Goal: Find contact information: Find contact information

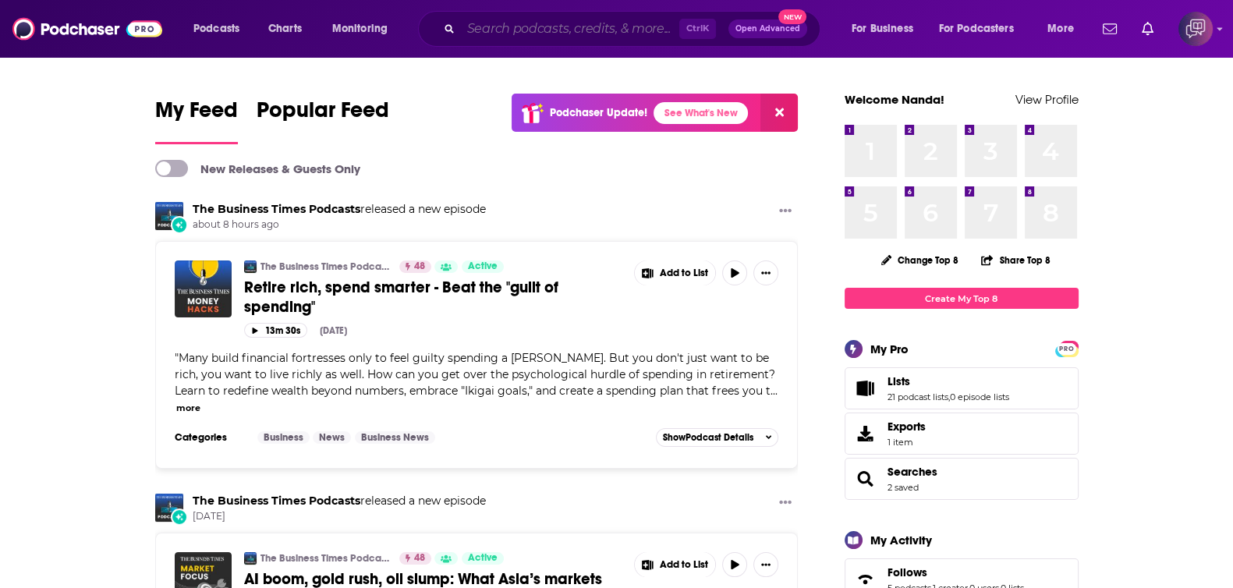
click at [559, 21] on input "Search podcasts, credits, & more..." at bounding box center [570, 28] width 218 height 25
paste input "LAKERS LAND PODCAST"
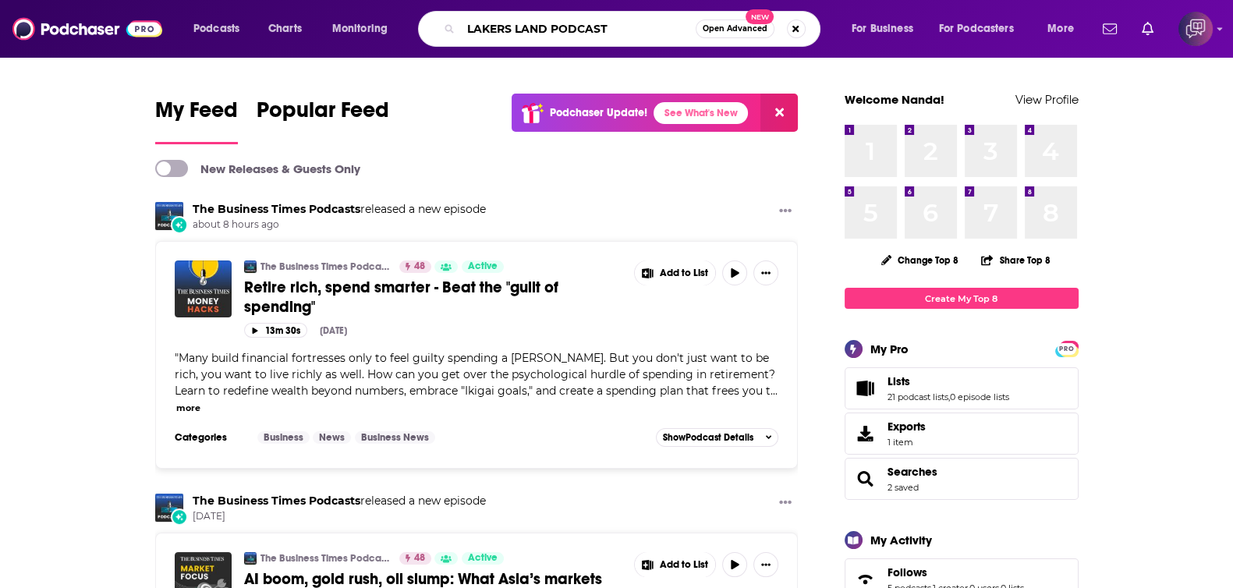
type input "LAKERS LAND PODCAST"
click at [713, 36] on button "Open Advanced New" at bounding box center [734, 28] width 79 height 19
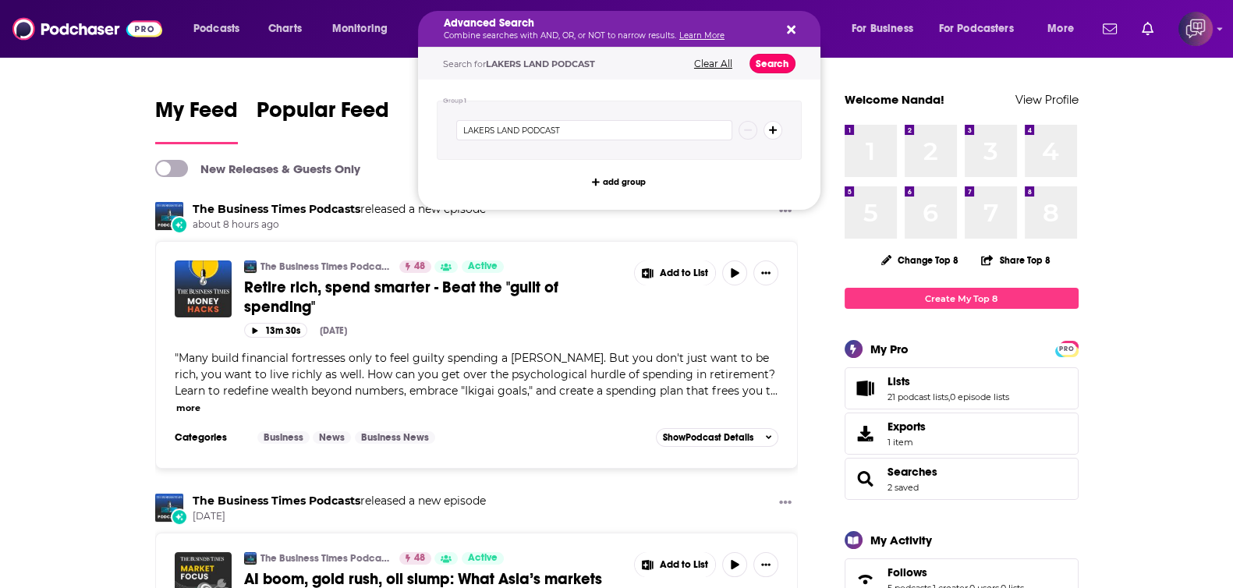
click at [763, 60] on button "Search" at bounding box center [772, 63] width 46 height 19
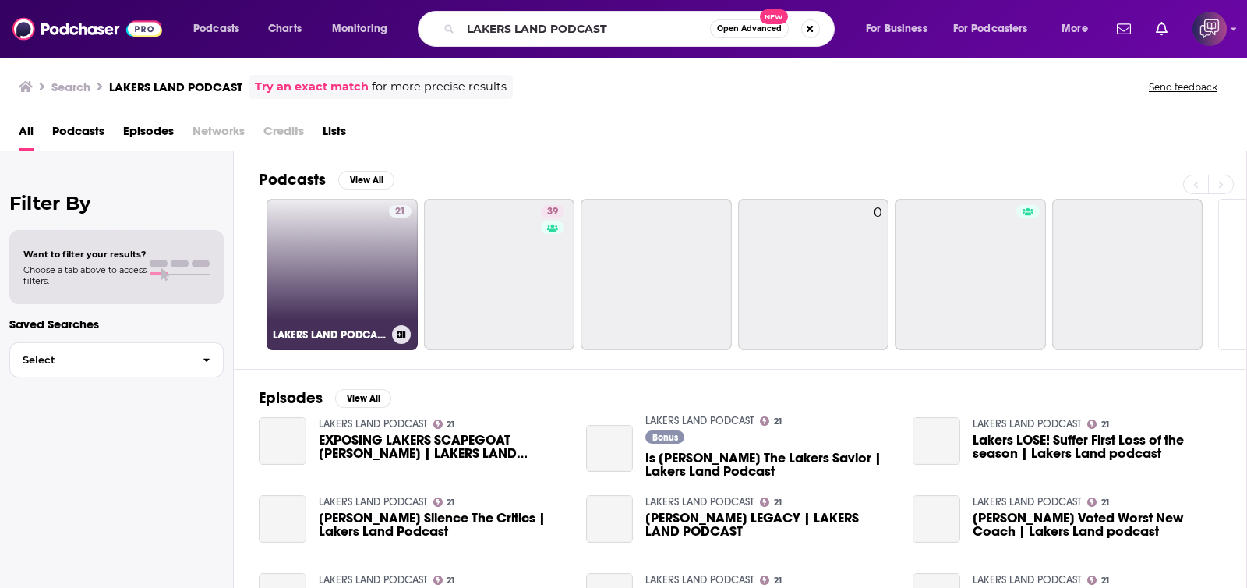
click at [370, 322] on link "21 LAKERS LAND PODCAST" at bounding box center [342, 274] width 151 height 151
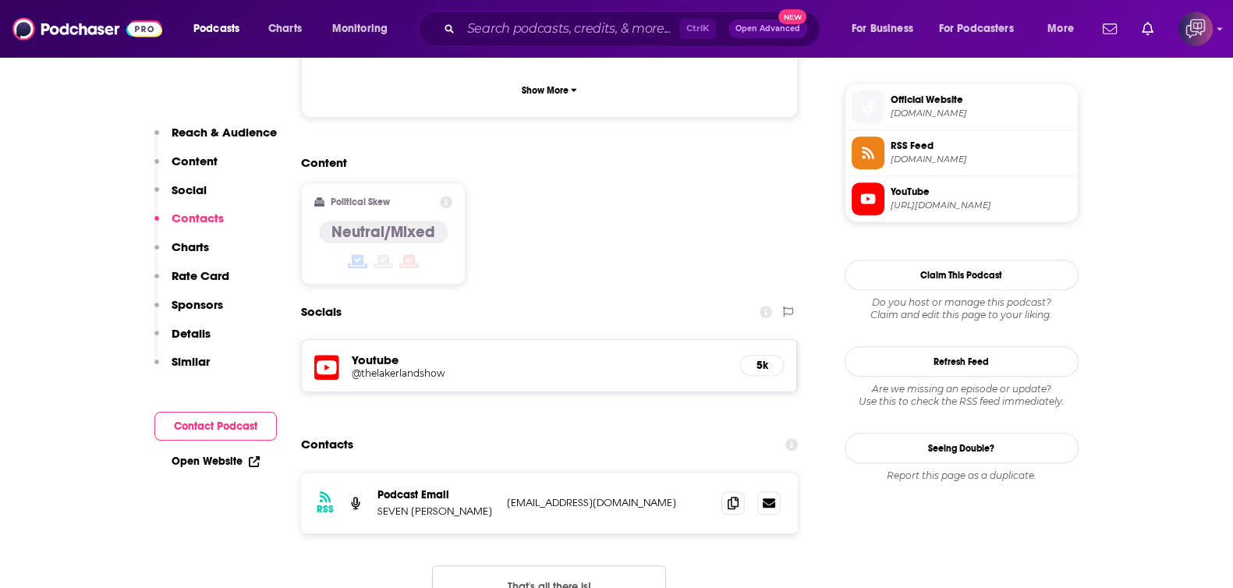
scroll to position [1170, 0]
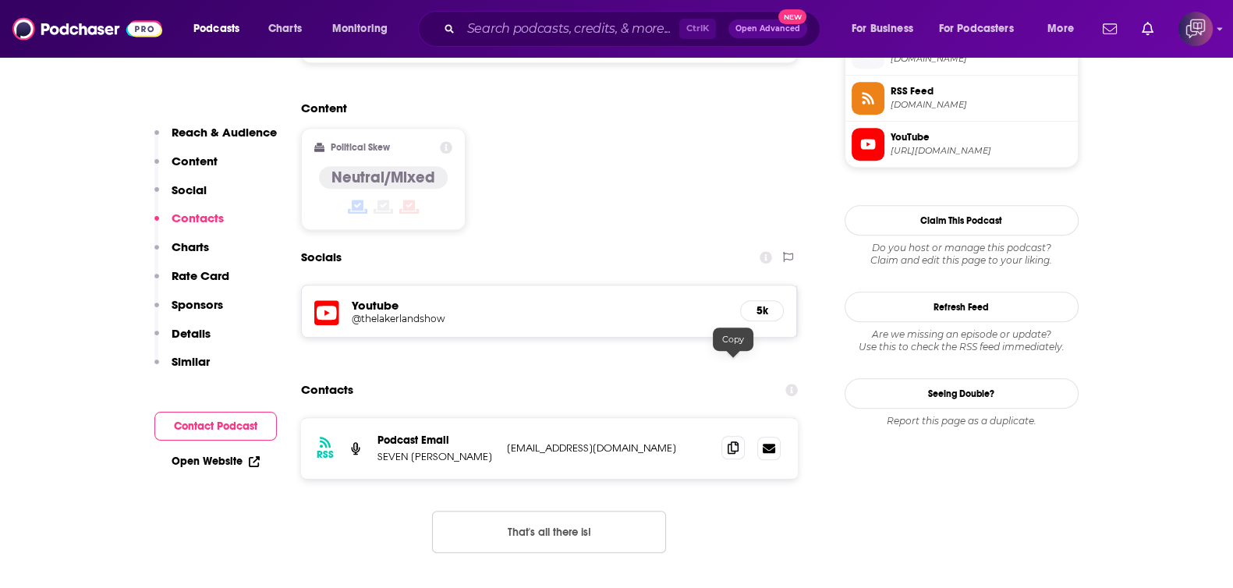
click at [738, 436] on span at bounding box center [732, 447] width 23 height 23
click at [553, 15] on div "Ctrl K Open Advanced New" at bounding box center [619, 29] width 402 height 36
click at [554, 26] on input "Search podcasts, credits, & more..." at bounding box center [570, 28] width 218 height 25
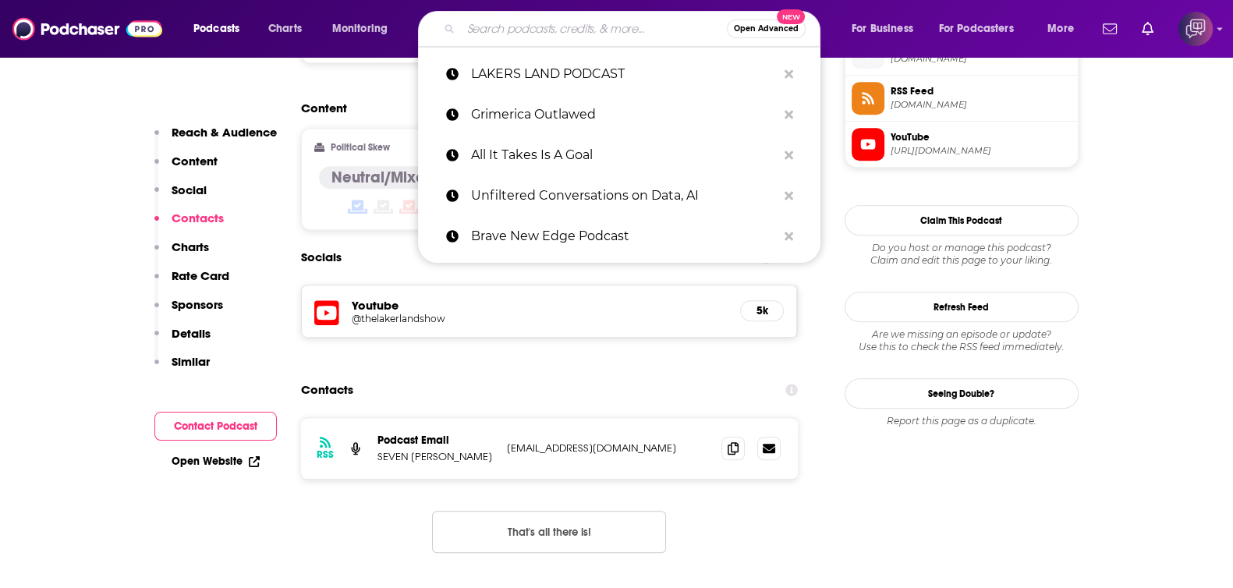
paste input "Let Me Add To That..."
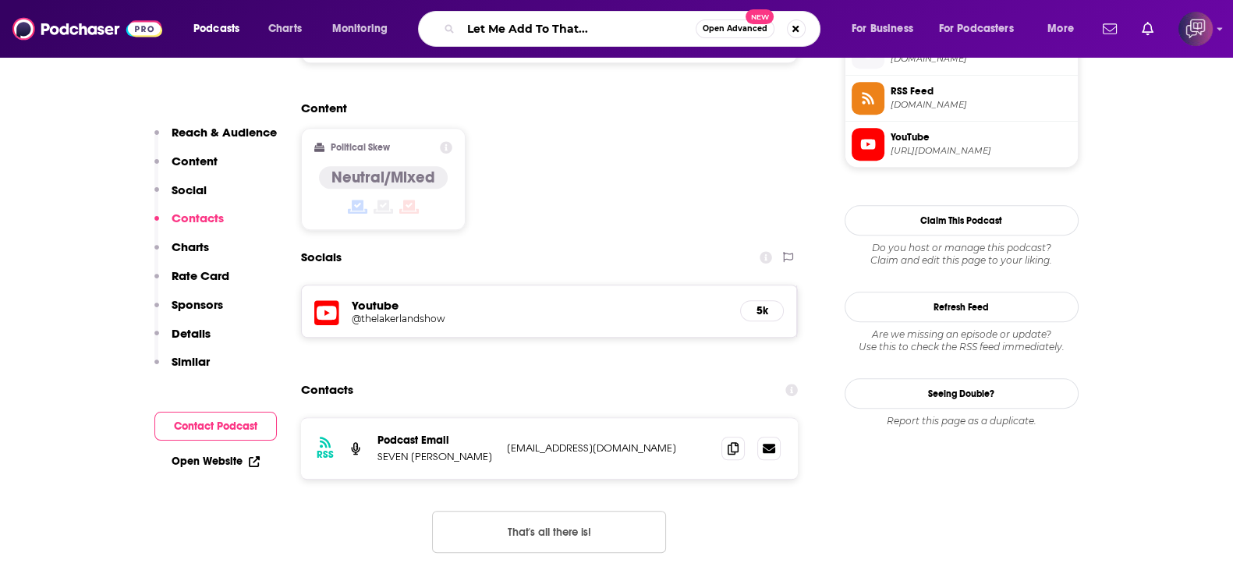
type input "Let Me Add To That..."
click at [713, 30] on span "Open Advanced" at bounding box center [734, 29] width 65 height 8
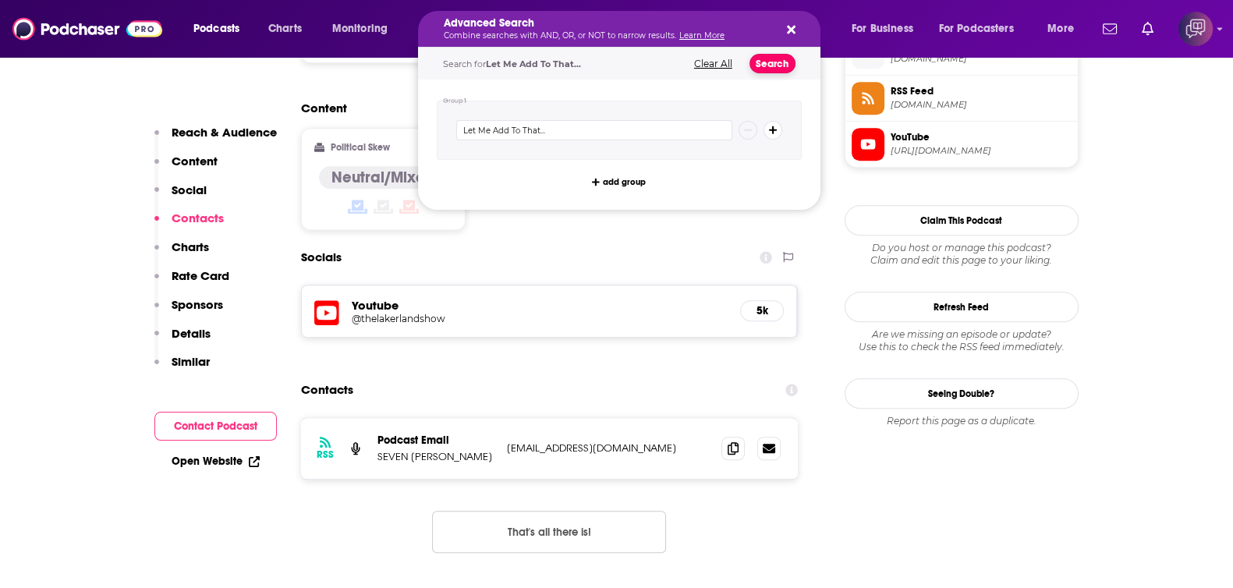
click at [764, 62] on button "Search" at bounding box center [772, 63] width 46 height 19
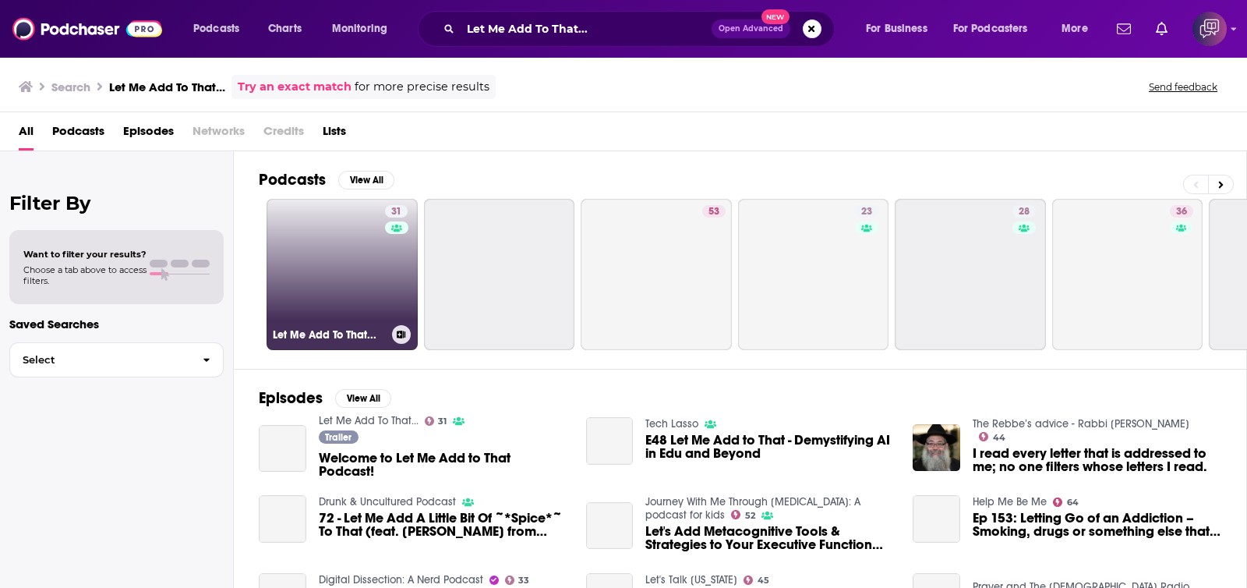
click at [317, 333] on h3 "Let Me Add To That..." at bounding box center [329, 334] width 113 height 13
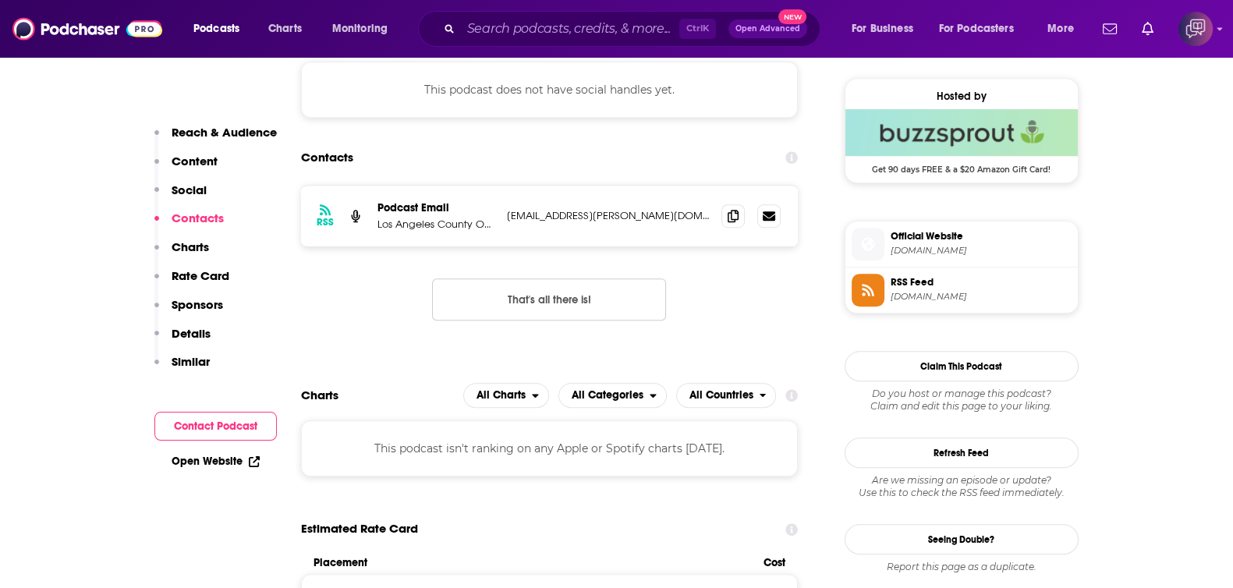
scroll to position [1170, 0]
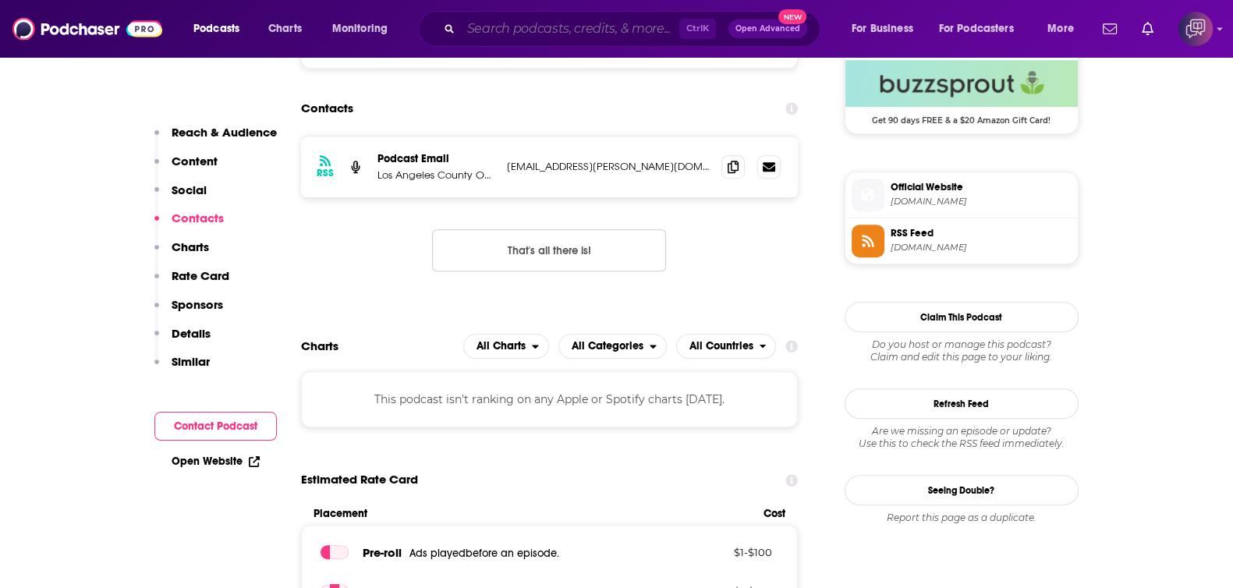
click at [536, 25] on input "Search podcasts, credits, & more..." at bounding box center [570, 28] width 218 height 25
paste input "The Police Applicant Podcast"
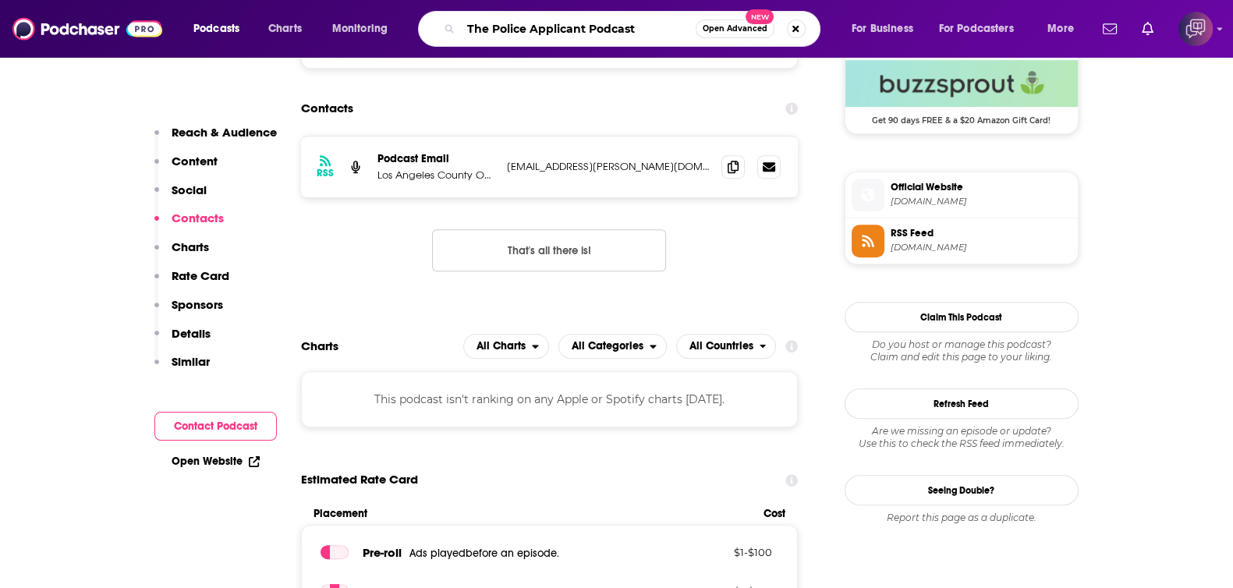
type input "The Police Applicant Podcast"
click at [738, 29] on span "Open Advanced" at bounding box center [734, 29] width 65 height 8
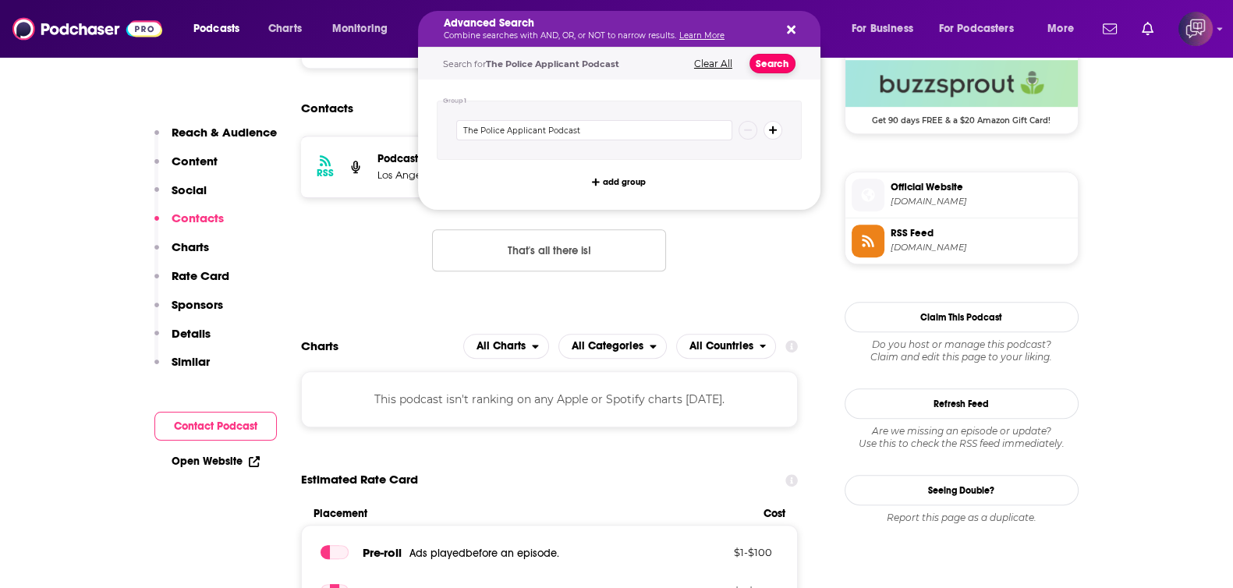
click at [773, 61] on button "Search" at bounding box center [772, 63] width 46 height 19
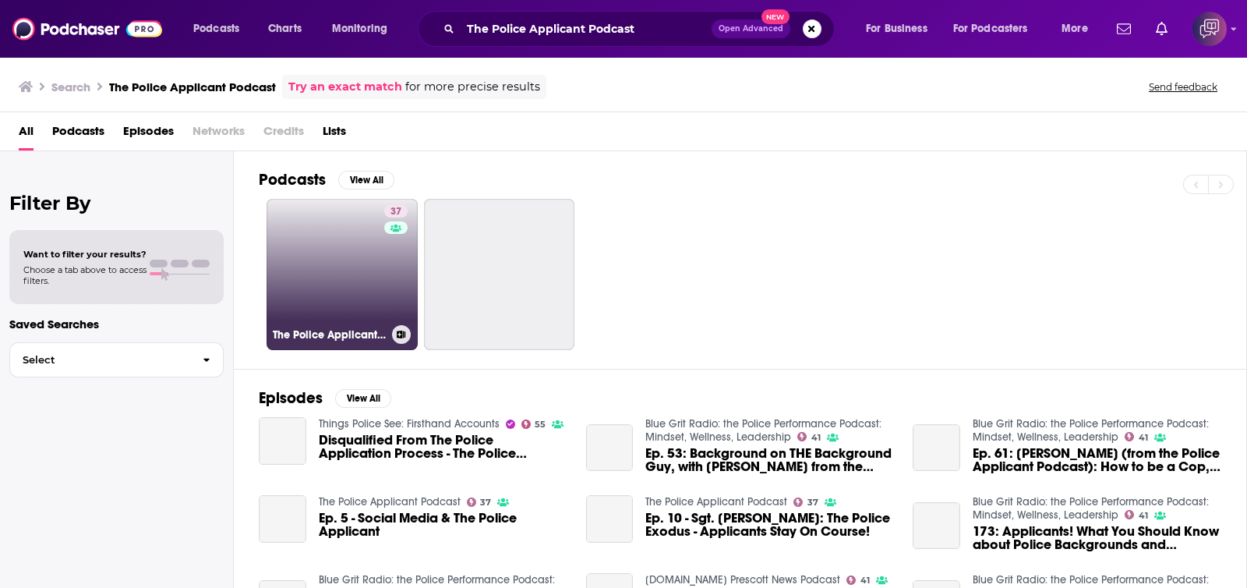
click at [308, 276] on link "37 The Police Applicant Podcast" at bounding box center [342, 274] width 151 height 151
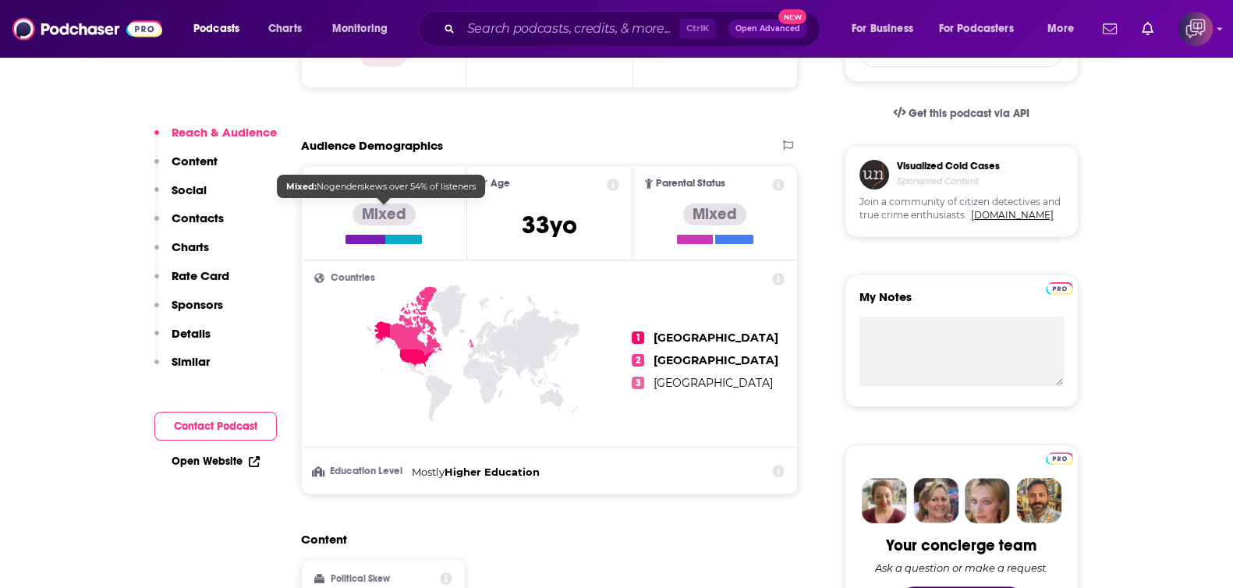
scroll to position [1072, 0]
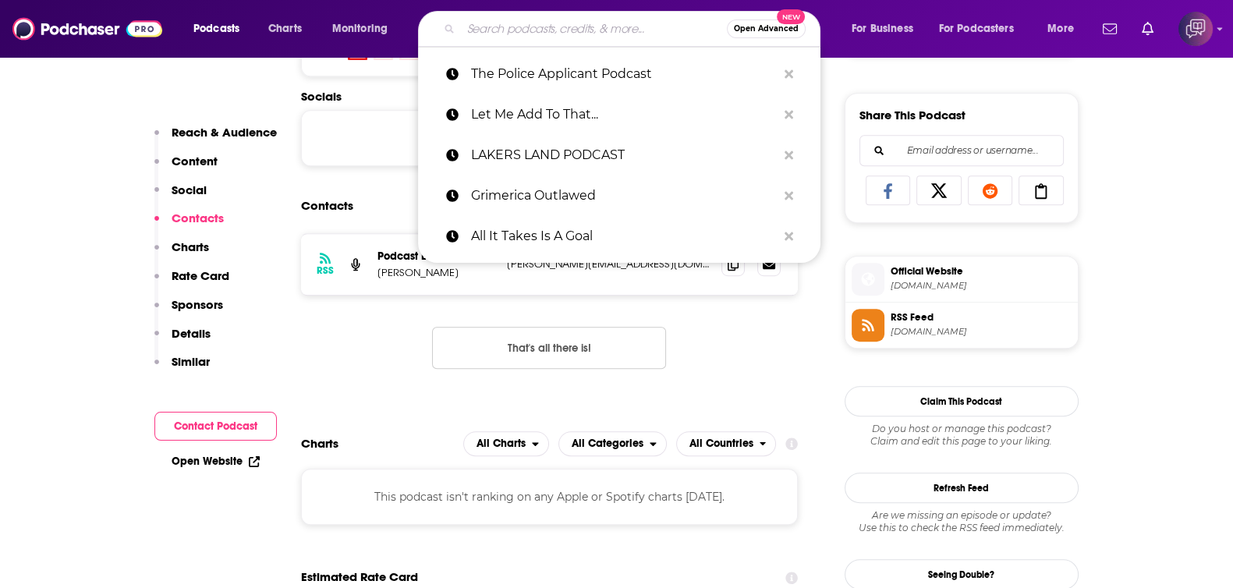
click at [612, 25] on input "Search podcasts, credits, & more..." at bounding box center [594, 28] width 266 height 25
paste input "Spout Podcast"
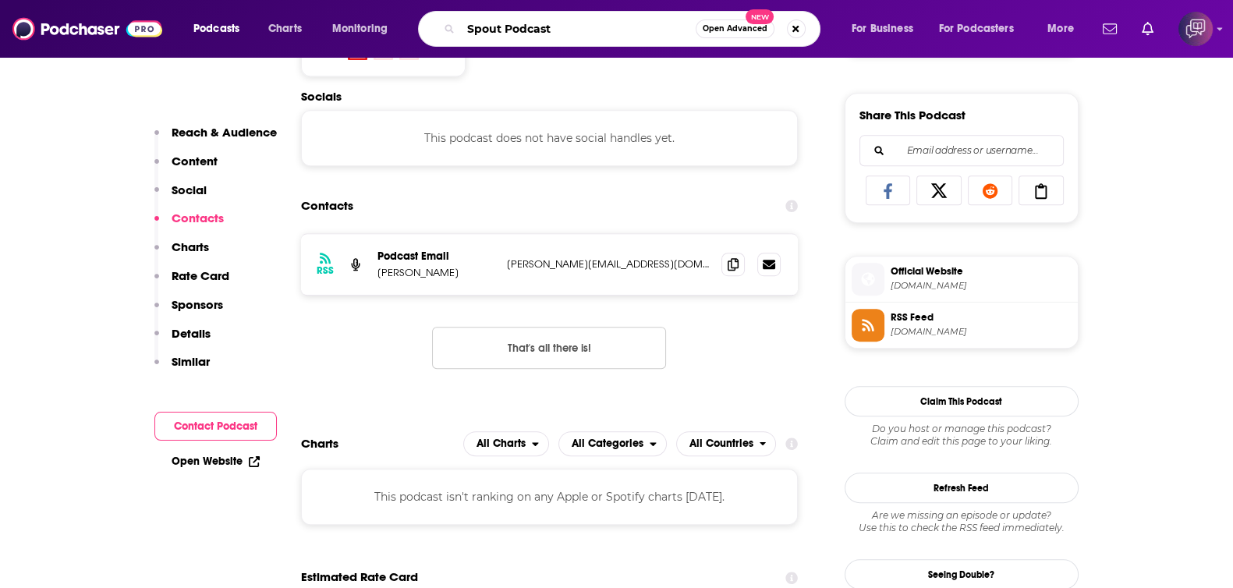
type input "Spout Podcast"
click at [739, 25] on span "Open Advanced" at bounding box center [734, 29] width 65 height 8
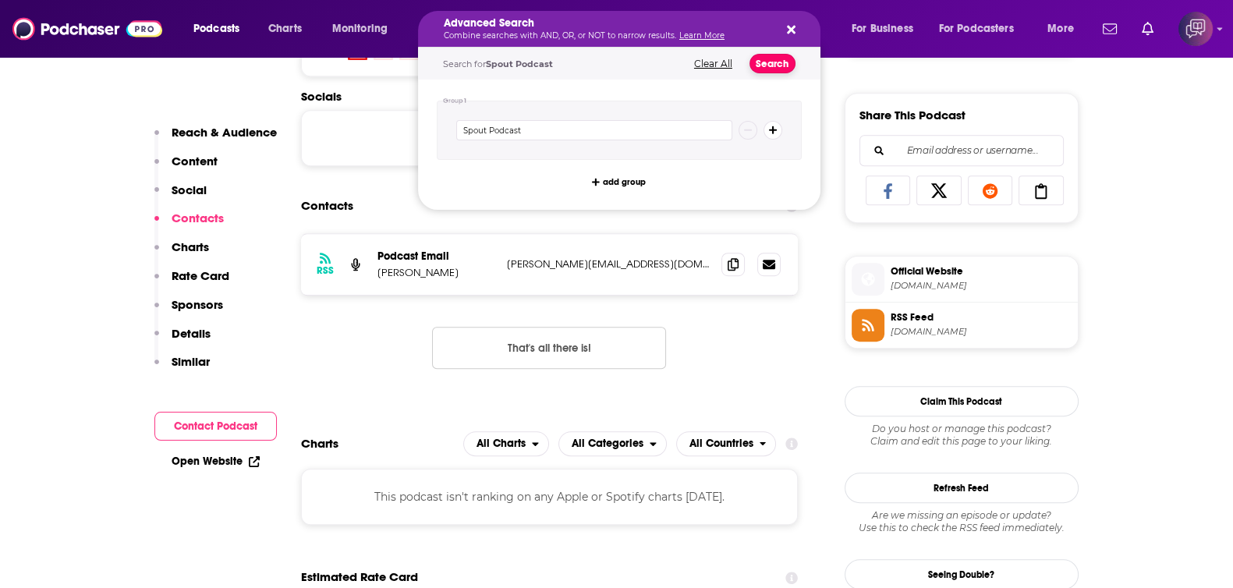
click at [771, 56] on button "Search" at bounding box center [772, 63] width 46 height 19
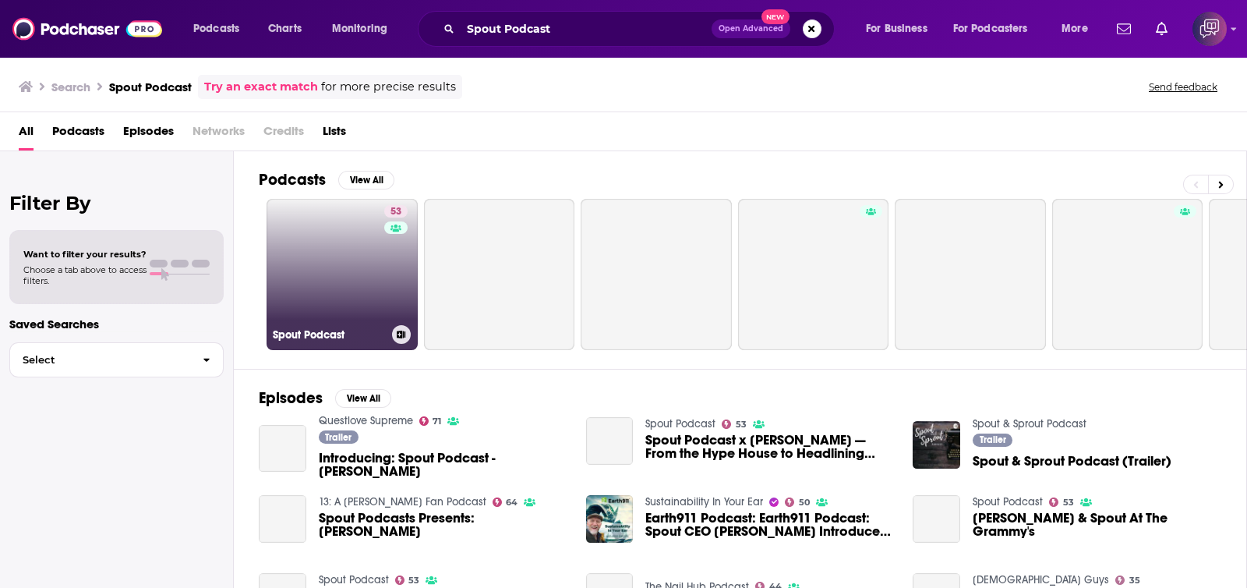
click at [325, 283] on link "53 Spout Podcast" at bounding box center [342, 274] width 151 height 151
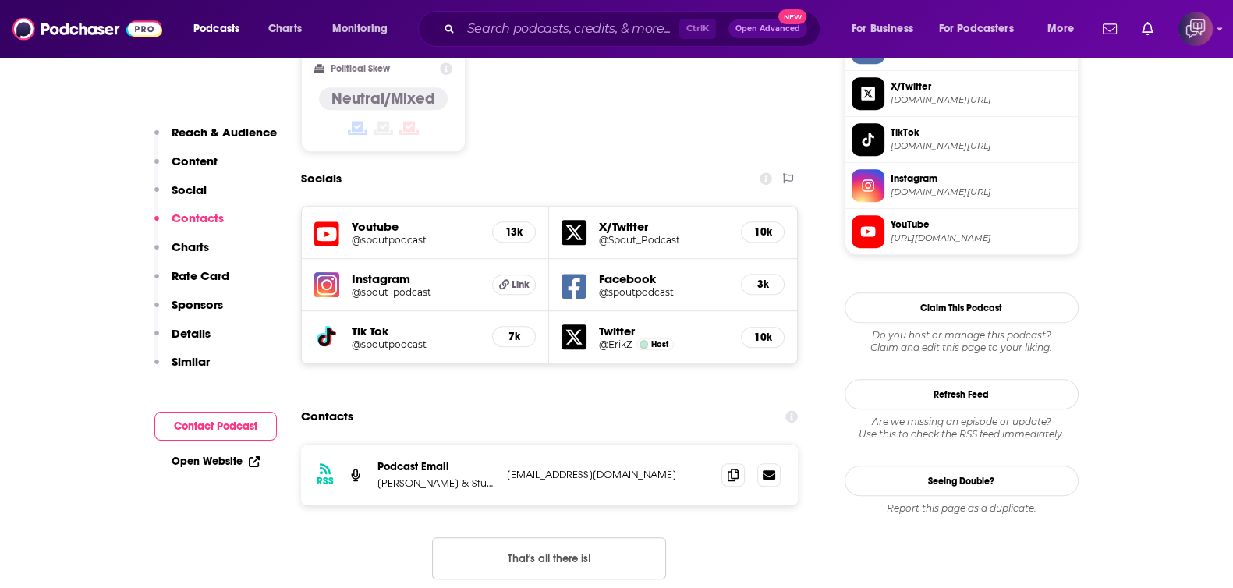
scroll to position [1461, 0]
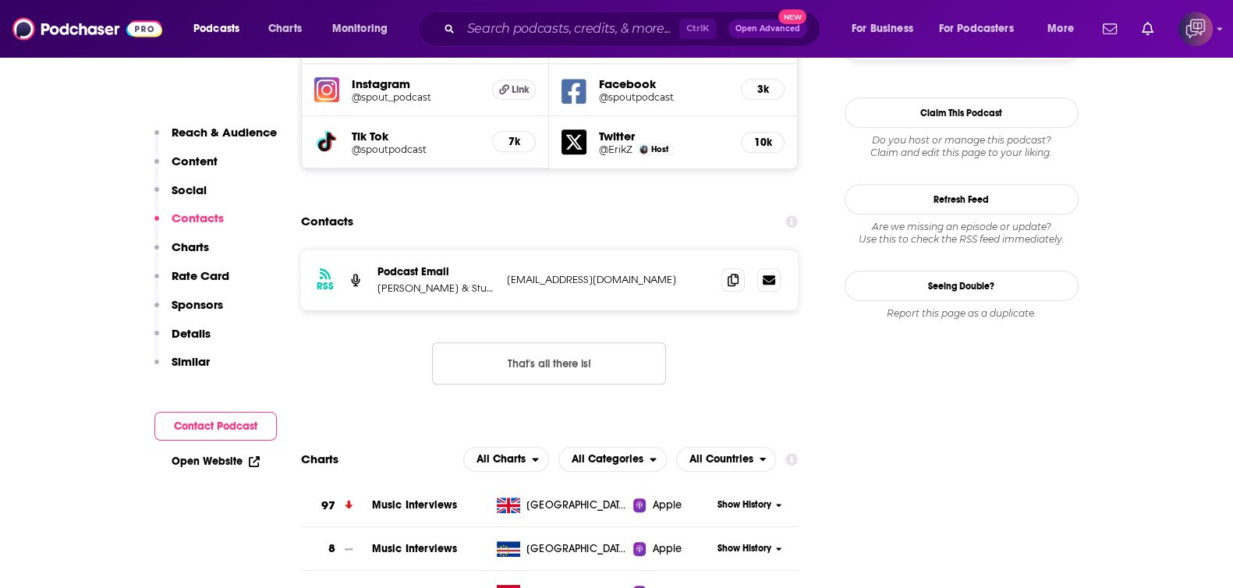
click at [547, 44] on div "Ctrl K Open Advanced New" at bounding box center [619, 29] width 402 height 36
click at [551, 36] on input "Search podcasts, credits, & more..." at bounding box center [570, 28] width 218 height 25
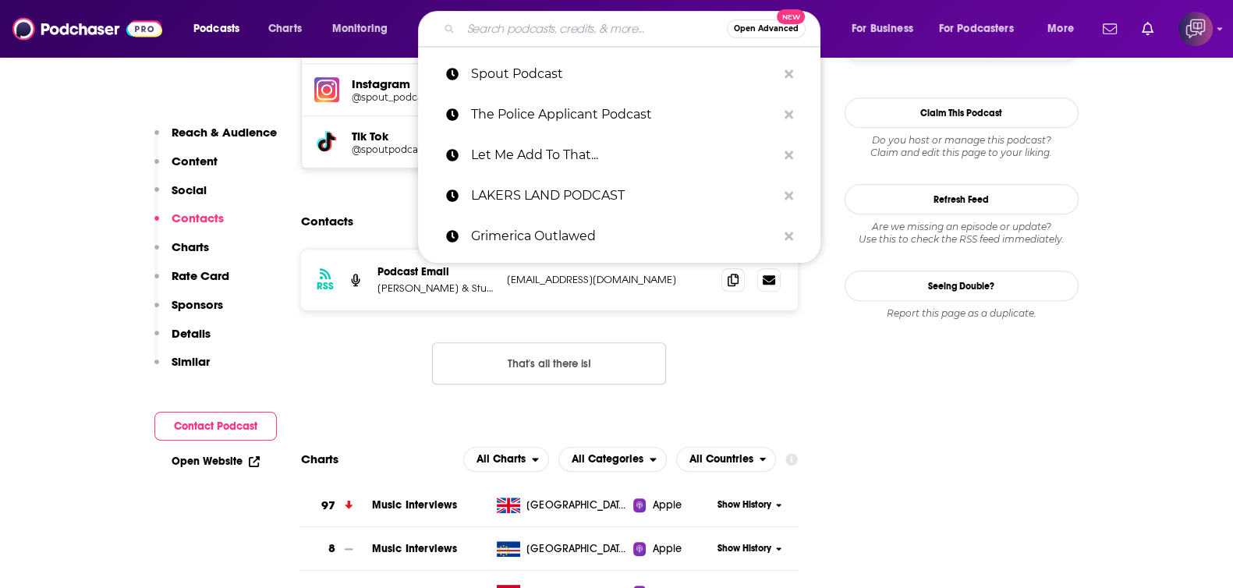
paste input "Projector And The Flail"
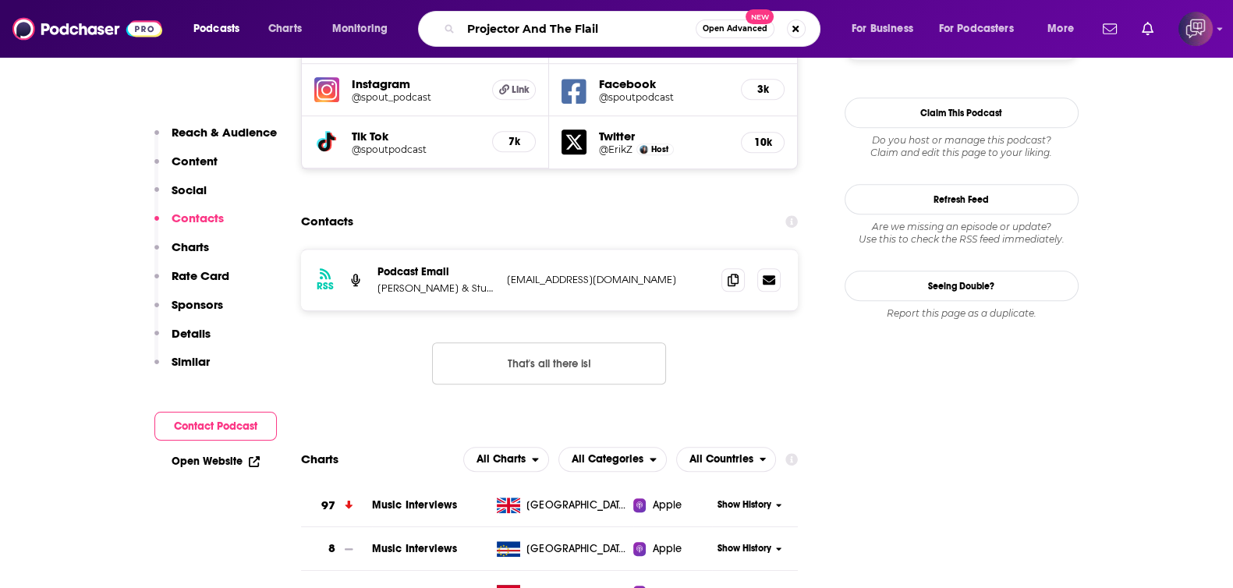
type input "Projector And The Flail"
click at [726, 31] on span "Open Advanced" at bounding box center [734, 29] width 65 height 8
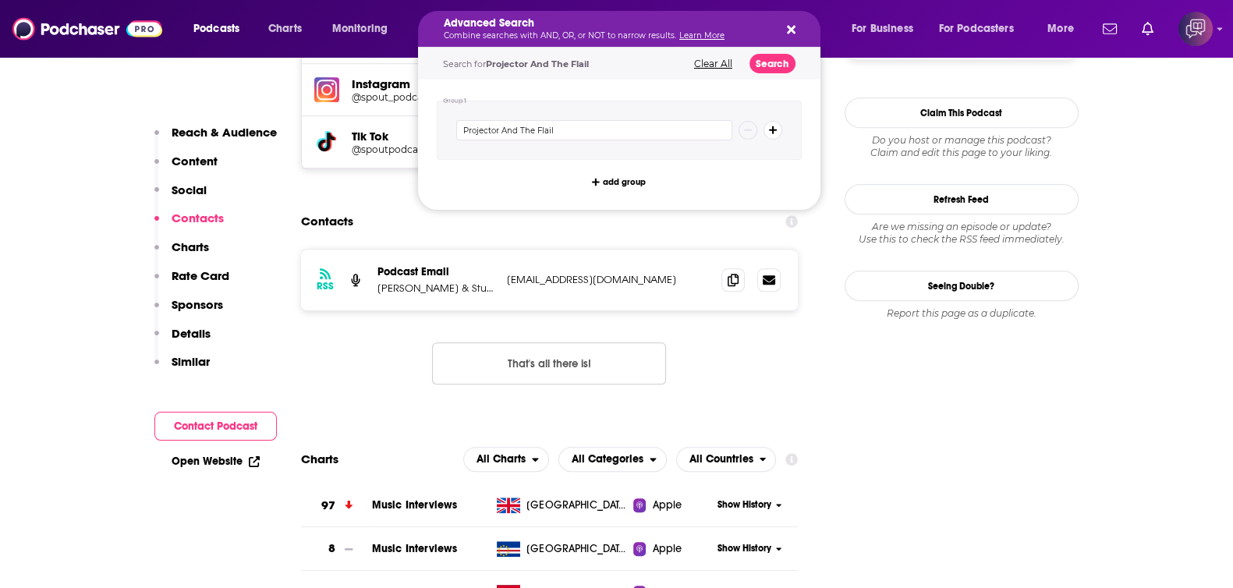
click at [746, 58] on div "Search for Projector And The Flail Clear All Search" at bounding box center [619, 64] width 402 height 32
click at [768, 64] on button "Search" at bounding box center [772, 63] width 46 height 19
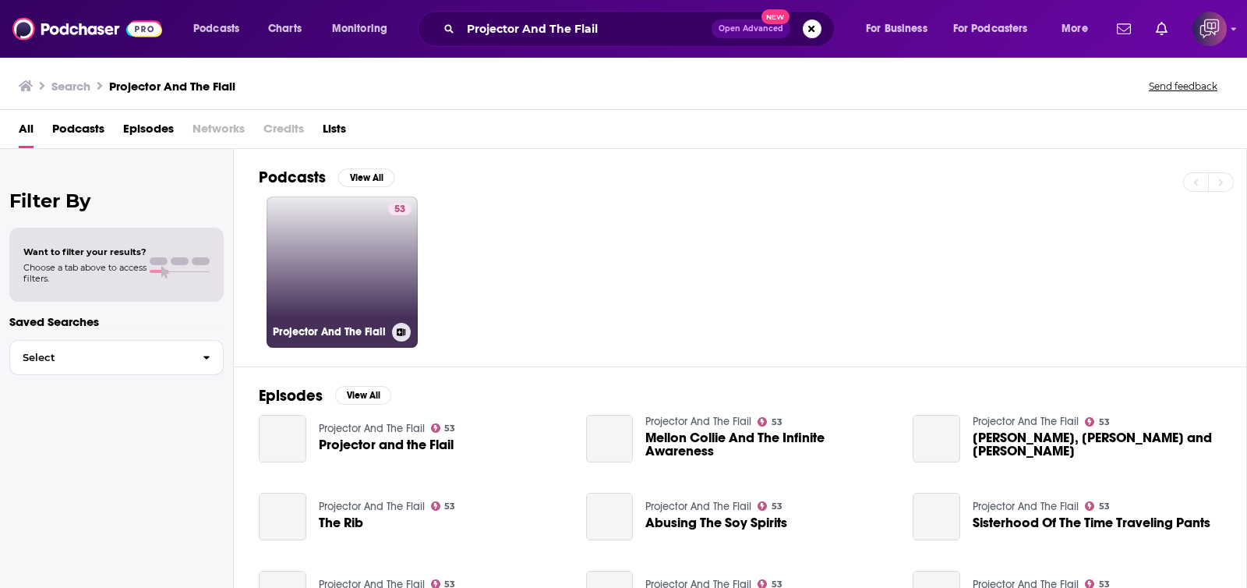
click at [316, 278] on link "53 Projector And The Flail" at bounding box center [342, 271] width 151 height 151
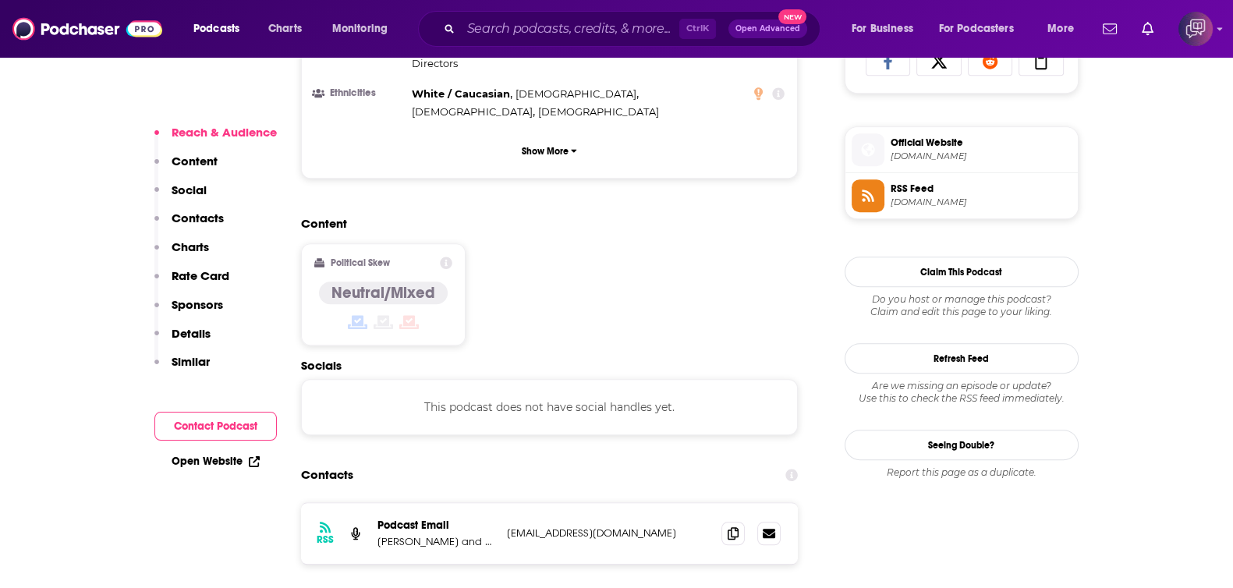
scroll to position [1364, 0]
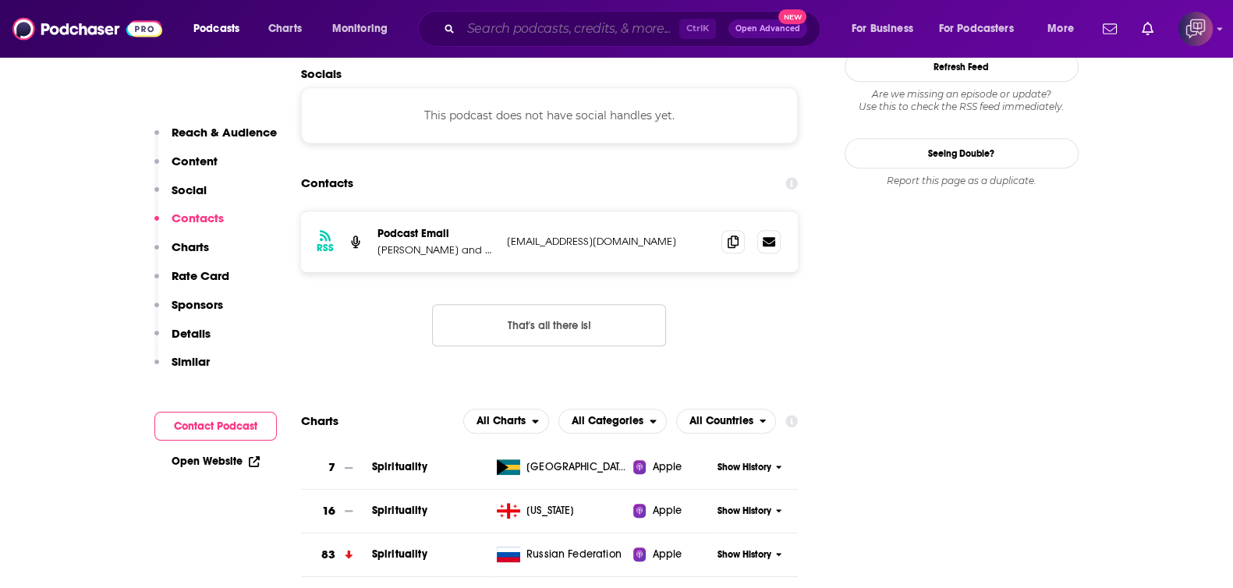
click at [569, 23] on input "Search podcasts, credits, & more..." at bounding box center [570, 28] width 218 height 25
paste input "Really Famous with [PERSON_NAME]"
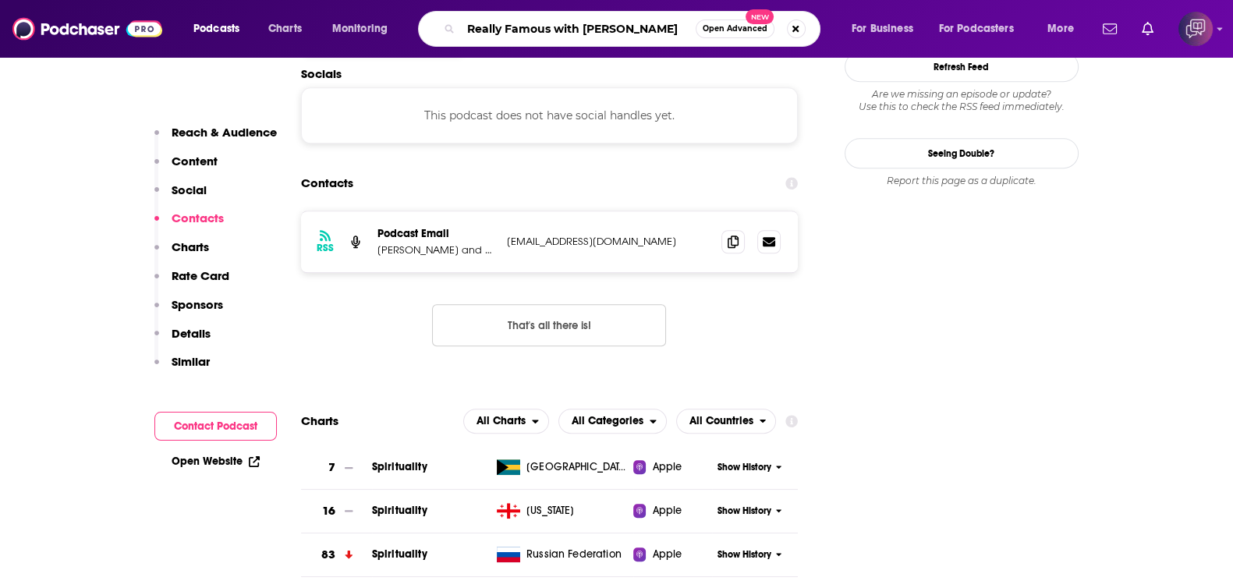
scroll to position [0, 16]
type input "Really Famous with [PERSON_NAME]"
click at [734, 25] on span "Open Advanced" at bounding box center [734, 29] width 65 height 8
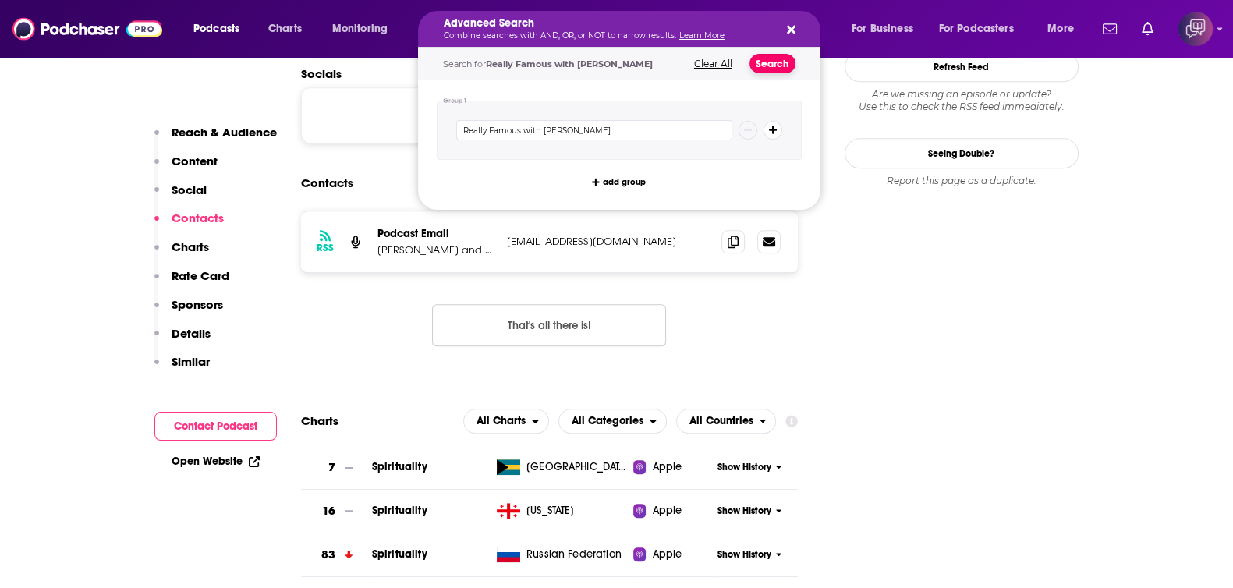
click at [766, 64] on button "Search" at bounding box center [772, 63] width 46 height 19
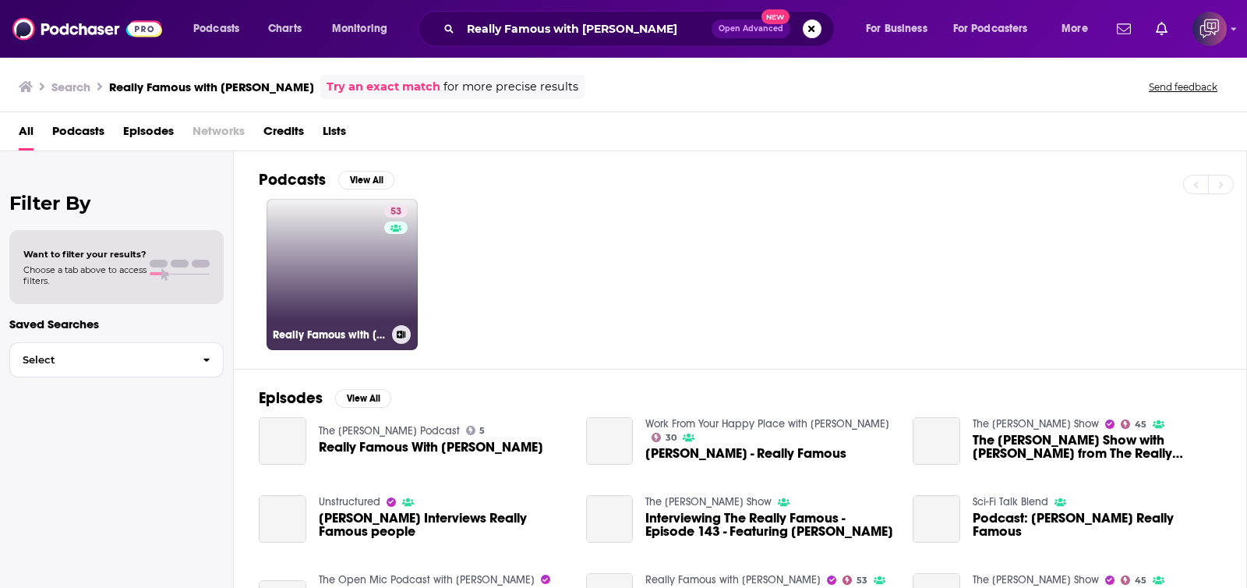
click at [291, 267] on link "53 Really Famous with [PERSON_NAME]" at bounding box center [342, 274] width 151 height 151
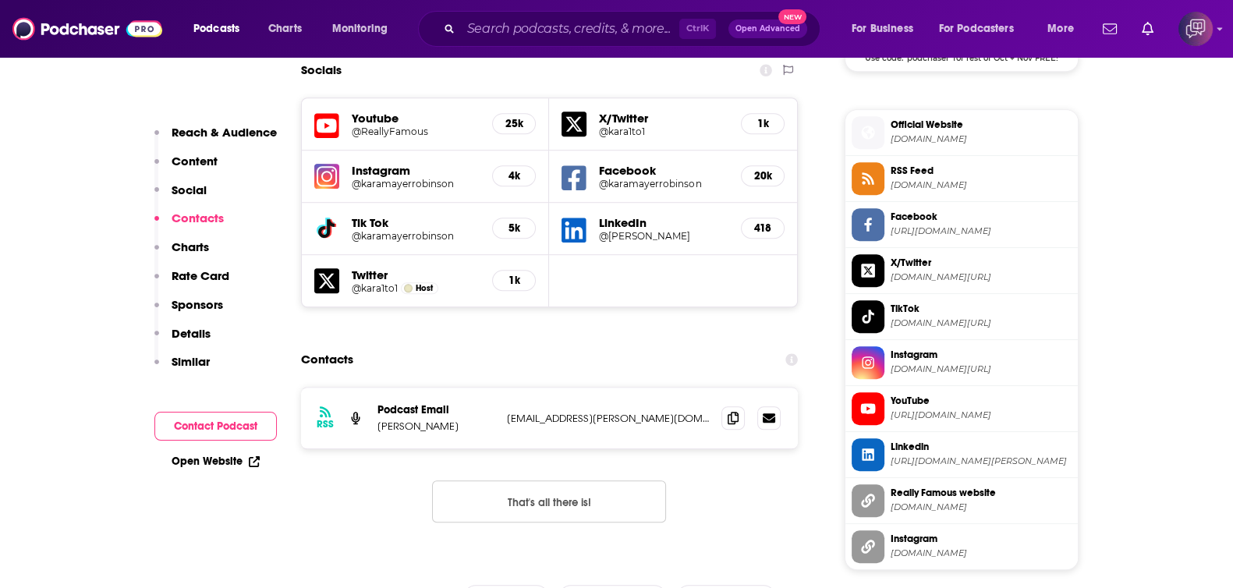
scroll to position [1461, 0]
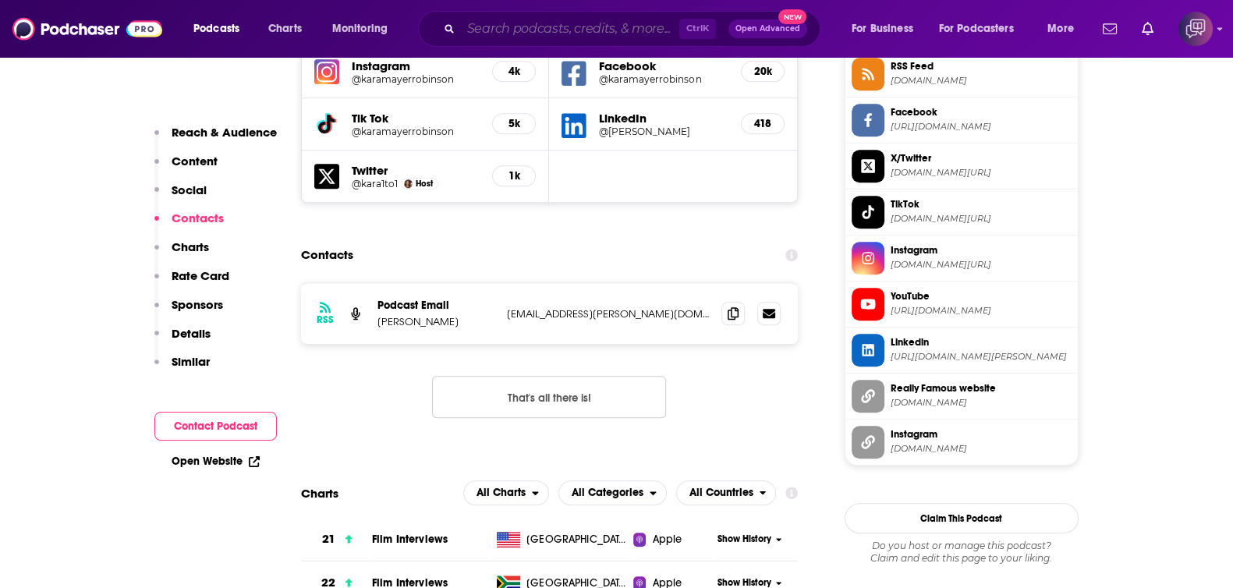
click at [518, 33] on input "Search podcasts, credits, & more..." at bounding box center [570, 28] width 218 height 25
paste input "The Subtext"
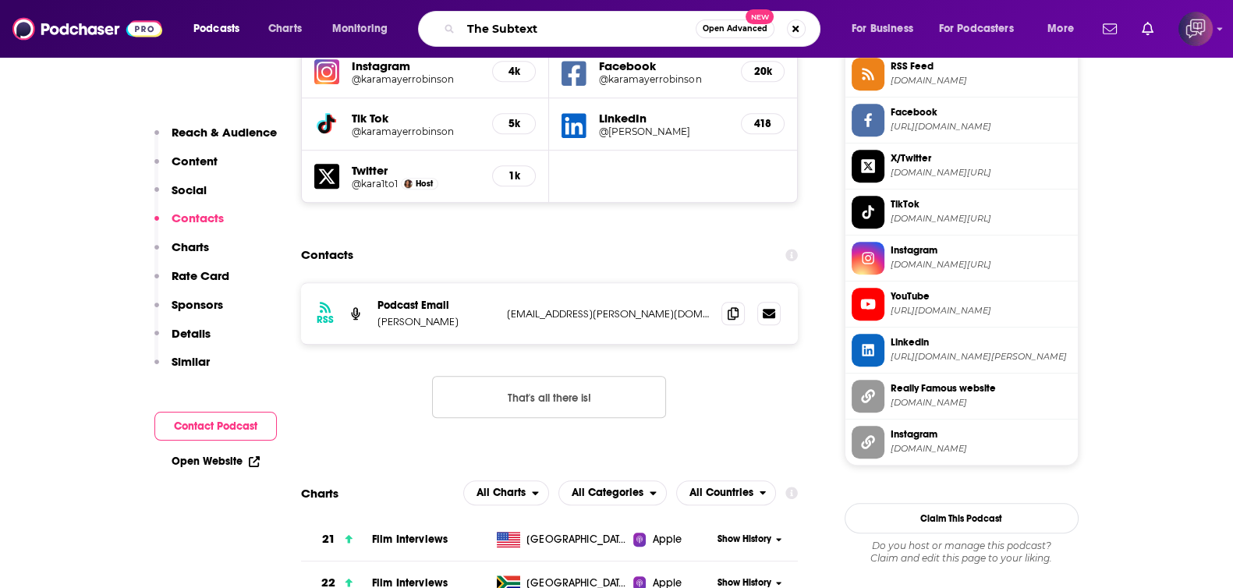
type input "The Subtext"
click at [721, 41] on div "The Subtext Open Advanced New" at bounding box center [619, 29] width 402 height 36
click at [724, 33] on button "Open Advanced New" at bounding box center [734, 28] width 79 height 19
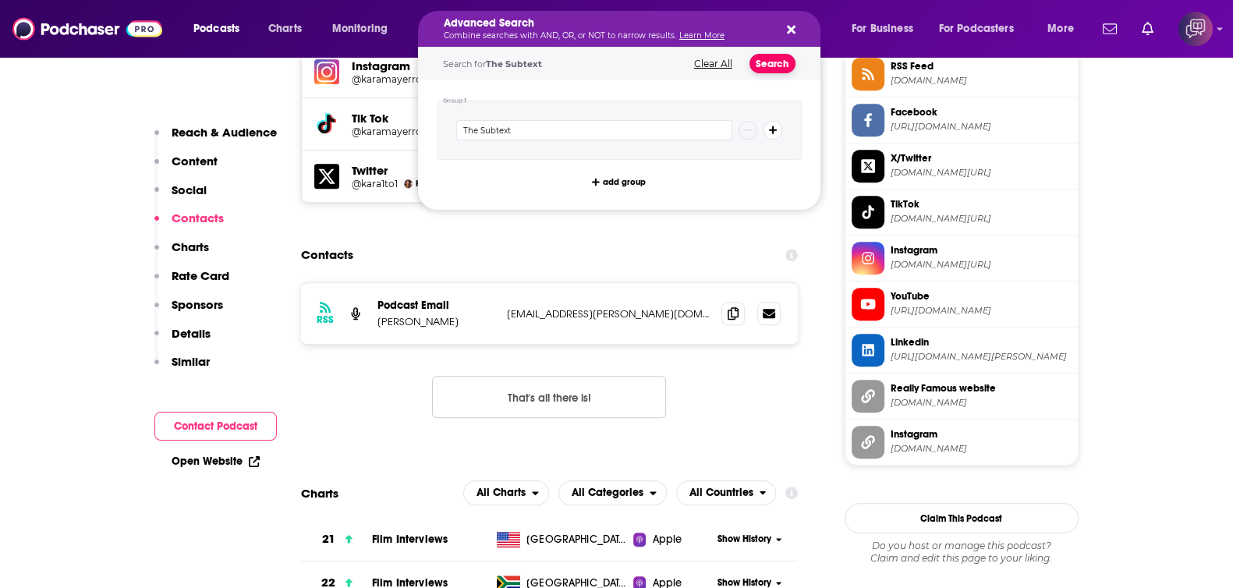
click at [766, 68] on button "Search" at bounding box center [772, 63] width 46 height 19
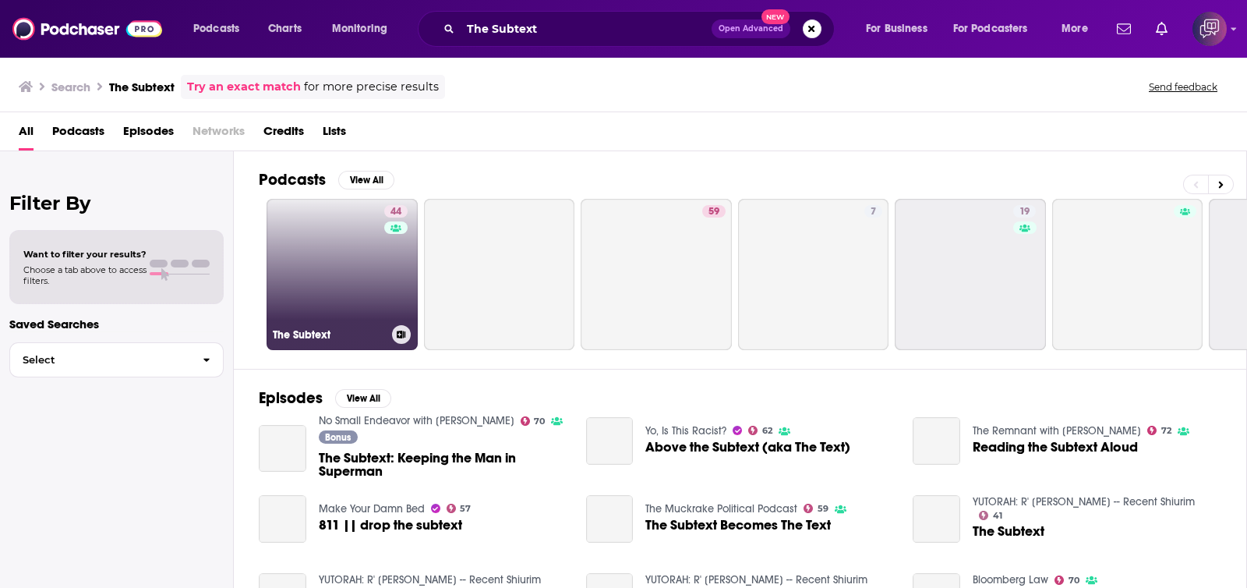
click at [340, 293] on link "44 The Subtext" at bounding box center [342, 274] width 151 height 151
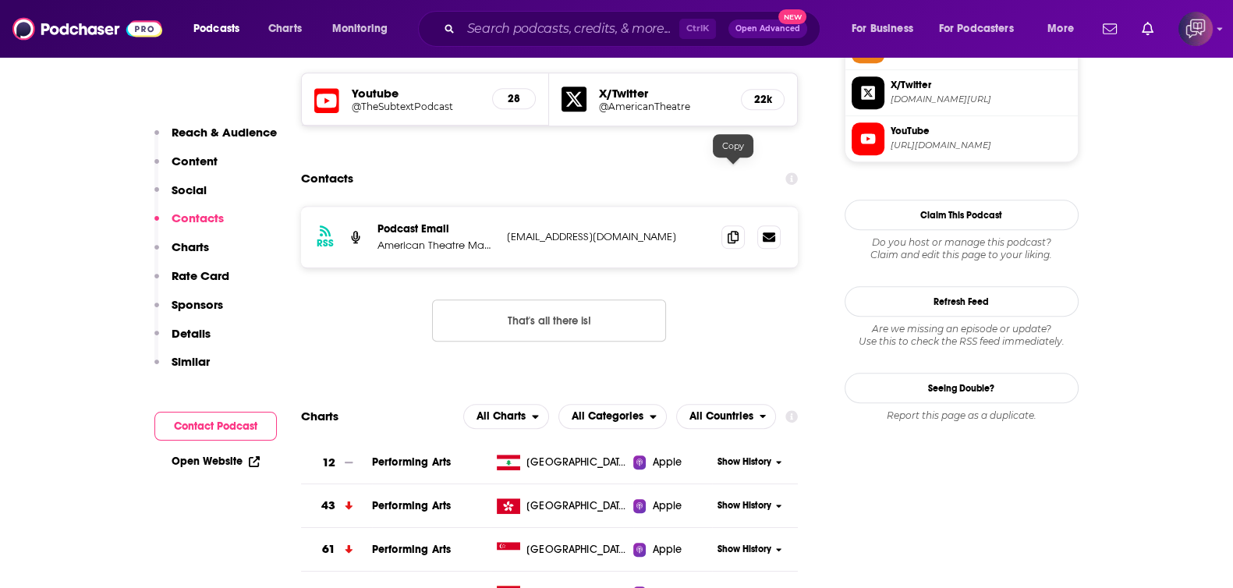
scroll to position [1072, 0]
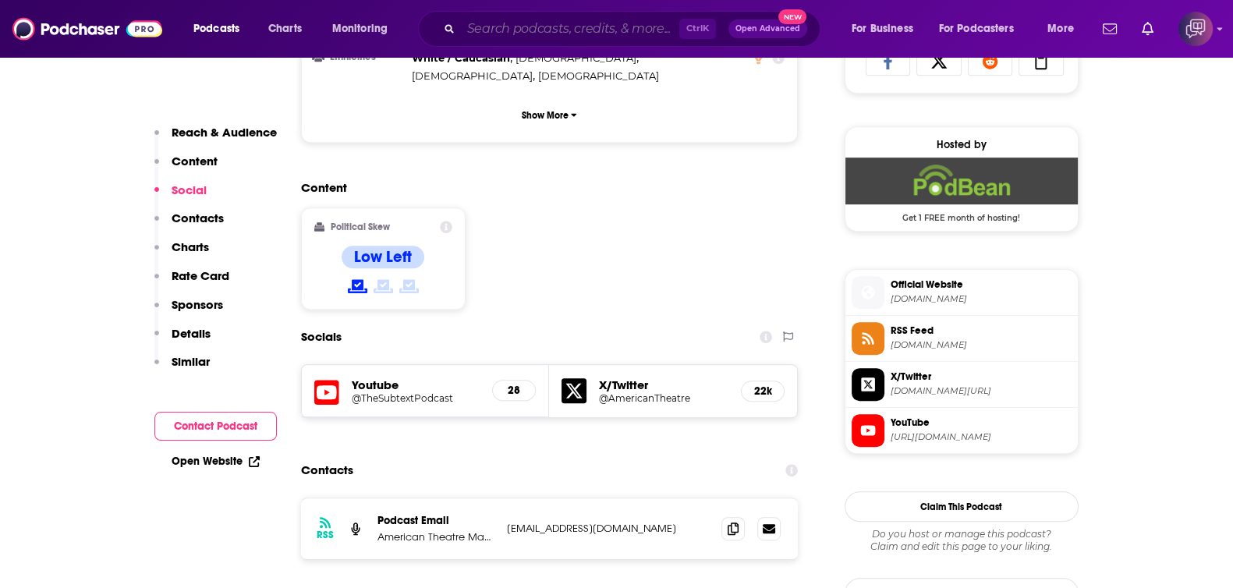
click at [604, 33] on input "Search podcasts, credits, & more..." at bounding box center [570, 28] width 218 height 25
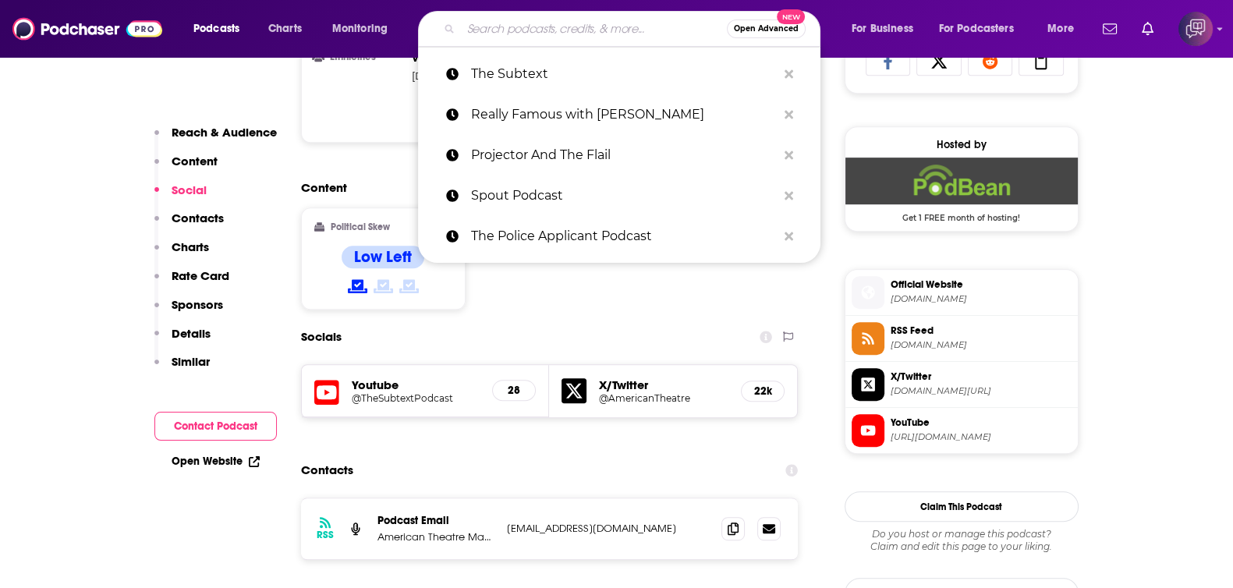
paste input "UC [GEOGRAPHIC_DATA][PERSON_NAME]"
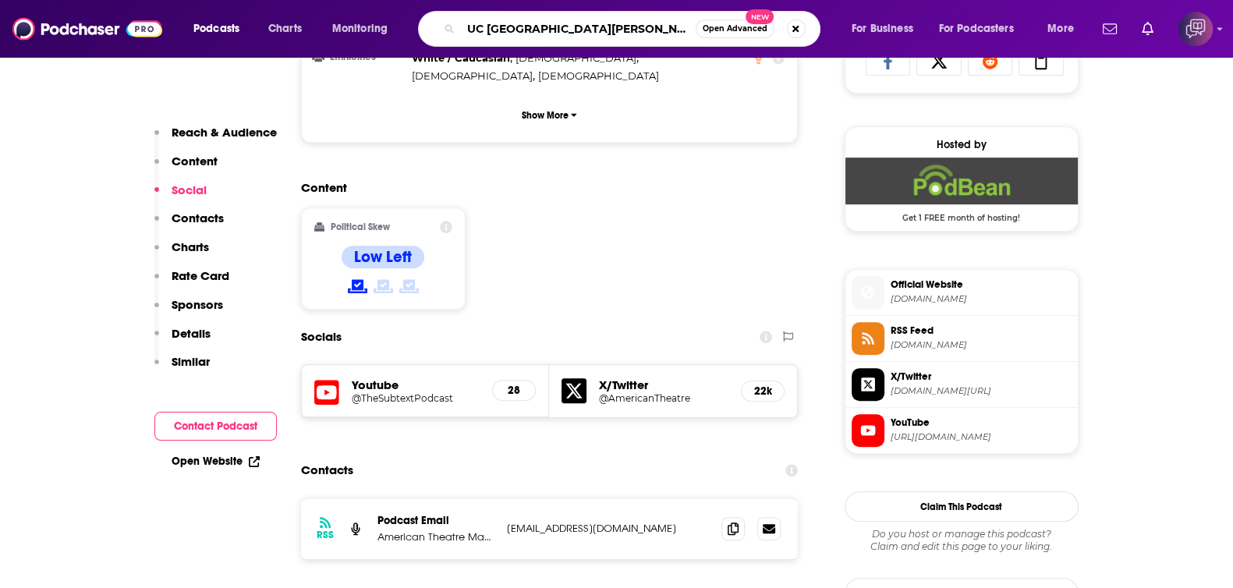
type input "UC [GEOGRAPHIC_DATA][PERSON_NAME]"
click at [734, 35] on button "Open Advanced New" at bounding box center [734, 28] width 79 height 19
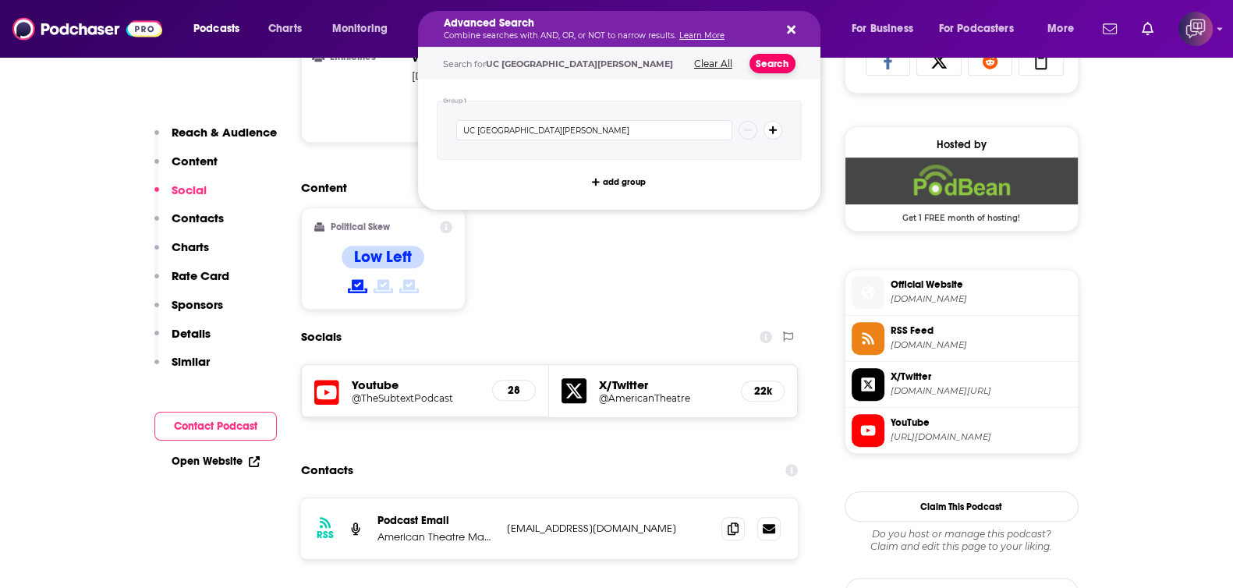
click at [772, 68] on button "Search" at bounding box center [772, 63] width 46 height 19
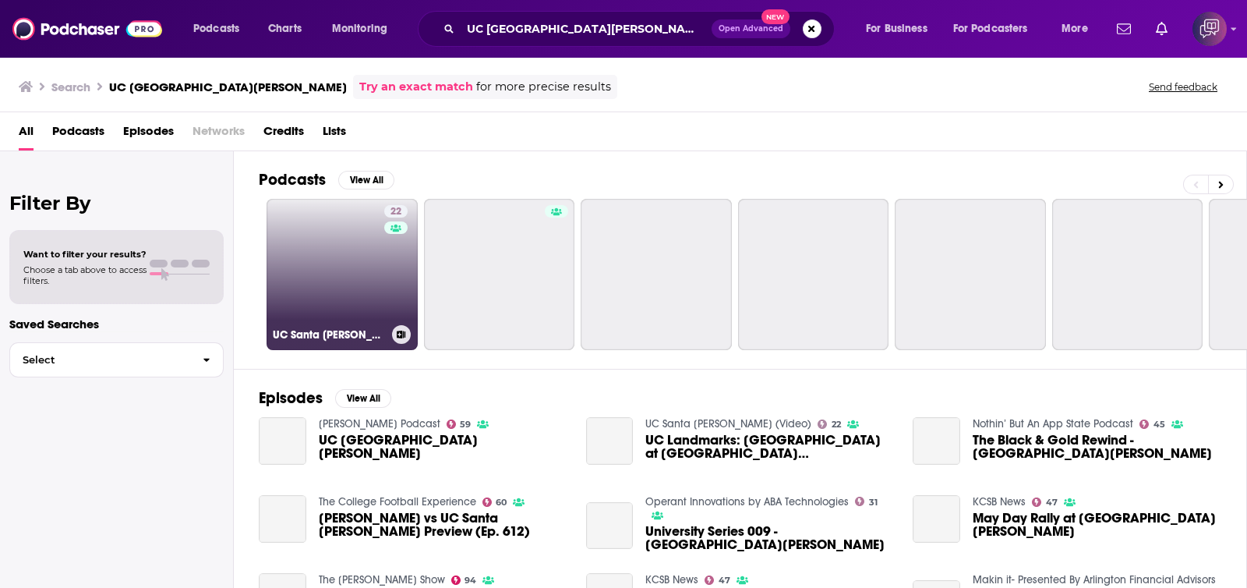
click at [366, 282] on link "22 UC Santa [PERSON_NAME] (Video)" at bounding box center [342, 274] width 151 height 151
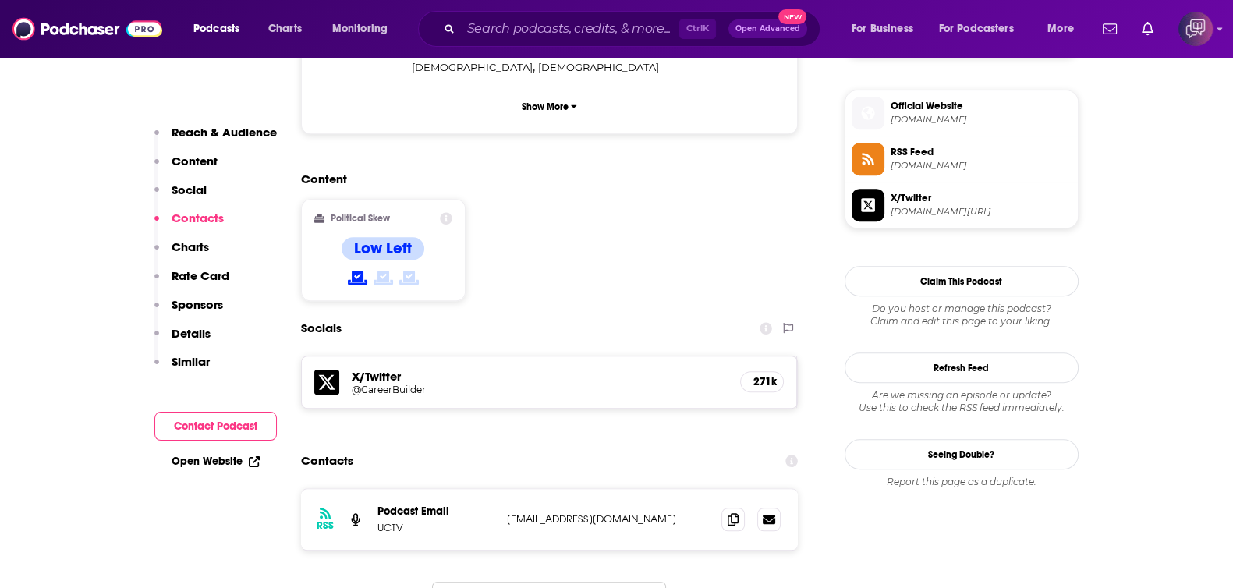
scroll to position [1266, 0]
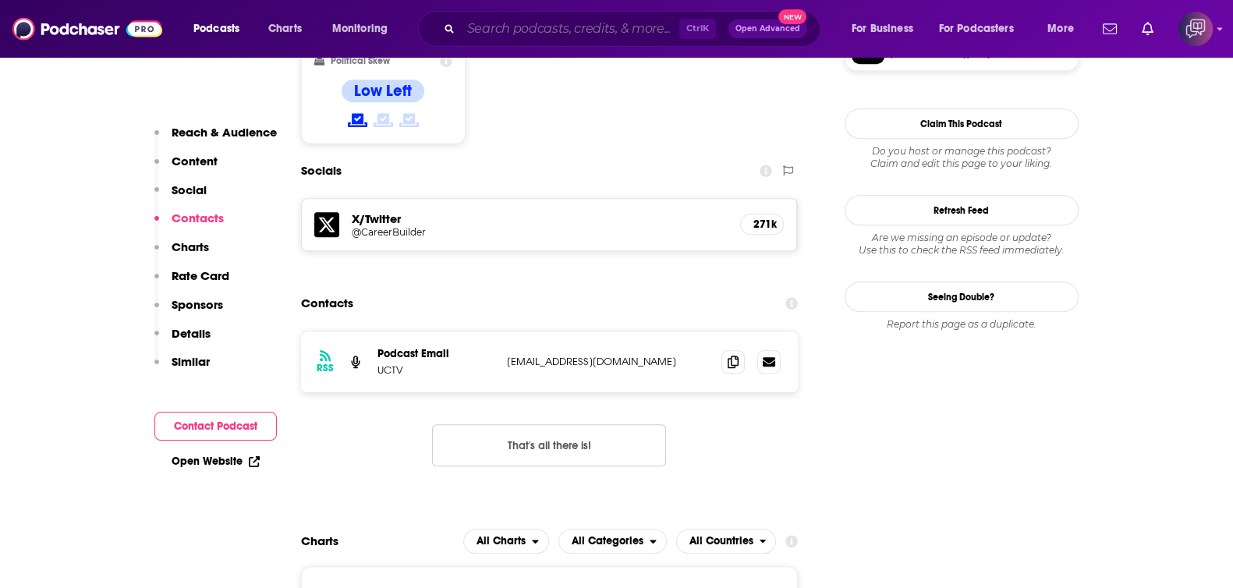
click at [483, 27] on input "Search podcasts, credits, & more..." at bounding box center [570, 28] width 218 height 25
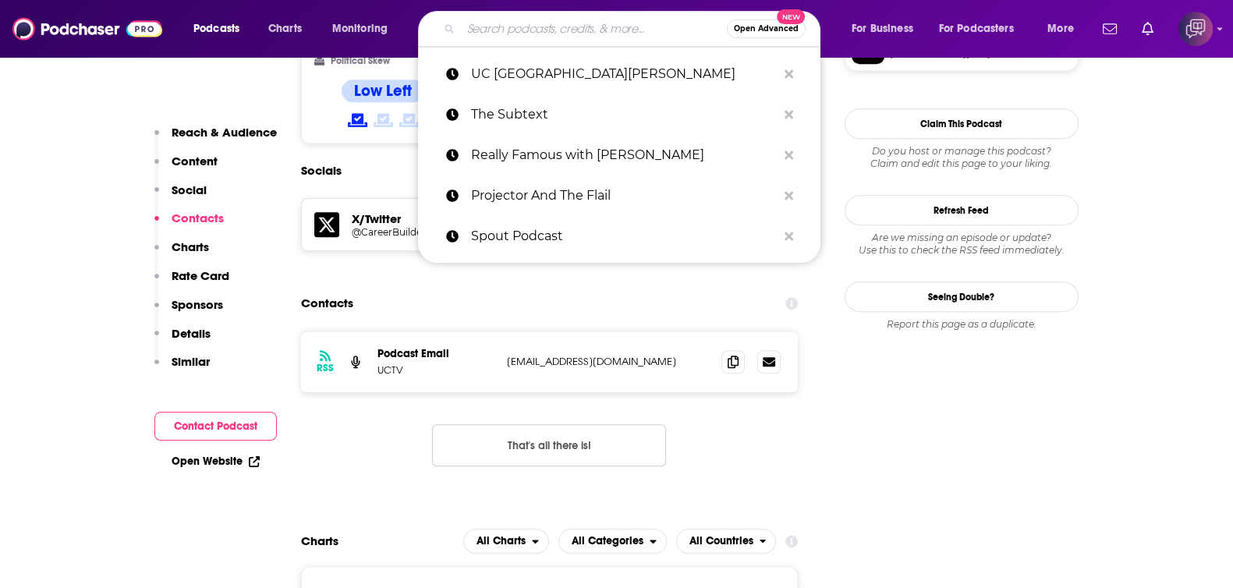
paste input "LA Theatre Works"
type input "LA Theatre Works"
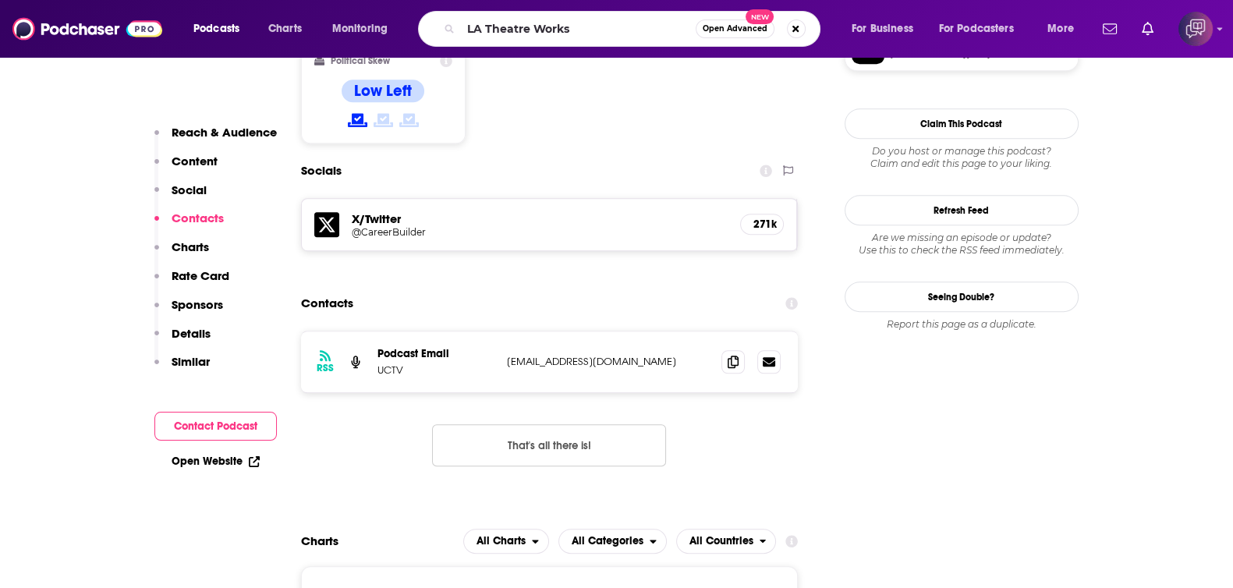
click at [710, 29] on span "Open Advanced" at bounding box center [734, 29] width 65 height 8
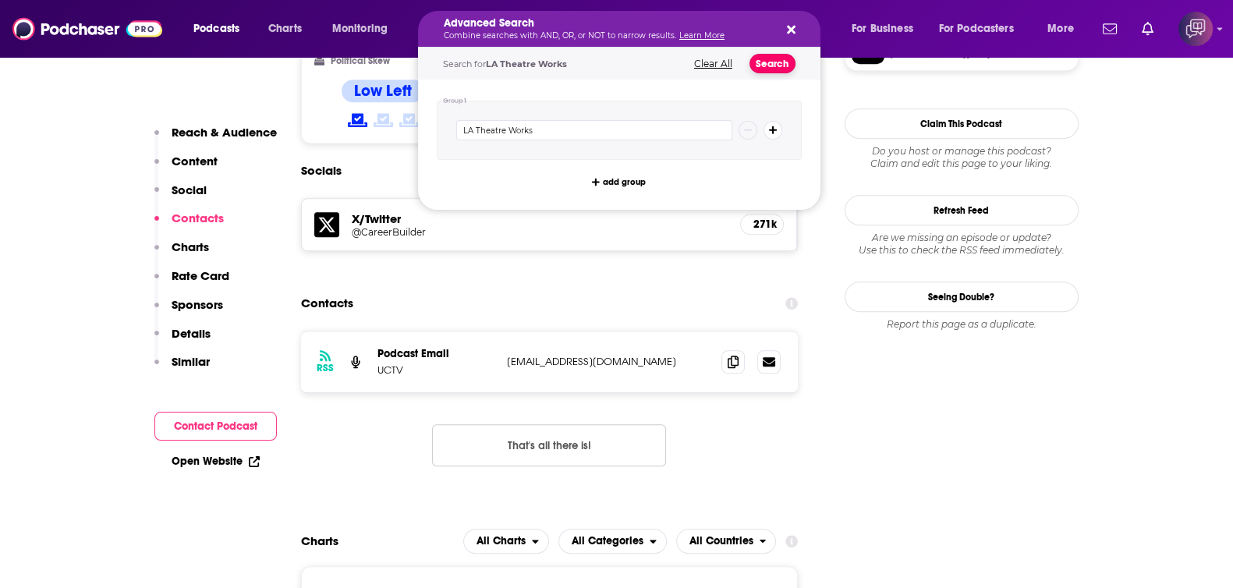
click at [757, 64] on button "Search" at bounding box center [772, 63] width 46 height 19
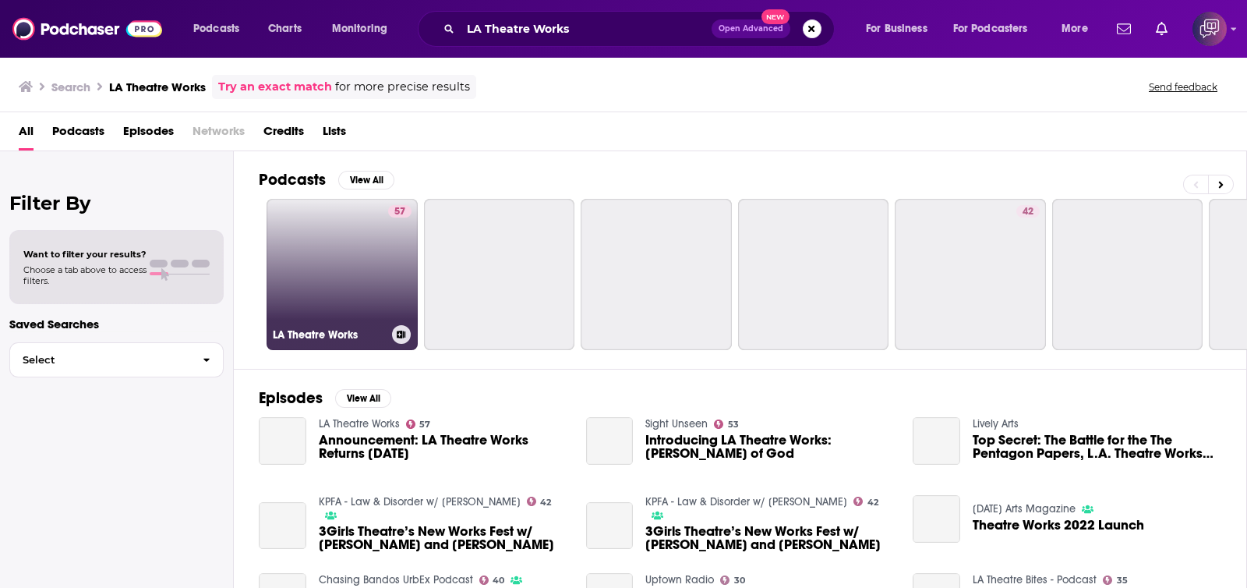
click at [328, 290] on link "57 LA Theatre Works" at bounding box center [342, 274] width 151 height 151
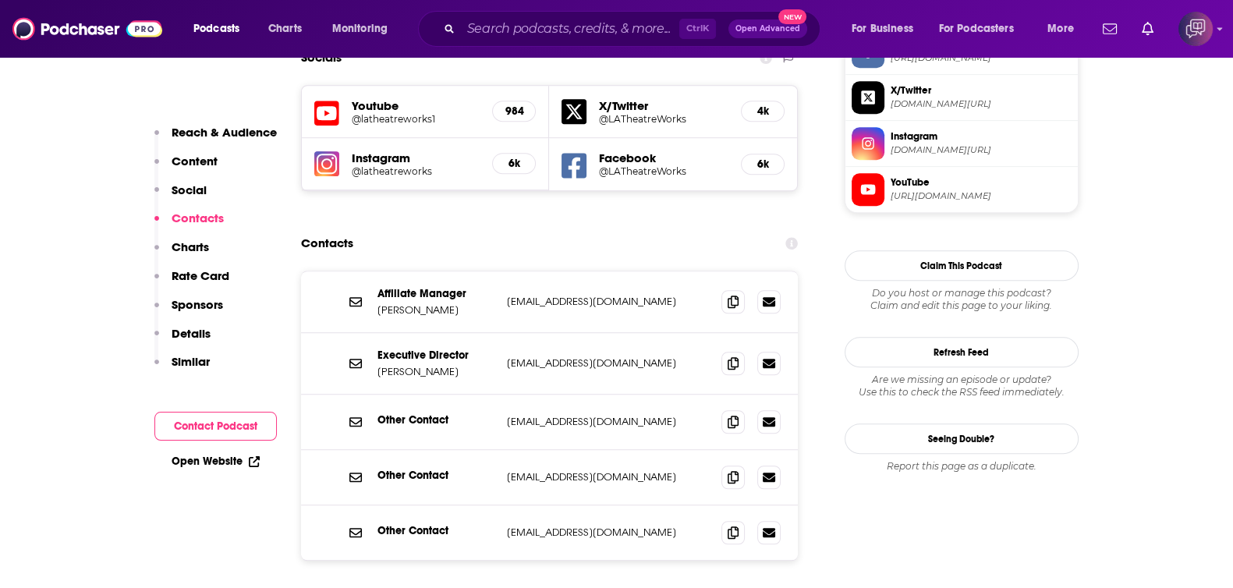
scroll to position [1461, 0]
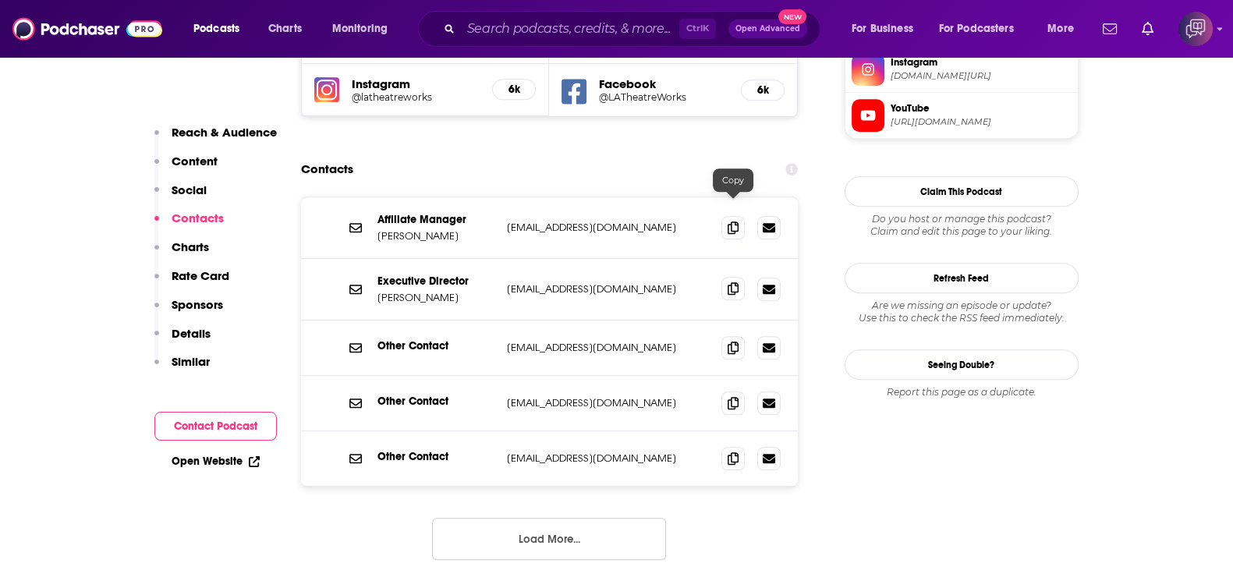
click at [729, 282] on icon at bounding box center [732, 288] width 11 height 12
click at [733, 221] on icon at bounding box center [732, 227] width 11 height 12
drag, startPoint x: 391, startPoint y: 220, endPoint x: 451, endPoint y: 97, distance: 136.7
click at [413, 259] on div "Executive Director [PERSON_NAME] [PERSON_NAME][EMAIL_ADDRESS][DOMAIN_NAME] [EMA…" at bounding box center [549, 290] width 497 height 62
copy p "[PERSON_NAME]"
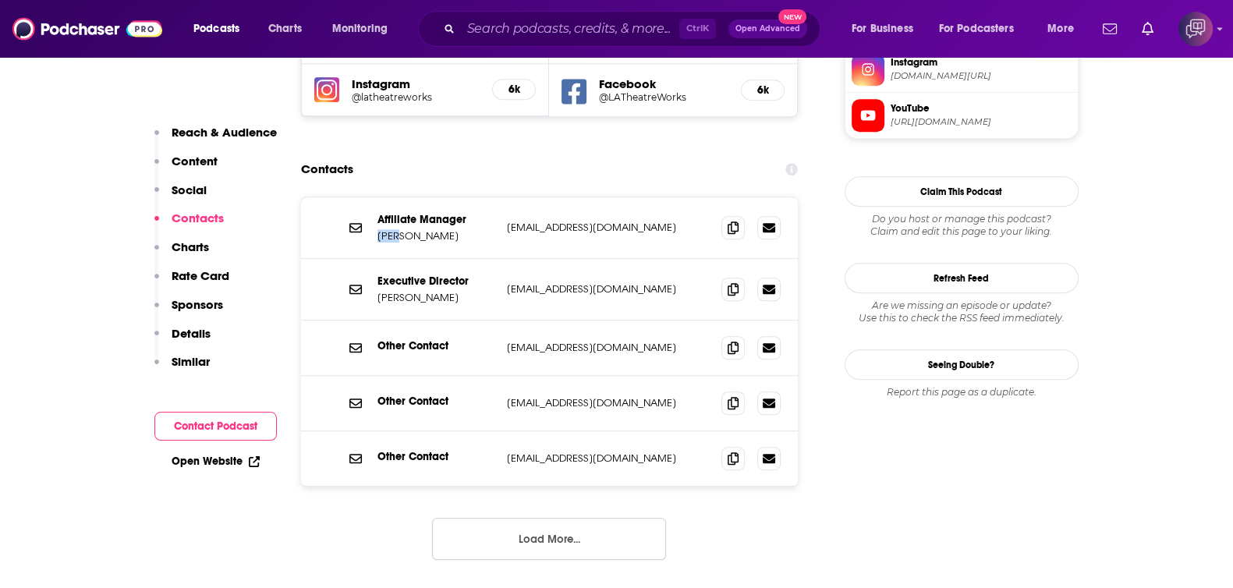
drag, startPoint x: 377, startPoint y: 154, endPoint x: 402, endPoint y: 158, distance: 26.2
click at [402, 197] on div "Affiliate Manager [PERSON_NAME] [EMAIL_ADDRESS][DOMAIN_NAME] [EMAIL_ADDRESS][DO…" at bounding box center [549, 228] width 497 height 62
copy p "[PERSON_NAME]"
click at [621, 15] on div "Ctrl K Open Advanced New" at bounding box center [619, 29] width 402 height 36
click at [643, 21] on input "Search podcasts, credits, & more..." at bounding box center [570, 28] width 218 height 25
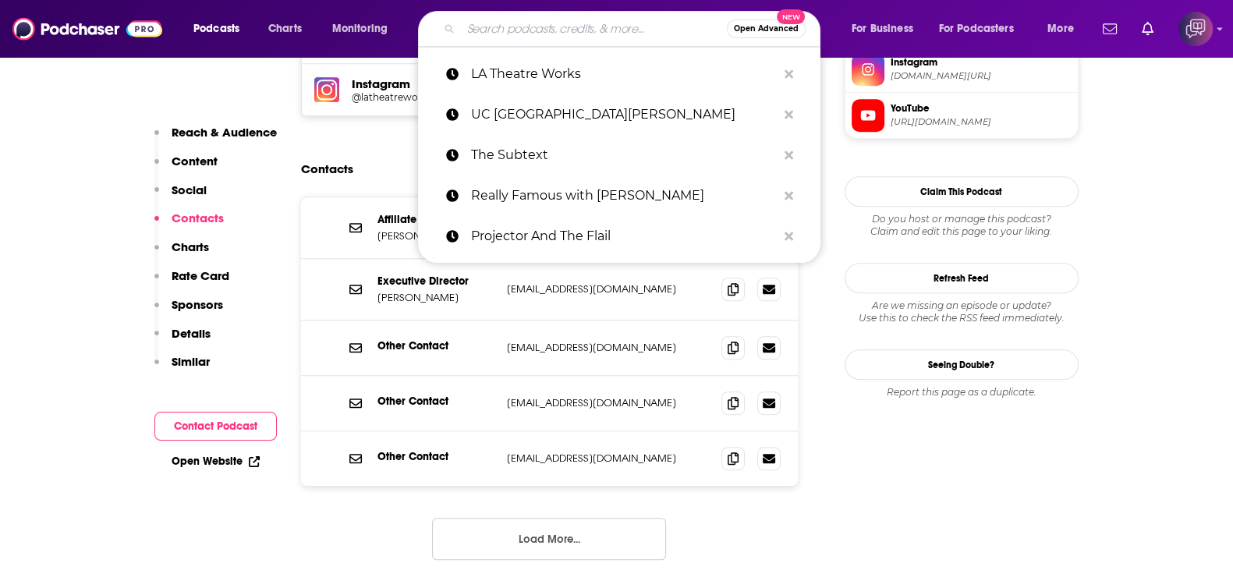
paste input "Inside The Crazy Ant Farm"
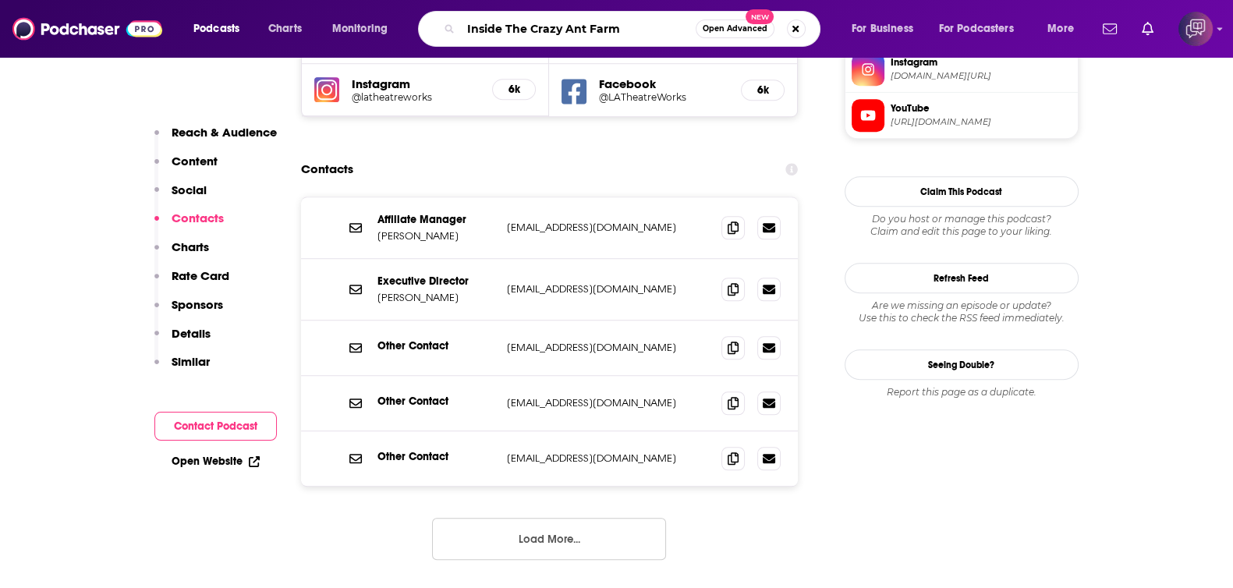
type input "Inside The Crazy Ant Farm"
click at [744, 19] on button "Open Advanced New" at bounding box center [734, 28] width 79 height 19
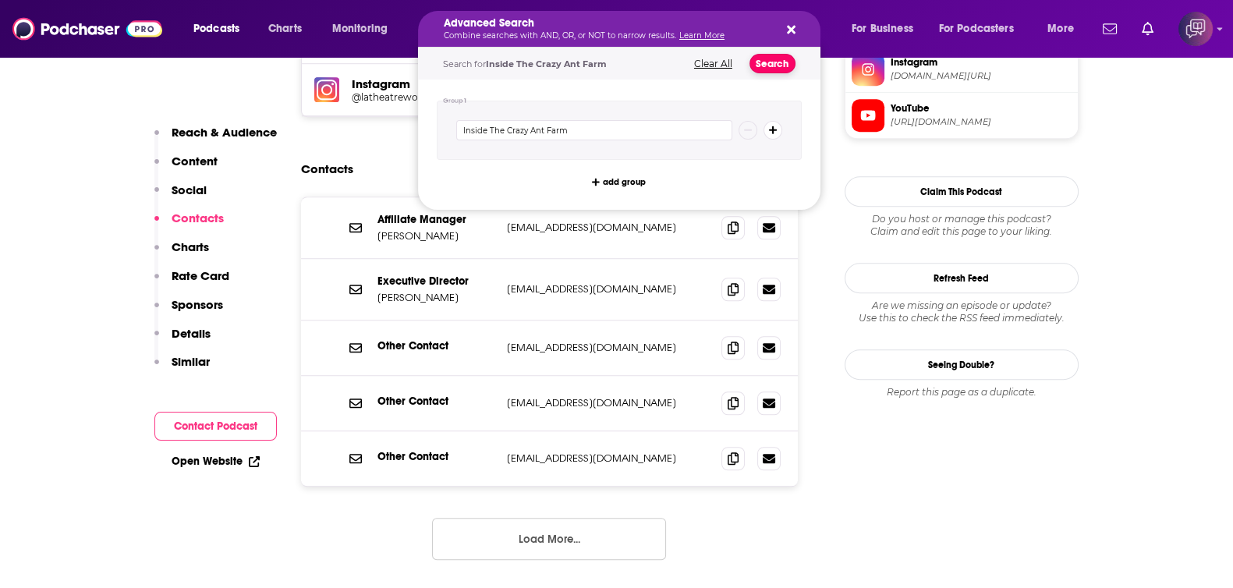
click at [777, 65] on button "Search" at bounding box center [772, 63] width 46 height 19
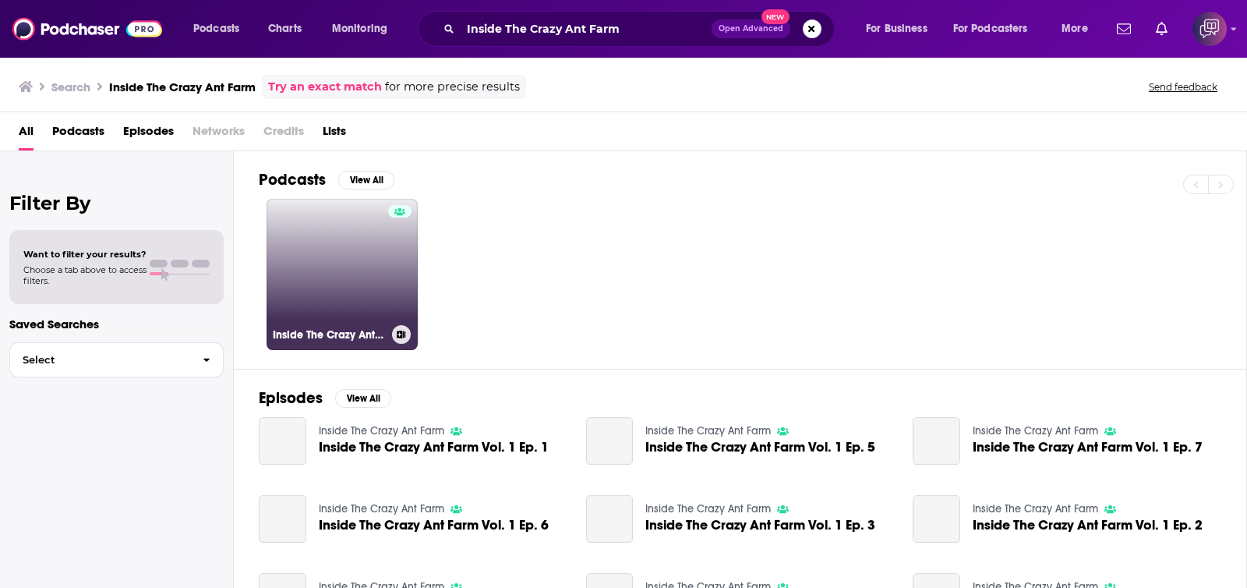
click at [359, 342] on div "Inside The Crazy Ant Farm" at bounding box center [342, 334] width 139 height 19
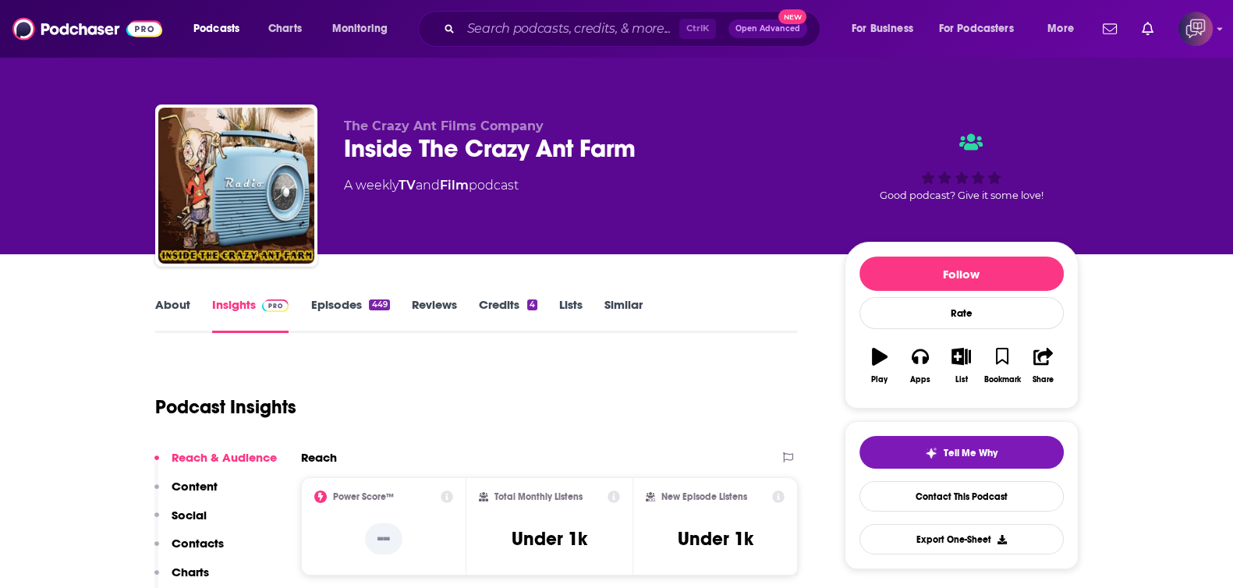
scroll to position [97, 0]
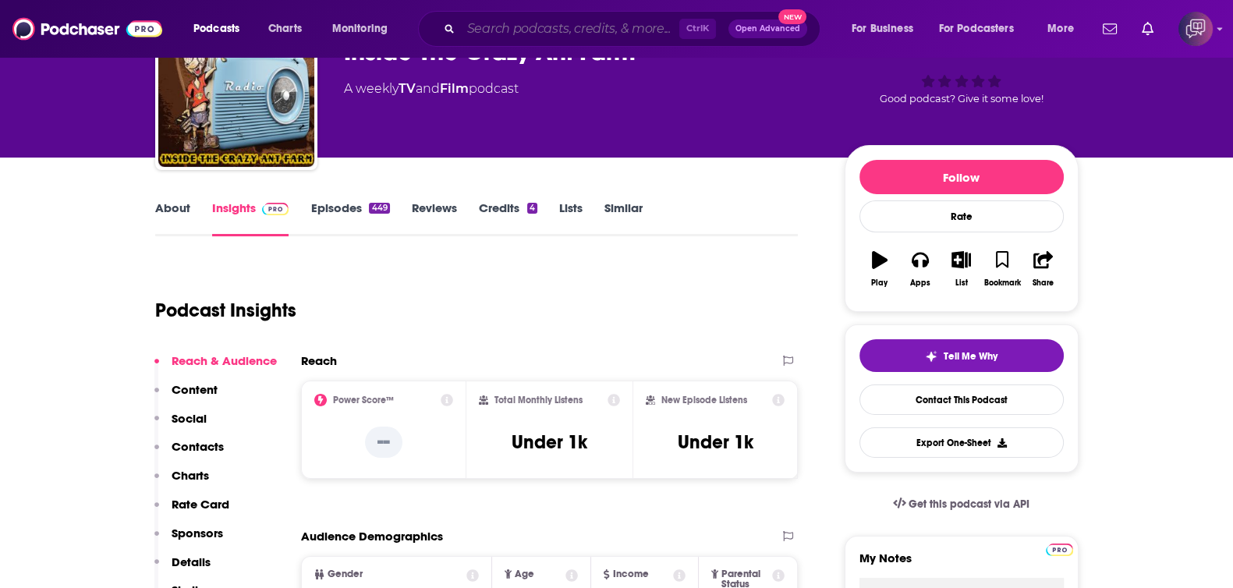
click at [664, 36] on input "Search podcasts, credits, & more..." at bounding box center [570, 28] width 218 height 25
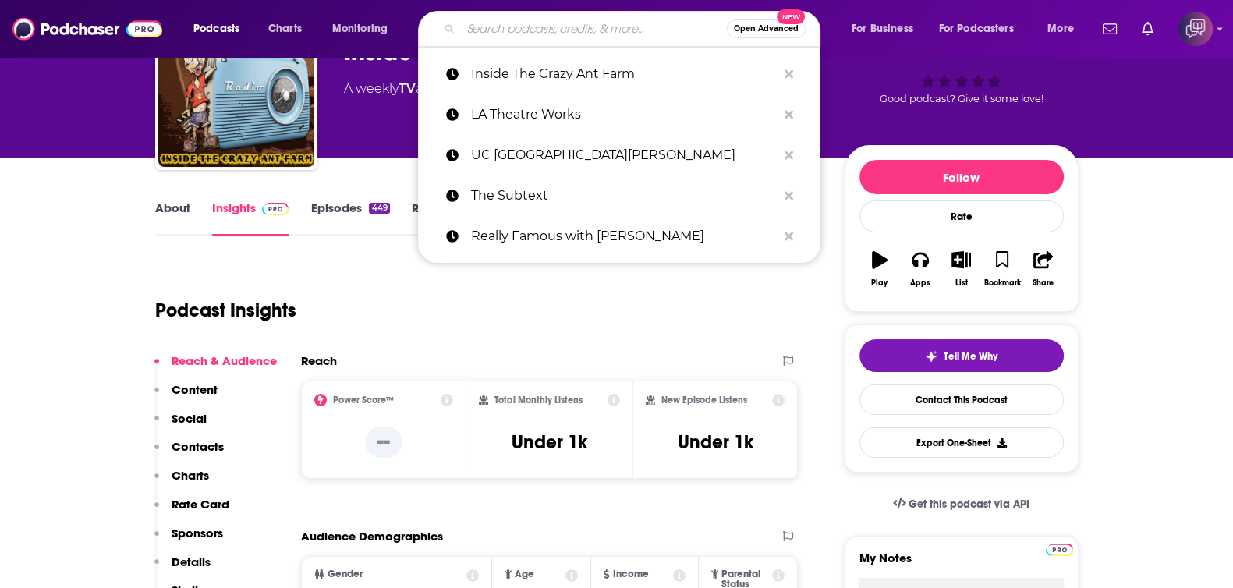
paste input "Beauty and the Biz"
type input "Beauty and the Biz"
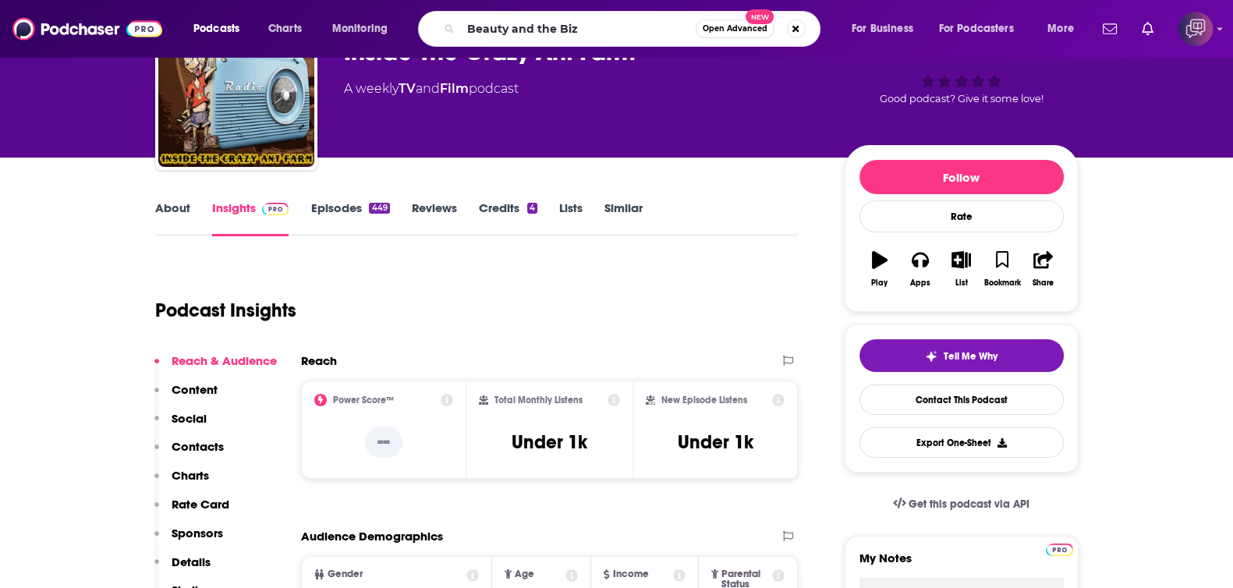
click at [706, 35] on button "Open Advanced New" at bounding box center [734, 28] width 79 height 19
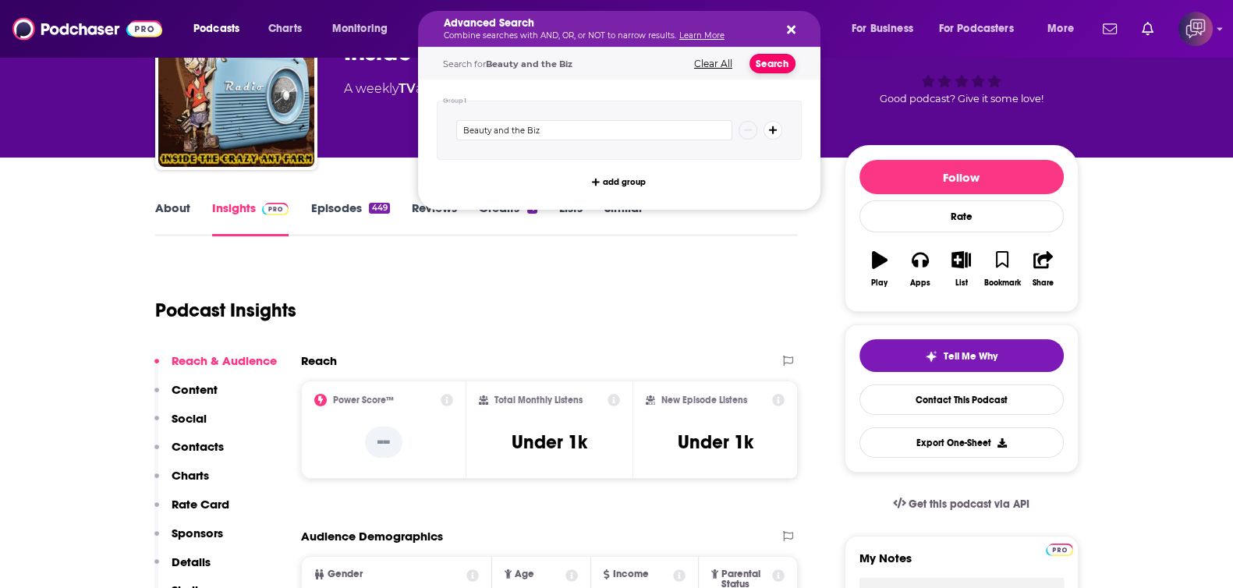
click at [777, 55] on button "Search" at bounding box center [772, 63] width 46 height 19
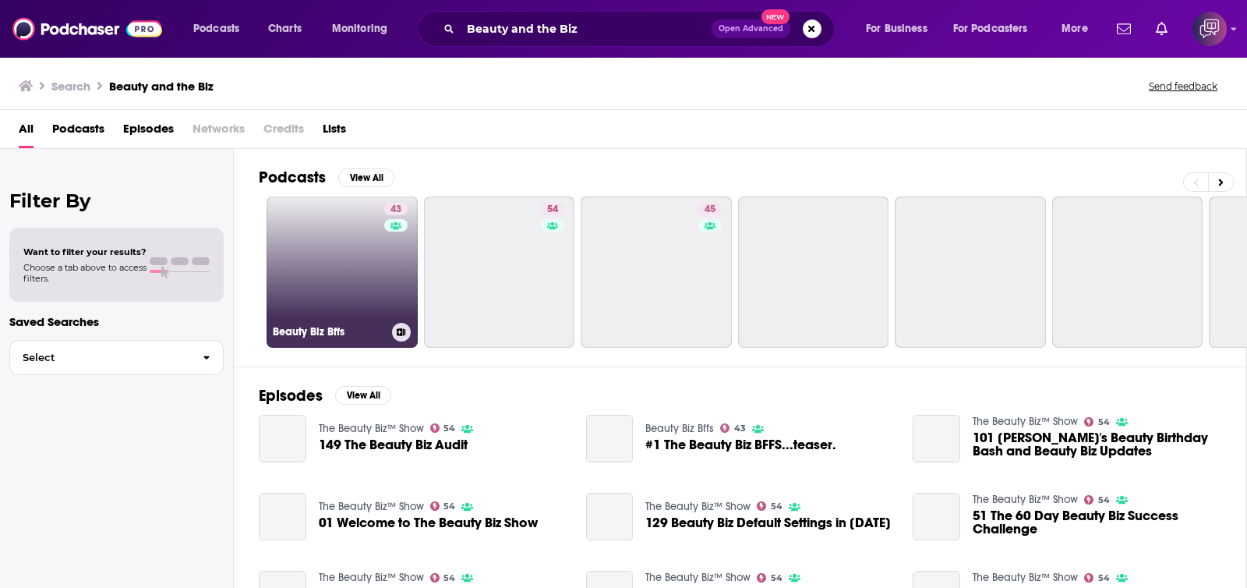
click at [375, 333] on h3 "Beauty Biz Bffs" at bounding box center [329, 331] width 113 height 13
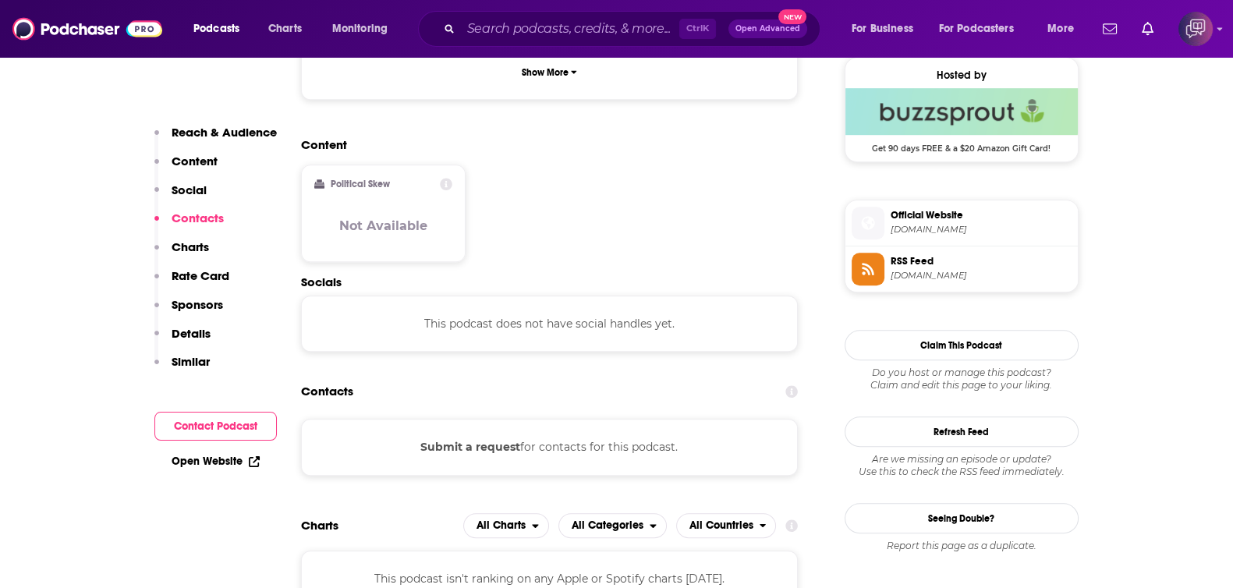
scroll to position [1461, 0]
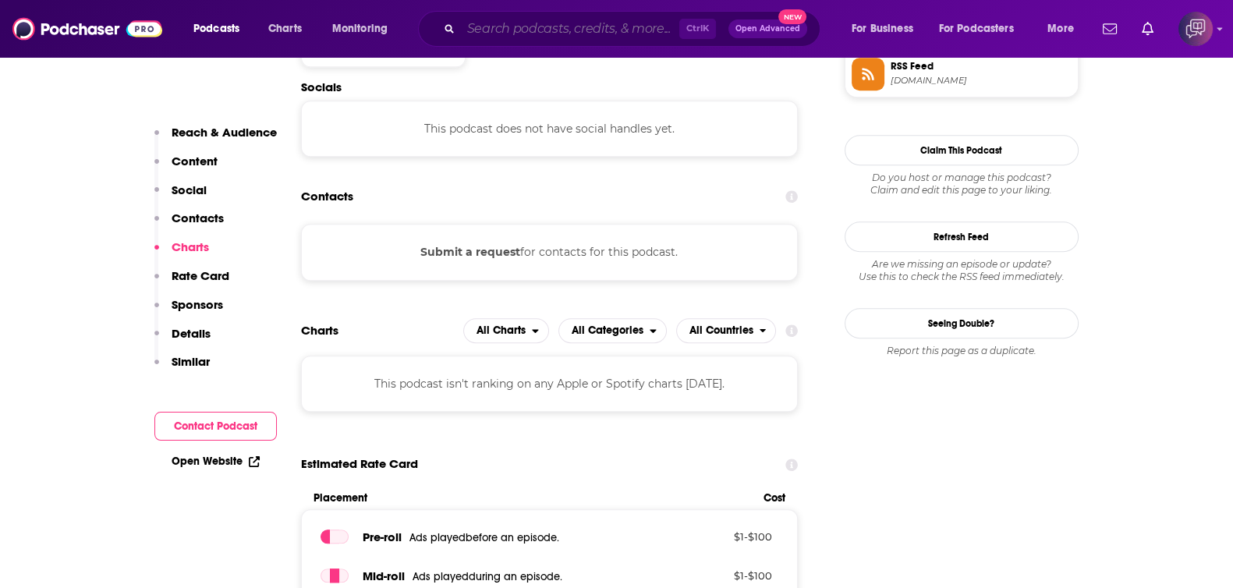
click at [554, 29] on input "Search podcasts, credits, & more..." at bounding box center [570, 28] width 218 height 25
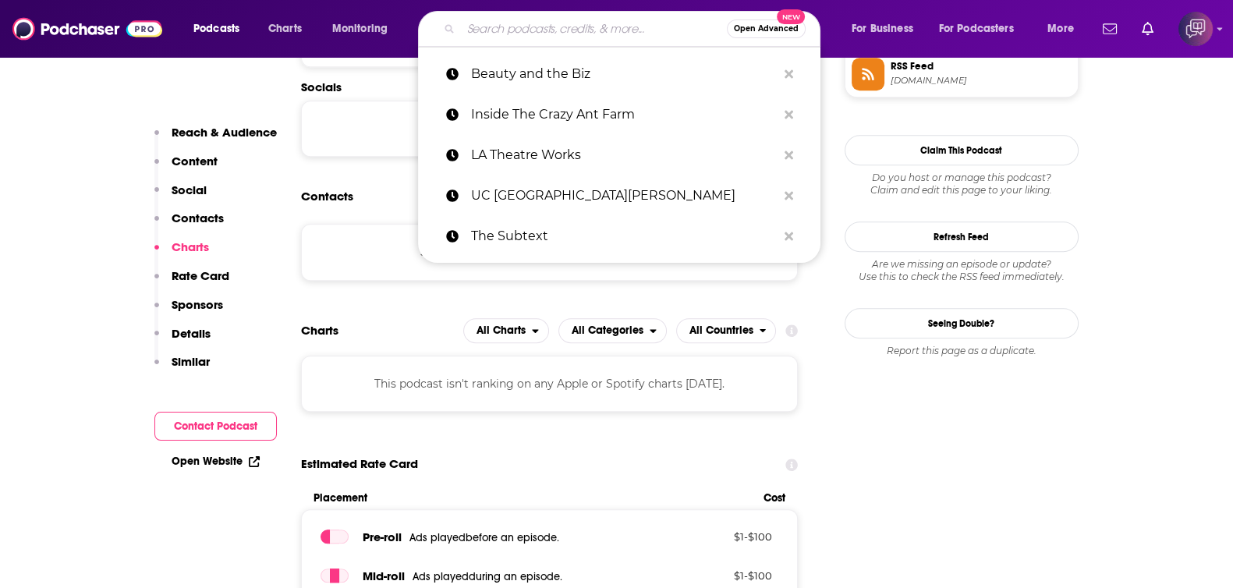
paste input "[PERSON_NAME] Cast"
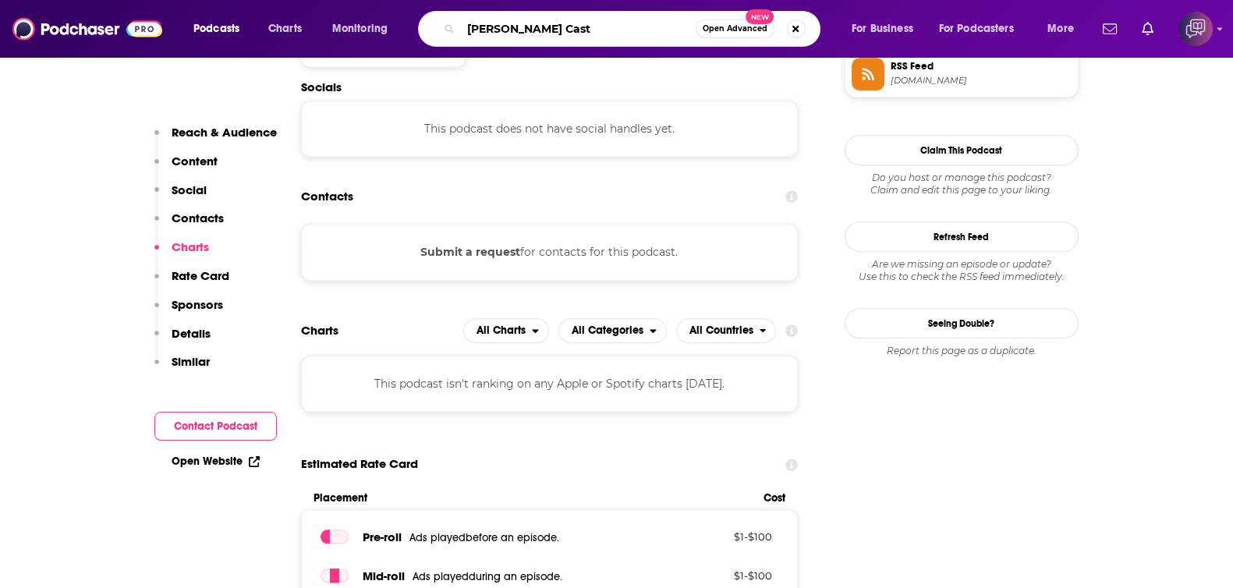
type input "[PERSON_NAME] Cast"
click at [750, 23] on span "New" at bounding box center [759, 16] width 28 height 15
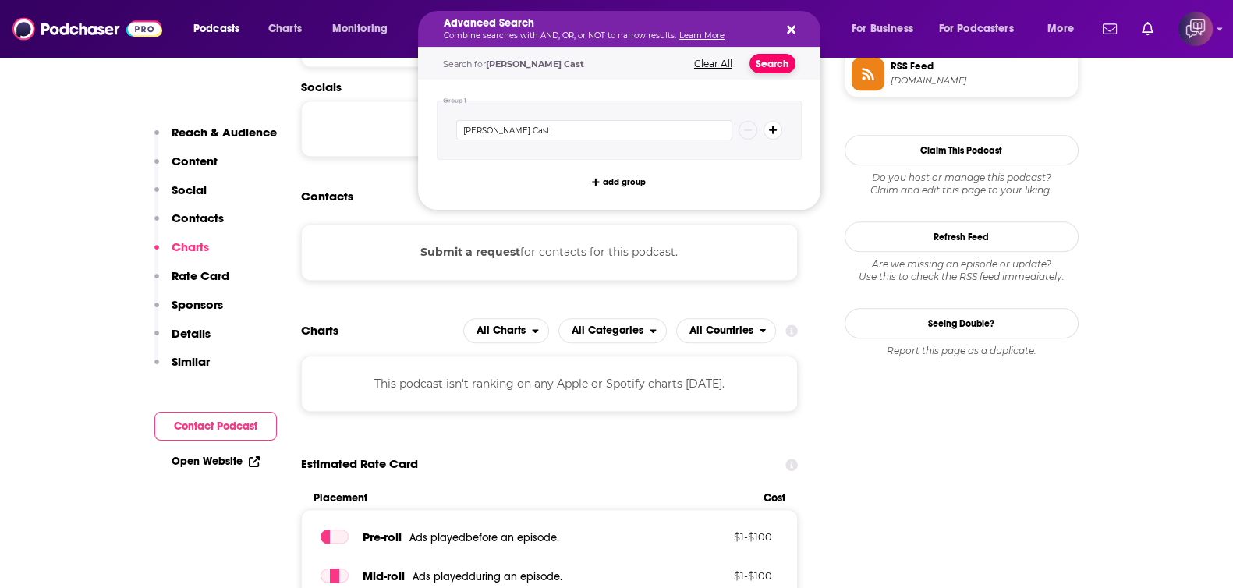
click at [780, 59] on button "Search" at bounding box center [772, 63] width 46 height 19
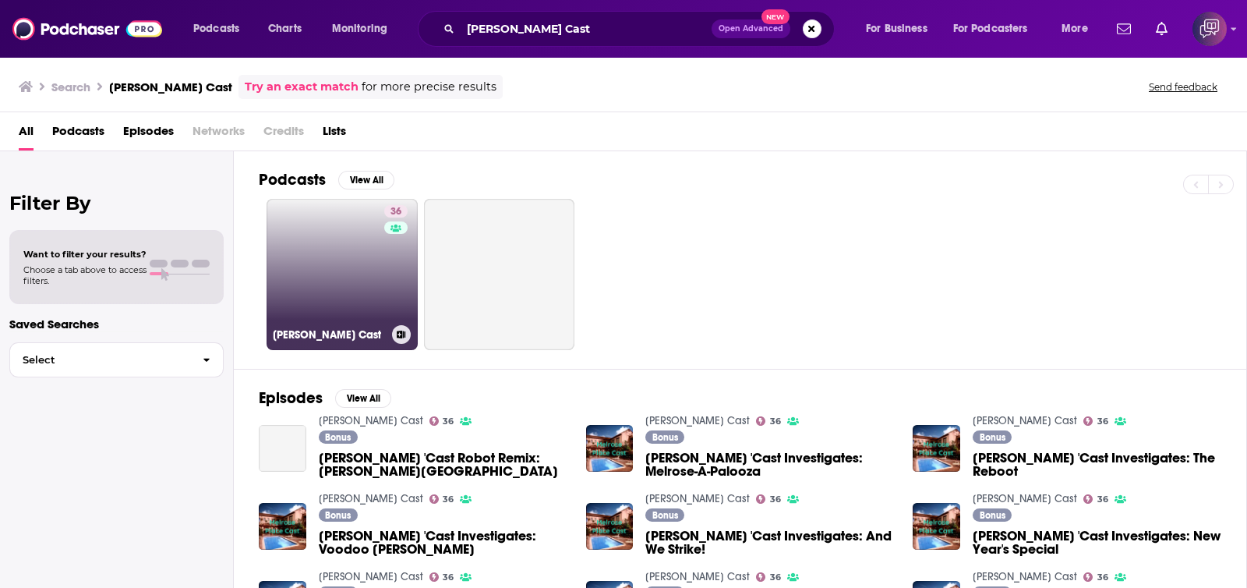
click at [368, 301] on link "[STREET_ADDRESS][PERSON_NAME]" at bounding box center [342, 274] width 151 height 151
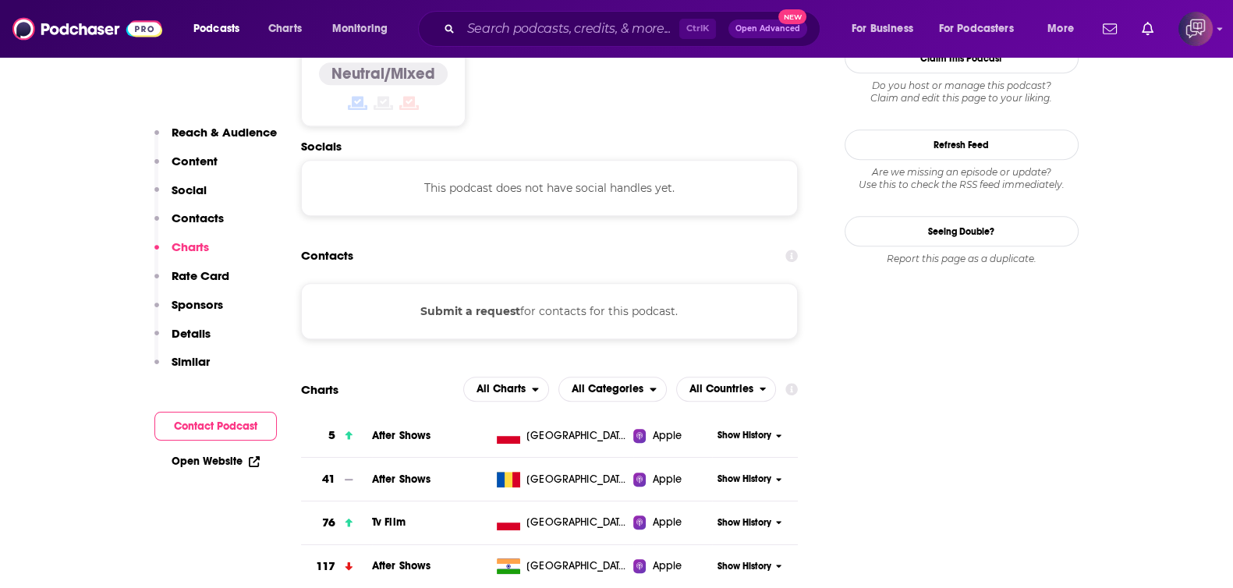
scroll to position [1364, 0]
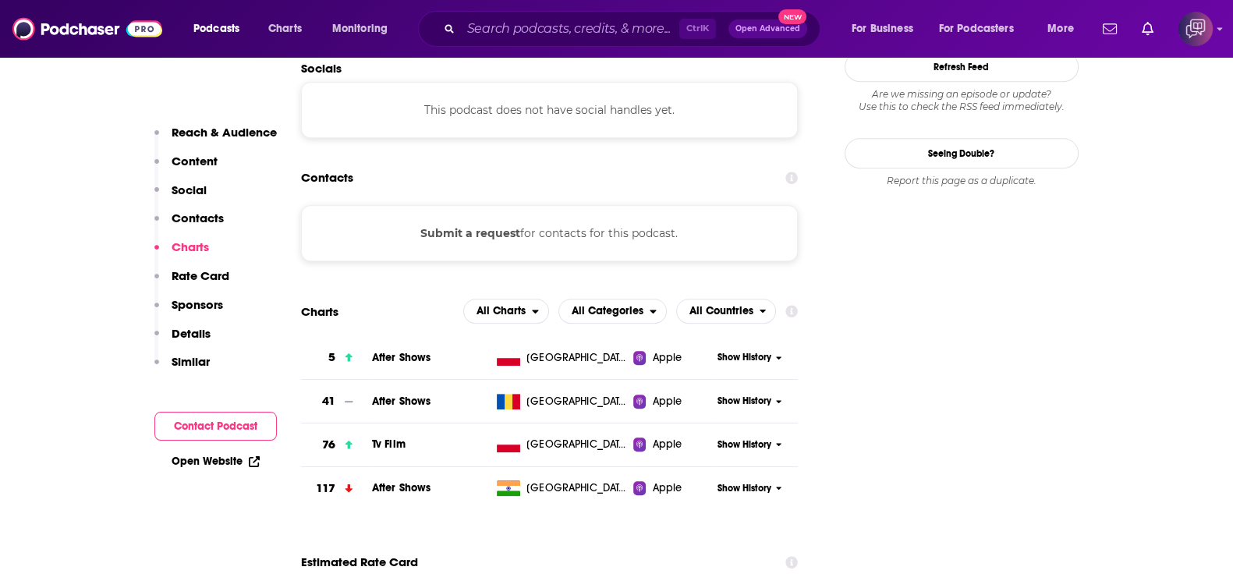
click at [517, 11] on div "Ctrl K Open Advanced New" at bounding box center [619, 29] width 402 height 36
click at [530, 30] on input "Search podcasts, credits, & more..." at bounding box center [570, 28] width 218 height 25
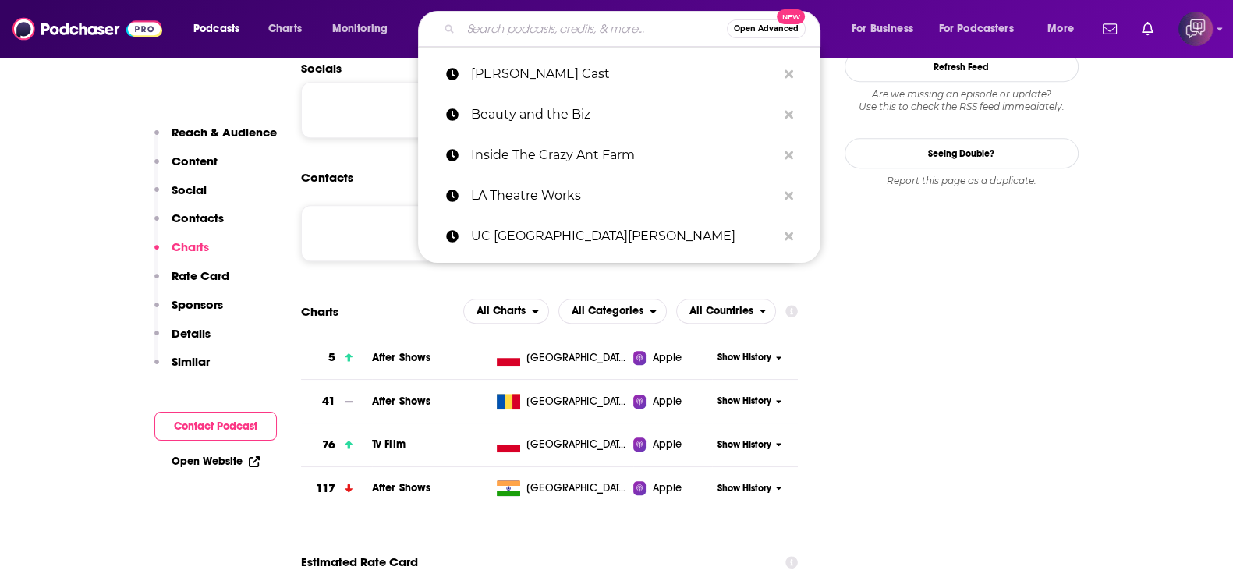
paste input "[PERSON_NAME] Interviews"
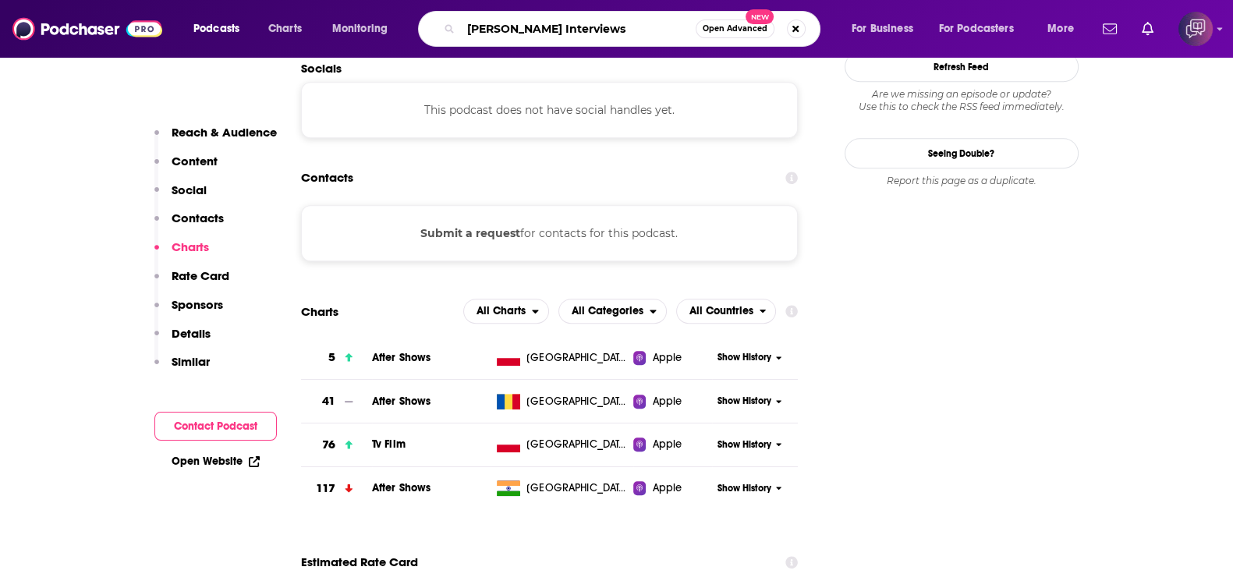
type input "[PERSON_NAME] Interviews"
click at [737, 27] on span "Open Advanced" at bounding box center [734, 29] width 65 height 8
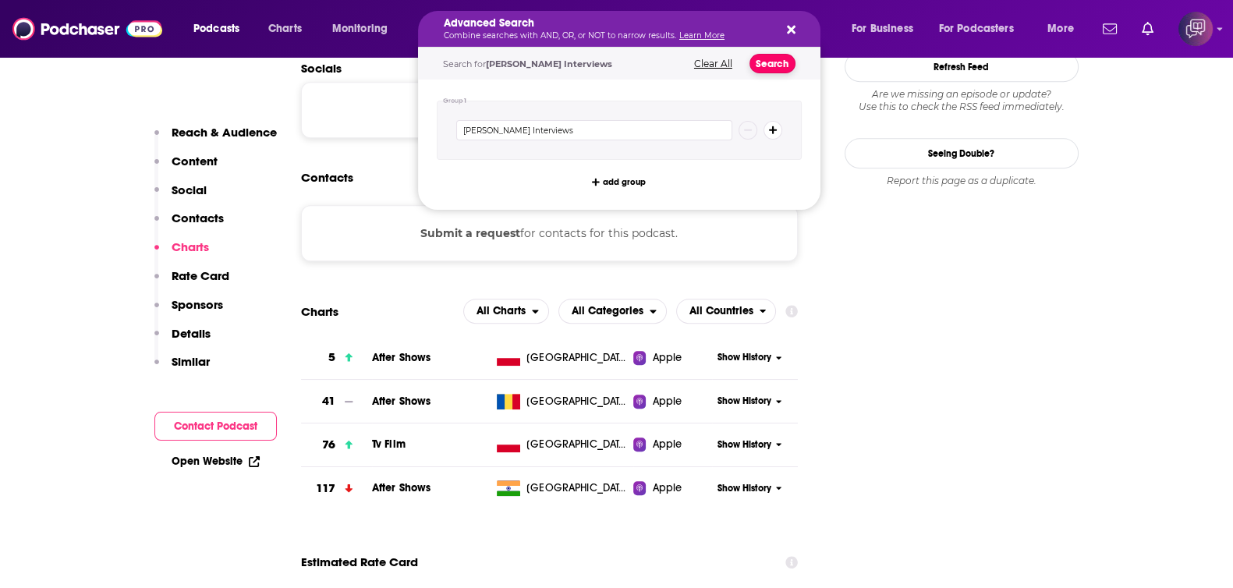
click at [772, 72] on button "Search" at bounding box center [772, 63] width 46 height 19
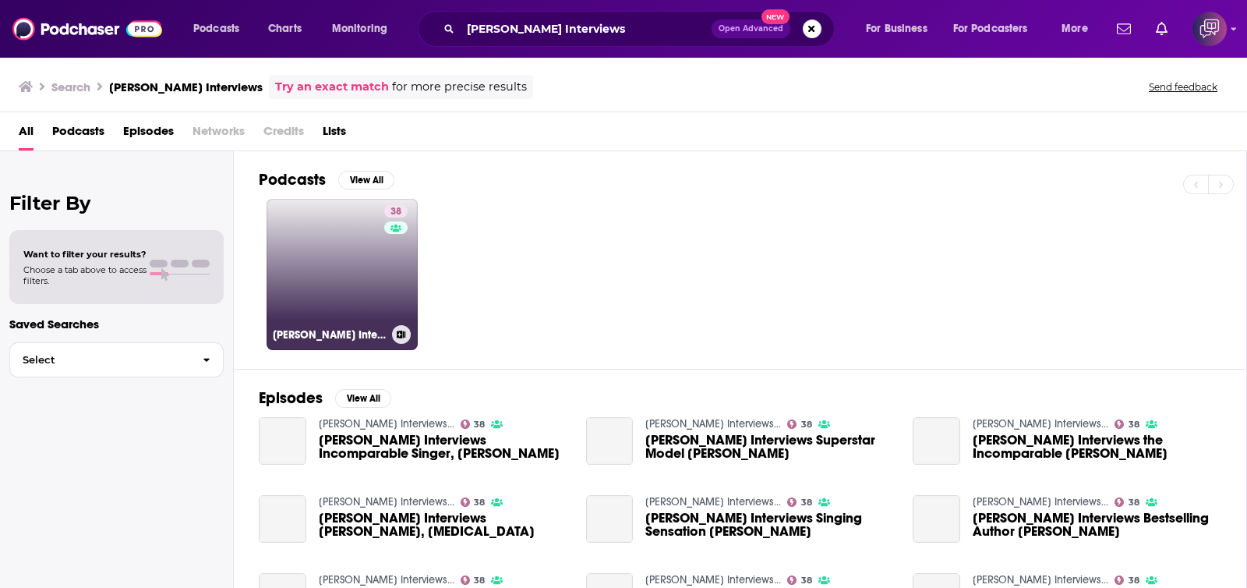
click at [361, 286] on link "38 [PERSON_NAME] Interviews..." at bounding box center [342, 274] width 151 height 151
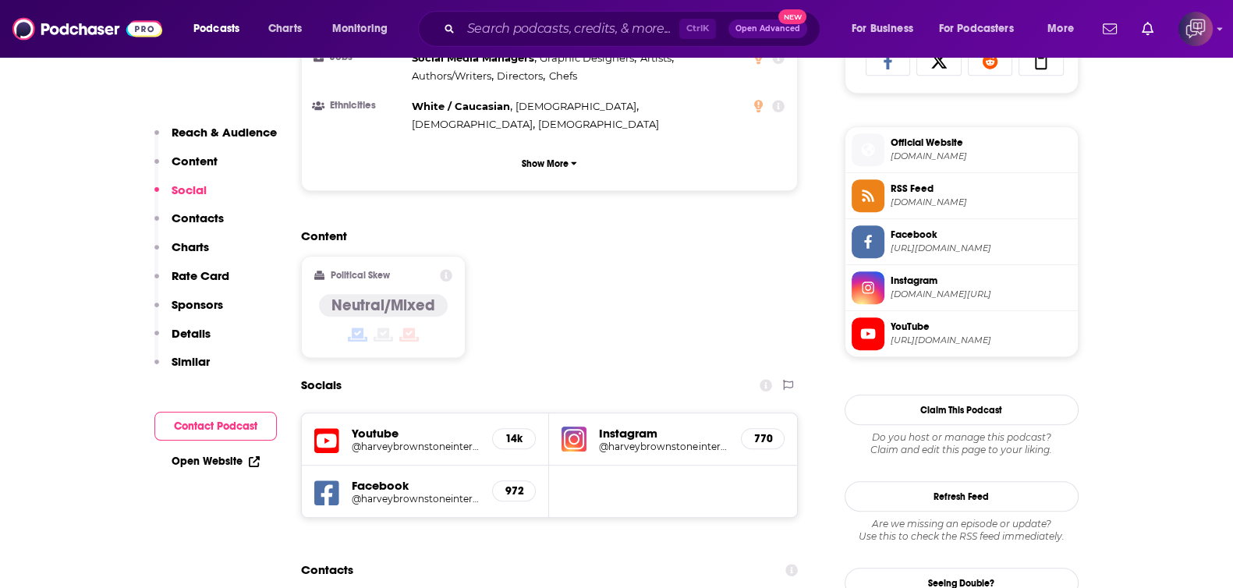
scroll to position [1364, 0]
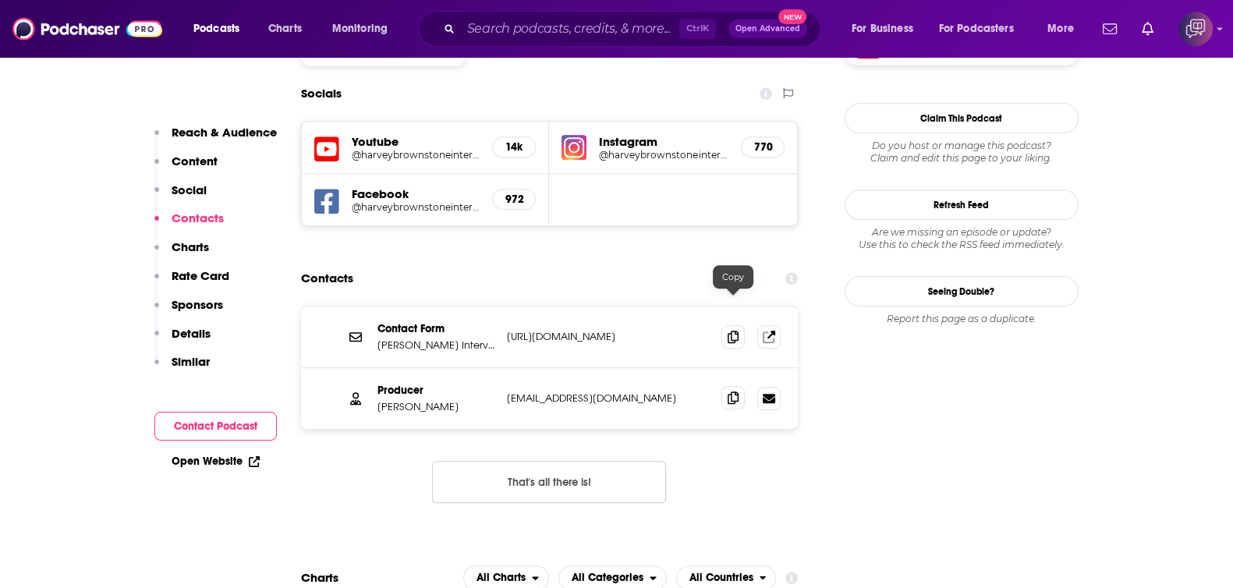
click at [737, 391] on icon at bounding box center [732, 397] width 11 height 12
click at [555, 40] on input "Search podcasts, credits, & more..." at bounding box center [570, 28] width 218 height 25
paste input "Heart Forward Conversations from the Heart"
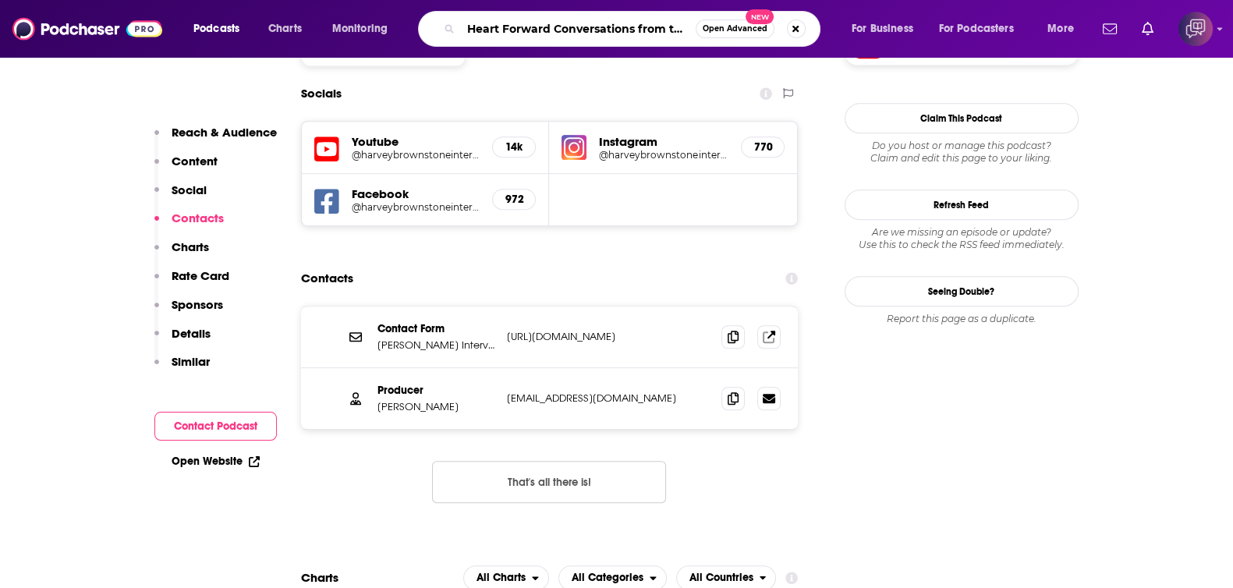
scroll to position [0, 35]
type input "Heart Forward Conversations from the Heart"
click at [717, 34] on button "Open Advanced New" at bounding box center [734, 28] width 79 height 19
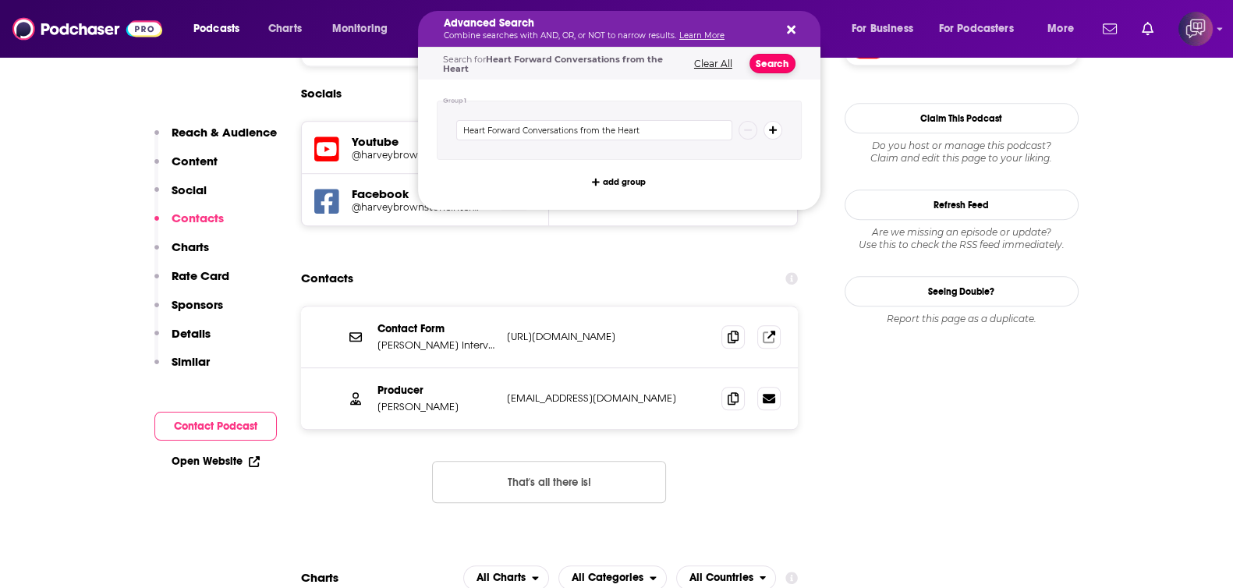
click at [760, 69] on button "Search" at bounding box center [772, 63] width 46 height 19
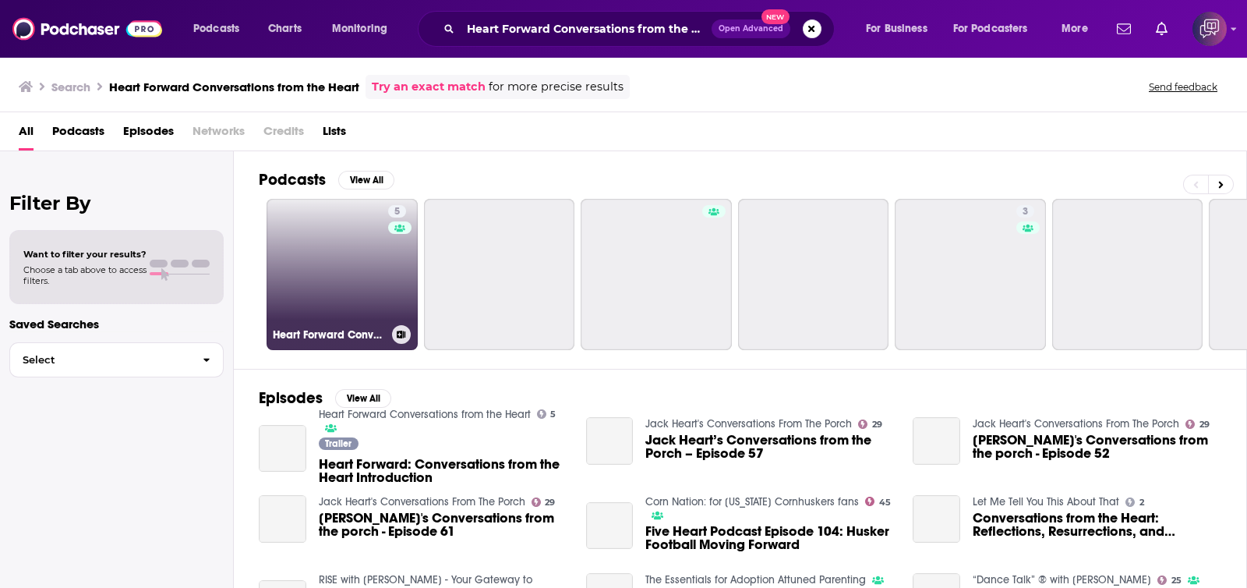
click at [366, 278] on link "5 Heart Forward Conversations from the Heart" at bounding box center [342, 274] width 151 height 151
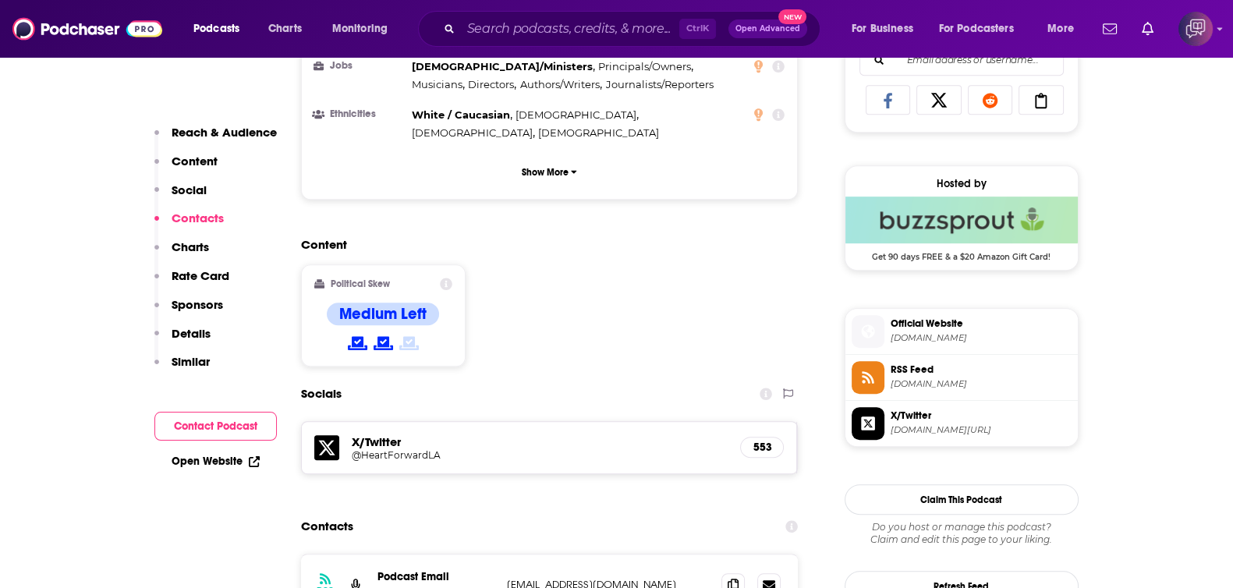
scroll to position [1266, 0]
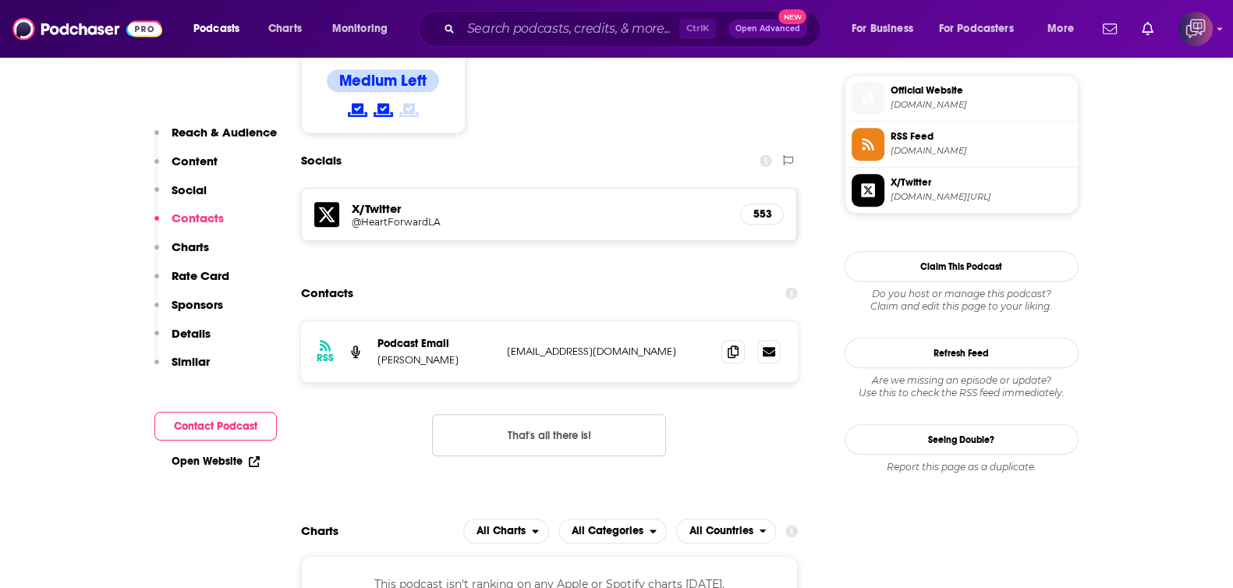
click at [500, 10] on div "Podcasts Charts Monitoring Ctrl K Open Advanced New For Business For Podcasters…" at bounding box center [616, 29] width 1233 height 58
click at [503, 24] on input "Search podcasts, credits, & more..." at bounding box center [570, 28] width 218 height 25
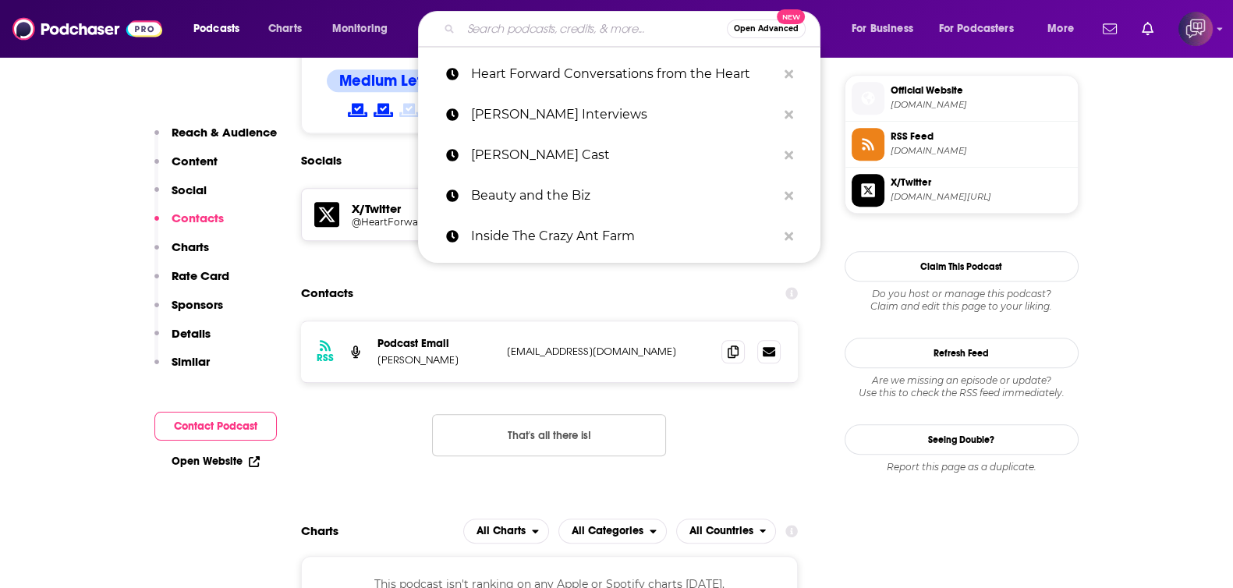
paste input "Common Good: A livestream + podcast for new earth architects"
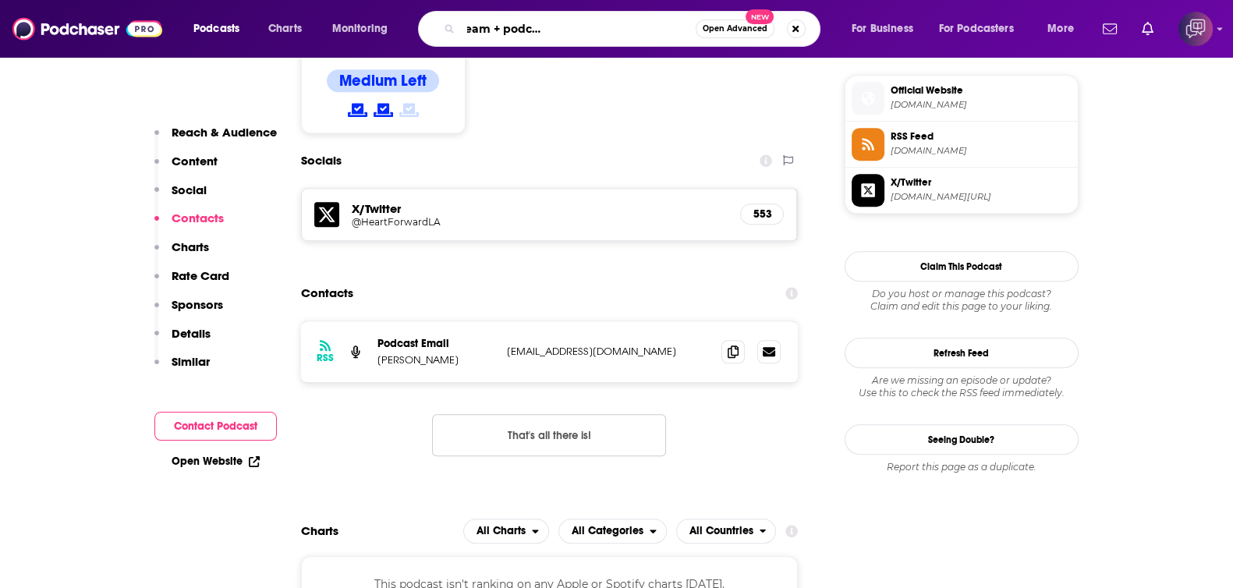
type input "Common Good: A livestream + podcast for new earth architects"
click at [736, 30] on span "Open Advanced" at bounding box center [734, 29] width 65 height 8
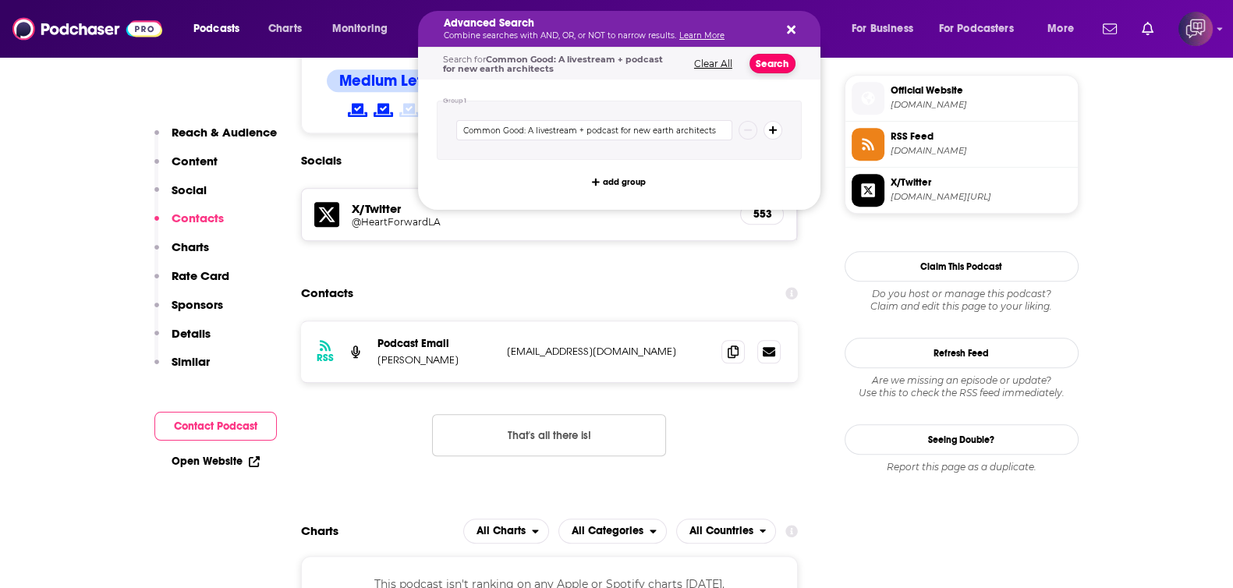
click at [758, 55] on button "Search" at bounding box center [772, 63] width 46 height 19
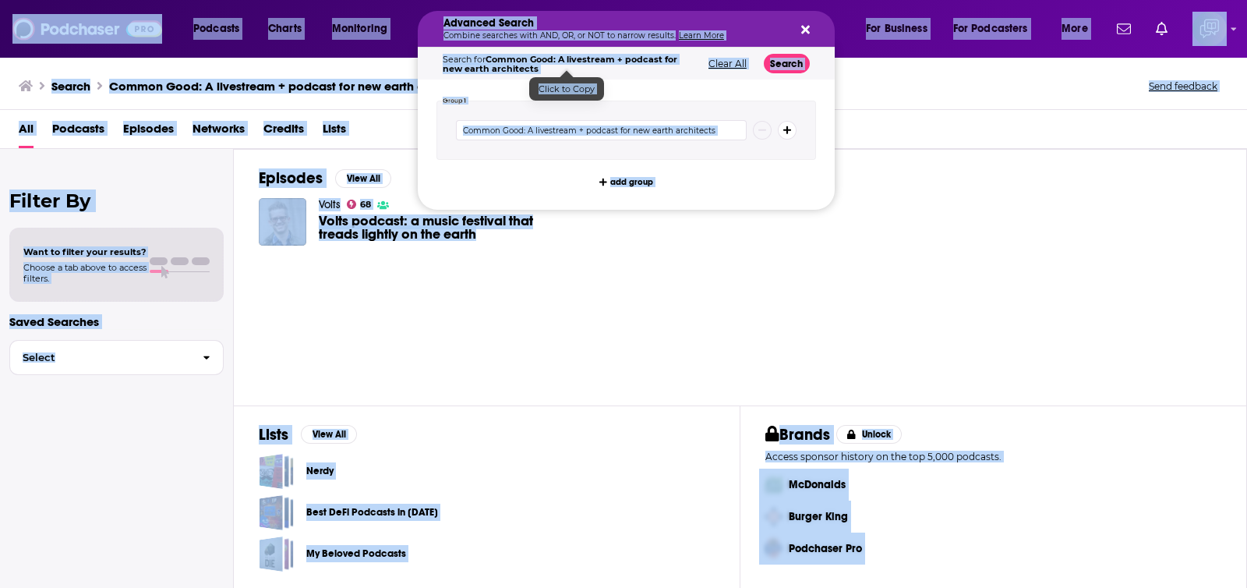
click at [599, 239] on div "Volts 68 Volts podcast: a music festival that treads lightly on the earth" at bounding box center [740, 228] width 963 height 62
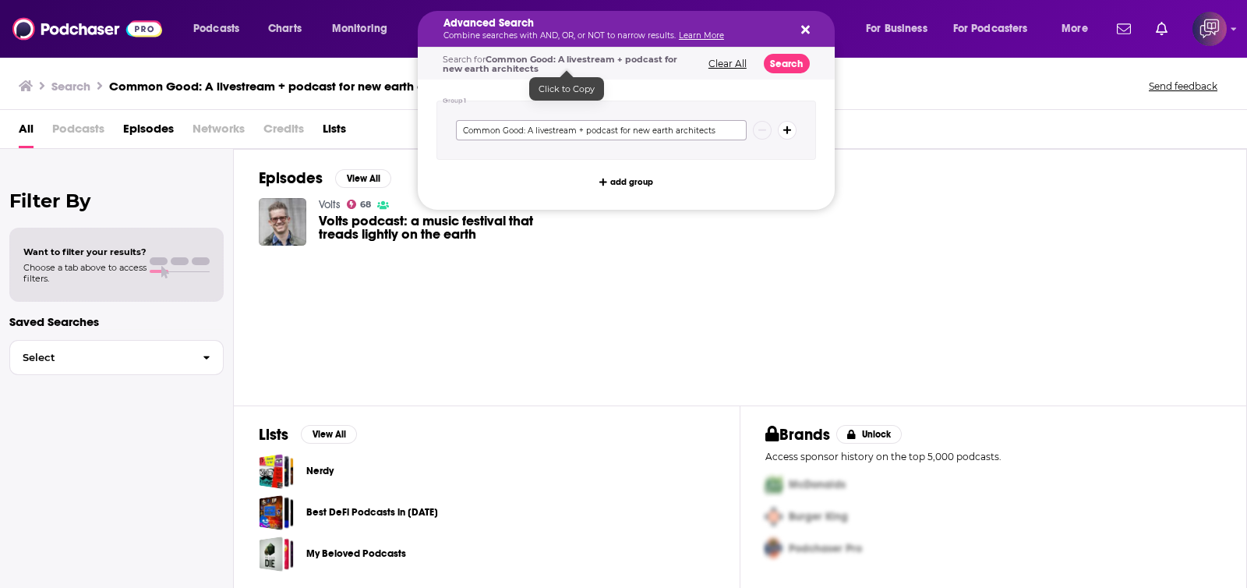
click at [624, 138] on input "Common Good: A livestream + podcast for new earth architects" at bounding box center [601, 130] width 291 height 20
paste input "Search podcasts, credits, & more..."
type input "Common Good"
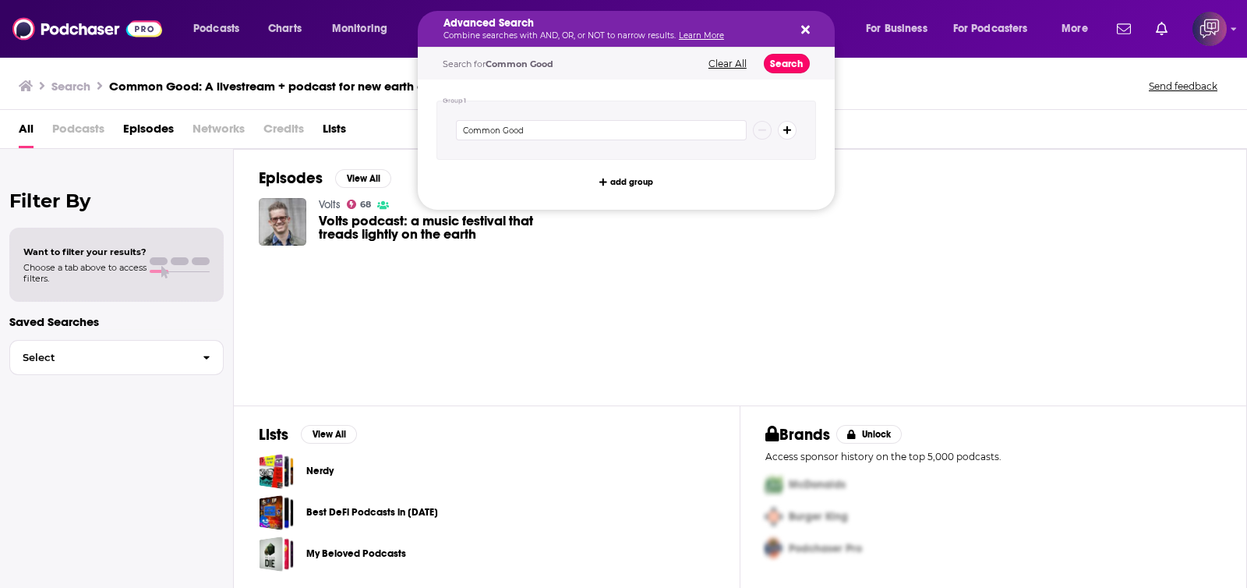
click at [784, 60] on button "Search" at bounding box center [787, 63] width 46 height 19
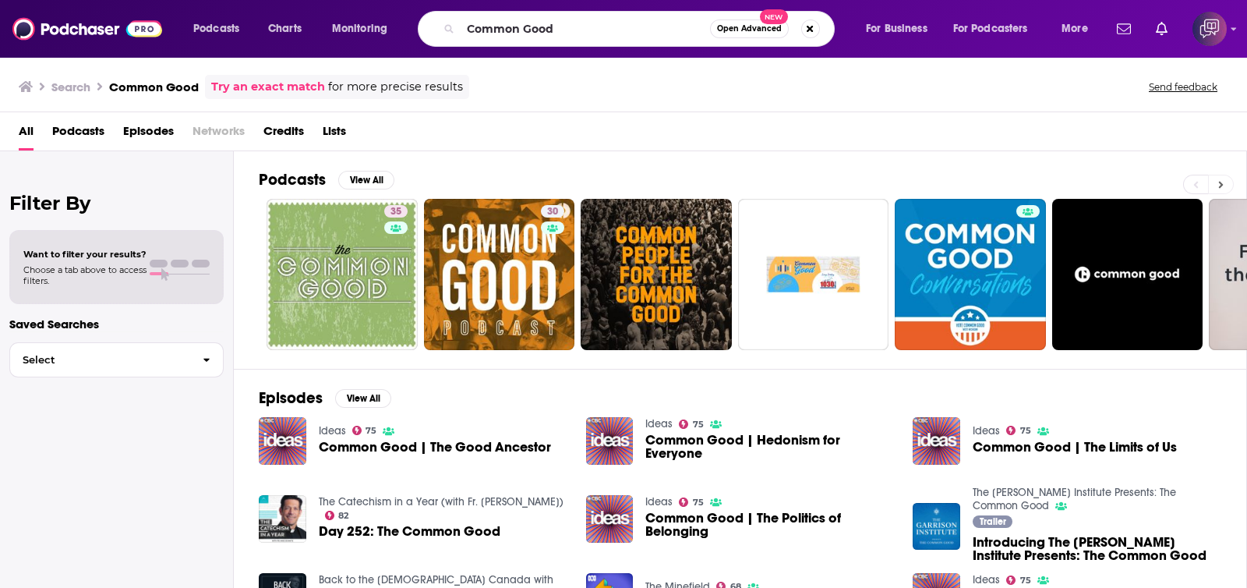
click at [1225, 179] on button at bounding box center [1221, 184] width 26 height 19
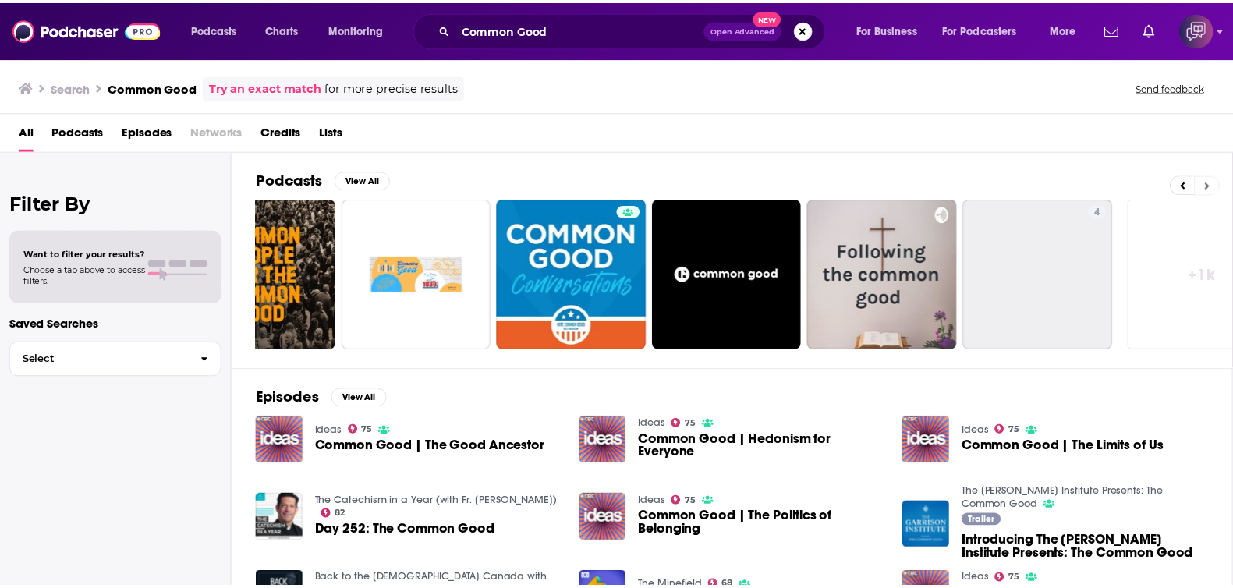
scroll to position [0, 443]
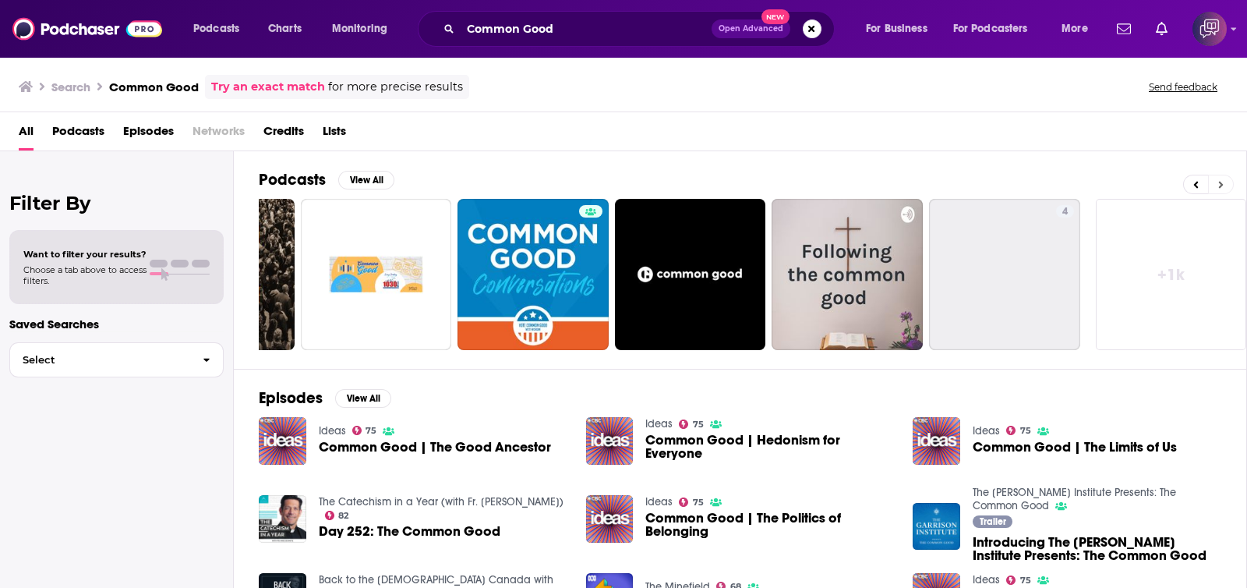
click at [1225, 179] on button at bounding box center [1221, 184] width 26 height 19
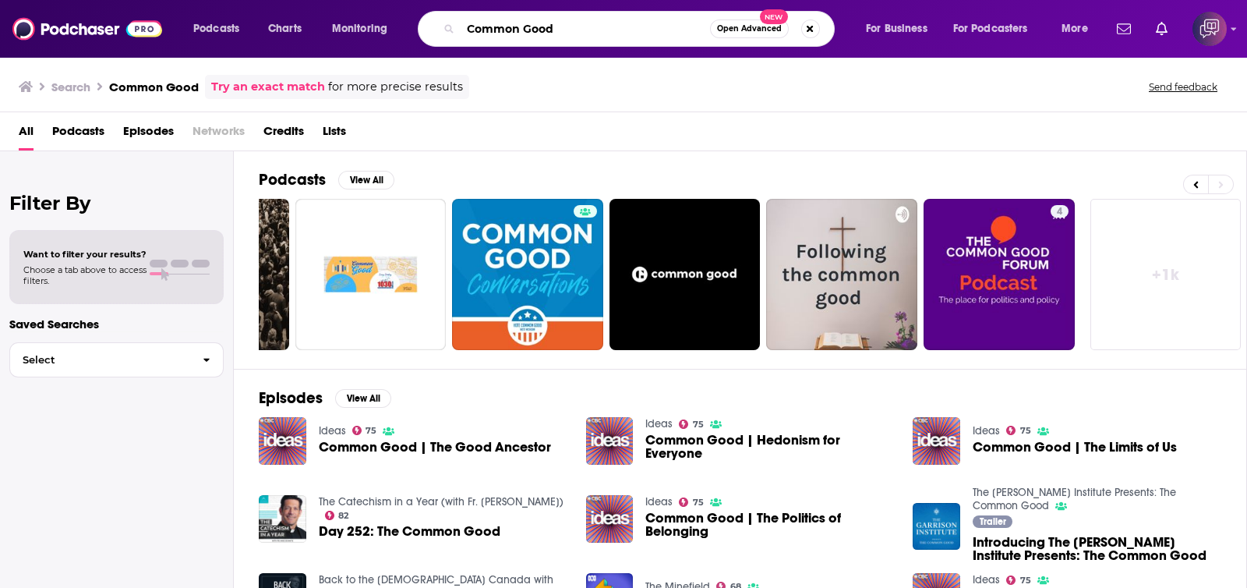
click at [581, 30] on input "Common Good" at bounding box center [585, 28] width 249 height 25
paste input "anceled Theory"
type input "Canceled Theory"
click at [731, 32] on span "Open Advanced" at bounding box center [749, 29] width 65 height 8
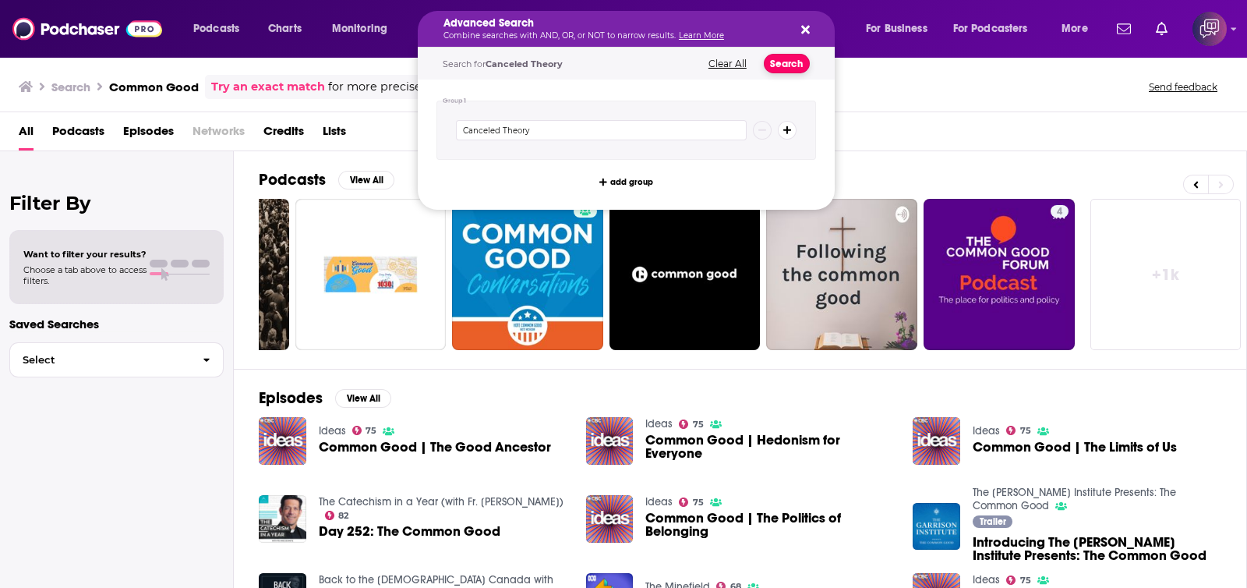
click at [782, 64] on button "Search" at bounding box center [787, 63] width 46 height 19
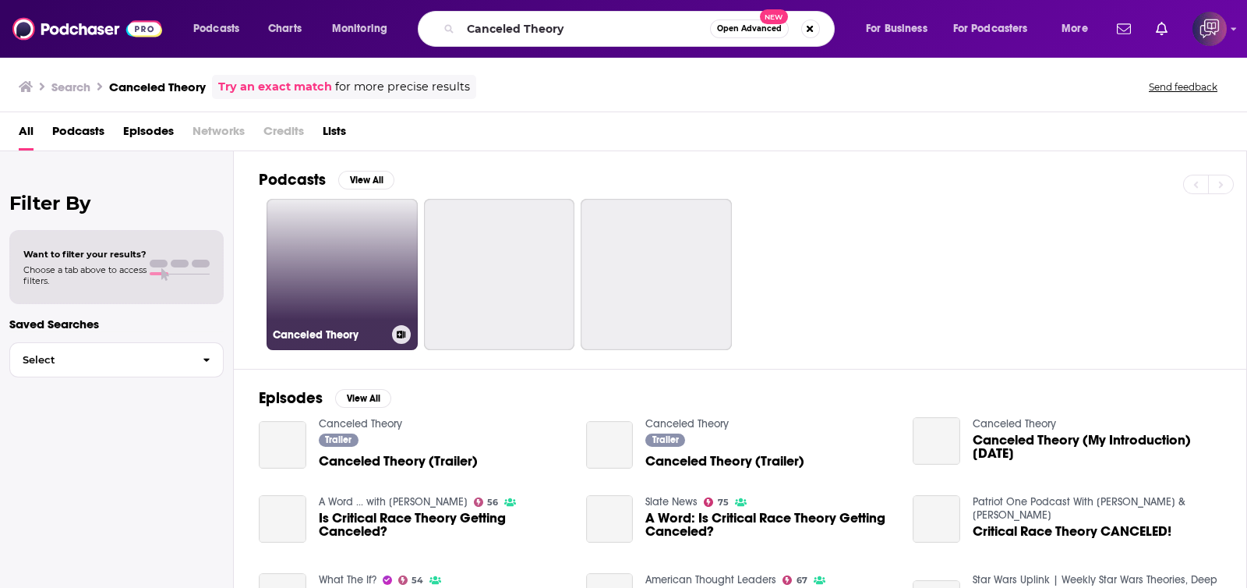
click at [299, 259] on link "Canceled Theory" at bounding box center [342, 274] width 151 height 151
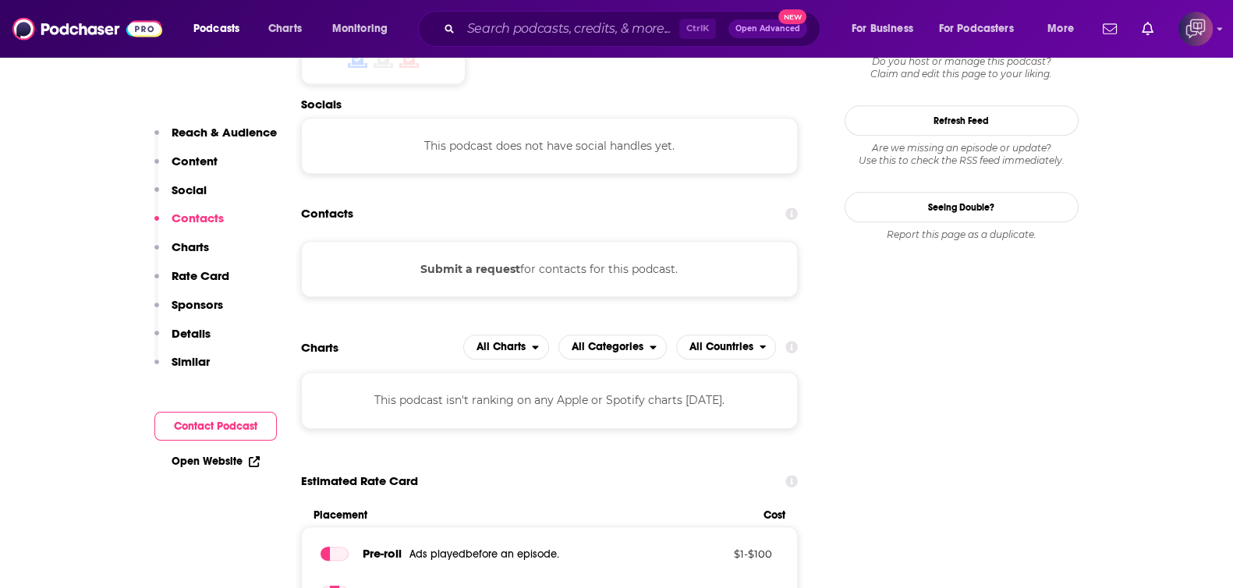
scroll to position [1461, 0]
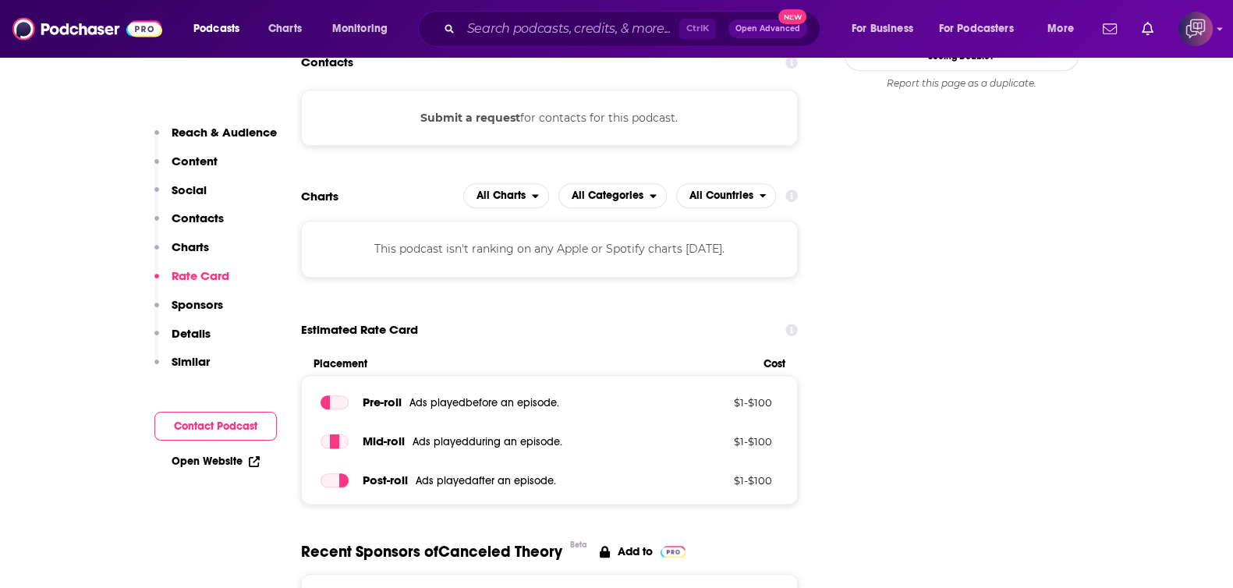
click at [514, 6] on div "Podcasts Charts Monitoring Ctrl K Open Advanced New For Business For Podcasters…" at bounding box center [616, 29] width 1233 height 58
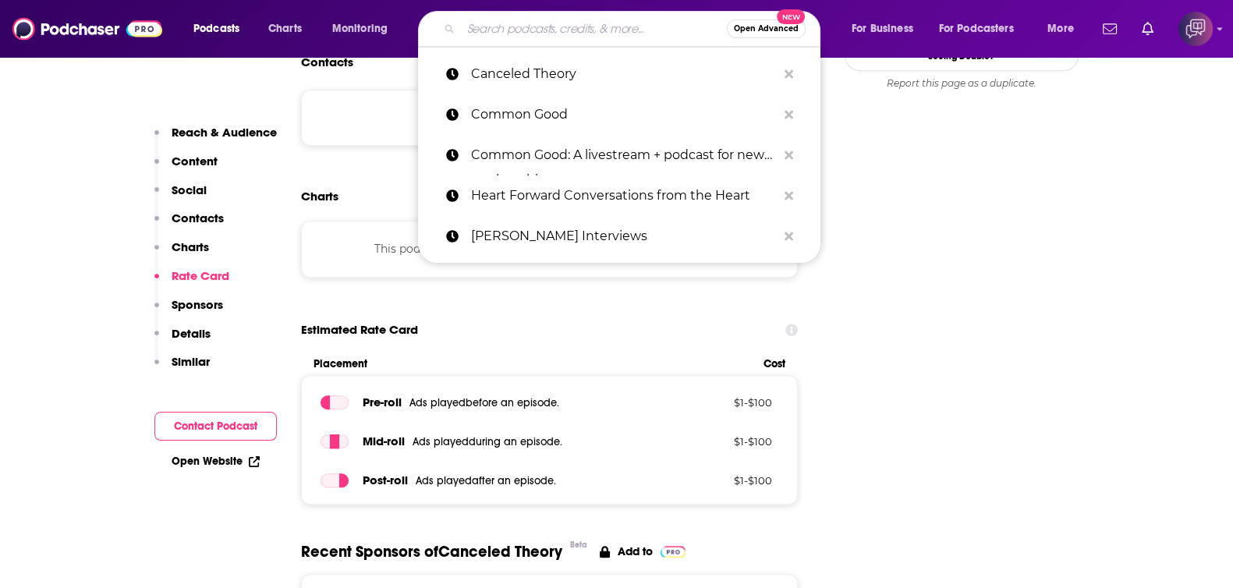
click at [525, 30] on input "Search podcasts, credits, & more..." at bounding box center [594, 28] width 266 height 25
paste input "Video Store Podcast"
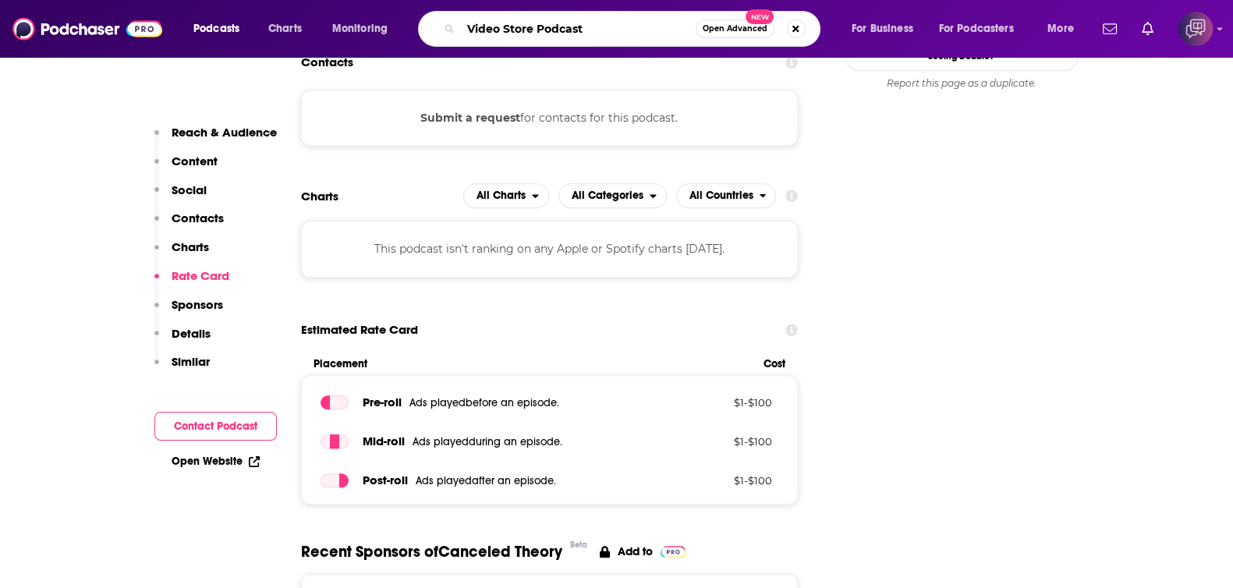
type input "Video Store Podcast"
click at [747, 29] on span "Open Advanced" at bounding box center [734, 29] width 65 height 8
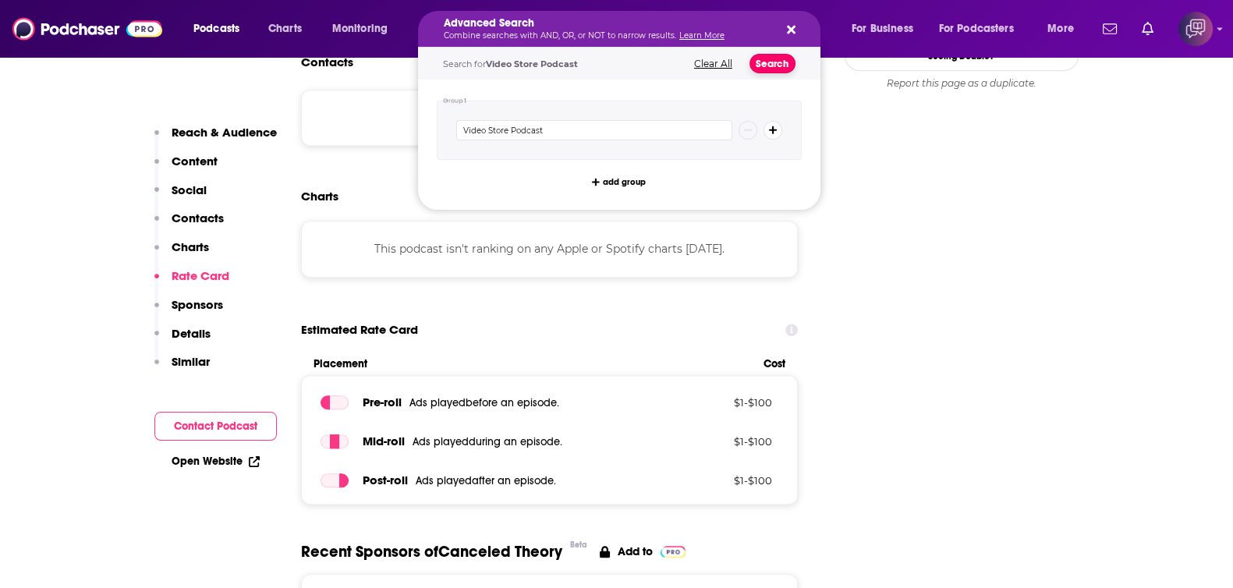
click at [772, 66] on button "Search" at bounding box center [772, 63] width 46 height 19
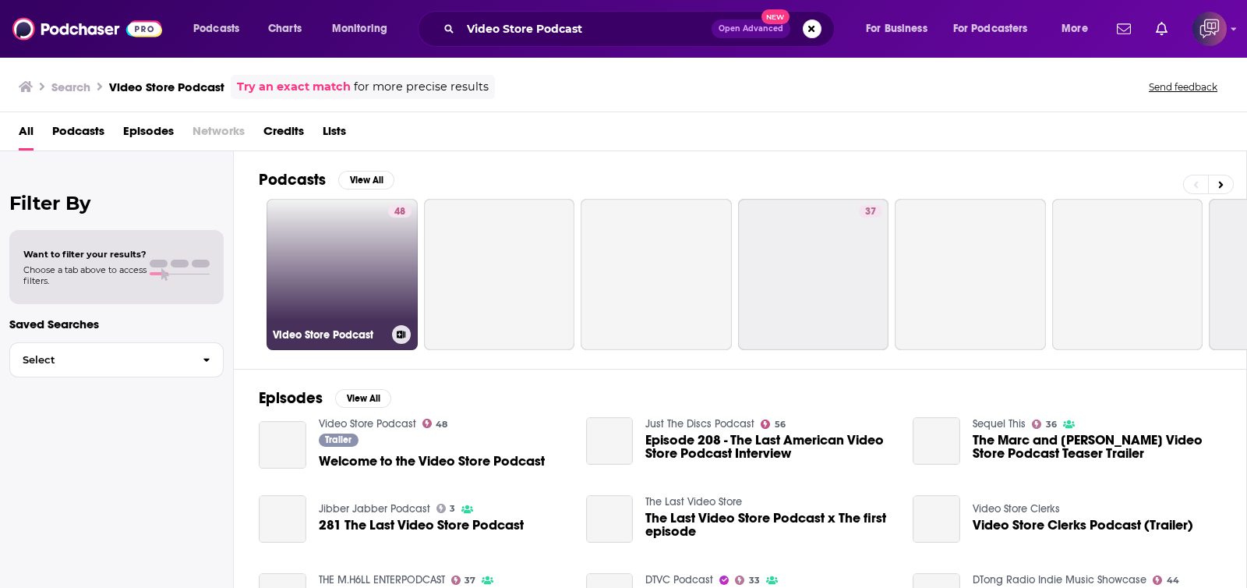
click at [299, 227] on link "48 Video Store Podcast" at bounding box center [342, 274] width 151 height 151
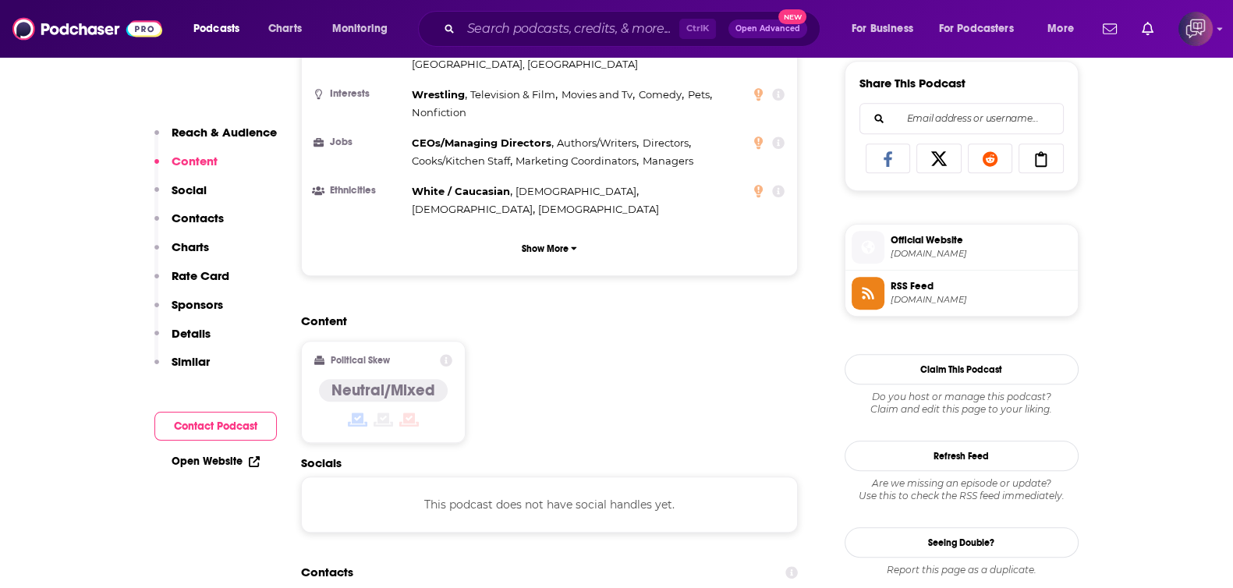
scroll to position [1364, 0]
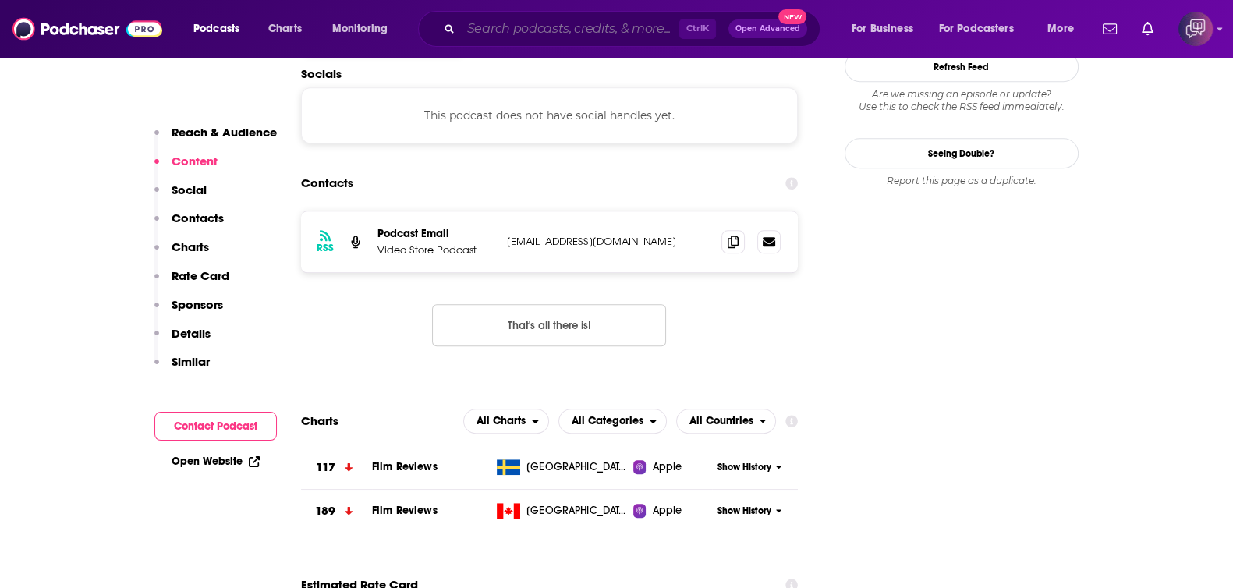
click at [581, 29] on input "Search podcasts, credits, & more..." at bounding box center [570, 28] width 218 height 25
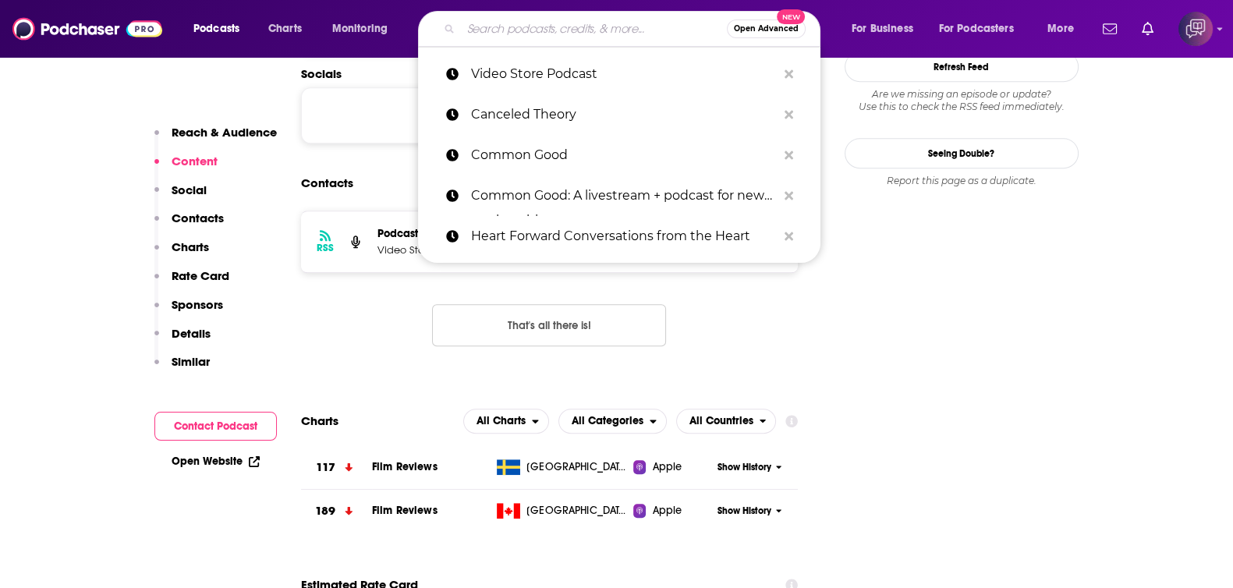
paste input "The Late Set"
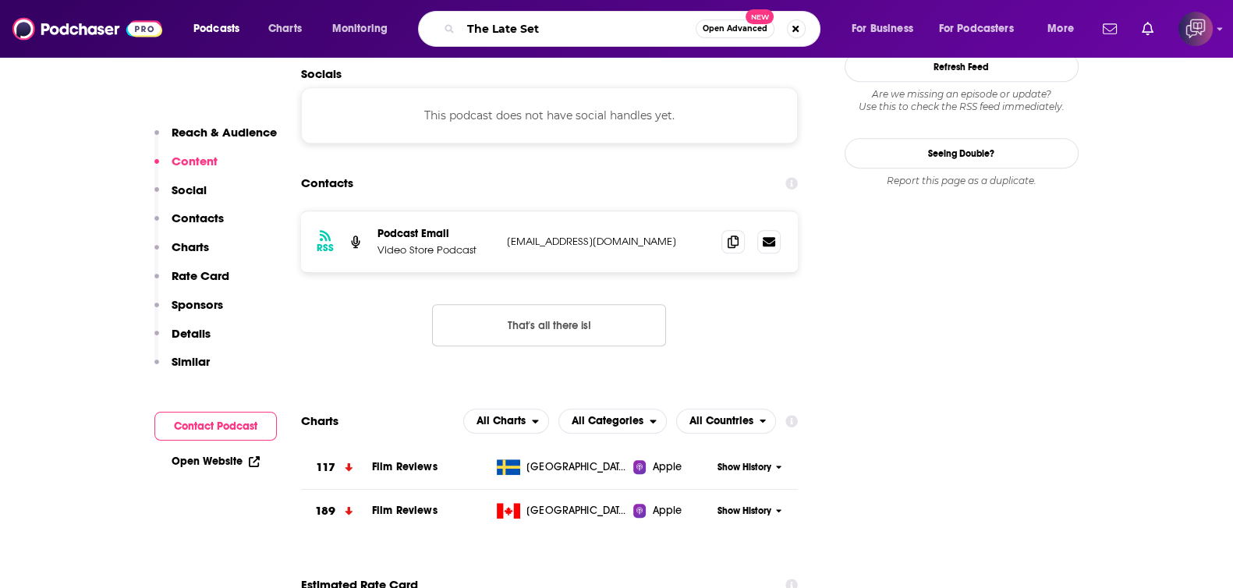
type input "The Late Set"
click at [726, 22] on button "Open Advanced New" at bounding box center [734, 28] width 79 height 19
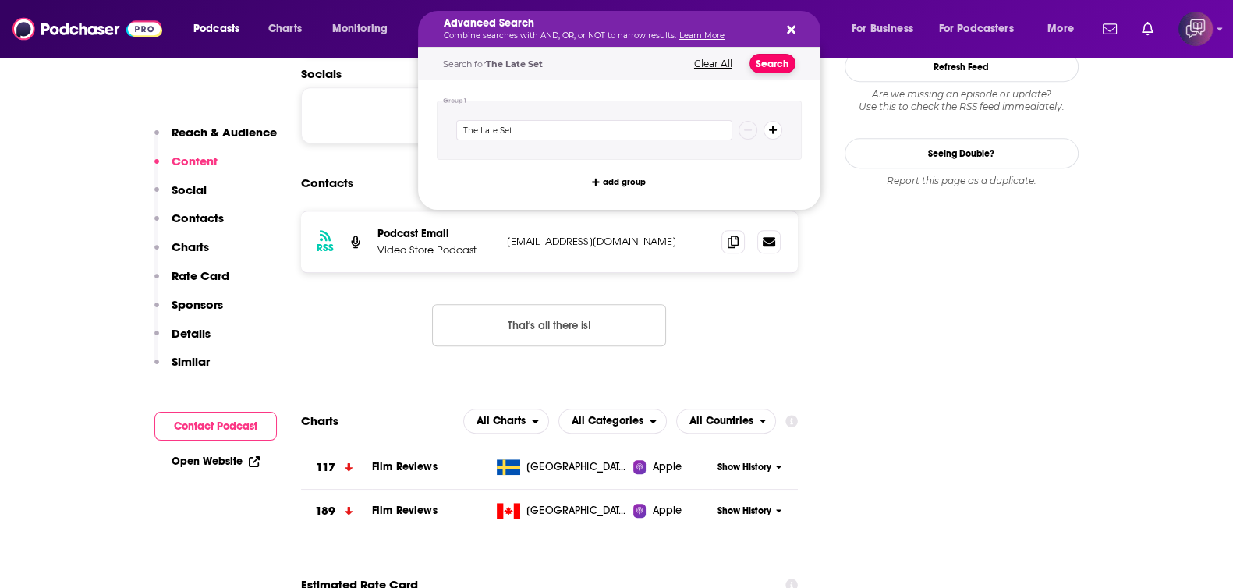
click at [780, 65] on button "Search" at bounding box center [772, 63] width 46 height 19
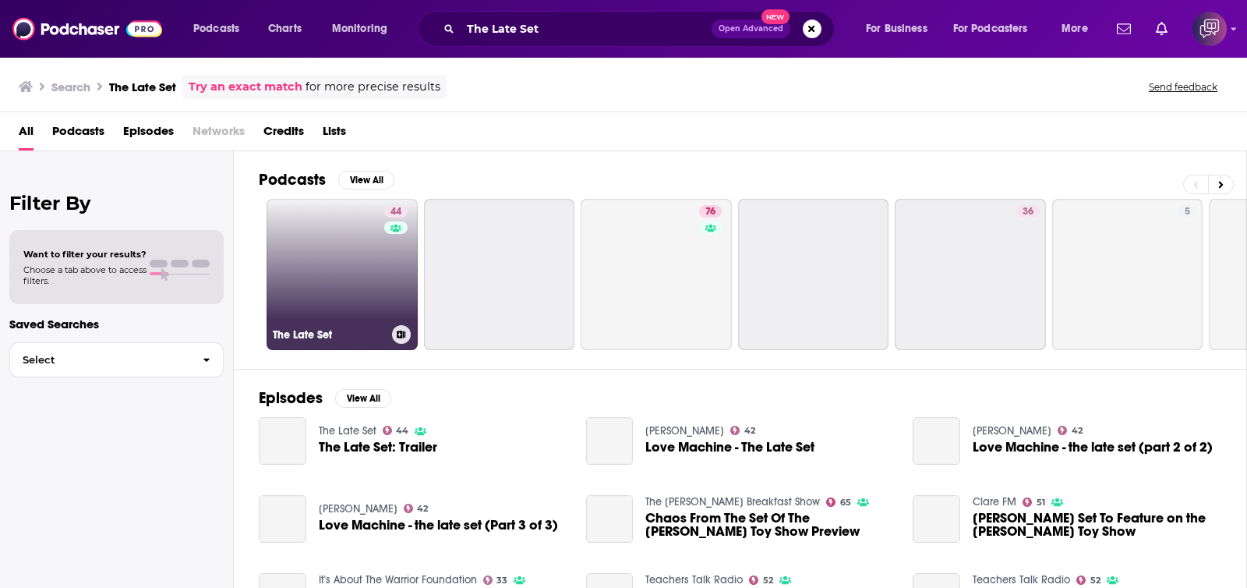
click at [323, 248] on link "44 The Late Set" at bounding box center [342, 274] width 151 height 151
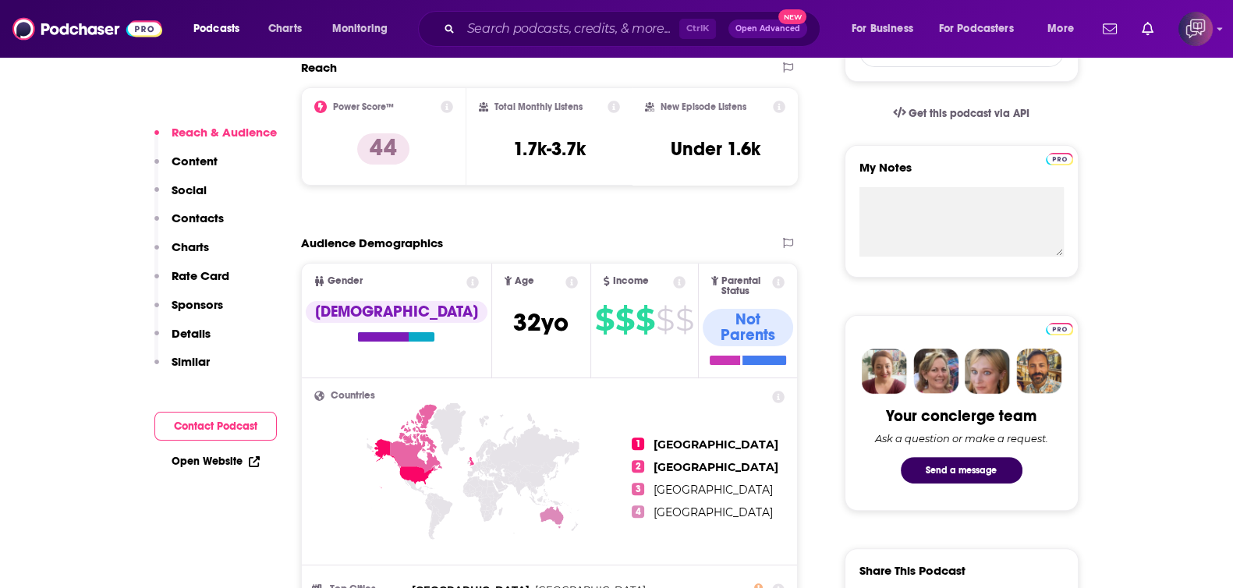
scroll to position [1170, 0]
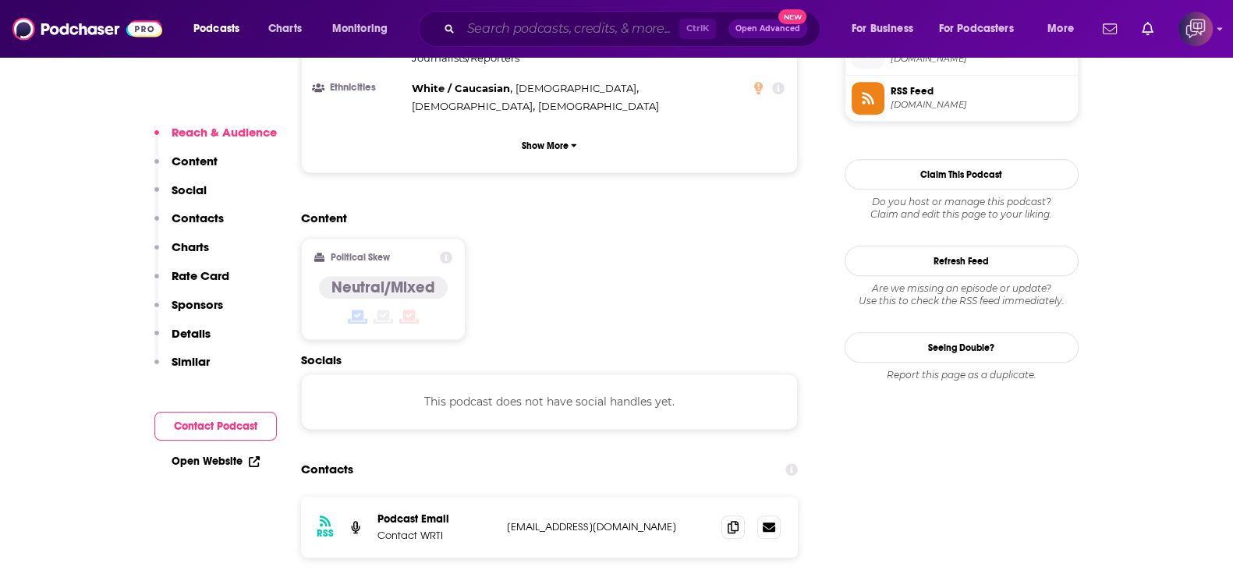
click at [526, 37] on input "Search podcasts, credits, & more..." at bounding box center [570, 28] width 218 height 25
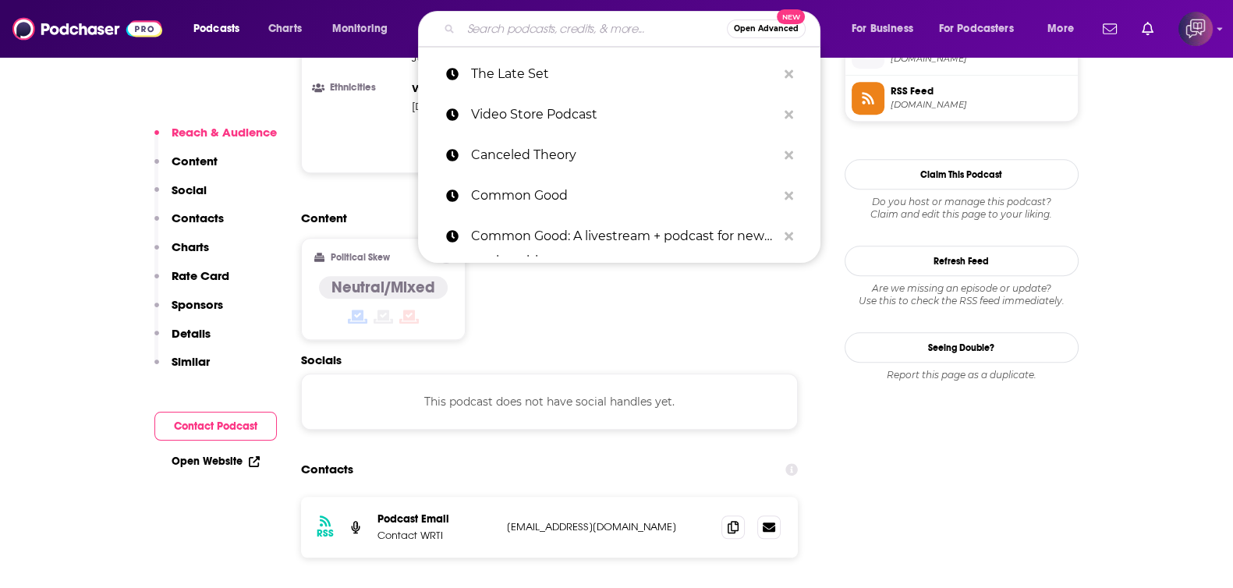
paste input "Rock in Retrospect"
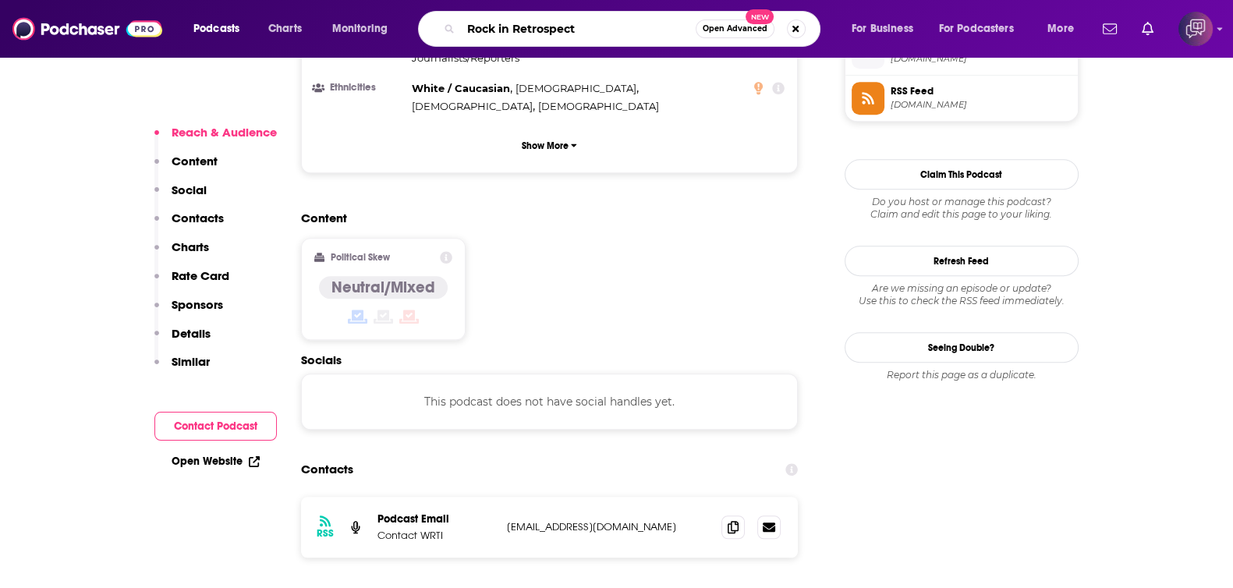
type input "Rock in Retrospect"
click at [724, 25] on span "Open Advanced" at bounding box center [734, 29] width 65 height 8
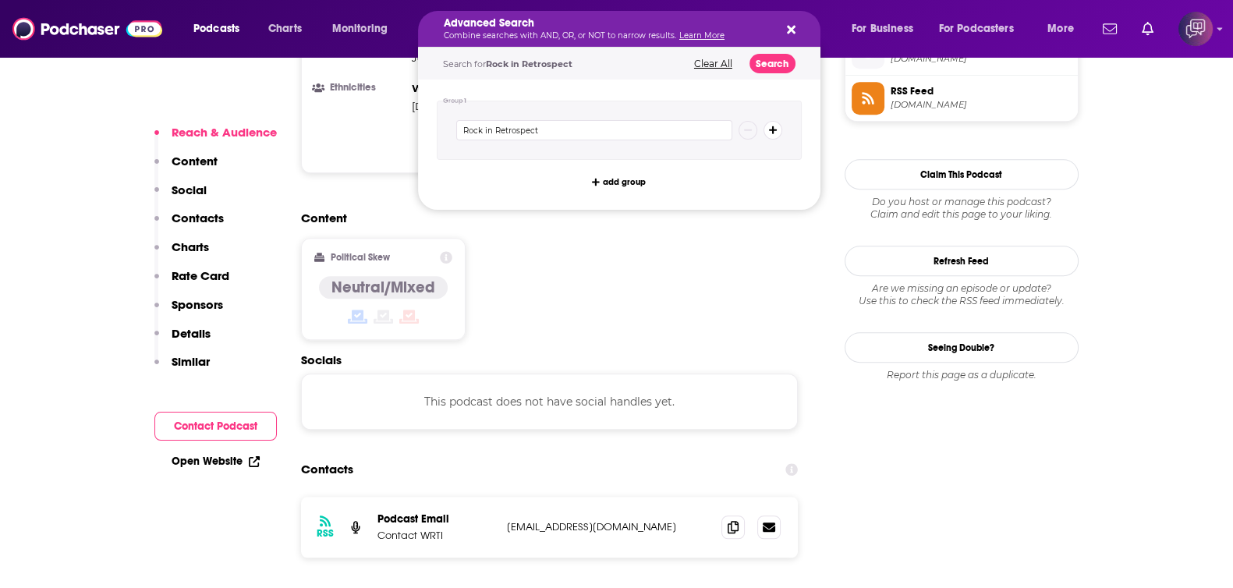
click at [749, 69] on div "Search for Rock in Retrospect Clear All Search" at bounding box center [619, 64] width 402 height 32
click at [761, 62] on button "Search" at bounding box center [772, 63] width 46 height 19
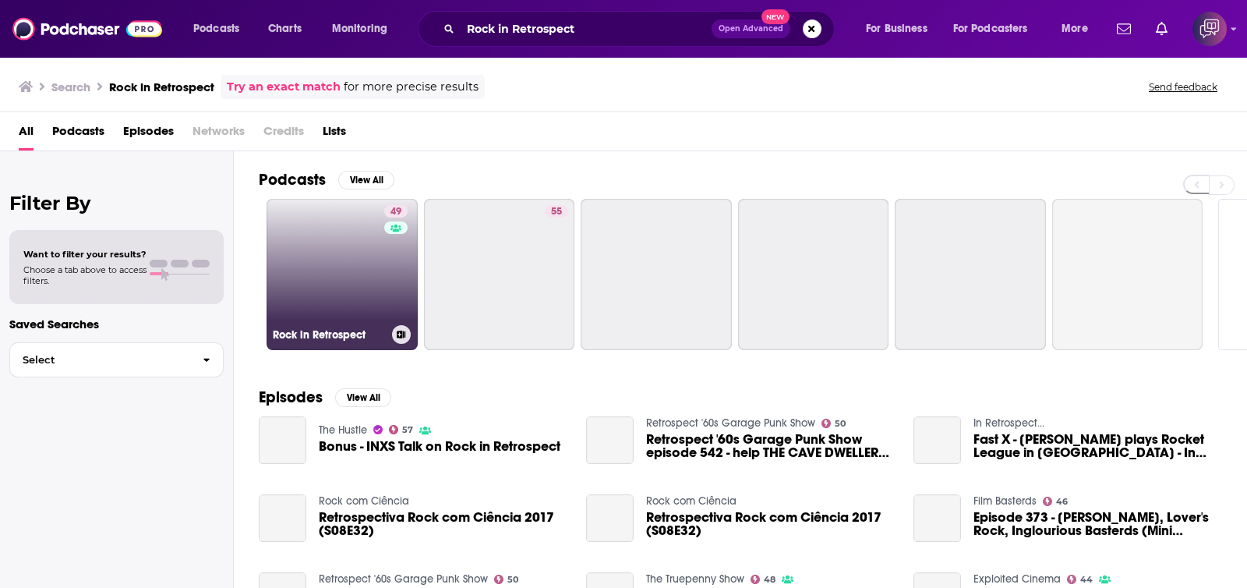
click at [362, 265] on link "49 Rock in Retrospect" at bounding box center [342, 274] width 151 height 151
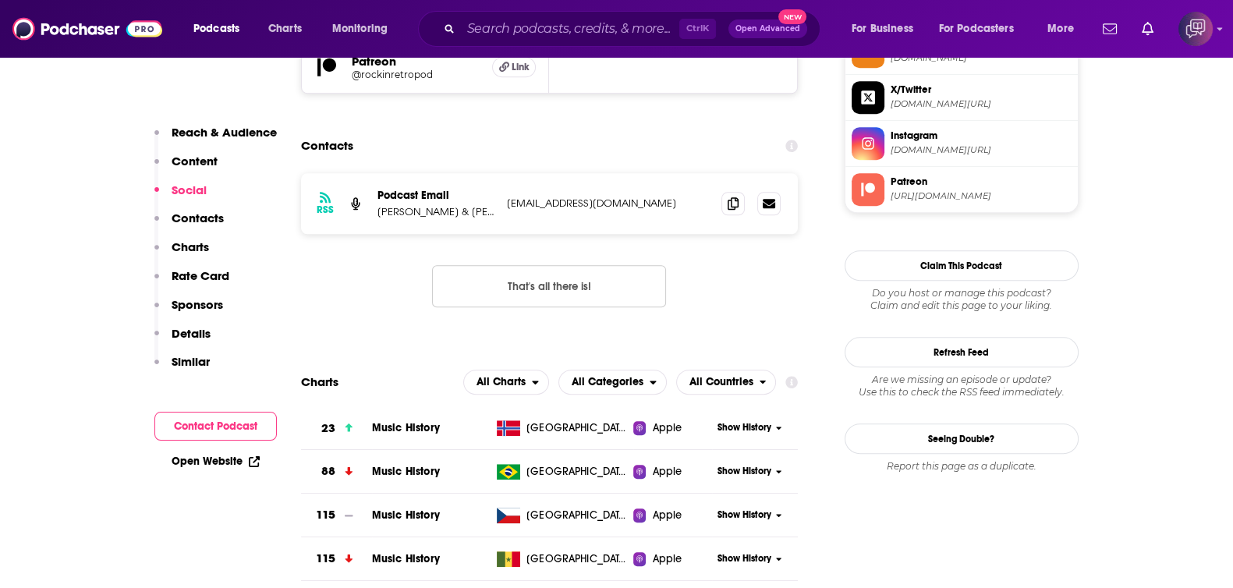
scroll to position [1266, 0]
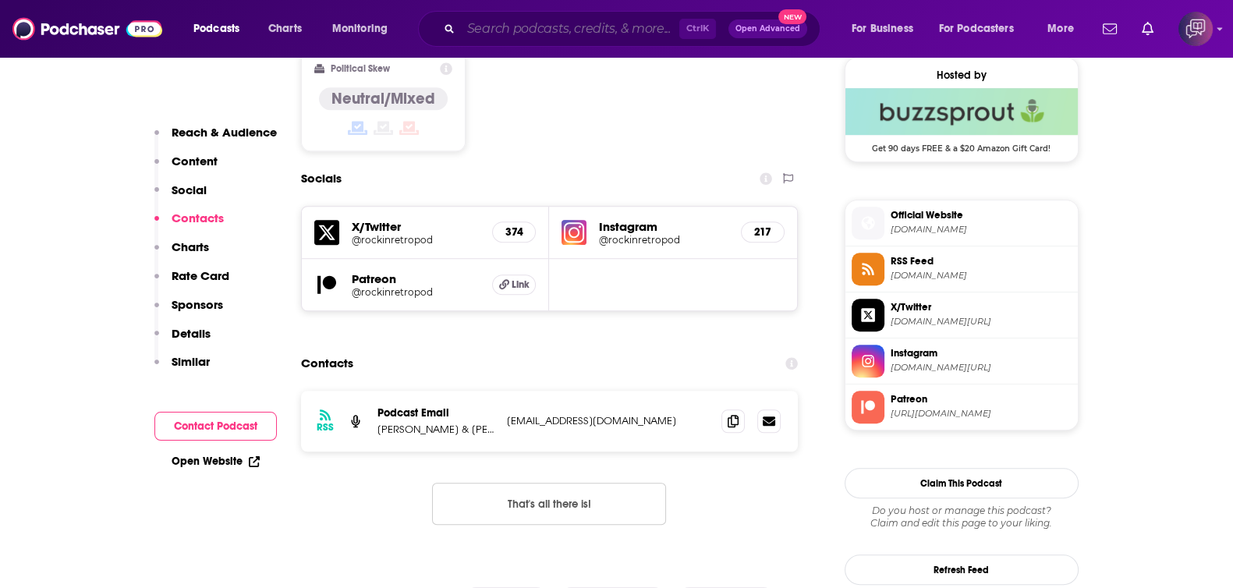
click at [561, 19] on input "Search podcasts, credits, & more..." at bounding box center [570, 28] width 218 height 25
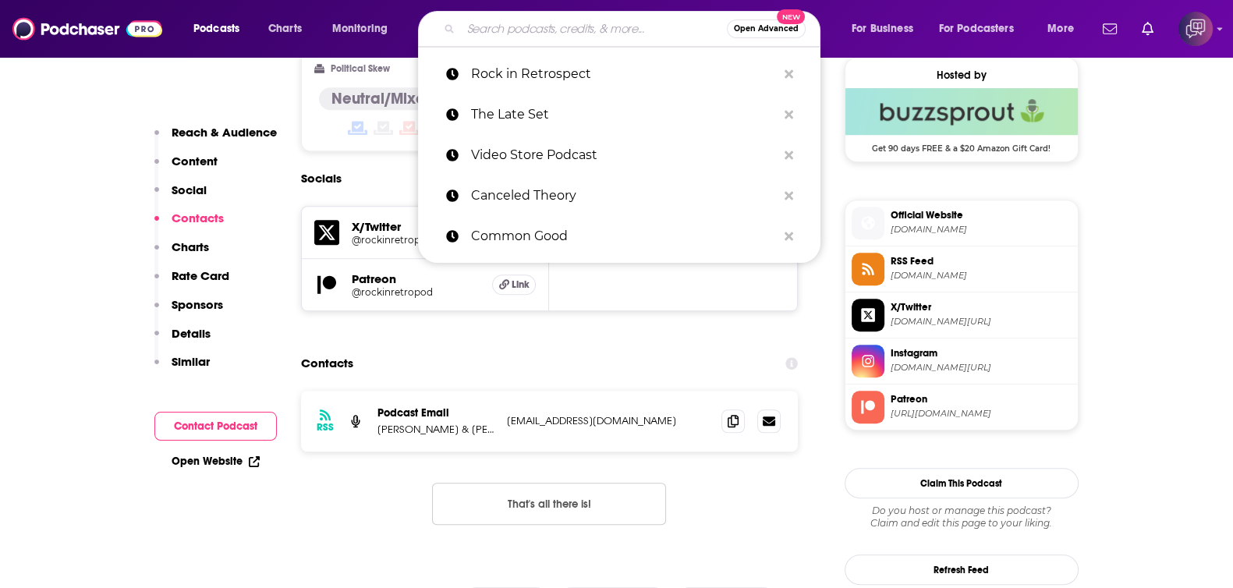
paste input "Porsche Talk Radio Show"
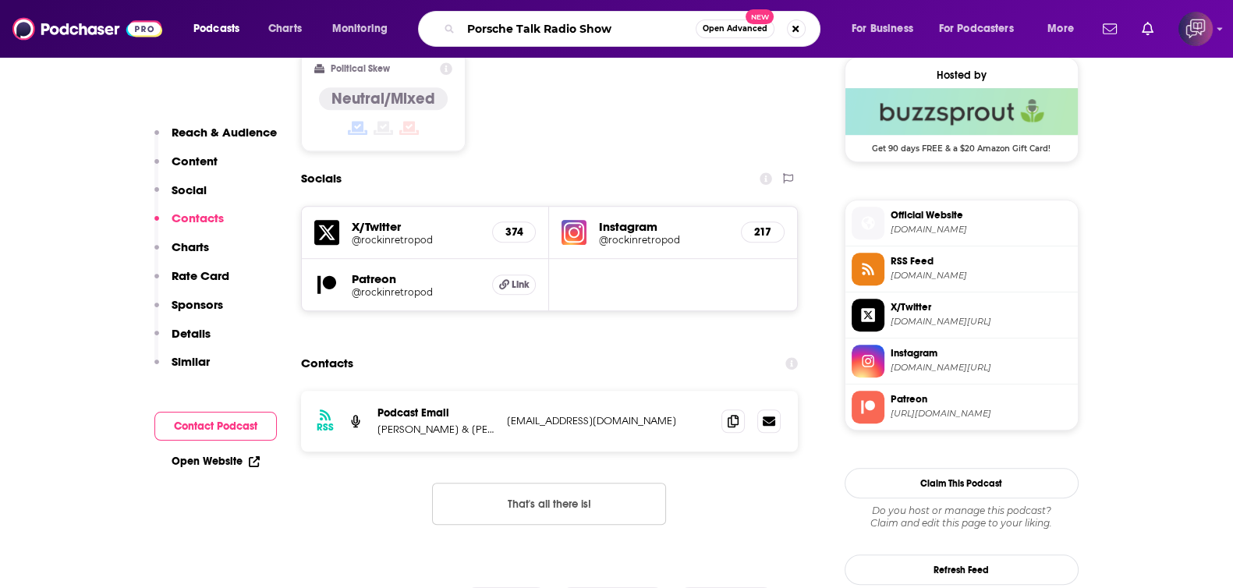
type input "Porsche Talk Radio Show"
click at [737, 32] on span "Open Advanced" at bounding box center [734, 29] width 65 height 8
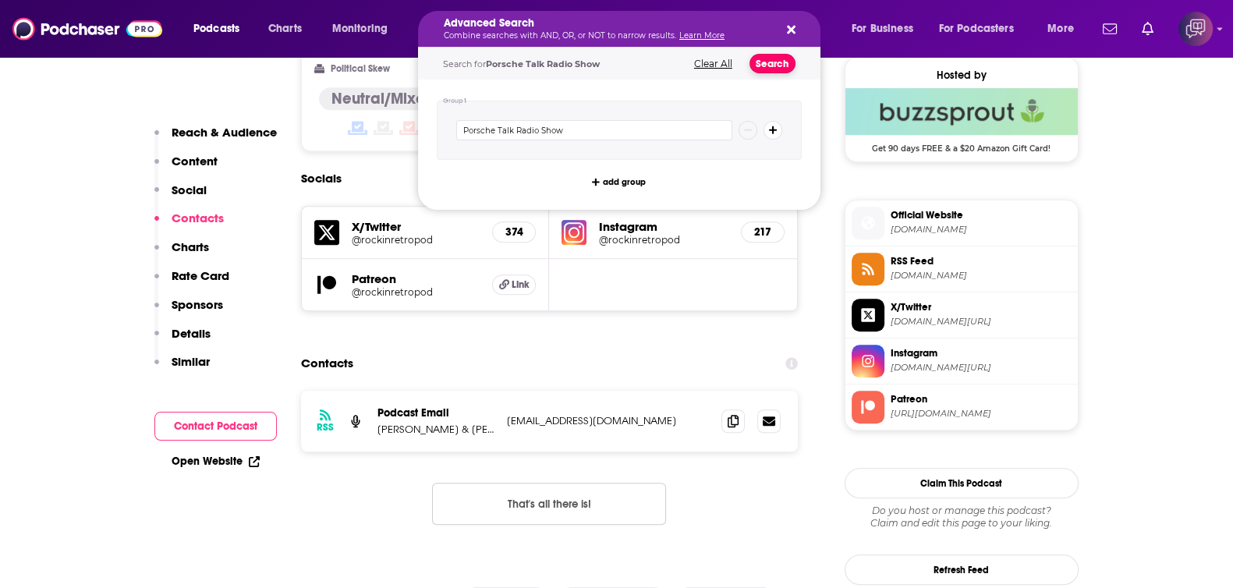
click at [778, 58] on button "Search" at bounding box center [772, 63] width 46 height 19
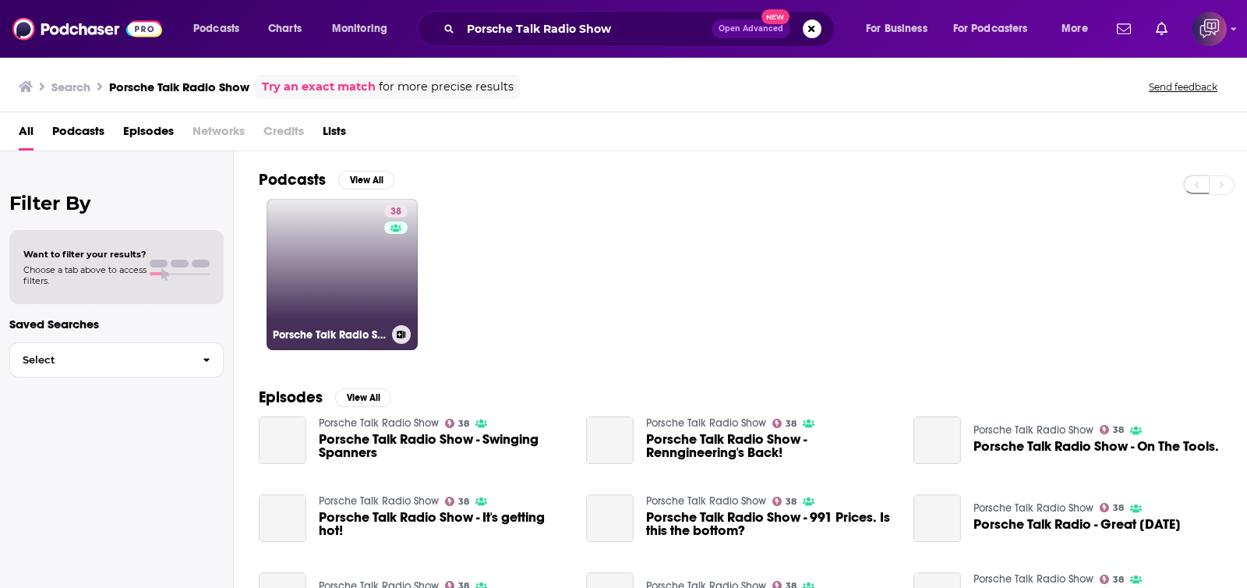
click at [359, 284] on link "38 Porsche Talk Radio Show" at bounding box center [342, 274] width 151 height 151
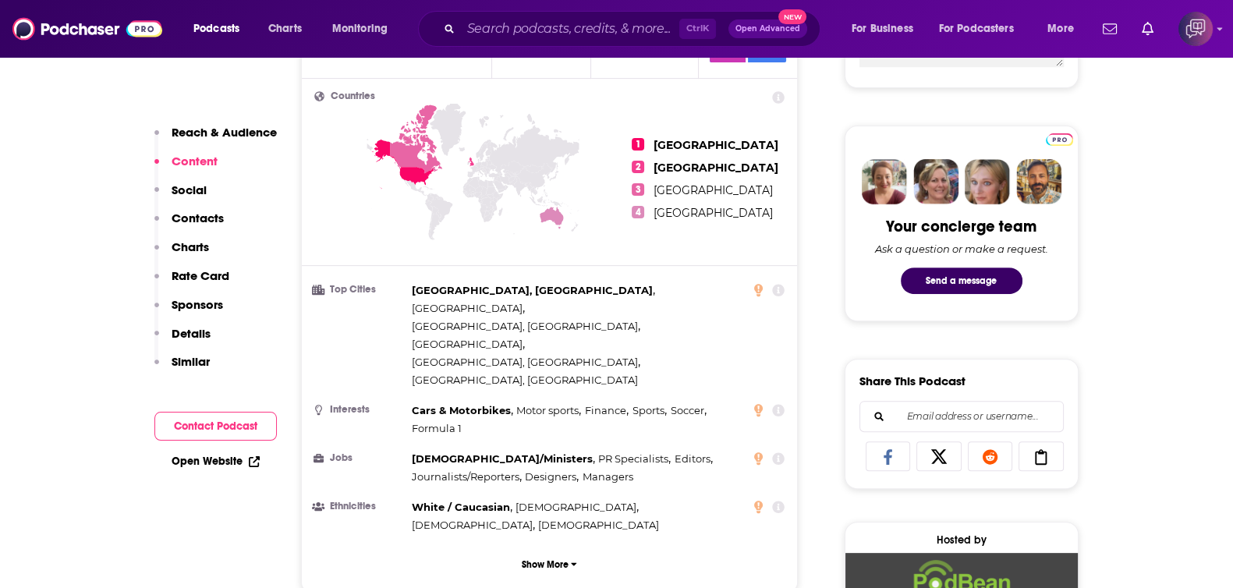
scroll to position [487, 0]
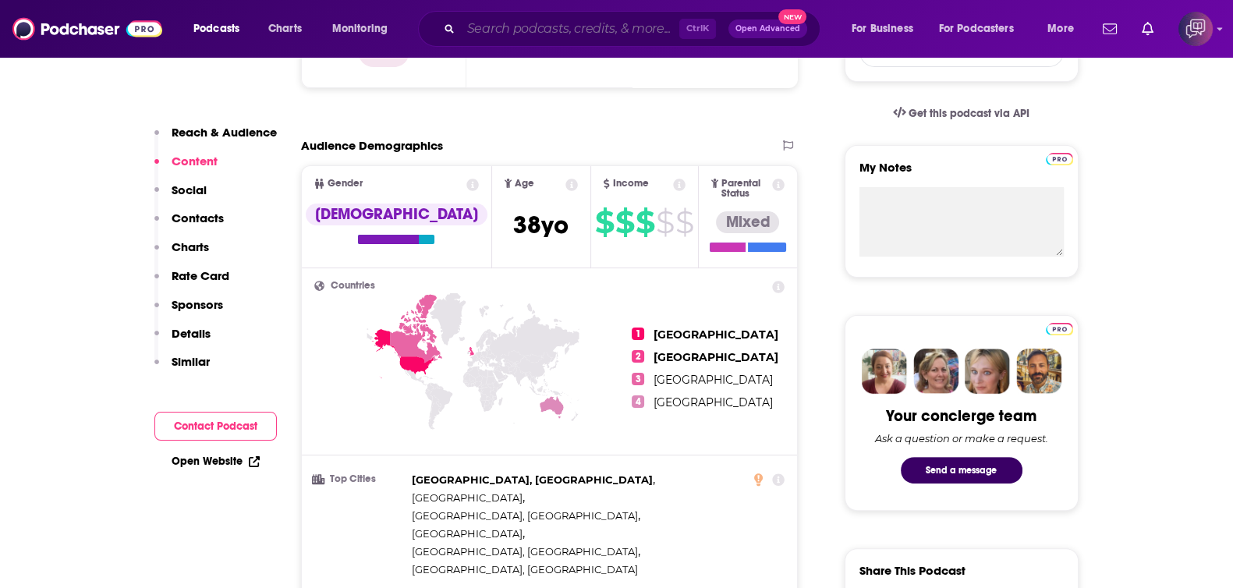
click at [595, 30] on input "Search podcasts, credits, & more..." at bounding box center [570, 28] width 218 height 25
paste input "Stinchfield with Grant Stinchfield"
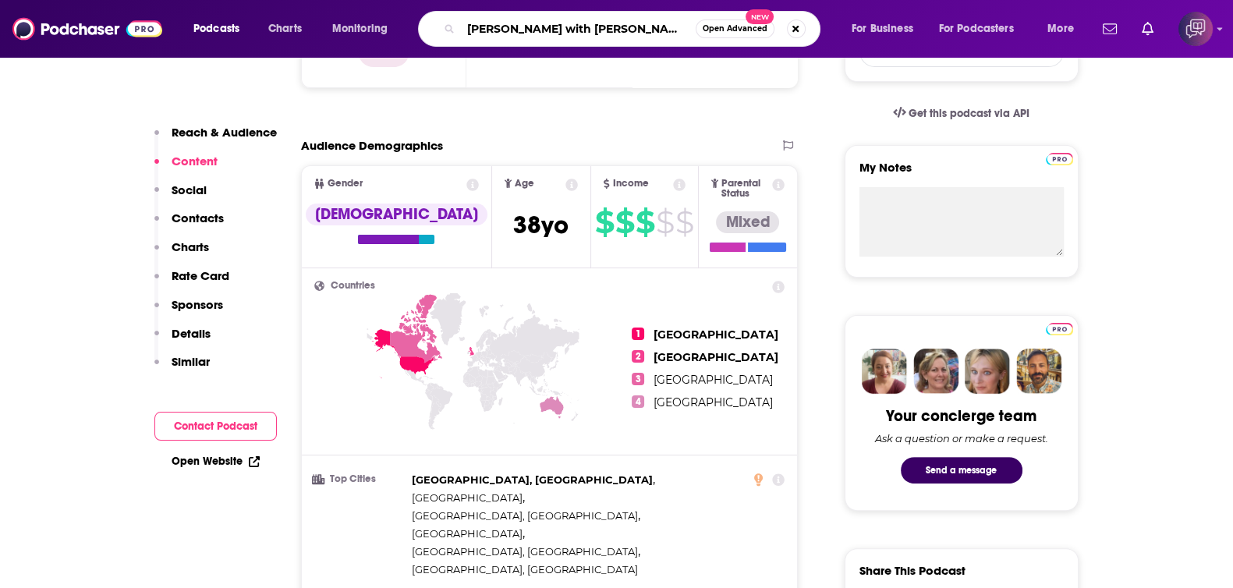
type input "Stinchfield with Grant Stinchfield"
click at [731, 25] on span "Open Advanced" at bounding box center [734, 29] width 65 height 8
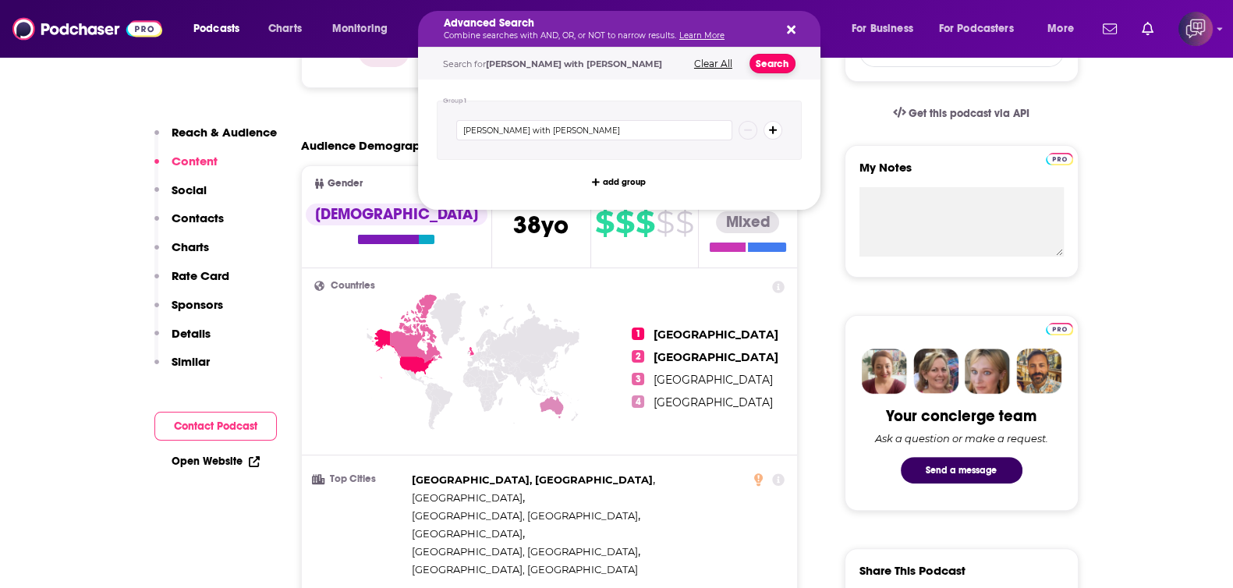
click at [777, 58] on button "Search" at bounding box center [772, 63] width 46 height 19
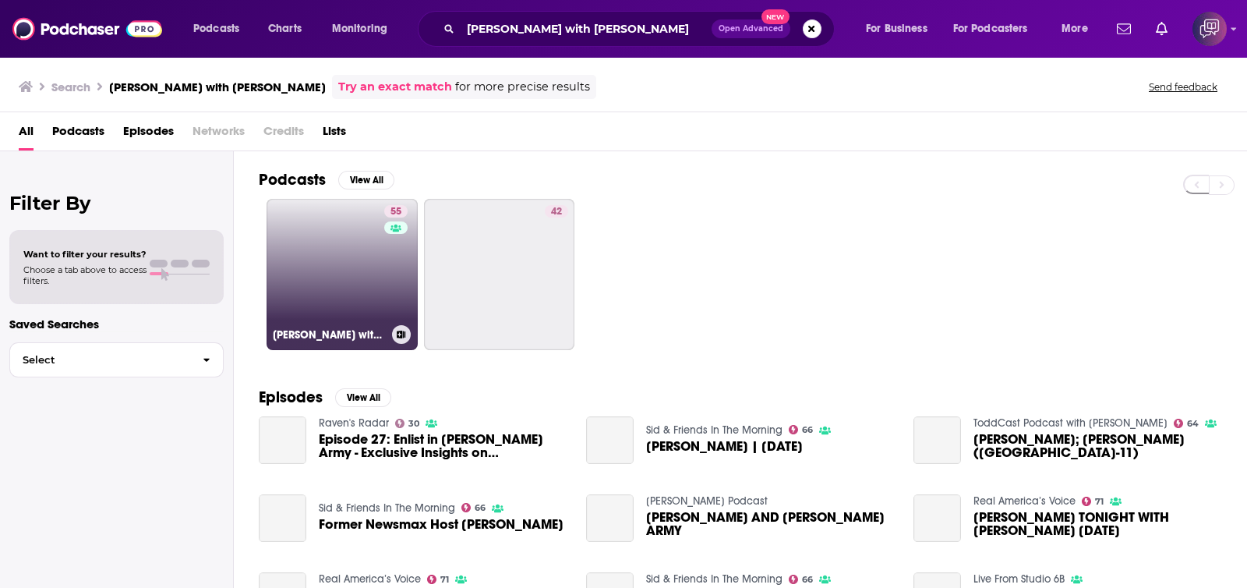
click at [397, 327] on button at bounding box center [401, 334] width 19 height 19
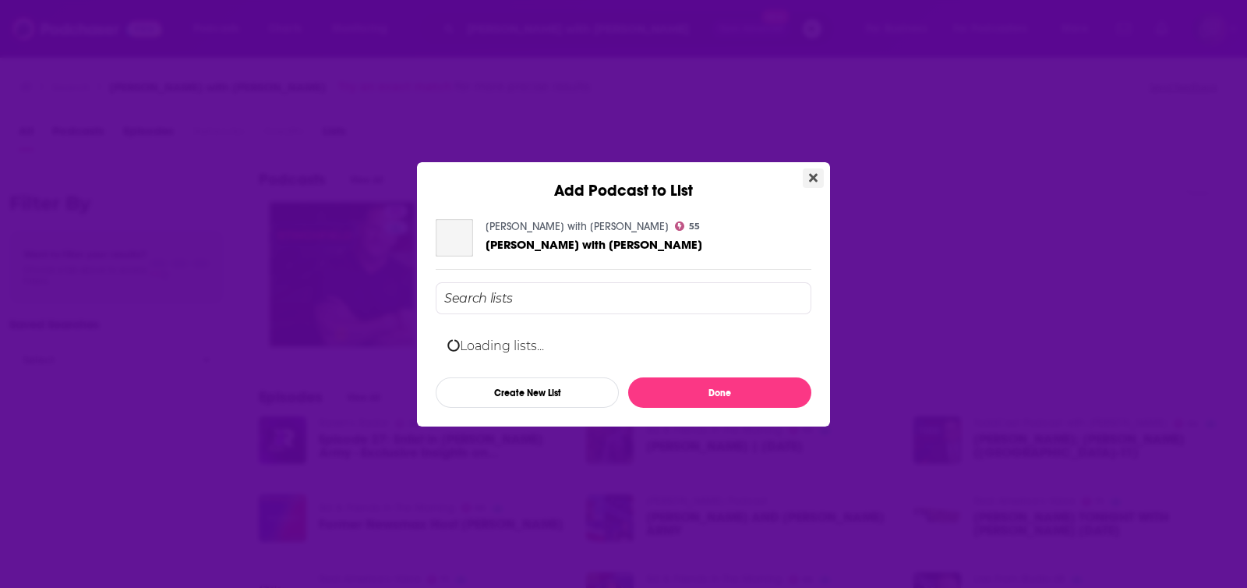
click at [814, 175] on icon "Close" at bounding box center [813, 177] width 9 height 9
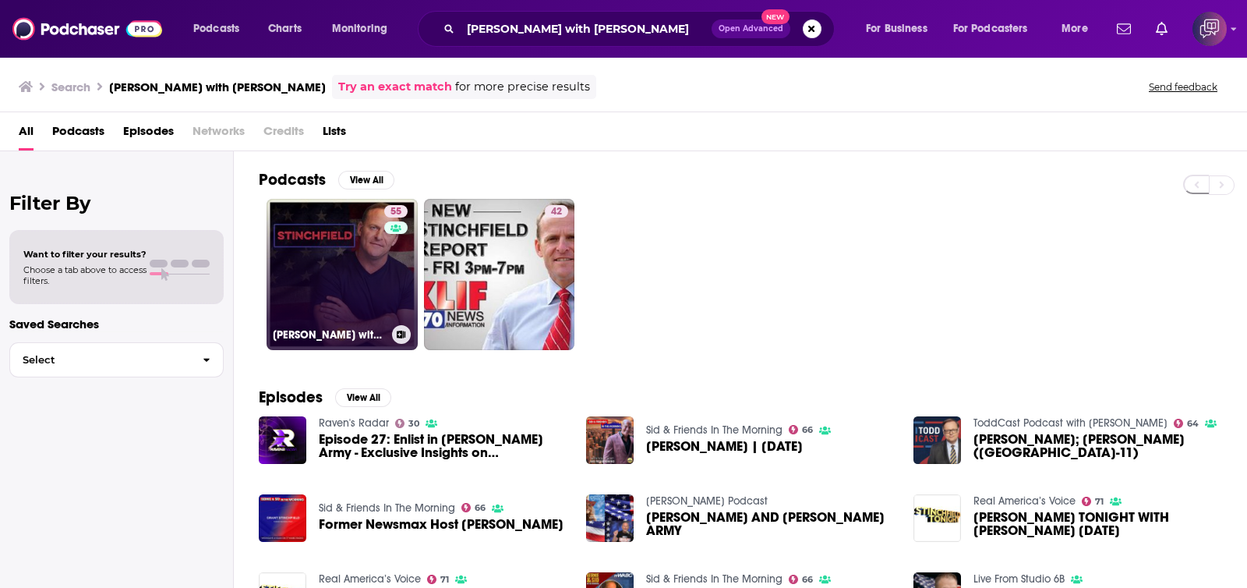
click at [368, 278] on link "55 Stinchfield with Grant Stinchfield" at bounding box center [342, 274] width 151 height 151
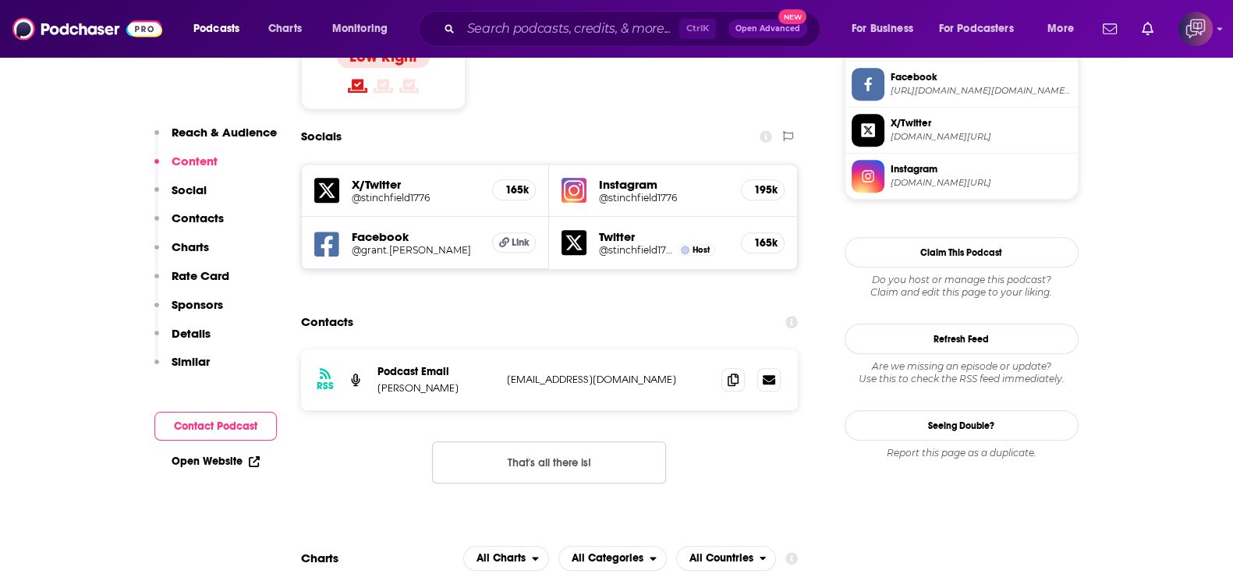
scroll to position [1364, 0]
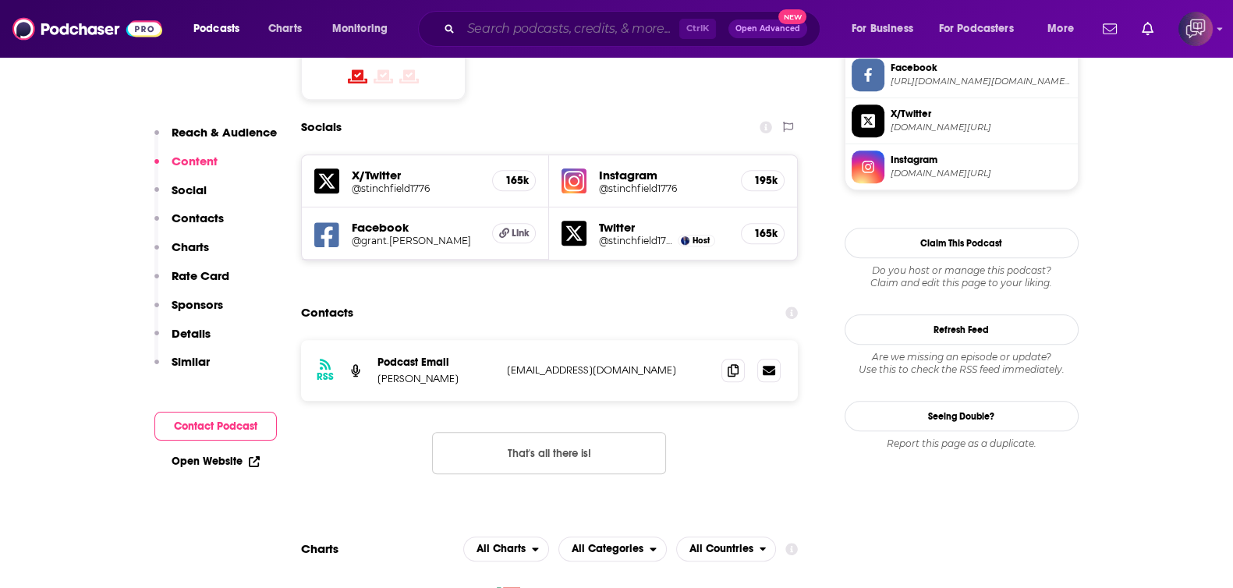
click at [581, 36] on input "Search podcasts, credits, & more..." at bounding box center [570, 28] width 218 height 25
paste input "Repast"
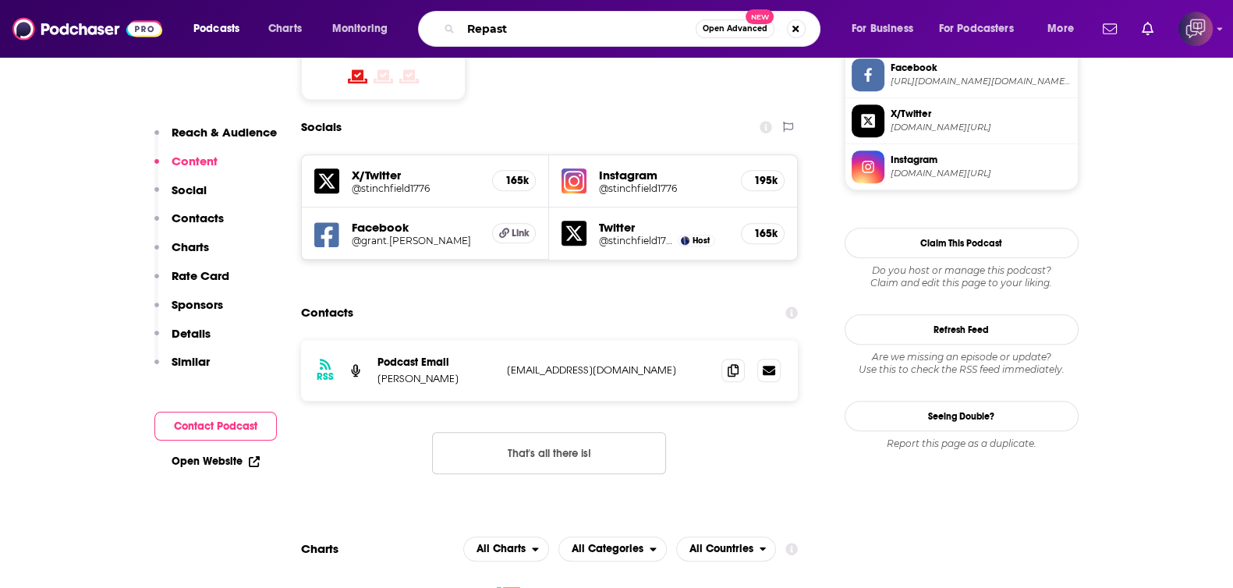
type input "Repast"
click at [734, 29] on span "Open Advanced" at bounding box center [734, 29] width 65 height 8
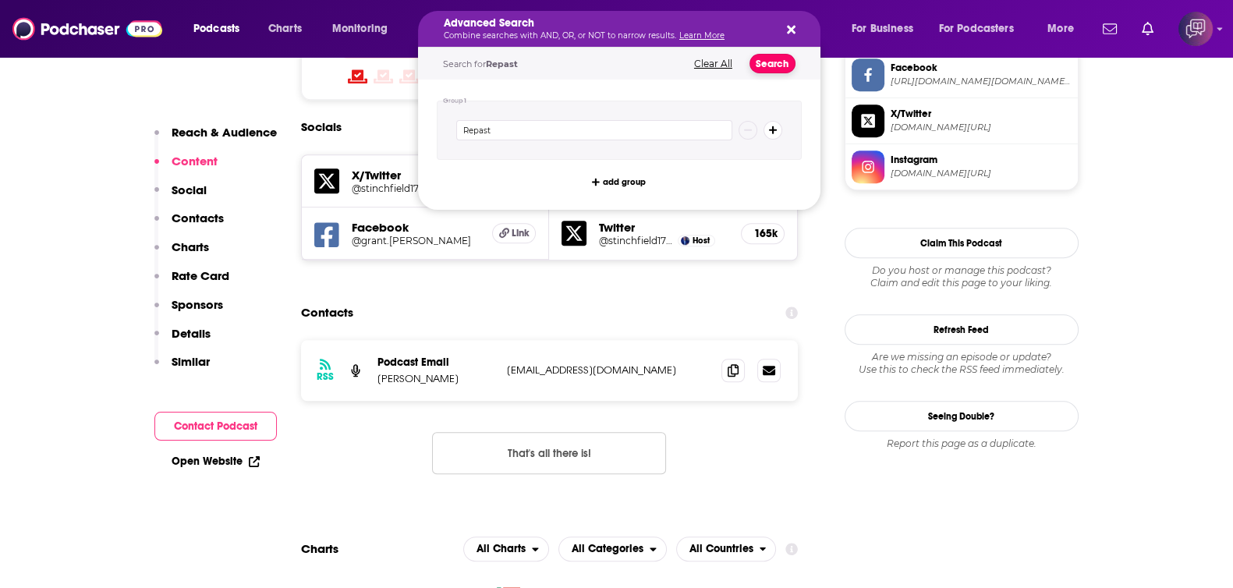
click at [777, 68] on button "Search" at bounding box center [772, 63] width 46 height 19
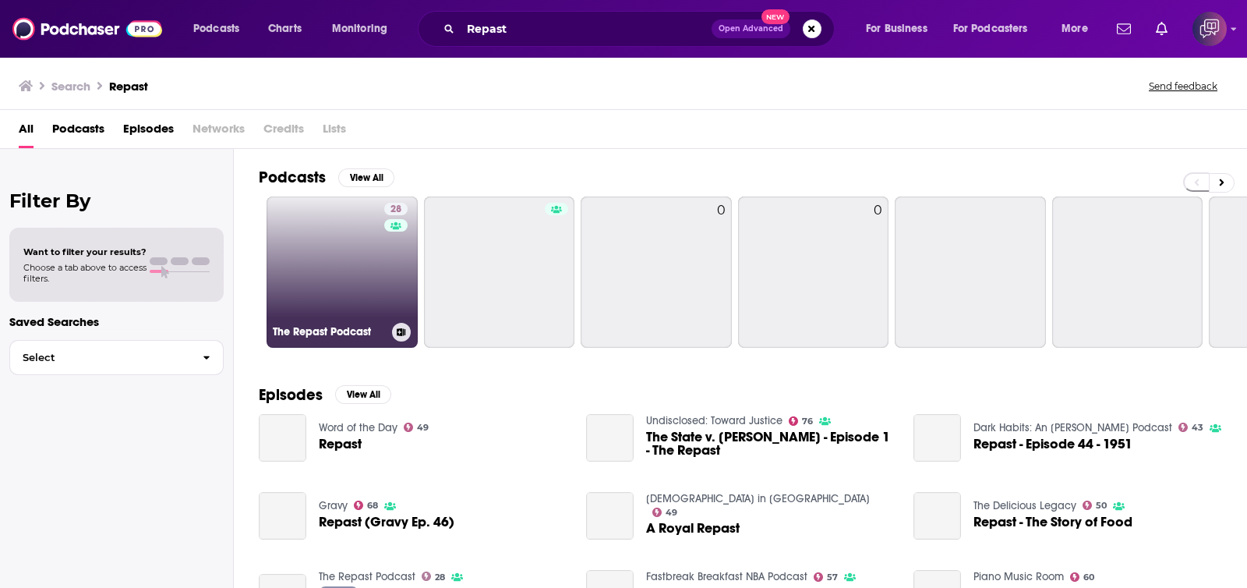
click at [373, 250] on link "28 The Repast Podcast" at bounding box center [342, 271] width 151 height 151
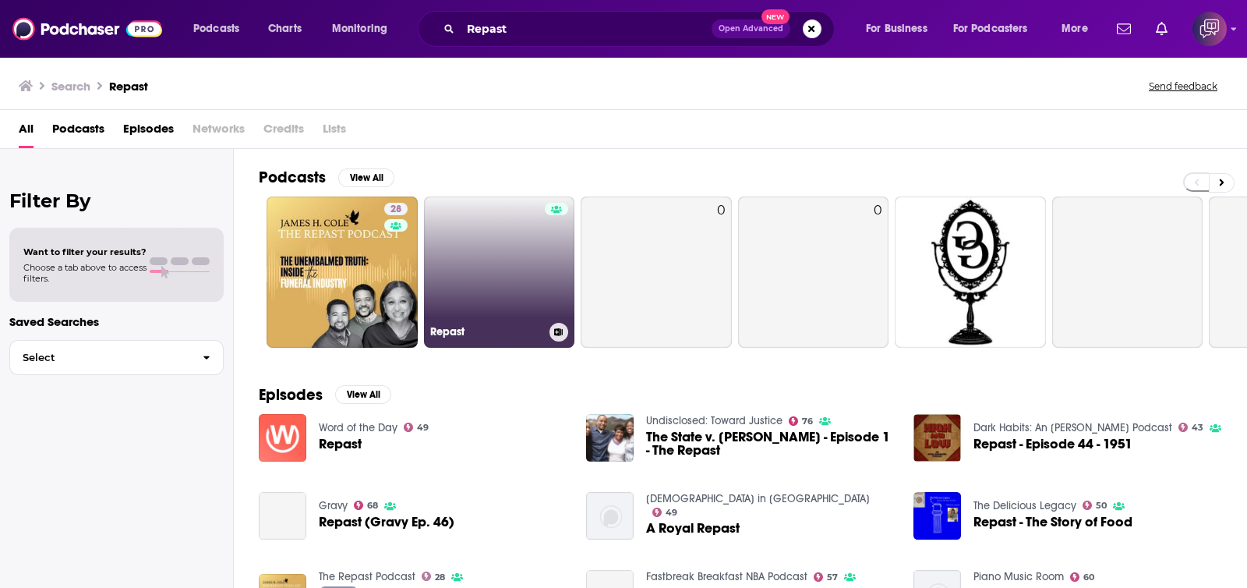
click at [541, 269] on link "Repast" at bounding box center [499, 271] width 151 height 151
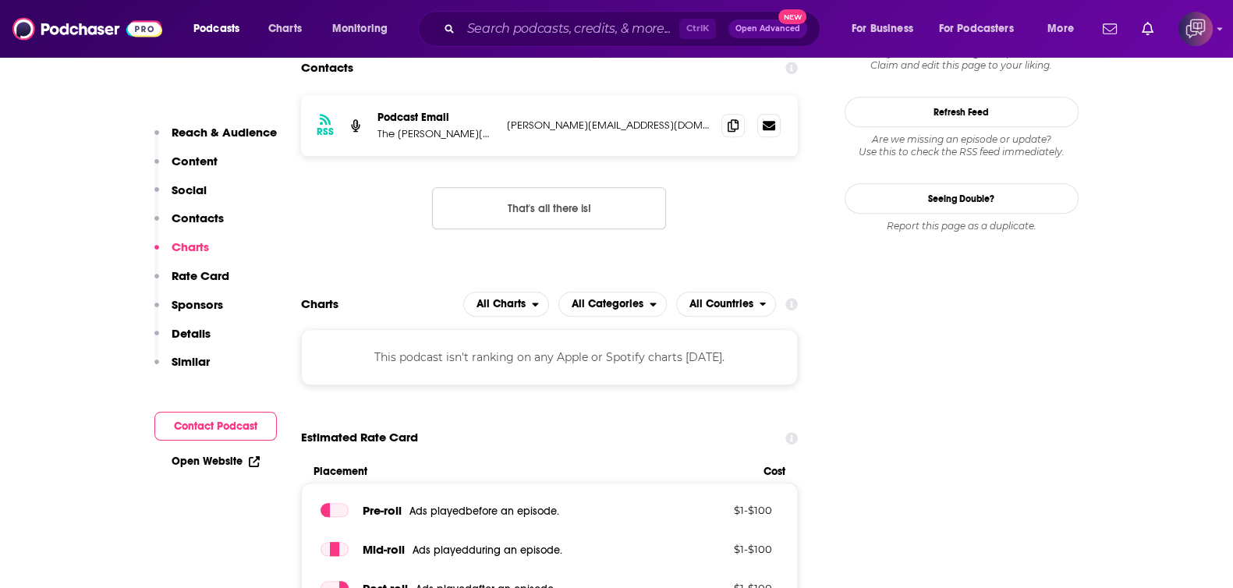
scroll to position [1170, 0]
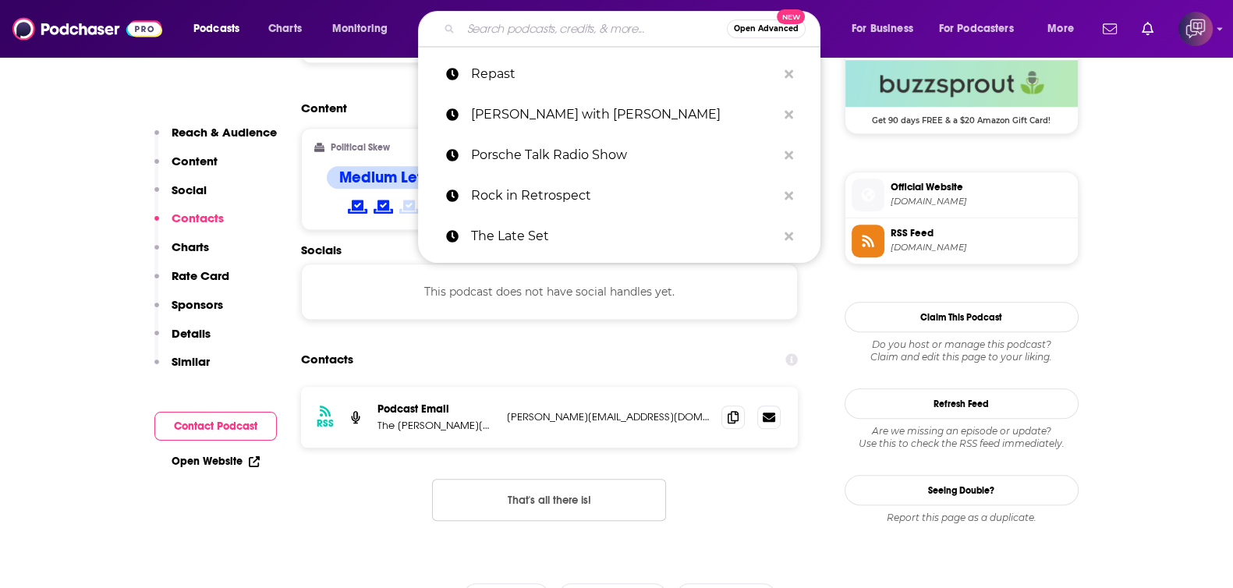
click at [520, 21] on input "Search podcasts, credits, & more..." at bounding box center [594, 28] width 266 height 25
paste input "The Go To Hell Podcast"
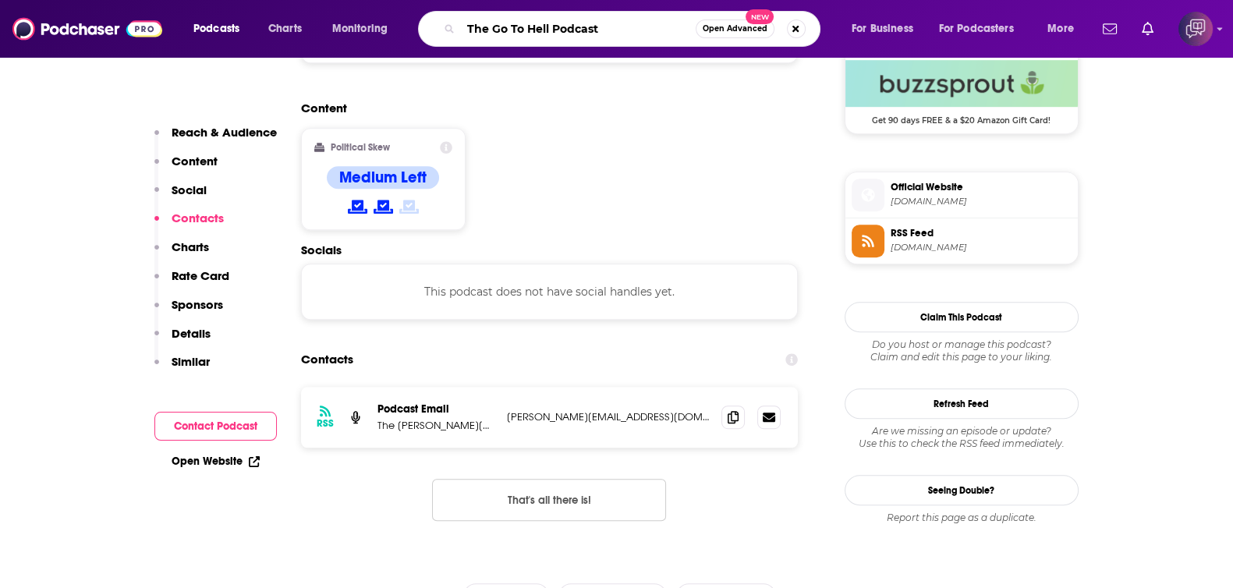
type input "The Go To Hell Podcast"
click at [725, 37] on button "Open Advanced New" at bounding box center [734, 28] width 79 height 19
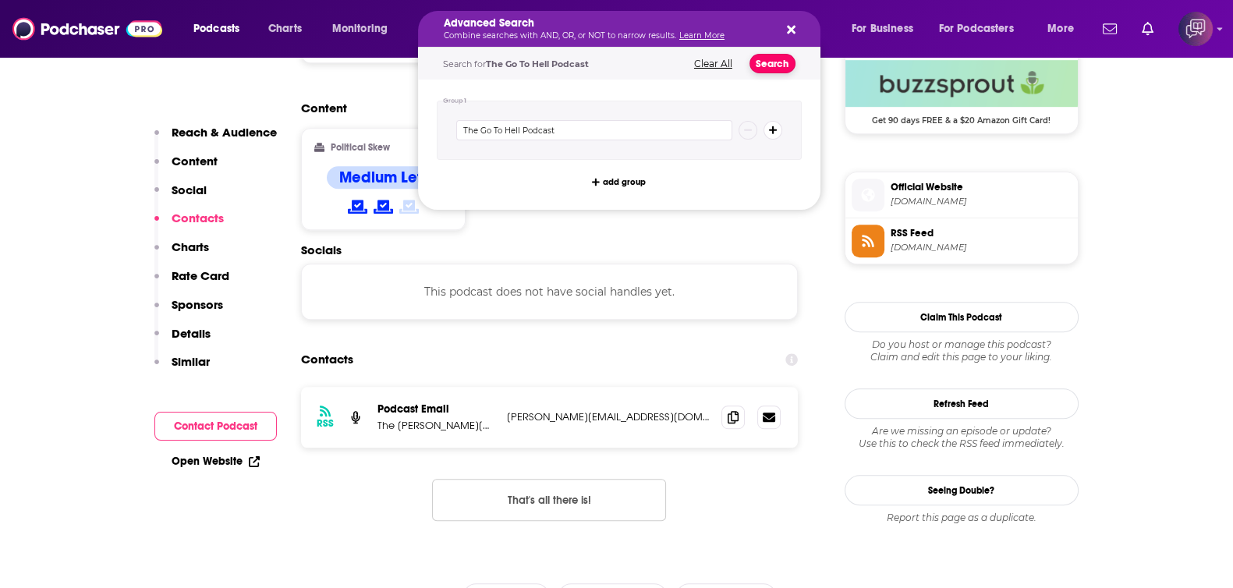
click at [776, 72] on button "Search" at bounding box center [772, 63] width 46 height 19
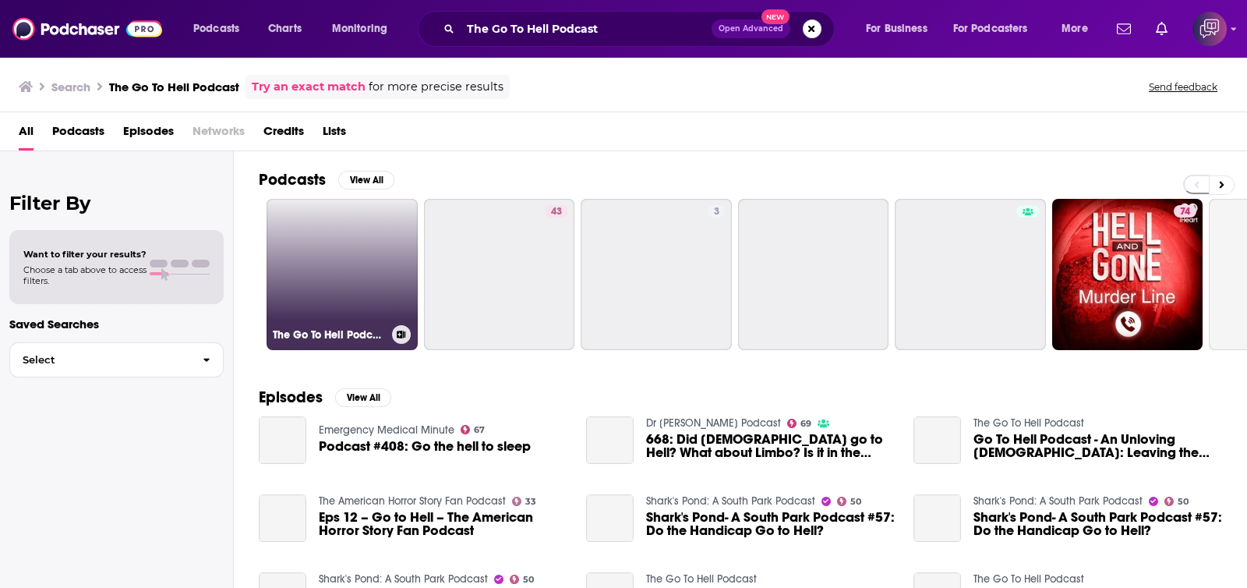
click at [324, 316] on link "The Go To Hell Podcast" at bounding box center [342, 274] width 151 height 151
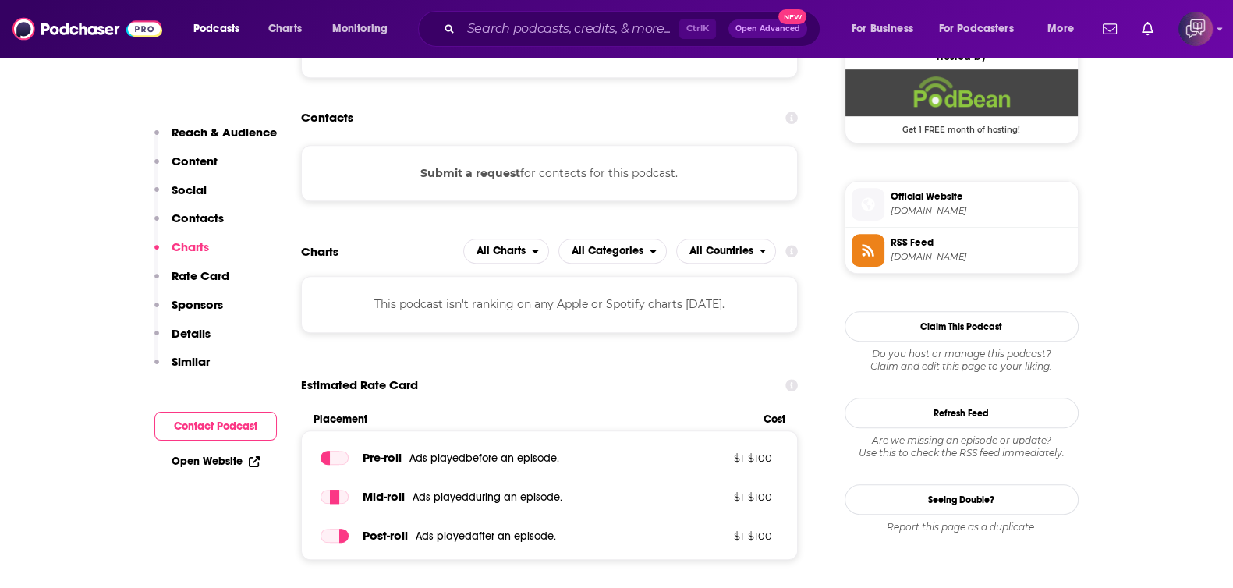
scroll to position [975, 0]
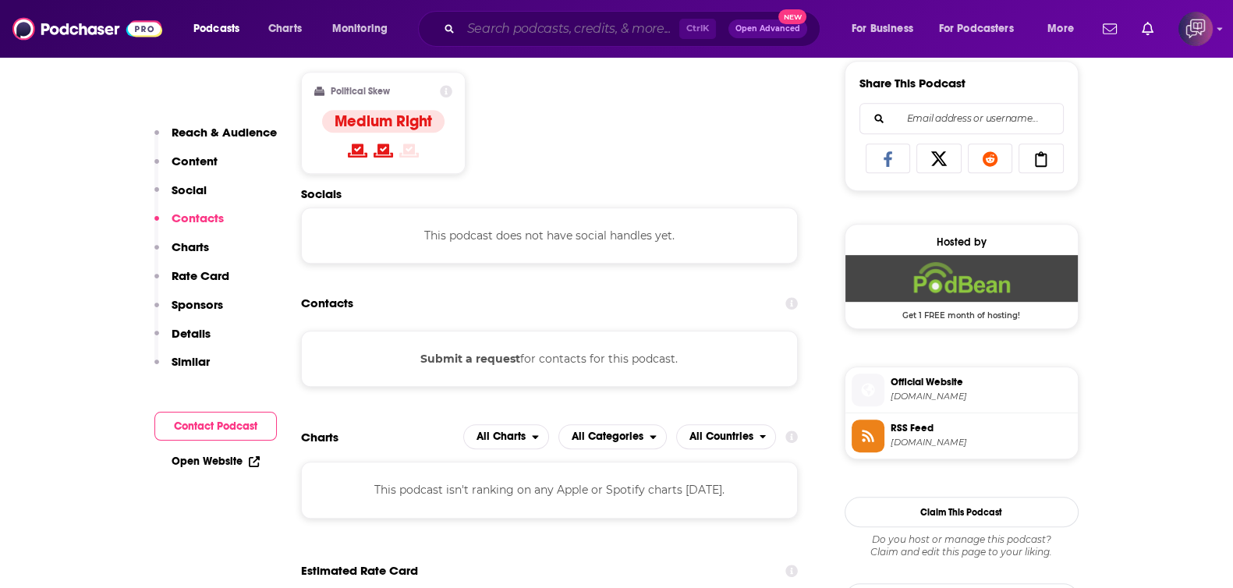
click at [572, 33] on input "Search podcasts, credits, & more..." at bounding box center [570, 28] width 218 height 25
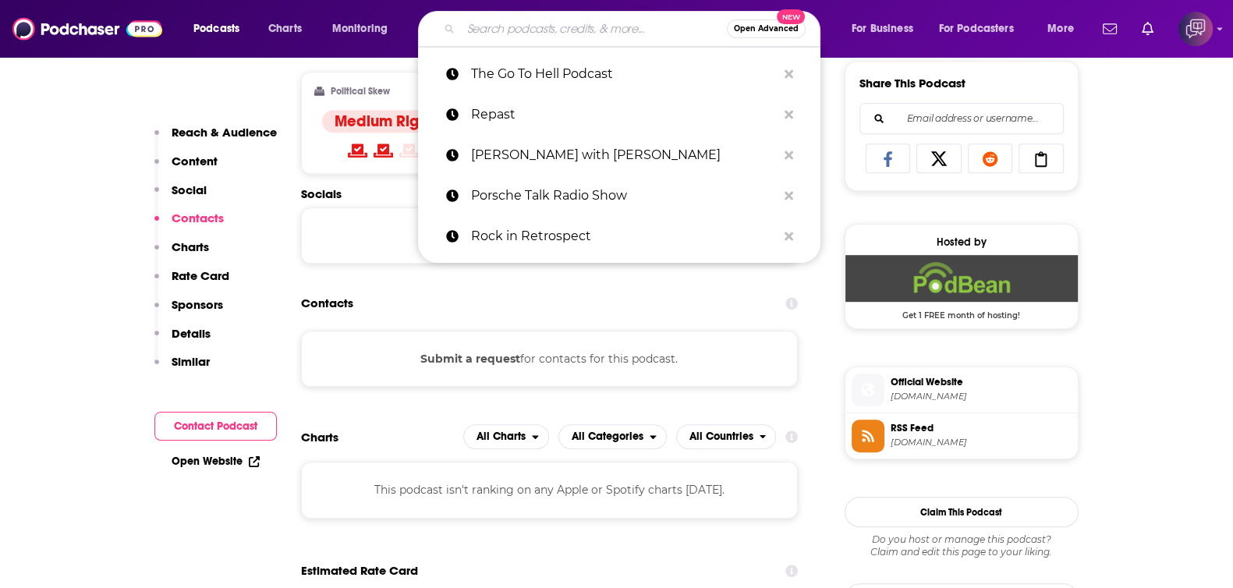
paste input "Foo Howser"
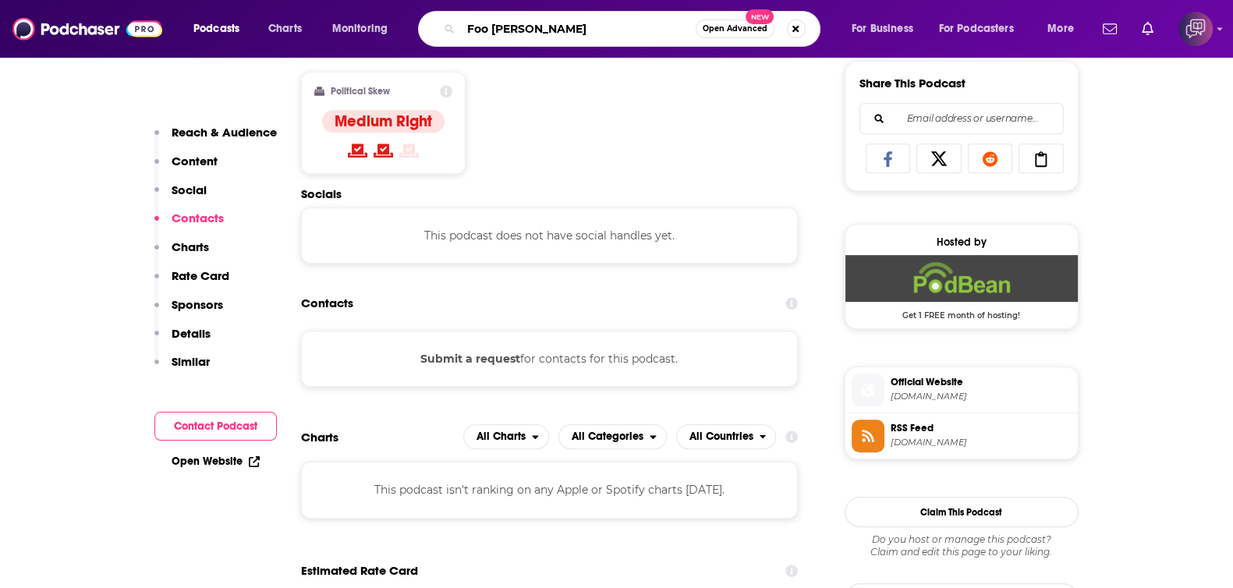
type input "Foo Howser"
click at [724, 25] on span "Open Advanced" at bounding box center [734, 29] width 65 height 8
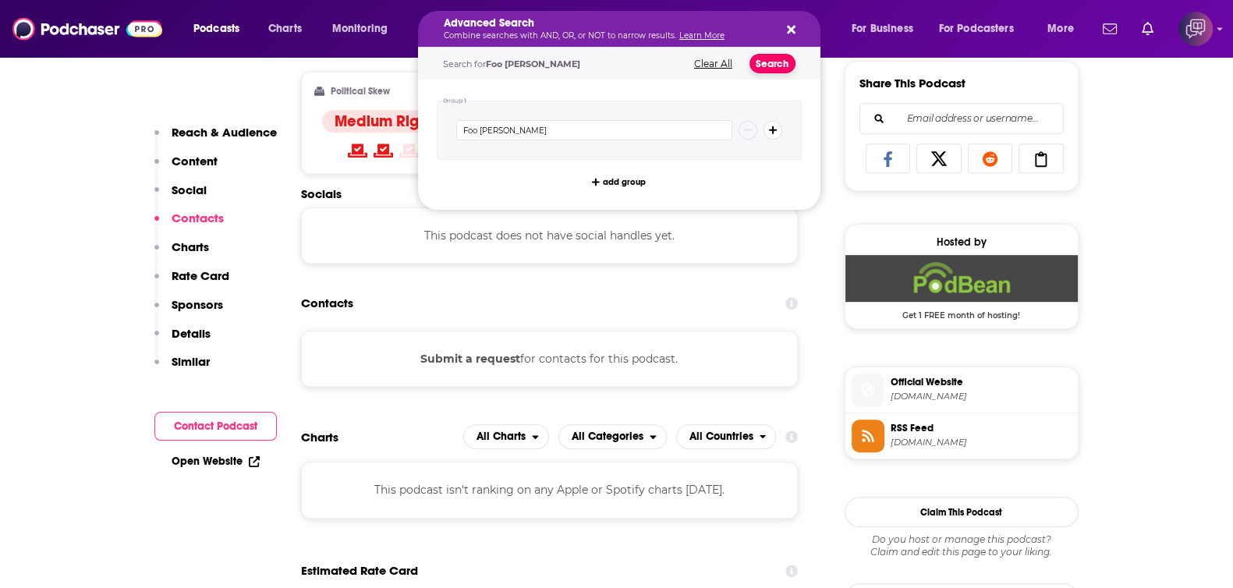
click at [758, 58] on button "Search" at bounding box center [772, 63] width 46 height 19
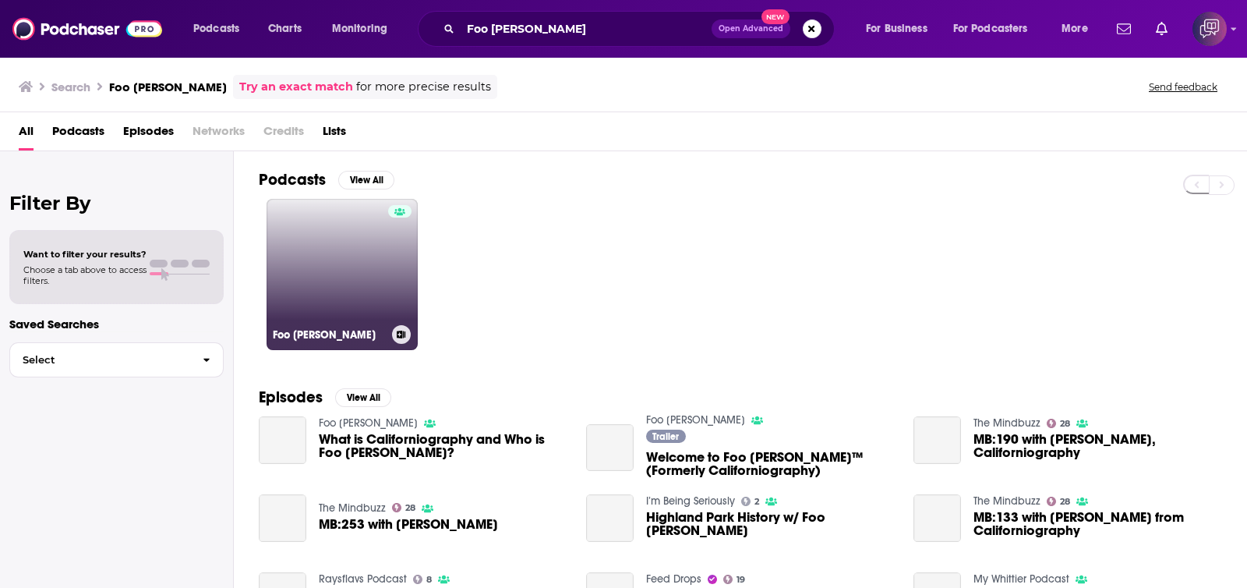
click at [313, 289] on link "Foo Howser" at bounding box center [342, 274] width 151 height 151
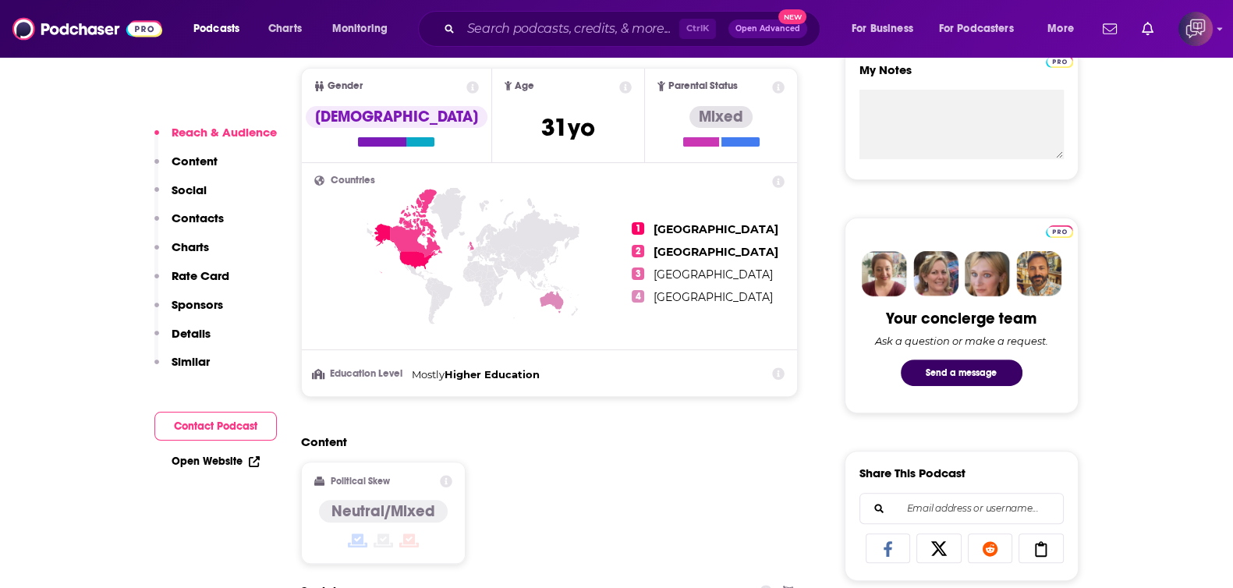
scroll to position [1170, 0]
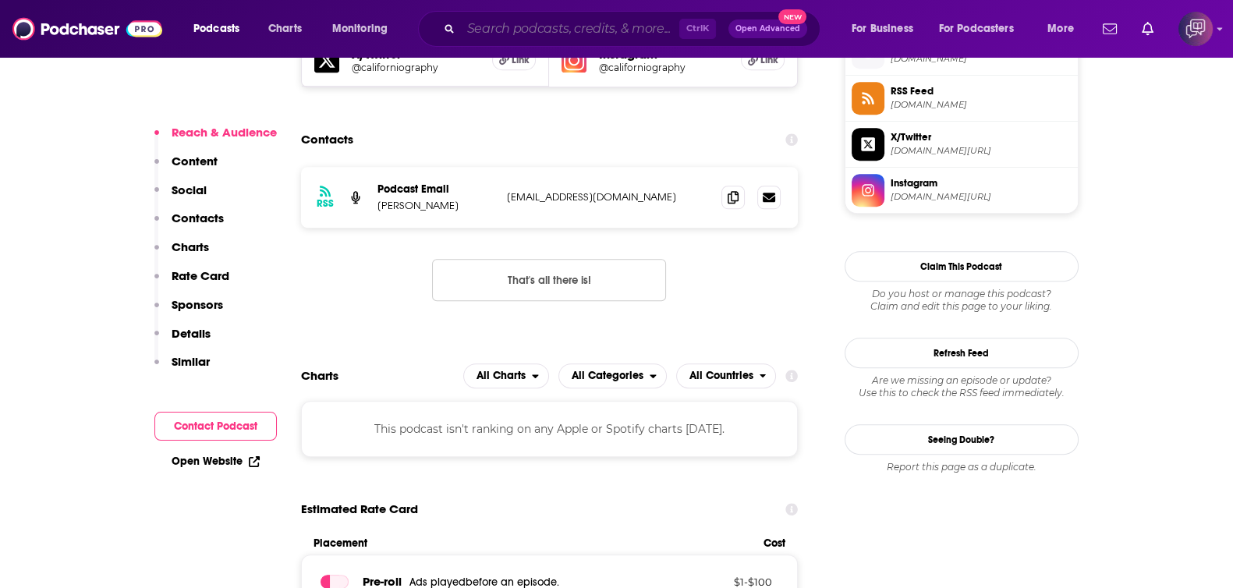
click at [500, 23] on input "Search podcasts, credits, & more..." at bounding box center [570, 28] width 218 height 25
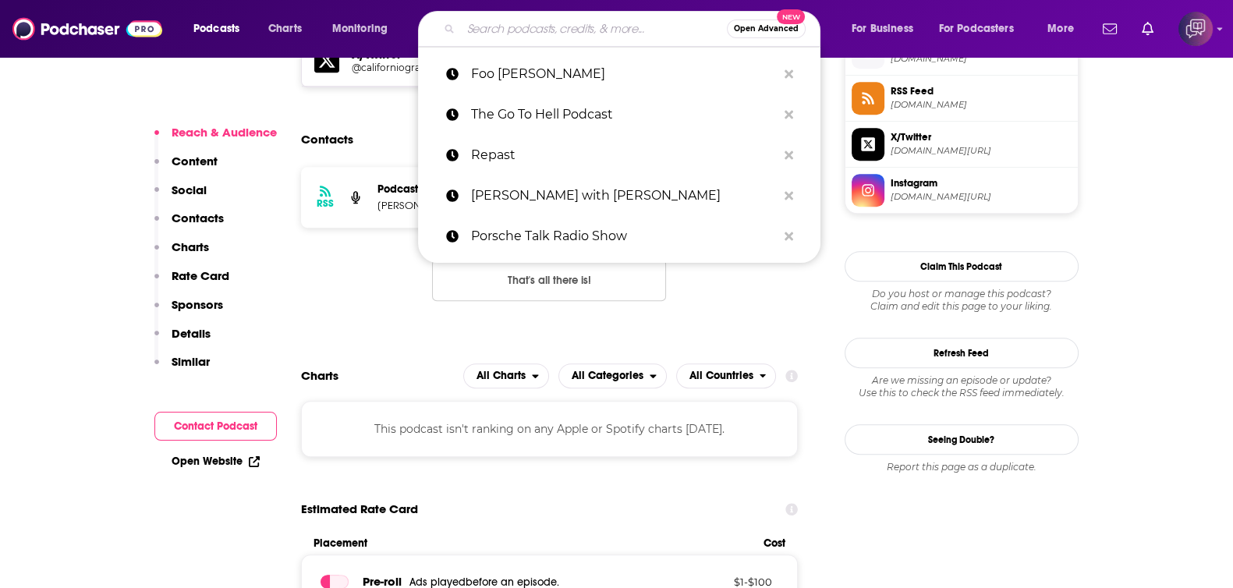
paste input "The BAYHUB Podcast"
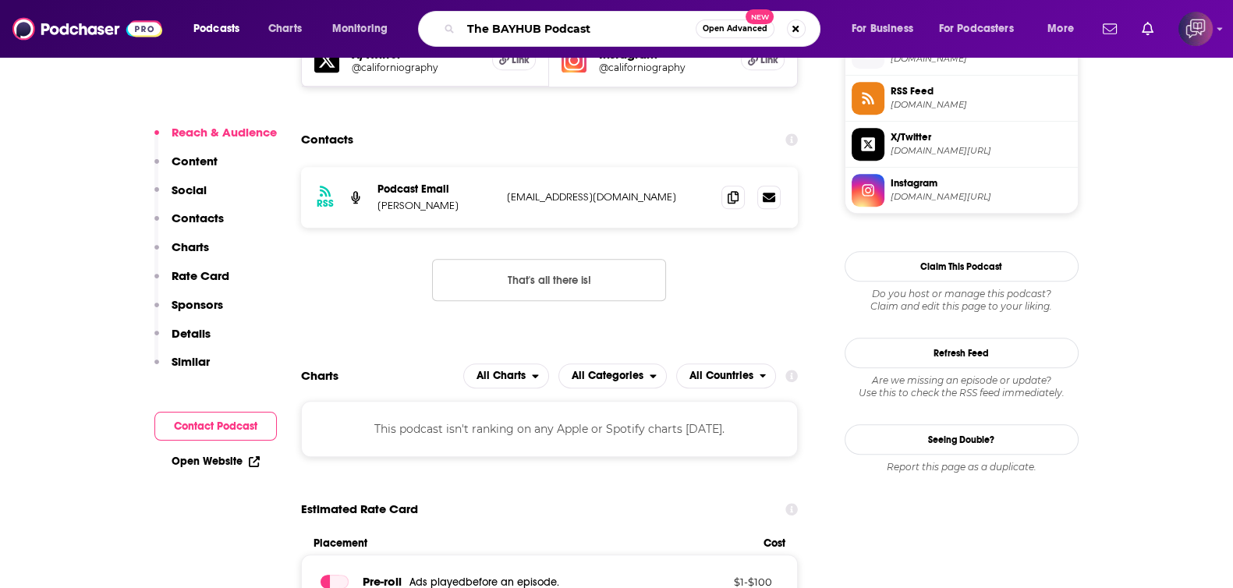
type input "The BAYHUB Podcast"
click at [759, 30] on span "Open Advanced" at bounding box center [734, 29] width 65 height 8
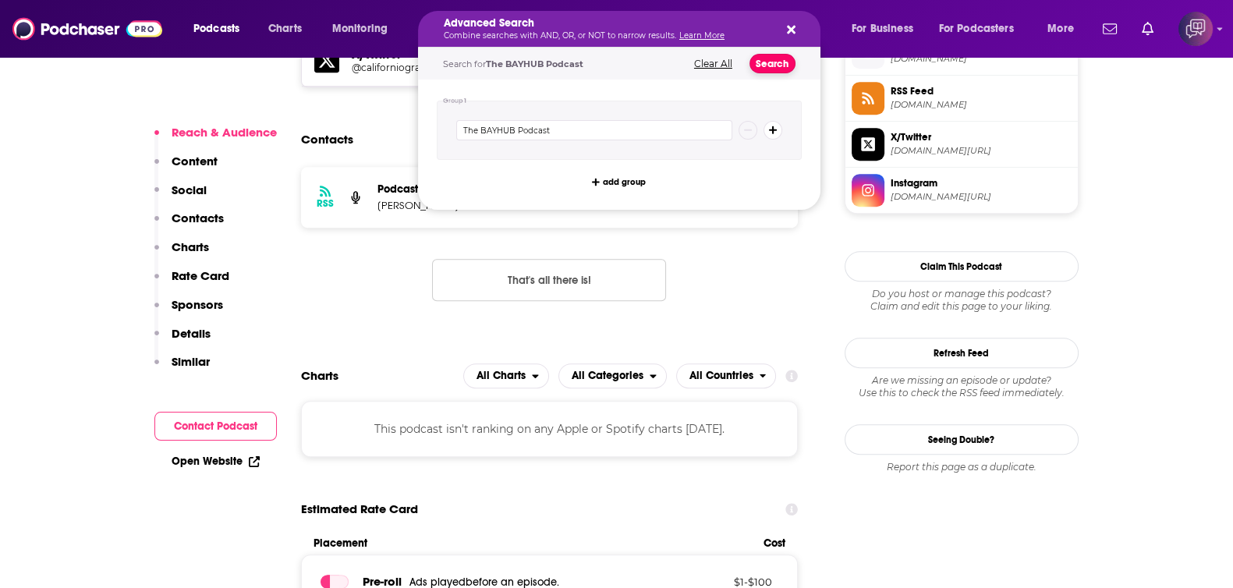
click at [777, 60] on button "Search" at bounding box center [772, 63] width 46 height 19
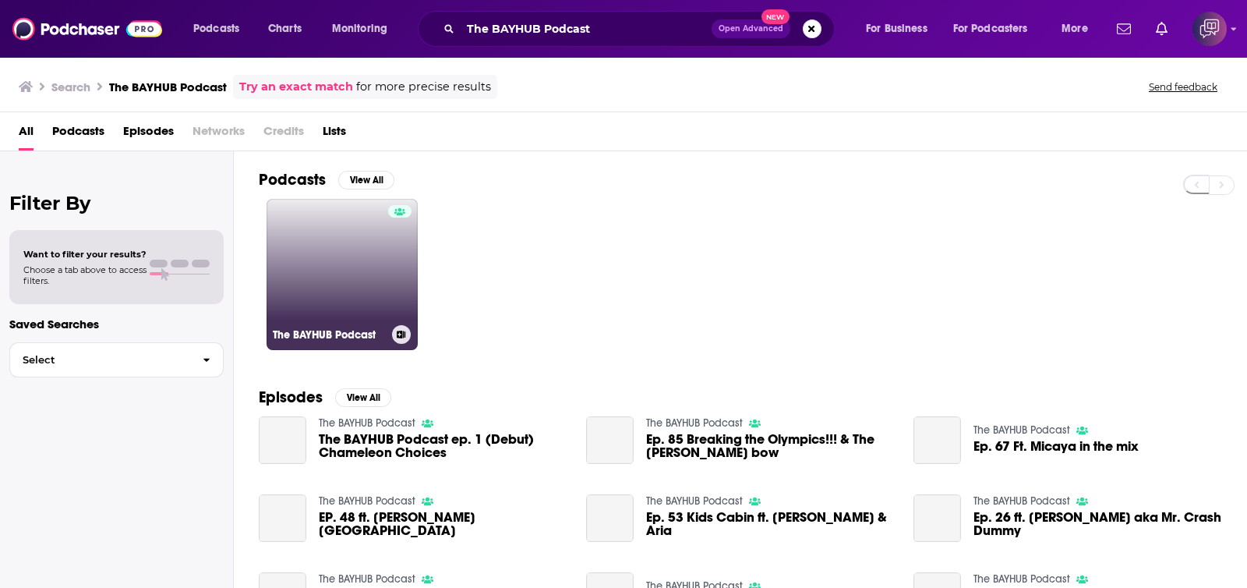
click at [297, 251] on link "The BAYHUB Podcast" at bounding box center [342, 274] width 151 height 151
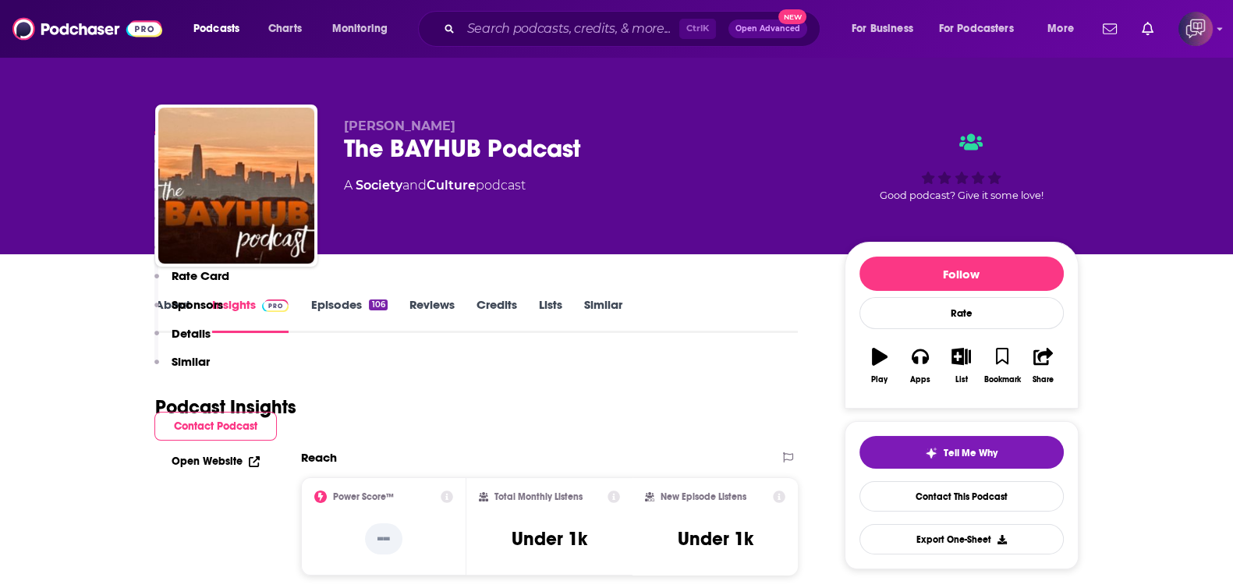
scroll to position [975, 0]
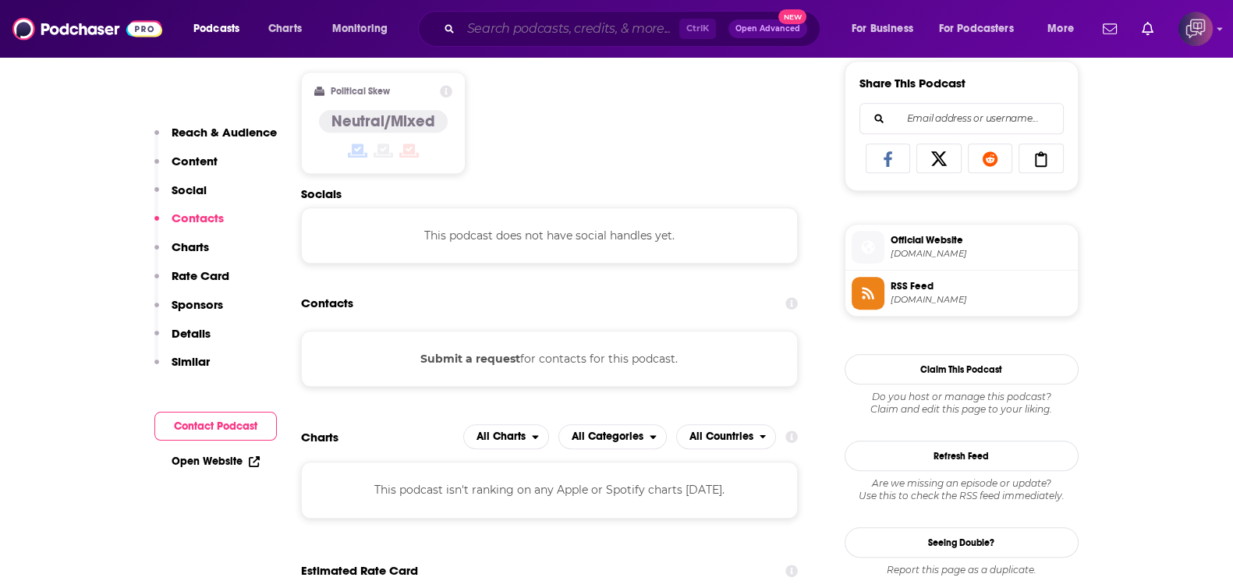
click at [535, 29] on input "Search podcasts, credits, & more..." at bounding box center [570, 28] width 218 height 25
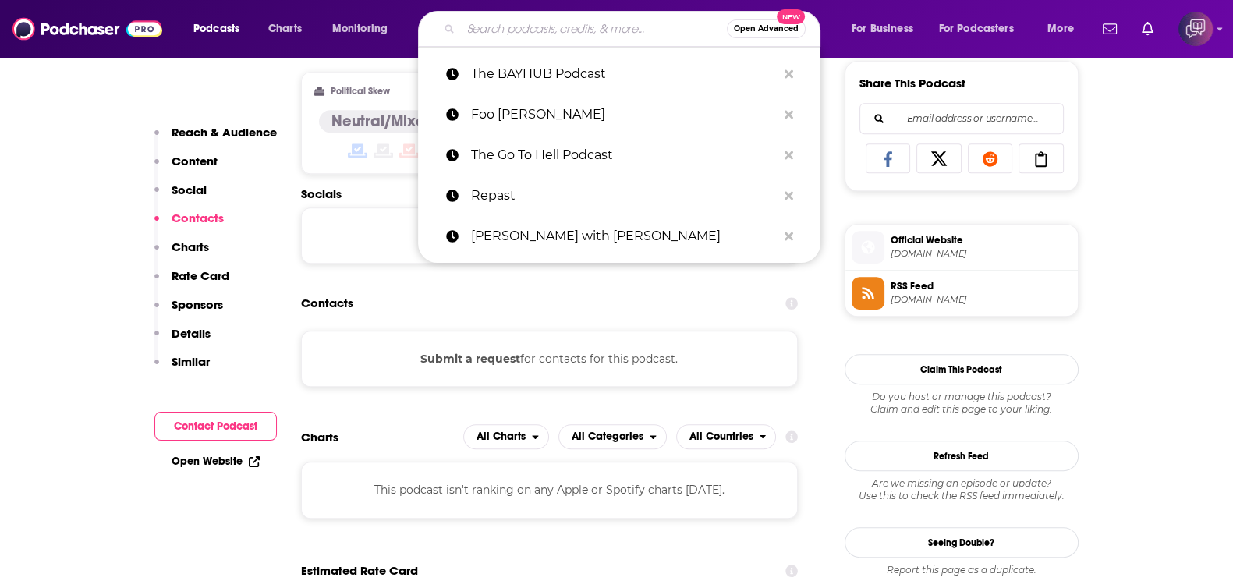
paste input "Conversational Witchcraft with Dawn the Kitchen Witch"
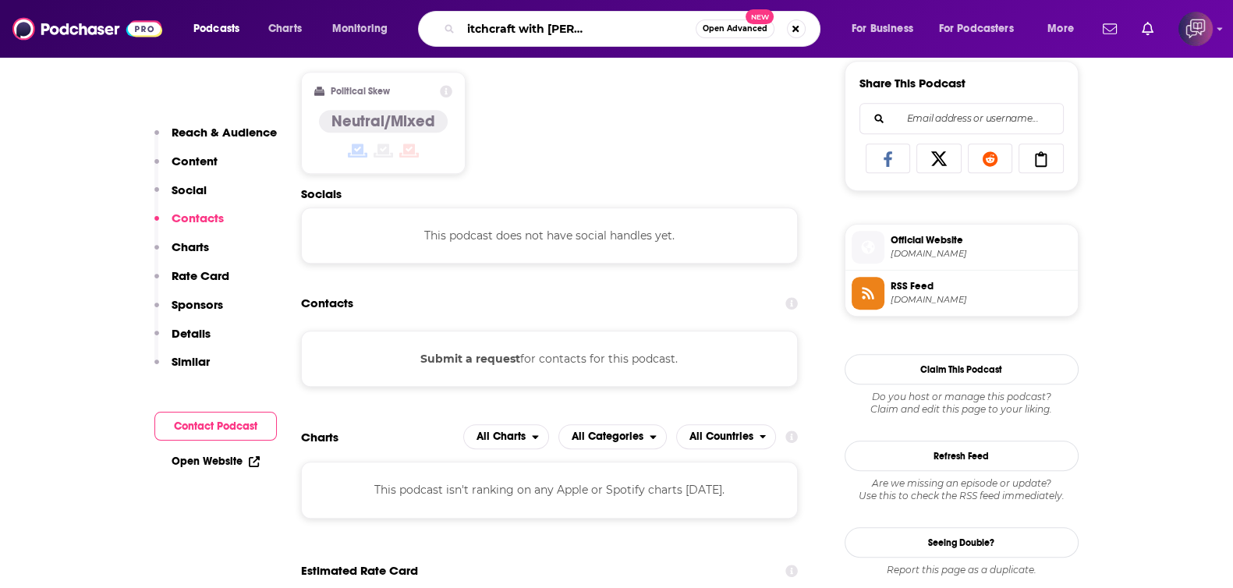
type input "Conversational Witchcraft with Dawn the Kitchen Witch"
click at [724, 29] on span "Open Advanced" at bounding box center [734, 29] width 65 height 8
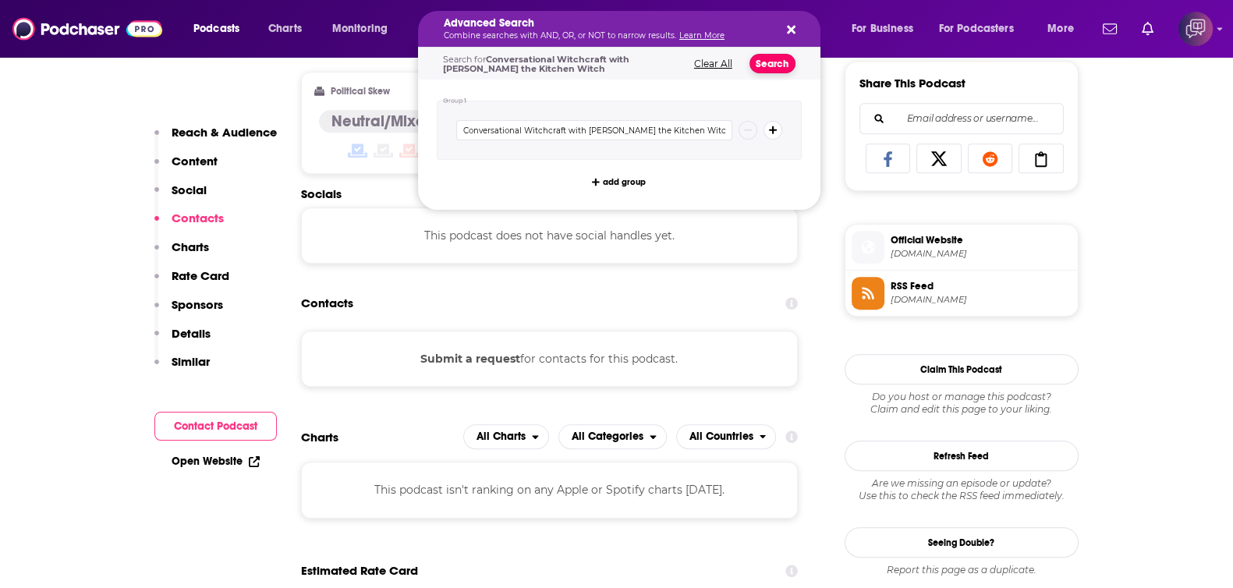
click at [779, 54] on button "Search" at bounding box center [772, 63] width 46 height 19
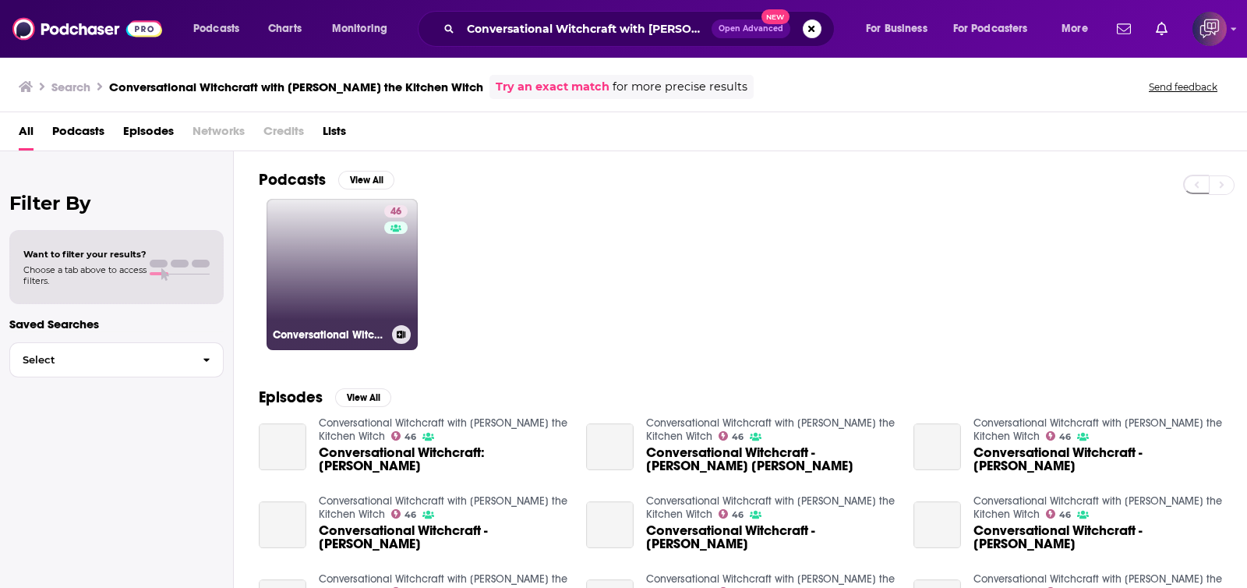
click at [387, 265] on div "46" at bounding box center [397, 265] width 27 height 120
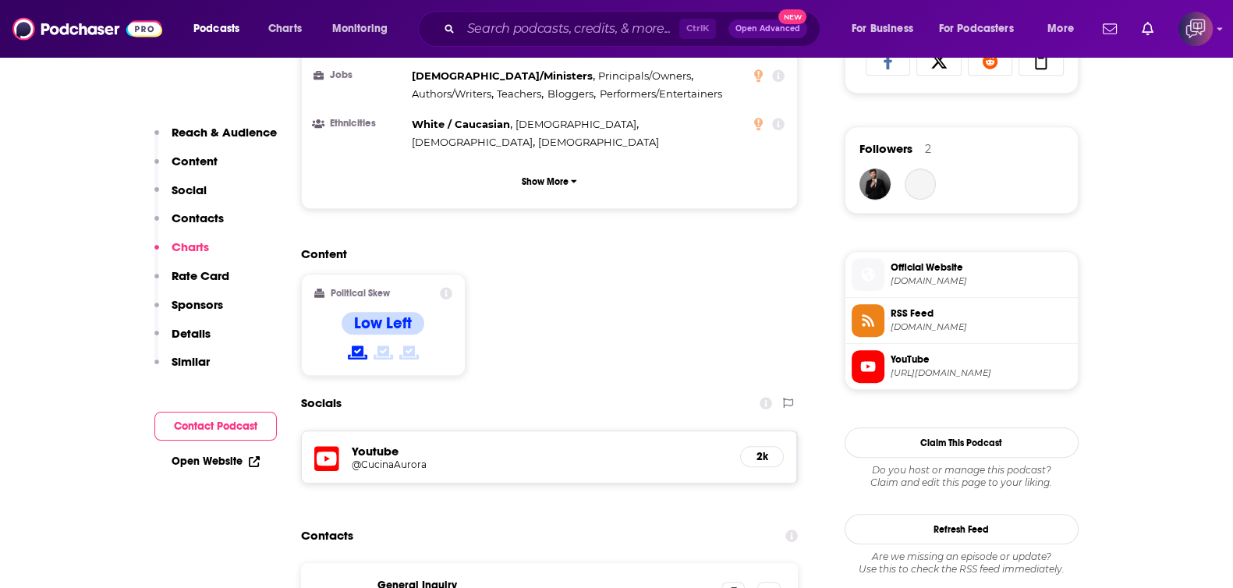
scroll to position [1461, 0]
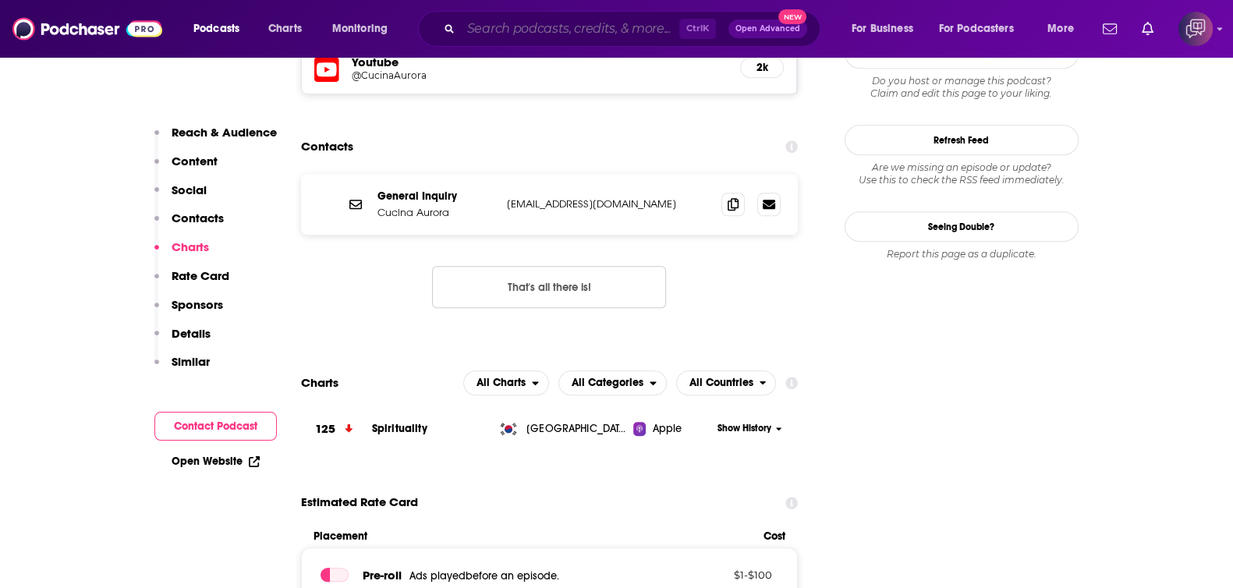
click at [549, 33] on input "Search podcasts, credits, & more..." at bounding box center [570, 28] width 218 height 25
paste input "Unpacked by Afar"
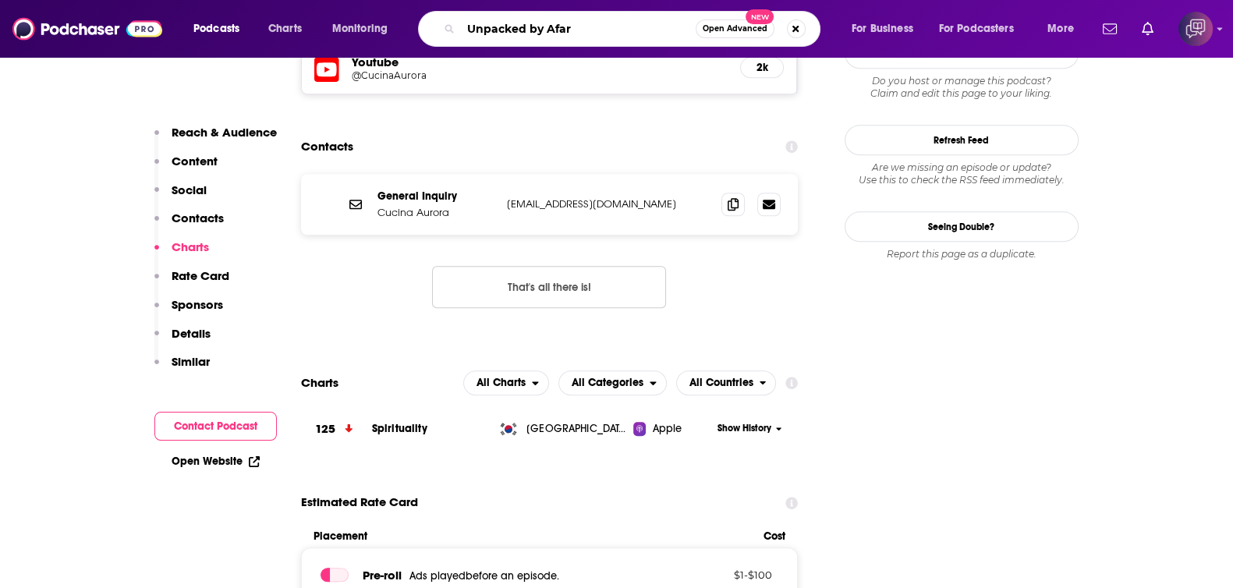
type input "Unpacked by Afar"
click at [729, 30] on span "Open Advanced" at bounding box center [734, 29] width 65 height 8
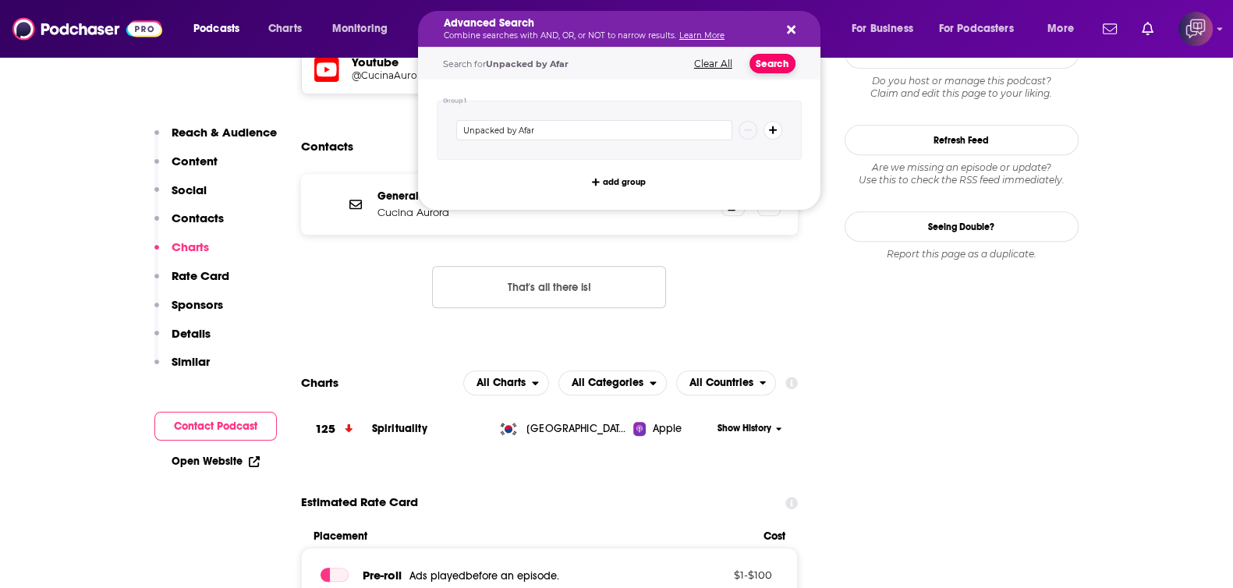
click at [760, 70] on button "Search" at bounding box center [772, 63] width 46 height 19
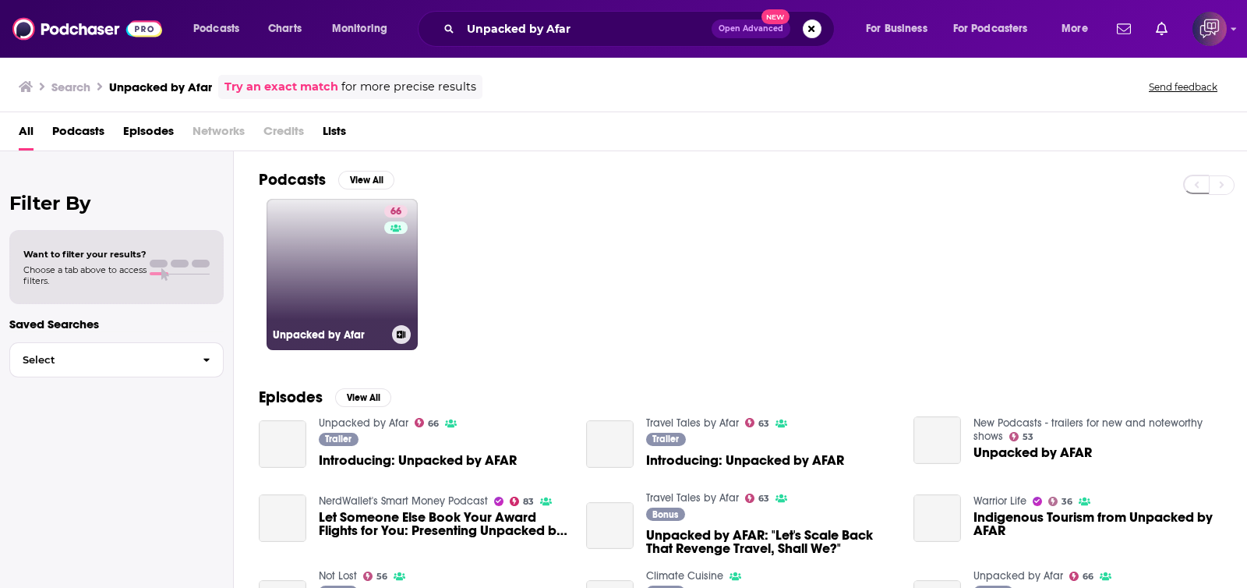
click at [351, 285] on link "66 Unpacked by Afar" at bounding box center [342, 274] width 151 height 151
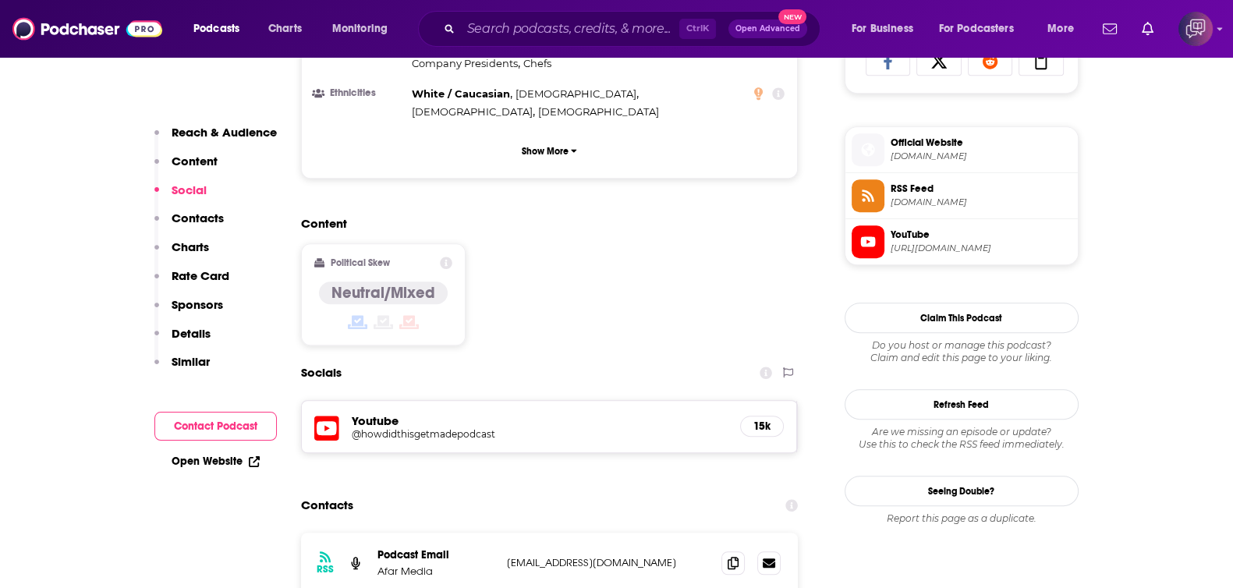
scroll to position [1364, 0]
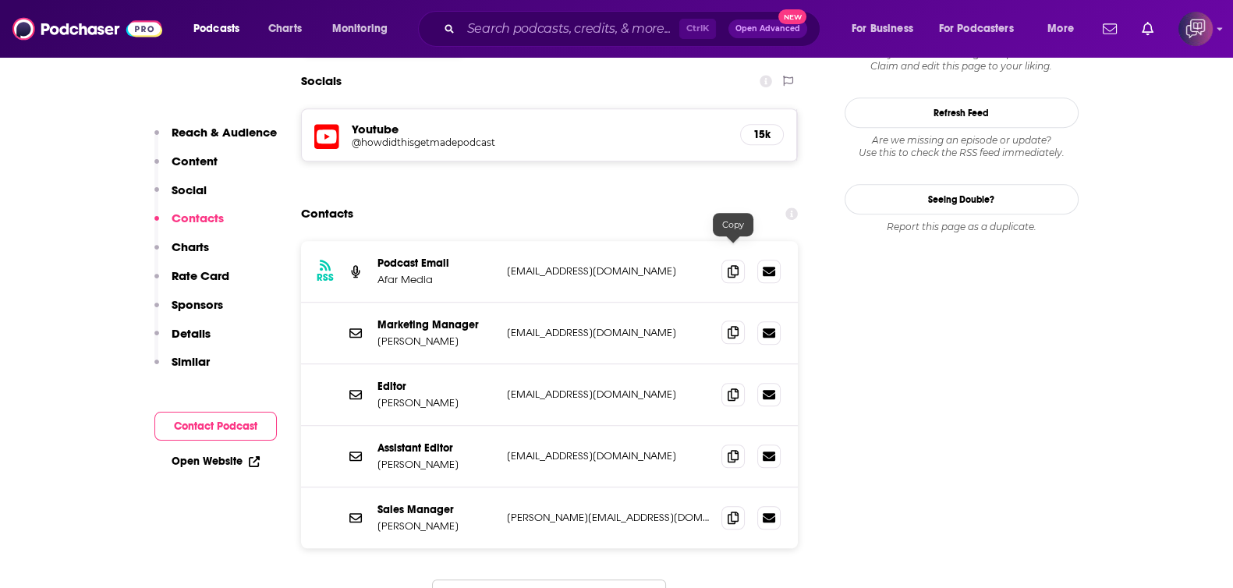
click at [727, 326] on icon at bounding box center [732, 332] width 11 height 12
drag, startPoint x: 373, startPoint y: 260, endPoint x: 402, endPoint y: 264, distance: 28.5
click at [402, 303] on div "Marketing Manager Mary Kennedy mkennedy@afar.com mkennedy@afar.com" at bounding box center [549, 334] width 497 height 62
copy p "Mary"
click at [503, 29] on input "Search podcasts, credits, & more..." at bounding box center [570, 28] width 218 height 25
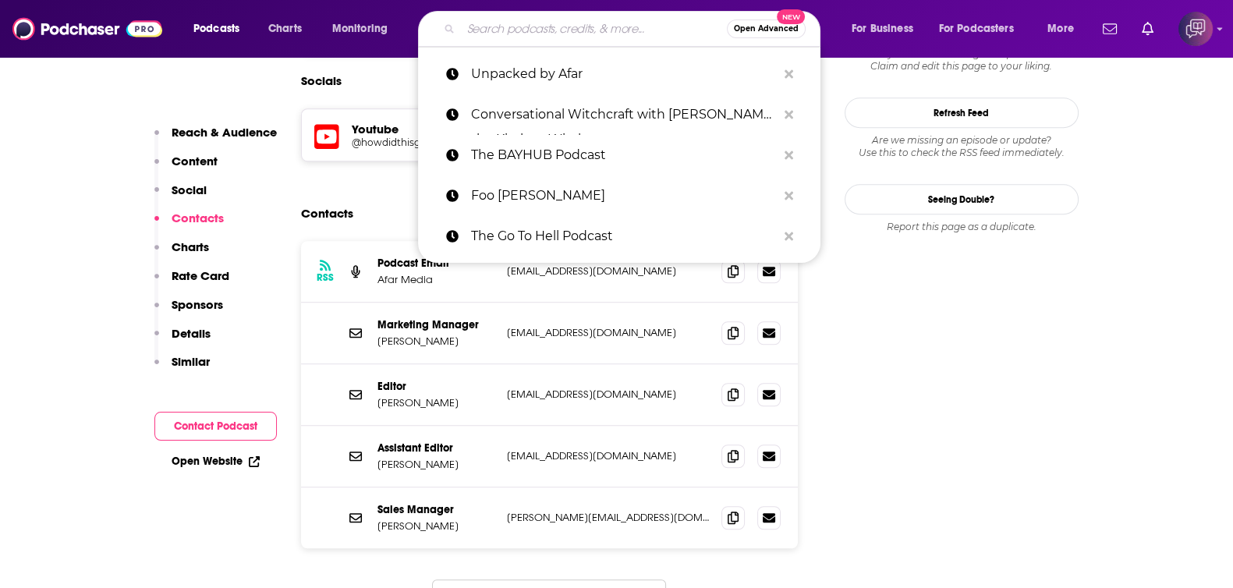
paste input "Dogs of Browntown"
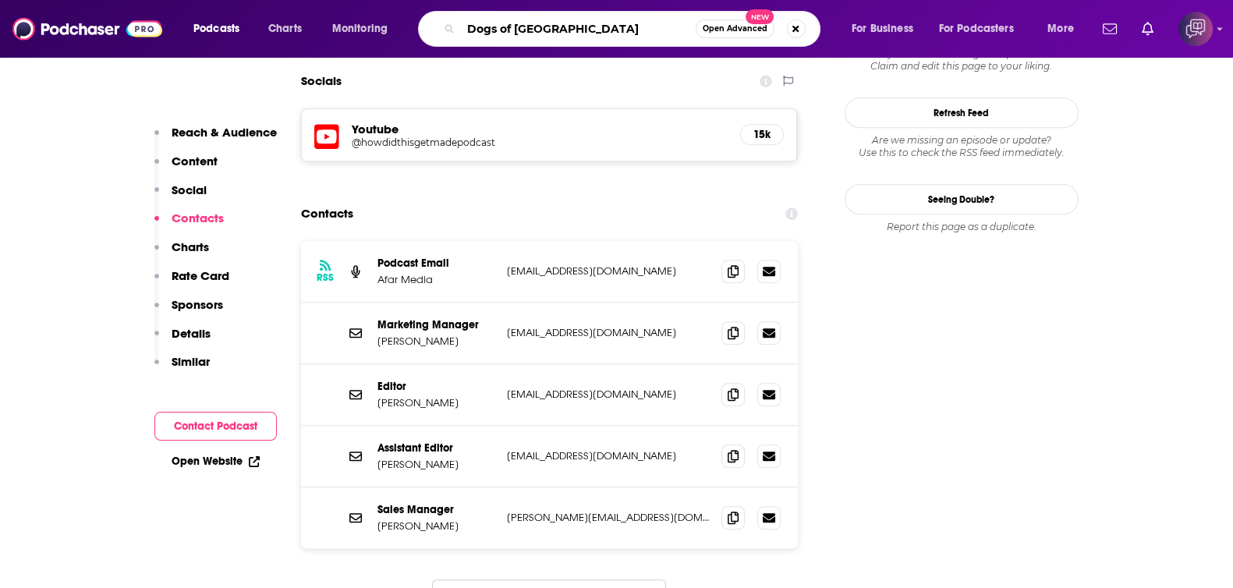
type input "Dogs of Browntown"
click at [746, 37] on button "Open Advanced New" at bounding box center [734, 28] width 79 height 19
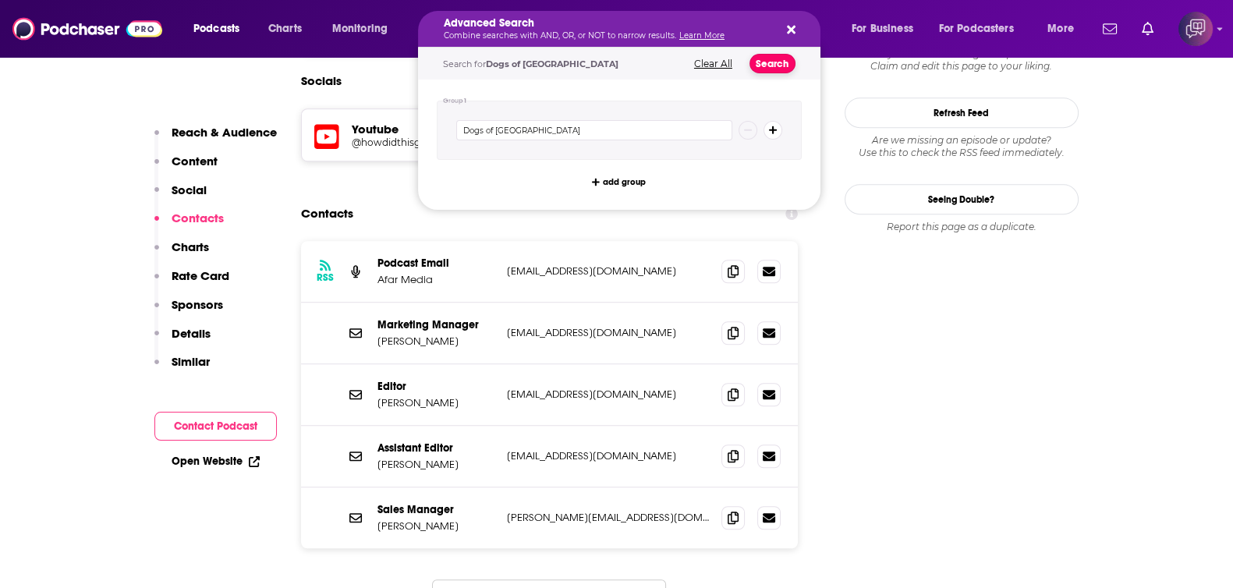
click at [777, 69] on button "Search" at bounding box center [772, 63] width 46 height 19
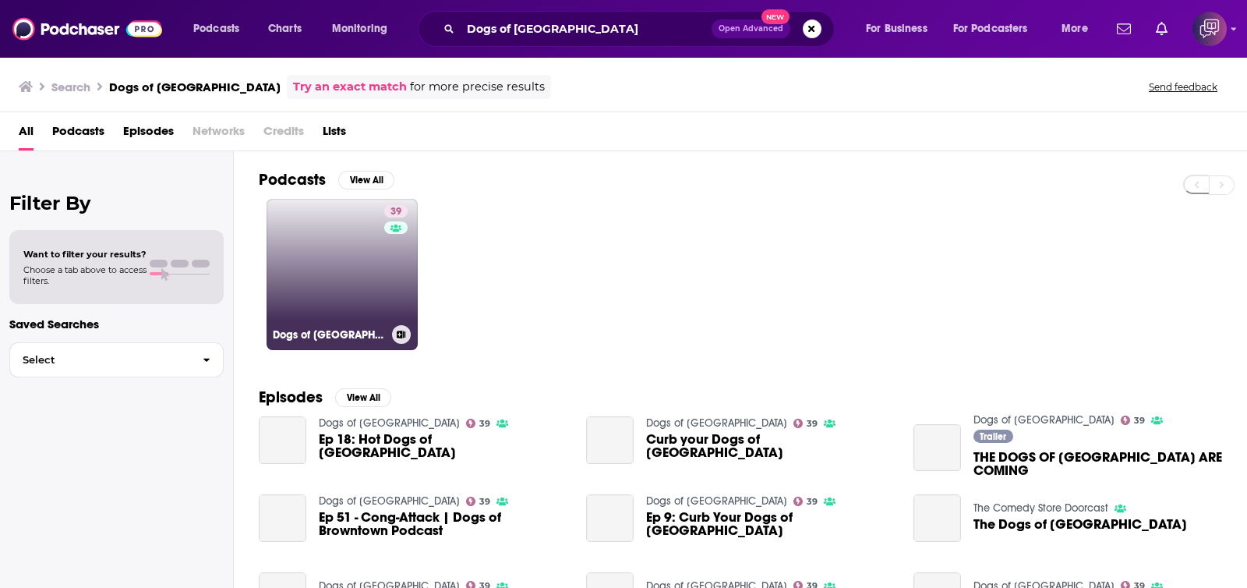
click at [334, 278] on link "39 Dogs of Browntown" at bounding box center [342, 274] width 151 height 151
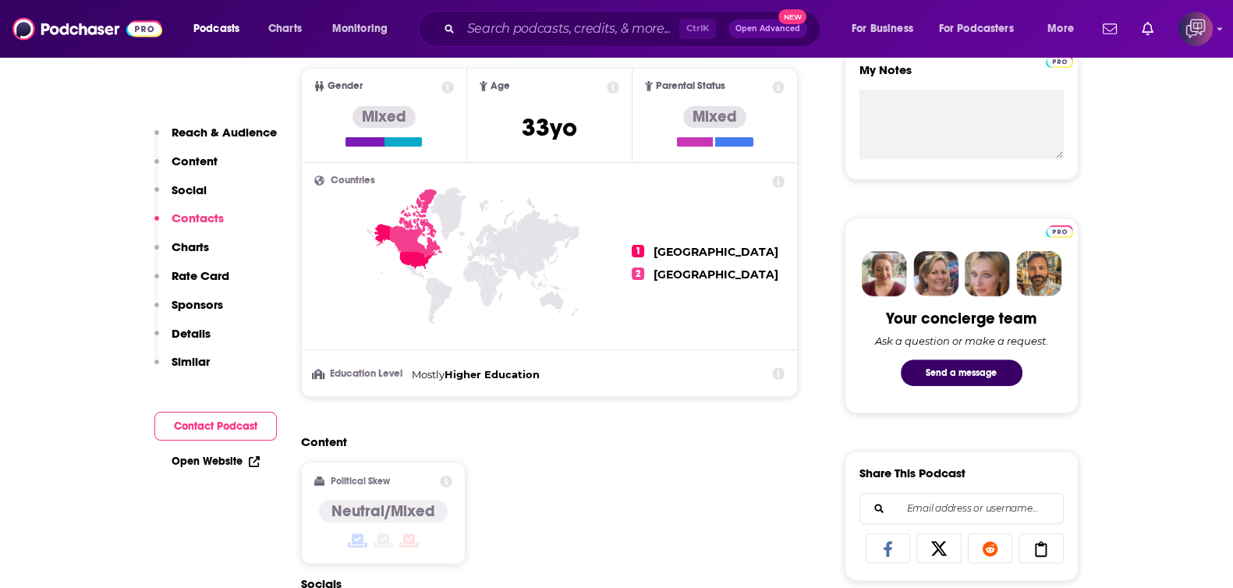
scroll to position [1170, 0]
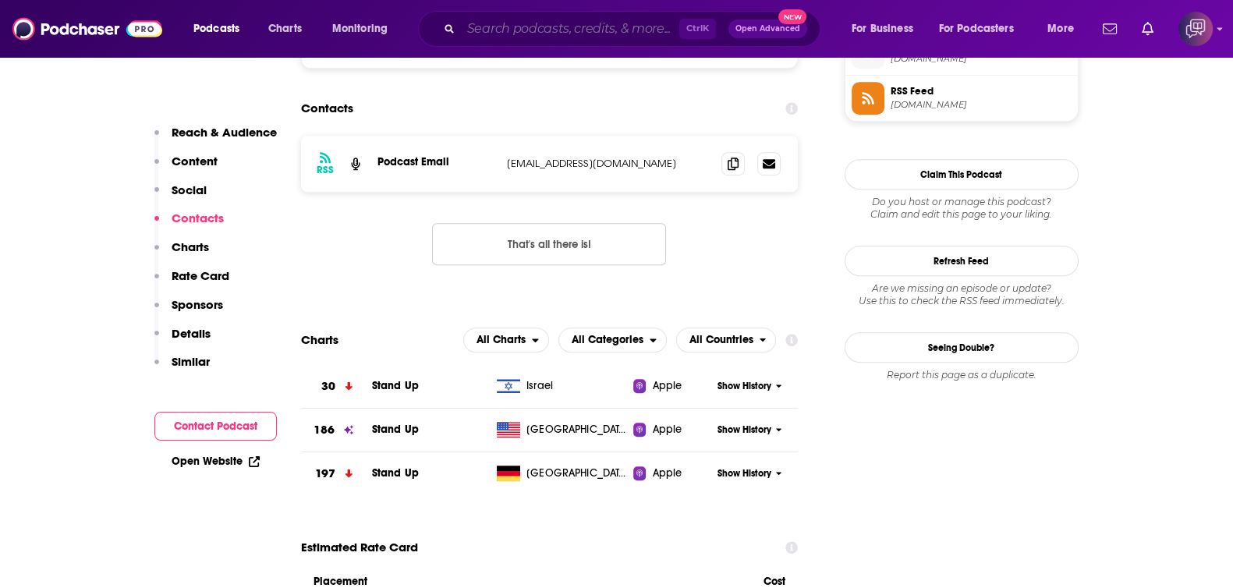
click at [617, 29] on input "Search podcasts, credits, & more..." at bounding box center [570, 28] width 218 height 25
paste input "Steven Jay Rubin’s Saturday Night At The Movies"
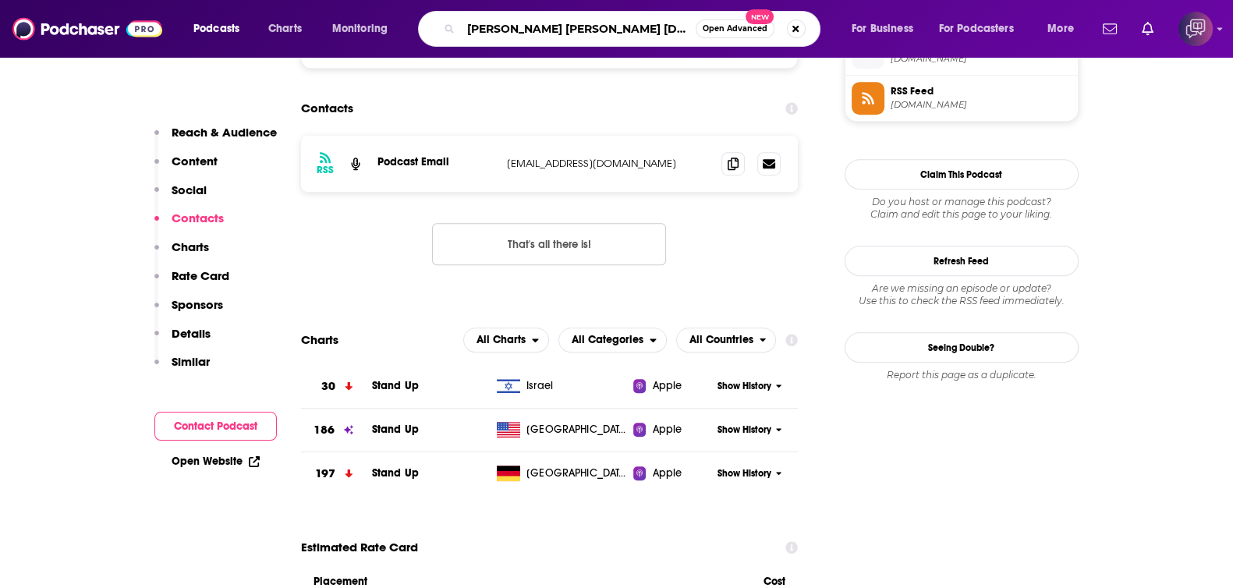
scroll to position [0, 58]
type input "Steven Jay Rubin’s Saturday Night At The Movies"
click at [721, 40] on div "Steven Jay Rubin’s Saturday Night At The Movies Open Advanced New" at bounding box center [619, 29] width 402 height 36
click at [736, 25] on span "Open Advanced" at bounding box center [734, 29] width 65 height 8
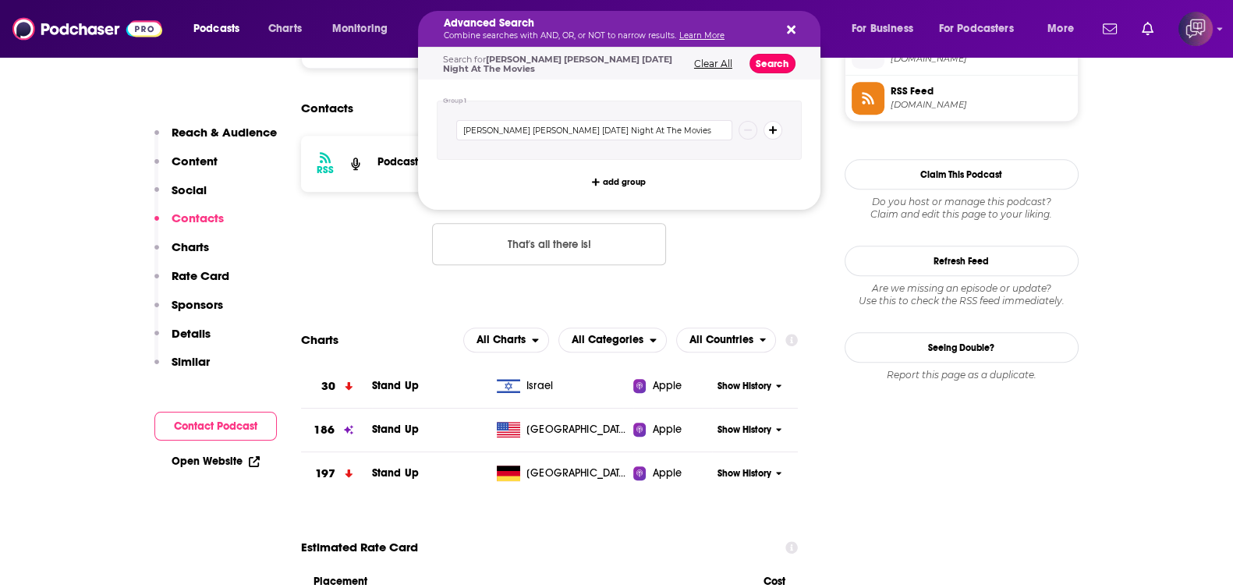
click at [776, 55] on button "Search" at bounding box center [772, 63] width 46 height 19
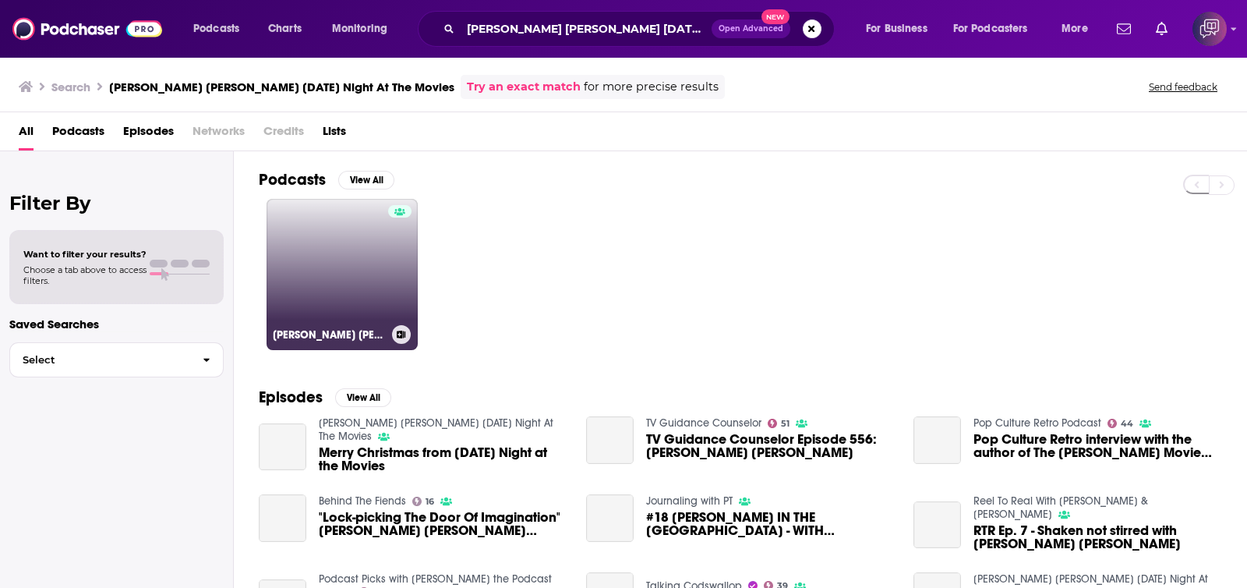
click at [313, 282] on link "Steven Jay Rubin’s Saturday Night At The Movies" at bounding box center [342, 274] width 151 height 151
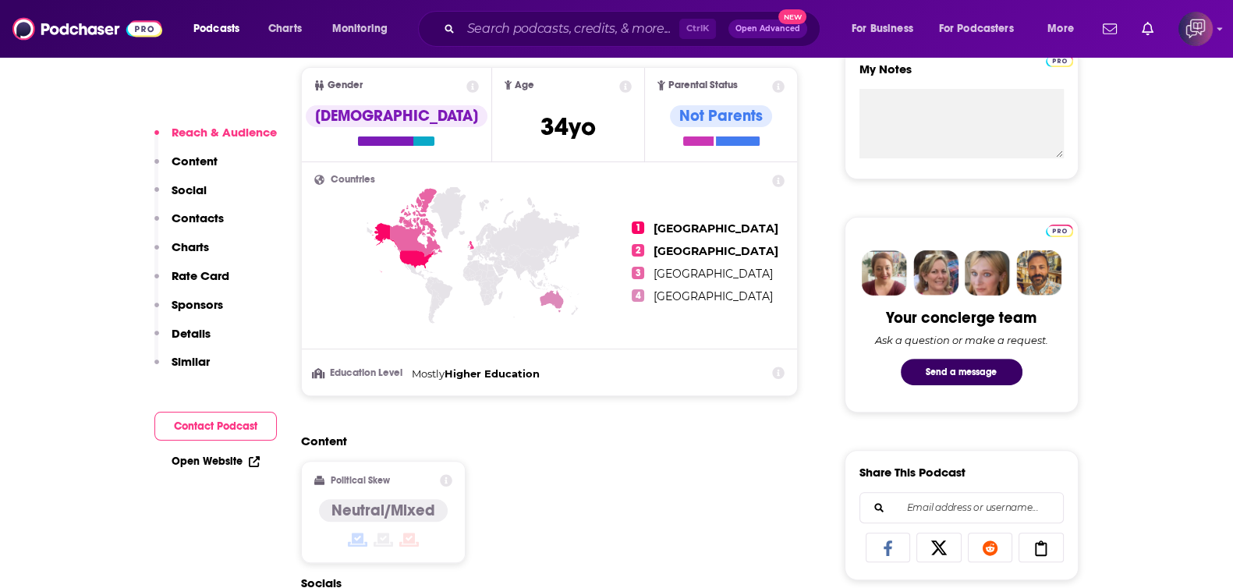
scroll to position [1170, 0]
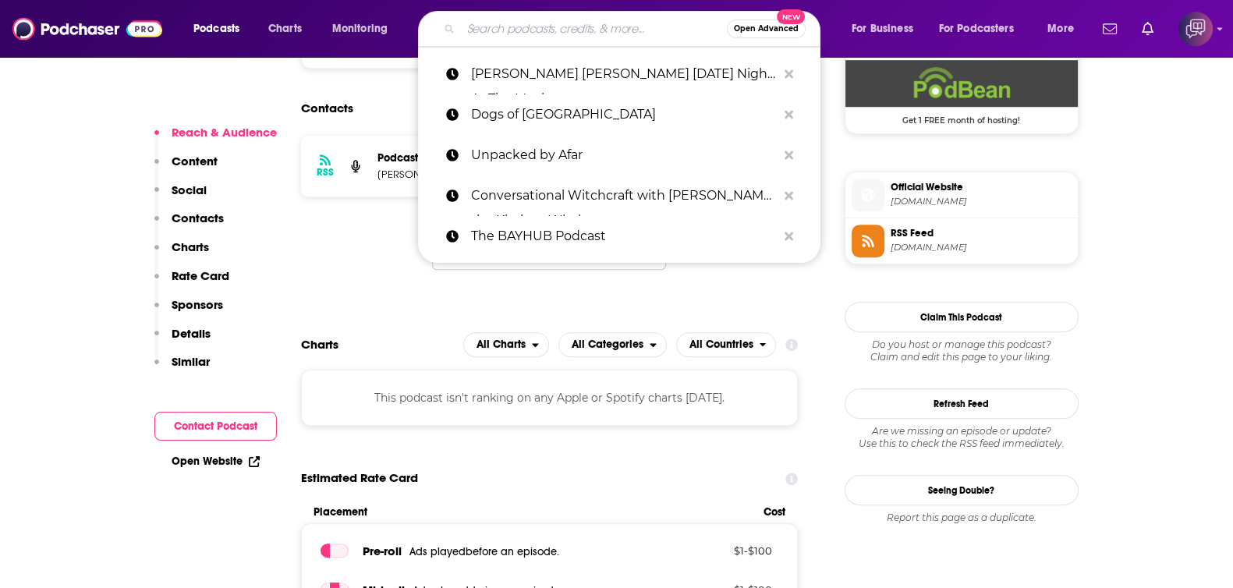
click at [626, 33] on input "Search podcasts, credits, & more..." at bounding box center [594, 28] width 266 height 25
paste input "Cozy with Calinnah"
type input "Cozy with Calinnah"
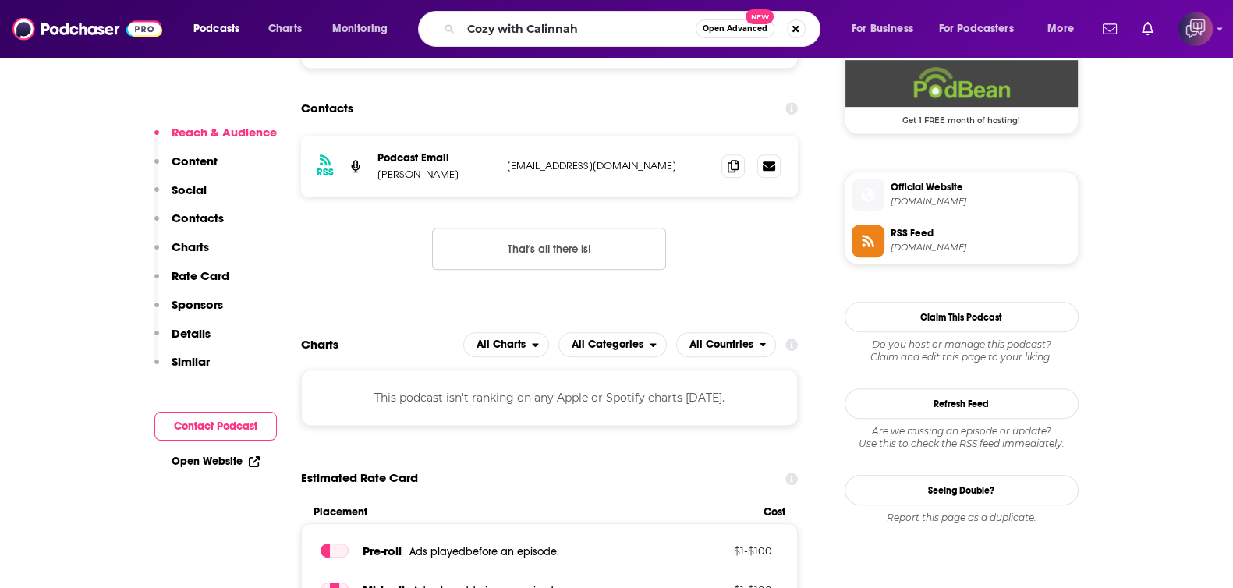
click at [731, 34] on button "Open Advanced New" at bounding box center [734, 28] width 79 height 19
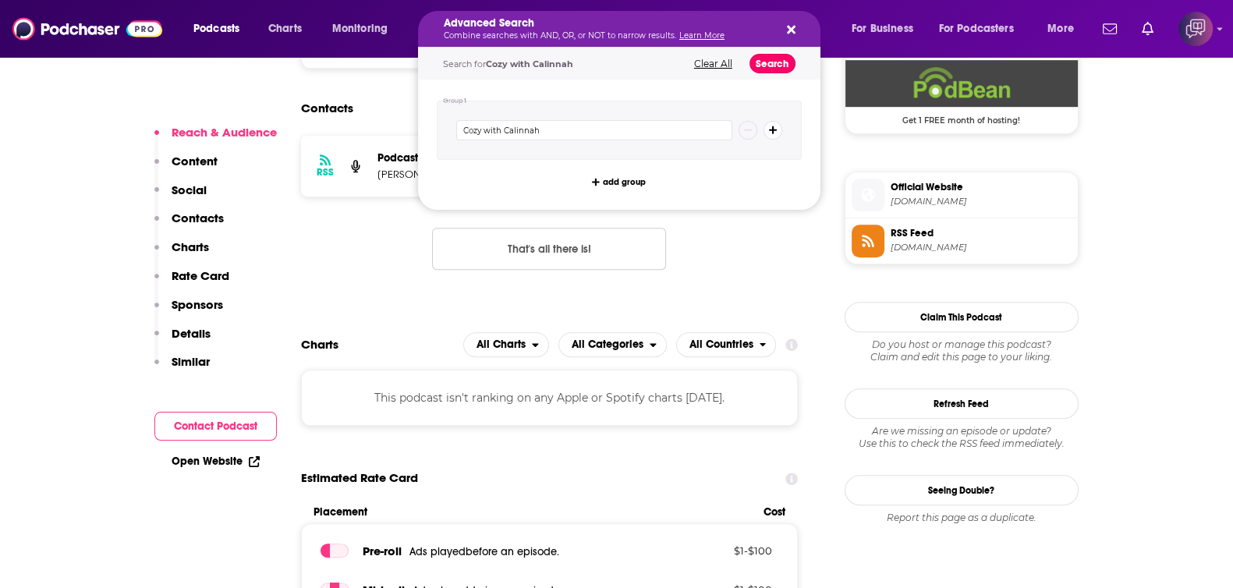
click at [784, 69] on button "Search" at bounding box center [772, 63] width 46 height 19
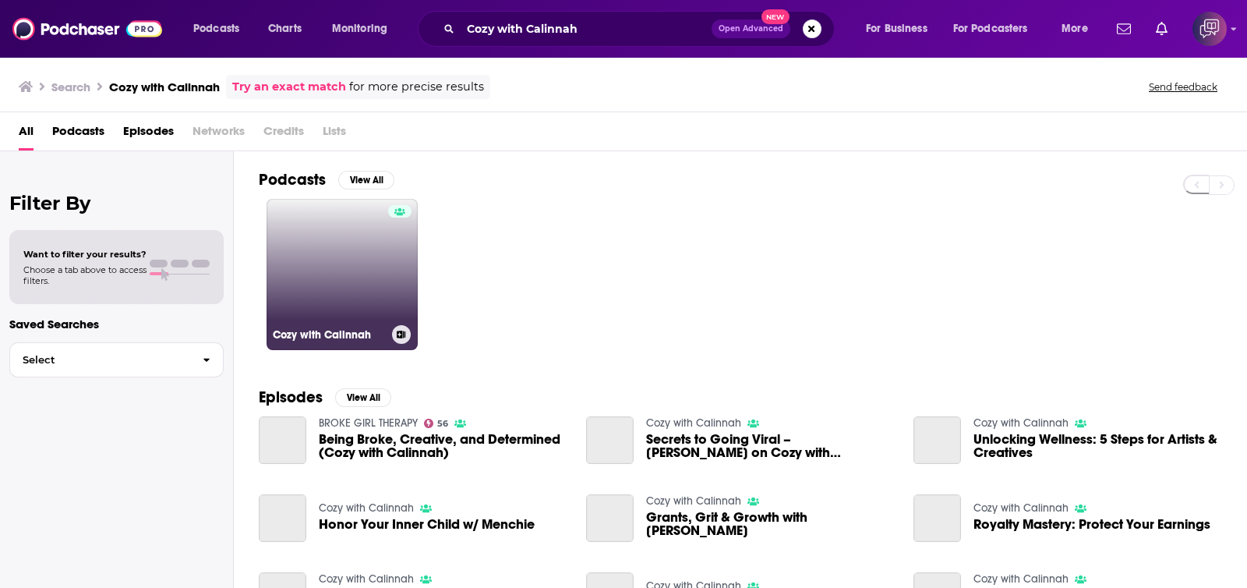
click at [354, 259] on link "Cozy with Calinnah" at bounding box center [342, 274] width 151 height 151
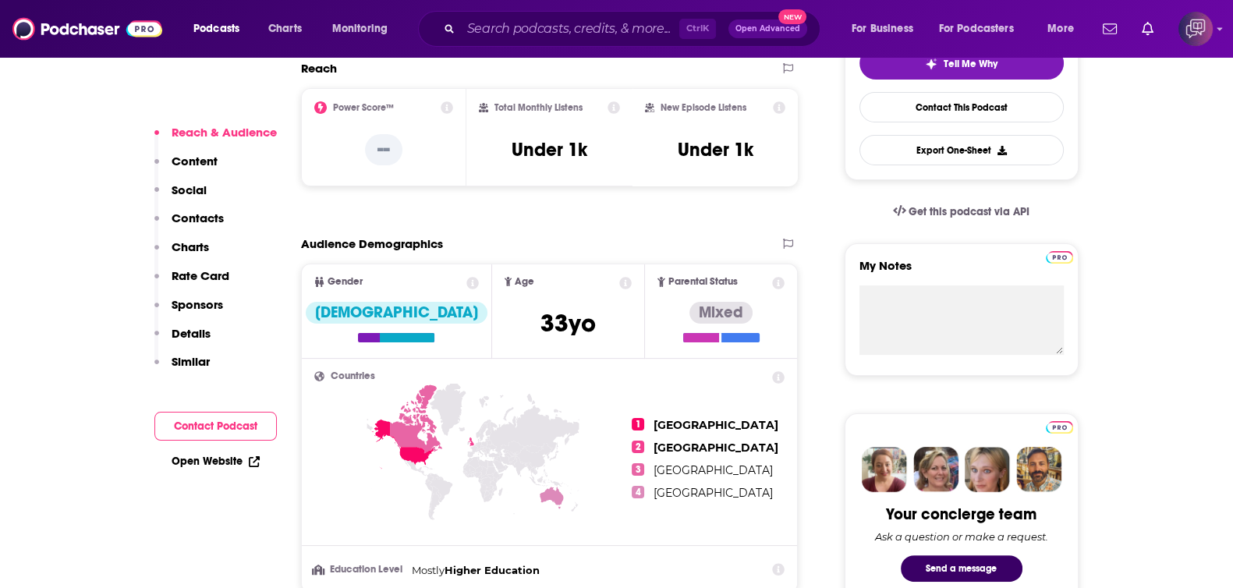
scroll to position [975, 0]
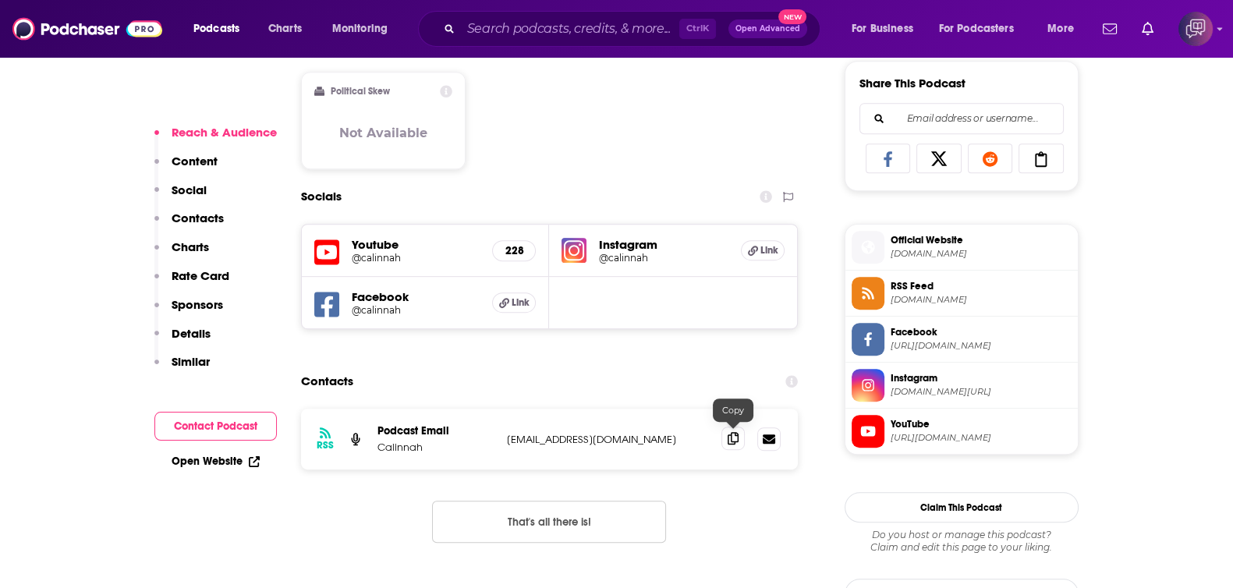
click at [731, 439] on icon at bounding box center [732, 438] width 11 height 12
click at [605, 34] on input "Search podcasts, credits, & more..." at bounding box center [570, 28] width 218 height 25
paste input "Back by Popular Demand with Dennis Camlek"
type input "Back by Popular Demand with Dennis Camlek"
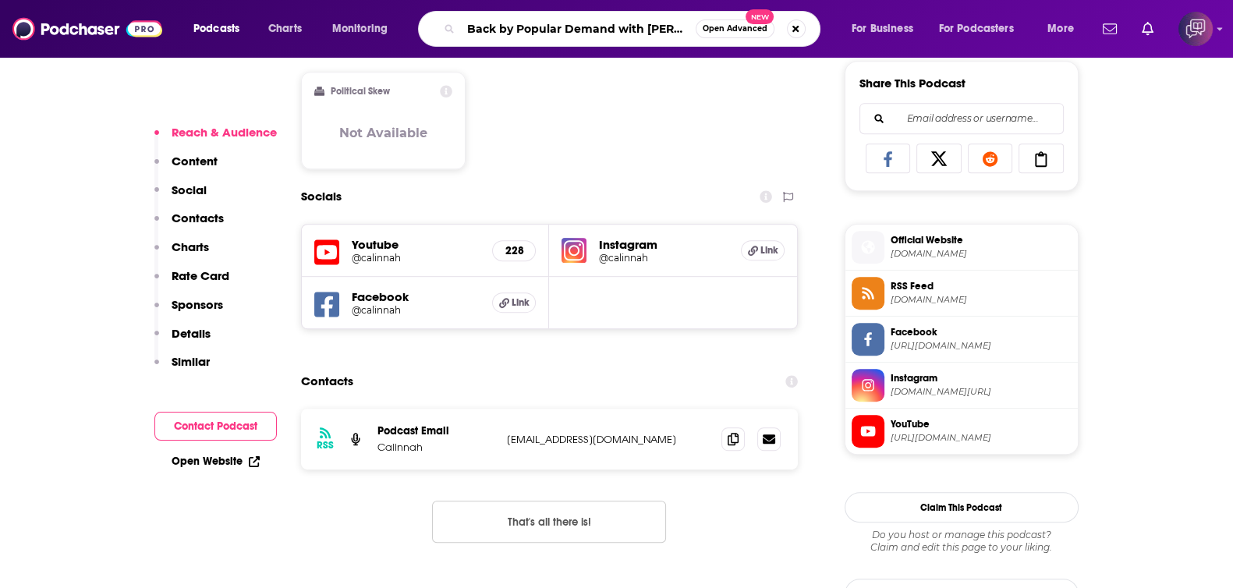
scroll to position [0, 43]
click at [730, 34] on button "Open Advanced New" at bounding box center [734, 28] width 79 height 19
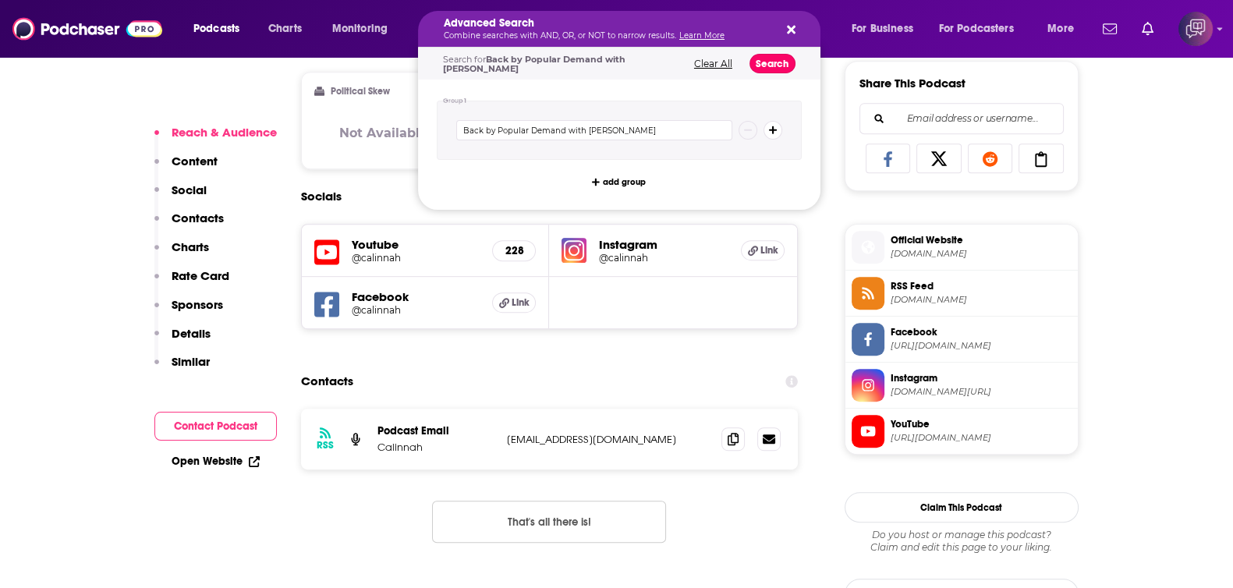
click at [769, 59] on button "Search" at bounding box center [772, 63] width 46 height 19
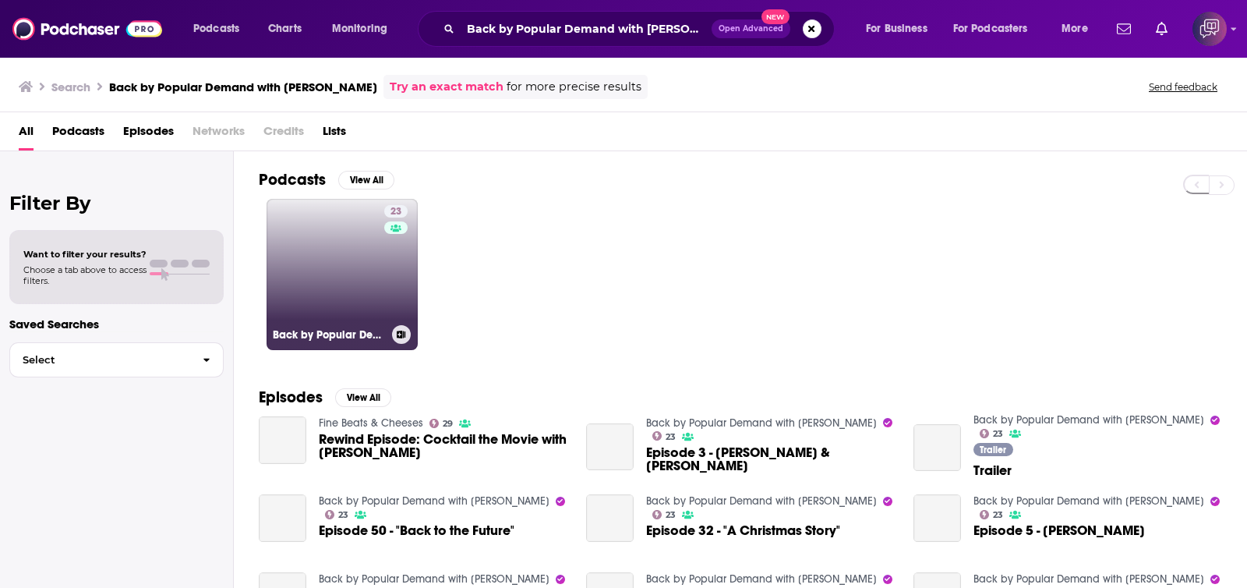
click at [331, 268] on link "23 Back by Popular Demand with Dennis Camlek" at bounding box center [342, 274] width 151 height 151
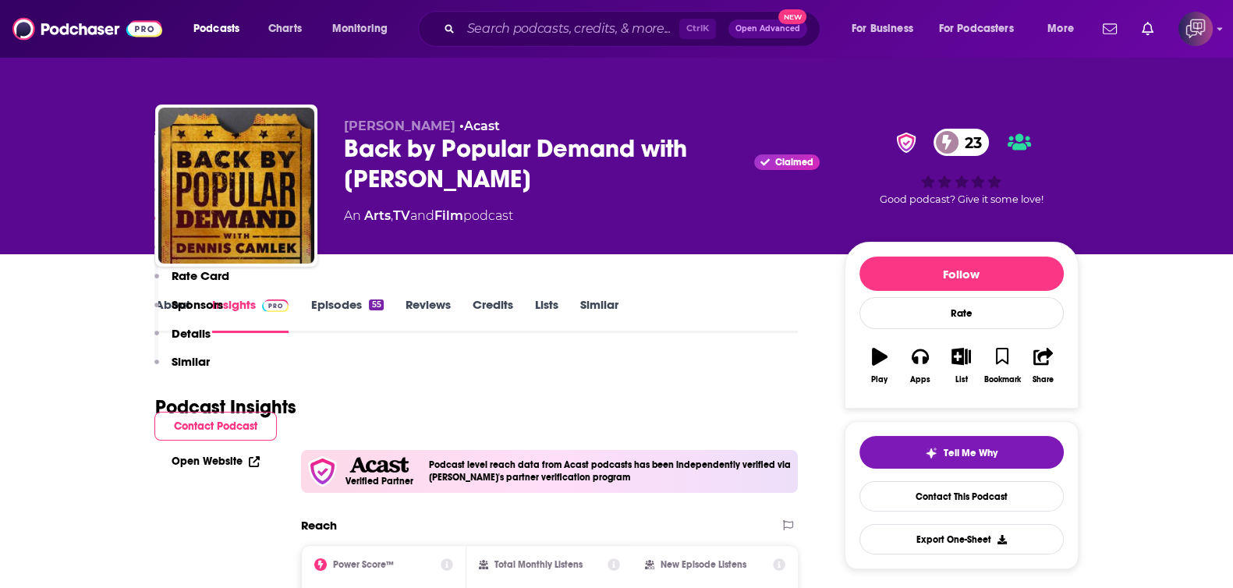
scroll to position [1072, 0]
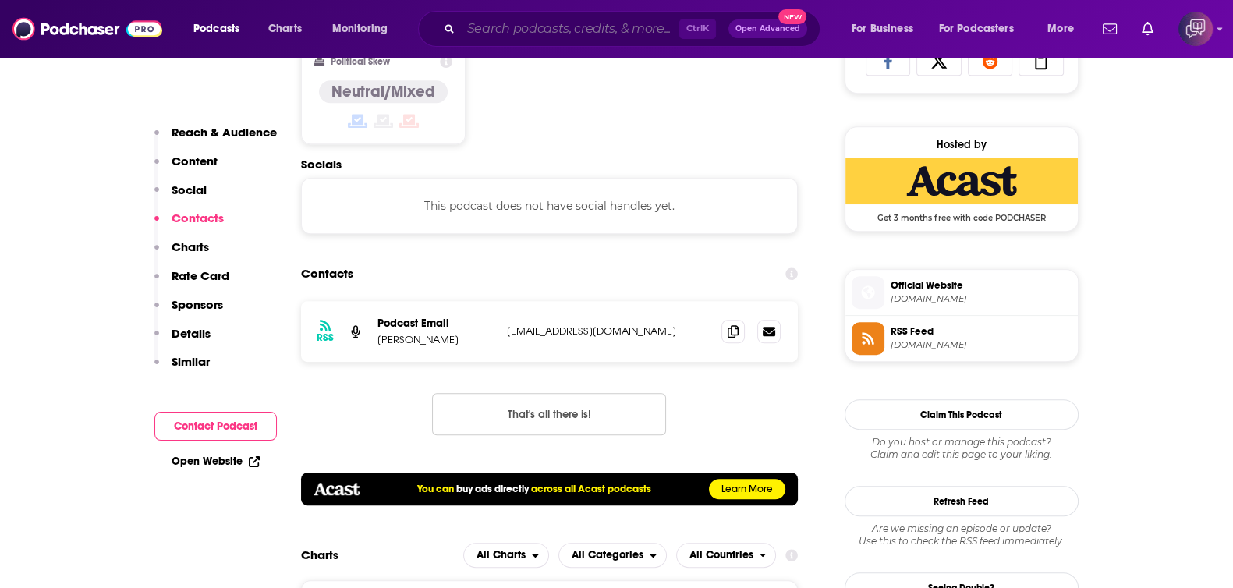
click at [577, 17] on input "Search podcasts, credits, & more..." at bounding box center [570, 28] width 218 height 25
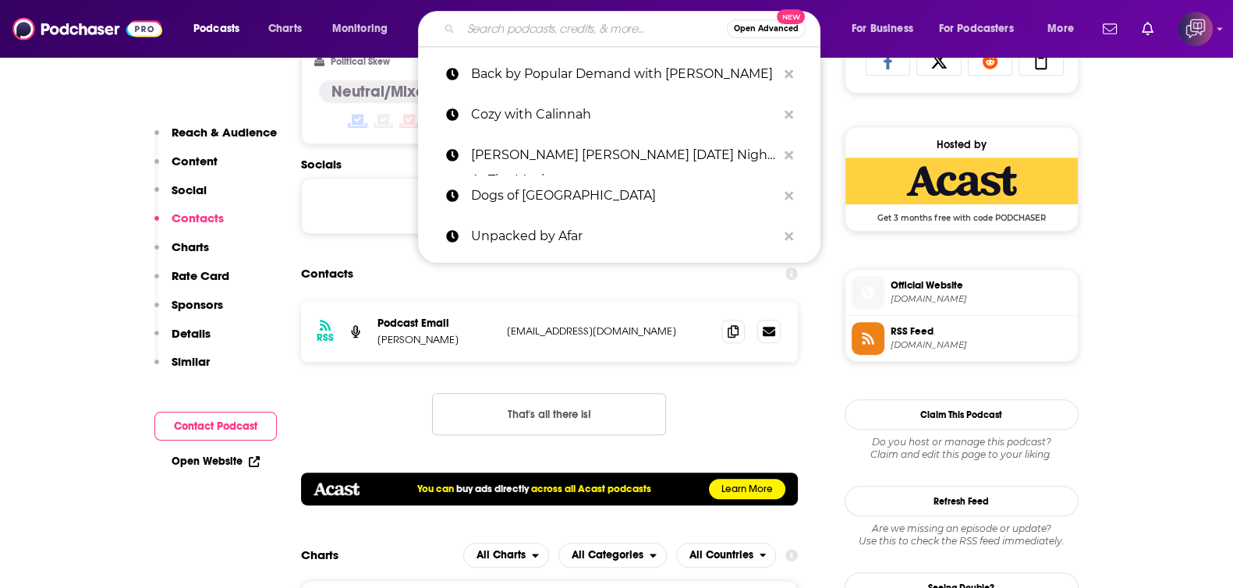
paste input "Grief Is My Side Hustle"
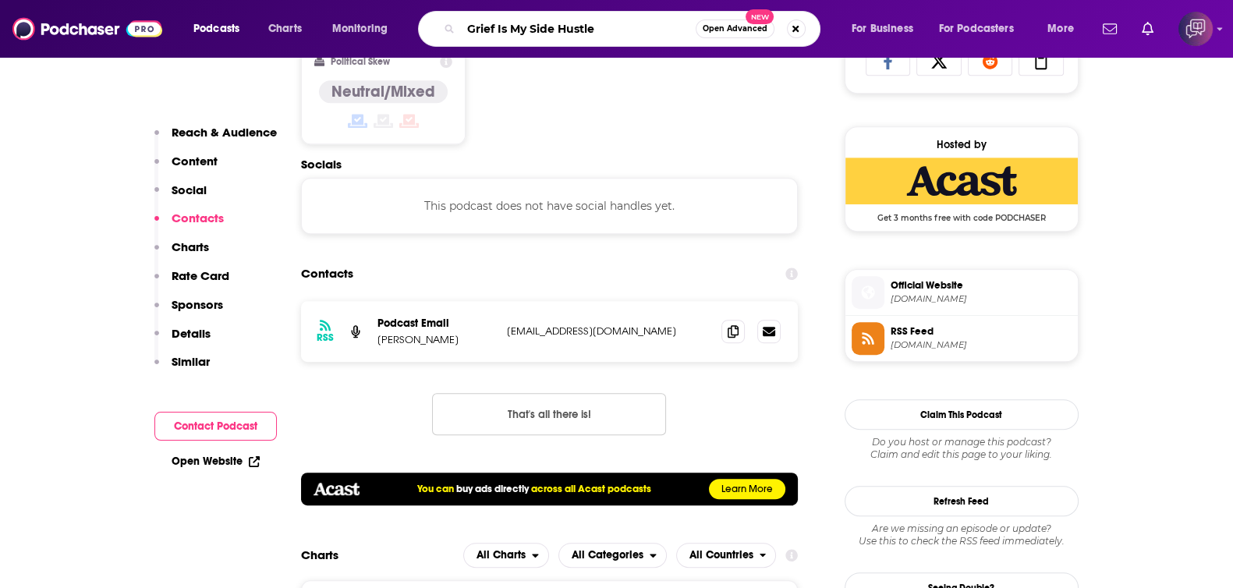
type input "Grief Is My Side Hustle"
click at [701, 36] on button "Open Advanced New" at bounding box center [734, 28] width 79 height 19
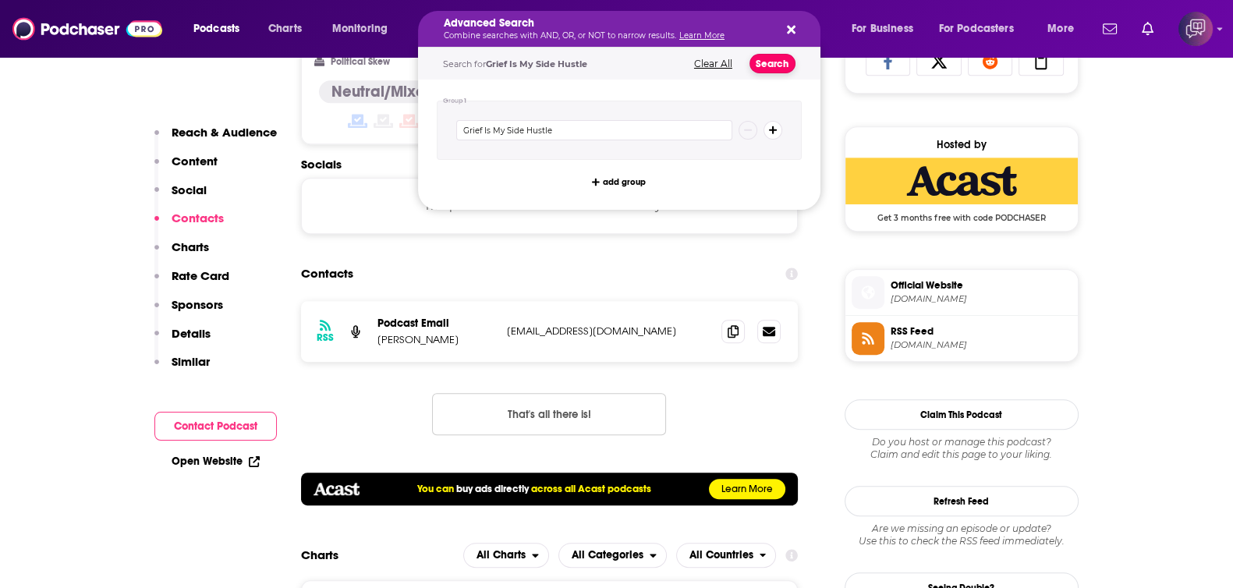
click at [756, 69] on button "Search" at bounding box center [772, 63] width 46 height 19
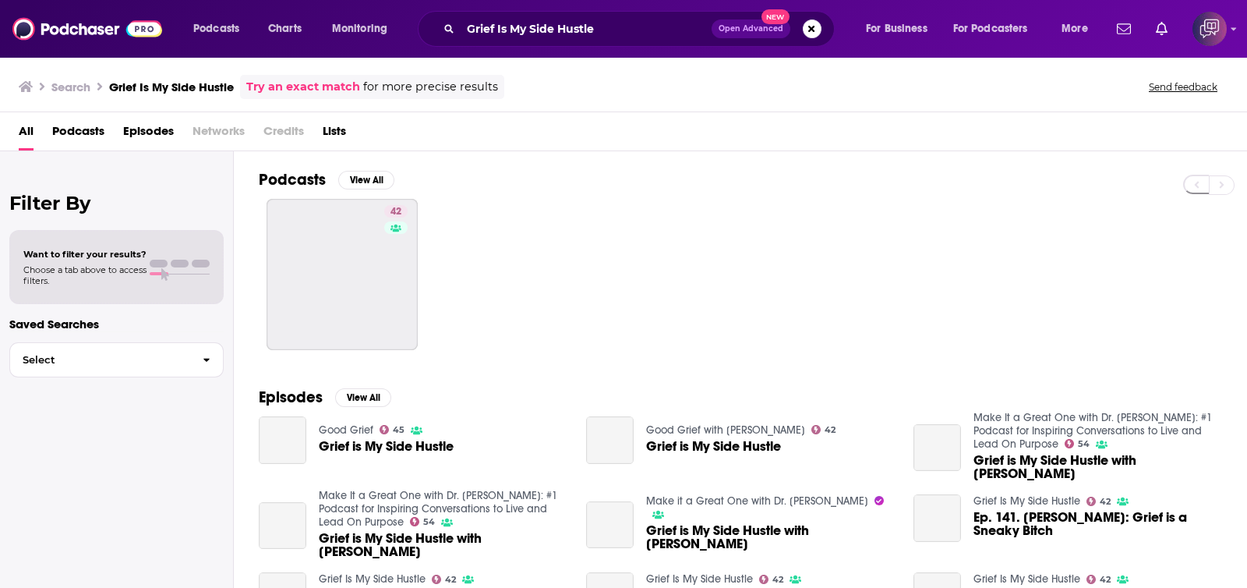
click at [249, 256] on div "Podcasts View All 42 Episodes View All Good Grief 45 Grief is My Side Hustle Go…" at bounding box center [741, 371] width 1014 height 440
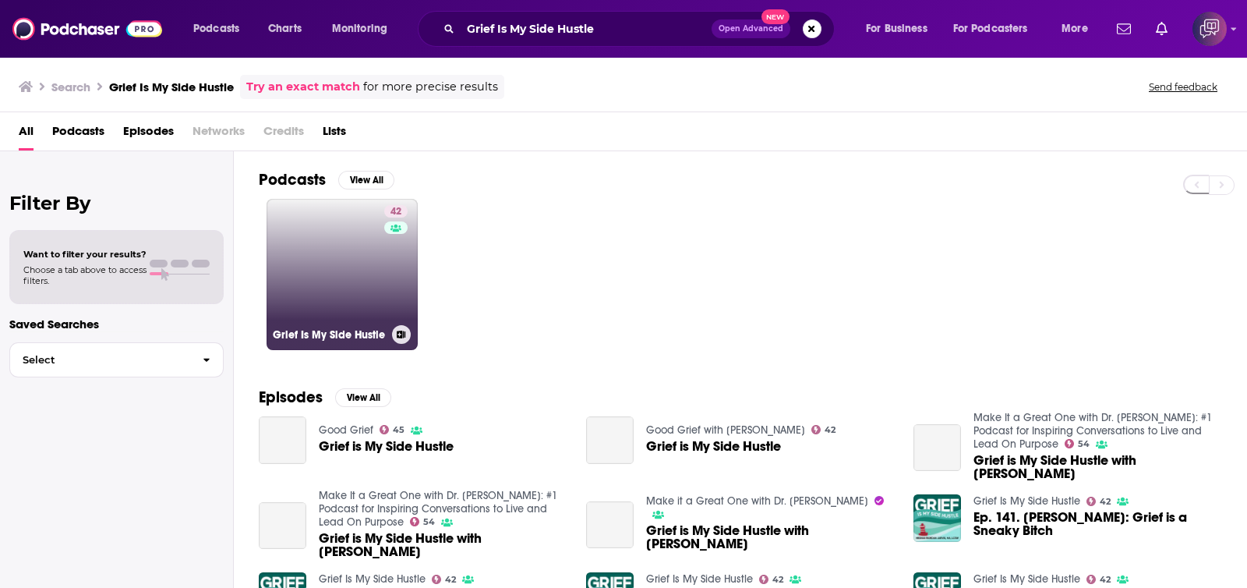
click at [319, 290] on link "42 Grief Is My Side Hustle" at bounding box center [342, 274] width 151 height 151
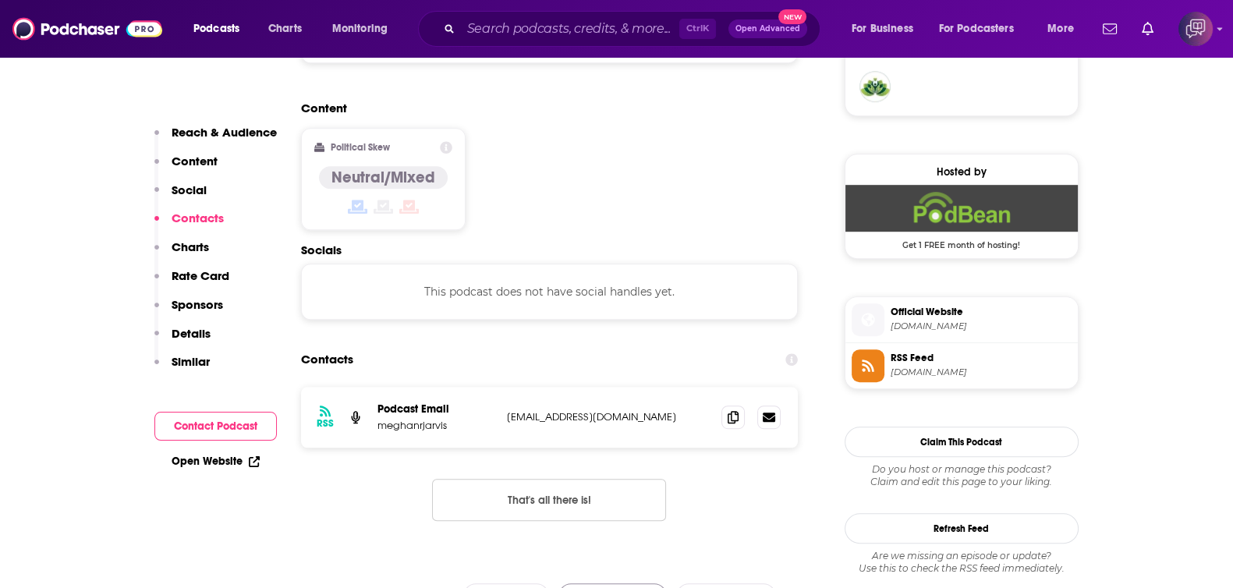
scroll to position [1364, 0]
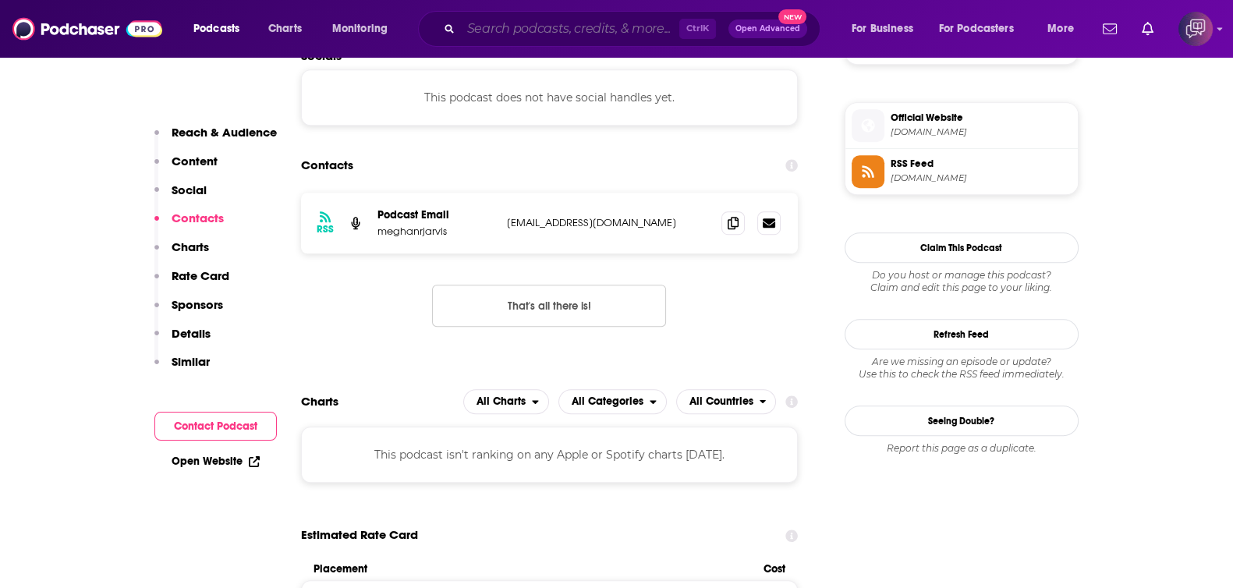
click at [624, 27] on input "Search podcasts, credits, & more..." at bounding box center [570, 28] width 218 height 25
paste input "Double Dusted with Harley Morenstein"
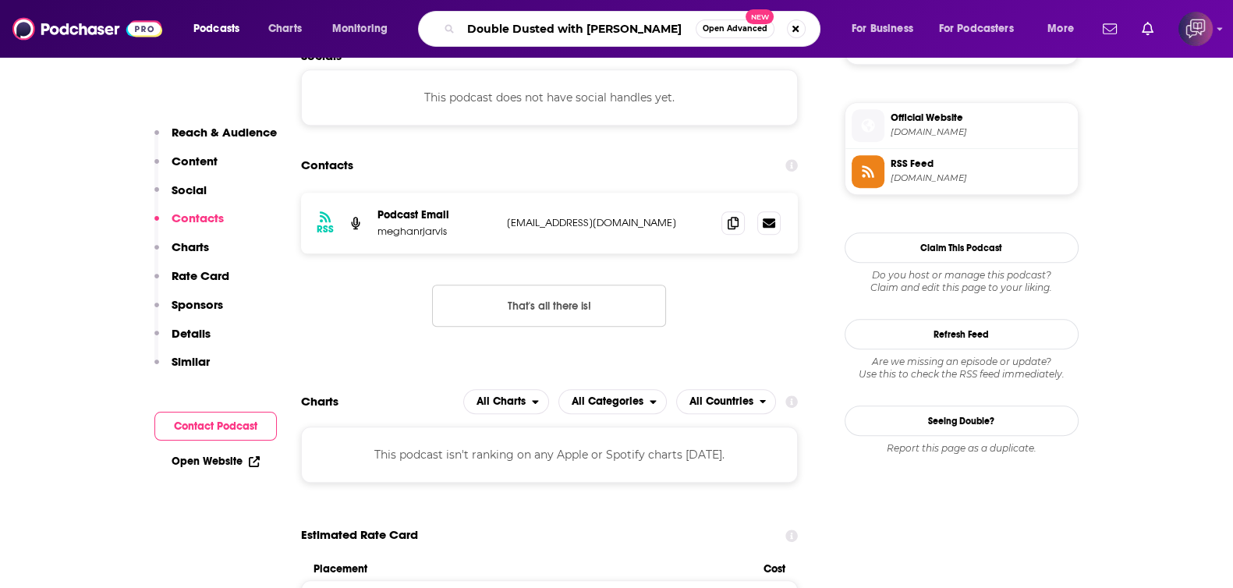
scroll to position [0, 1]
type input "Double Dusted with Harley Morenstein"
click at [720, 31] on span "Open Advanced" at bounding box center [734, 29] width 65 height 8
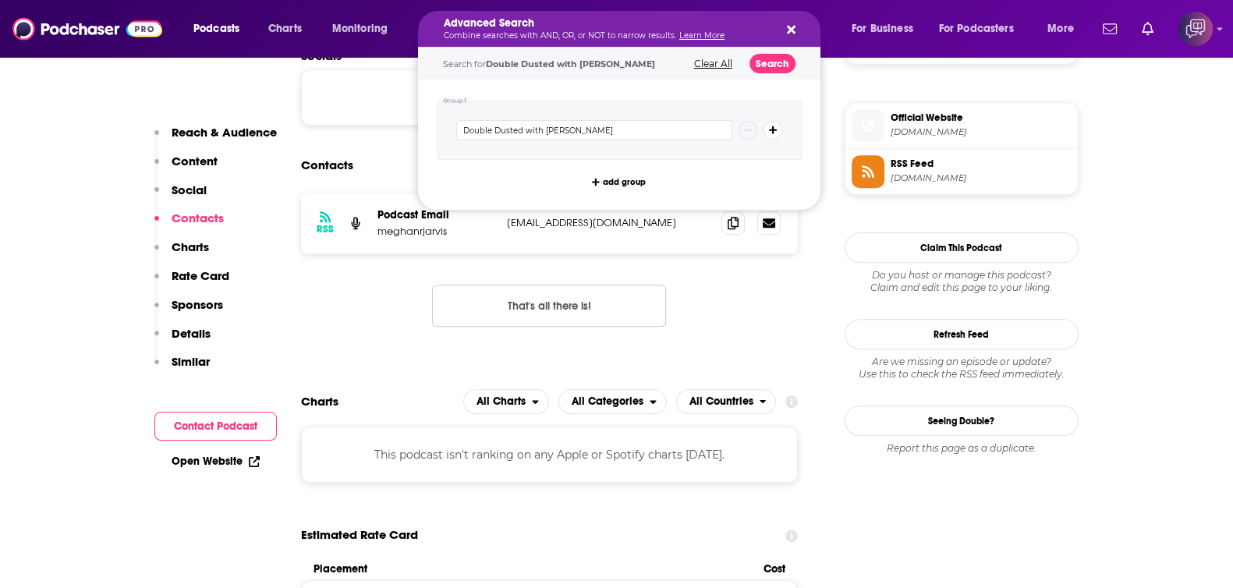
click at [756, 51] on div "Search for Double Dusted with Harley Morenstein Clear All Search" at bounding box center [619, 64] width 402 height 32
click at [758, 60] on button "Search" at bounding box center [772, 63] width 46 height 19
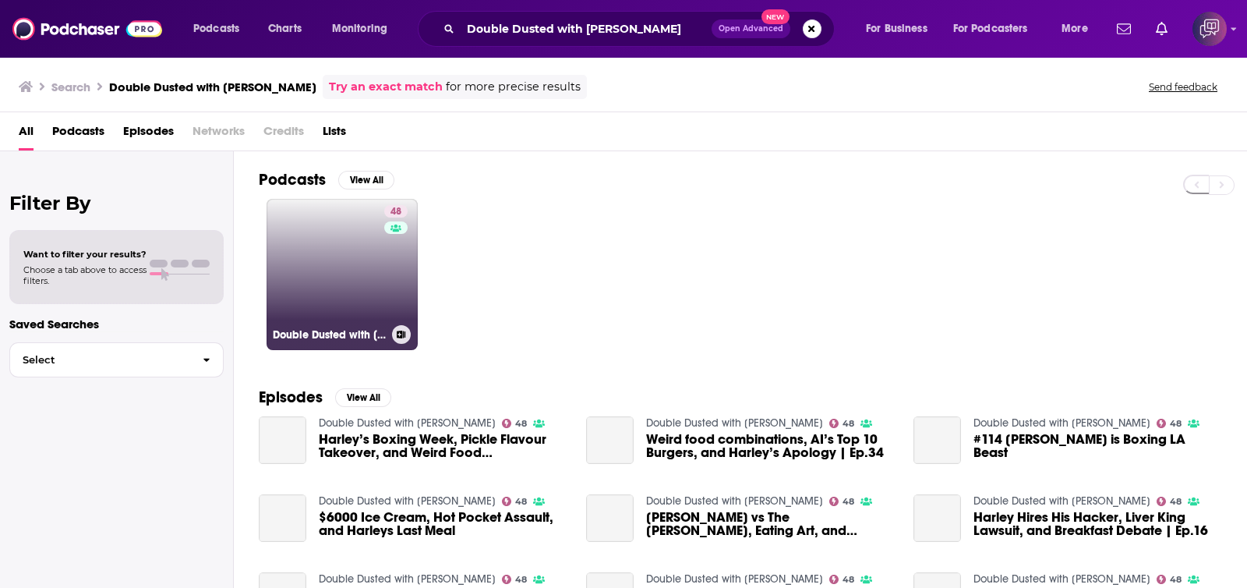
click at [382, 286] on link "48 Double Dusted with Harley Morenstein" at bounding box center [342, 274] width 151 height 151
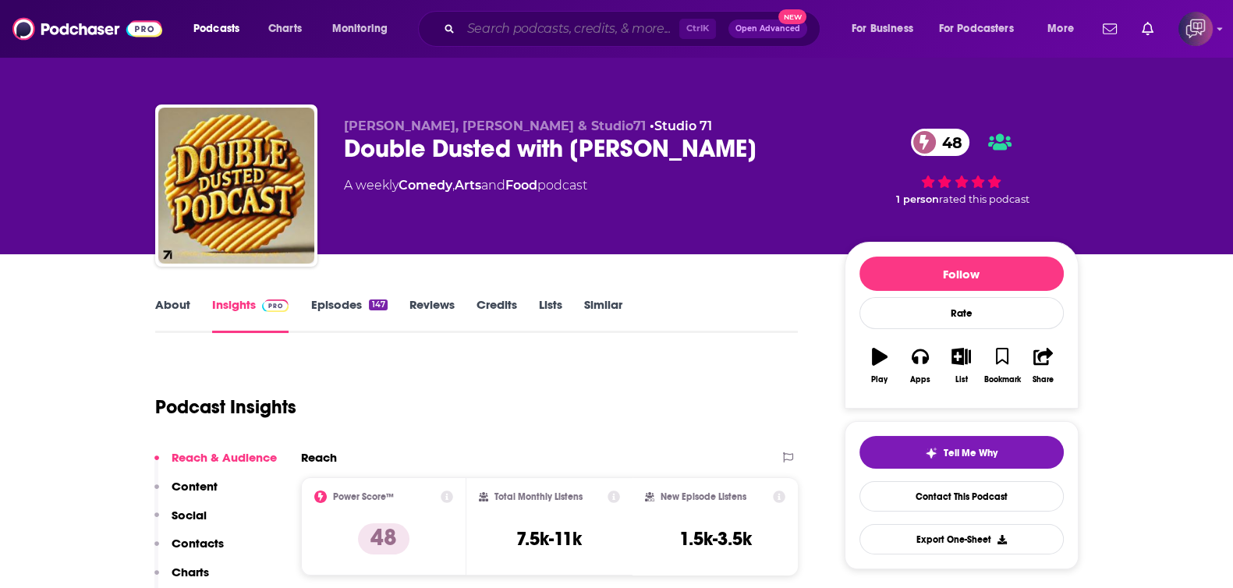
click at [531, 41] on input "Search podcasts, credits, & more..." at bounding box center [570, 28] width 218 height 25
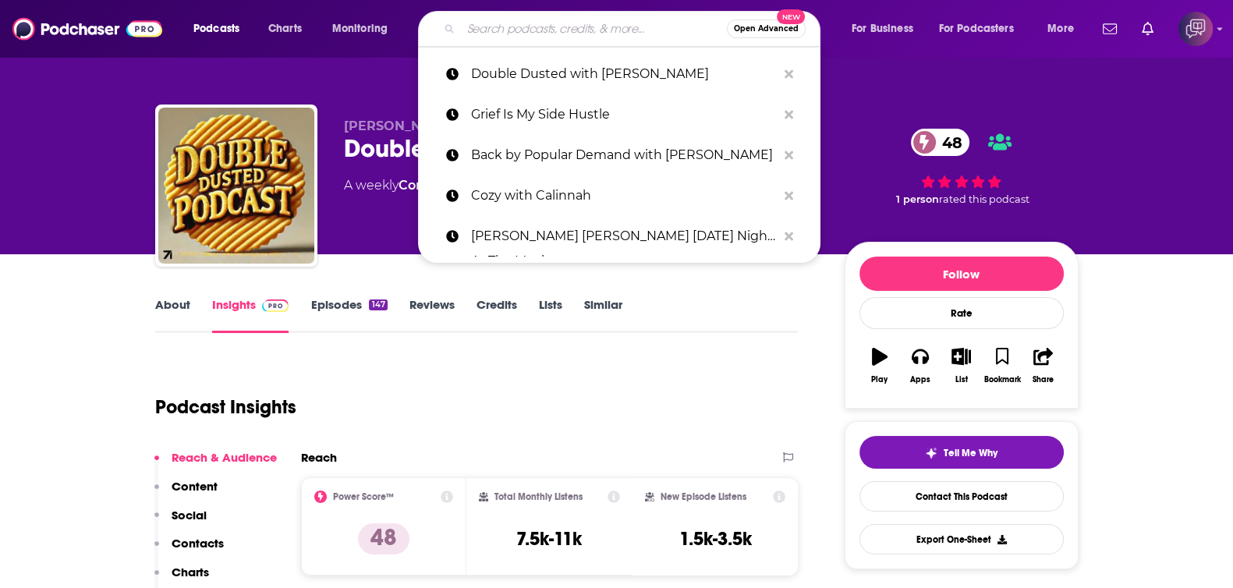
paste input "Life’s Best Medicine Podcast"
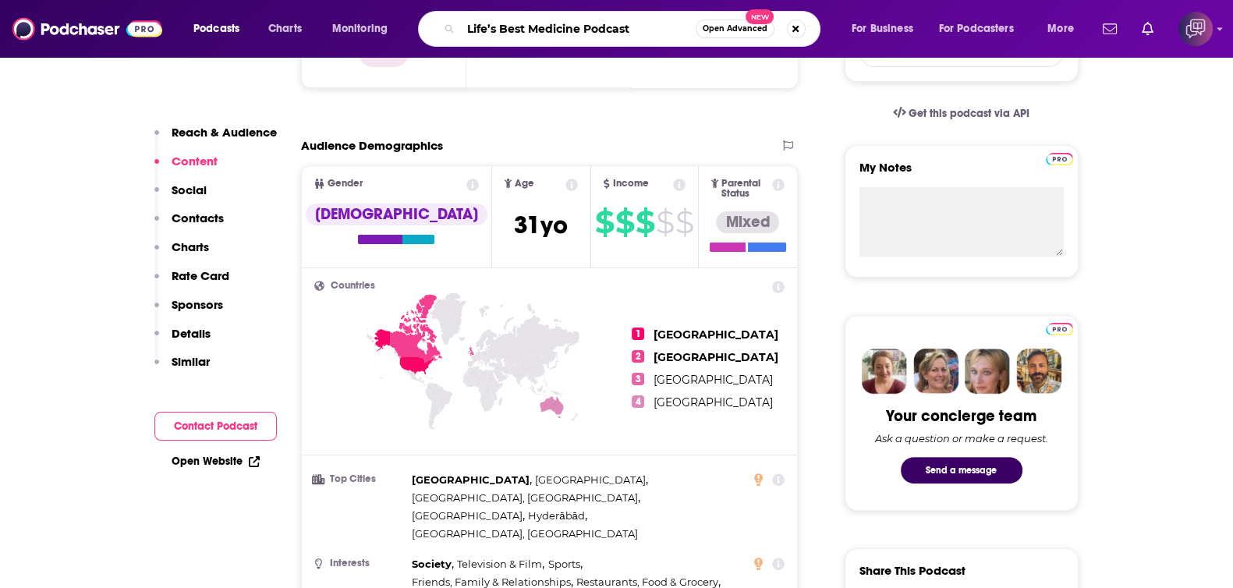
scroll to position [1072, 0]
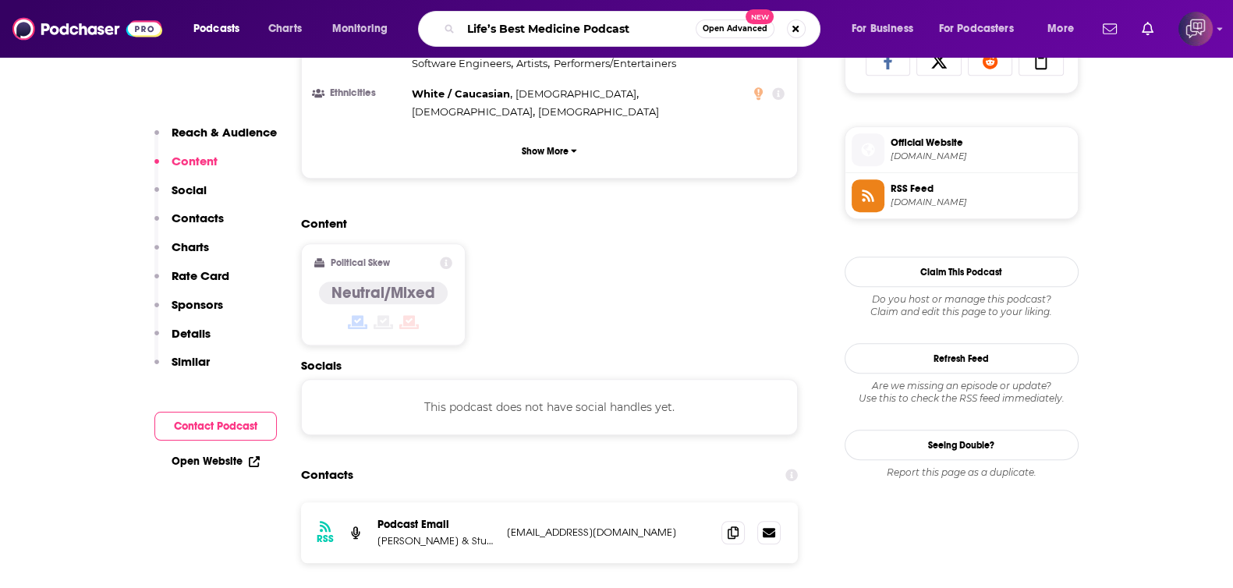
type input "Life’s Best Medicine Podcast"
click at [734, 31] on span "Open Advanced" at bounding box center [734, 29] width 65 height 8
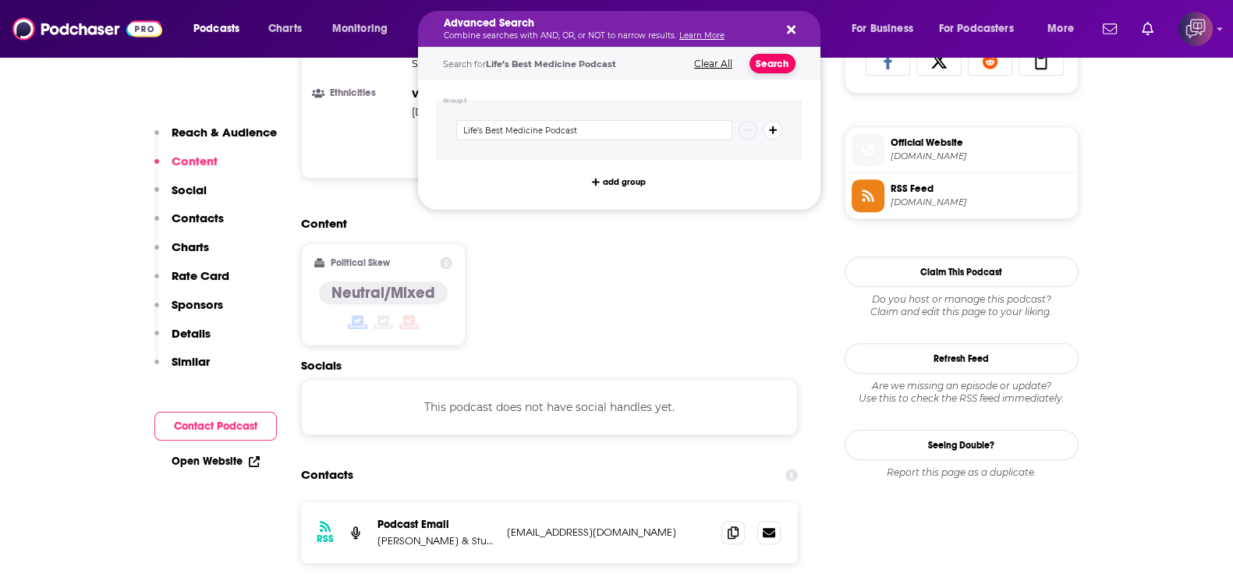
click at [766, 64] on button "Search" at bounding box center [772, 63] width 46 height 19
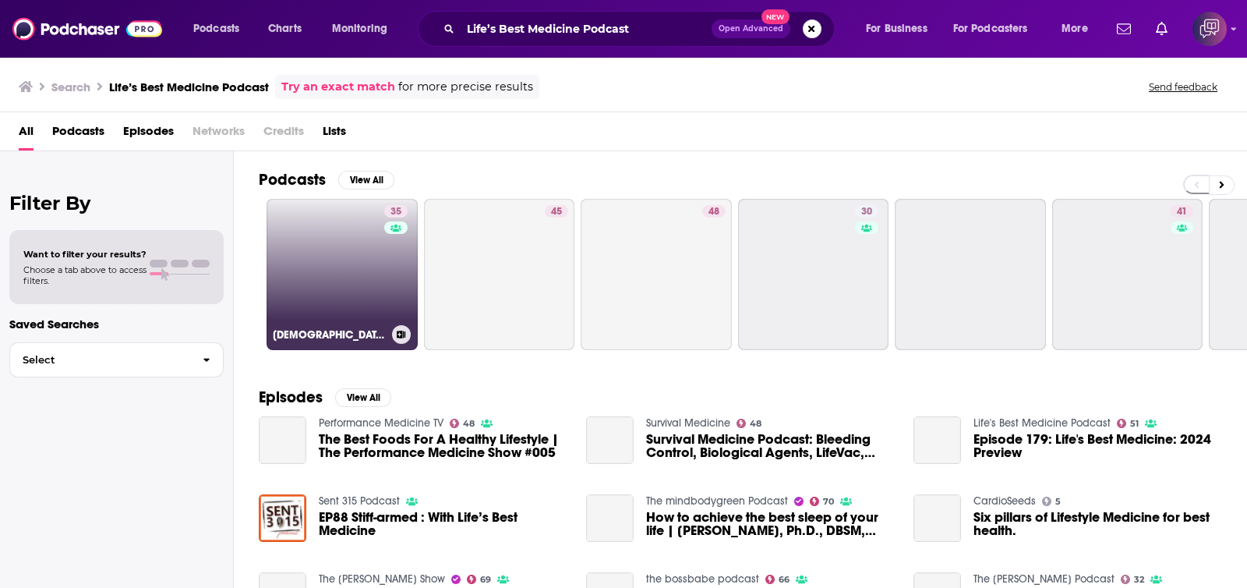
click at [377, 304] on link "35 Ayurveda, Spirituality & Life Podcast" at bounding box center [342, 274] width 151 height 151
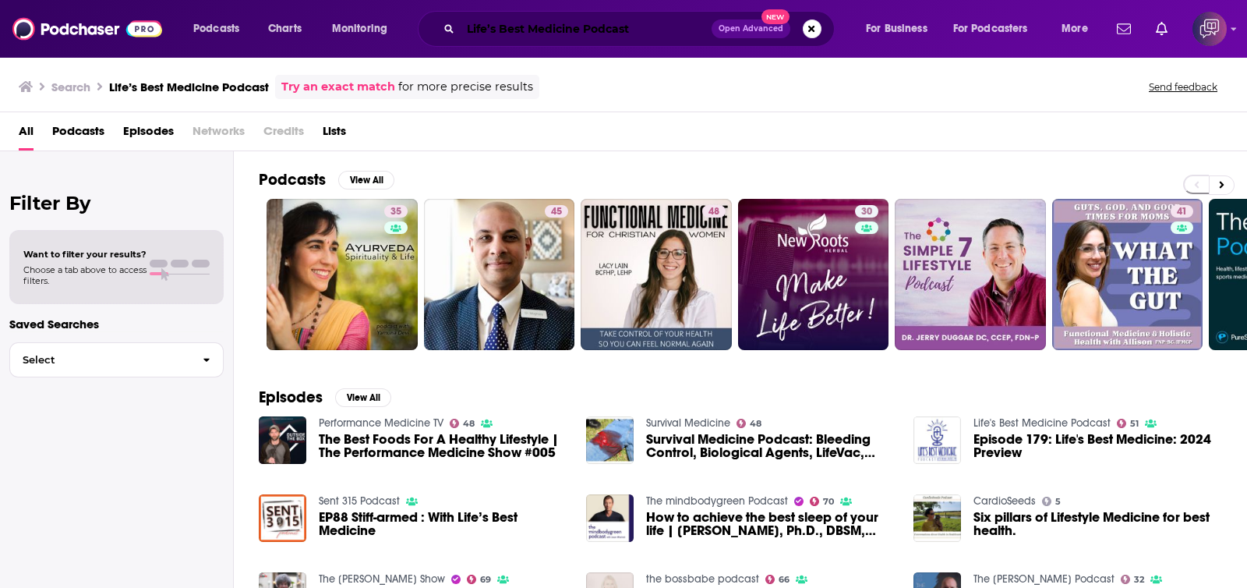
click at [594, 25] on input "Life’s Best Medicine Podcast" at bounding box center [586, 28] width 251 height 25
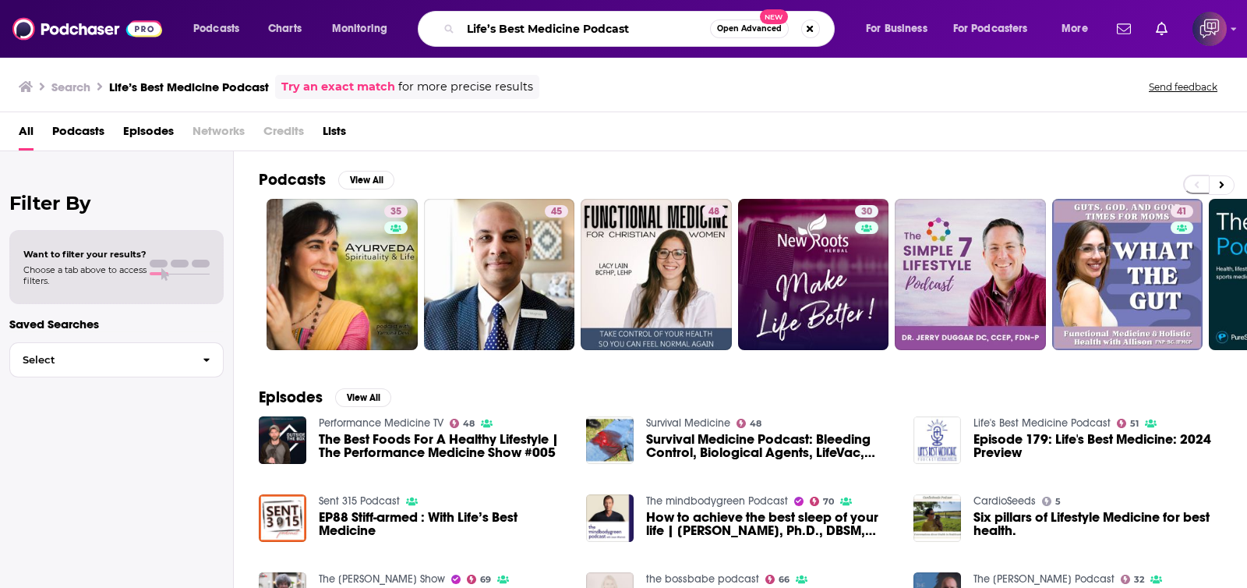
paste input "Have You Heard of Me"
type input "Have You Heard of Me"
click at [733, 23] on button "Open Advanced New" at bounding box center [749, 28] width 79 height 19
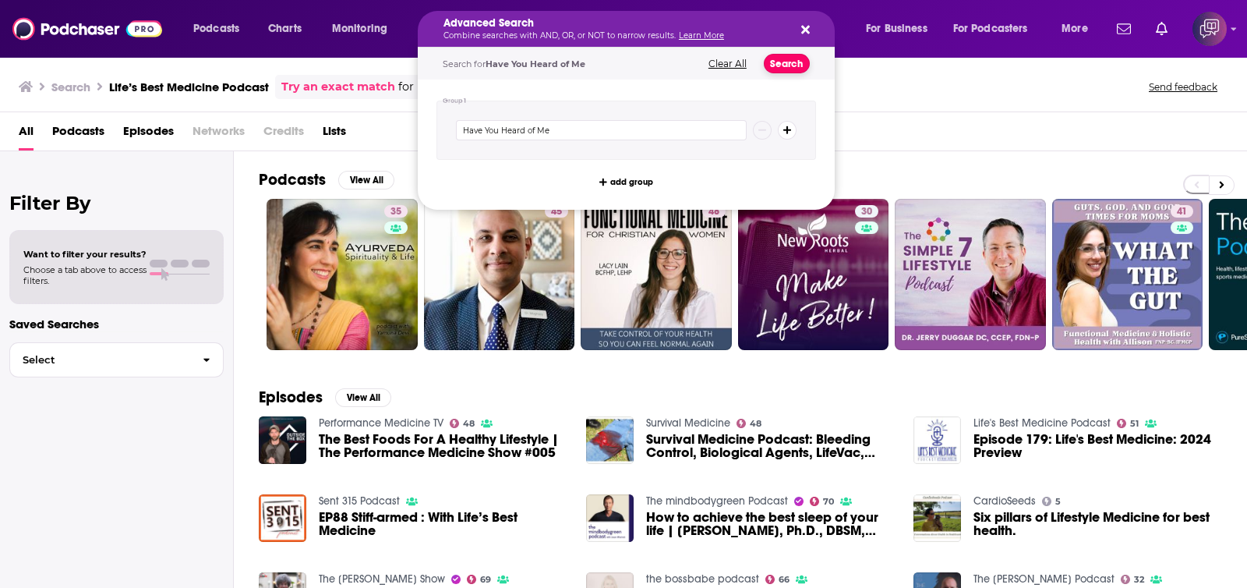
click at [781, 59] on button "Search" at bounding box center [787, 63] width 46 height 19
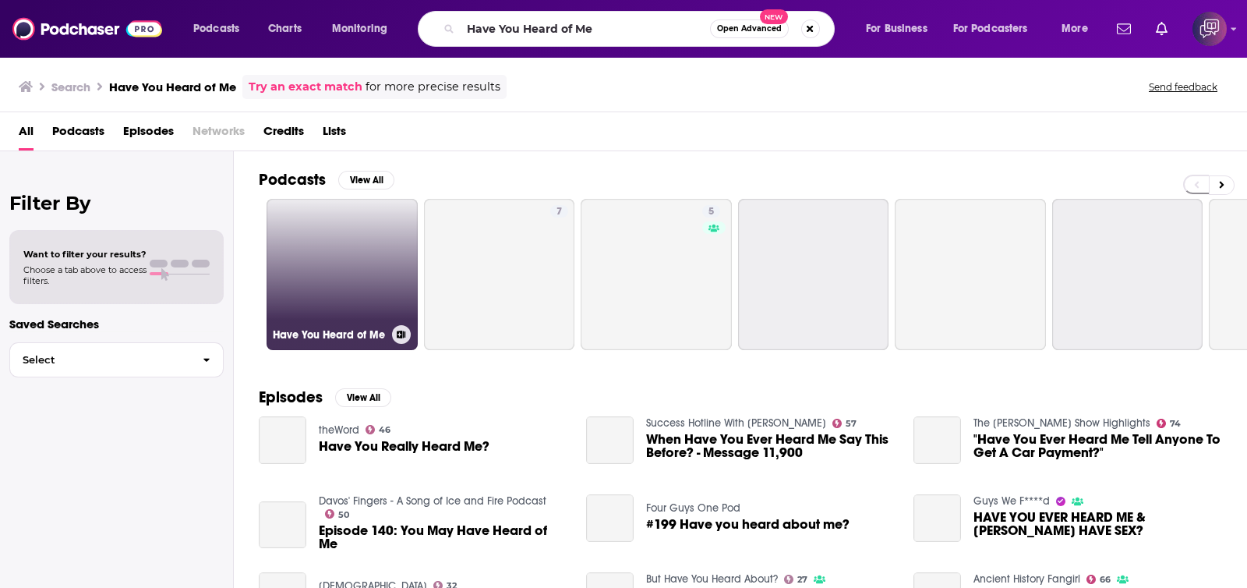
click at [366, 282] on link "Have You Heard of Me" at bounding box center [342, 274] width 151 height 151
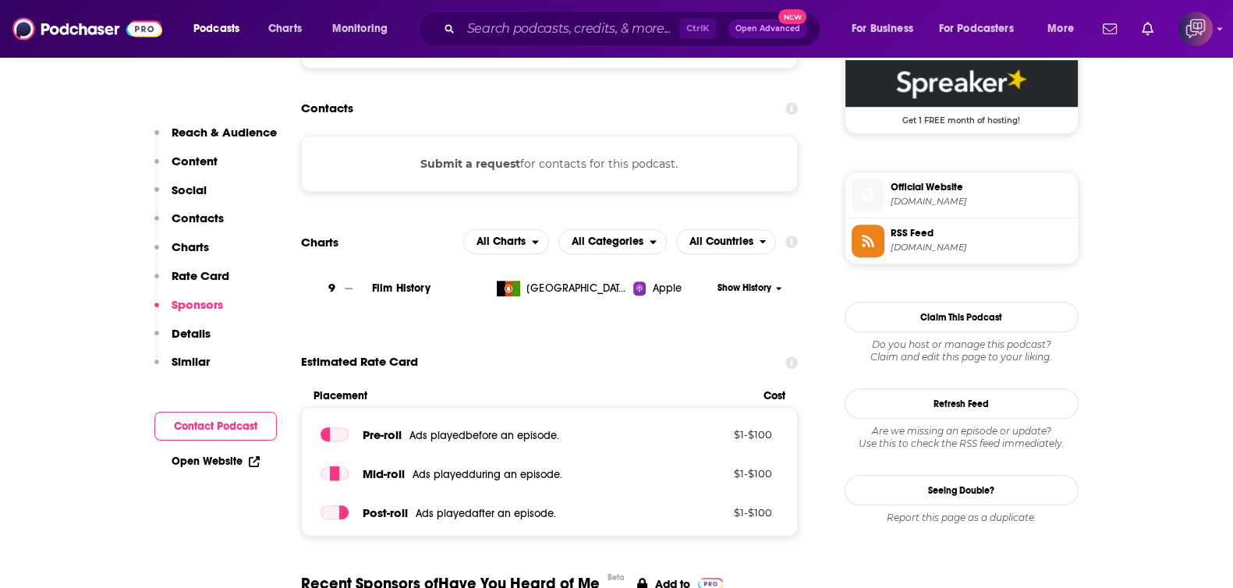
scroll to position [1559, 0]
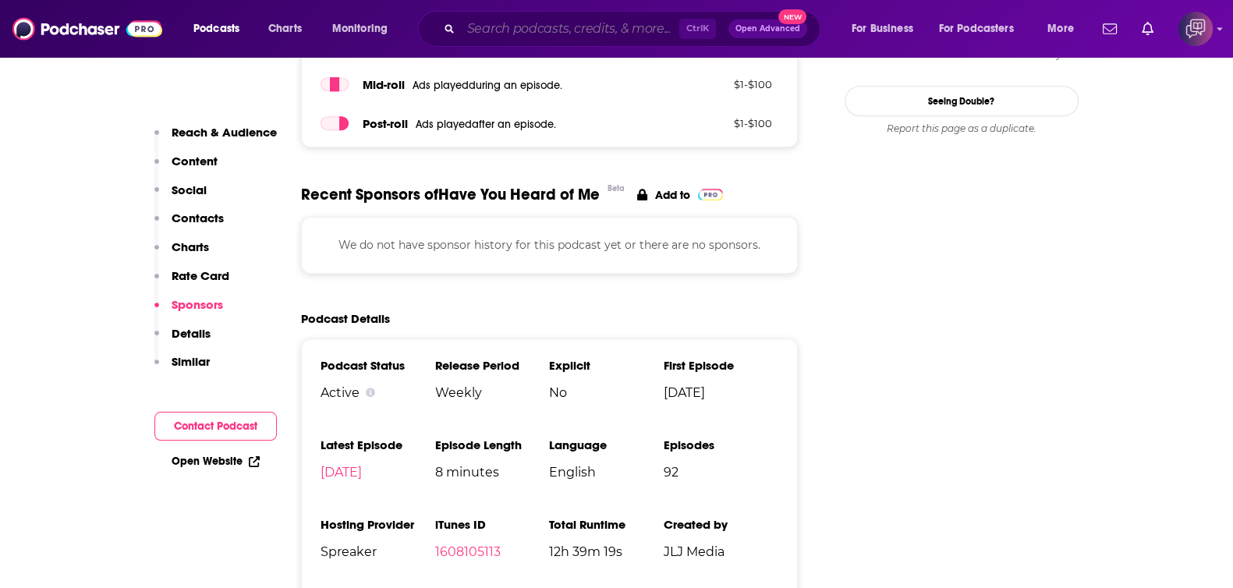
click at [620, 16] on input "Search podcasts, credits, & more..." at bounding box center [570, 28] width 218 height 25
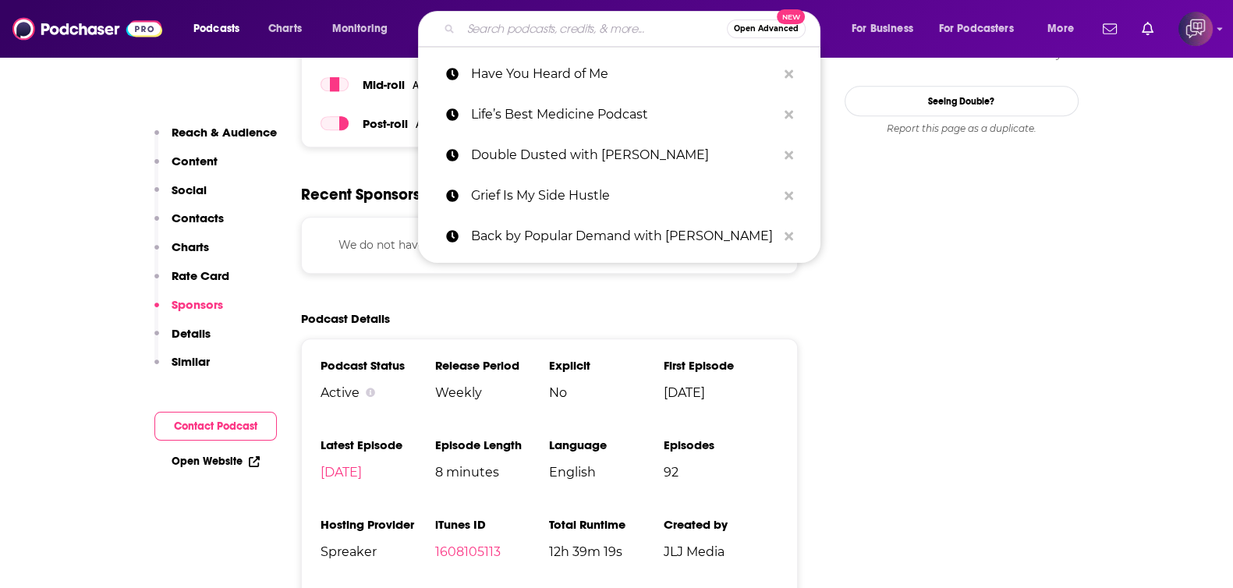
paste input "Shawn Stockman’s On That Note"
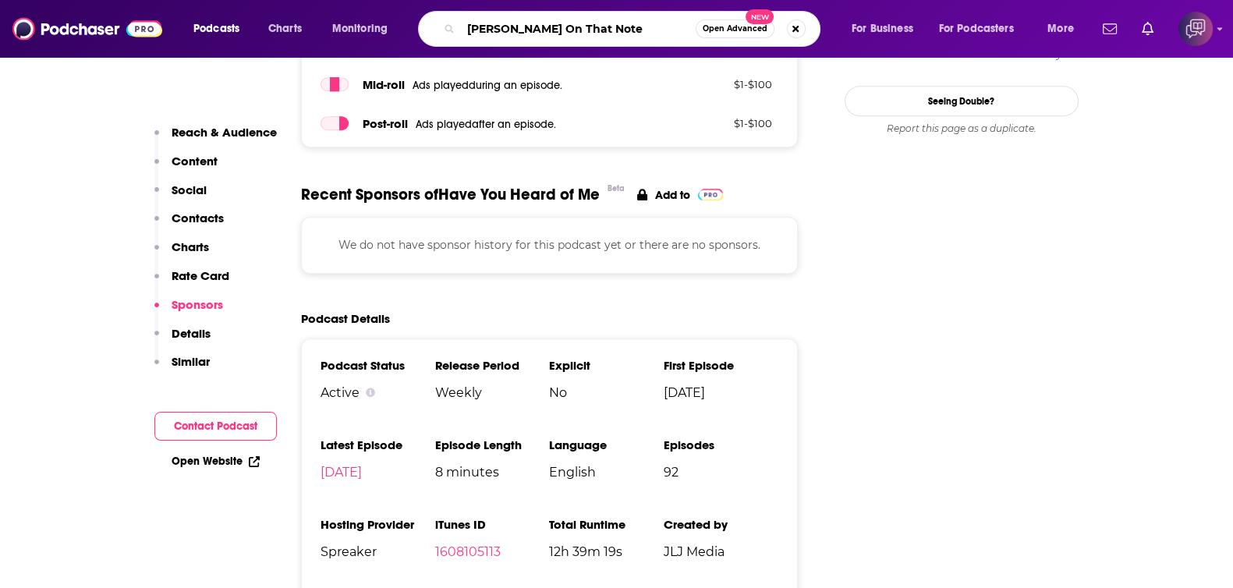
type input "Shawn Stockman’s On That Note"
click at [747, 33] on button "Open Advanced New" at bounding box center [734, 28] width 79 height 19
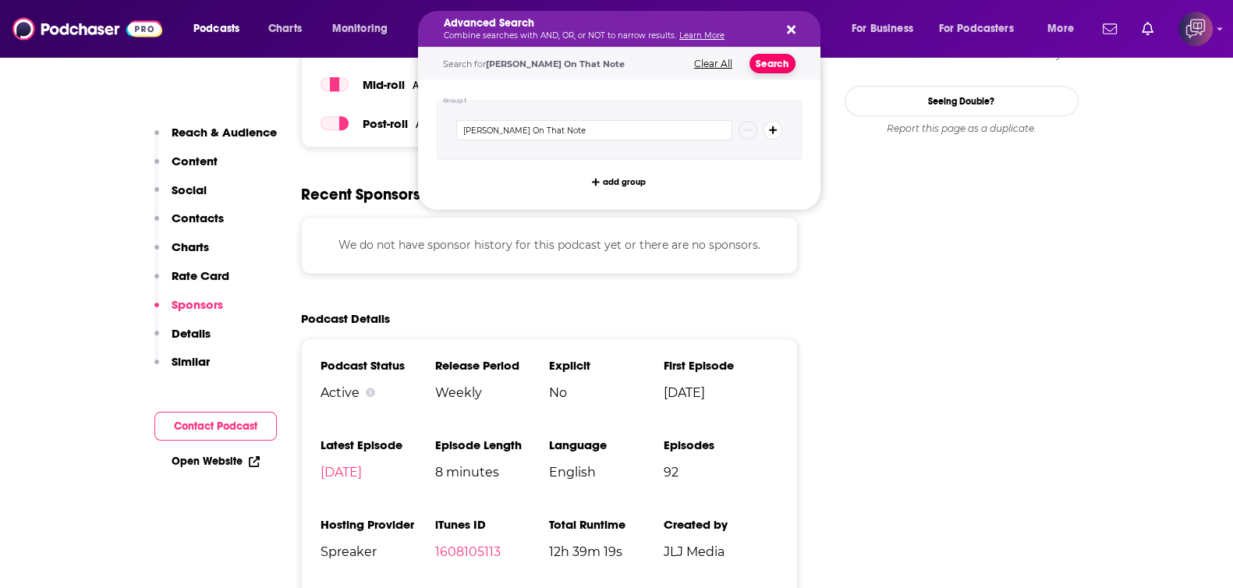
click at [772, 59] on button "Search" at bounding box center [772, 63] width 46 height 19
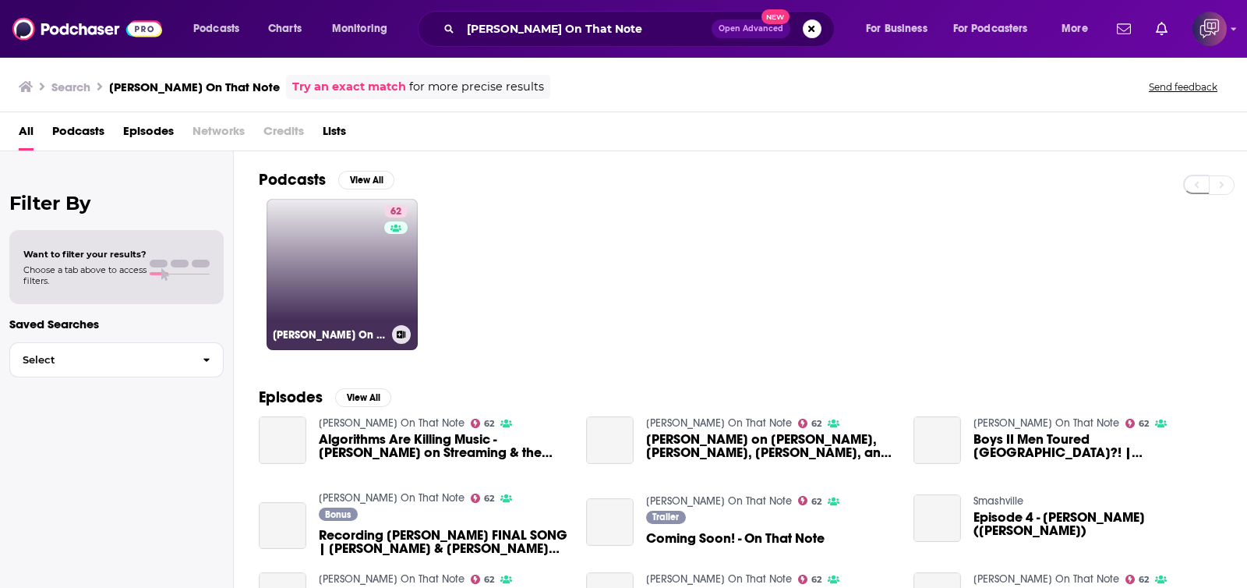
click at [299, 300] on link "62 Shawn Stockman's On That Note" at bounding box center [342, 274] width 151 height 151
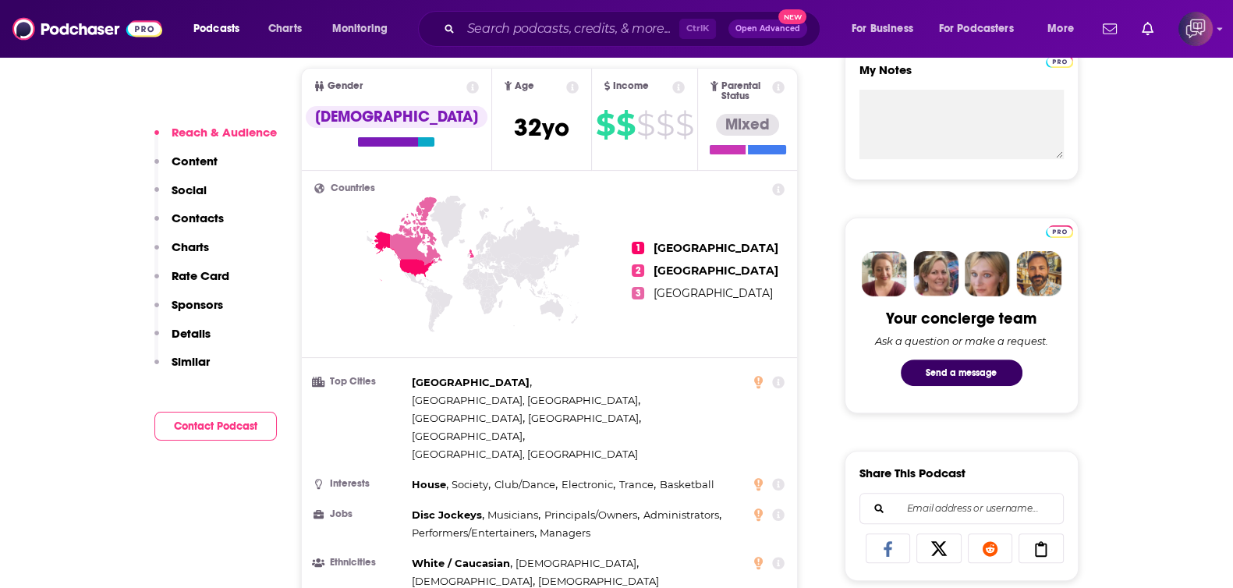
scroll to position [1170, 0]
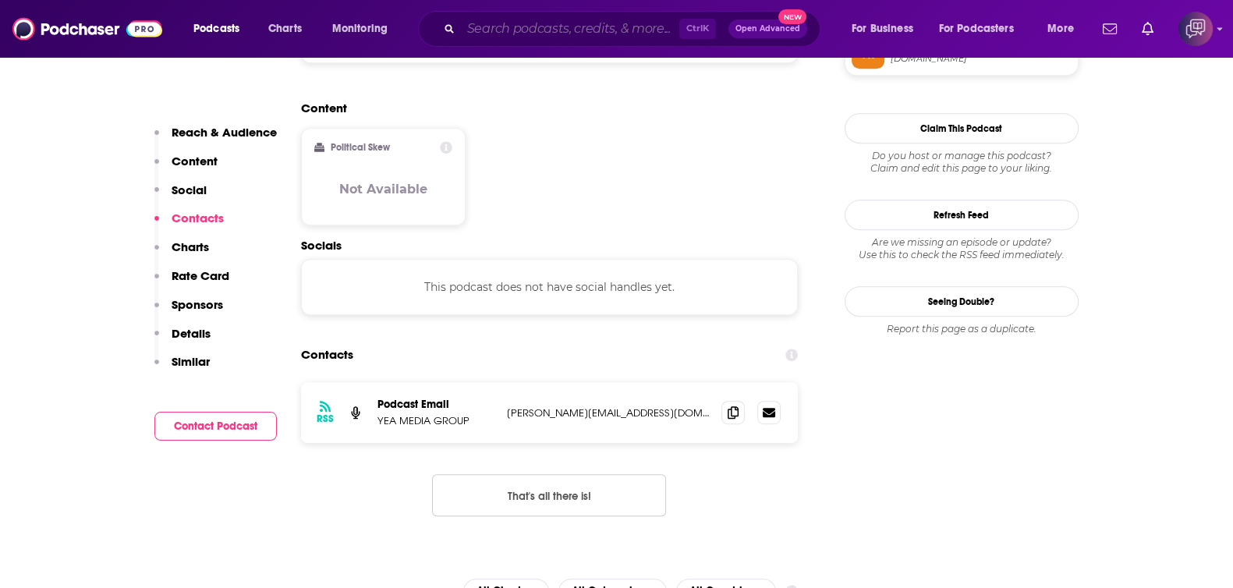
drag, startPoint x: 586, startPoint y: 33, endPoint x: 683, endPoint y: 34, distance: 96.7
click at [588, 32] on input "Search podcasts, credits, & more..." at bounding box center [570, 28] width 218 height 25
paste input "Droppin Dimes"
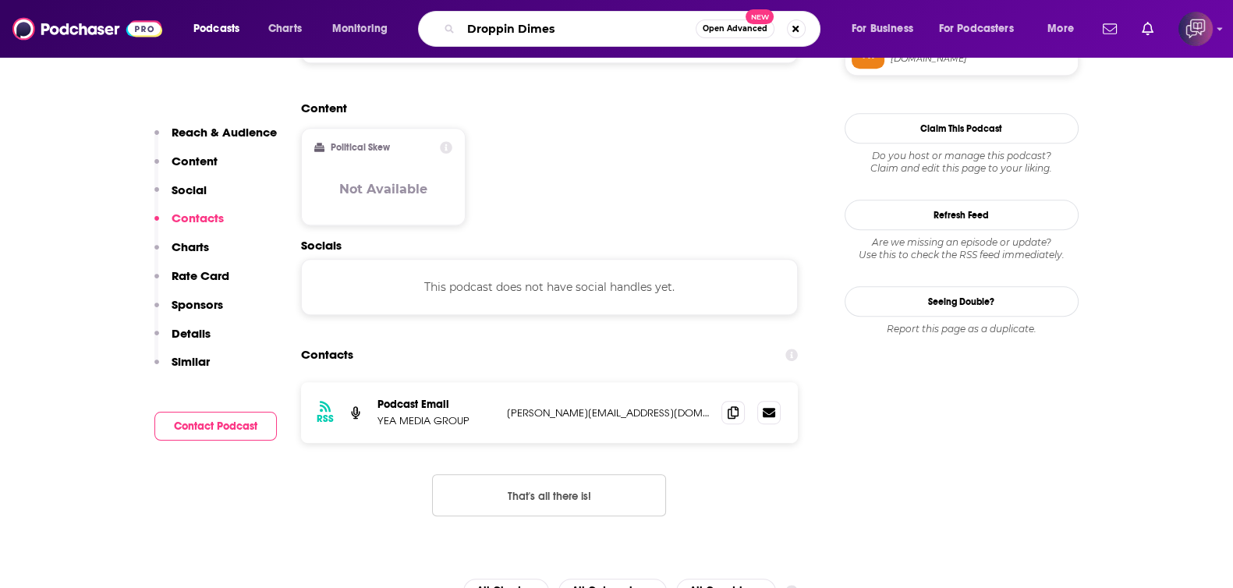
type input "Droppin Dimes"
click at [720, 33] on button "Open Advanced New" at bounding box center [734, 28] width 79 height 19
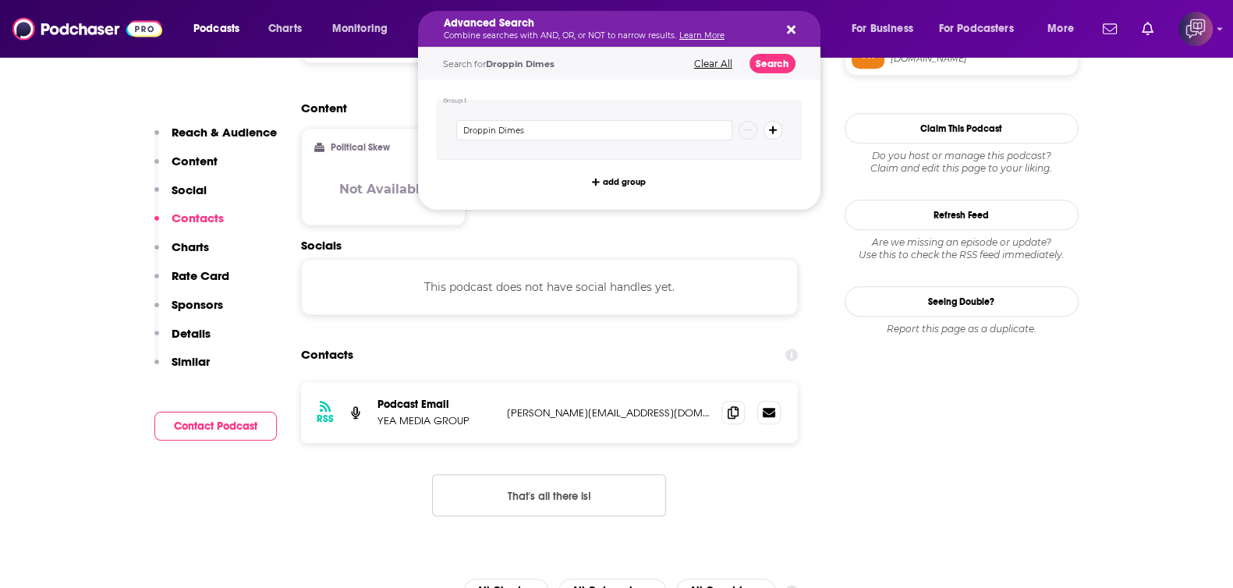
click at [762, 51] on div "Search for Droppin Dimes Clear All Search" at bounding box center [619, 64] width 402 height 32
click at [756, 61] on button "Search" at bounding box center [772, 63] width 46 height 19
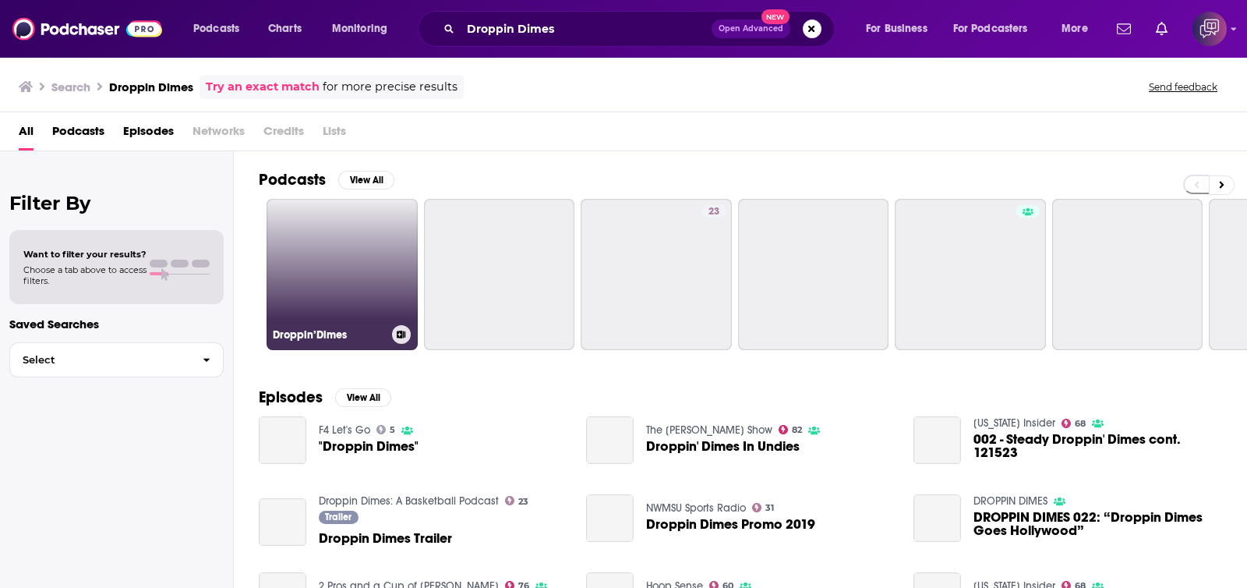
click at [307, 258] on link "Droppin’Dimes" at bounding box center [342, 274] width 151 height 151
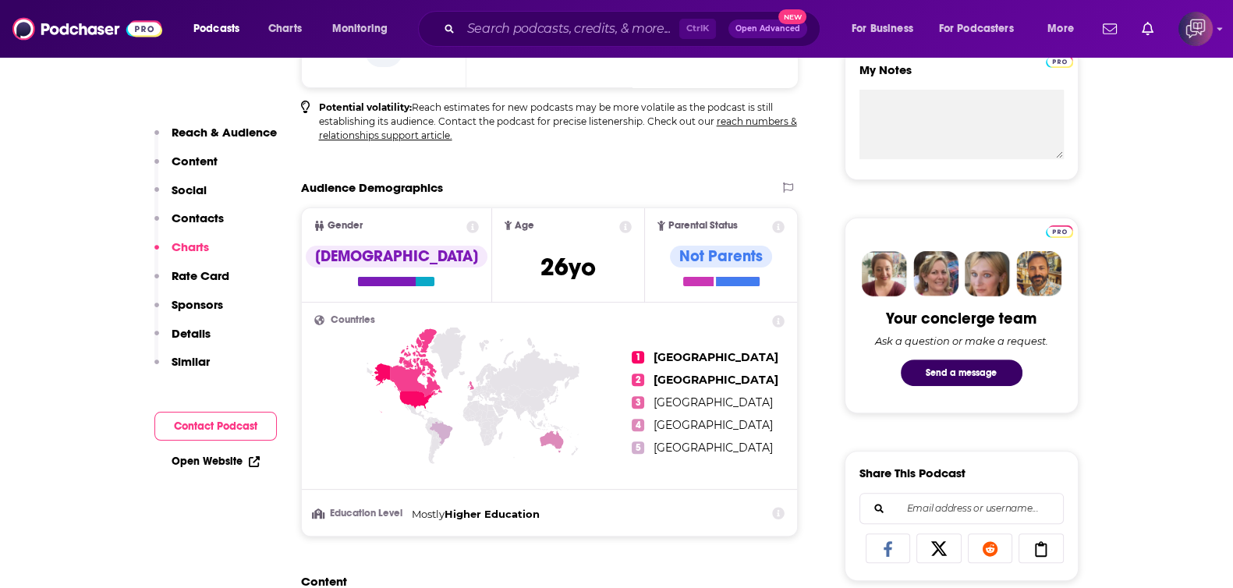
scroll to position [1266, 0]
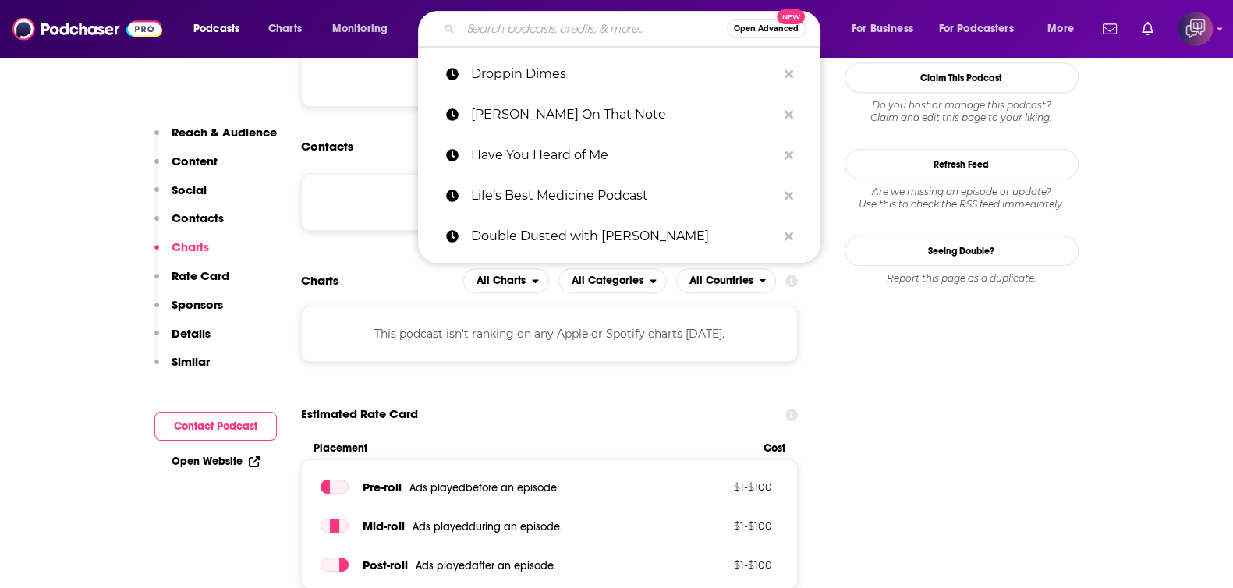
click at [614, 26] on input "Search podcasts, credits, & more..." at bounding box center [594, 28] width 266 height 25
paste input "The Beerfoil Hat Podcast"
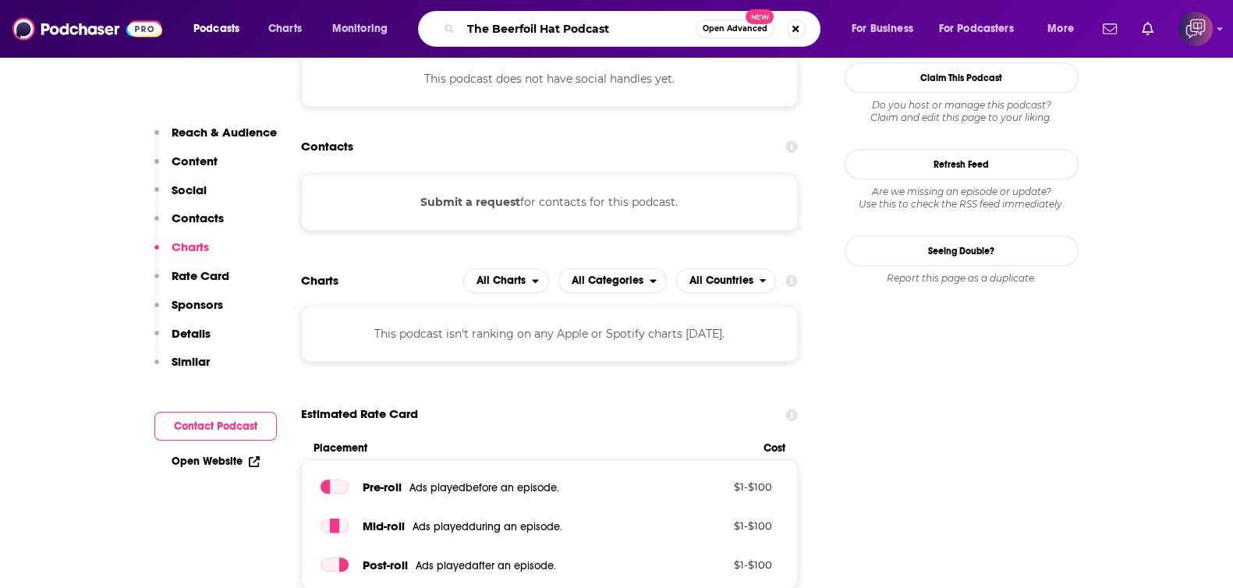
type input "The Beerfoil Hat Podcast"
click at [716, 30] on span "Open Advanced" at bounding box center [734, 29] width 65 height 8
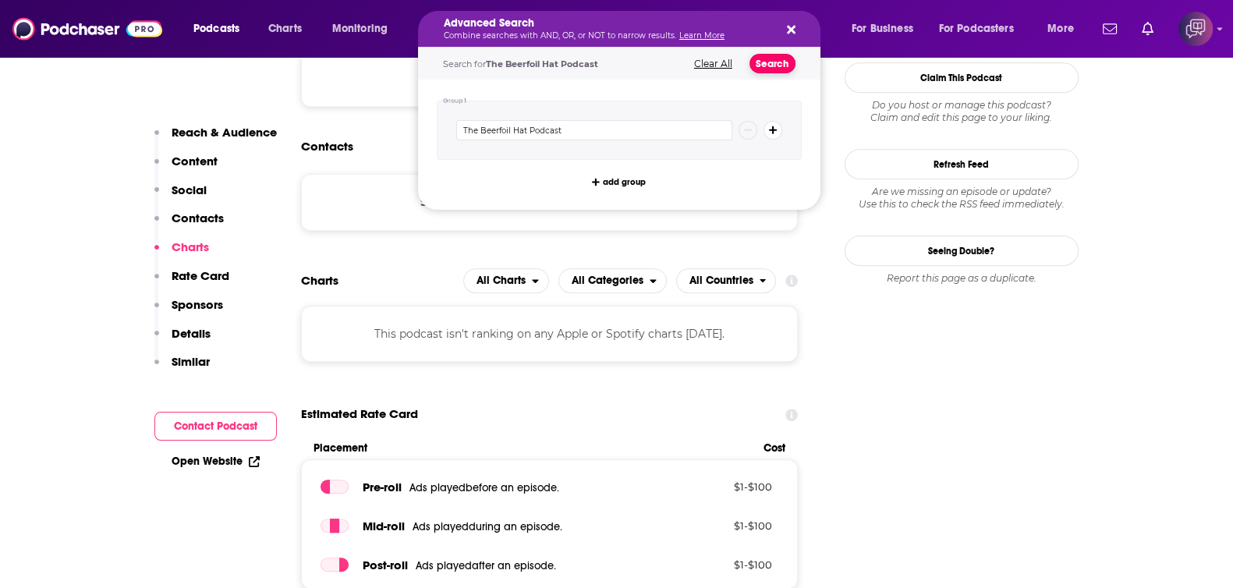
click at [776, 68] on button "Search" at bounding box center [772, 63] width 46 height 19
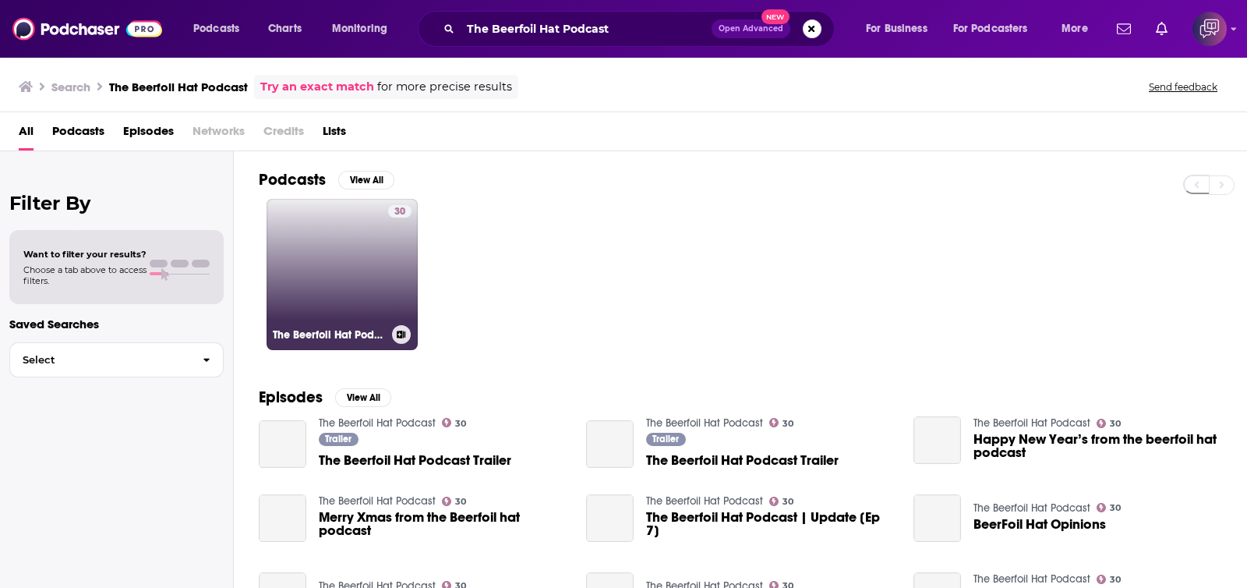
click at [377, 320] on link "30 The Beerfoil Hat Podcast" at bounding box center [342, 274] width 151 height 151
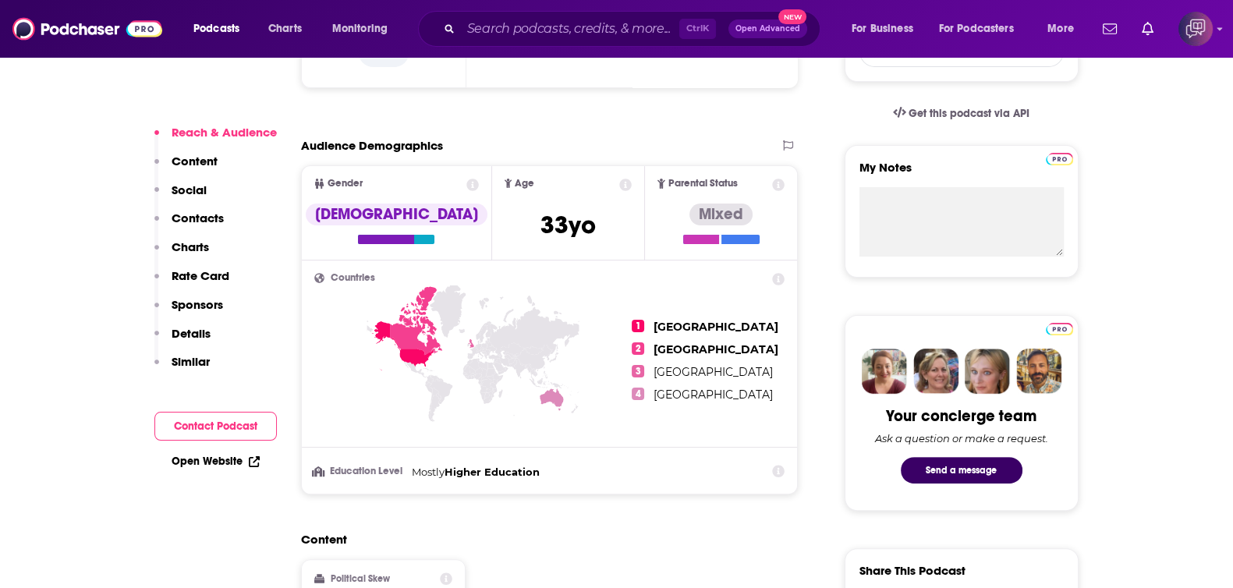
scroll to position [1072, 0]
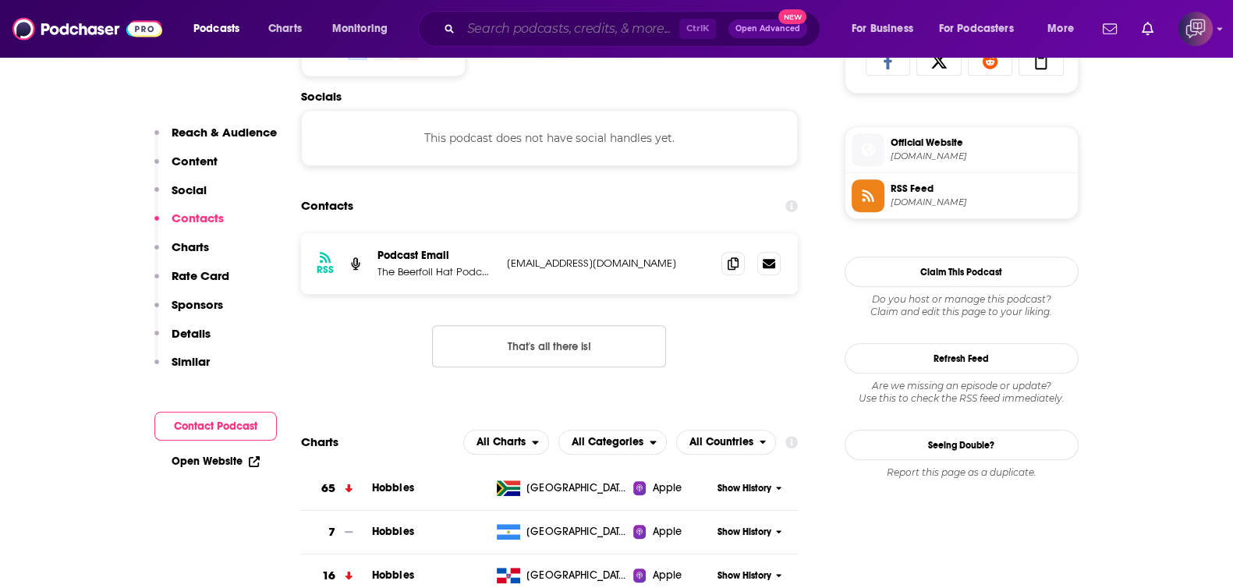
click at [593, 21] on input "Search podcasts, credits, & more..." at bounding box center [570, 28] width 218 height 25
paste input "No Gods, No Monsters"
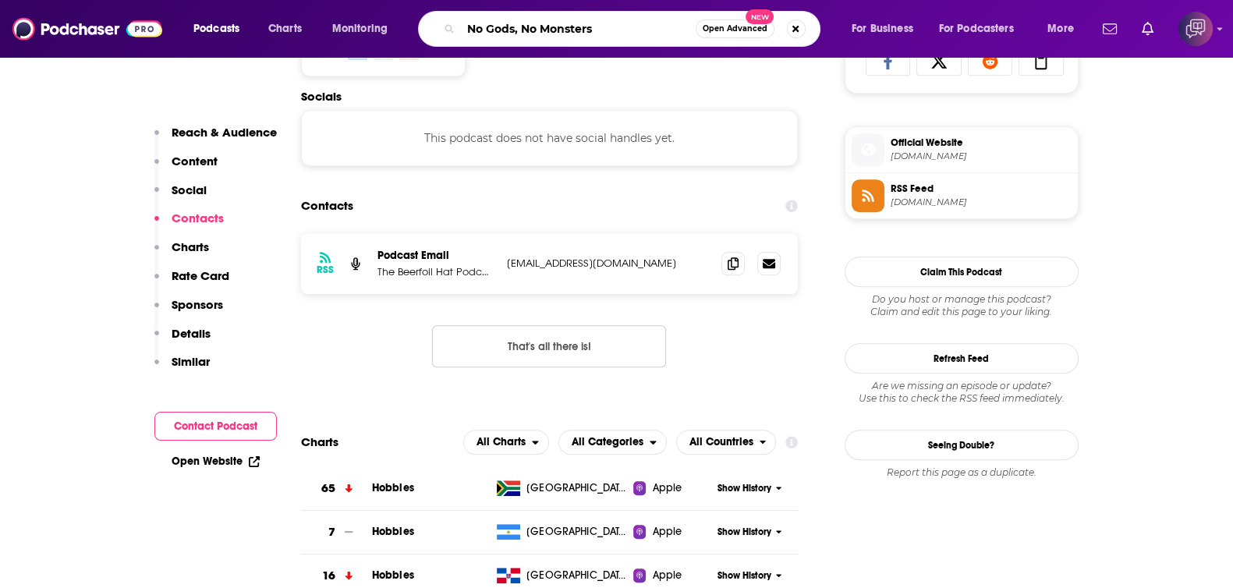
type input "No Gods, No Monsters"
click at [713, 28] on span "Open Advanced" at bounding box center [734, 29] width 65 height 8
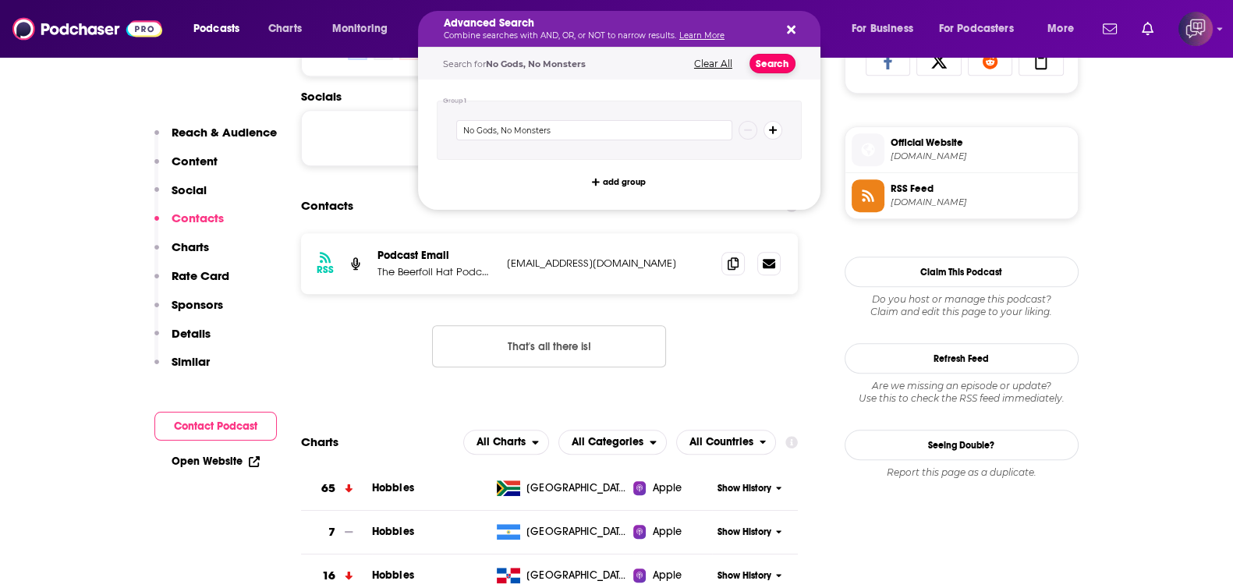
click at [762, 56] on button "Search" at bounding box center [772, 63] width 46 height 19
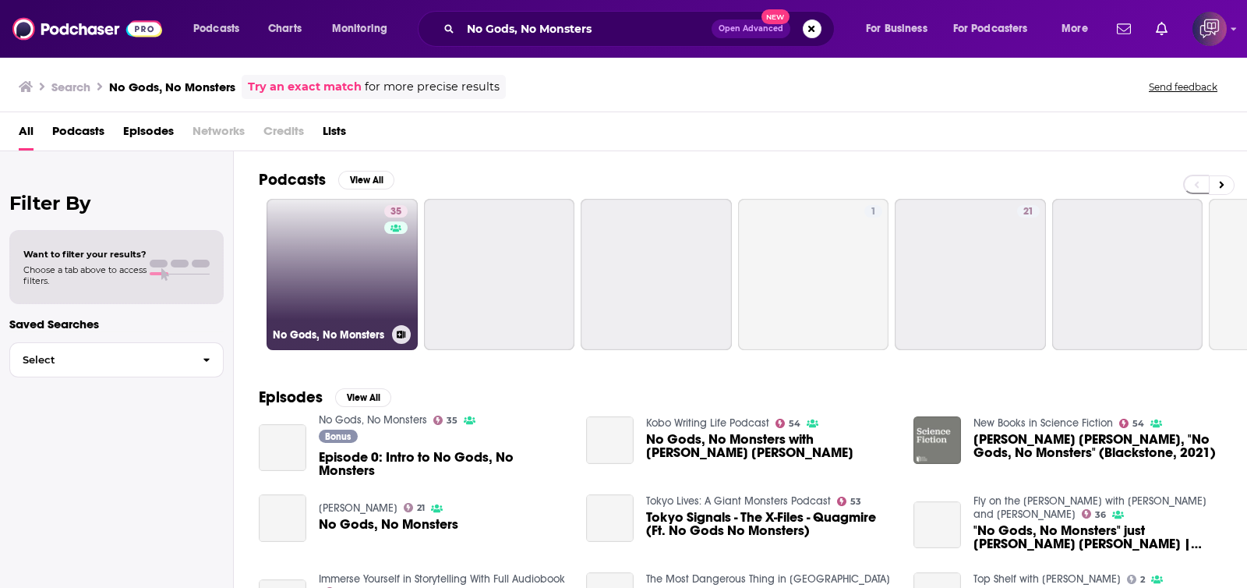
click at [351, 267] on link "35 No Gods, No Monsters" at bounding box center [342, 274] width 151 height 151
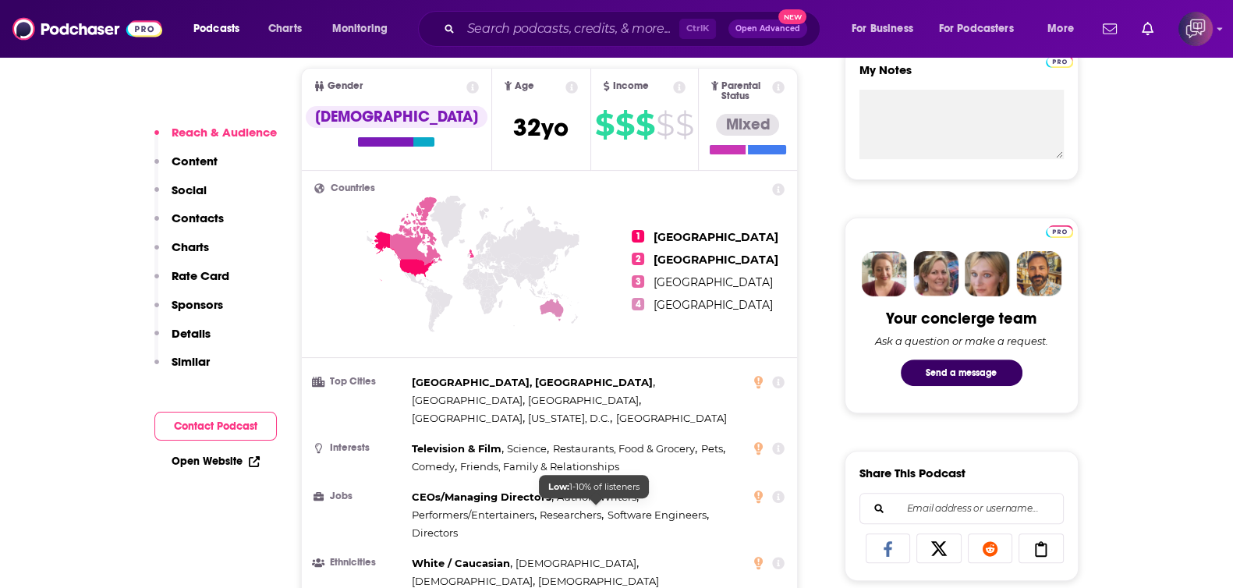
scroll to position [1170, 0]
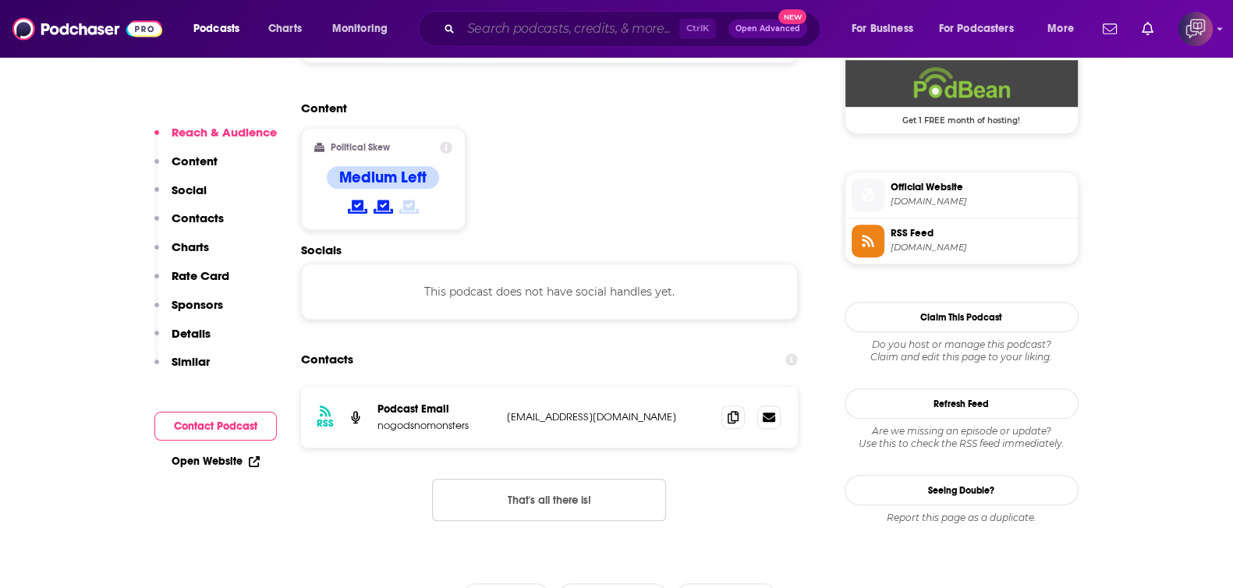
click at [571, 22] on input "Search podcasts, credits, & more..." at bounding box center [570, 28] width 218 height 25
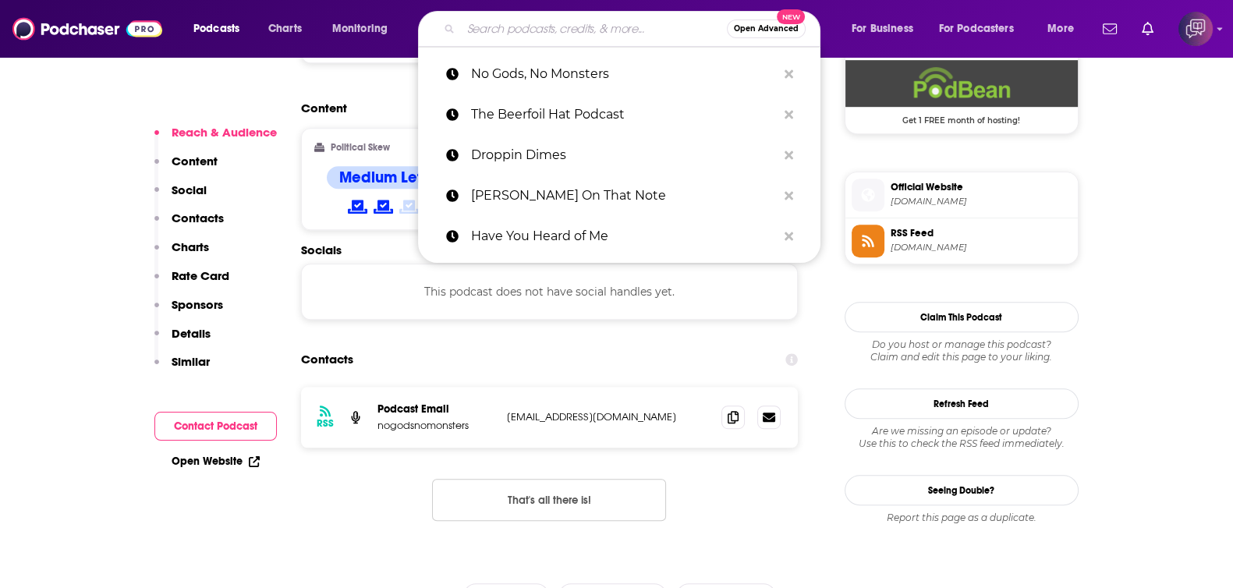
paste input "Santana’s Nerd Flow Podcast"
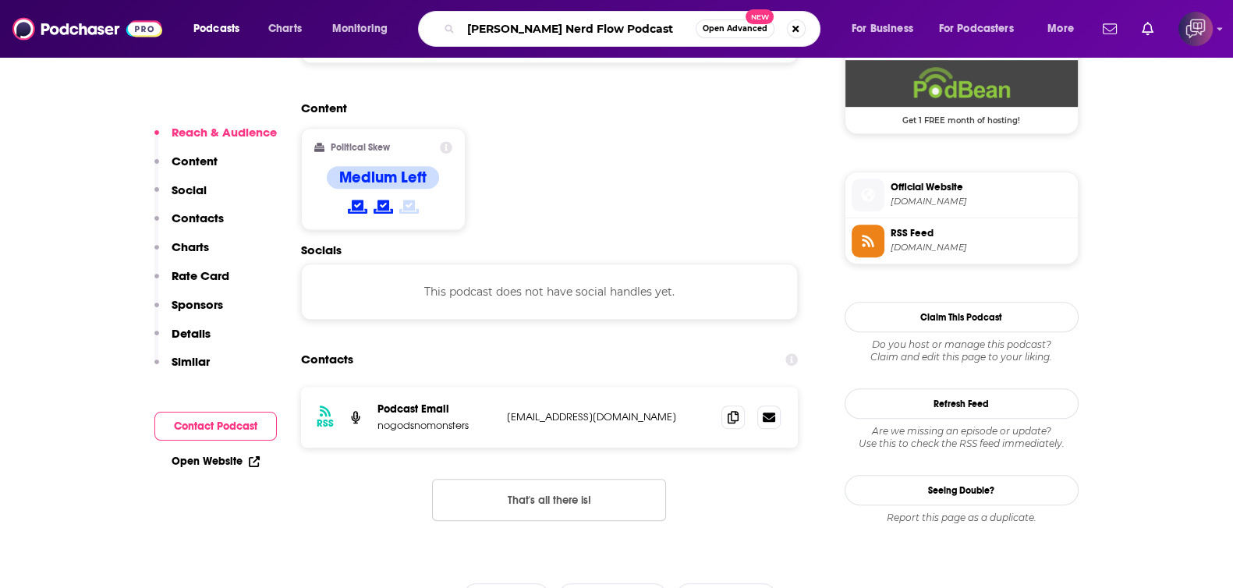
type input "Santana’s Nerd Flow Podcast"
click at [730, 32] on span "Open Advanced" at bounding box center [734, 29] width 65 height 8
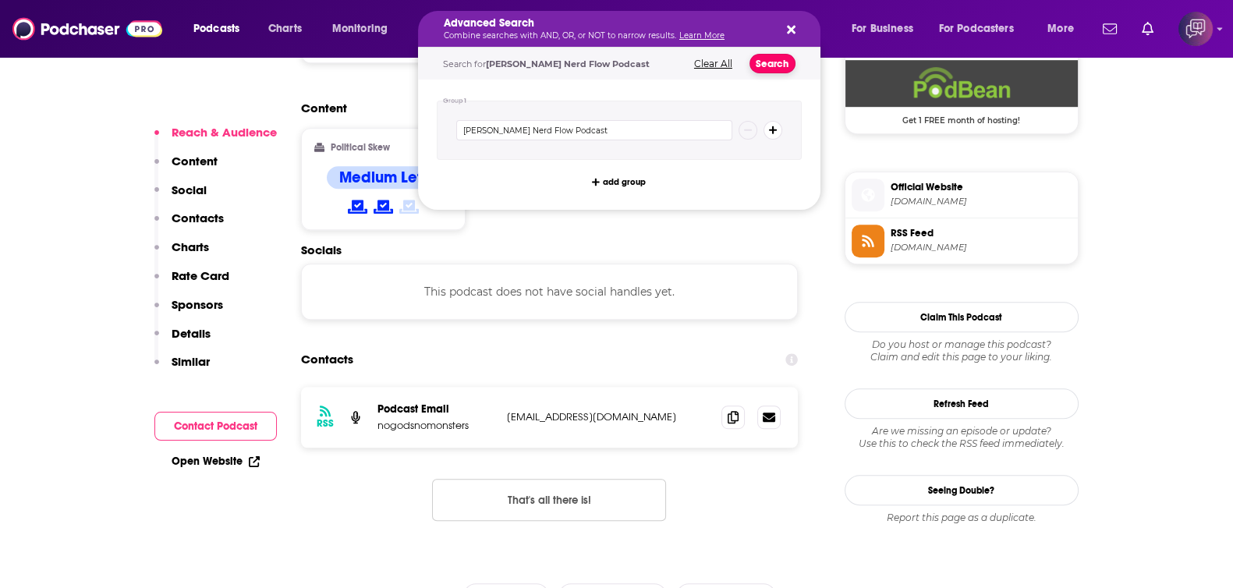
click at [766, 59] on button "Search" at bounding box center [772, 63] width 46 height 19
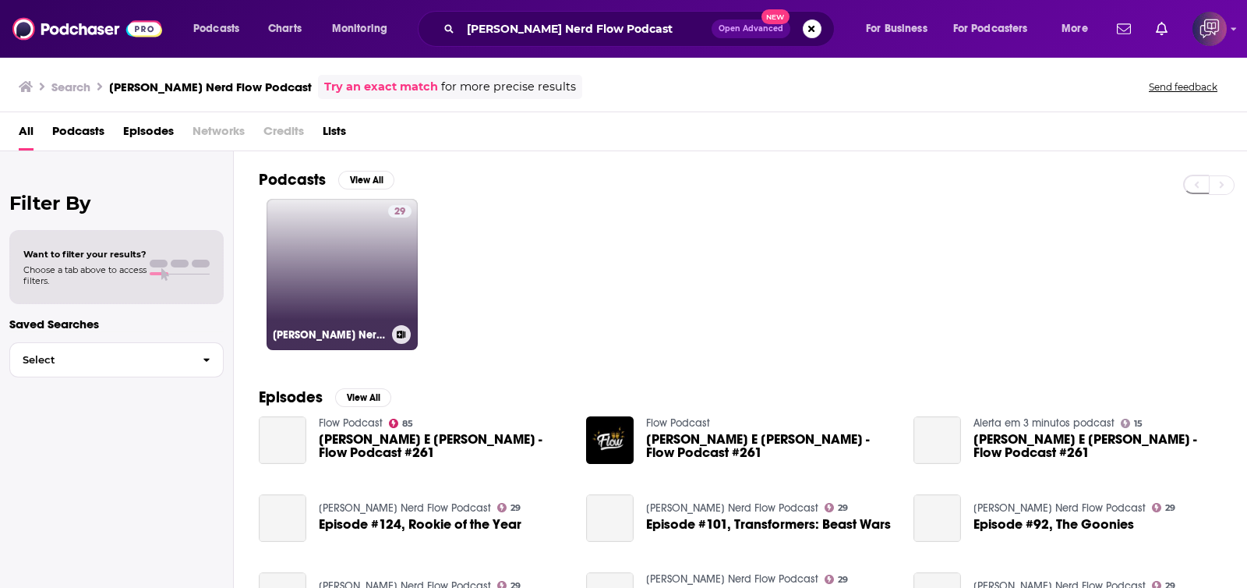
click at [299, 295] on link "29 Santana's Nerd Flow Podcast" at bounding box center [342, 274] width 151 height 151
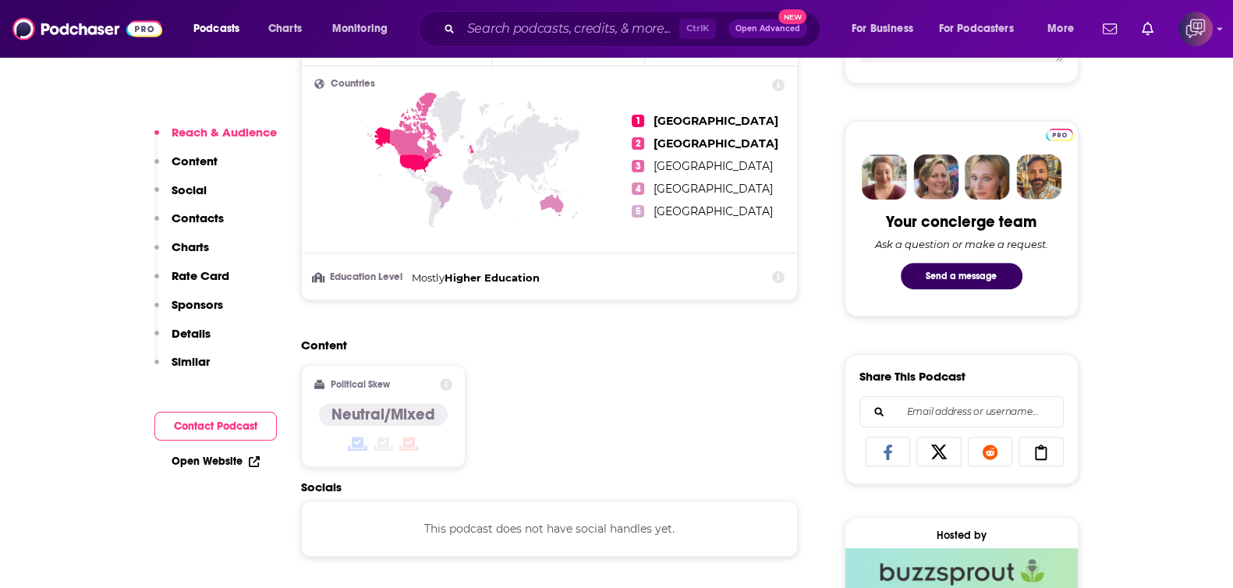
scroll to position [1170, 0]
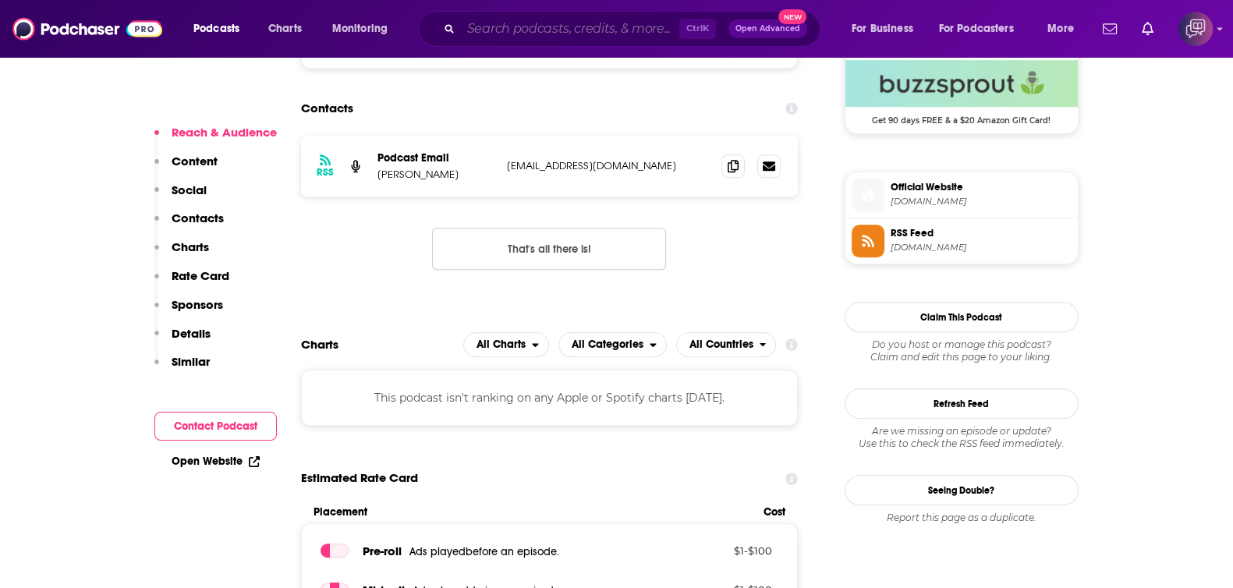
click at [529, 32] on input "Search podcasts, credits, & more..." at bounding box center [570, 28] width 218 height 25
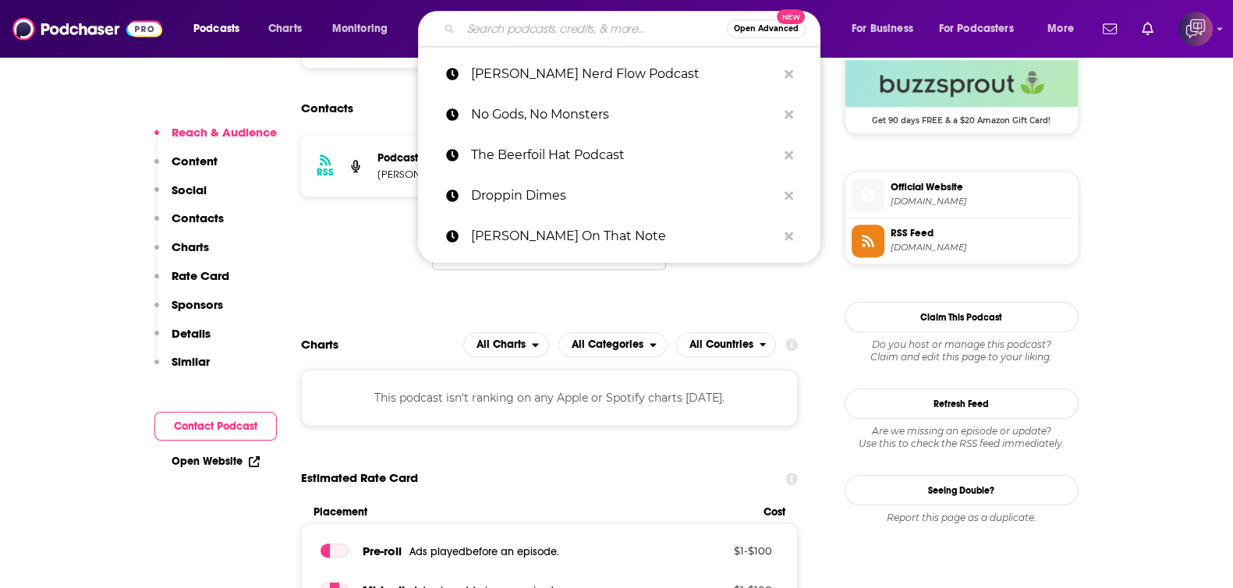
paste input "Alberto Crane Show"
type input "Alberto Crane Show"
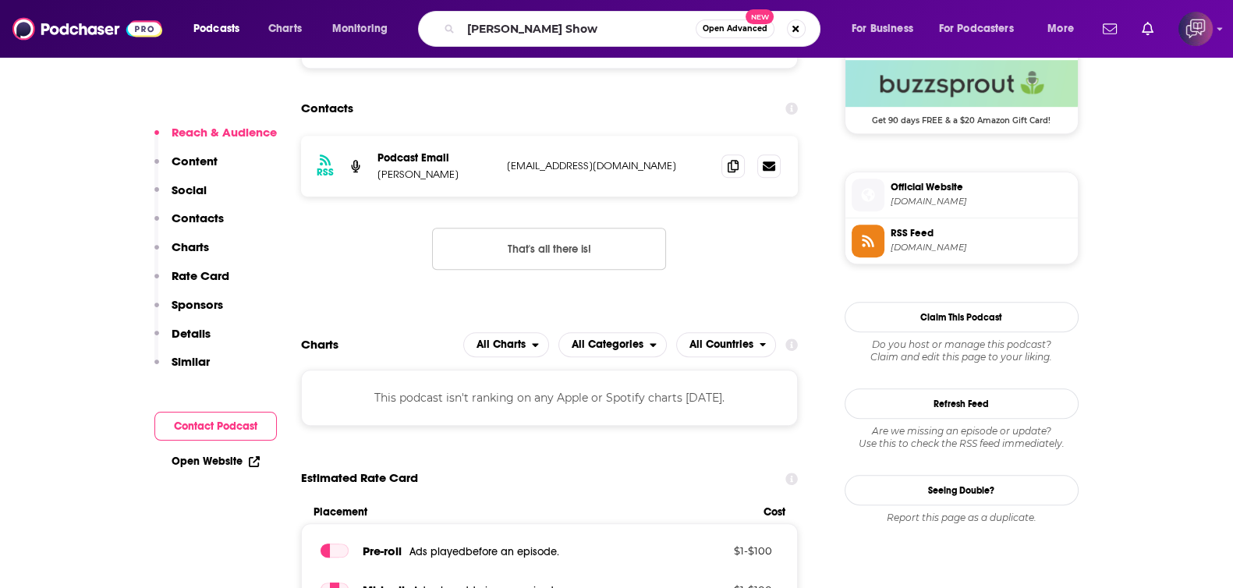
click at [748, 29] on span "Open Advanced" at bounding box center [734, 29] width 65 height 8
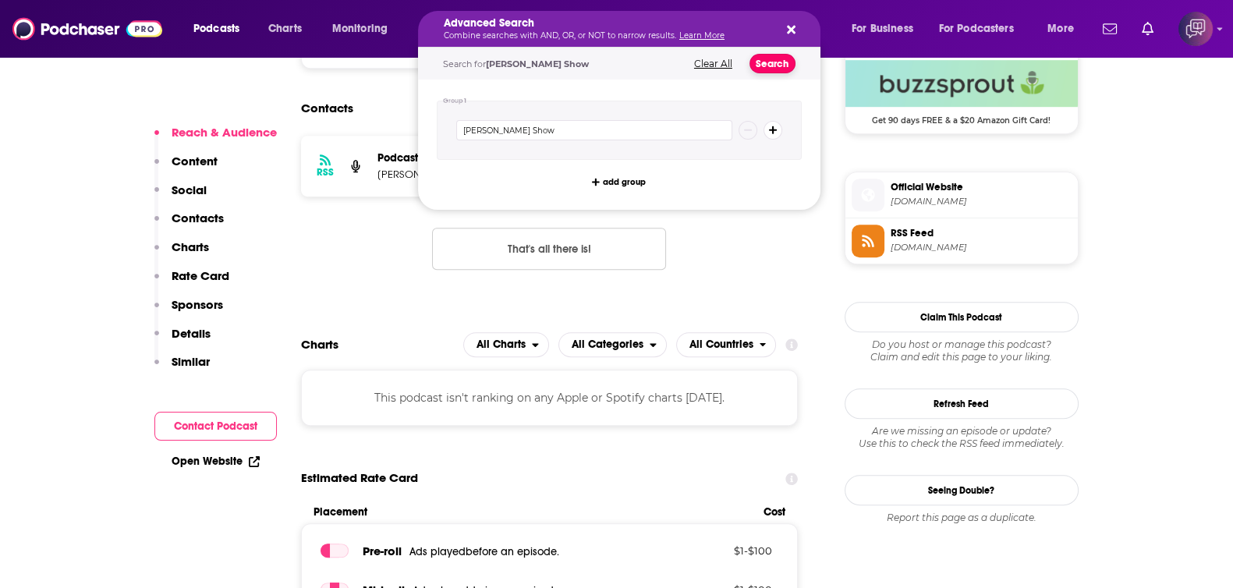
click at [769, 63] on button "Search" at bounding box center [772, 63] width 46 height 19
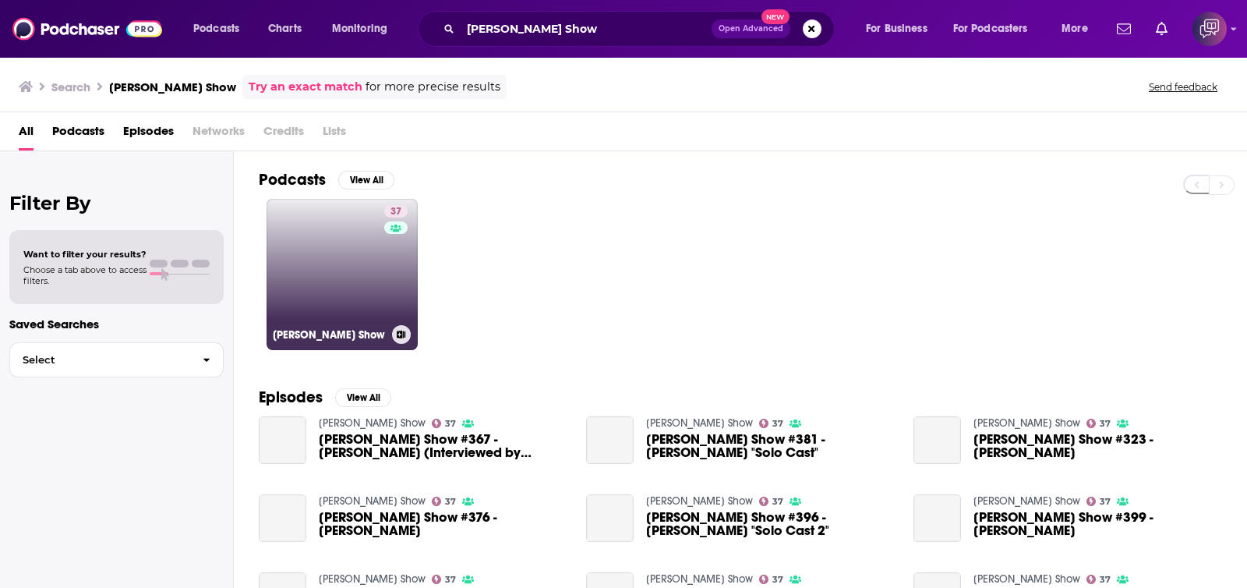
click at [359, 299] on link "37 Alberto Crane Show" at bounding box center [342, 274] width 151 height 151
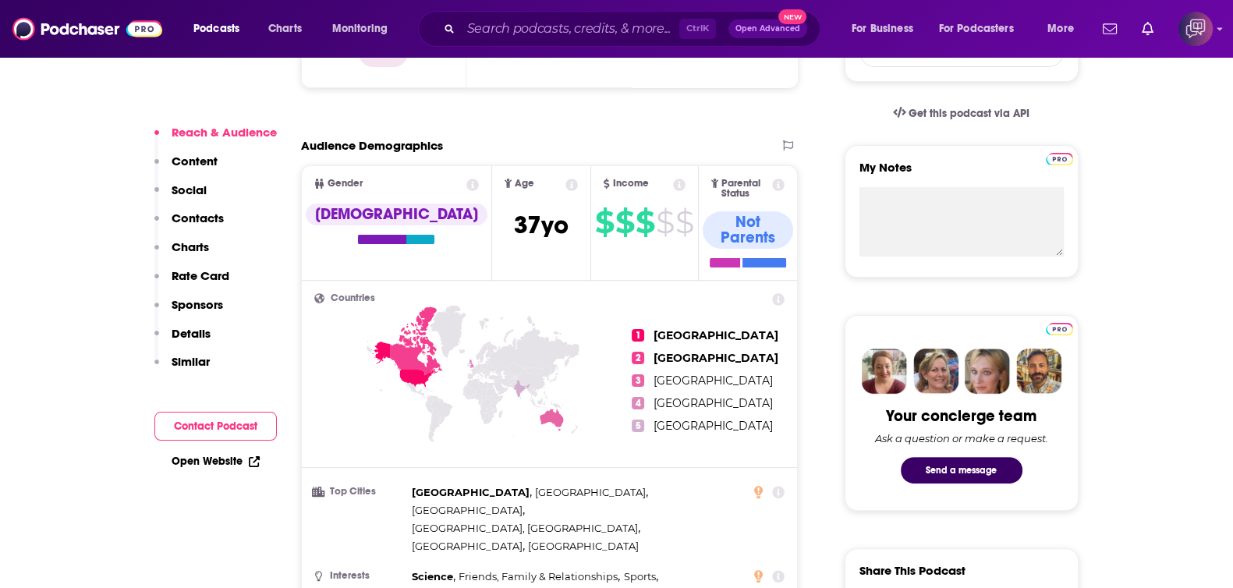
scroll to position [1266, 0]
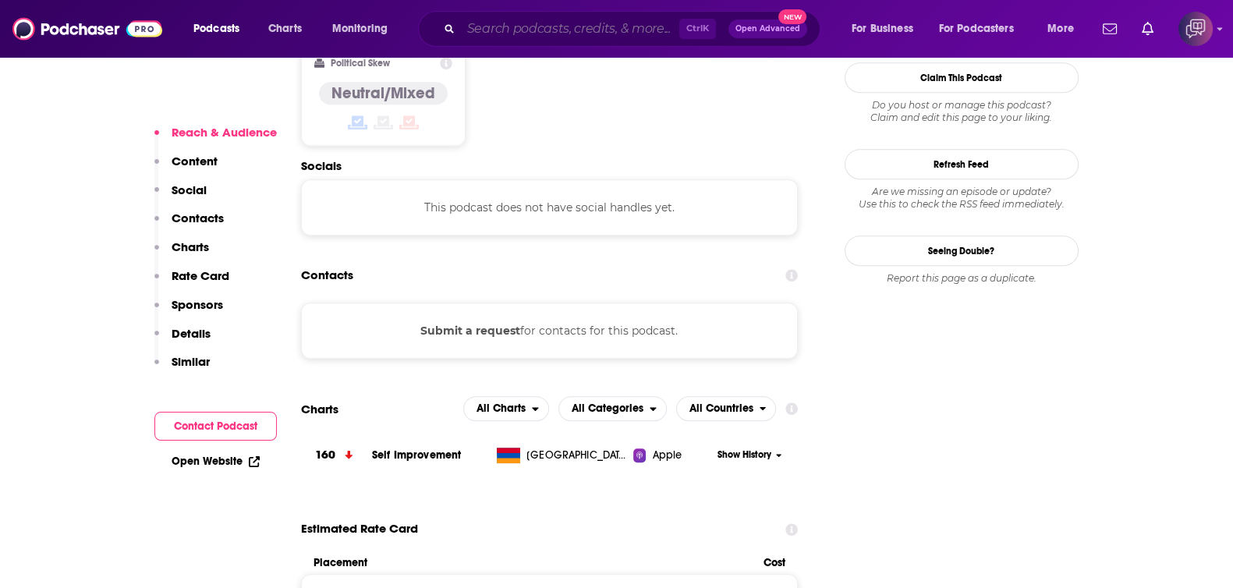
click at [610, 30] on input "Search podcasts, credits, & more..." at bounding box center [570, 28] width 218 height 25
paste input "Razorcake Podcast"
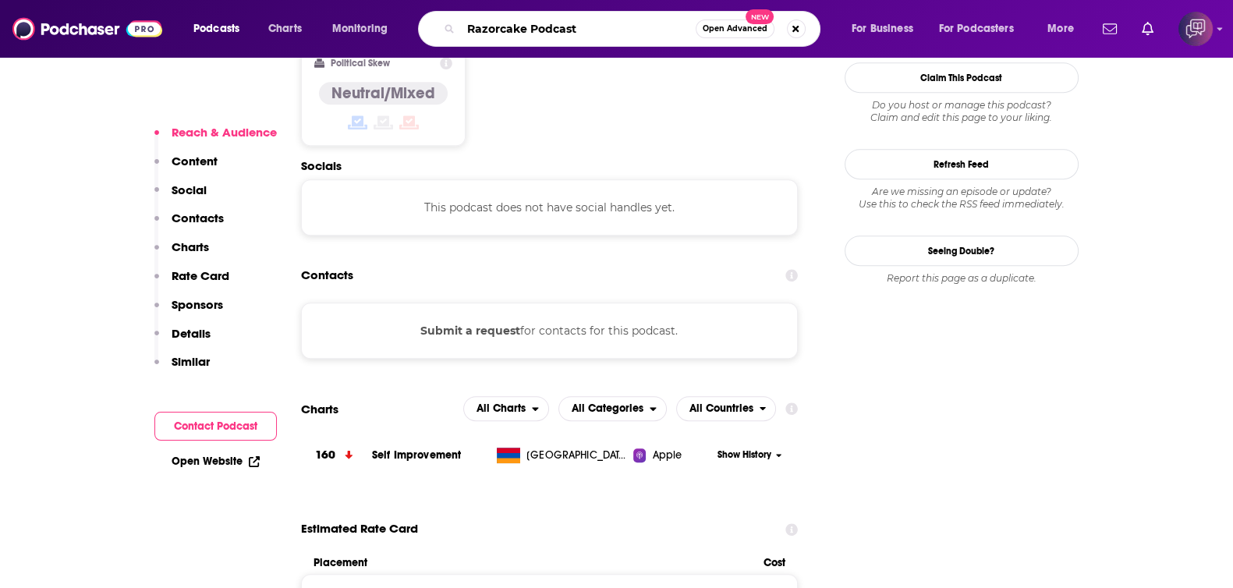
type input "Razorcake Podcast"
click at [718, 30] on span "Open Advanced" at bounding box center [734, 29] width 65 height 8
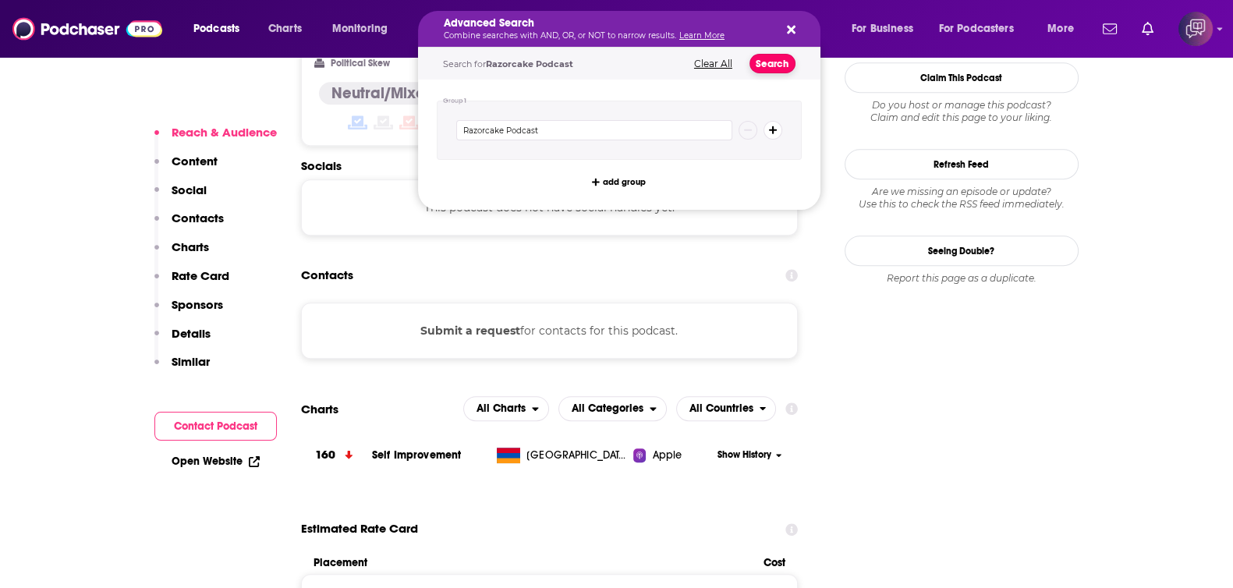
click at [780, 70] on button "Search" at bounding box center [772, 63] width 46 height 19
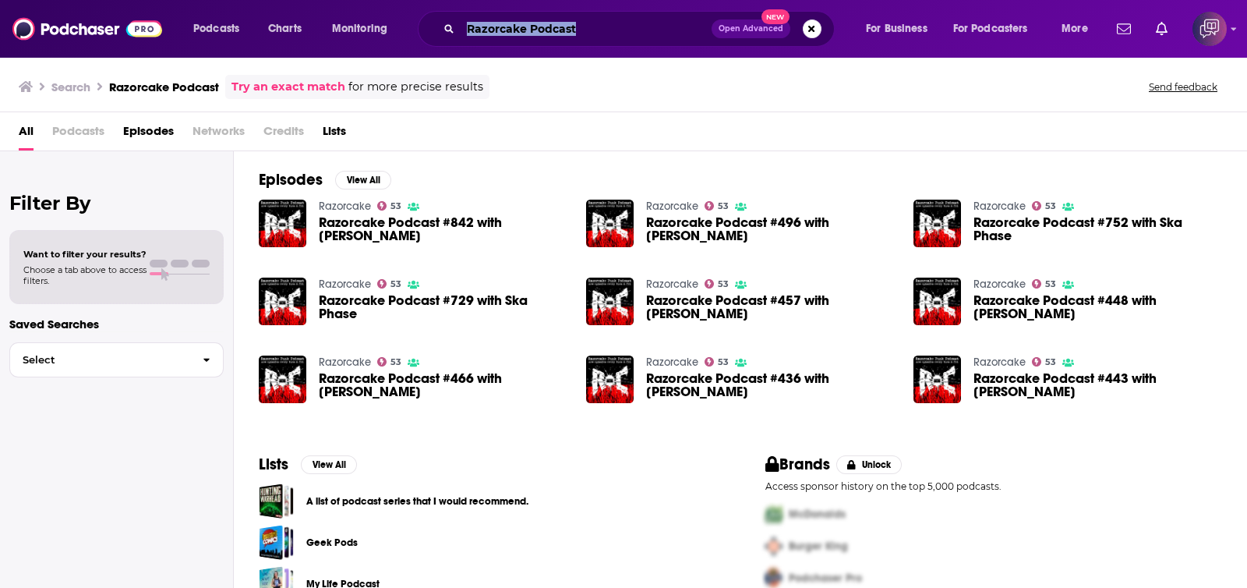
drag, startPoint x: 612, startPoint y: 12, endPoint x: 550, endPoint y: 25, distance: 62.8
click at [550, 25] on div "Razorcake Podcast Open Advanced New" at bounding box center [626, 29] width 417 height 36
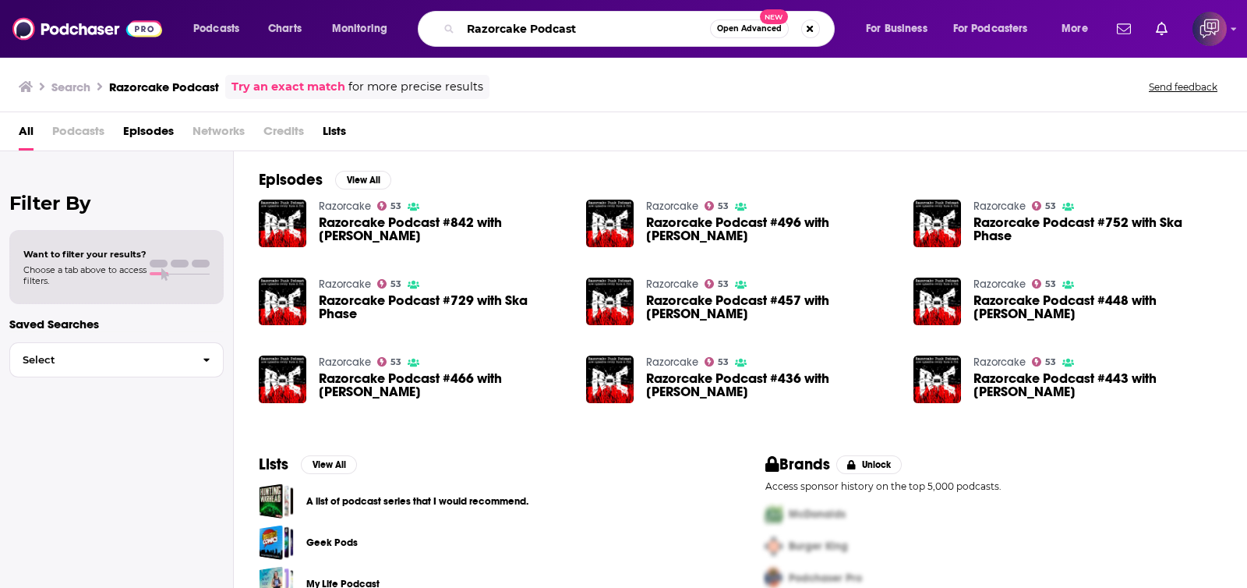
drag, startPoint x: 598, startPoint y: 27, endPoint x: 528, endPoint y: 29, distance: 70.2
click at [528, 29] on input "Razorcake Podcast" at bounding box center [585, 28] width 249 height 25
type input "Razorcake"
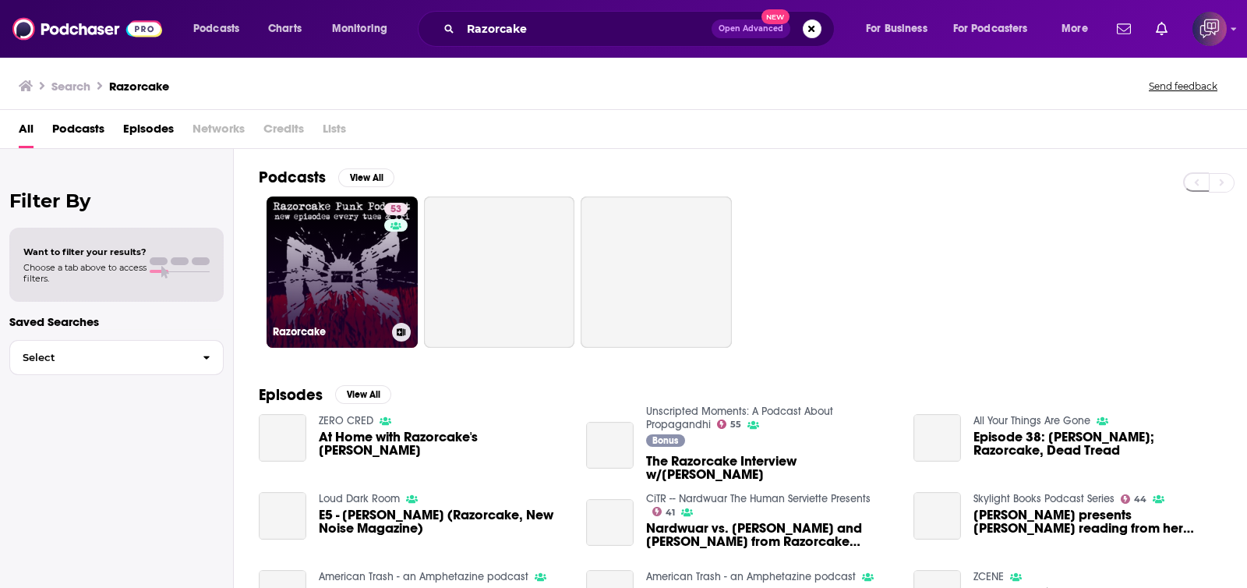
click at [345, 291] on link "53 Razorcake" at bounding box center [342, 271] width 151 height 151
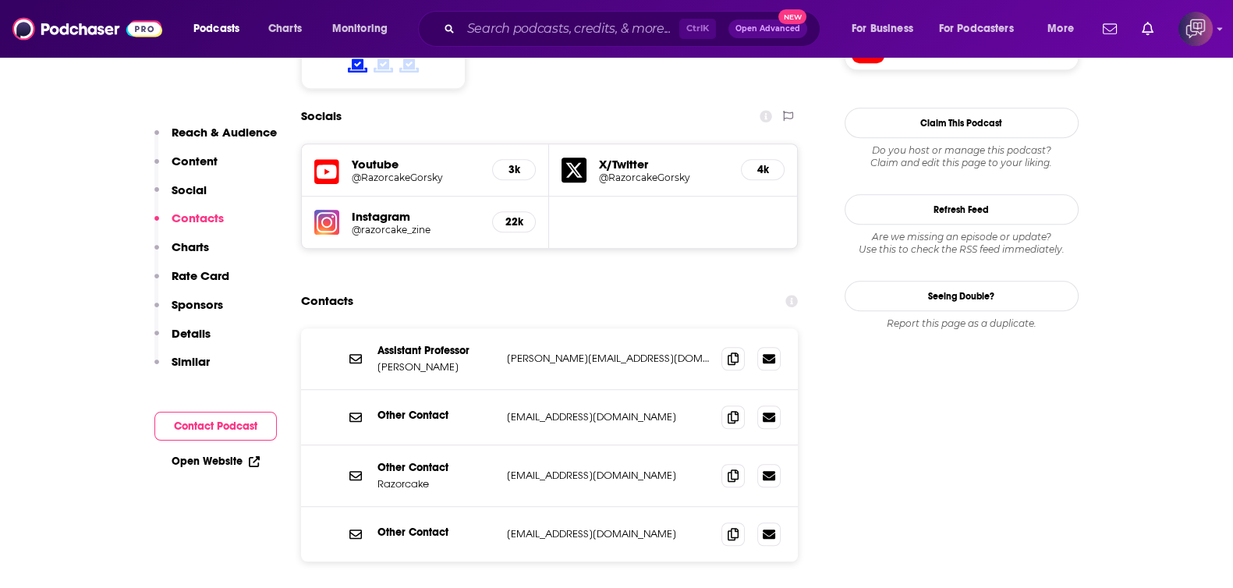
scroll to position [1364, 0]
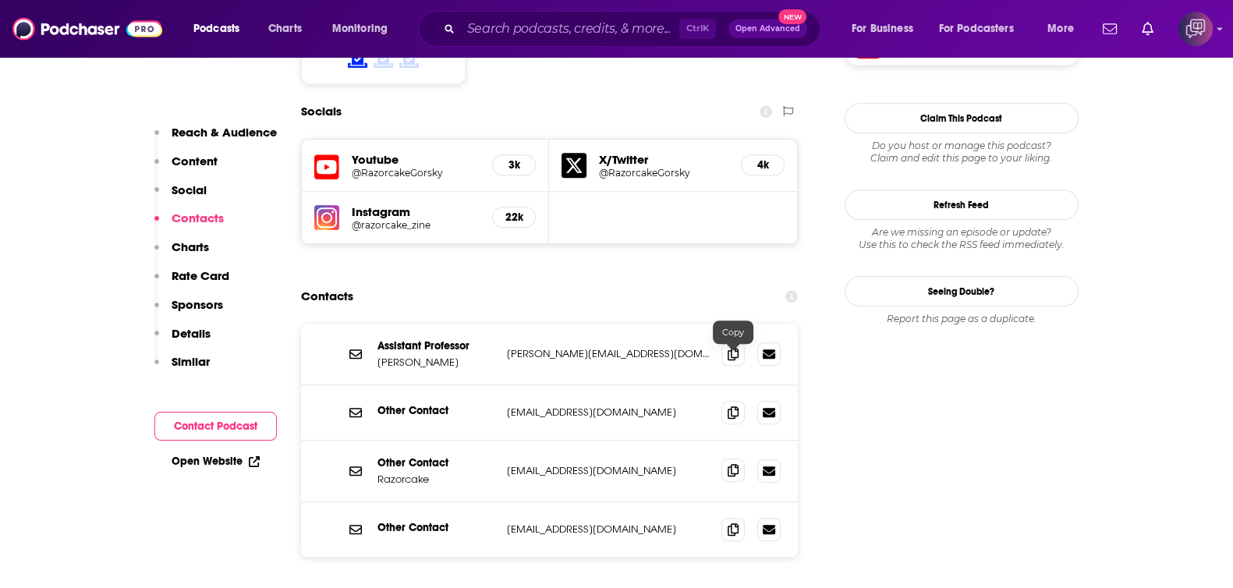
click at [734, 464] on icon at bounding box center [732, 470] width 11 height 12
click at [498, 25] on input "Search podcasts, credits, & more..." at bounding box center [570, 28] width 218 height 25
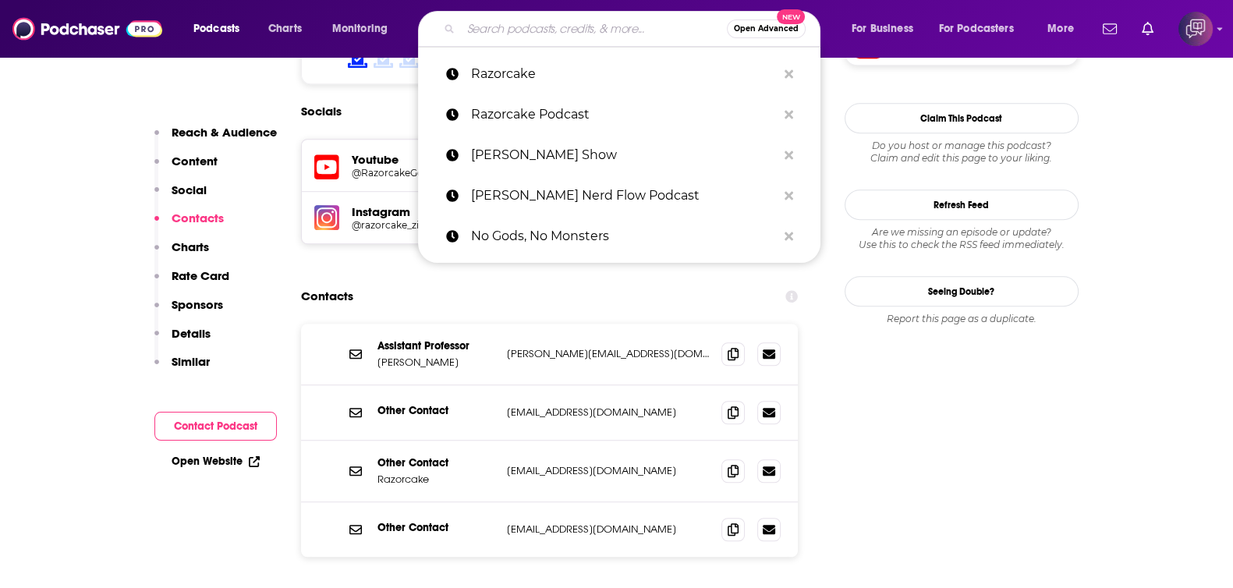
paste input "What’s Cookin’ on Wine with Michael Horn and Nicole Nielsen"
type input "What’s Cookin’ on Wine with Michael Horn and Nicole Nielsen"
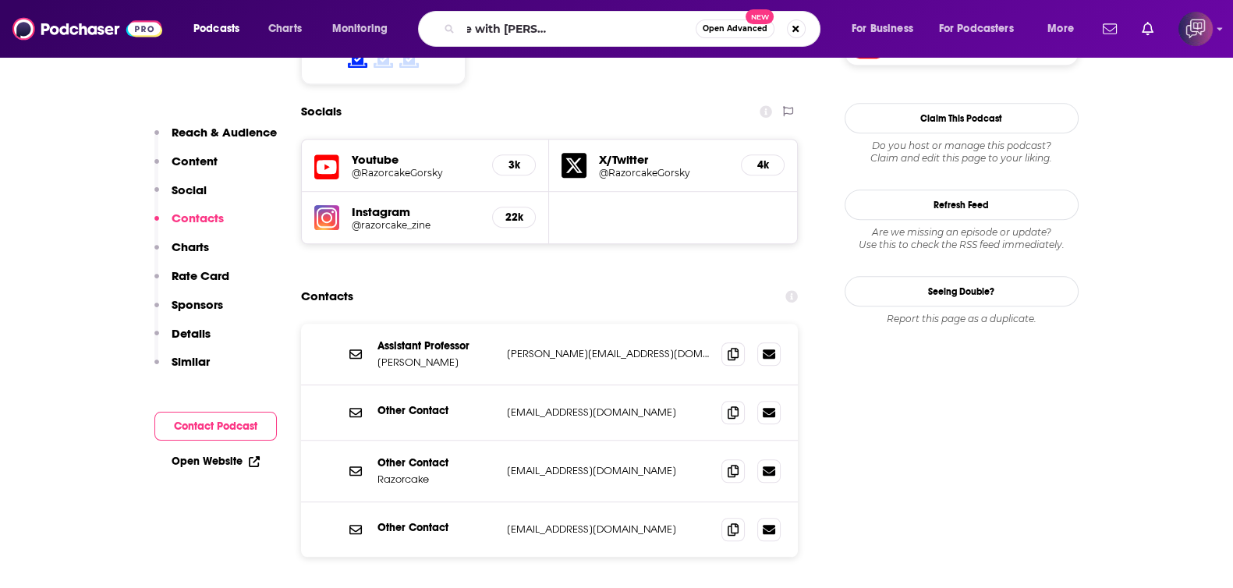
click at [748, 37] on button "Open Advanced New" at bounding box center [734, 28] width 79 height 19
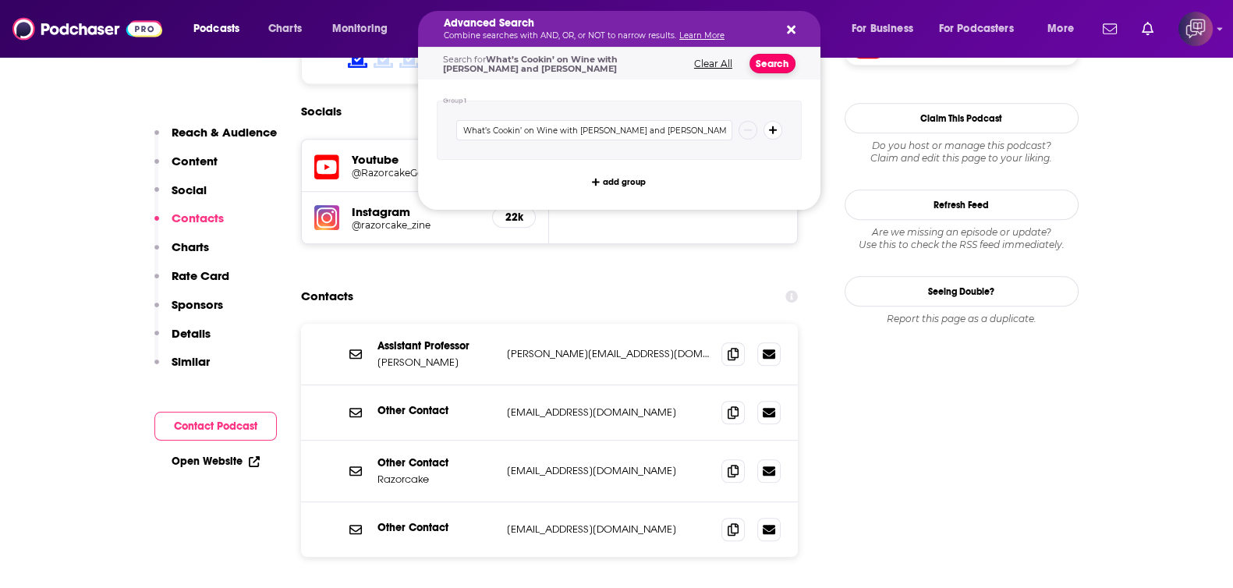
click at [773, 64] on button "Search" at bounding box center [772, 63] width 46 height 19
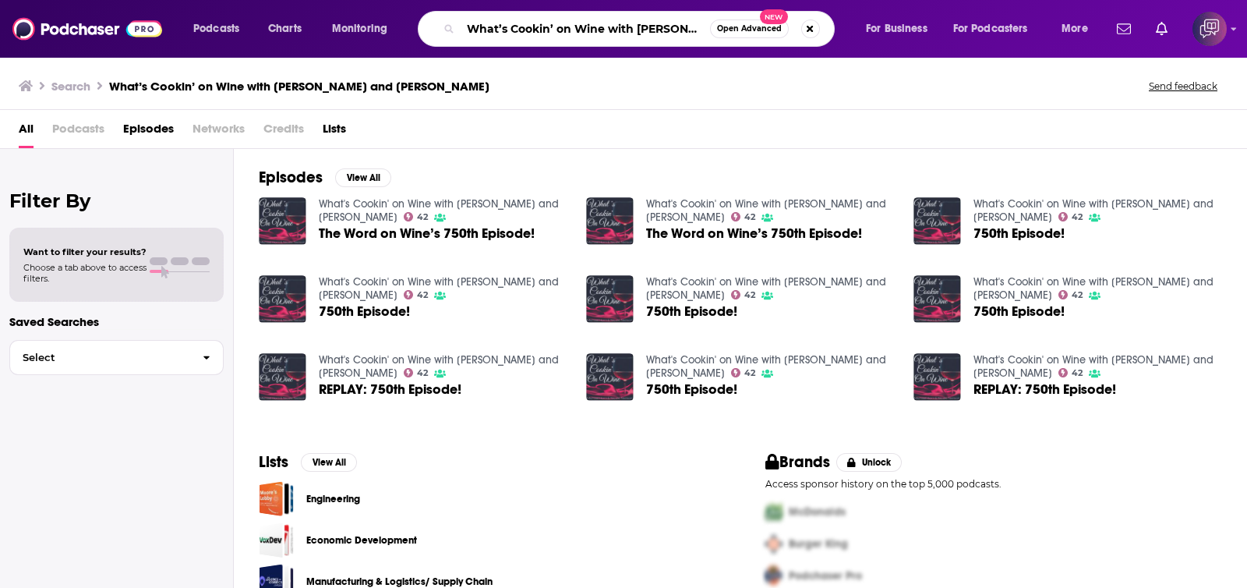
click at [557, 33] on input "What’s Cookin’ on Wine with Michael Horn and Nicole Nielsen" at bounding box center [585, 28] width 249 height 25
click at [463, 199] on link "What's Cookin' on Wine with Michael Horn and Nicole Nielsen" at bounding box center [439, 210] width 240 height 27
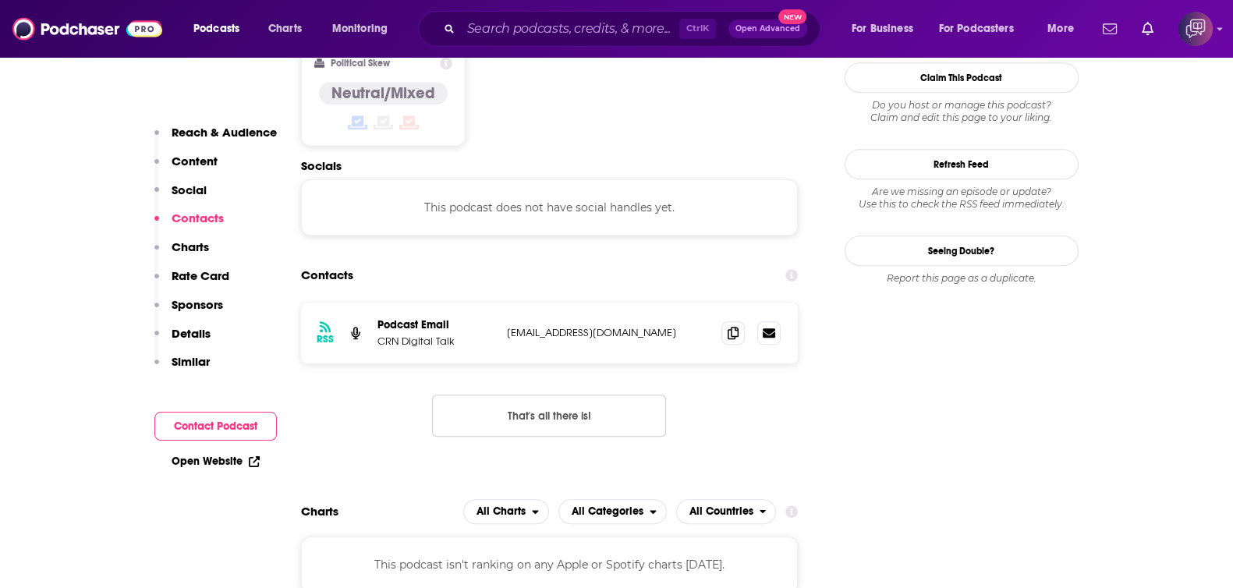
scroll to position [1266, 0]
click at [563, 47] on div "Podcasts Charts Monitoring Ctrl K Open Advanced New For Business For Podcasters…" at bounding box center [616, 29] width 1233 height 58
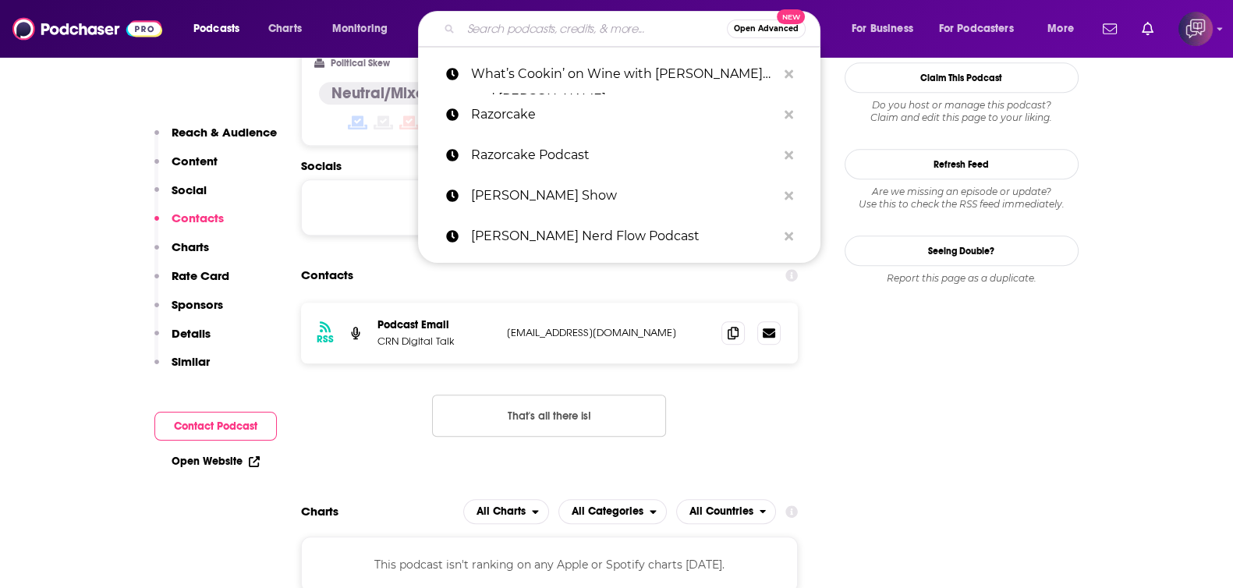
click at [573, 29] on input "Search podcasts, credits, & more..." at bounding box center [594, 28] width 266 height 25
paste input "X-Reads: An X-Men Experience"
type input "X-Reads: An X-Men Experience"
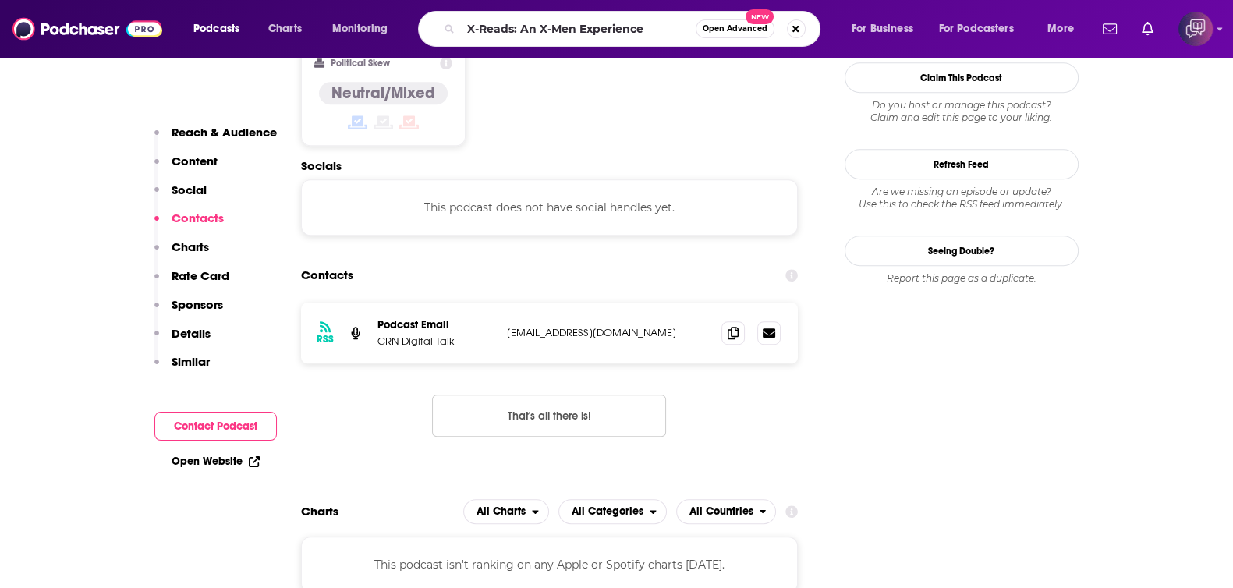
click at [728, 33] on span "Open Advanced" at bounding box center [734, 29] width 65 height 8
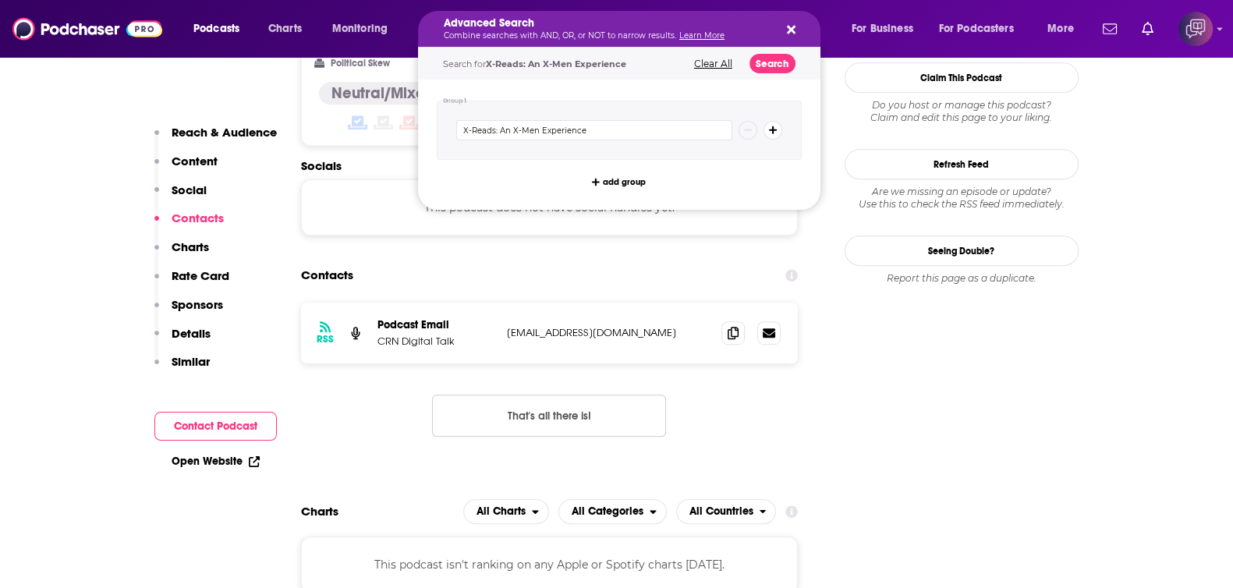
click at [749, 53] on div "Search for X-Reads: An X-Men Experience Clear All Search" at bounding box center [619, 64] width 402 height 32
click at [777, 68] on button "Search" at bounding box center [772, 63] width 46 height 19
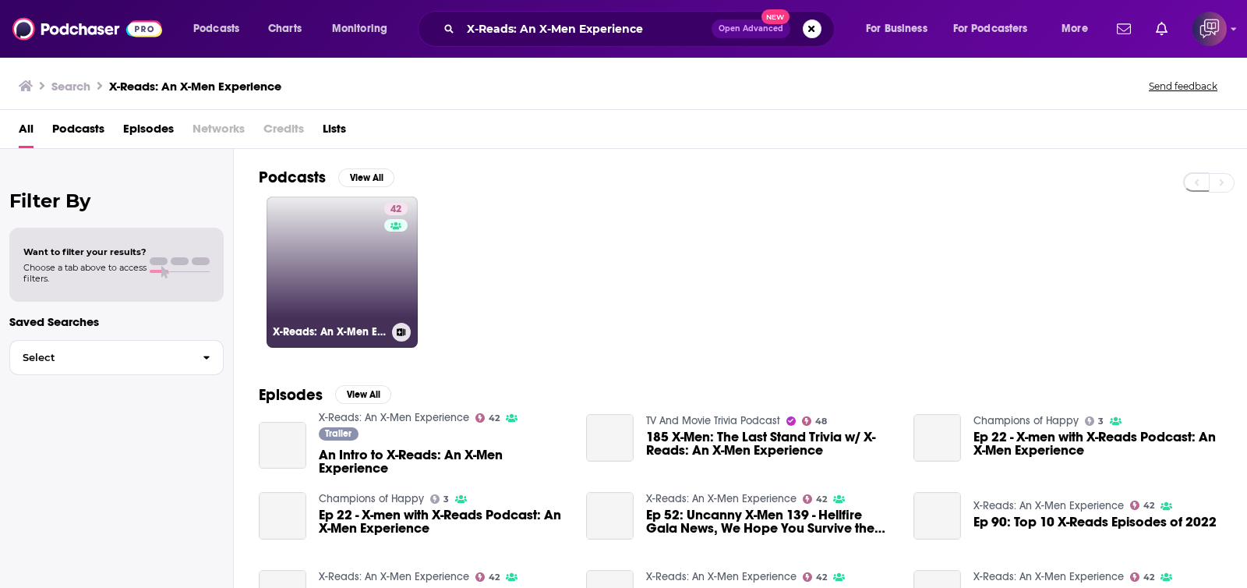
click at [292, 267] on link "42 X-Reads: An X-Men Experience" at bounding box center [342, 271] width 151 height 151
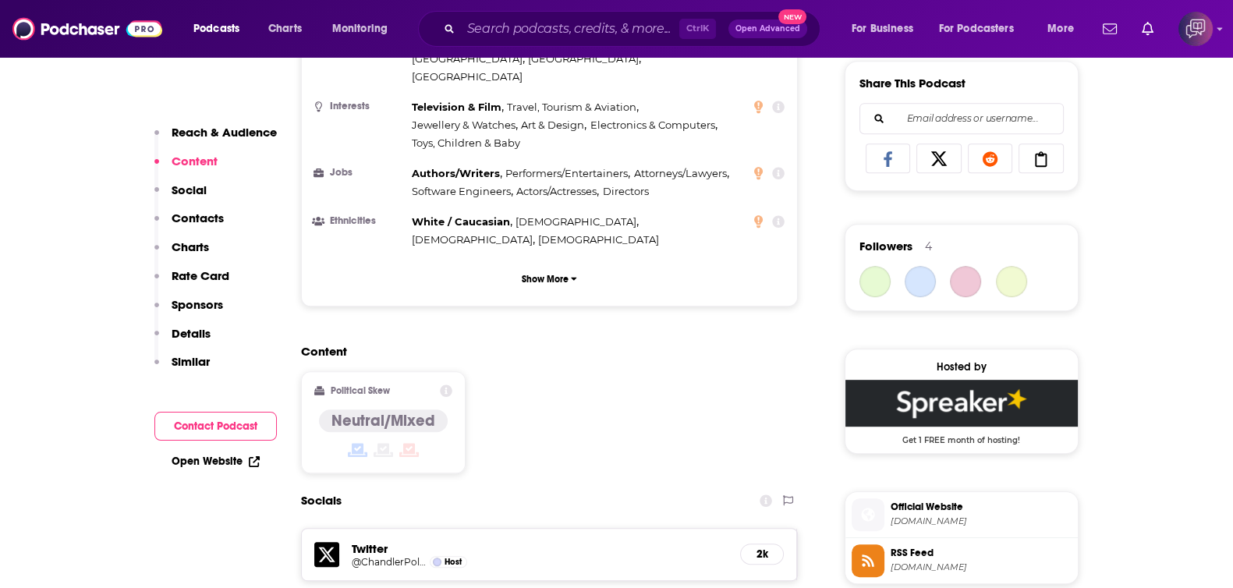
scroll to position [1364, 0]
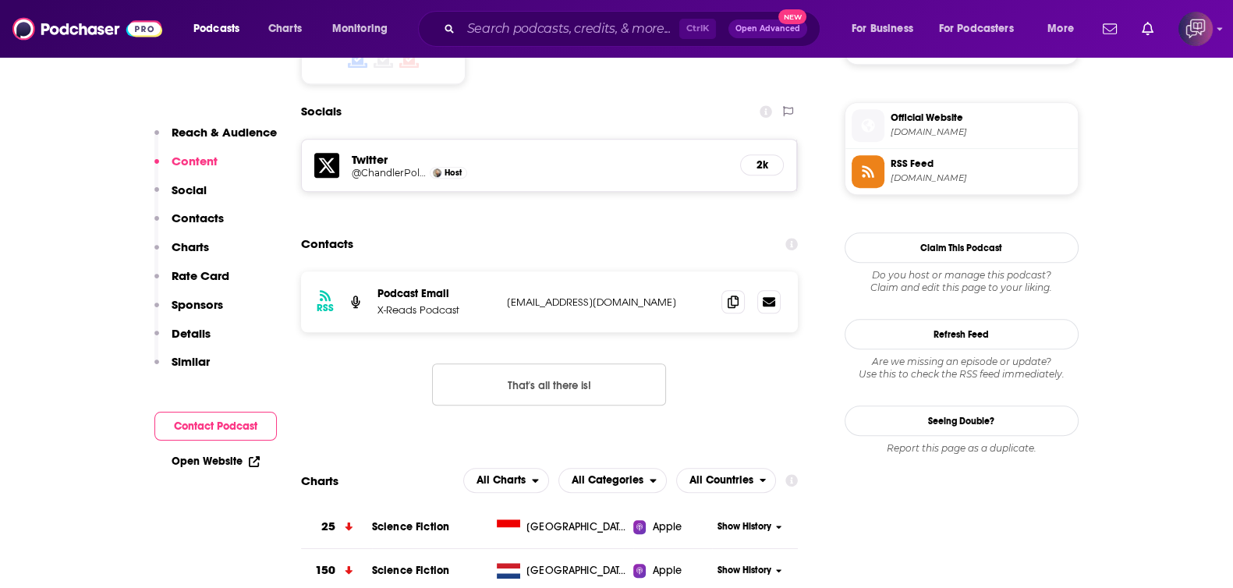
click at [572, 16] on div "Ctrl K Open Advanced New" at bounding box center [619, 29] width 402 height 36
click at [578, 25] on input "Search podcasts, credits, & more..." at bounding box center [570, 28] width 218 height 25
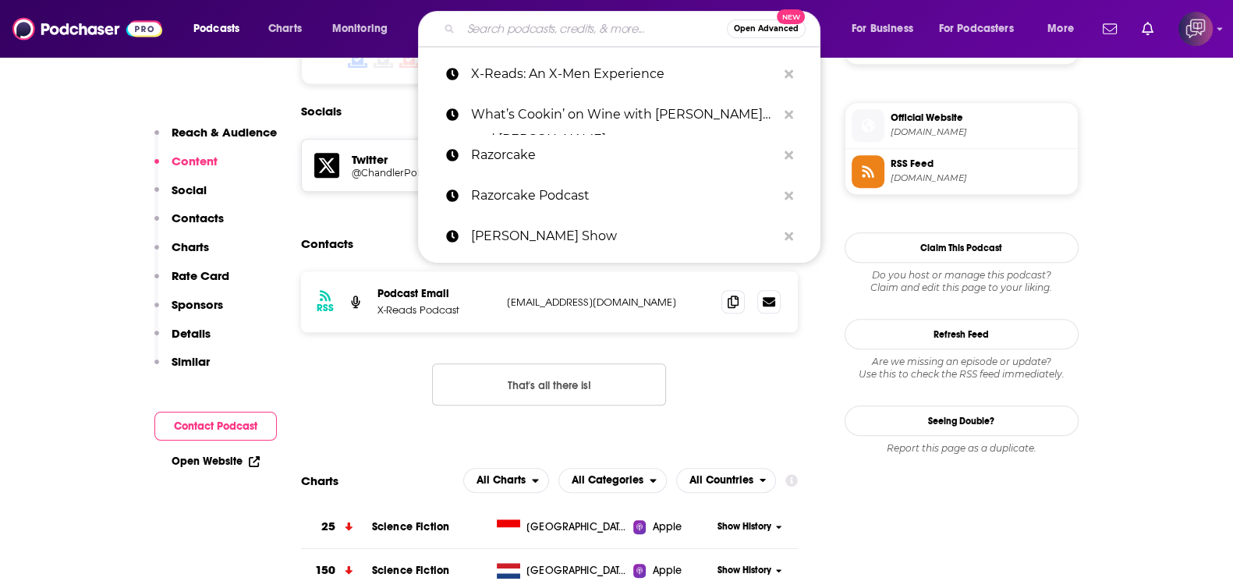
paste input "Sonder & Salt"
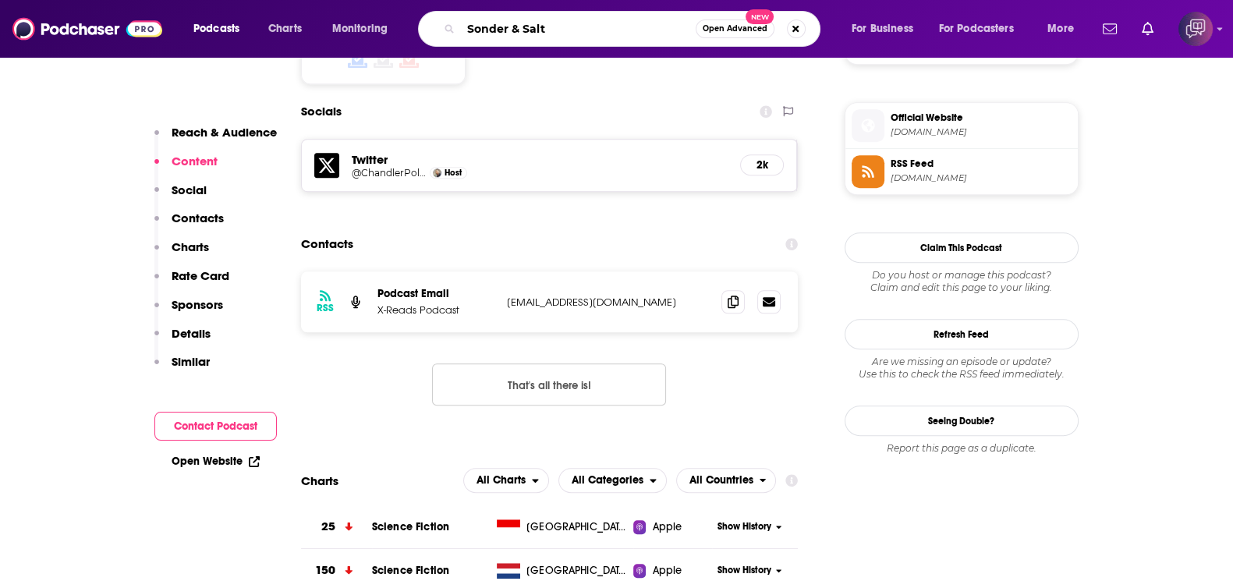
type input "Sonder & Salt"
click at [747, 29] on span "Open Advanced" at bounding box center [734, 29] width 65 height 8
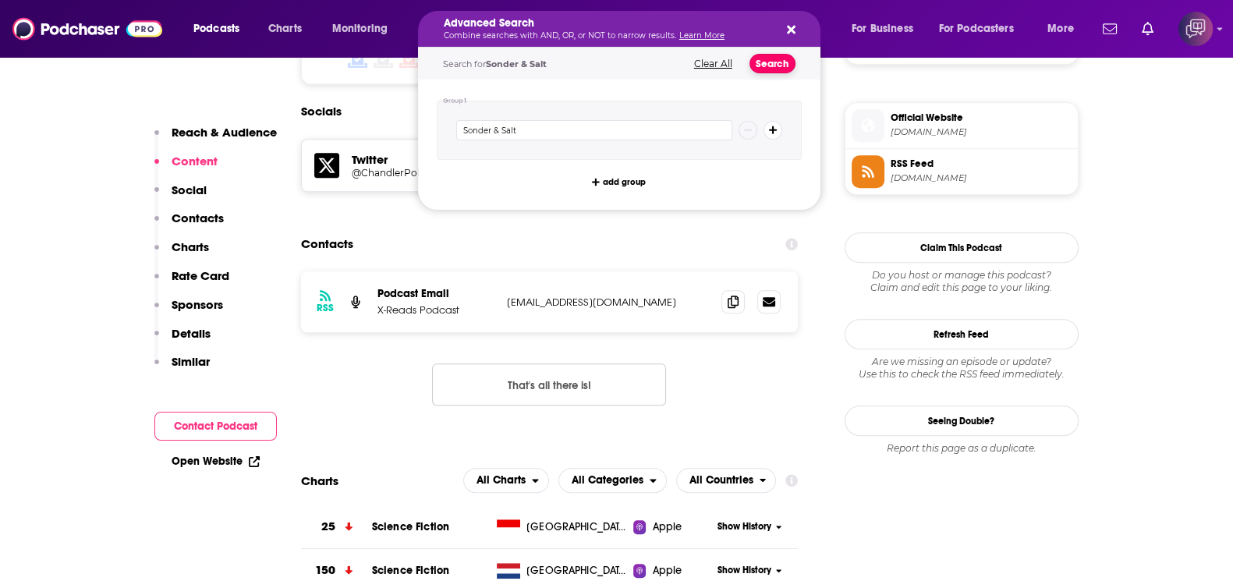
click at [770, 71] on button "Search" at bounding box center [772, 63] width 46 height 19
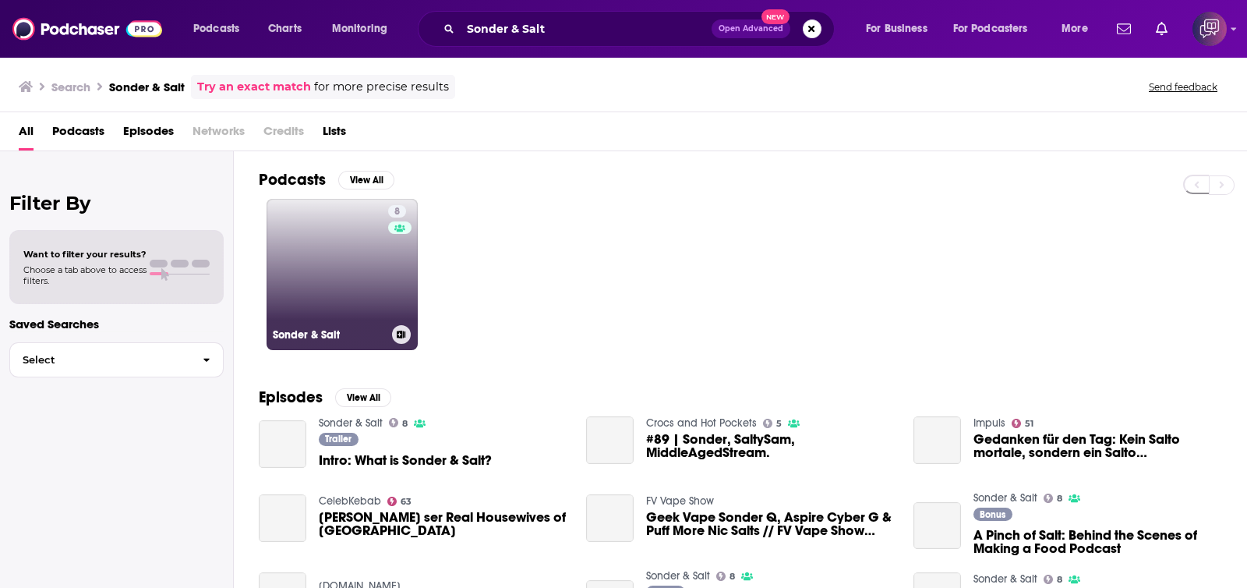
click at [331, 251] on link "8 Sonder & Salt" at bounding box center [342, 274] width 151 height 151
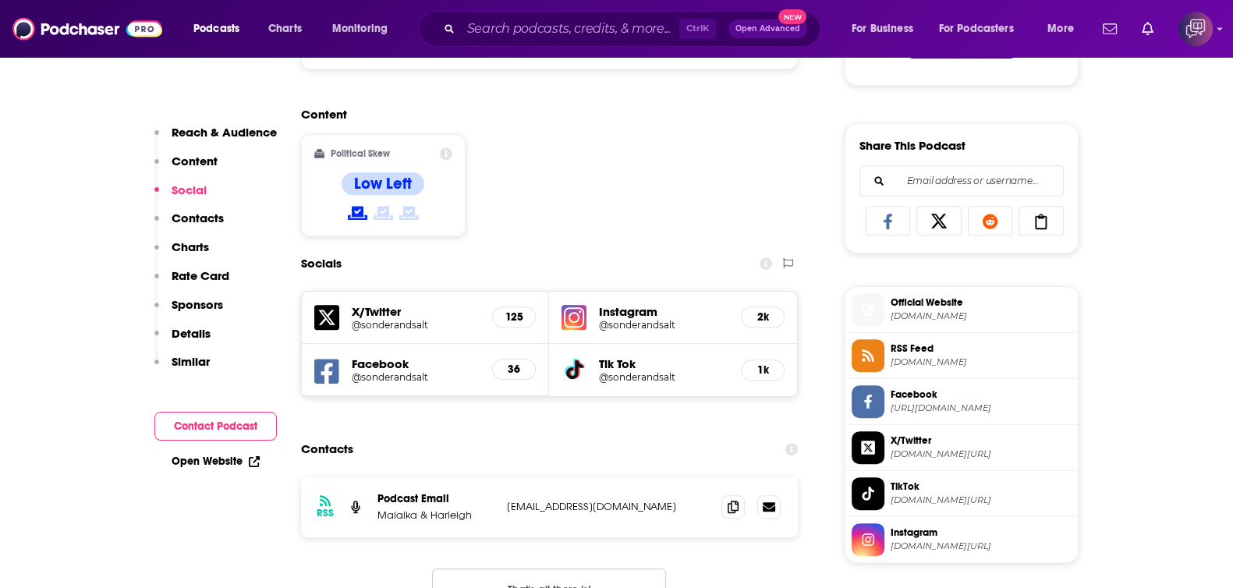
scroll to position [975, 0]
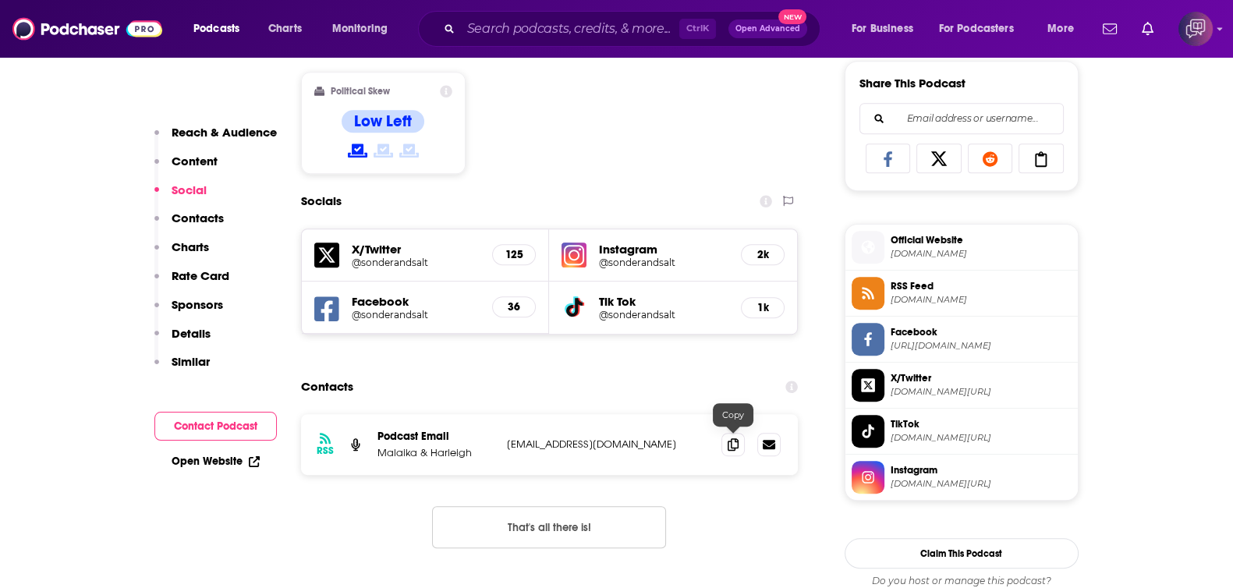
click at [734, 438] on icon at bounding box center [732, 444] width 11 height 12
drag, startPoint x: 378, startPoint y: 455, endPoint x: 471, endPoint y: 449, distance: 93.0
click at [471, 449] on p "Malaika & Harleigh" at bounding box center [435, 452] width 117 height 13
copy p "Malaika & Harleigh"
click at [600, 28] on input "Search podcasts, credits, & more..." at bounding box center [570, 28] width 218 height 25
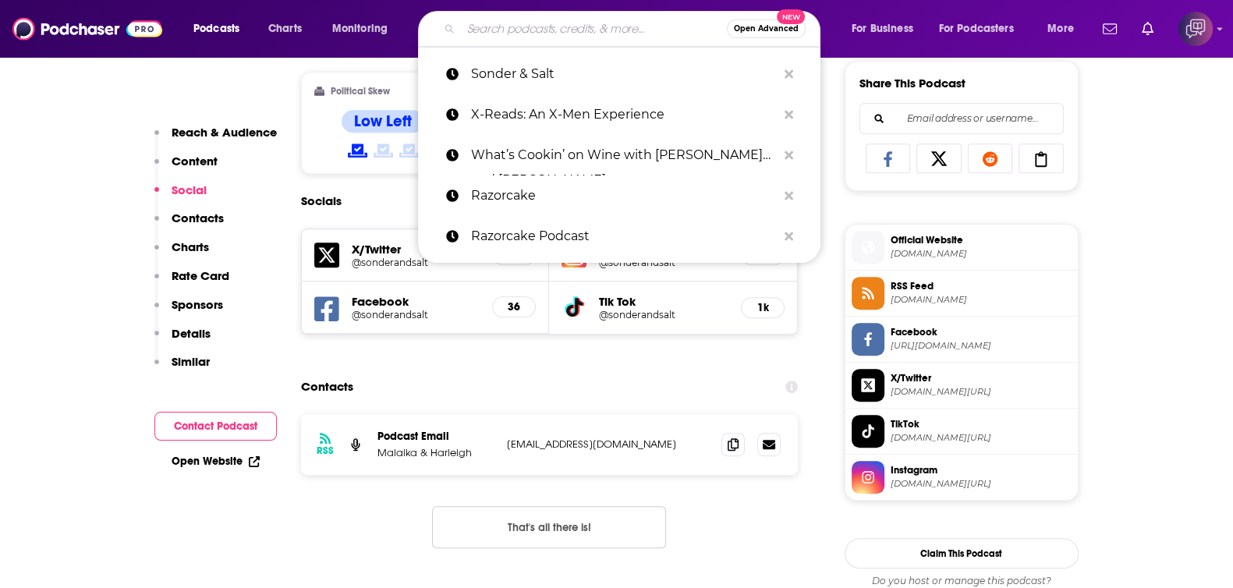
paste input "G.O. Get Outside Podcast"
type input "G.O. Get Outside Podcast"
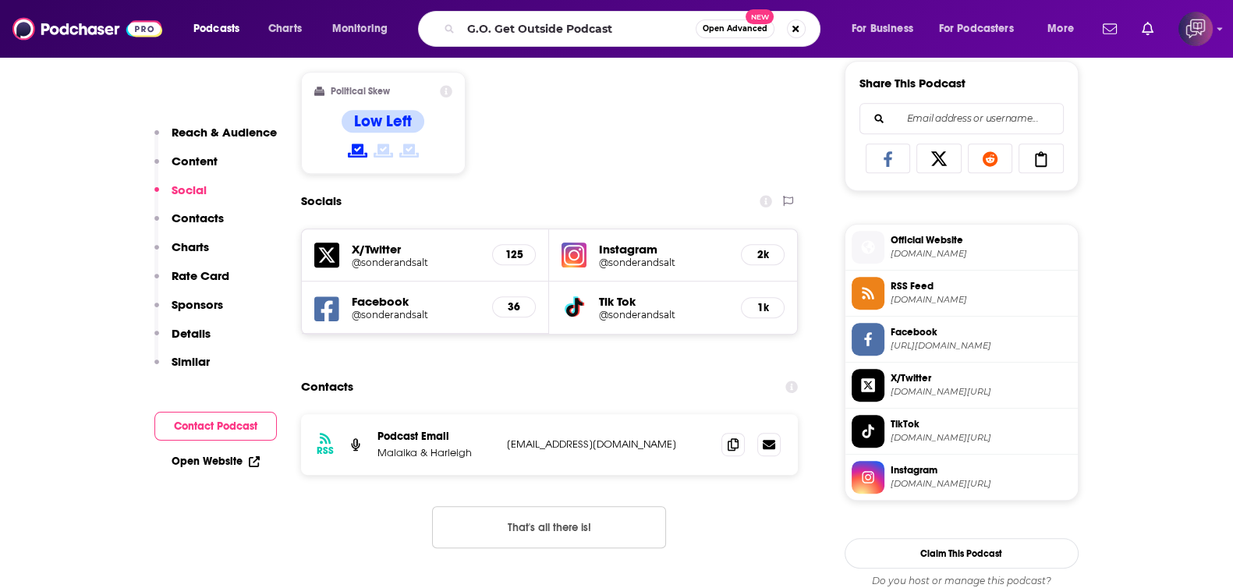
click at [717, 29] on span "Open Advanced" at bounding box center [734, 29] width 65 height 8
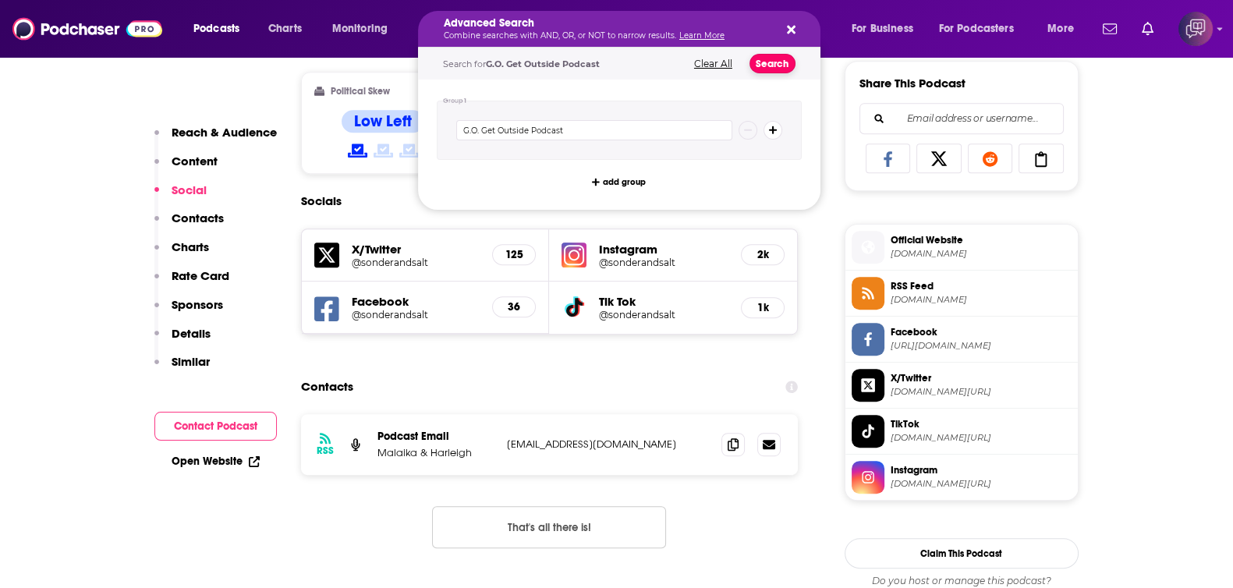
click at [771, 55] on button "Search" at bounding box center [772, 63] width 46 height 19
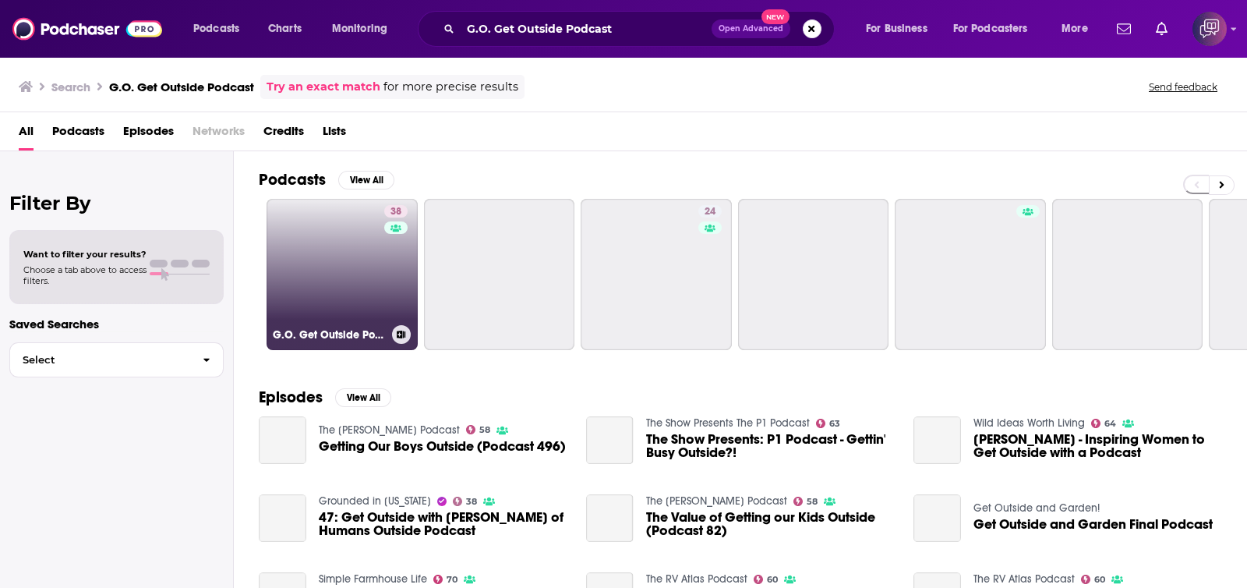
click at [342, 296] on link "38 G.O. Get Outside Podcast - Everyday Active People Outdoors" at bounding box center [342, 274] width 151 height 151
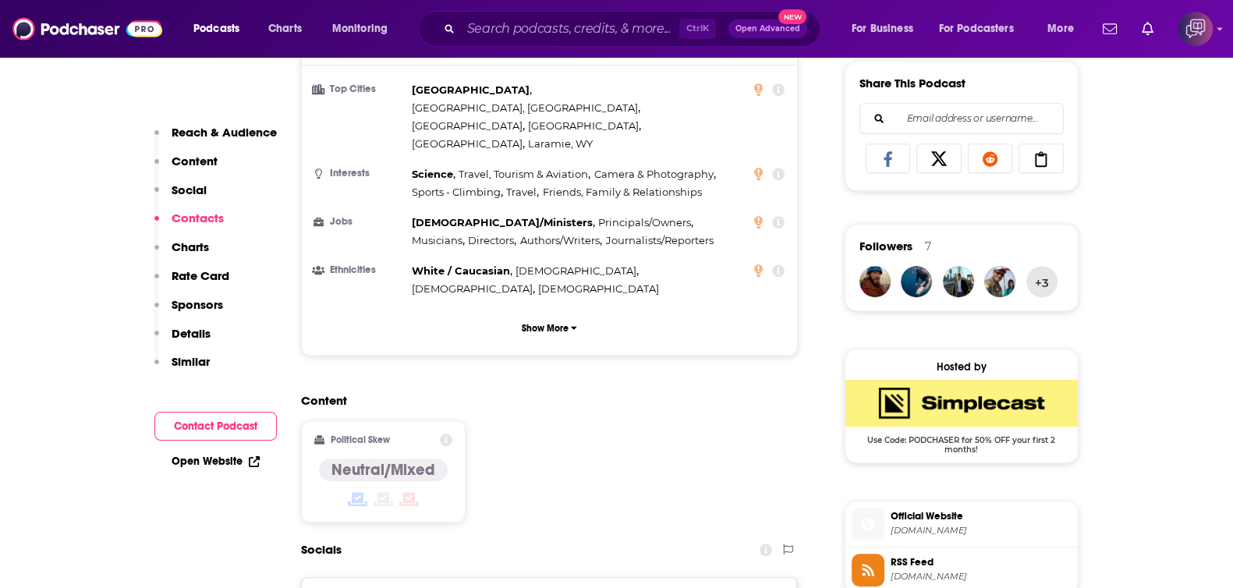
scroll to position [1461, 0]
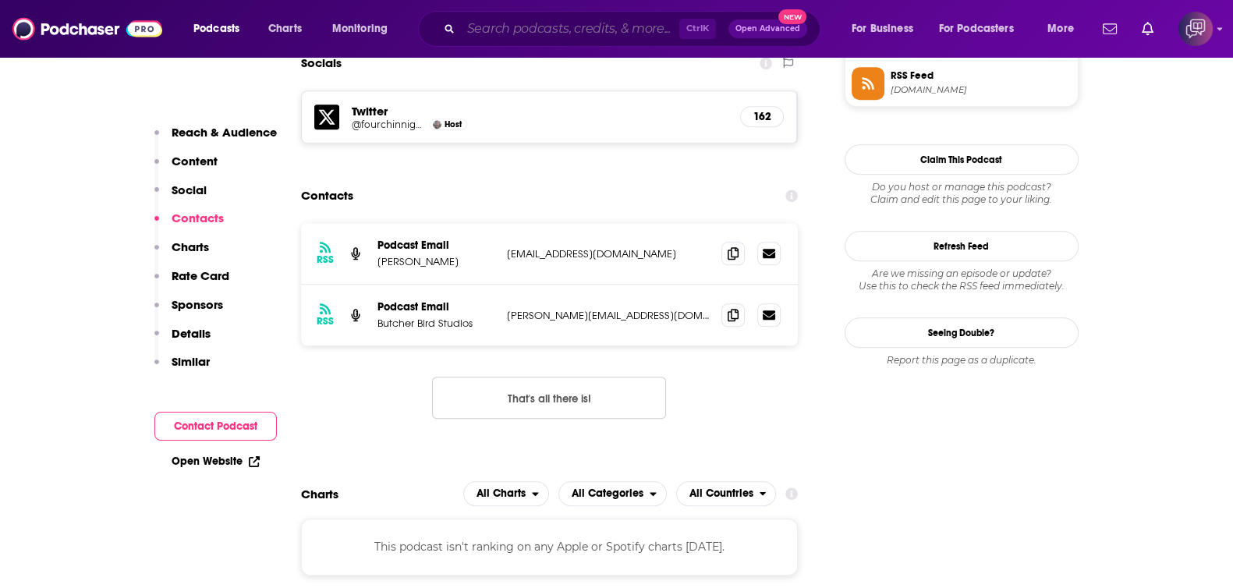
click at [610, 35] on input "Search podcasts, credits, & more..." at bounding box center [570, 28] width 218 height 25
paste input "Bill and Rob’s: An Excellent Adventure"
type input "Bill and Rob’s: An Excellent Adventure"
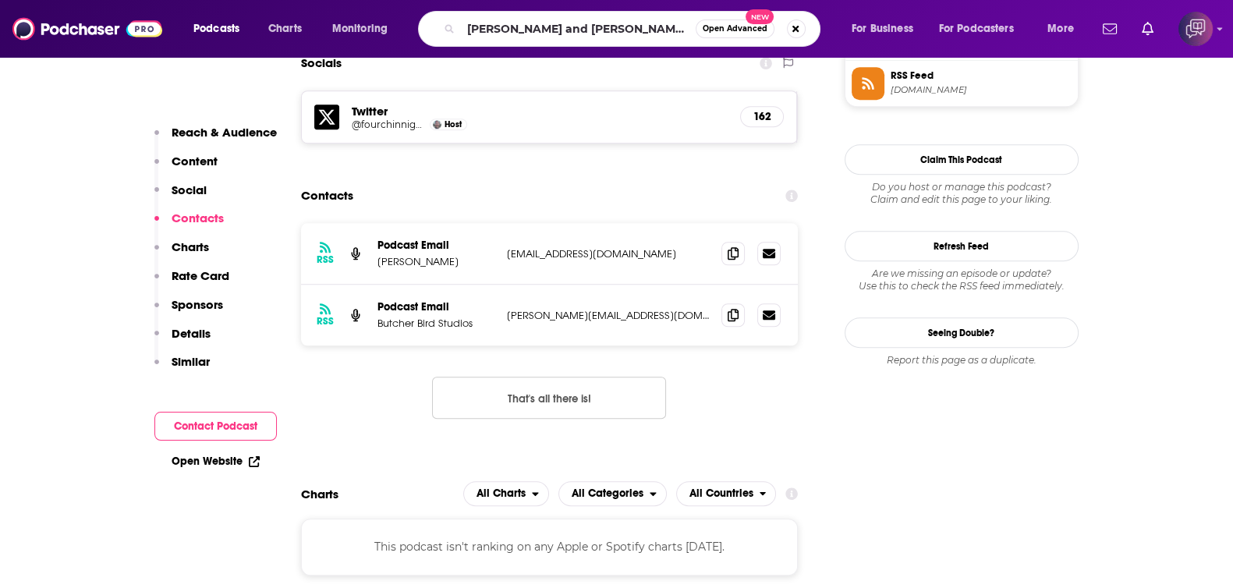
click at [707, 30] on span "Open Advanced" at bounding box center [734, 29] width 65 height 8
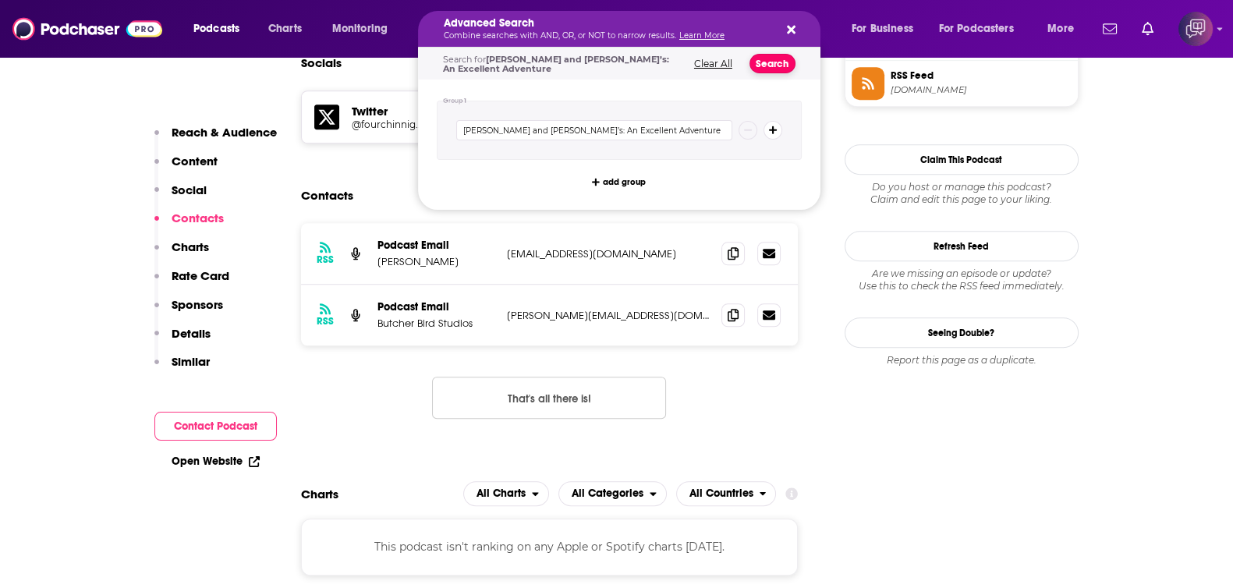
click at [766, 62] on button "Search" at bounding box center [772, 63] width 46 height 19
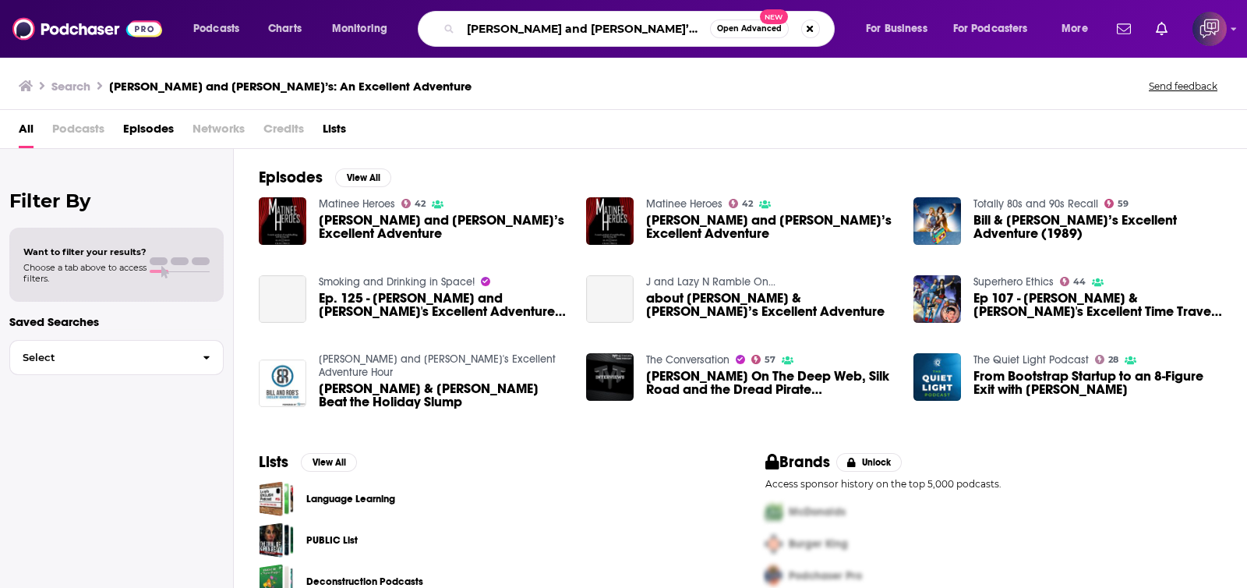
drag, startPoint x: 551, startPoint y: 28, endPoint x: 295, endPoint y: 8, distance: 256.5
click at [295, 8] on div "Podcasts Charts Monitoring Bill and Rob’s: An Excellent Adventure Open Advanced…" at bounding box center [623, 29] width 1247 height 58
type input "An Excellent Adventure"
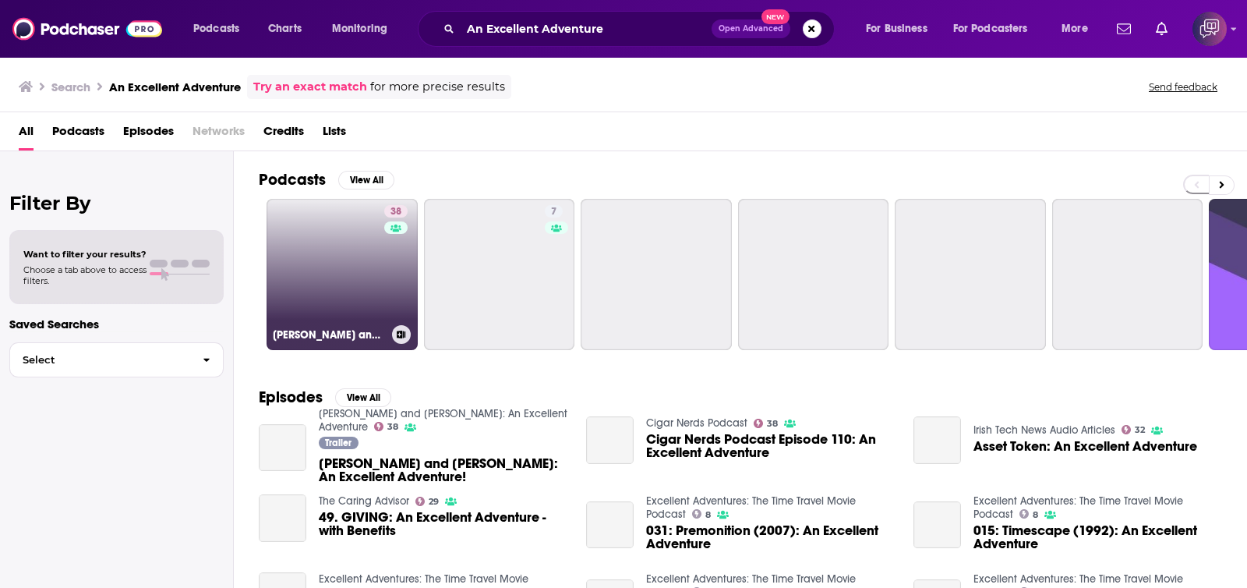
click at [357, 253] on link "38 Bill and Robs: An Excellent Adventure" at bounding box center [342, 274] width 151 height 151
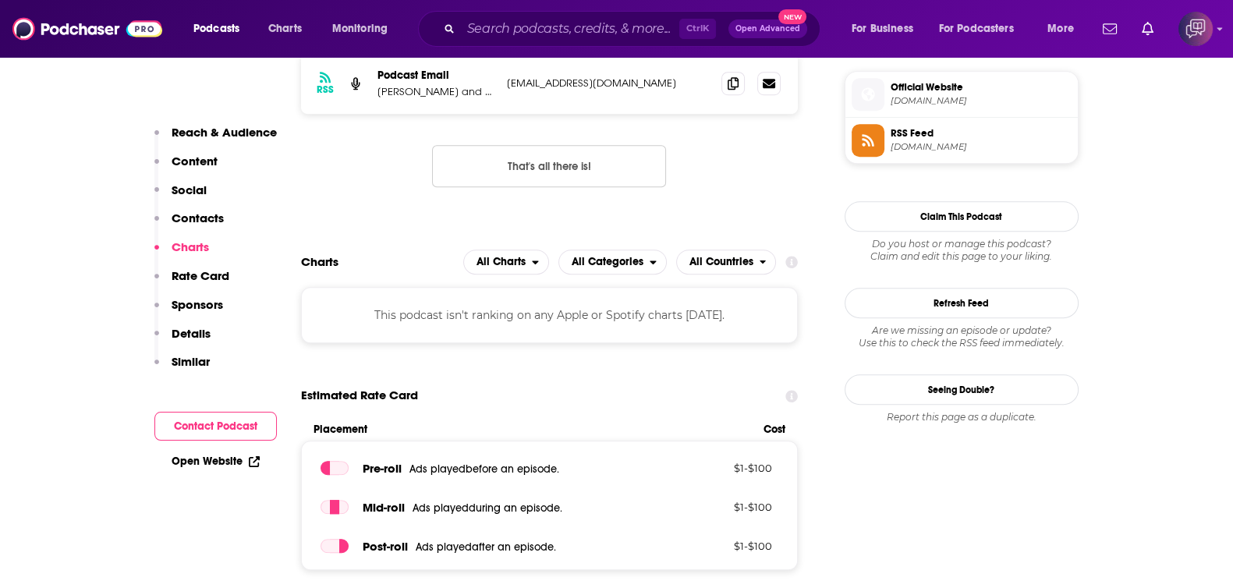
scroll to position [1170, 0]
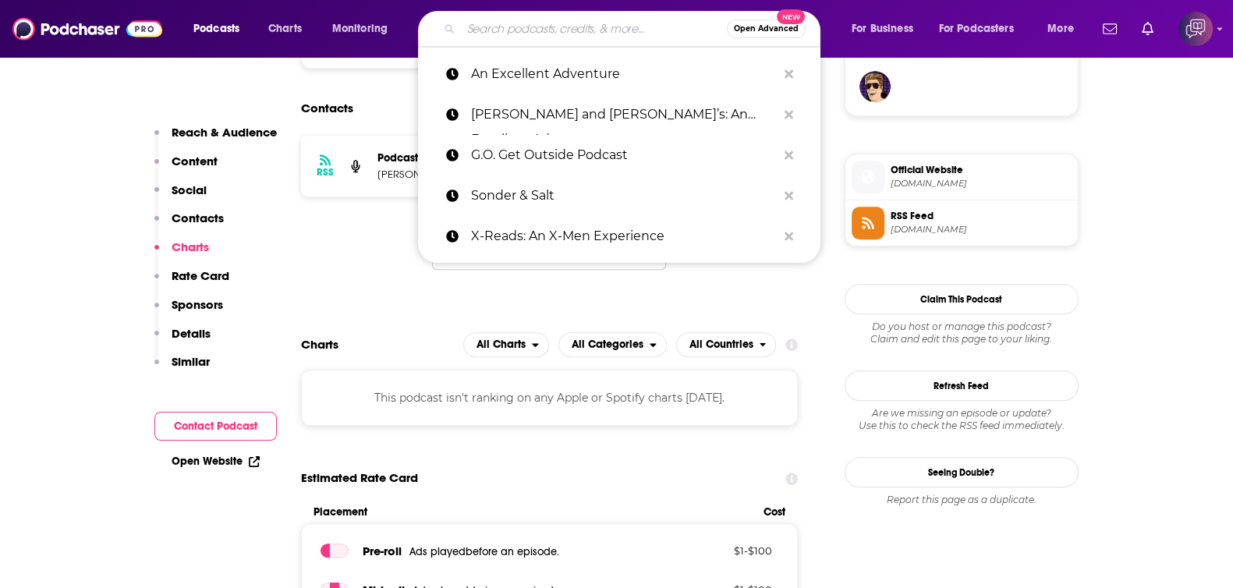
drag, startPoint x: 591, startPoint y: 23, endPoint x: 642, endPoint y: 37, distance: 53.3
click at [592, 23] on input "Search podcasts, credits, & more..." at bounding box center [594, 28] width 266 height 25
paste input "Word To Your Mama"
type input "Word To Your Mama"
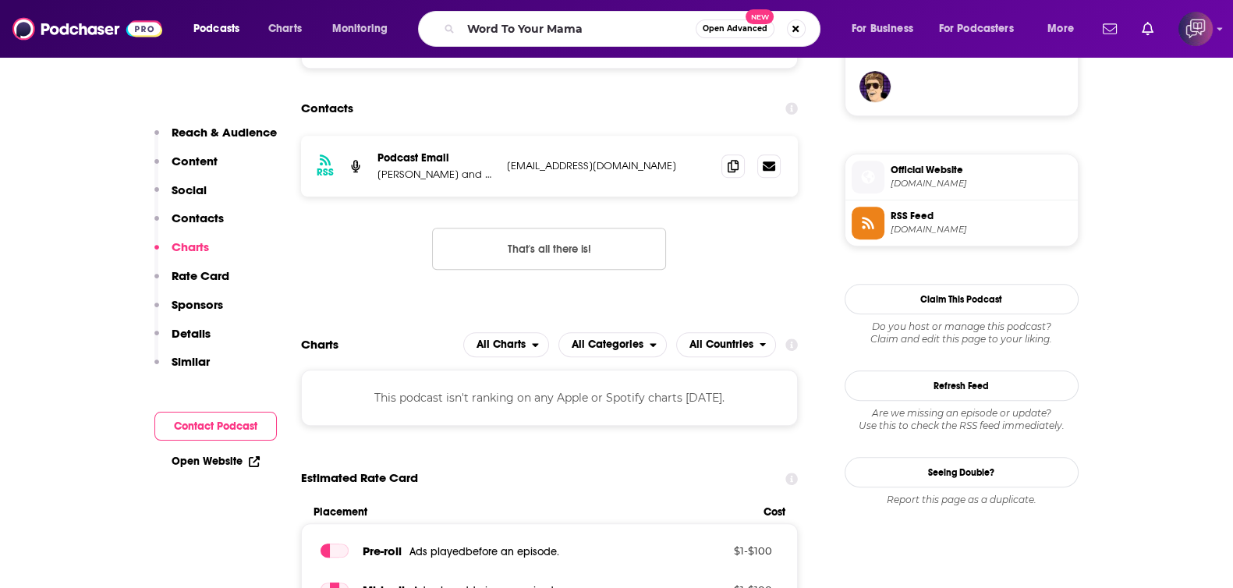
click at [724, 34] on button "Open Advanced New" at bounding box center [734, 28] width 79 height 19
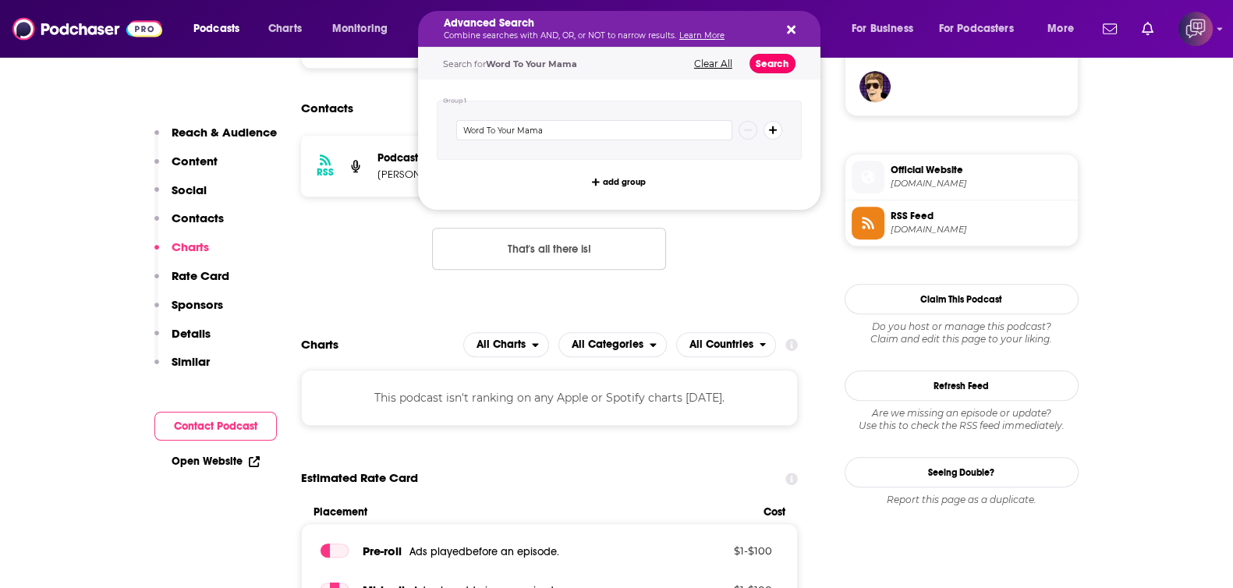
click at [764, 54] on button "Search" at bounding box center [772, 63] width 46 height 19
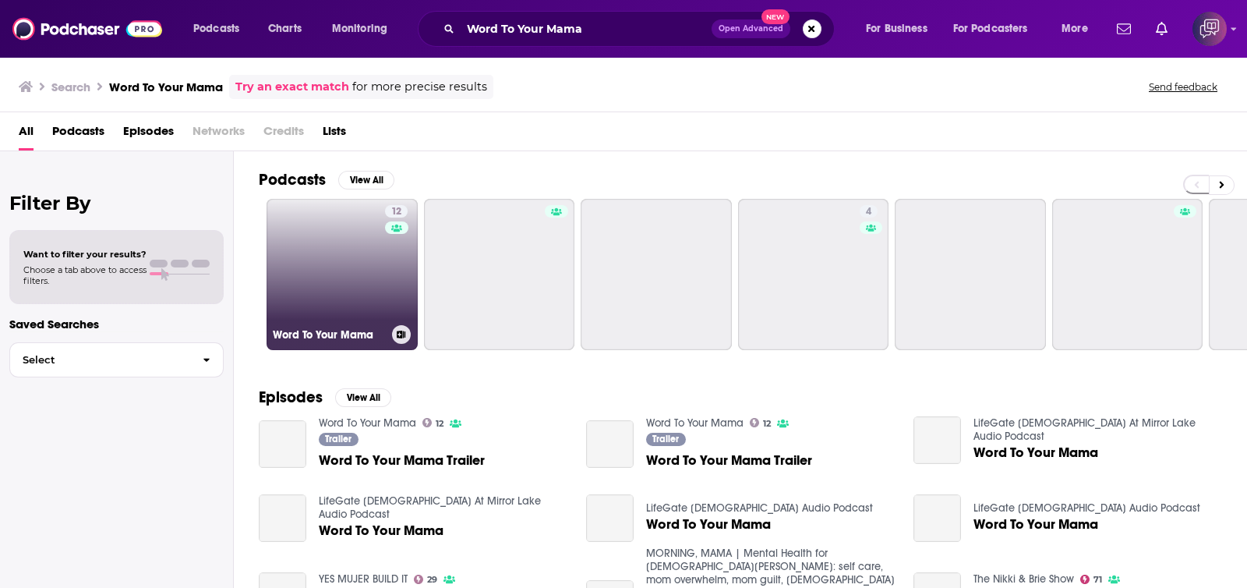
click at [357, 313] on link "12 Word To Your Mama" at bounding box center [342, 274] width 151 height 151
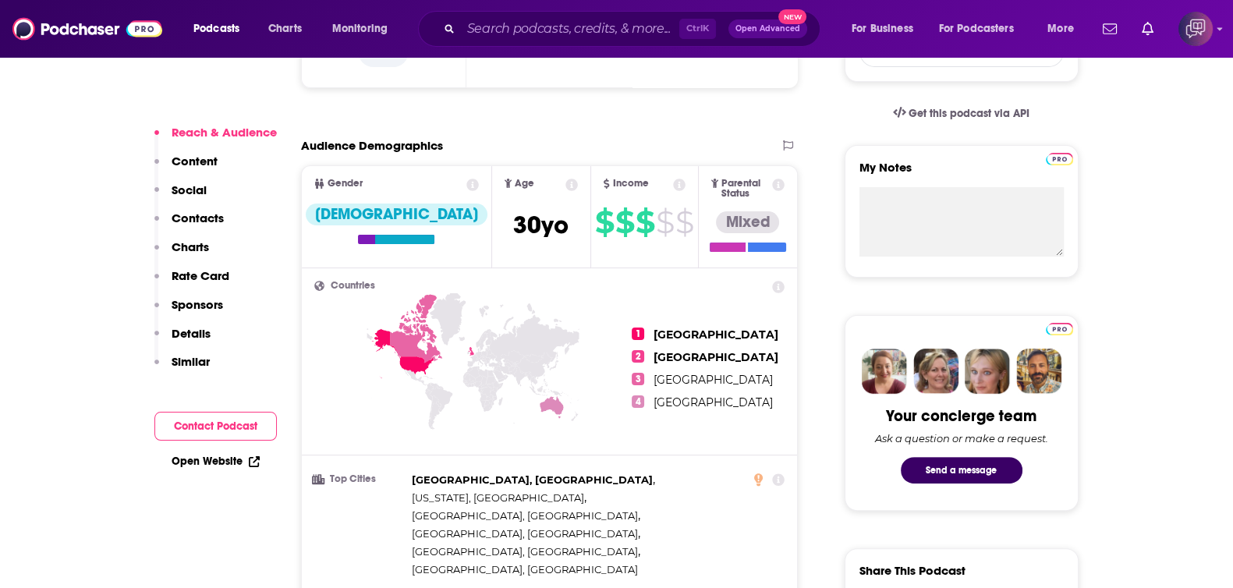
scroll to position [1072, 0]
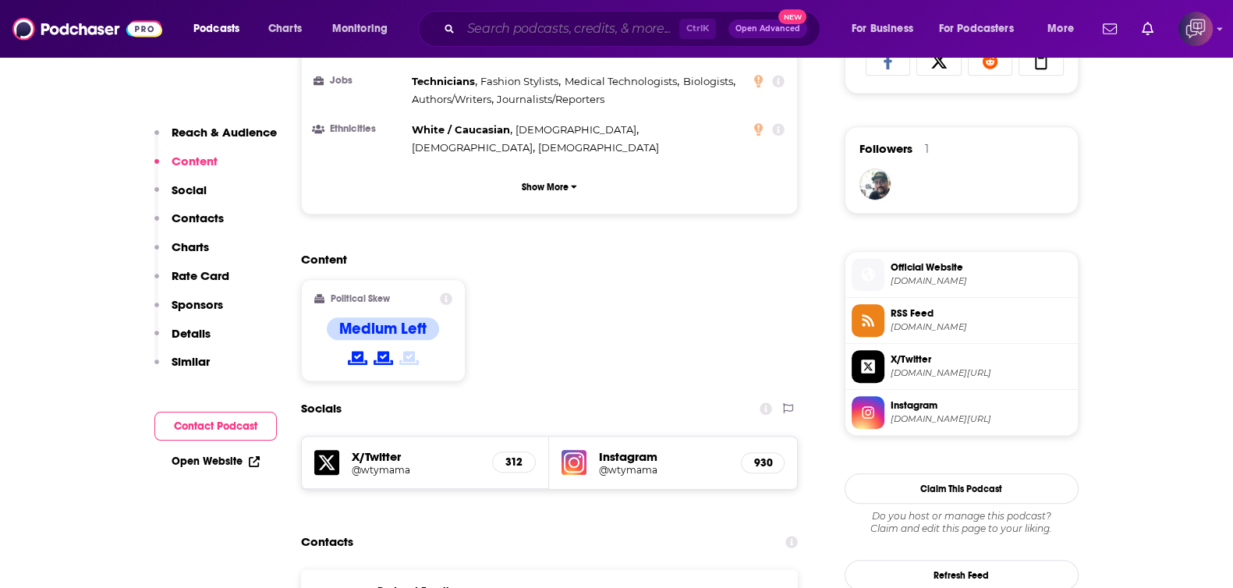
click at [613, 22] on input "Search podcasts, credits, & more..." at bounding box center [570, 28] width 218 height 25
paste input "Don't Be Alone with Jay Kogen"
type input "Don't Be Alone with Jay Kogen"
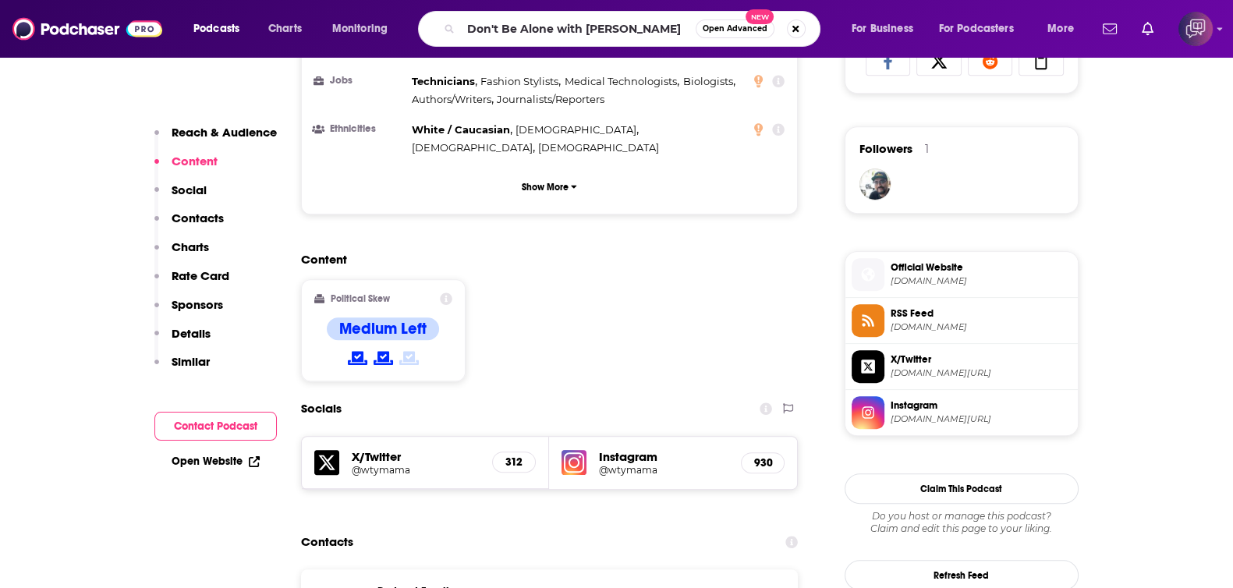
click at [731, 27] on span "Open Advanced" at bounding box center [734, 29] width 65 height 8
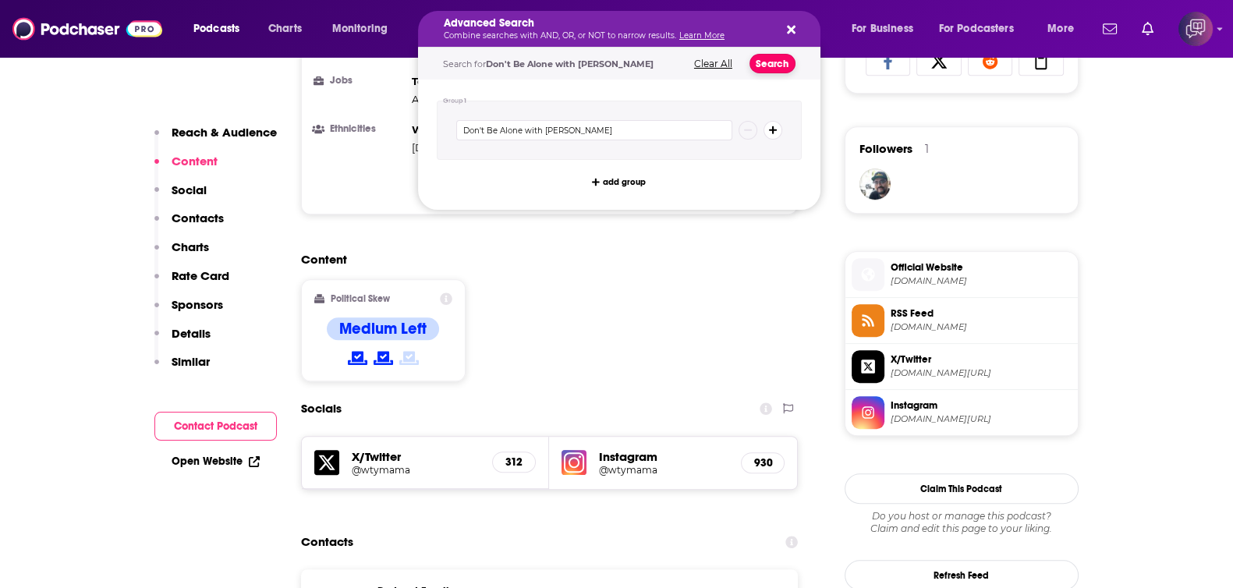
click at [772, 68] on button "Search" at bounding box center [772, 63] width 46 height 19
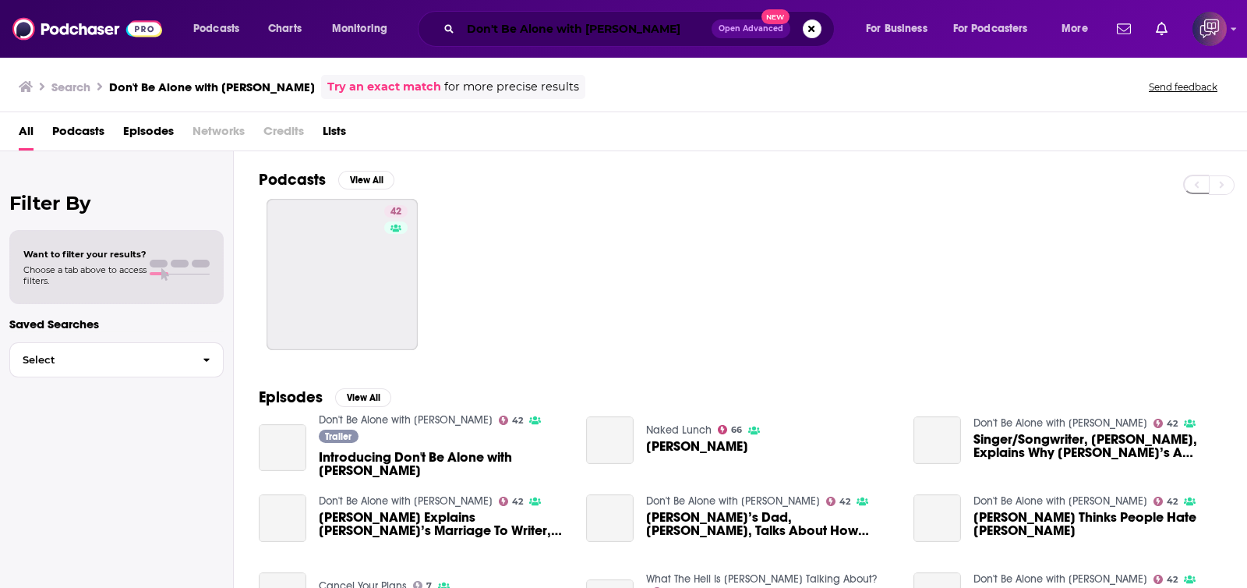
click at [563, 27] on input "Don't Be Alone with Jay Kogen" at bounding box center [586, 28] width 251 height 25
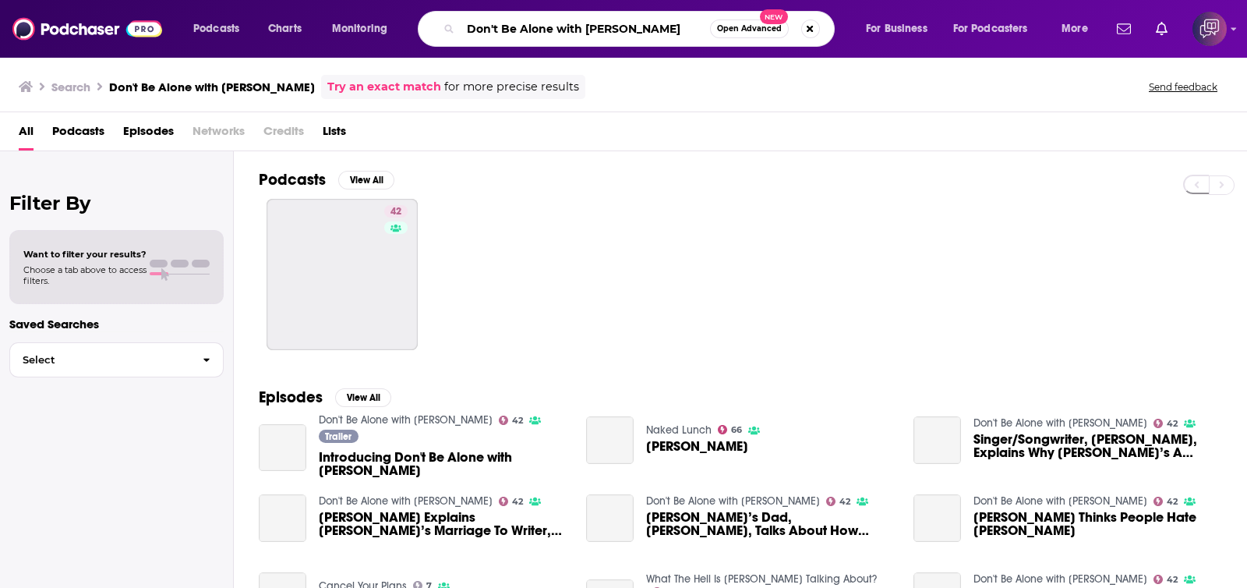
paste input "Neighbours Aftershow"
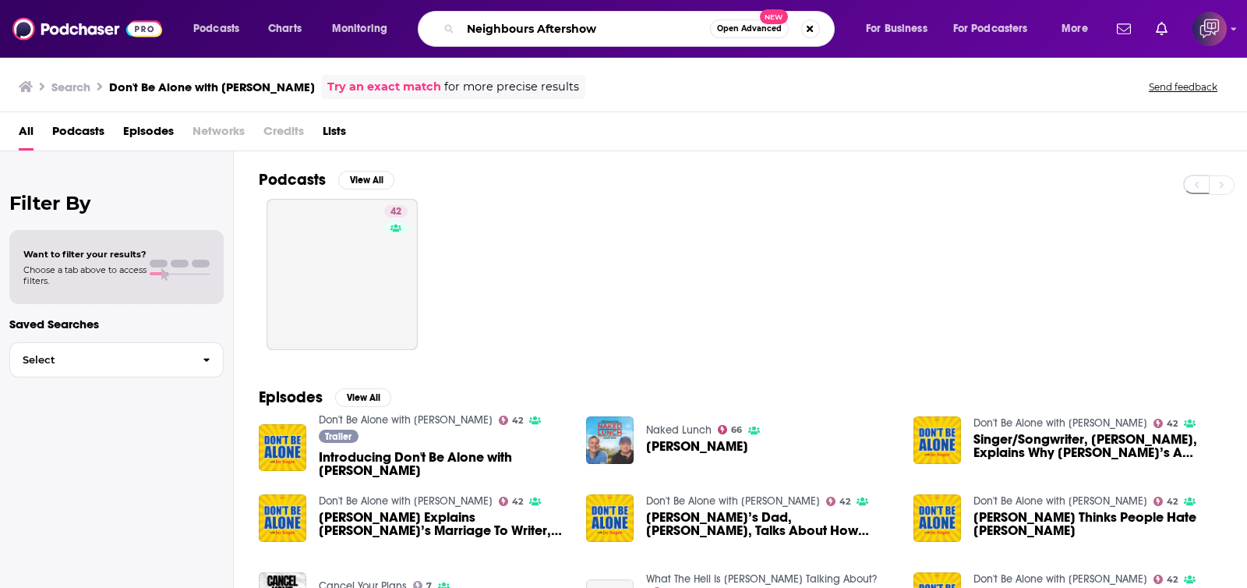
type input "Neighbours Aftershow"
click at [734, 27] on span "Open Advanced" at bounding box center [749, 29] width 65 height 8
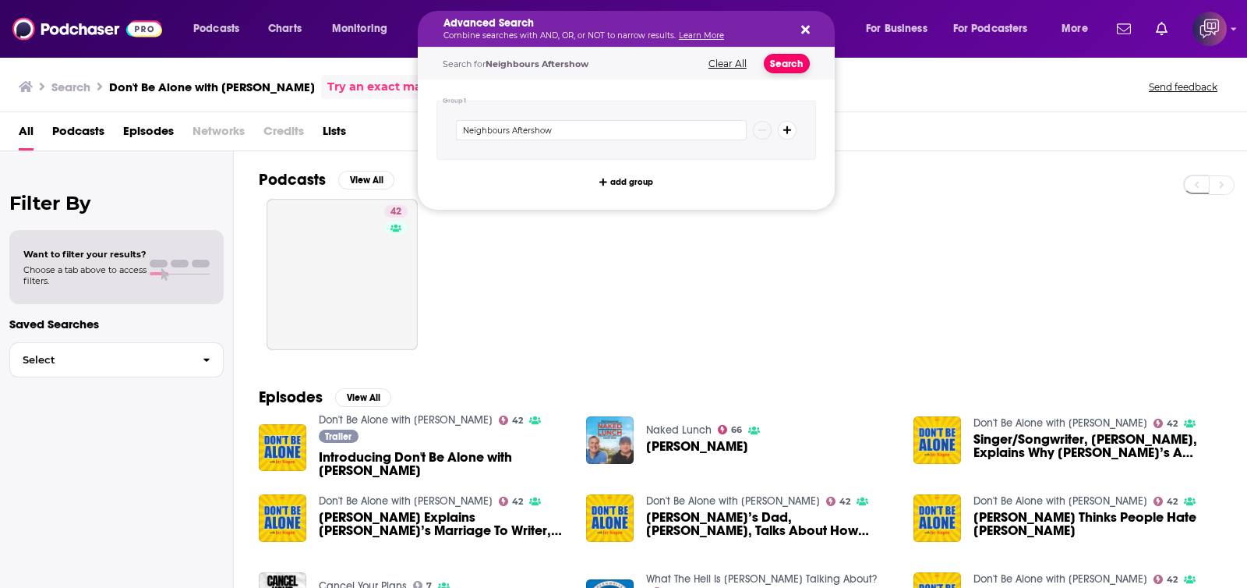
click at [786, 64] on button "Search" at bounding box center [787, 63] width 46 height 19
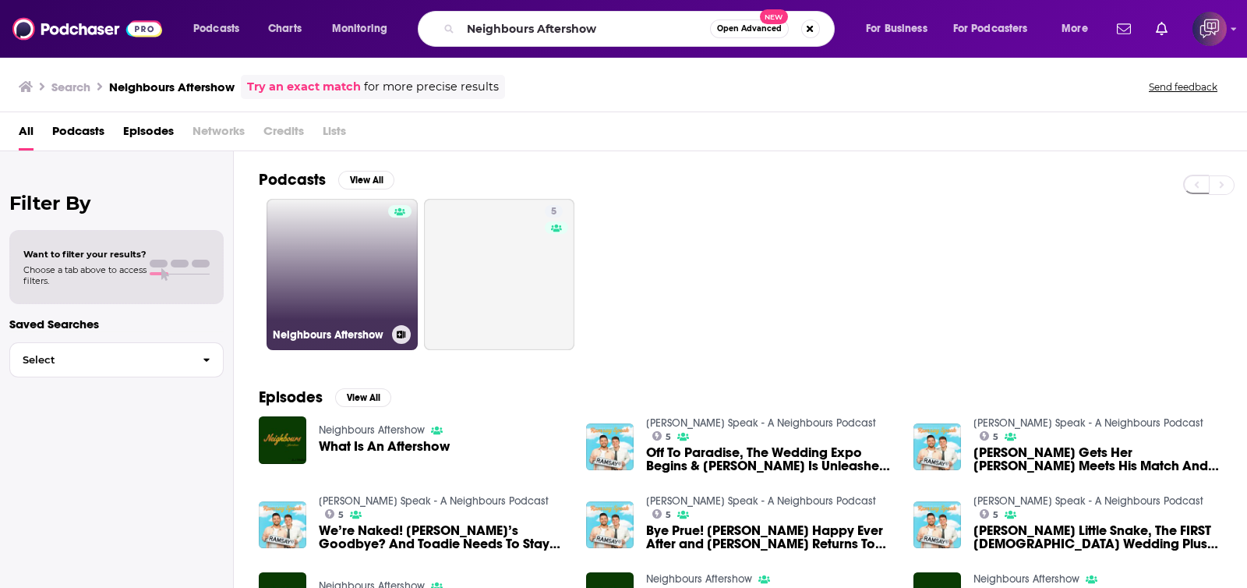
click at [355, 269] on link "Neighbours Aftershow" at bounding box center [342, 274] width 151 height 151
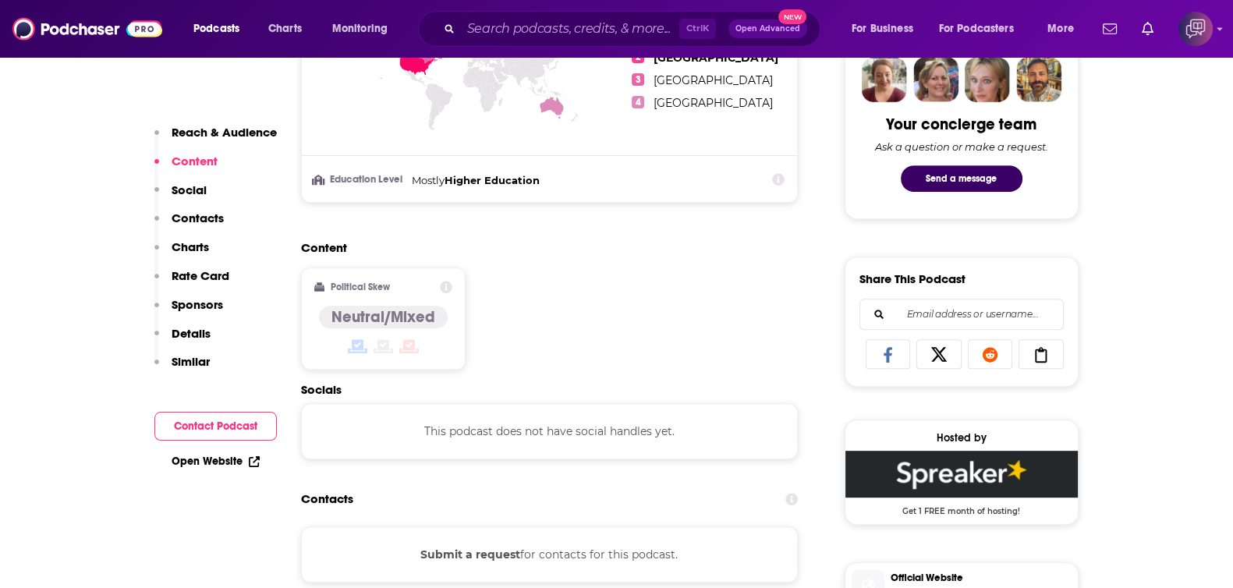
scroll to position [975, 0]
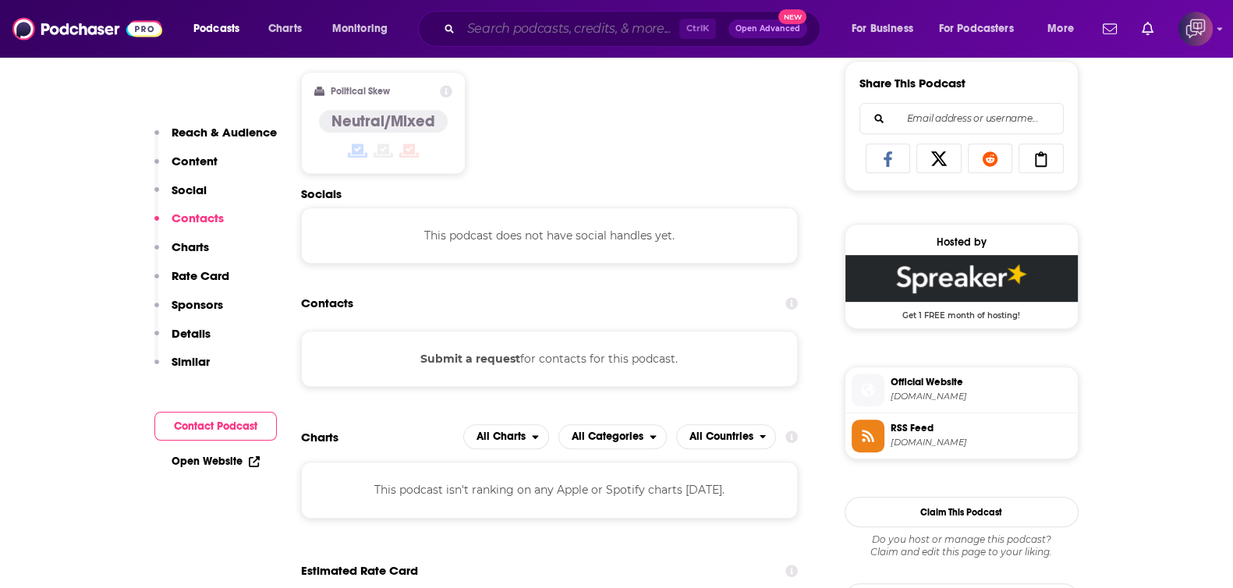
click at [497, 26] on input "Search podcasts, credits, & more..." at bounding box center [570, 28] width 218 height 25
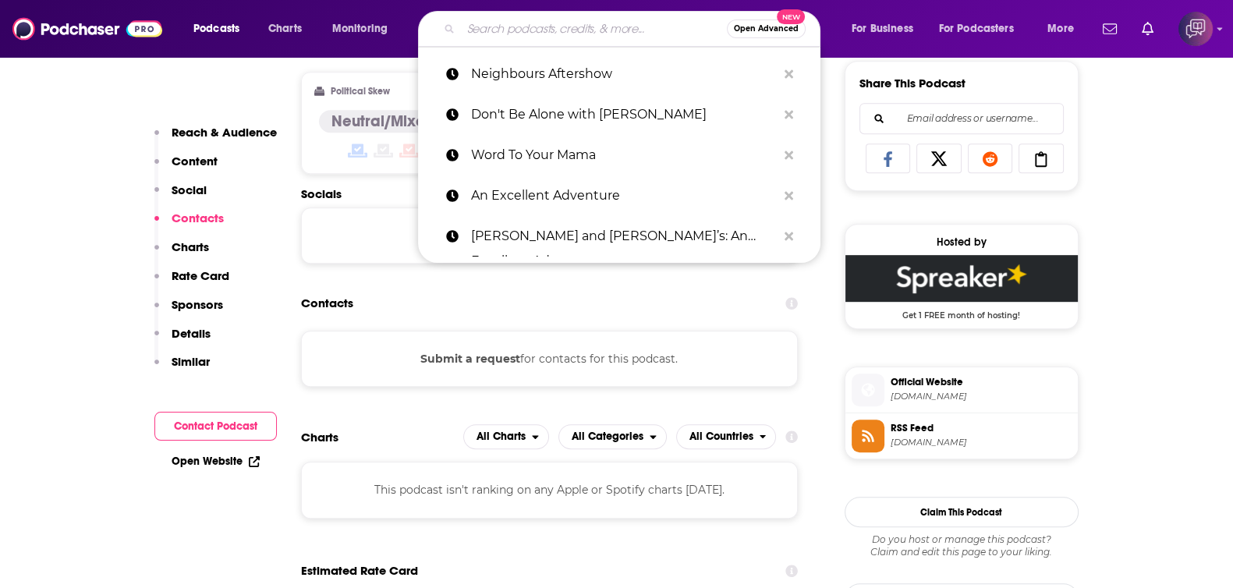
paste input "Ecommerce On Tap"
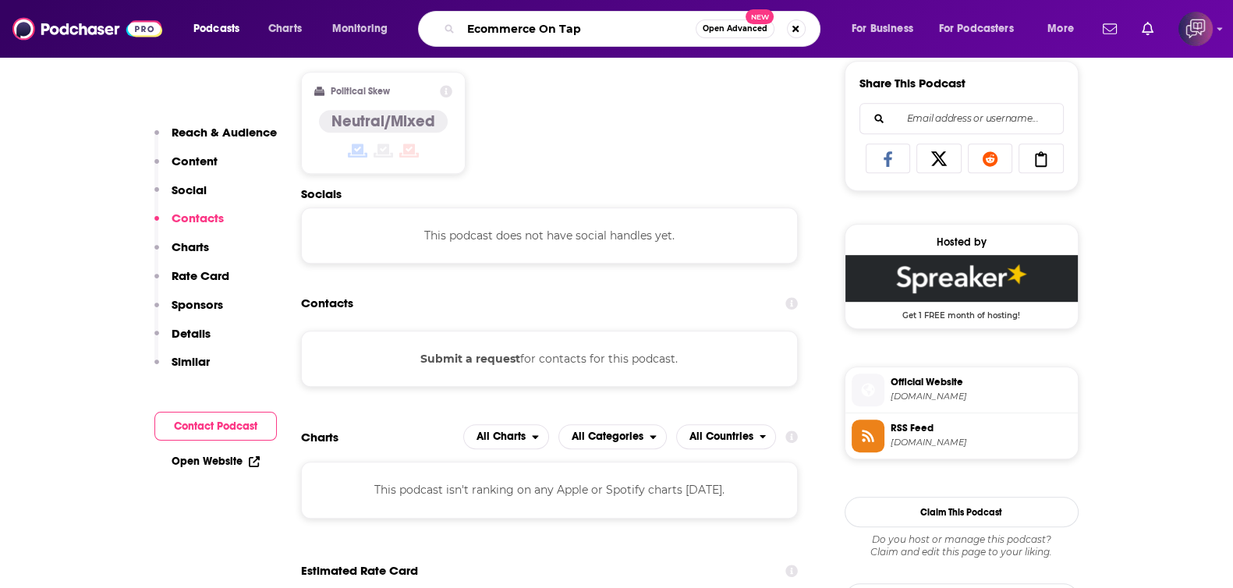
type input "Ecommerce On Tap"
click at [738, 34] on button "Open Advanced New" at bounding box center [734, 28] width 79 height 19
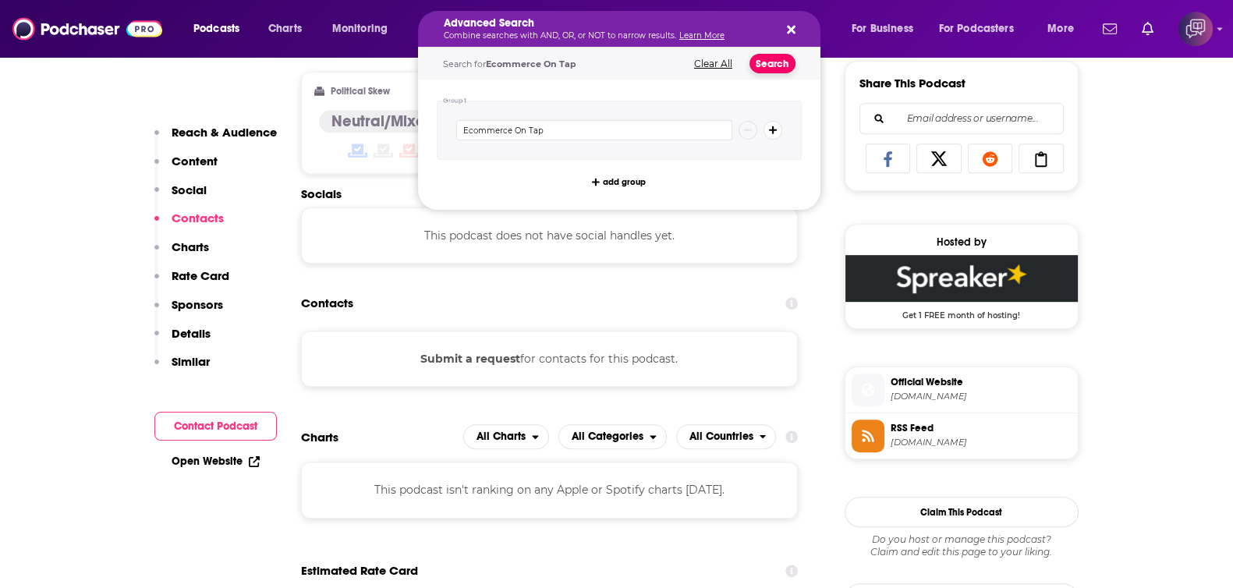
click at [772, 60] on button "Search" at bounding box center [772, 63] width 46 height 19
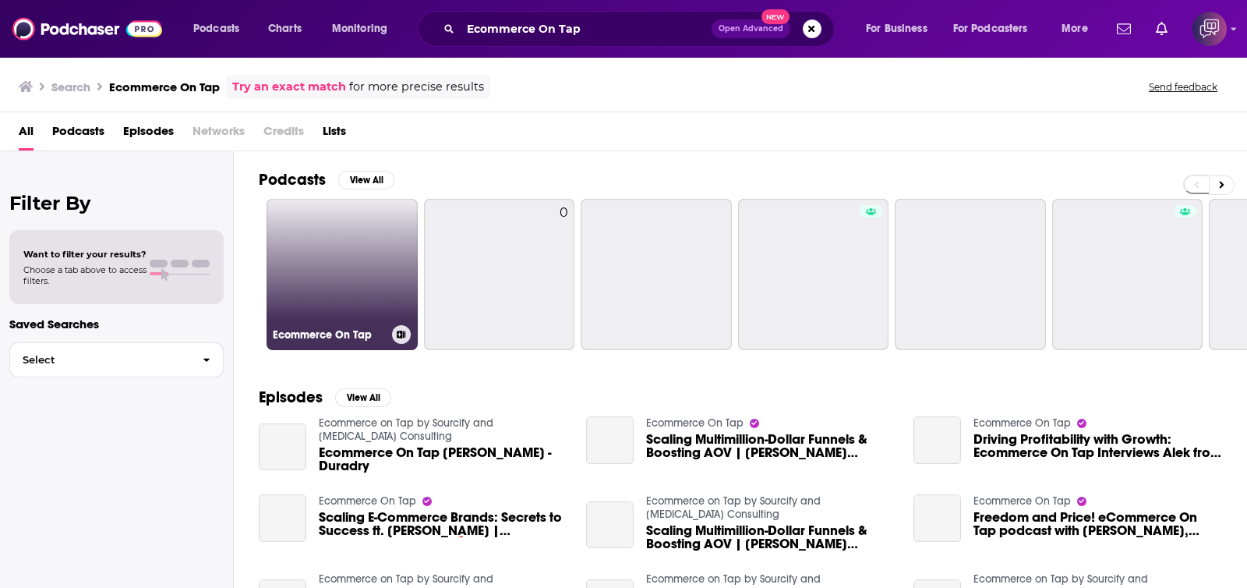
click at [366, 292] on link "Ecommerce On Tap" at bounding box center [342, 274] width 151 height 151
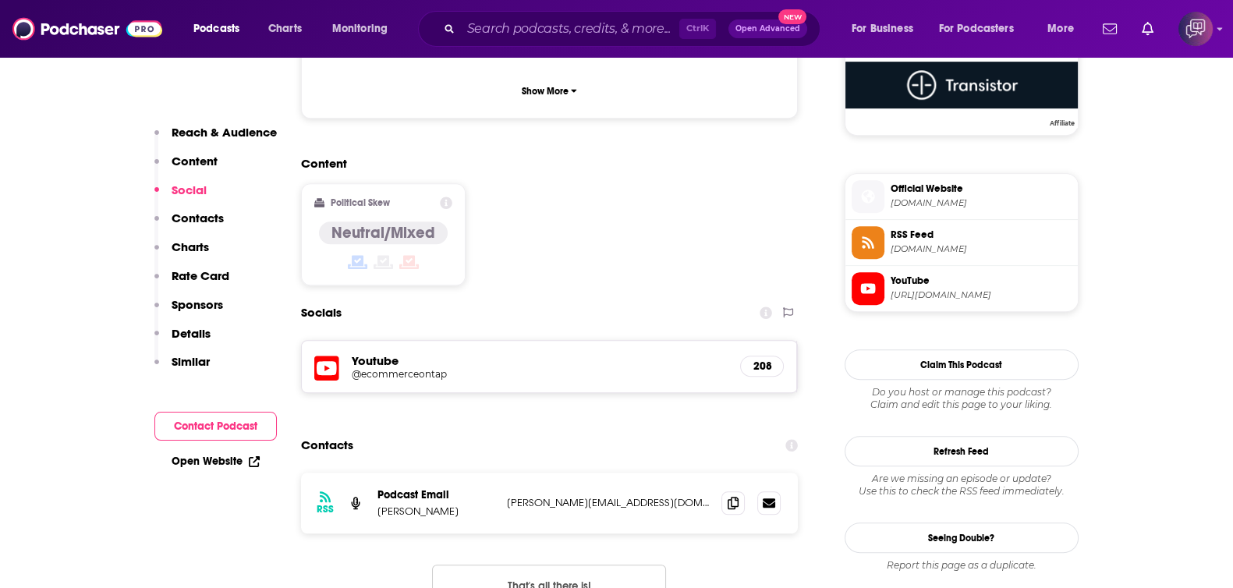
scroll to position [1170, 0]
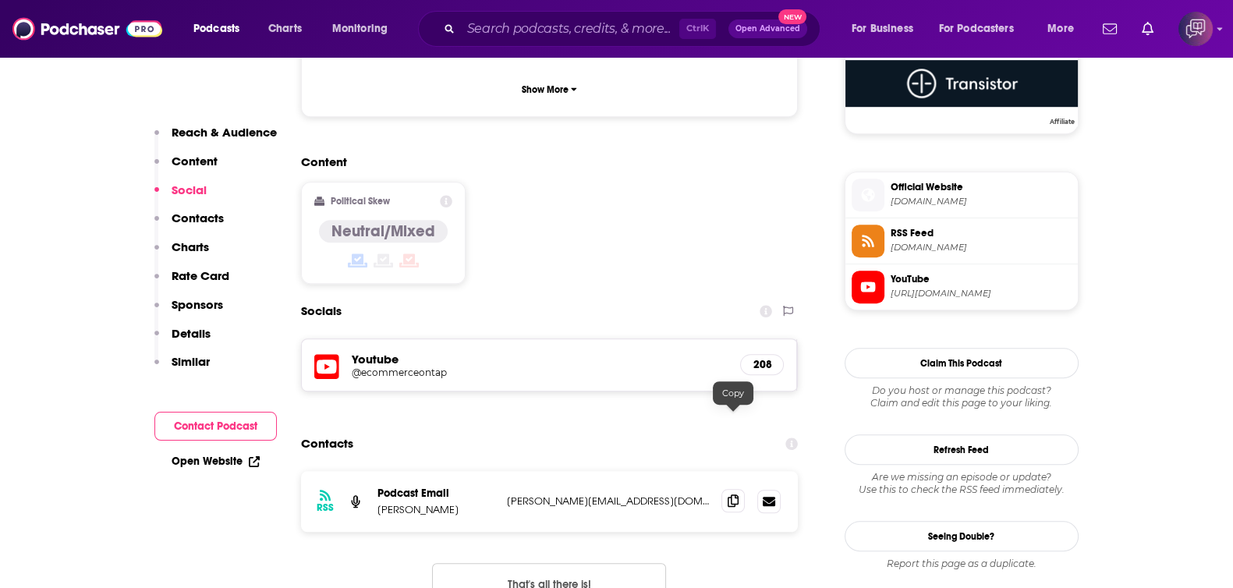
click at [732, 489] on span at bounding box center [732, 500] width 23 height 23
click at [565, 29] on input "Search podcasts, credits, & more..." at bounding box center [570, 28] width 218 height 25
paste input "The Danza Project"
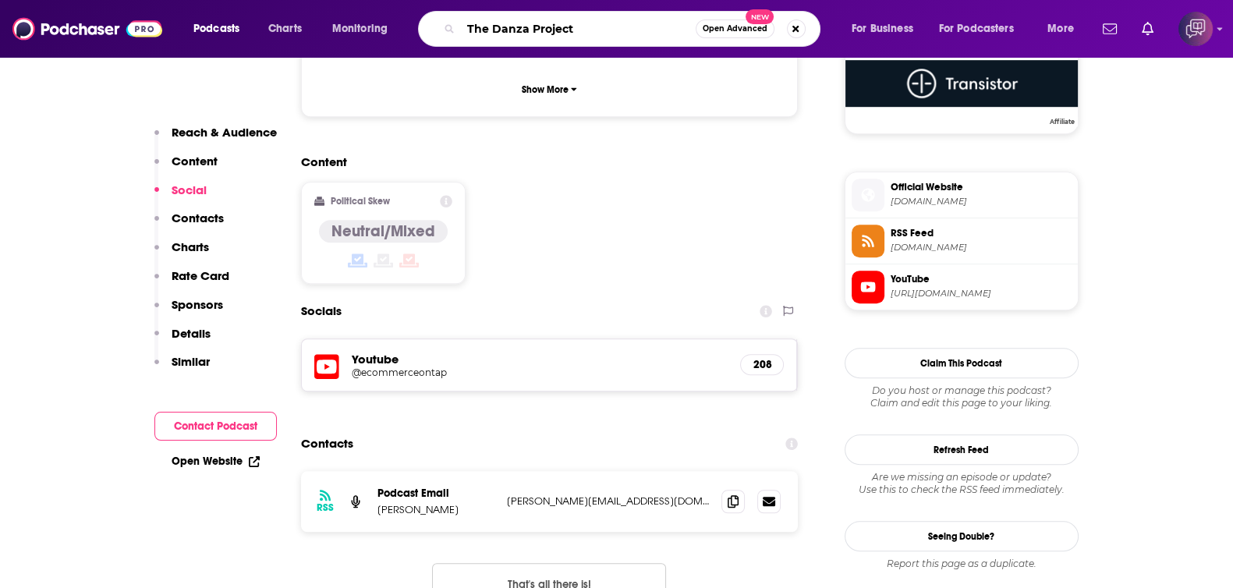
type input "The Danza Project"
click at [735, 34] on button "Open Advanced New" at bounding box center [734, 28] width 79 height 19
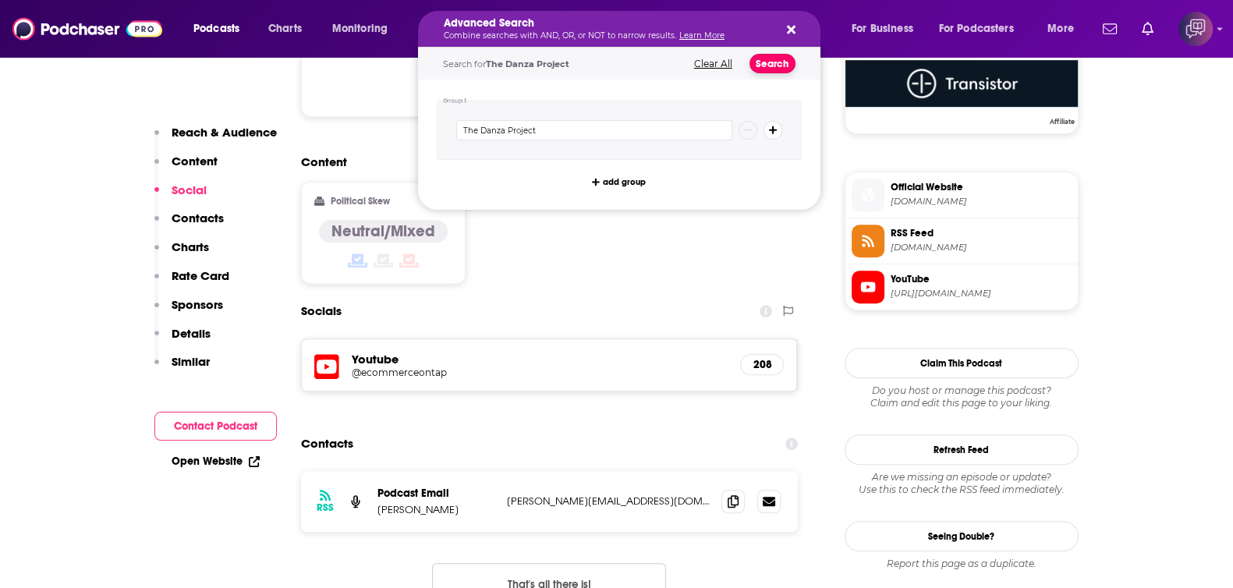
click at [784, 58] on button "Search" at bounding box center [772, 63] width 46 height 19
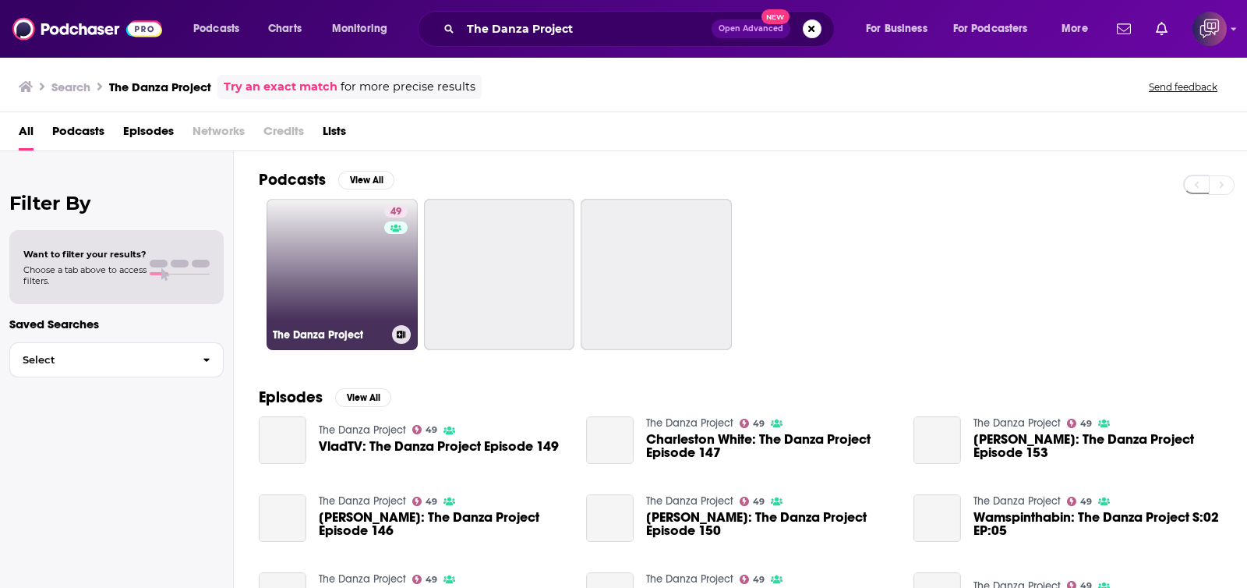
click at [366, 312] on link "49 The Danza Project" at bounding box center [342, 274] width 151 height 151
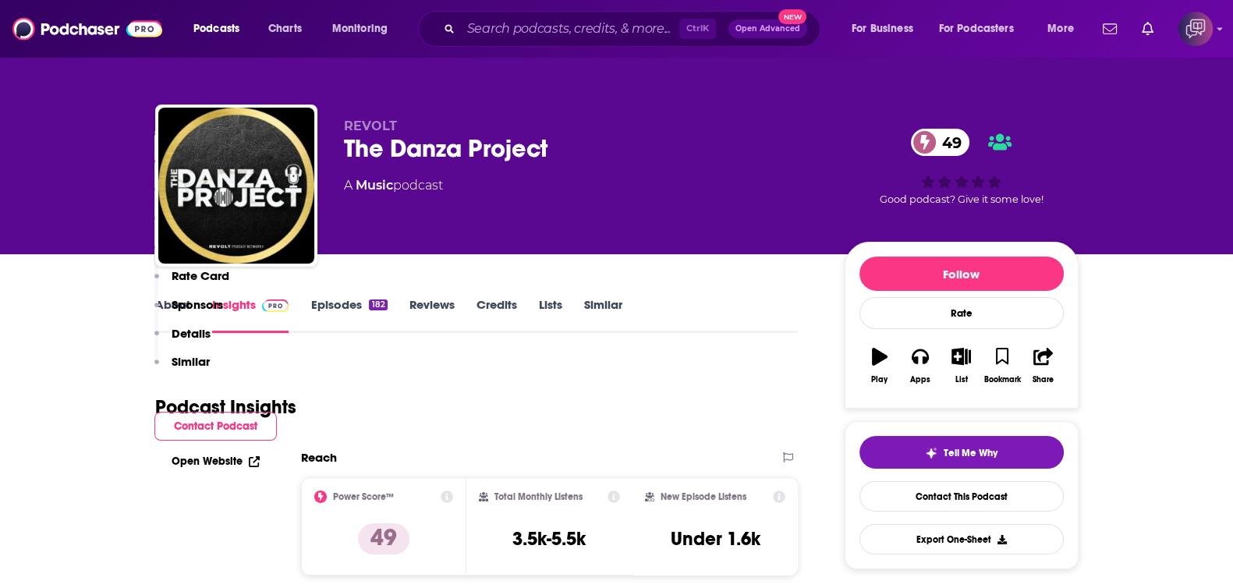
scroll to position [1461, 0]
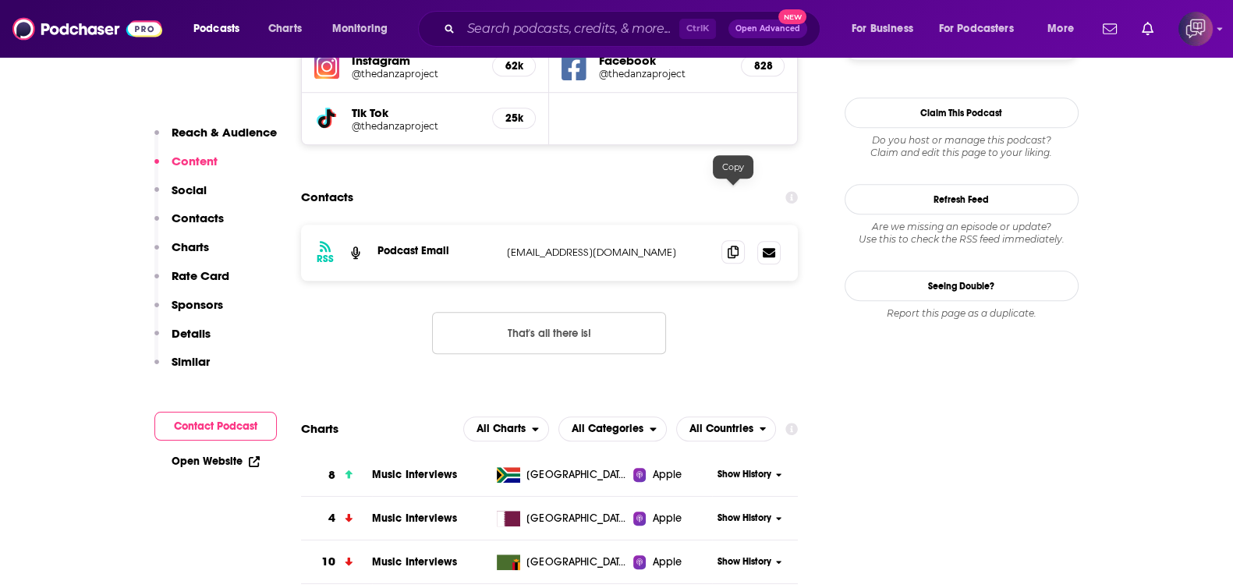
click at [728, 246] on icon at bounding box center [732, 252] width 11 height 12
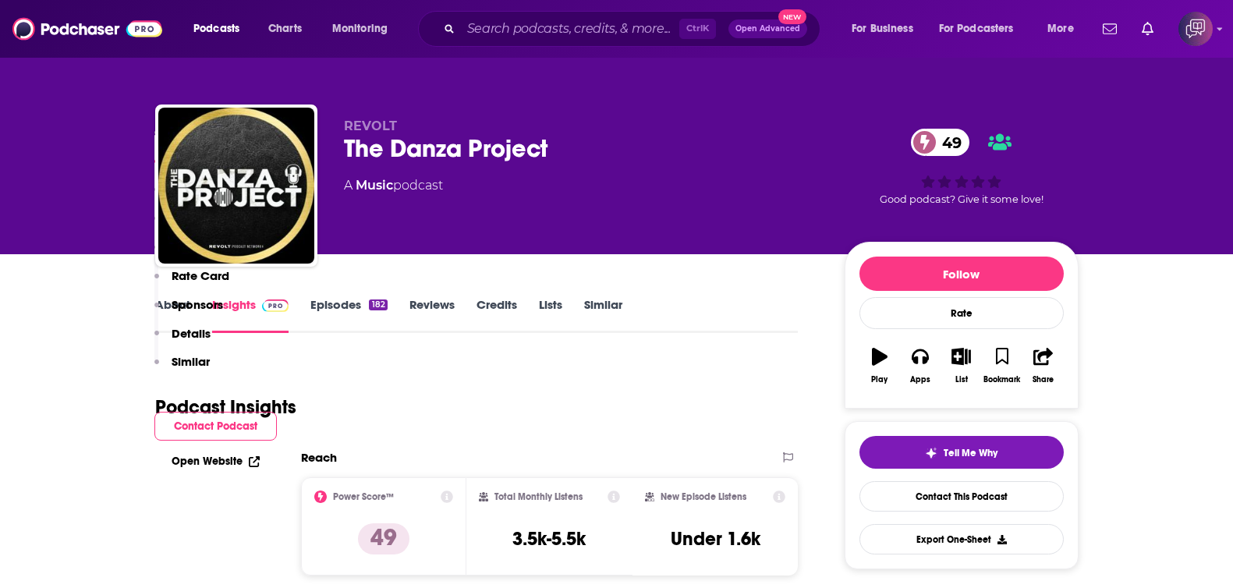
scroll to position [1461, 0]
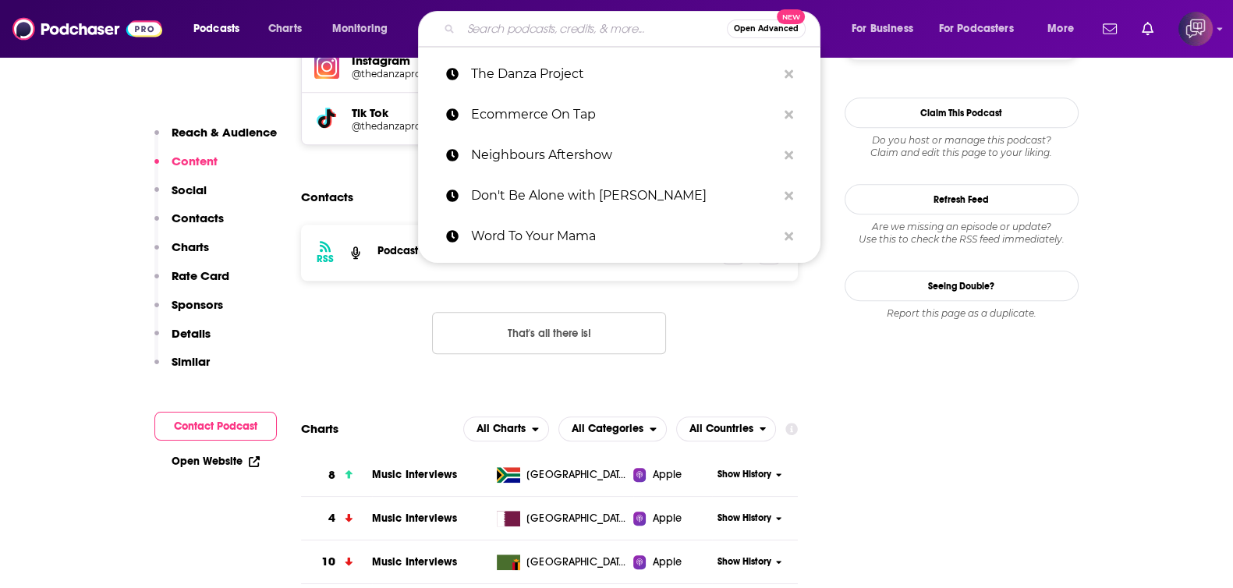
click at [554, 23] on input "Search podcasts, credits, & more..." at bounding box center [594, 28] width 266 height 25
paste input "Ch*ngona Revolution"
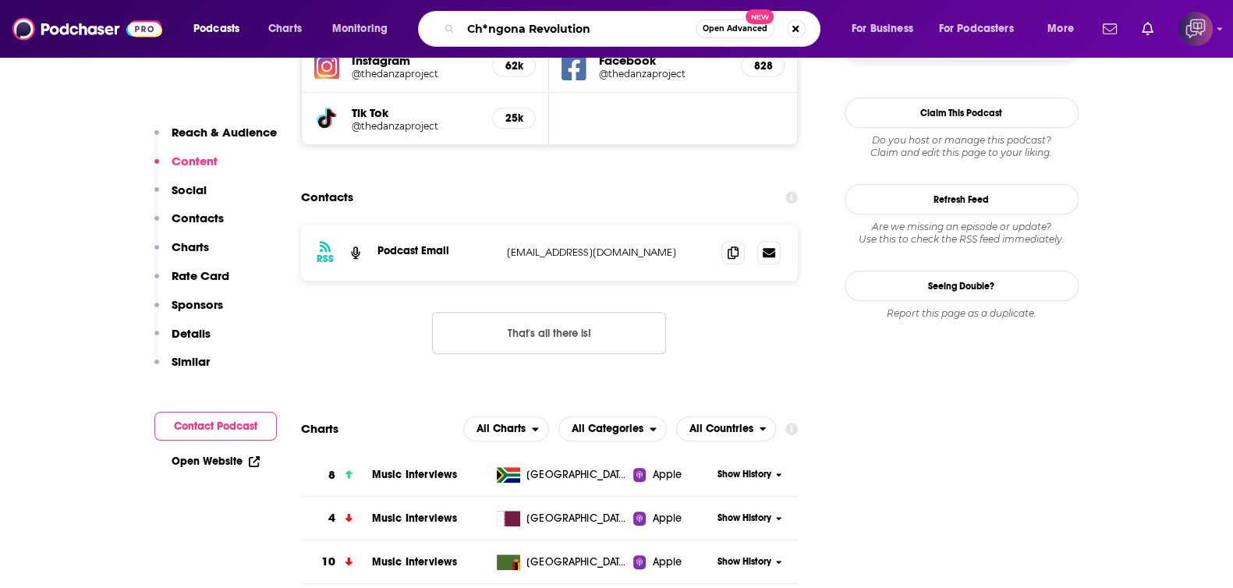
type input "Ch*ngona Revolution"
click at [730, 28] on span "Open Advanced" at bounding box center [734, 29] width 65 height 8
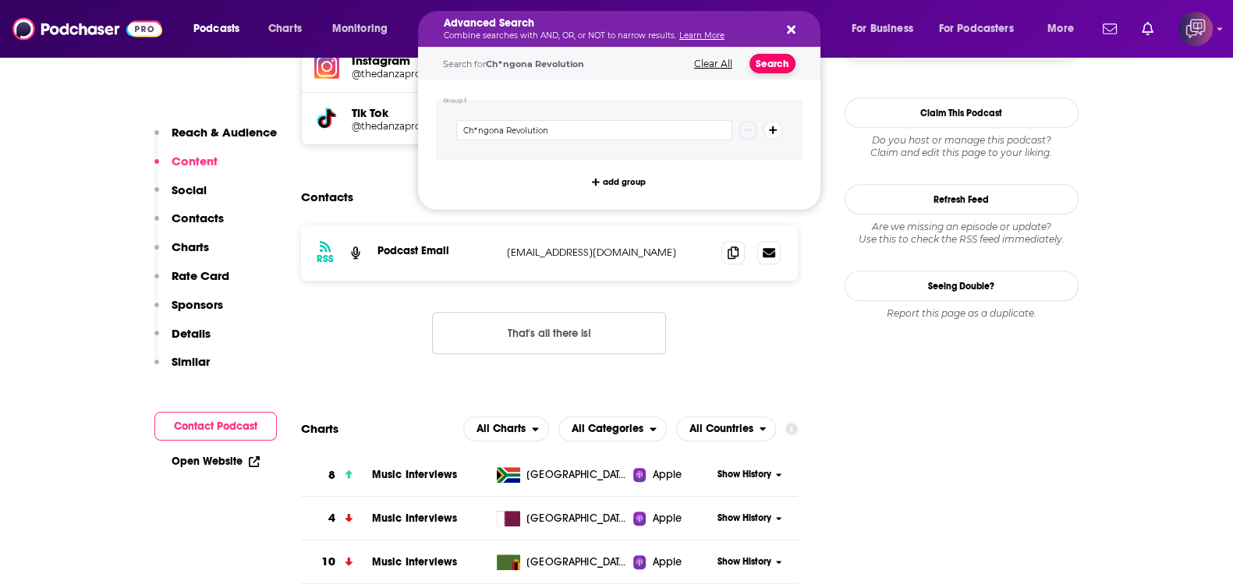
click at [776, 61] on button "Search" at bounding box center [772, 63] width 46 height 19
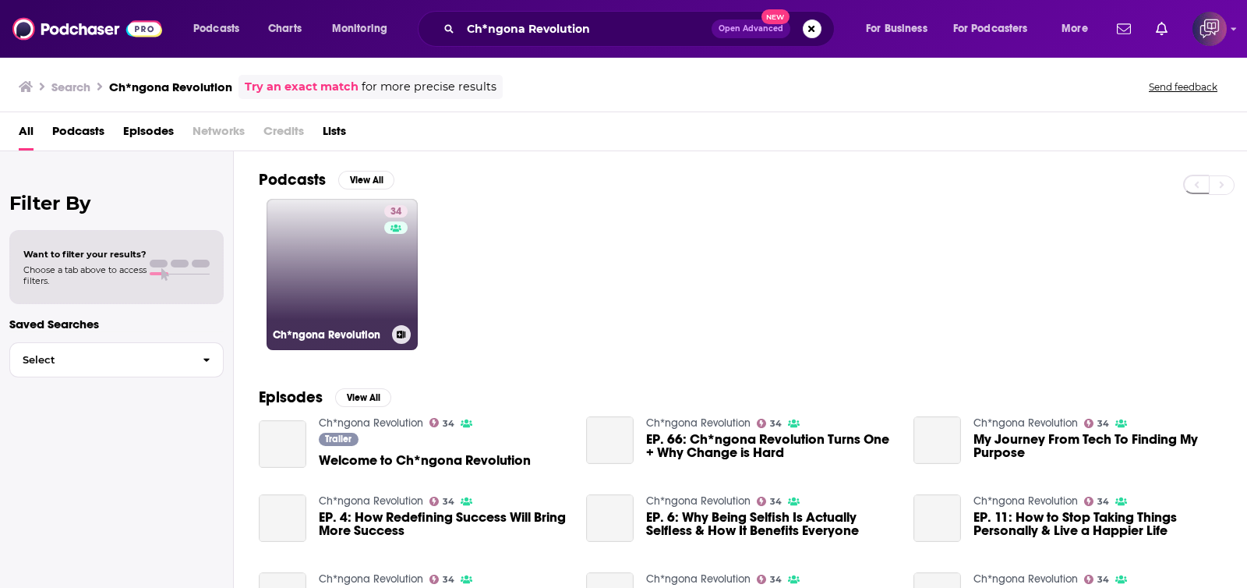
click at [374, 308] on link "34 Ch*ngona Revolution" at bounding box center [342, 274] width 151 height 151
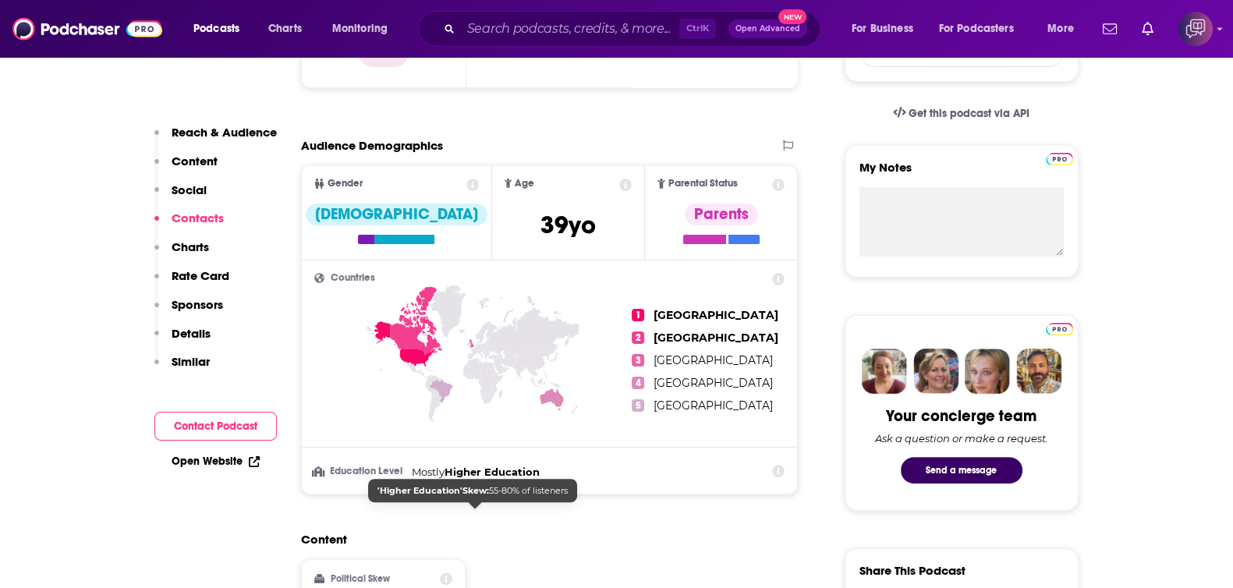
scroll to position [1072, 0]
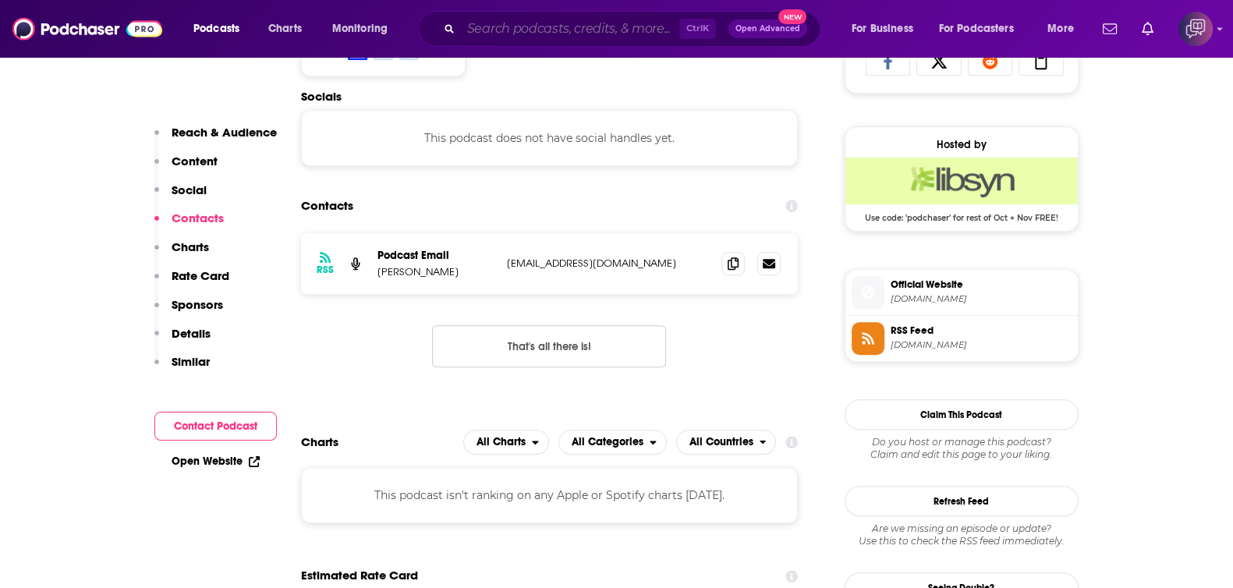
click at [542, 33] on input "Search podcasts, credits, & more..." at bounding box center [570, 28] width 218 height 25
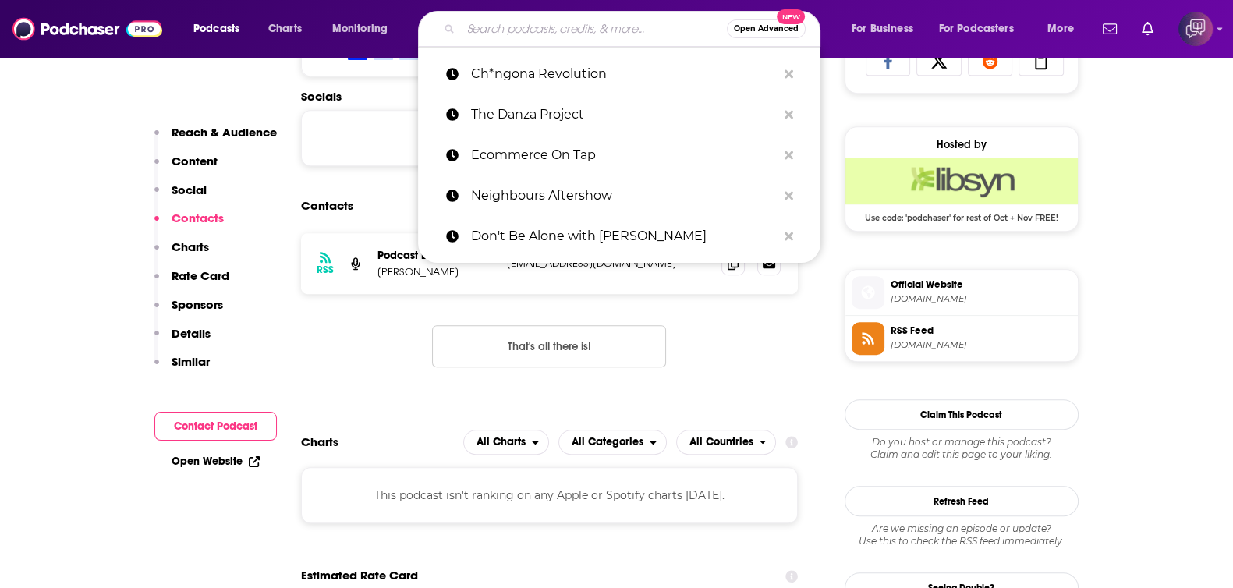
paste input "Pastry Arts Podcast"
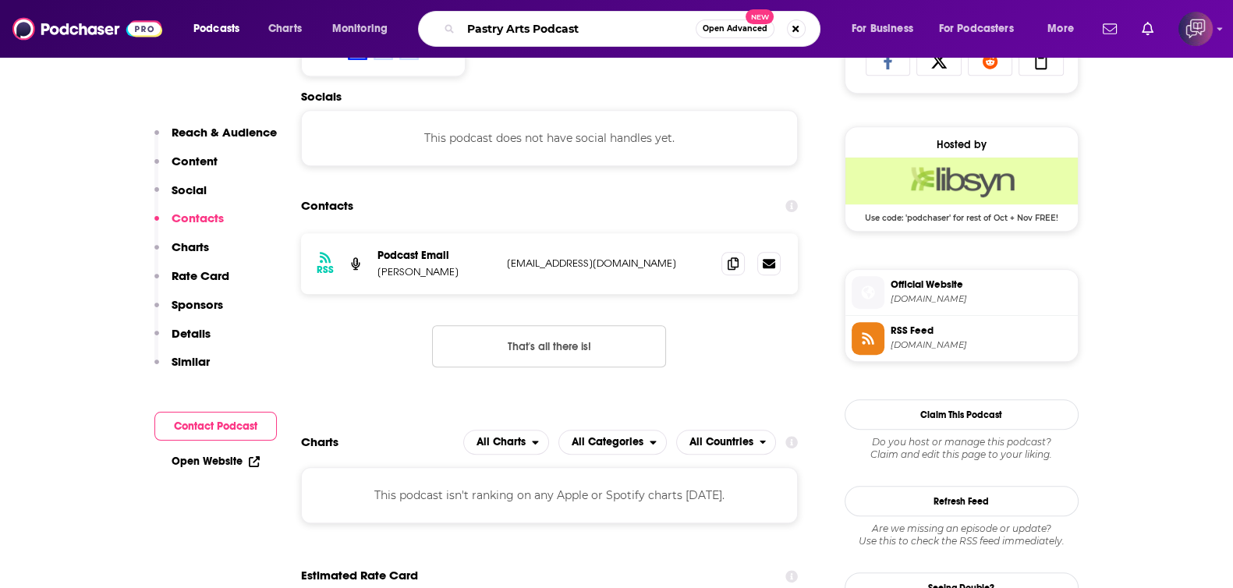
type input "Pastry Arts Podcast"
click at [727, 32] on span "Open Advanced" at bounding box center [734, 29] width 65 height 8
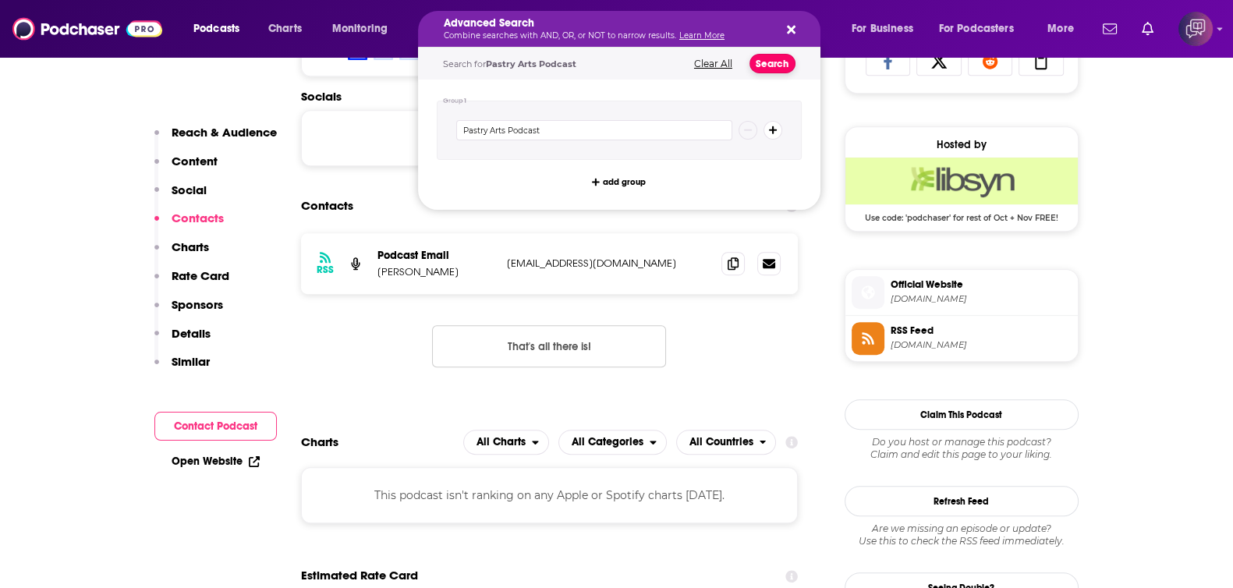
click at [766, 62] on button "Search" at bounding box center [772, 63] width 46 height 19
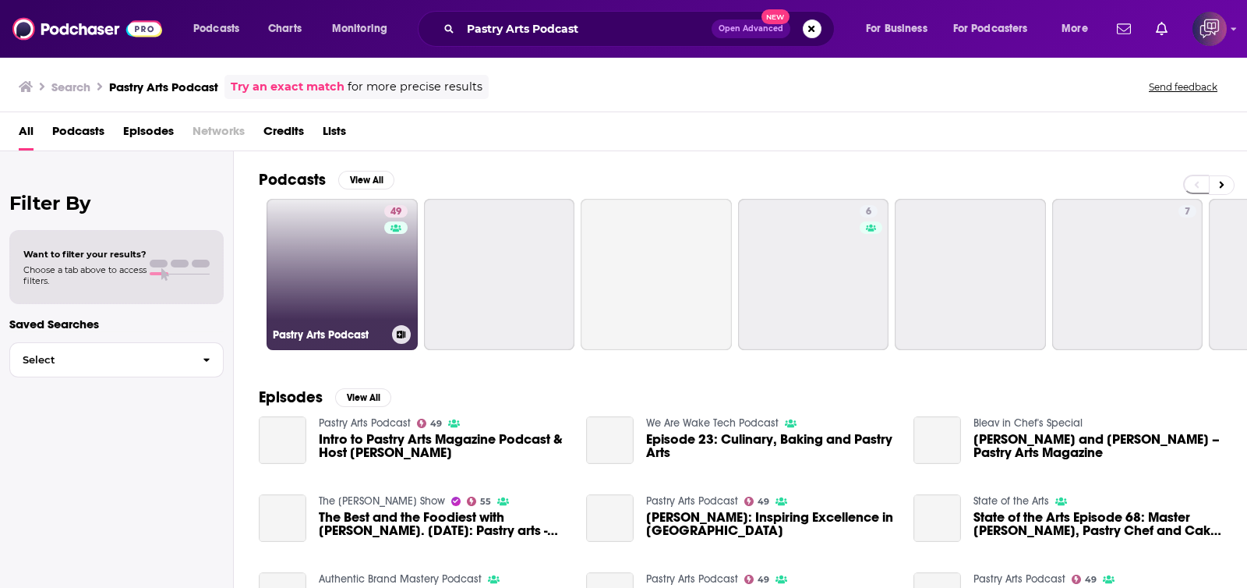
click at [351, 282] on link "49 Pastry Arts Podcast" at bounding box center [342, 274] width 151 height 151
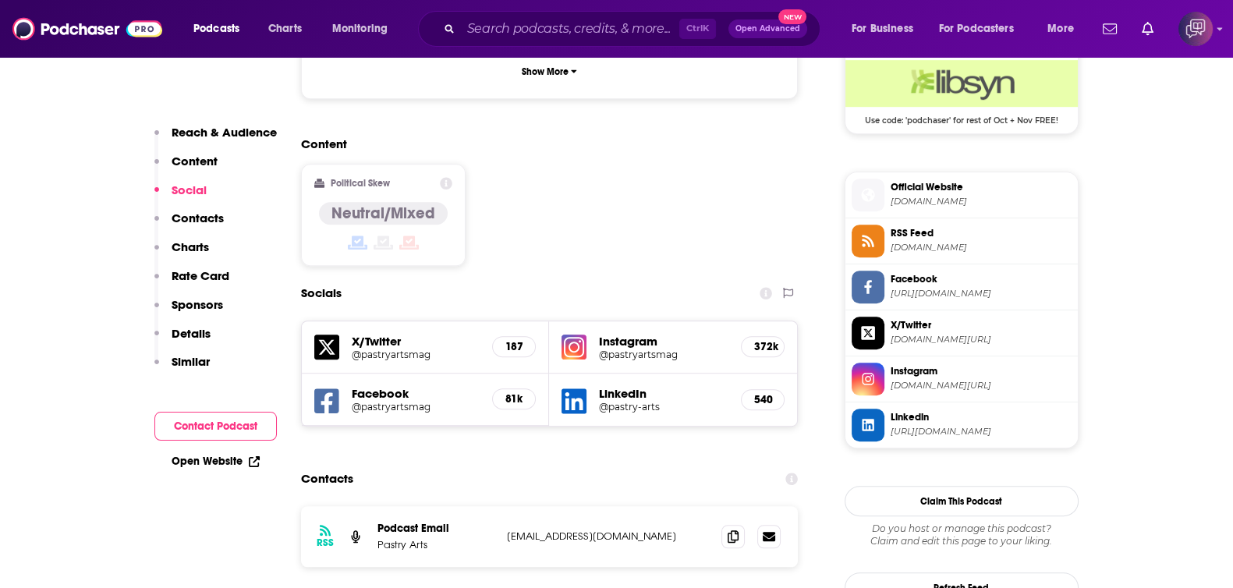
scroll to position [1364, 0]
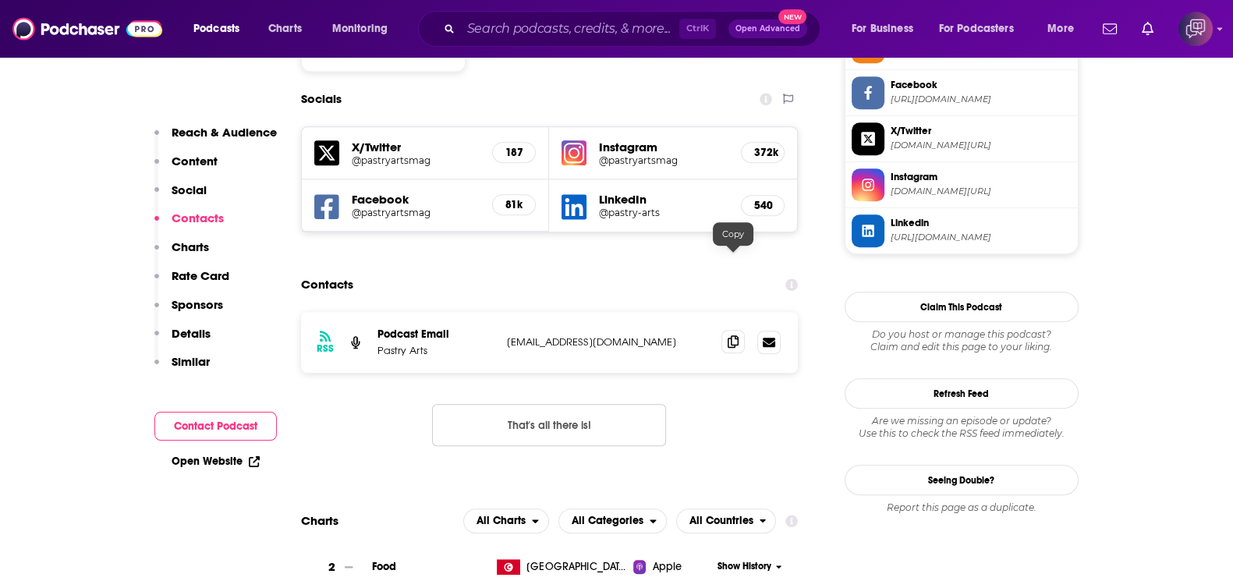
click at [737, 335] on icon at bounding box center [732, 341] width 11 height 12
click at [600, 28] on input "Search podcasts, credits, & more..." at bounding box center [570, 28] width 218 height 25
paste input "A-Muse with Reb Ari Bensoussan"
type input "A-Muse with Reb Ari Bensoussan"
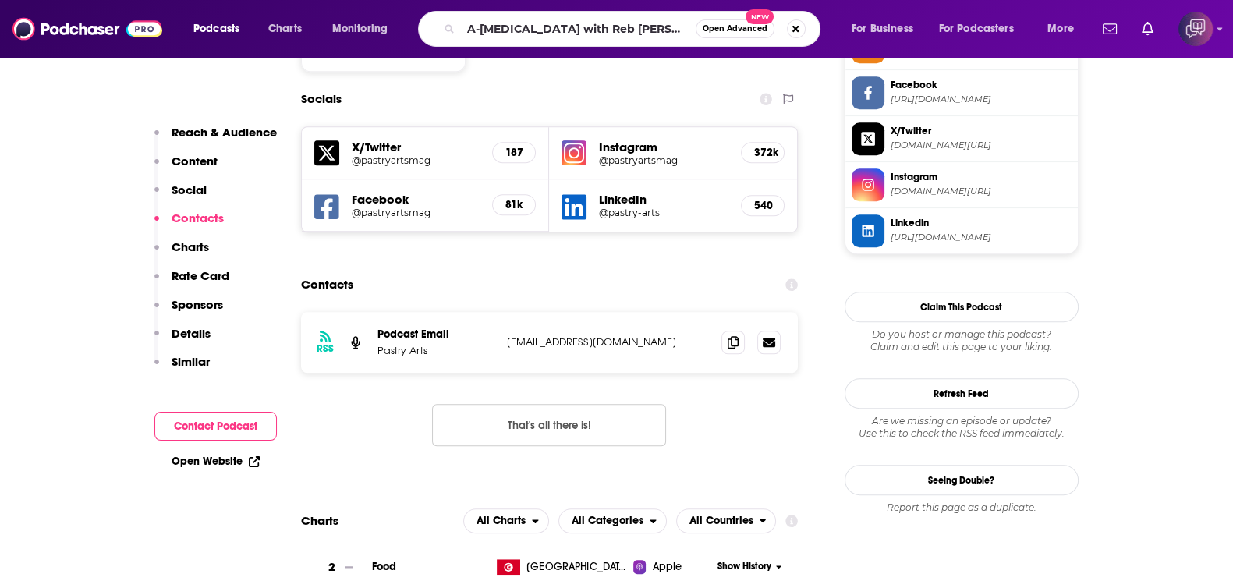
click at [738, 28] on span "Open Advanced" at bounding box center [734, 29] width 65 height 8
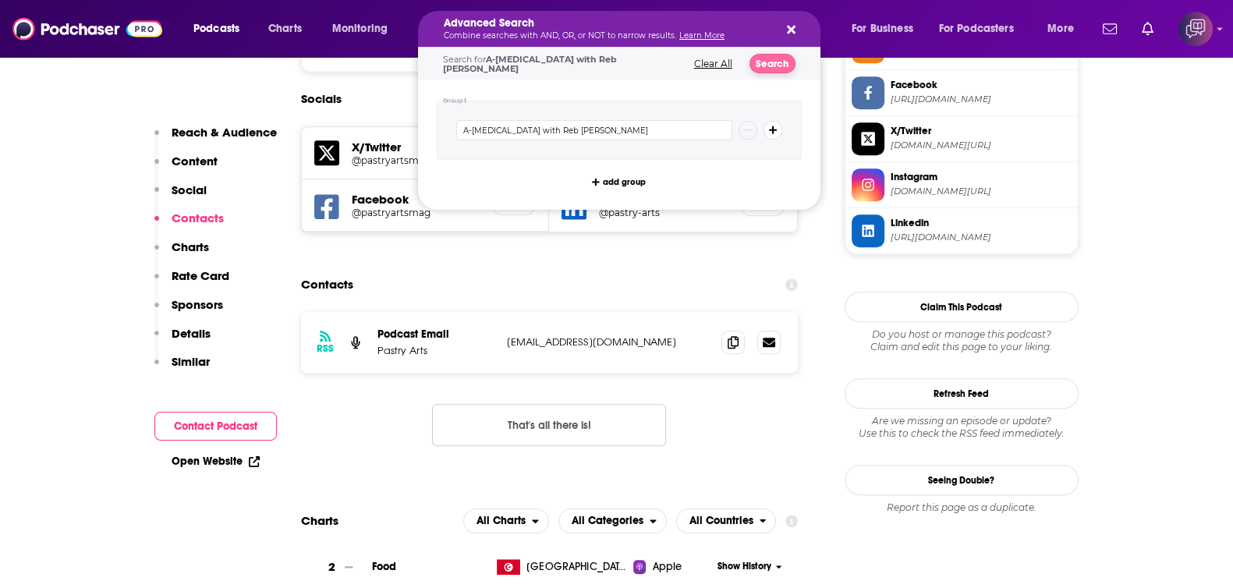
click at [773, 48] on div "Search for A-Muse with Reb Ari Bensoussan Clear All Search" at bounding box center [619, 64] width 402 height 32
click at [774, 58] on button "Search" at bounding box center [772, 63] width 46 height 19
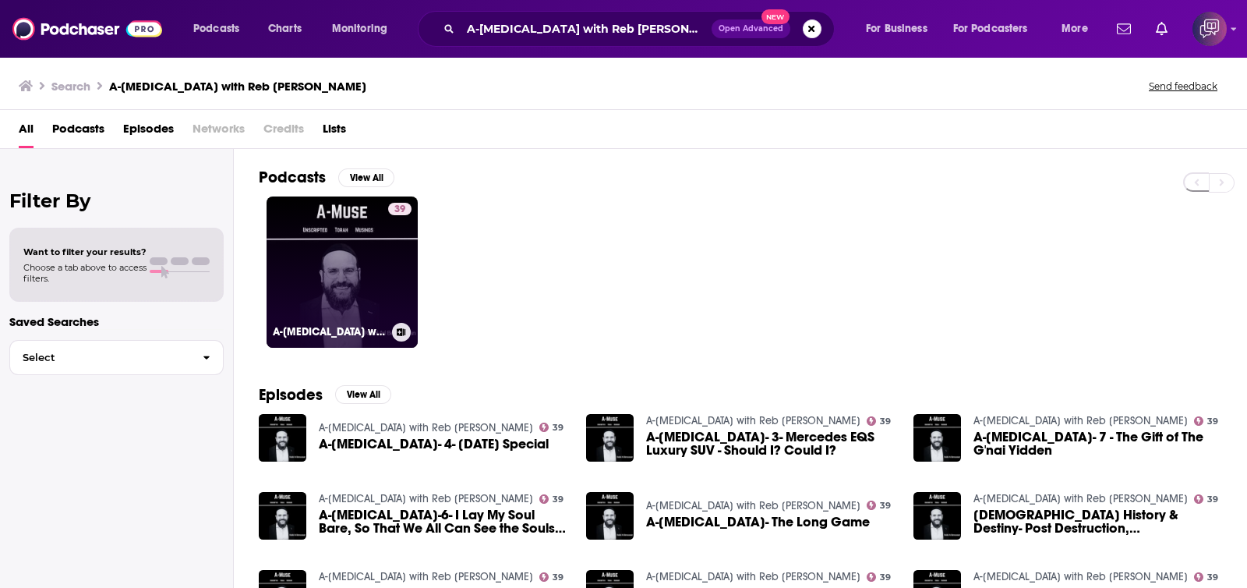
click at [366, 274] on link "39 A-Muse with Reb Ari Bensoussan" at bounding box center [342, 271] width 151 height 151
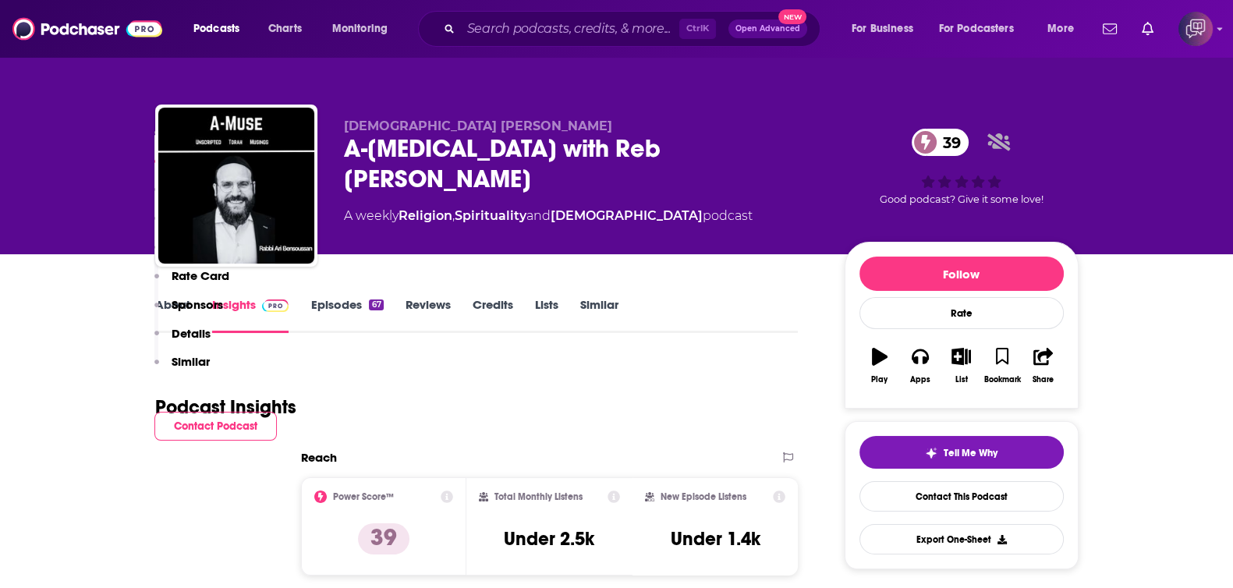
scroll to position [1072, 0]
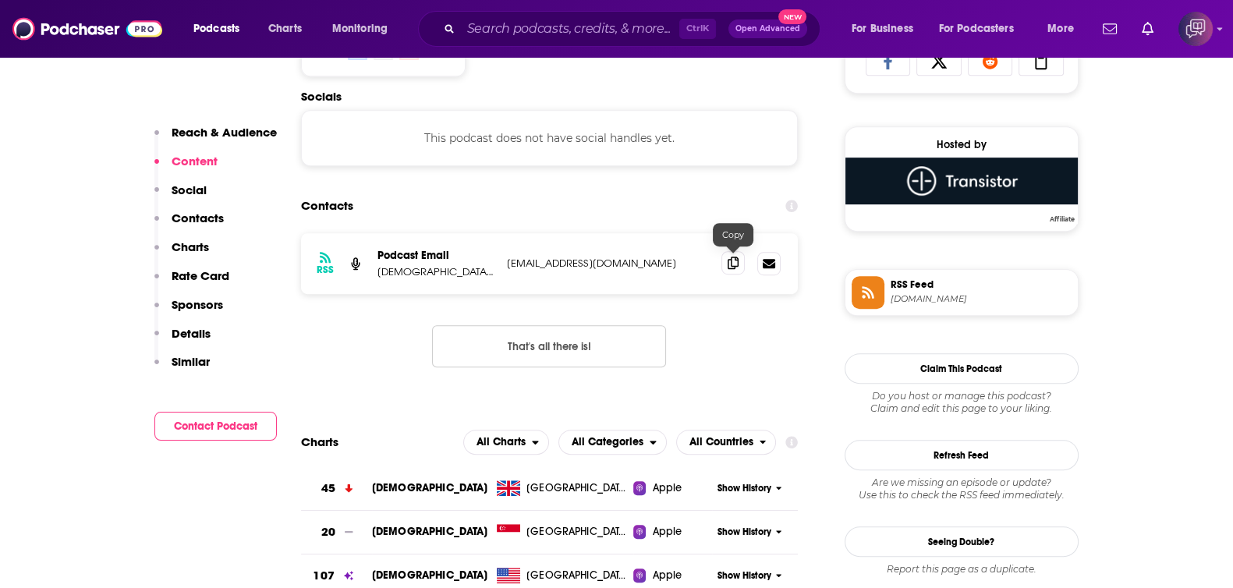
click at [736, 258] on icon at bounding box center [732, 263] width 11 height 12
click at [504, 21] on input "Search podcasts, credits, & more..." at bounding box center [570, 28] width 218 height 25
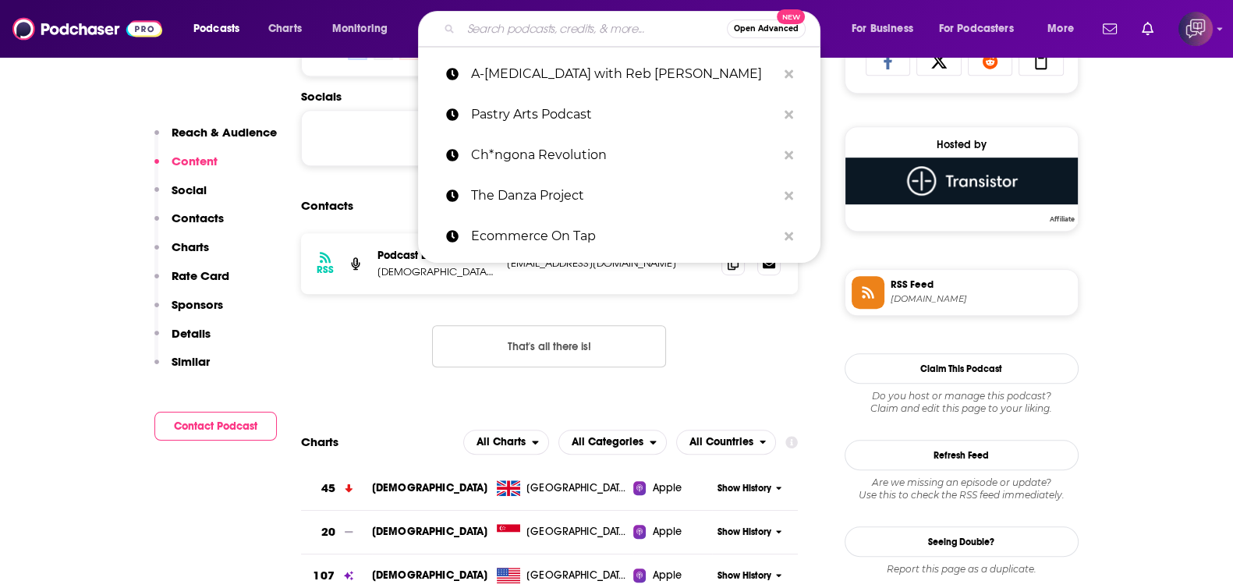
paste input "Conversation Live: Altadena Rising with James Farr"
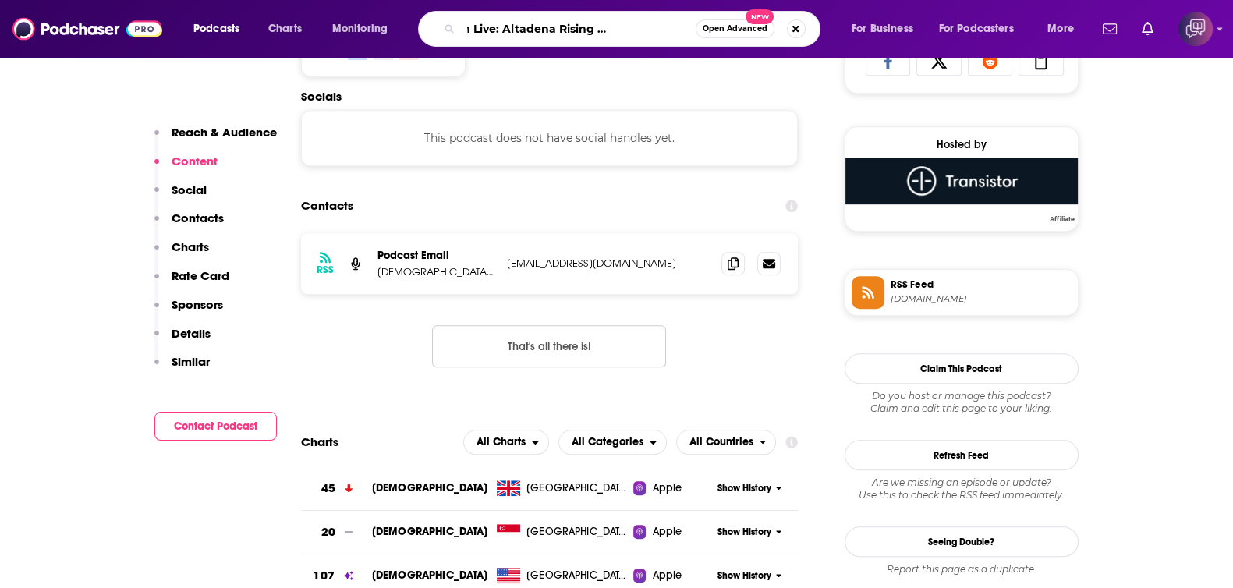
type input "Conversation Live: Altadena Rising with James Farr"
click at [752, 35] on button "Open Advanced New" at bounding box center [734, 28] width 79 height 19
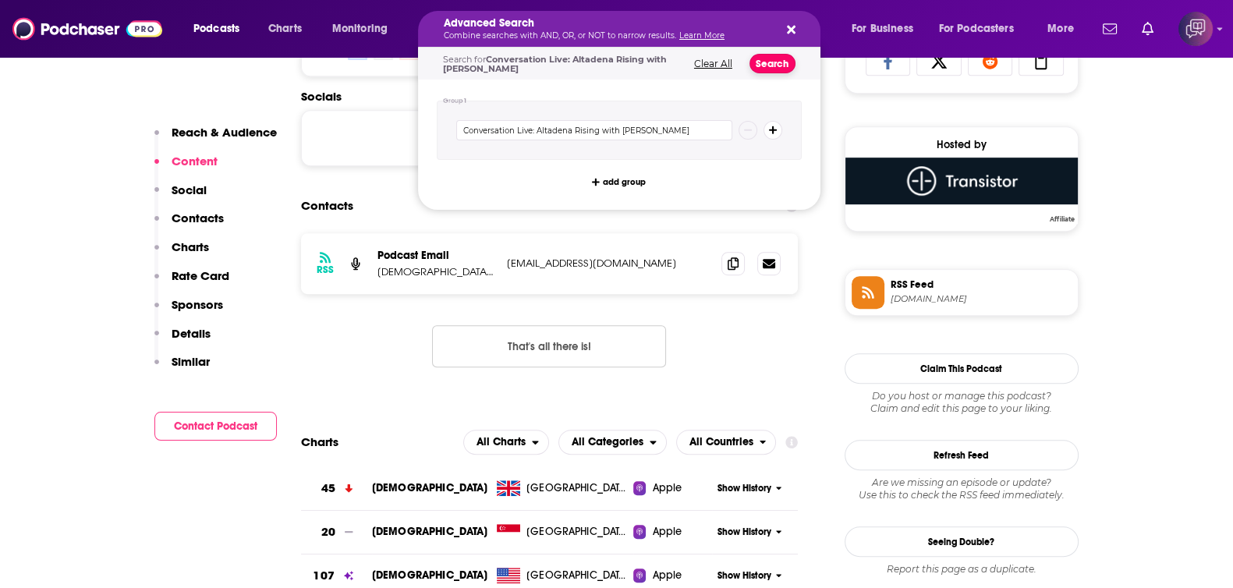
click at [760, 58] on button "Search" at bounding box center [772, 63] width 46 height 19
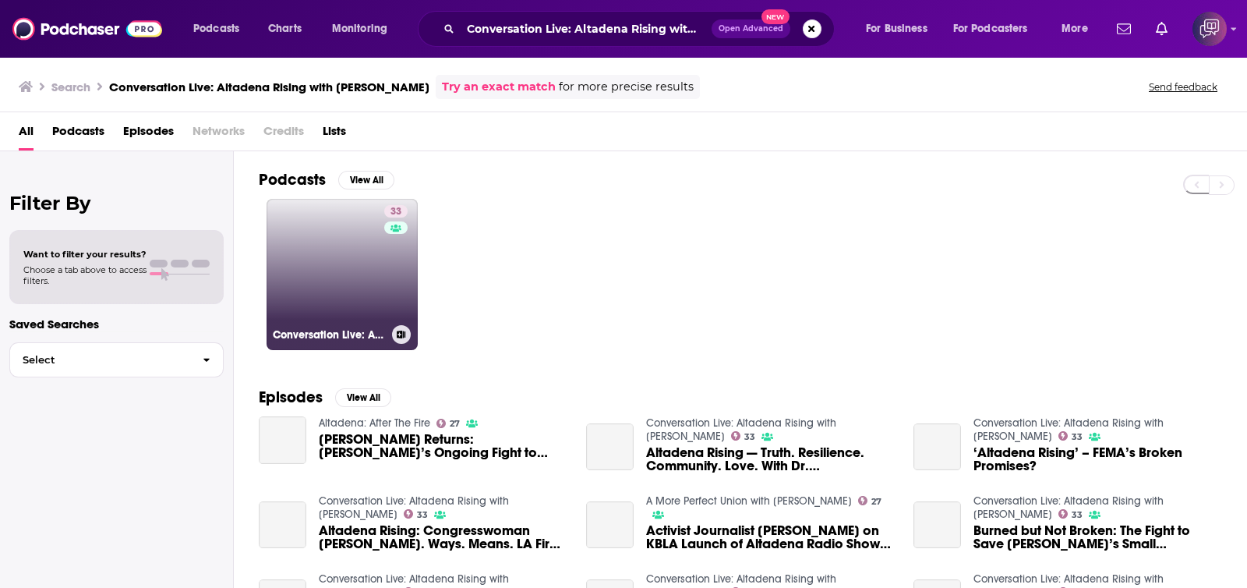
click at [311, 307] on link "33 Conversation Live: Altadena Rising with James Farr" at bounding box center [342, 274] width 151 height 151
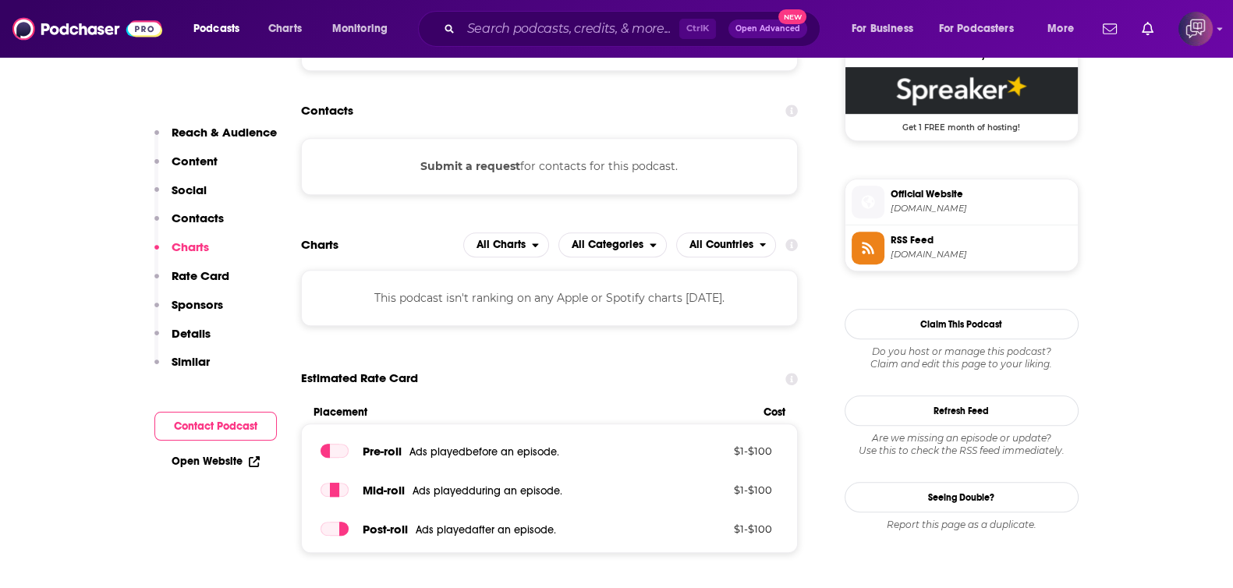
scroll to position [1170, 0]
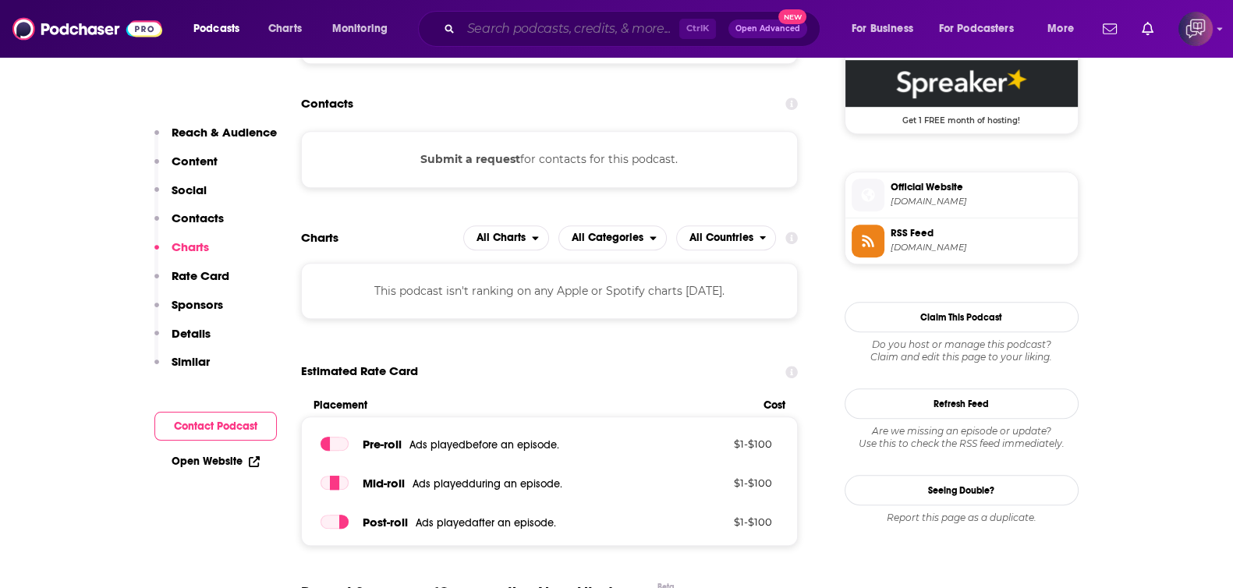
click at [524, 23] on input "Search podcasts, credits, & more..." at bounding box center [570, 28] width 218 height 25
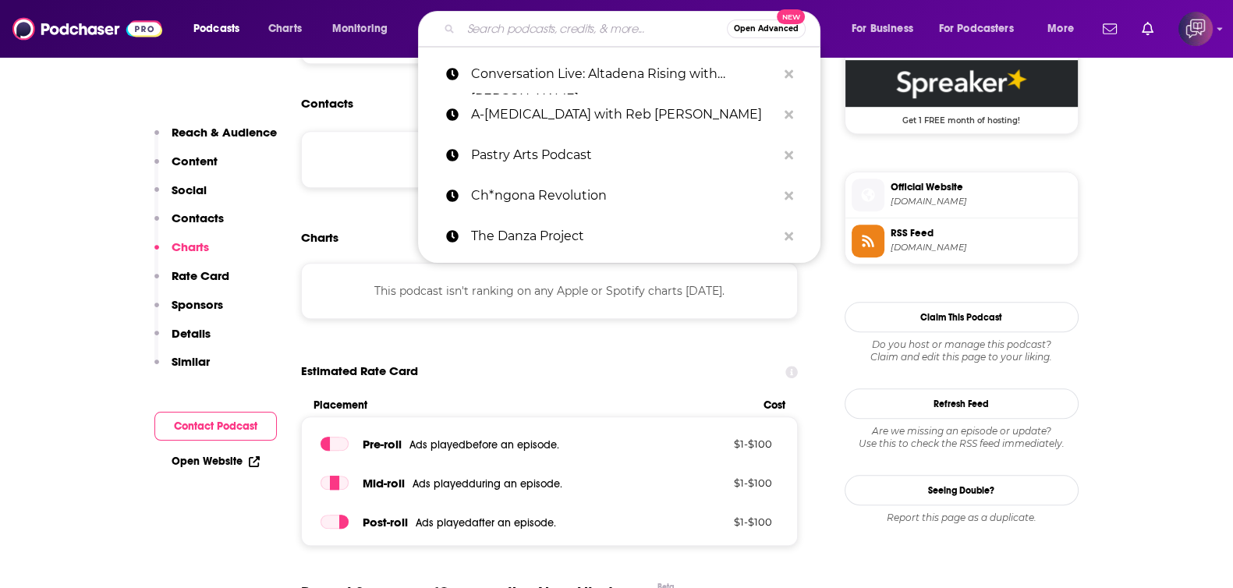
paste input "Still Here Hollywood"
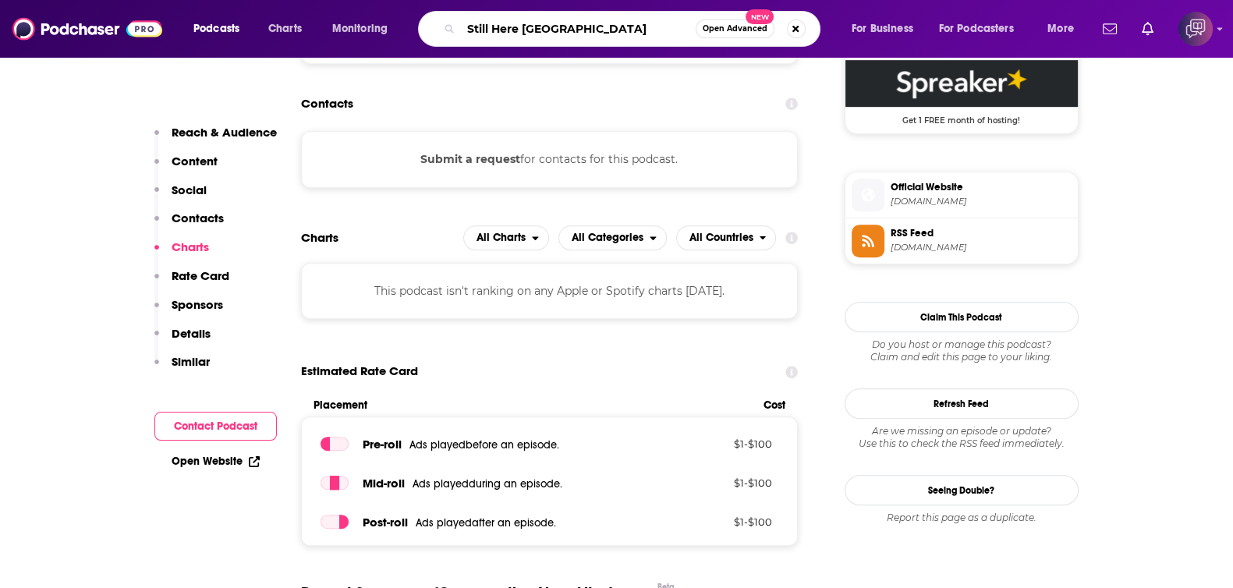
type input "Still Here Hollywood"
click at [706, 19] on button "Open Advanced New" at bounding box center [734, 28] width 79 height 19
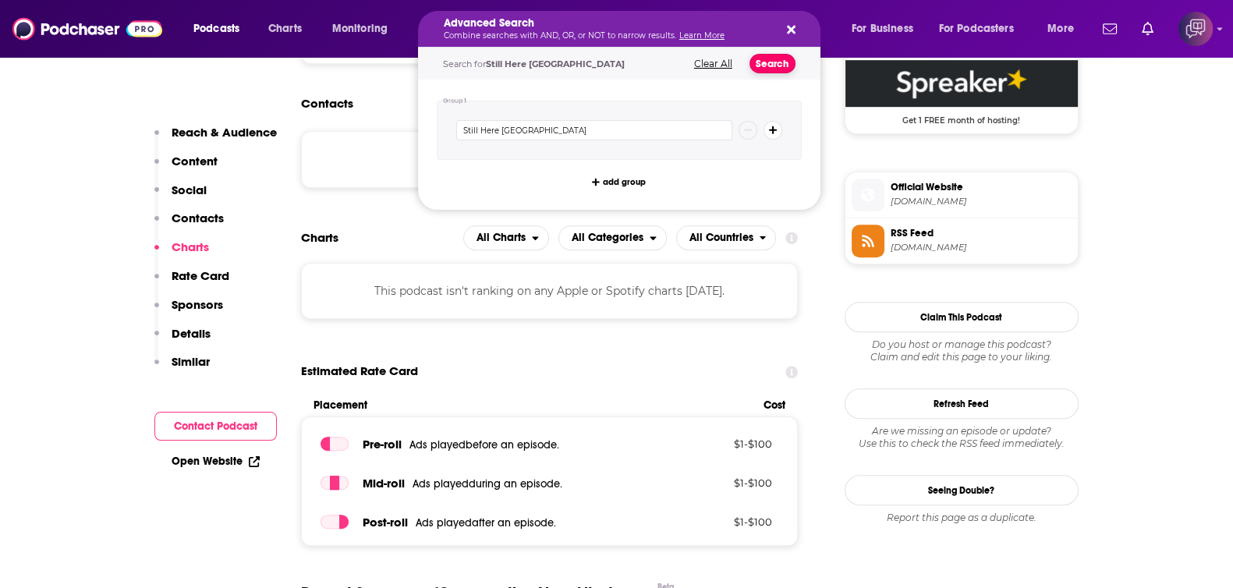
click at [771, 68] on button "Search" at bounding box center [772, 63] width 46 height 19
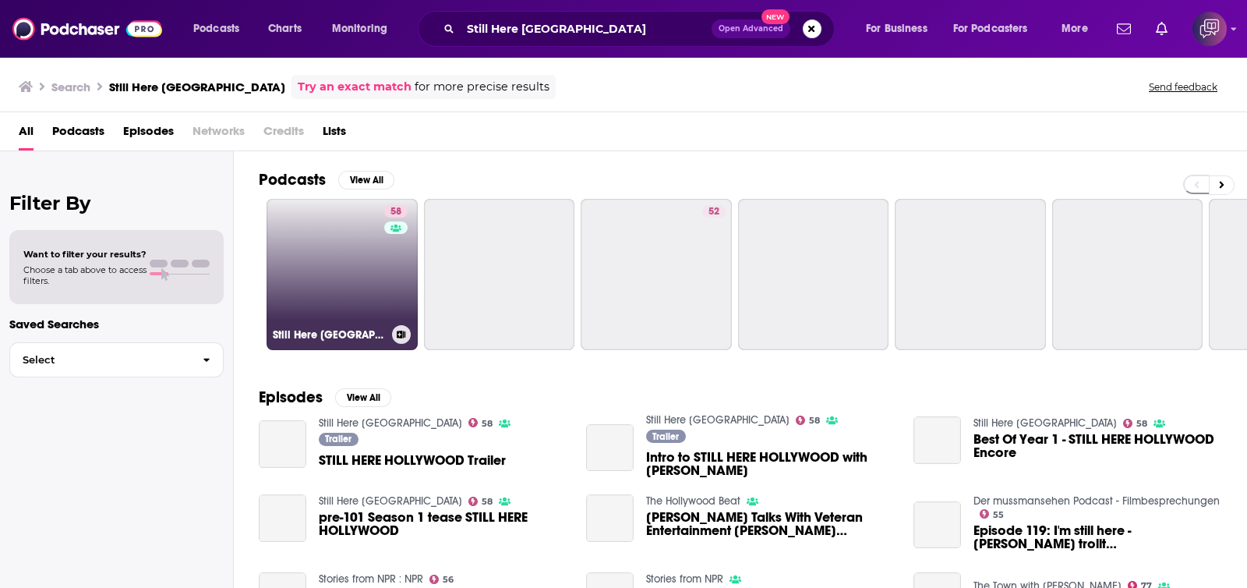
click at [352, 264] on link "58 Still Here Hollywood" at bounding box center [342, 274] width 151 height 151
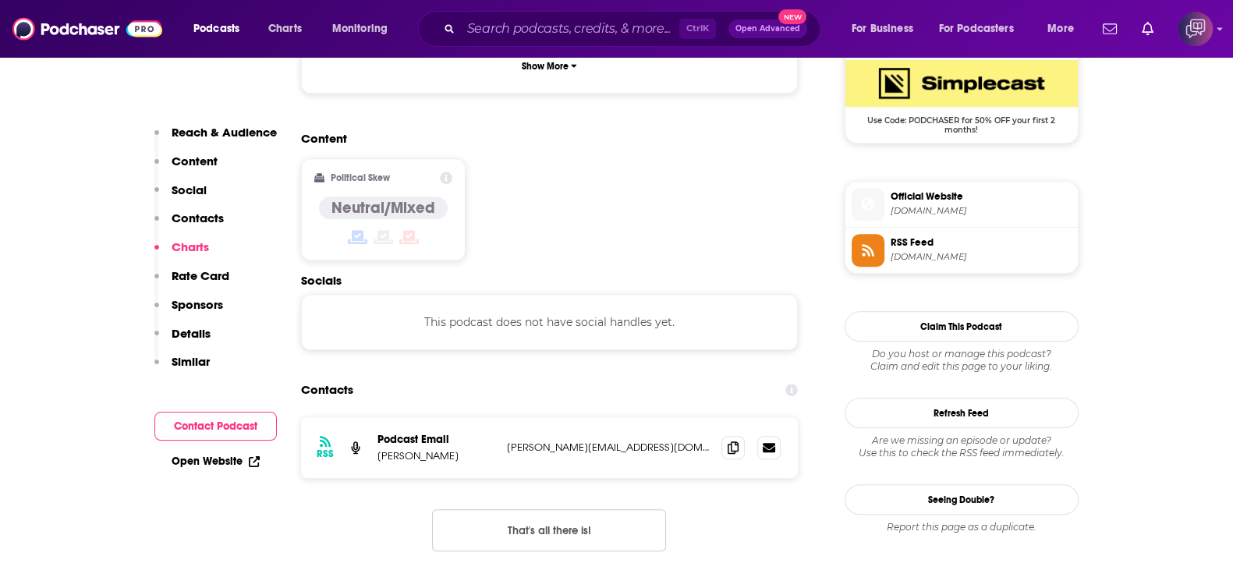
scroll to position [1364, 0]
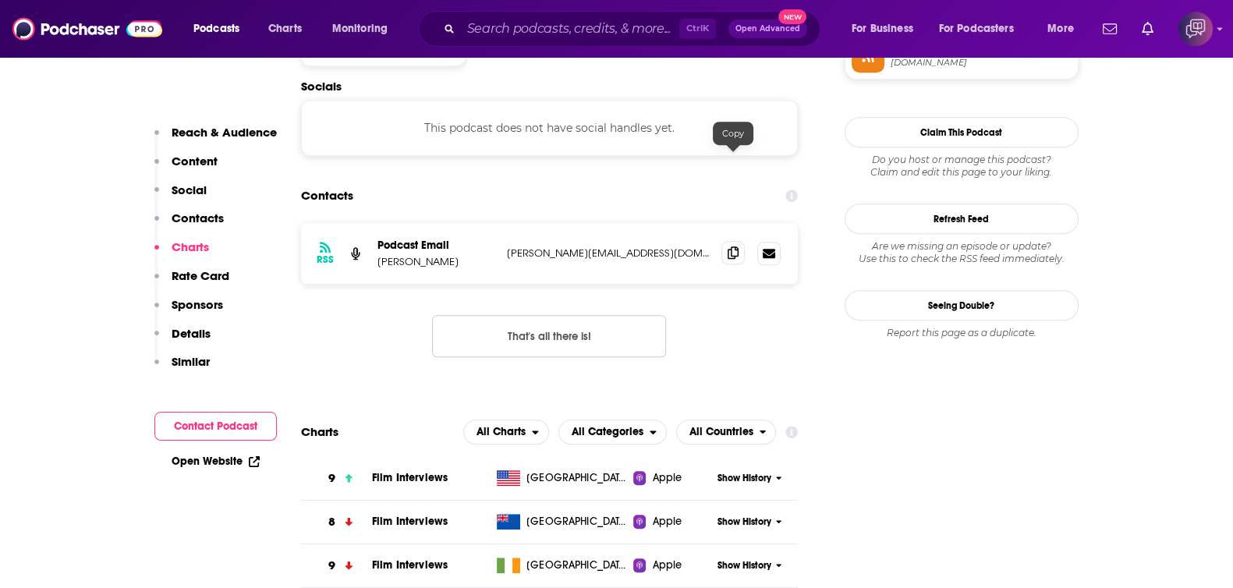
click at [740, 241] on span at bounding box center [732, 252] width 23 height 23
click at [570, 29] on input "Search podcasts, credits, & more..." at bounding box center [570, 28] width 218 height 25
paste input "Imperfectly Perfect Podcast"
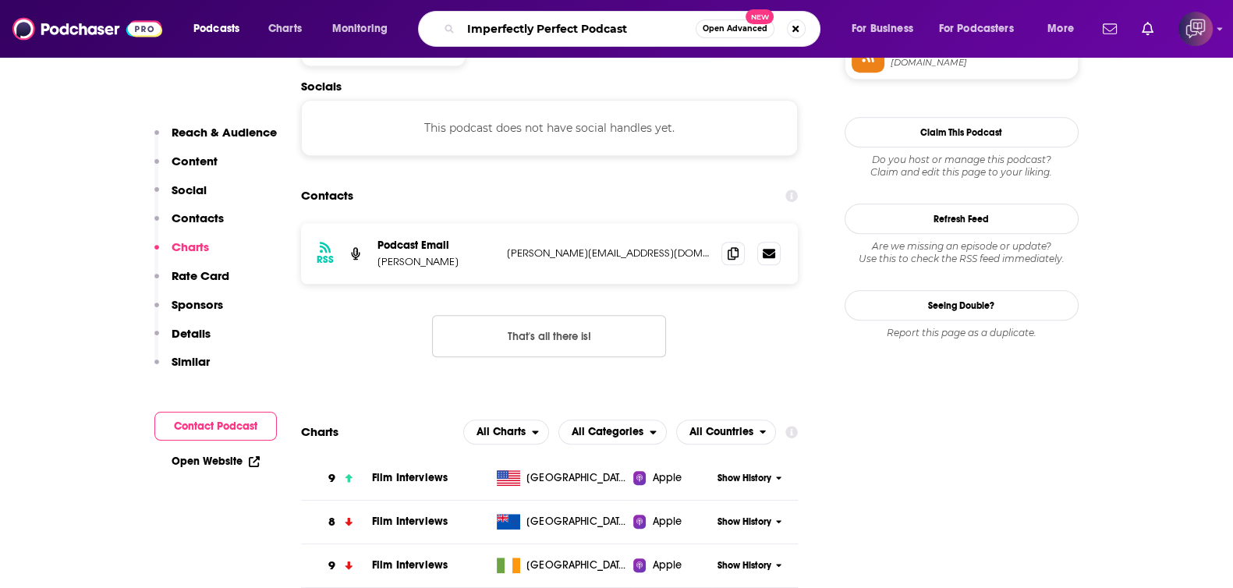
type input "Imperfectly Perfect Podcast"
click at [720, 25] on span "Open Advanced" at bounding box center [734, 29] width 65 height 8
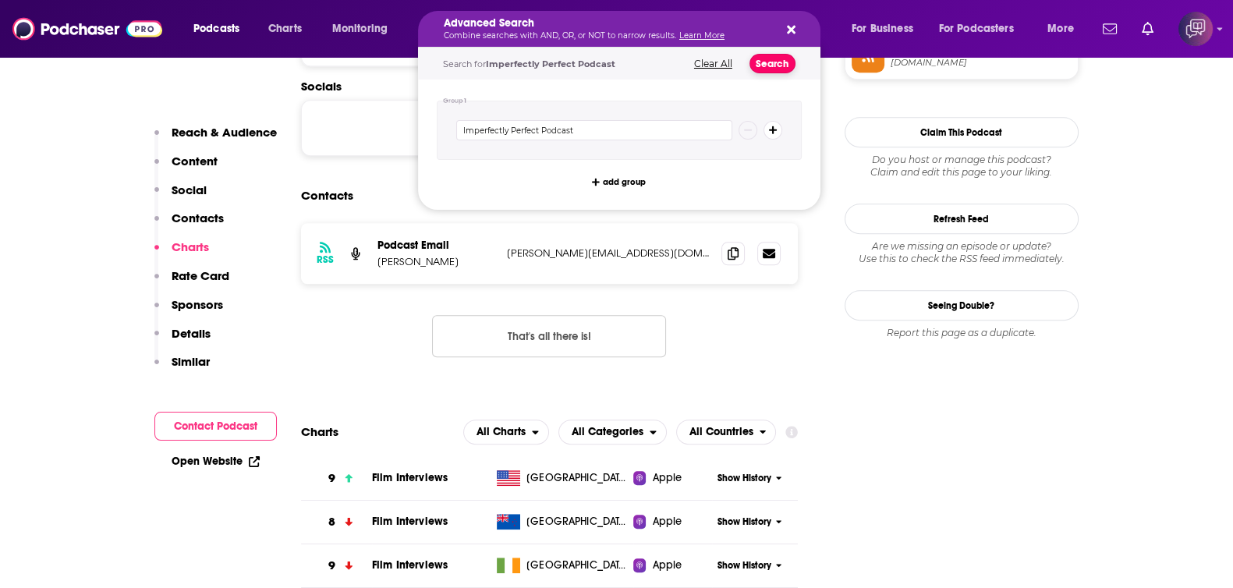
click at [774, 69] on button "Search" at bounding box center [772, 63] width 46 height 19
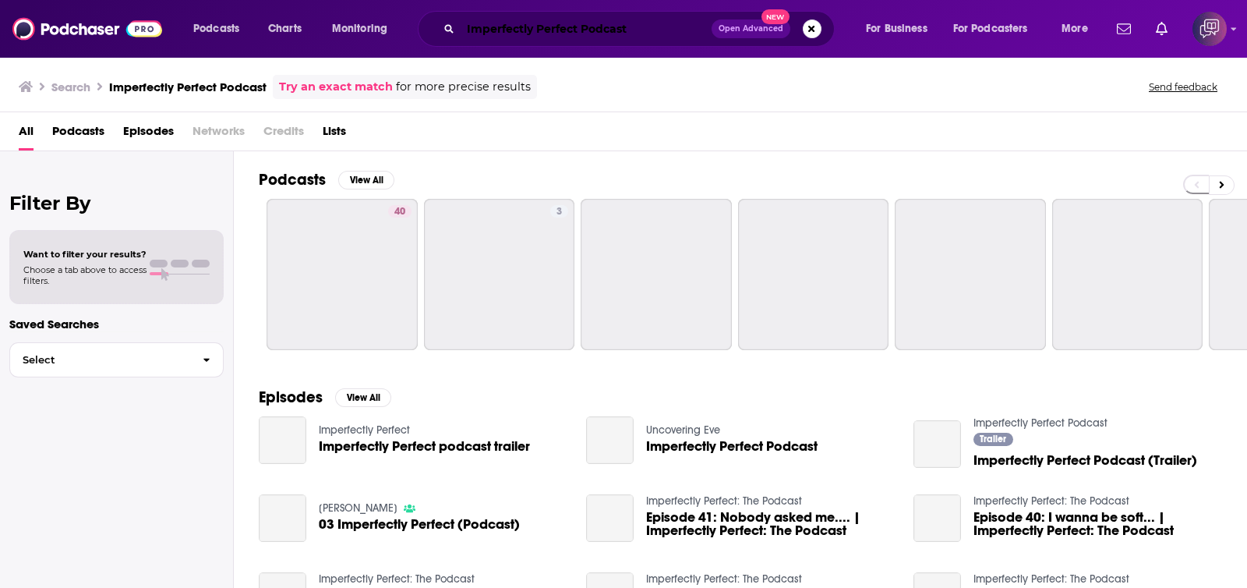
click at [595, 31] on input "Imperfectly Perfect Podcast" at bounding box center [586, 28] width 251 height 25
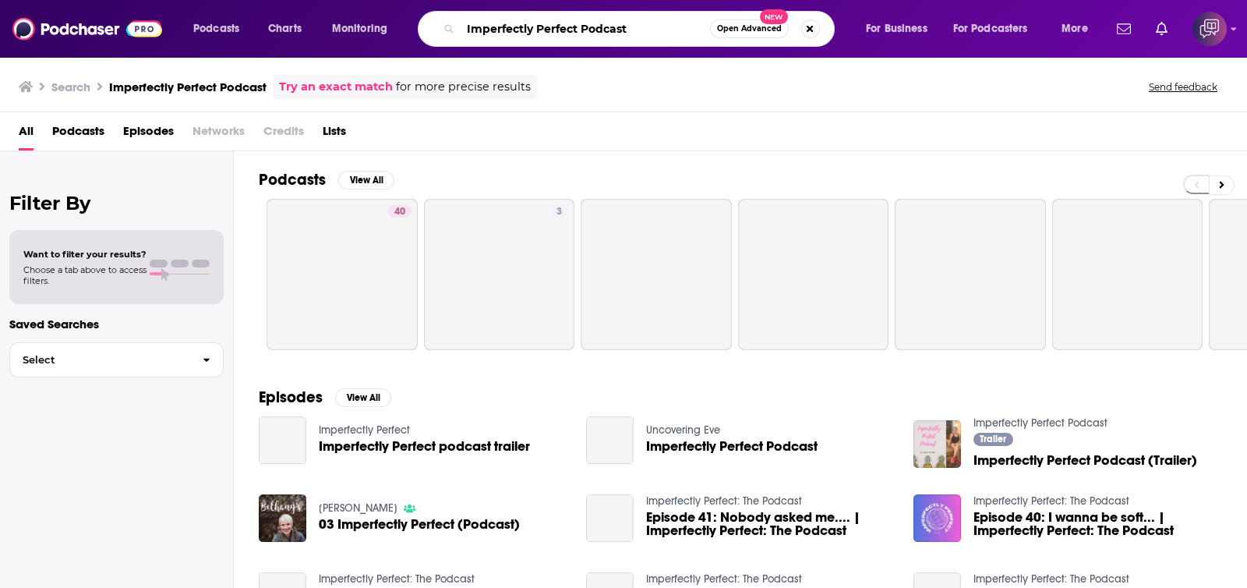
paste input "Search podcasts, credits, & more..."
type input "ImperfectlyPerfect Podcast"
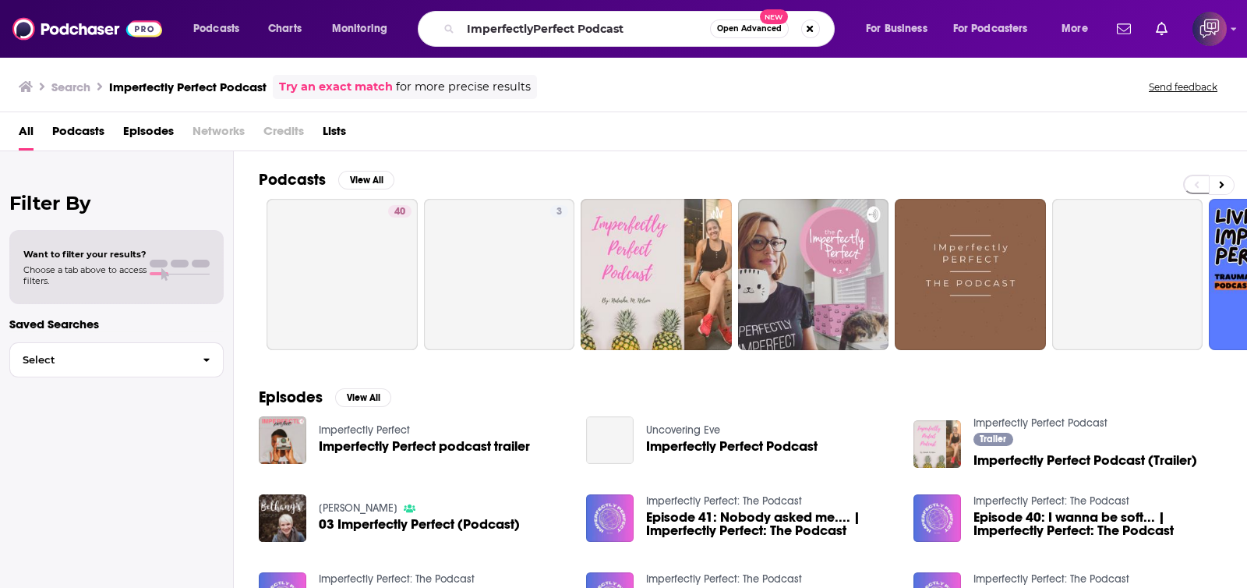
click at [743, 31] on span "Open Advanced" at bounding box center [749, 29] width 65 height 8
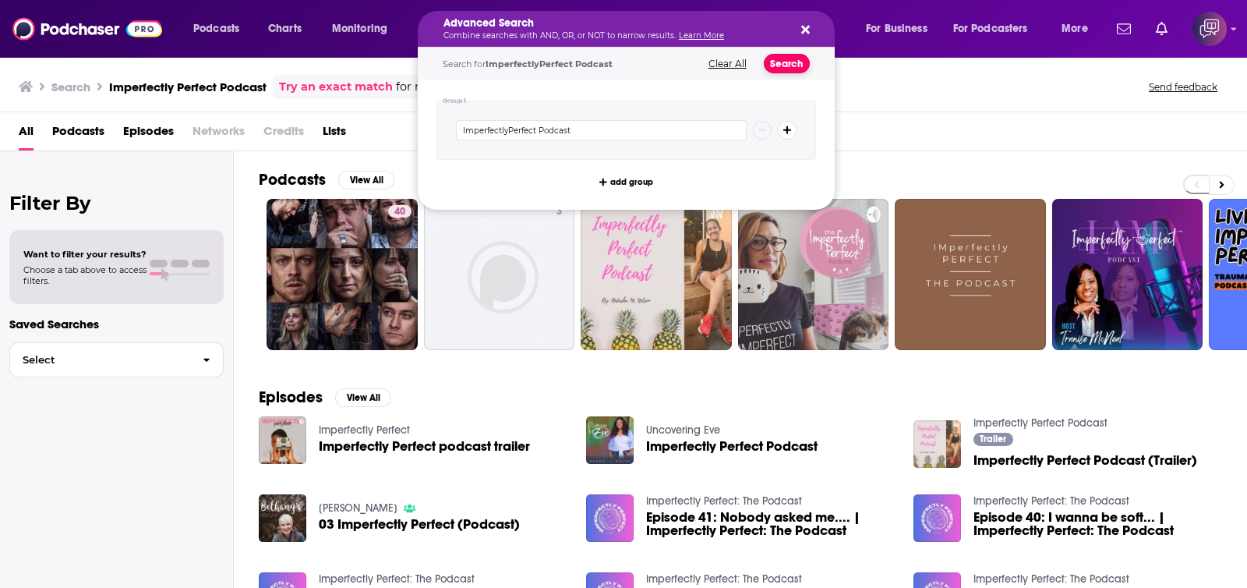
click at [791, 71] on button "Search" at bounding box center [787, 63] width 46 height 19
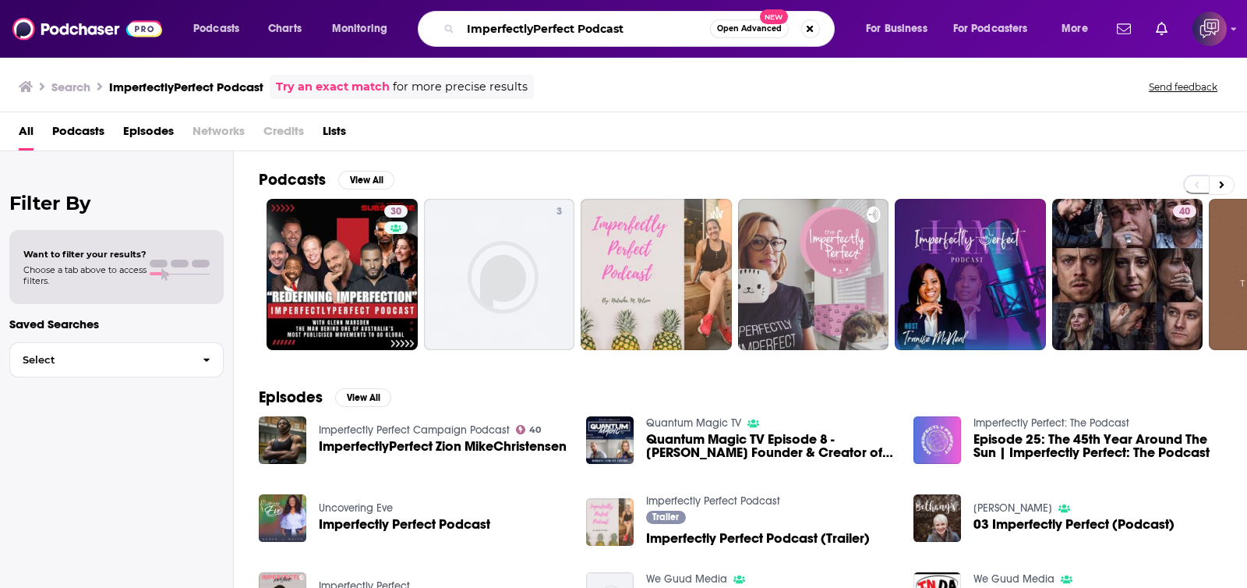
click at [538, 37] on input "ImperfectlyPerfect Podcast" at bounding box center [585, 28] width 249 height 25
paste input "John Daversa"
type input "John Daversa Podcast"
click at [738, 16] on div "John Daversa Podcast Open Advanced New" at bounding box center [626, 29] width 417 height 36
click at [738, 23] on button "Open Advanced New" at bounding box center [749, 28] width 79 height 19
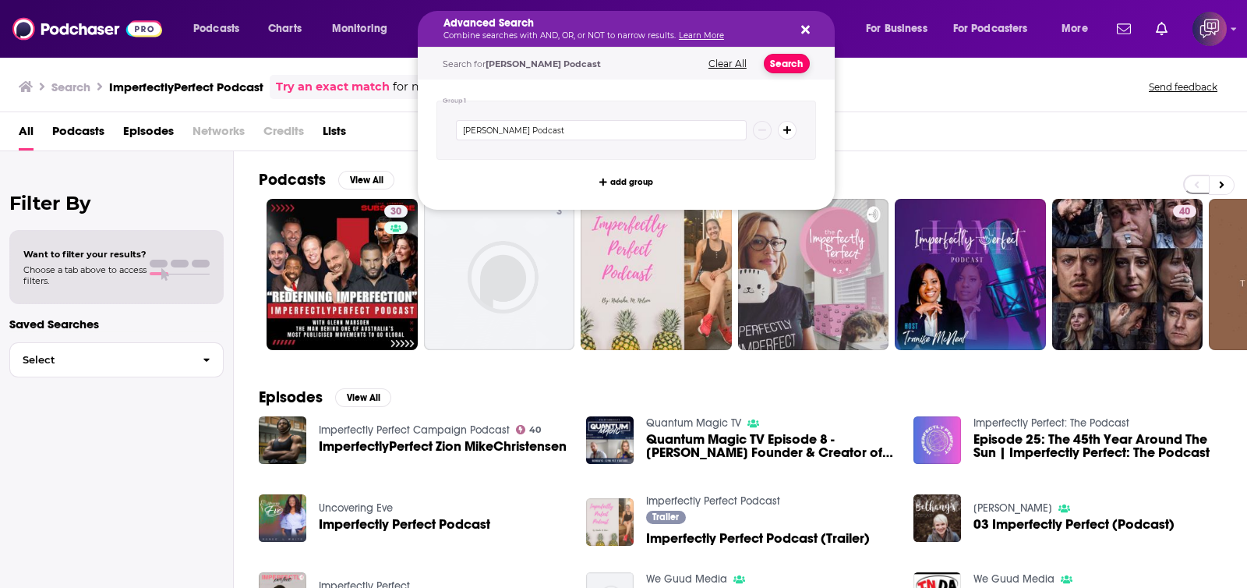
click at [784, 59] on button "Search" at bounding box center [787, 63] width 46 height 19
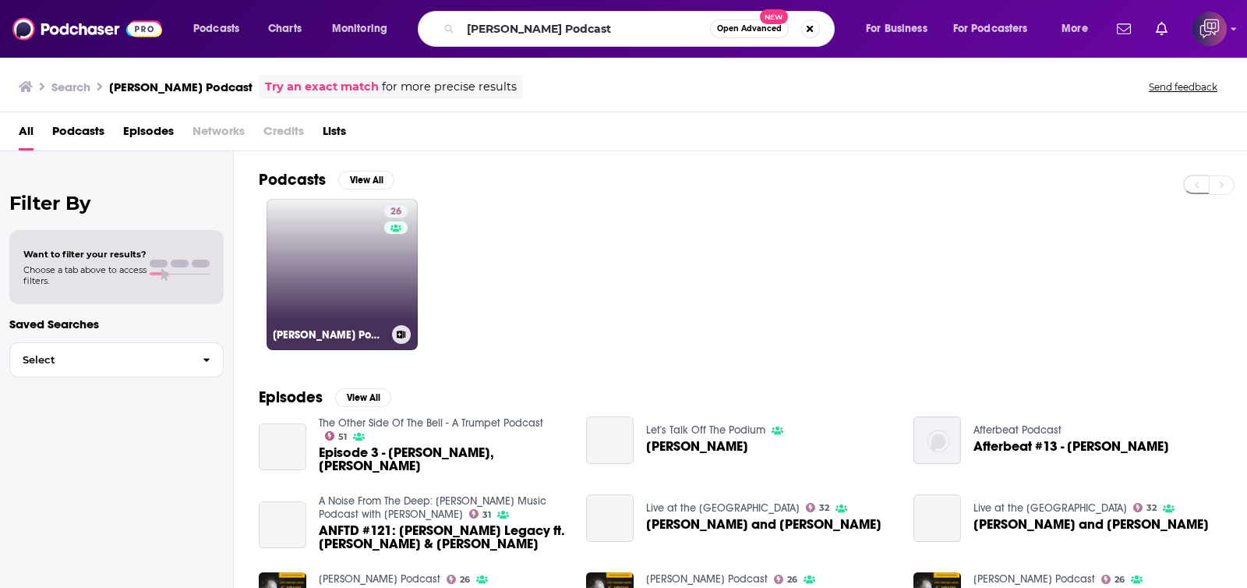
click at [303, 281] on link "26 John Daversa Podcast" at bounding box center [342, 274] width 151 height 151
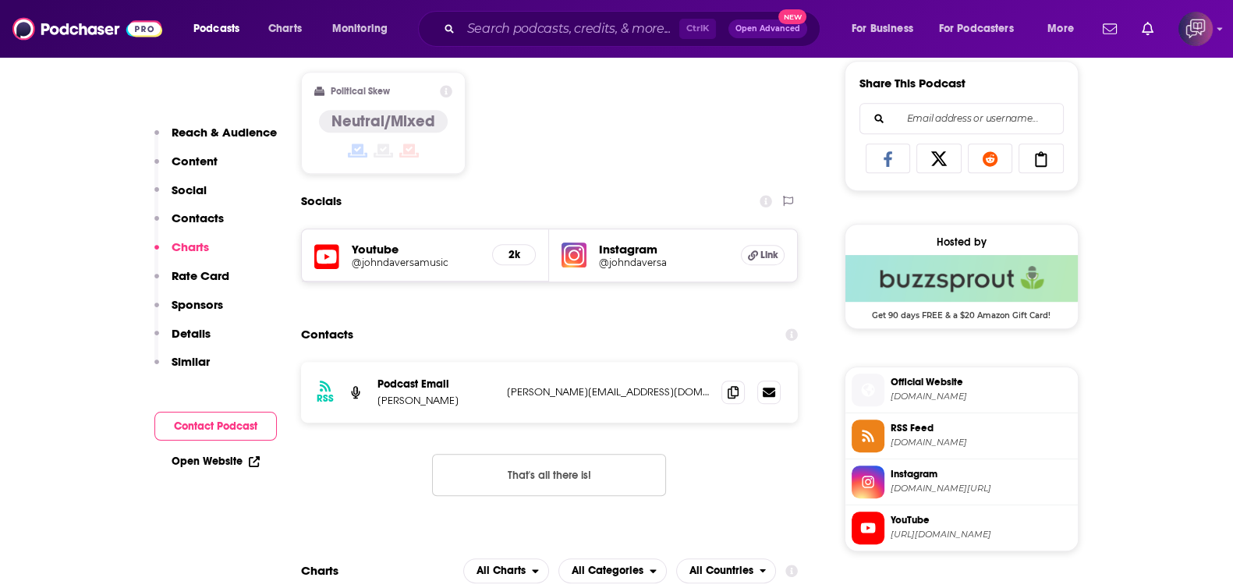
scroll to position [1266, 0]
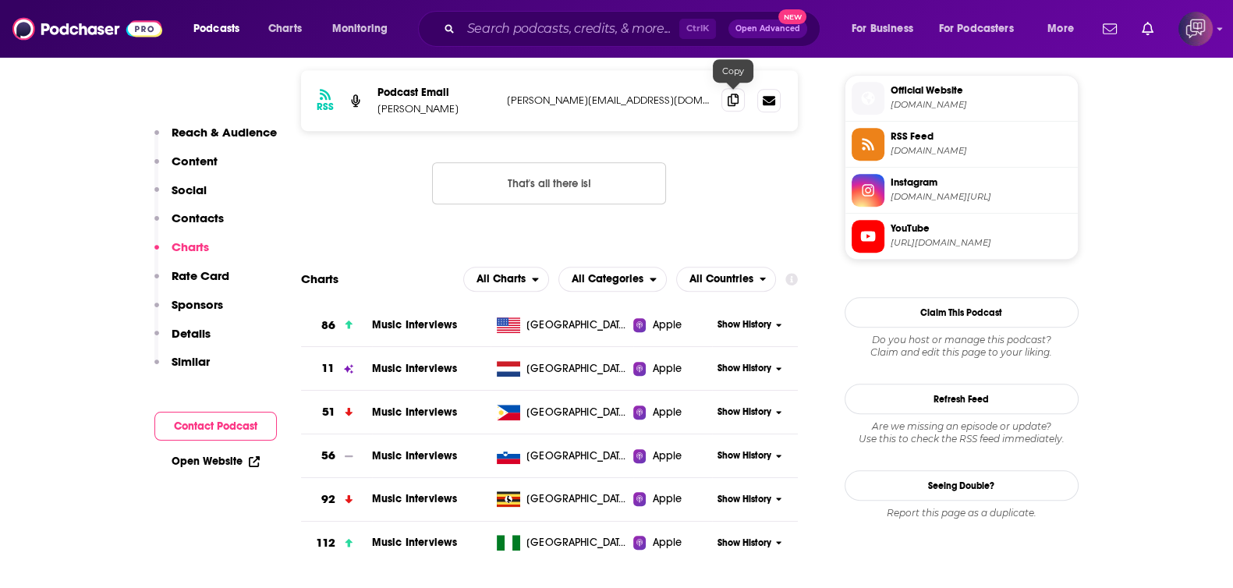
click at [733, 99] on icon at bounding box center [732, 100] width 11 height 12
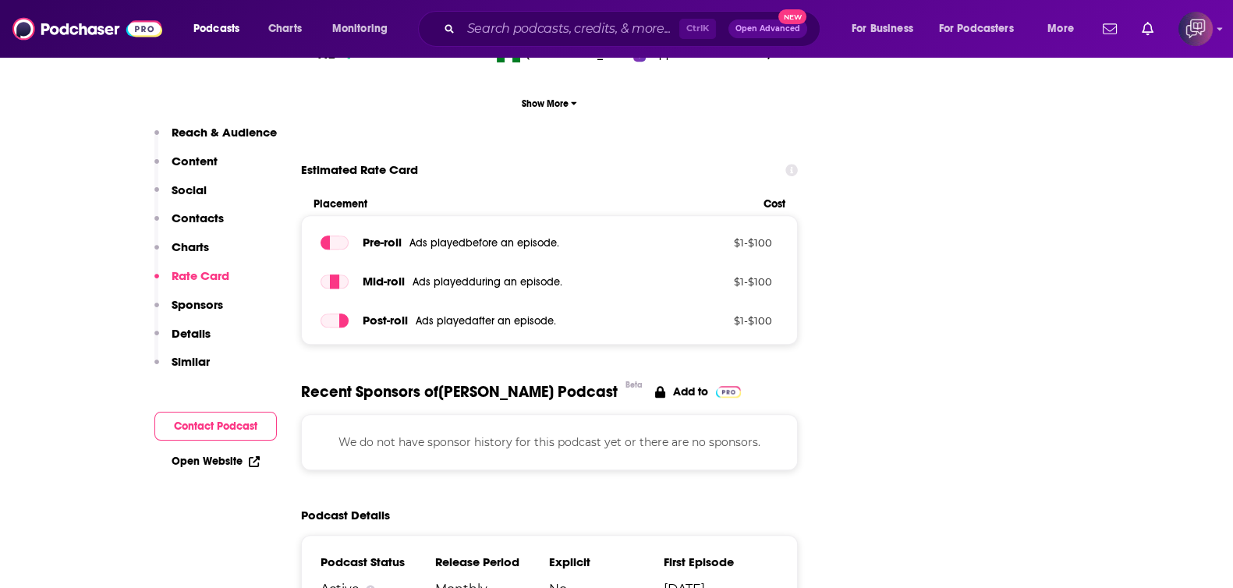
scroll to position [1364, 0]
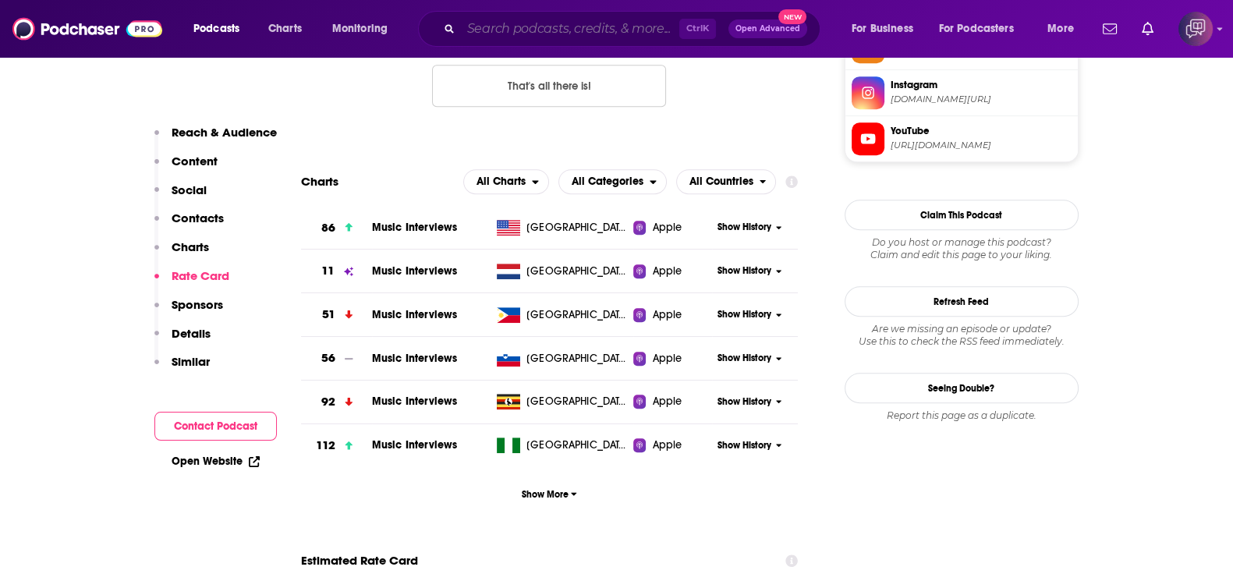
click at [526, 25] on input "Search podcasts, credits, & more..." at bounding box center [570, 28] width 218 height 25
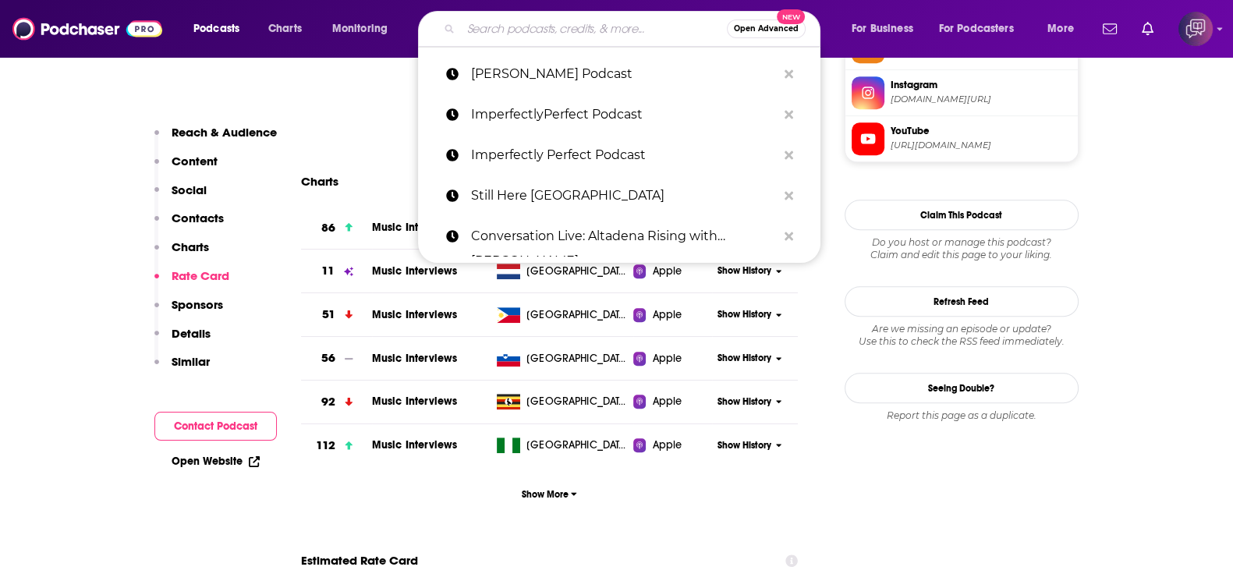
paste input "The 7th Generation Podcast"
type input "The 7th Generation Podcast"
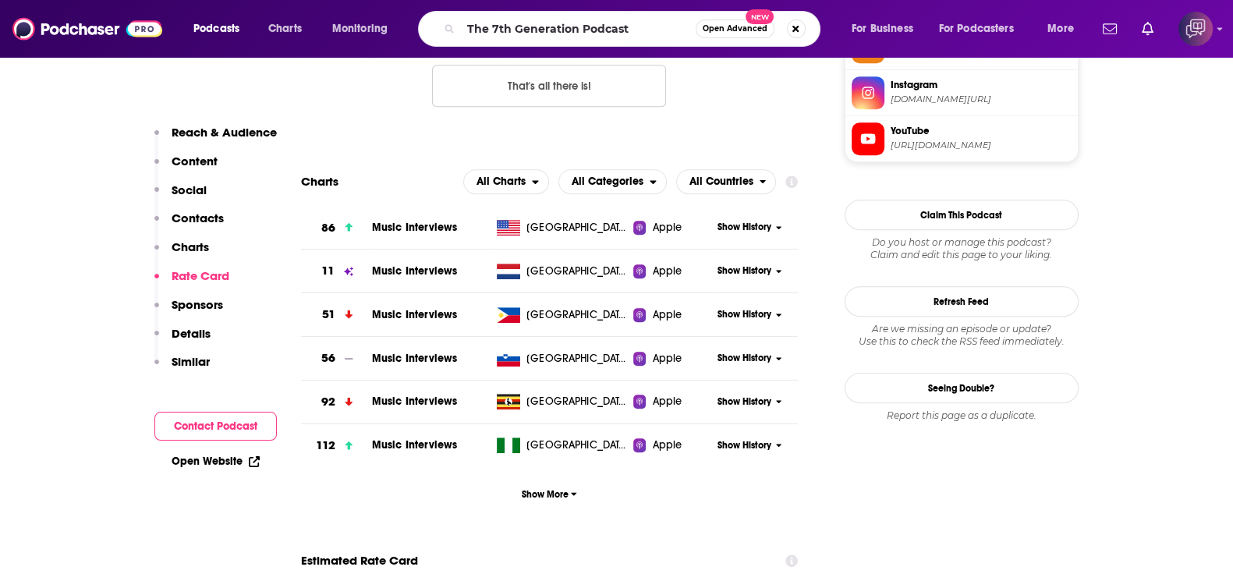
click at [712, 29] on span "Open Advanced" at bounding box center [734, 29] width 65 height 8
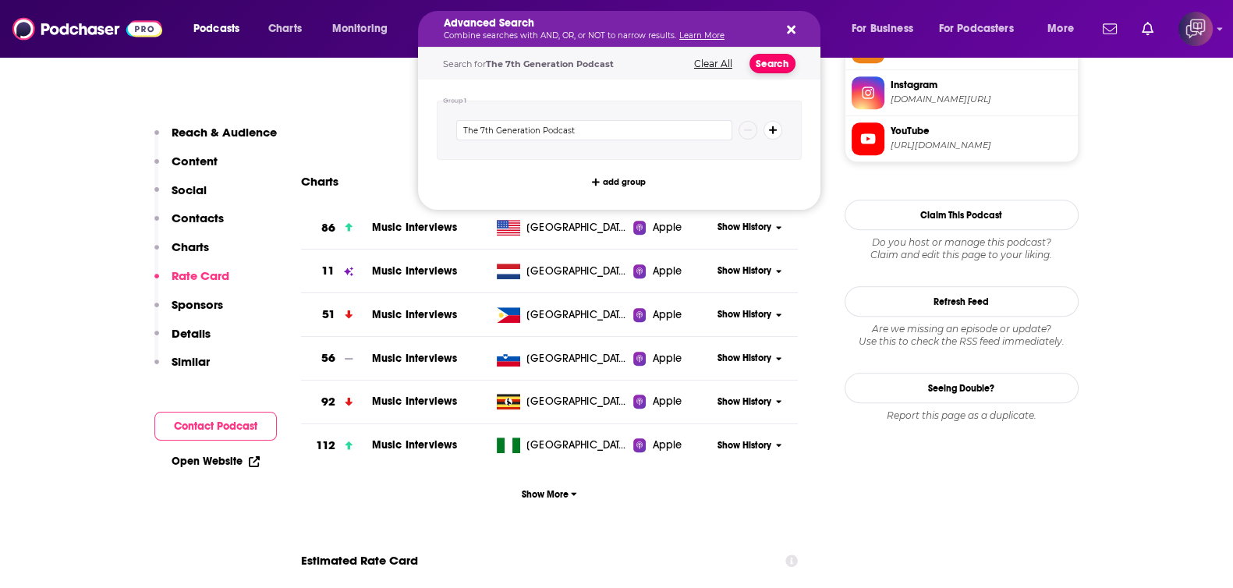
click at [768, 59] on button "Search" at bounding box center [772, 63] width 46 height 19
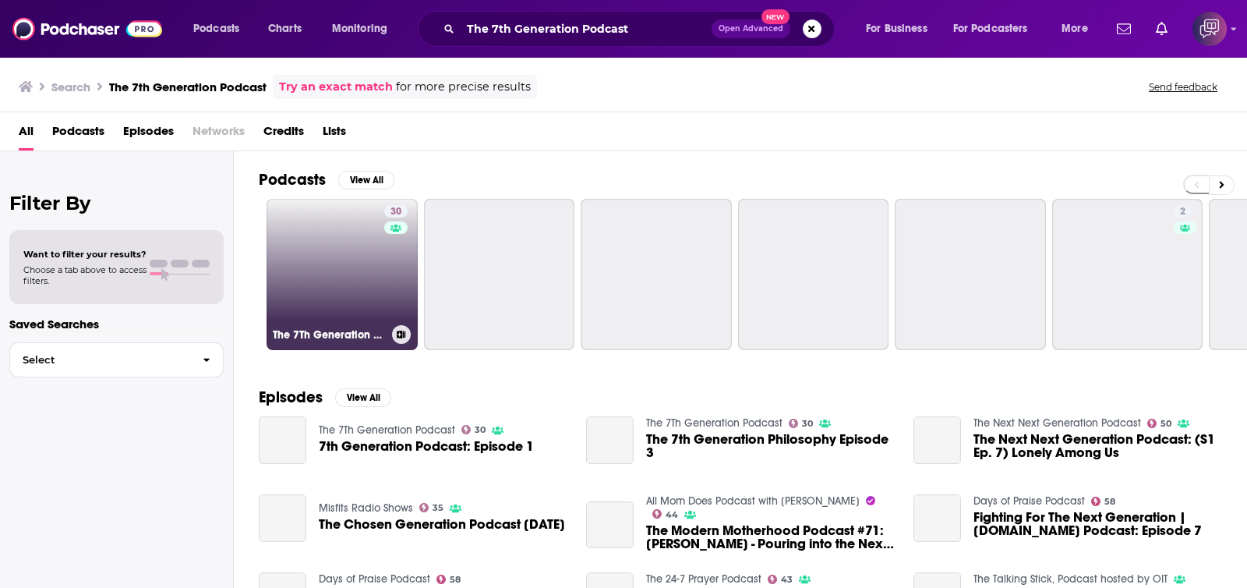
click at [351, 291] on link "30 The 7Th Generation Podcast" at bounding box center [342, 274] width 151 height 151
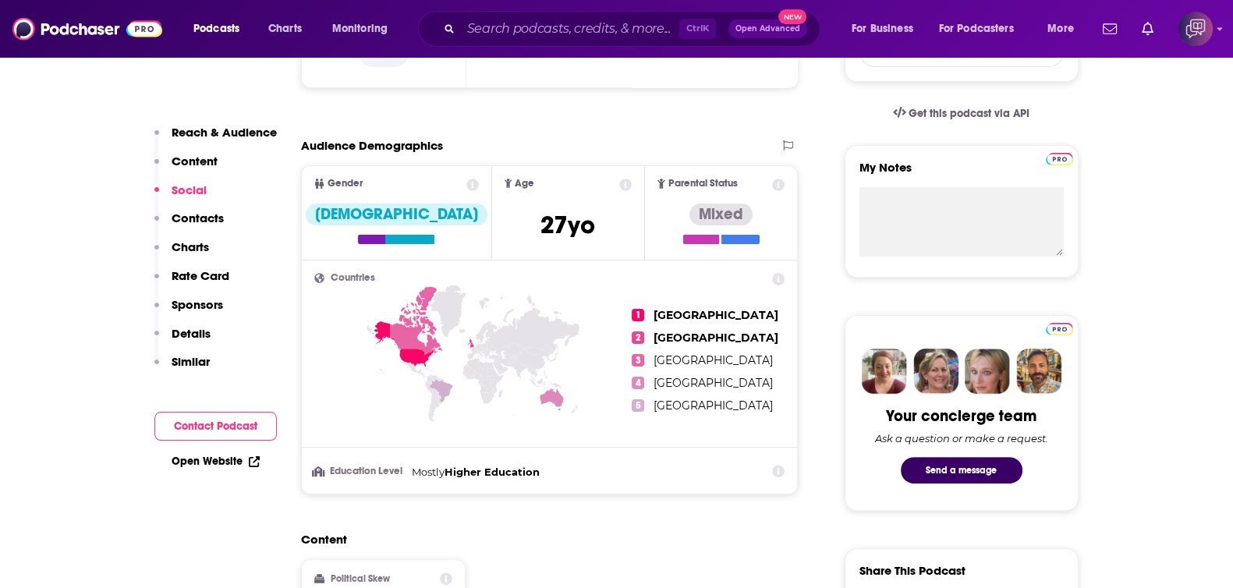
scroll to position [975, 0]
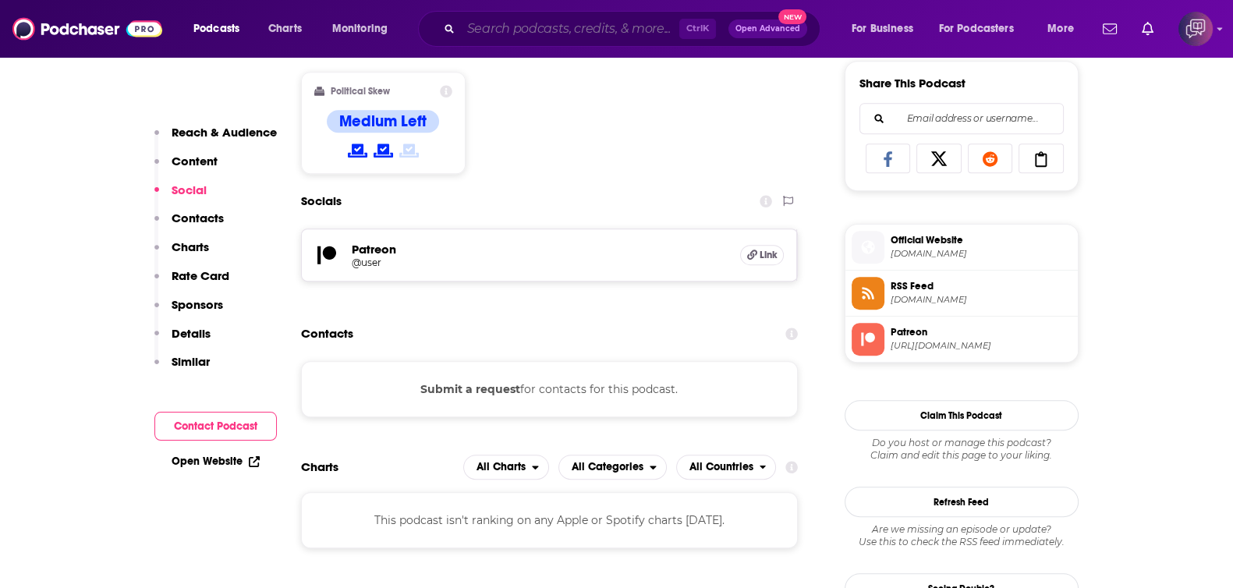
click at [550, 38] on input "Search podcasts, credits, & more..." at bounding box center [570, 28] width 218 height 25
paste input "Andy Films and Hikes with Andy Neal"
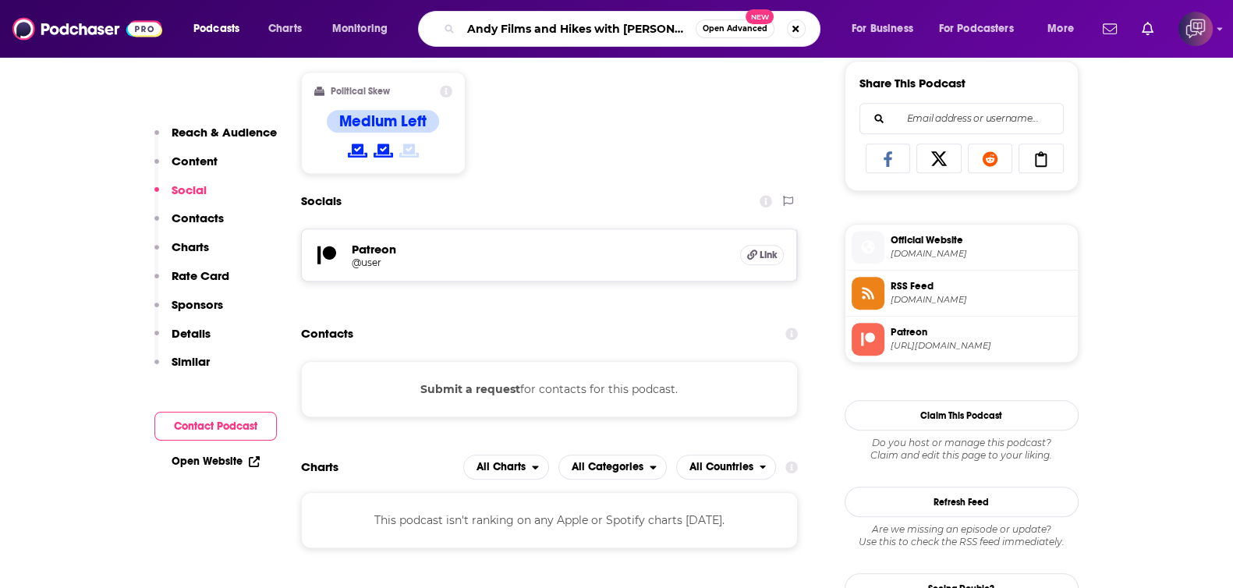
type input "Andy Films and Hikes with Andy Neal"
click at [720, 20] on button "Open Advanced New" at bounding box center [734, 28] width 79 height 19
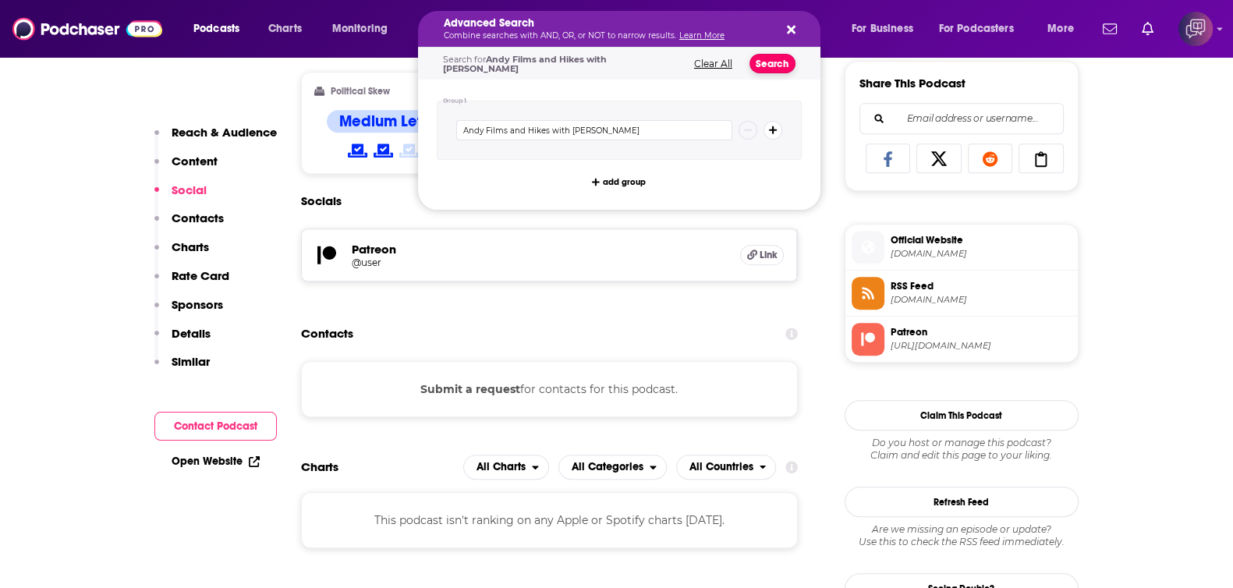
click at [765, 58] on button "Search" at bounding box center [772, 63] width 46 height 19
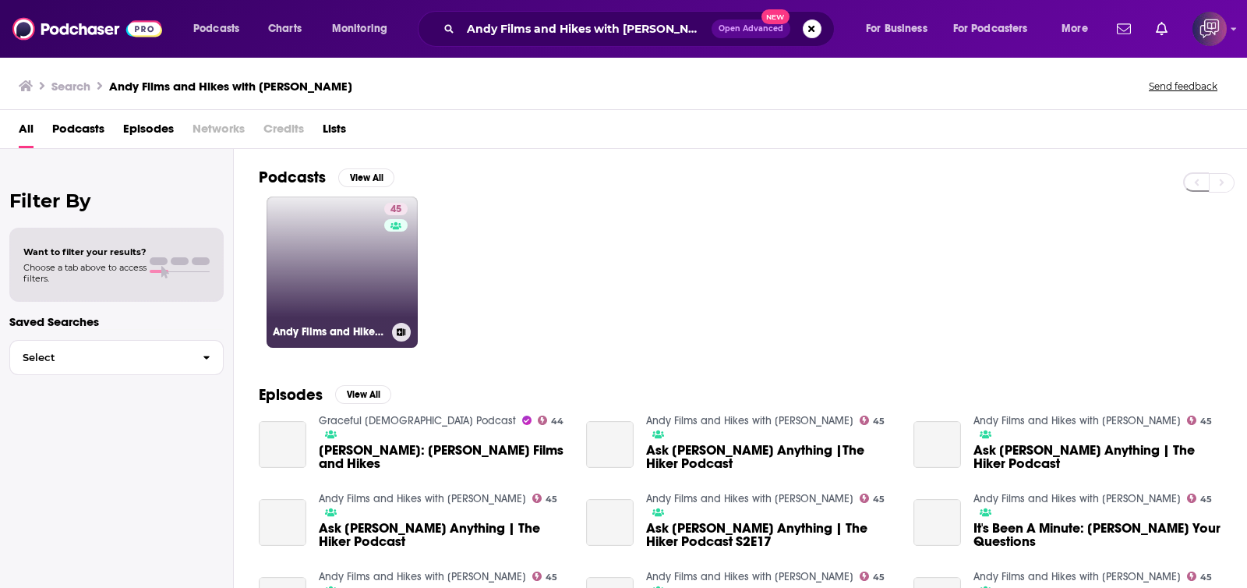
click at [313, 263] on link "45 Andy Films and Hikes with Andy Neal" at bounding box center [342, 271] width 151 height 151
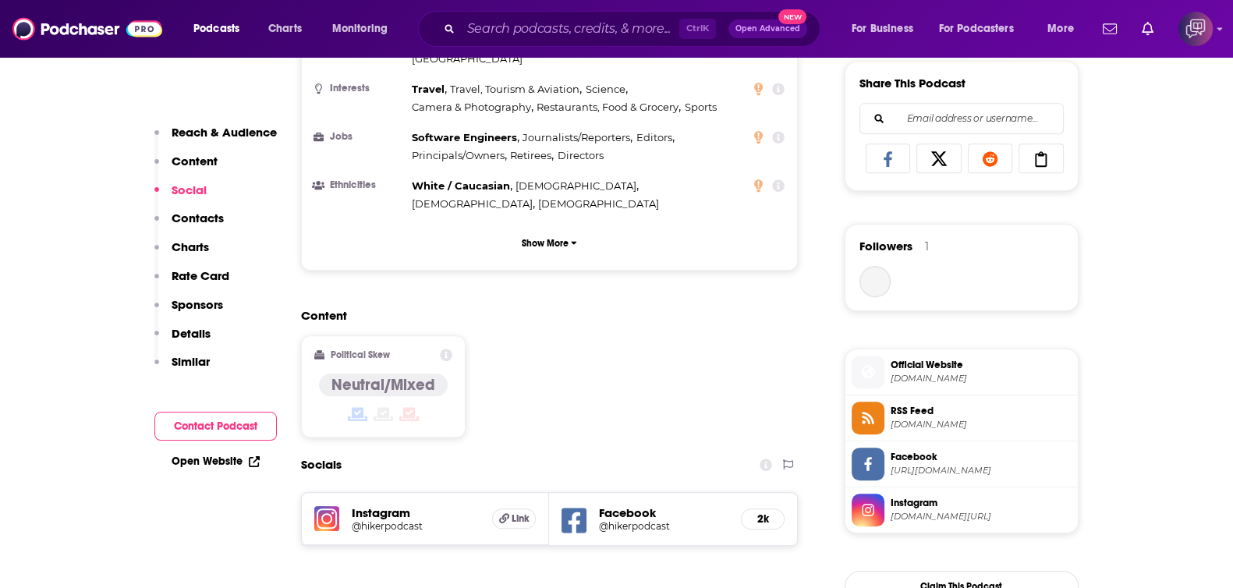
scroll to position [1266, 0]
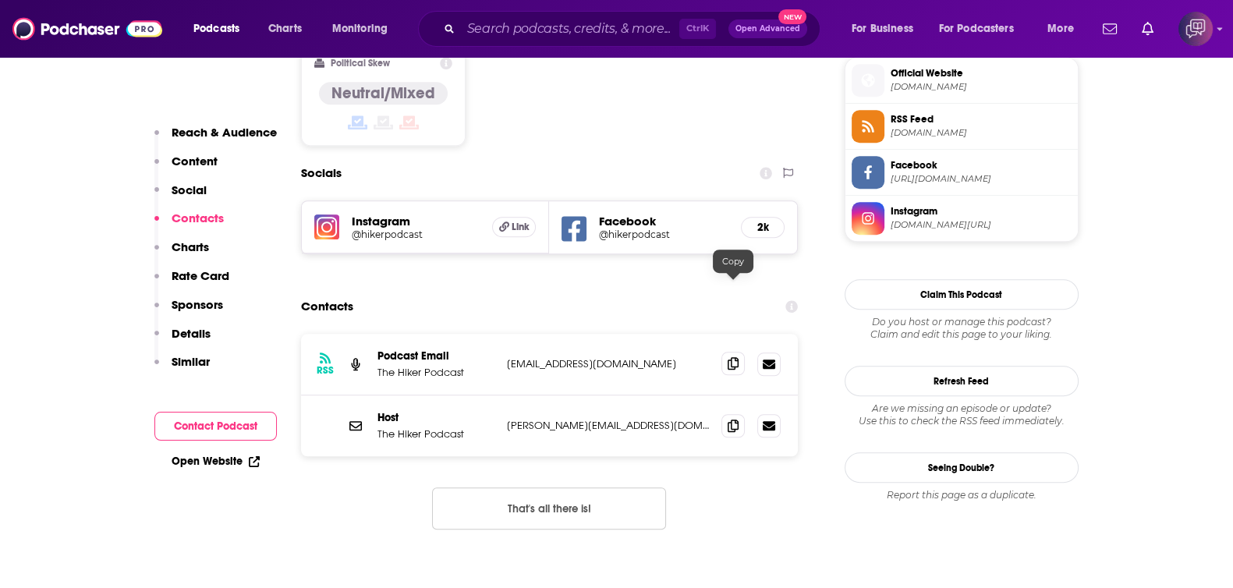
click at [737, 357] on icon at bounding box center [732, 363] width 11 height 12
click at [621, 41] on input "Search podcasts, credits, & more..." at bounding box center [570, 28] width 218 height 25
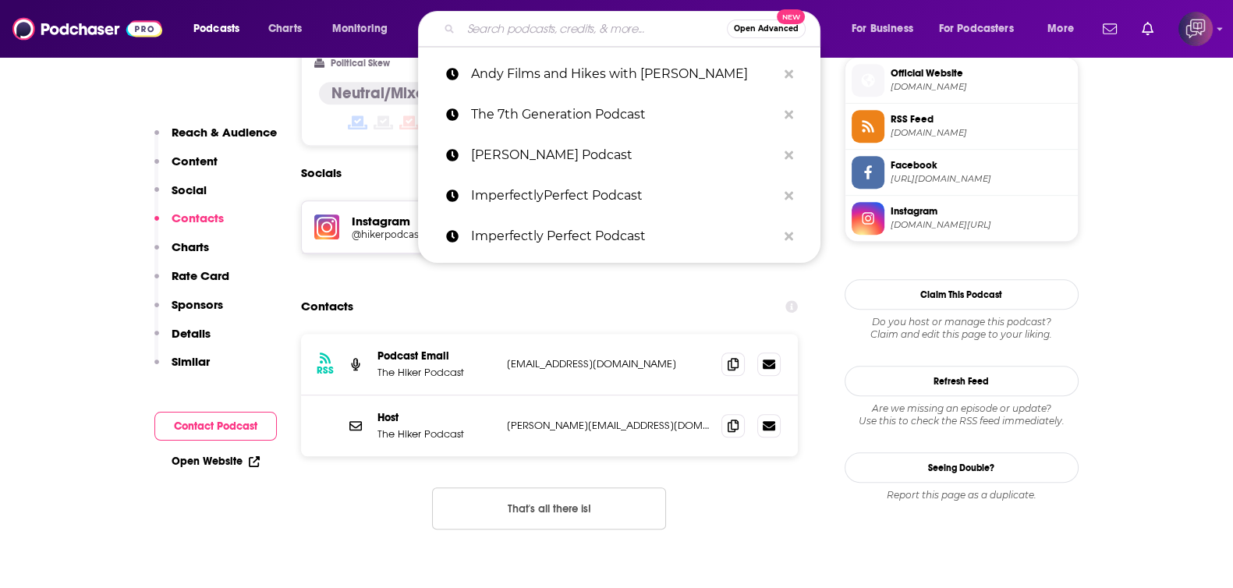
paste input "History for Foos"
type input "History for Foos"
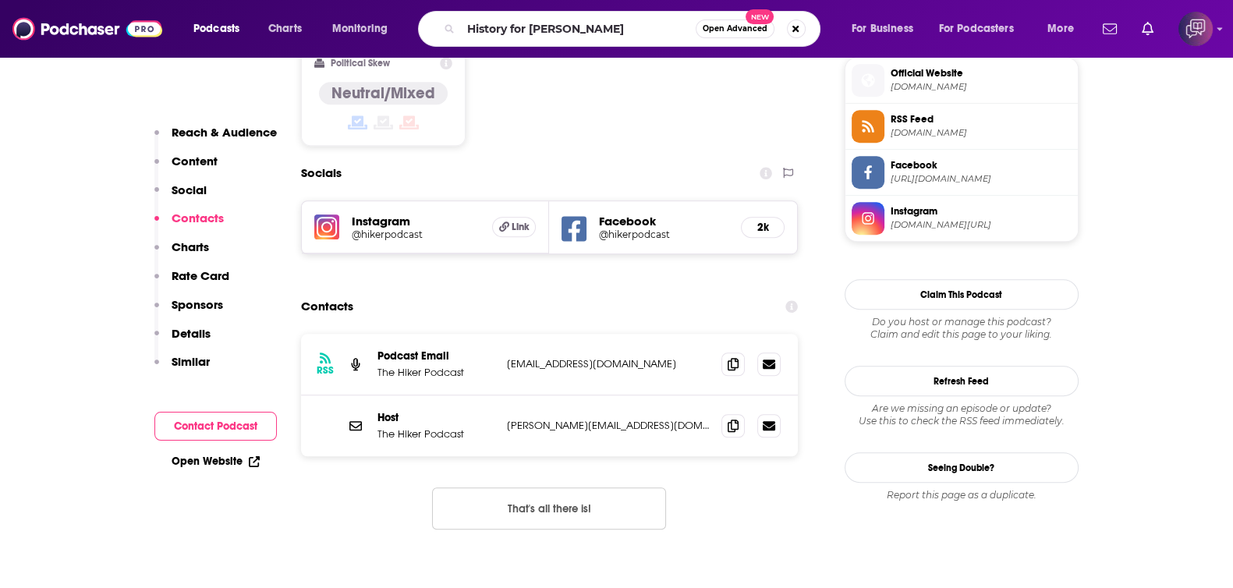
click at [722, 33] on span "Open Advanced" at bounding box center [734, 29] width 65 height 8
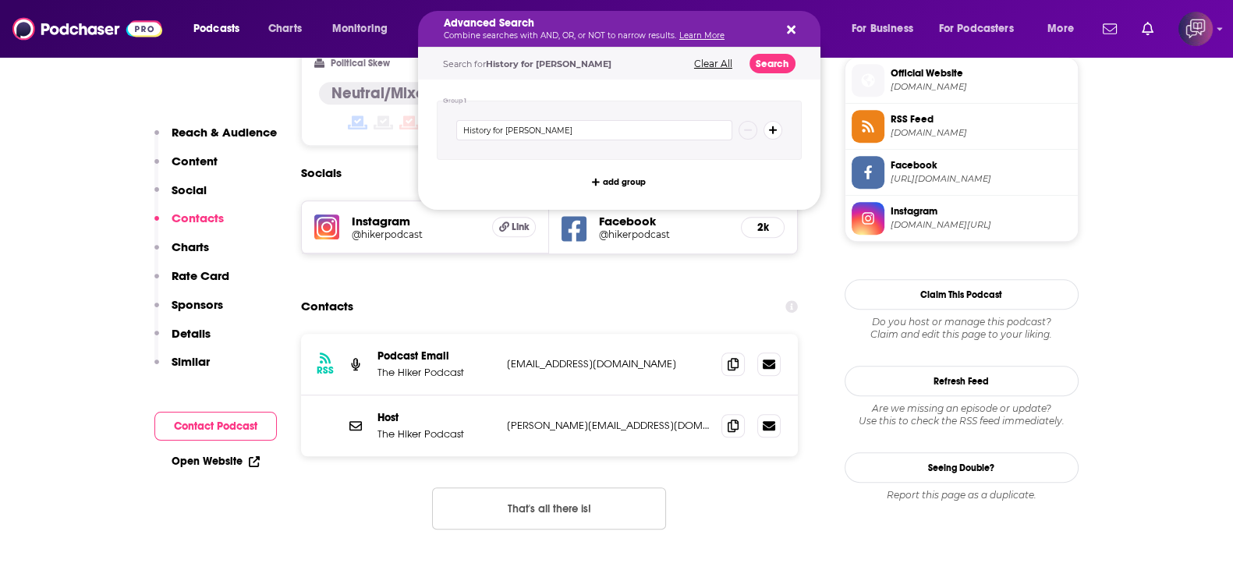
click at [776, 76] on div "Search for History for Foos Clear All Search" at bounding box center [619, 64] width 402 height 32
click at [770, 58] on button "Search" at bounding box center [772, 63] width 46 height 19
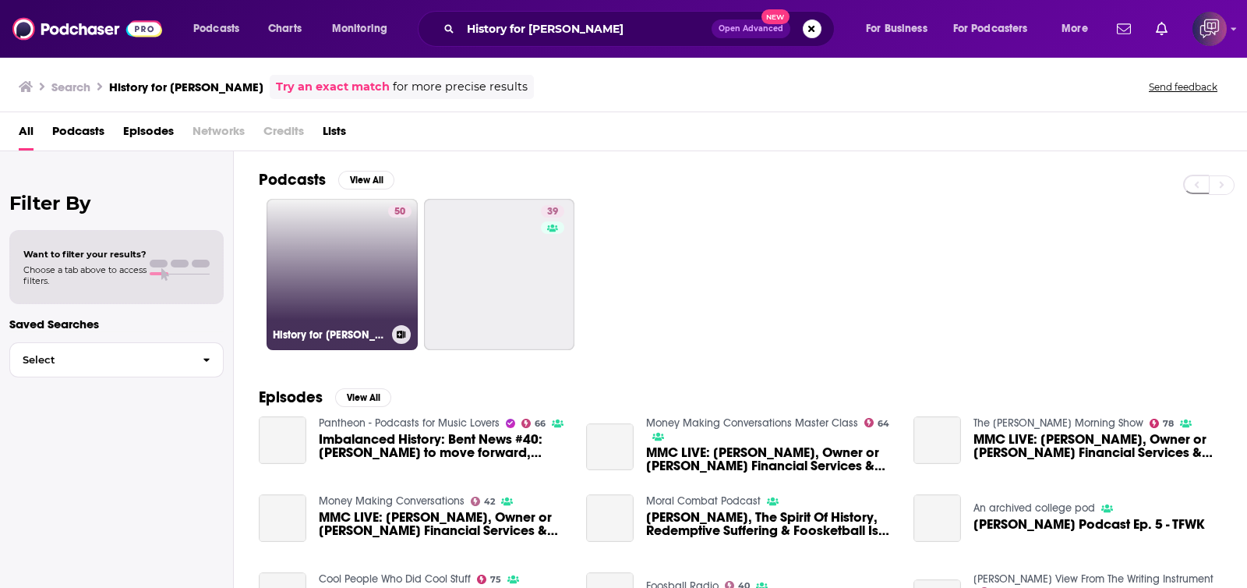
click at [320, 298] on link "50 History for Foos" at bounding box center [342, 274] width 151 height 151
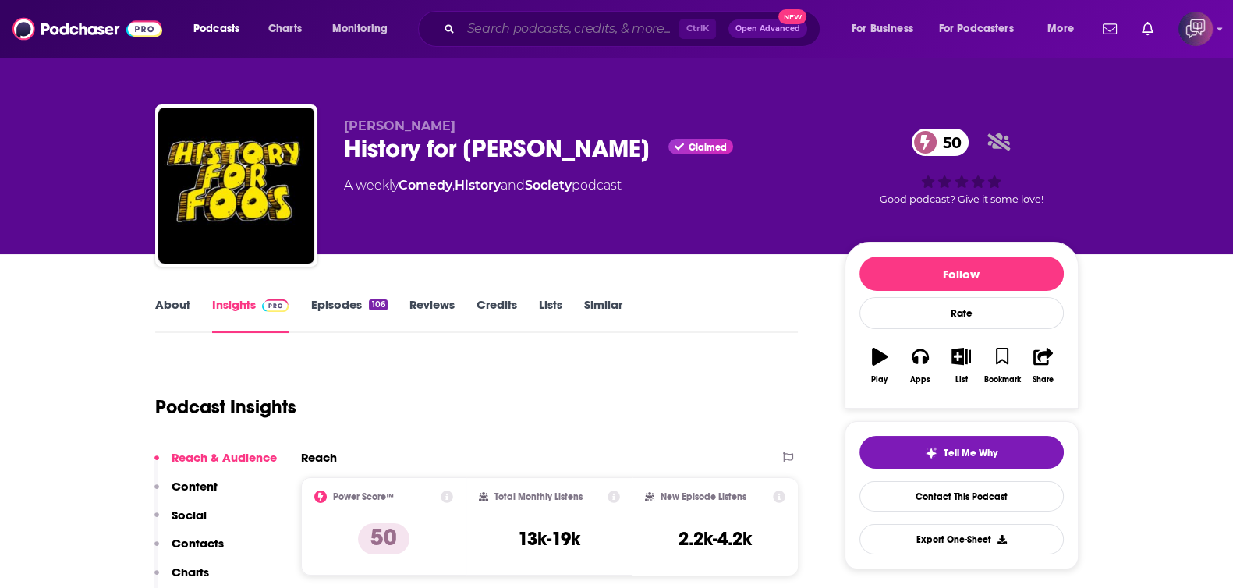
click at [581, 34] on input "Search podcasts, credits, & more..." at bounding box center [570, 28] width 218 height 25
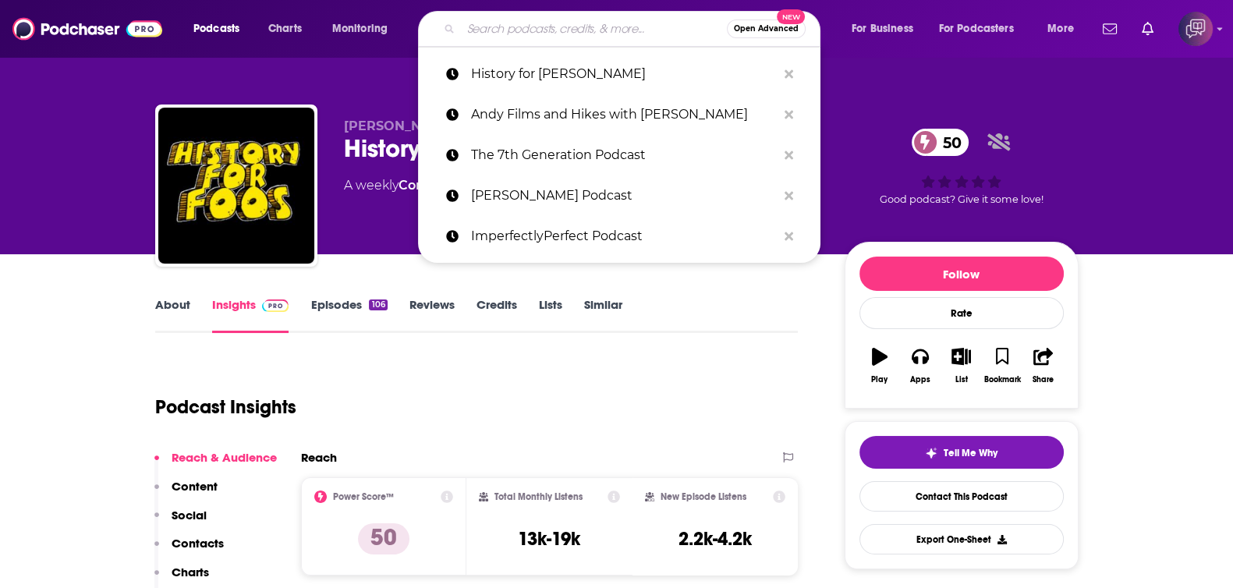
paste input "Fly on the Wall Podcast With Chris Sonksen"
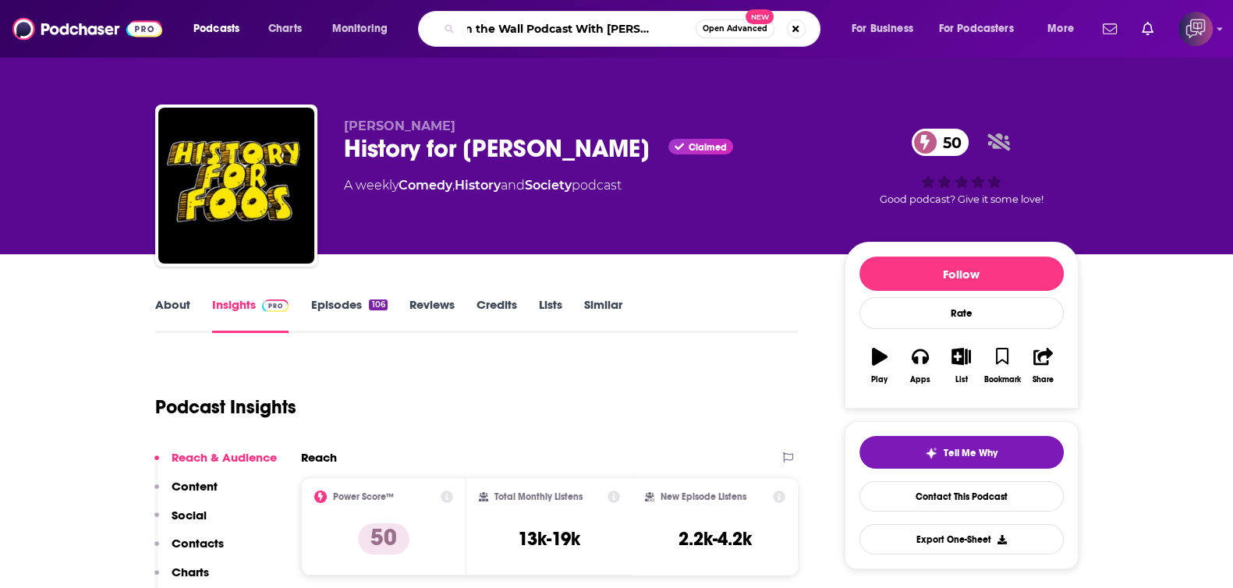
type input "Fly on the Wall Podcast With Chris Sonksen"
click at [739, 35] on button "Open Advanced New" at bounding box center [734, 28] width 79 height 19
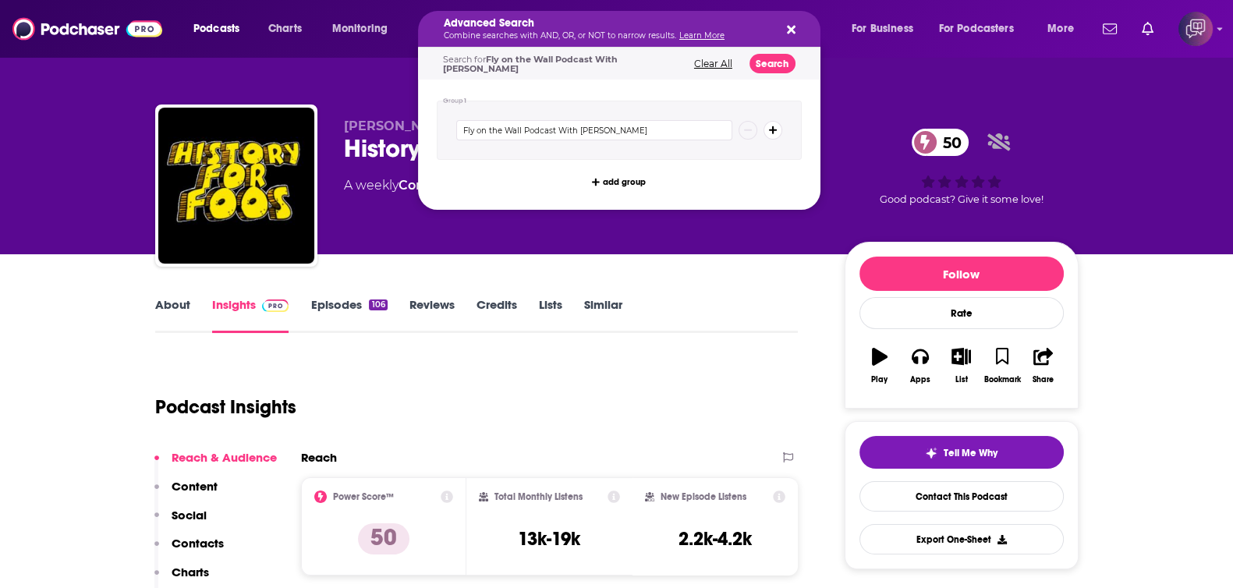
click at [752, 72] on div "Search for Fly on the Wall Podcast With Chris Sonksen Clear All Search" at bounding box center [619, 64] width 402 height 32
click at [764, 61] on button "Search" at bounding box center [772, 63] width 46 height 19
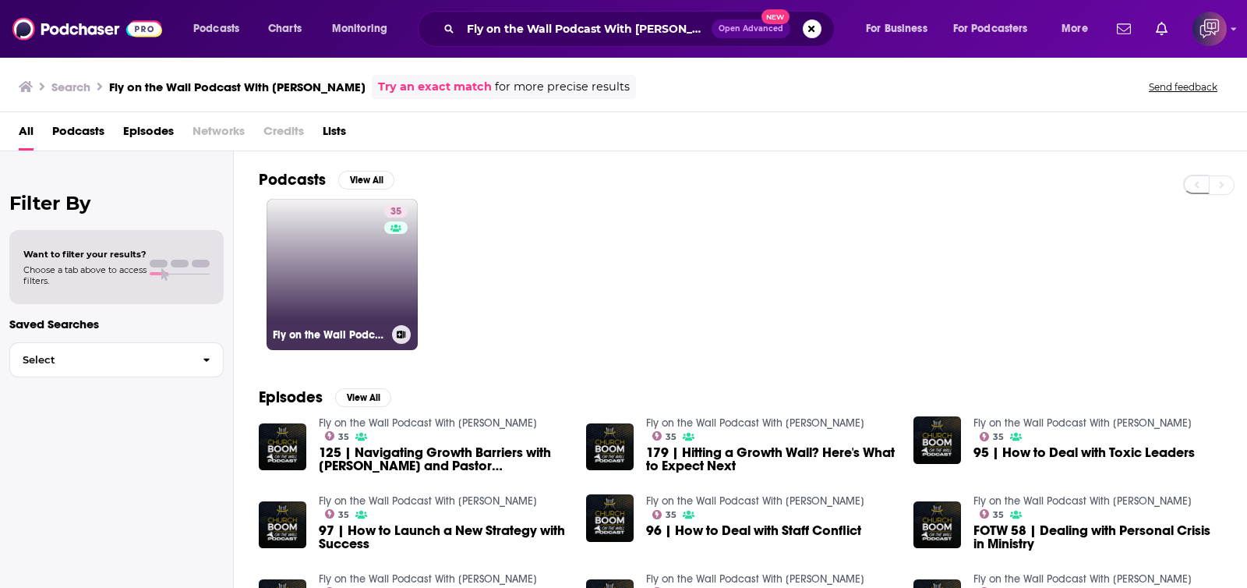
click at [286, 285] on link "35 Fly on the Wall Podcast With Chris Sonksen" at bounding box center [342, 274] width 151 height 151
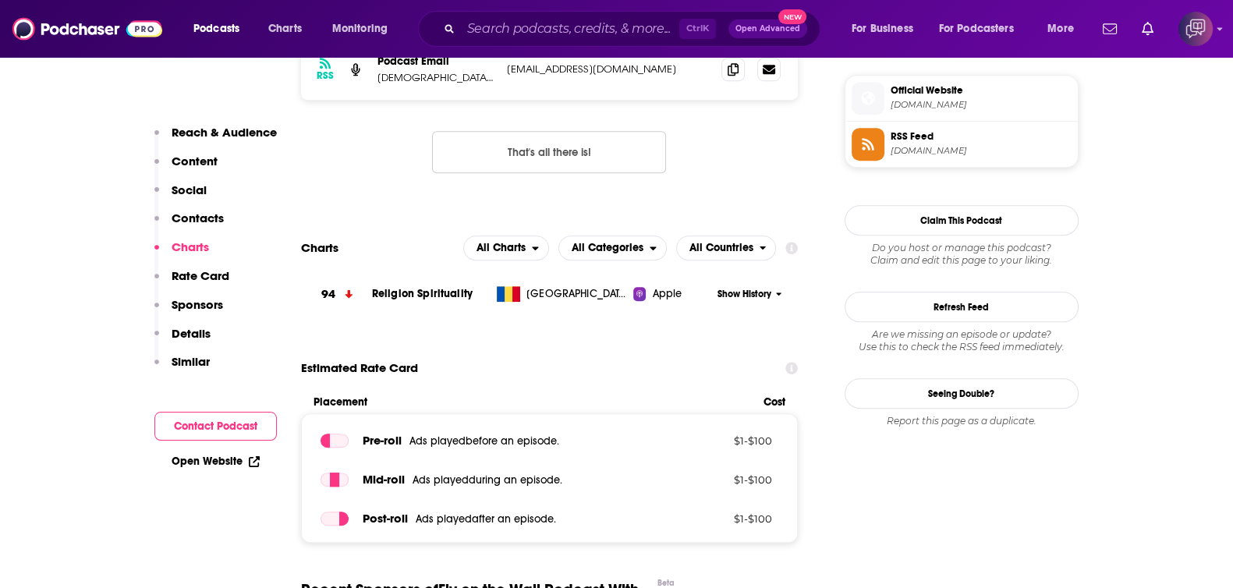
scroll to position [1170, 0]
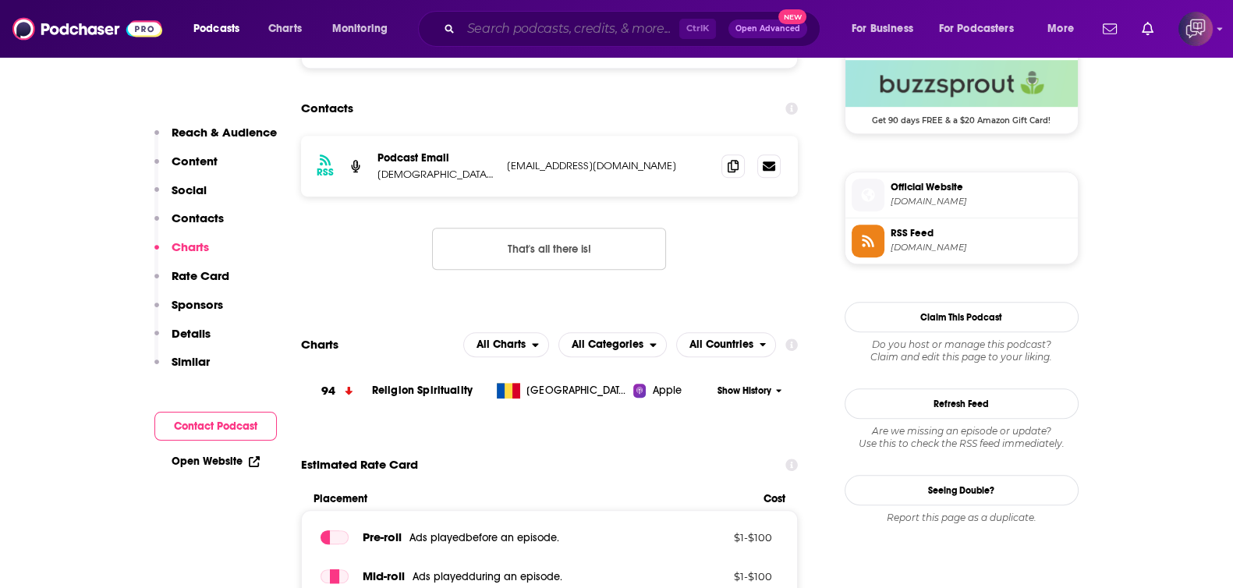
click at [528, 27] on input "Search podcasts, credits, & more..." at bounding box center [570, 28] width 218 height 25
paste input "Trico Tidbits Real Estate Podcast"
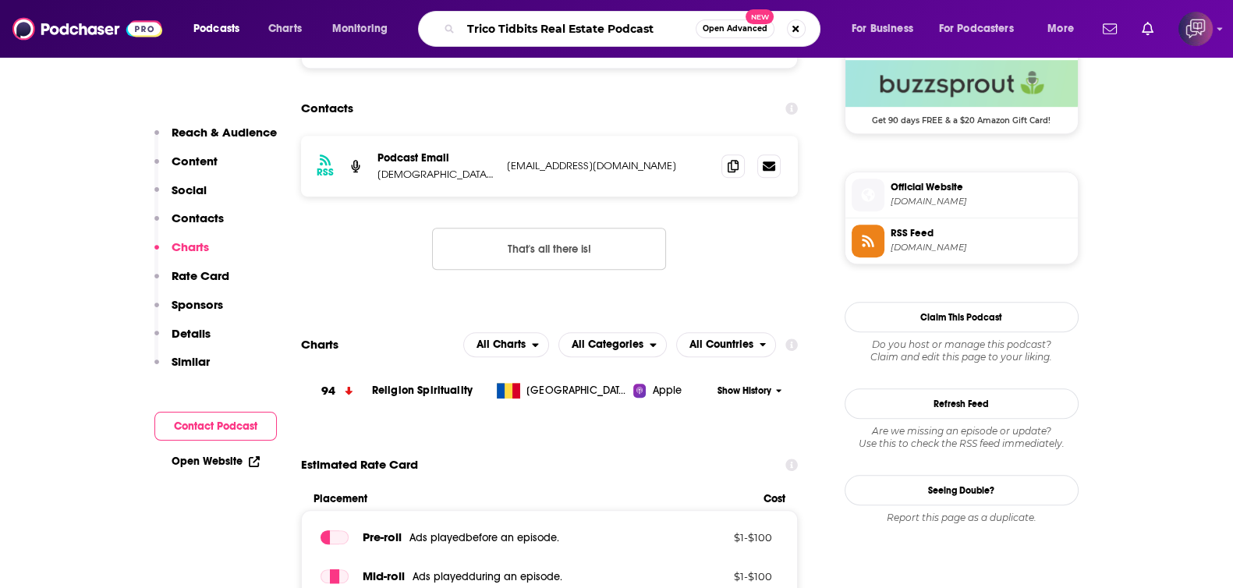
type input "Trico Tidbits Real Estate Podcast"
click at [725, 21] on button "Open Advanced New" at bounding box center [734, 28] width 79 height 19
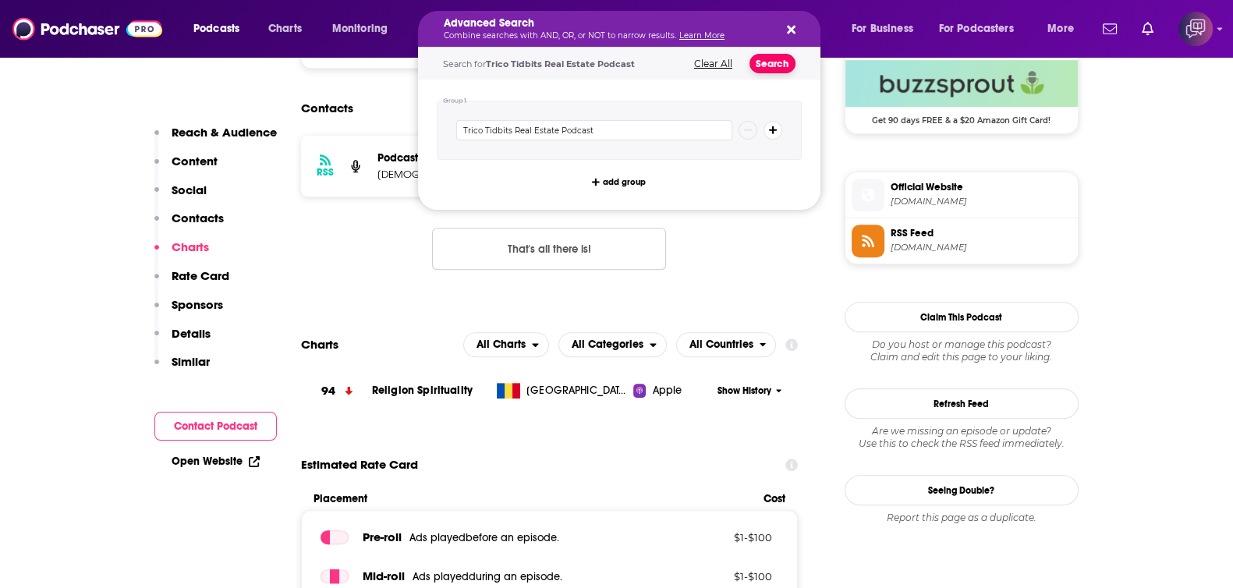
click at [784, 65] on button "Search" at bounding box center [772, 63] width 46 height 19
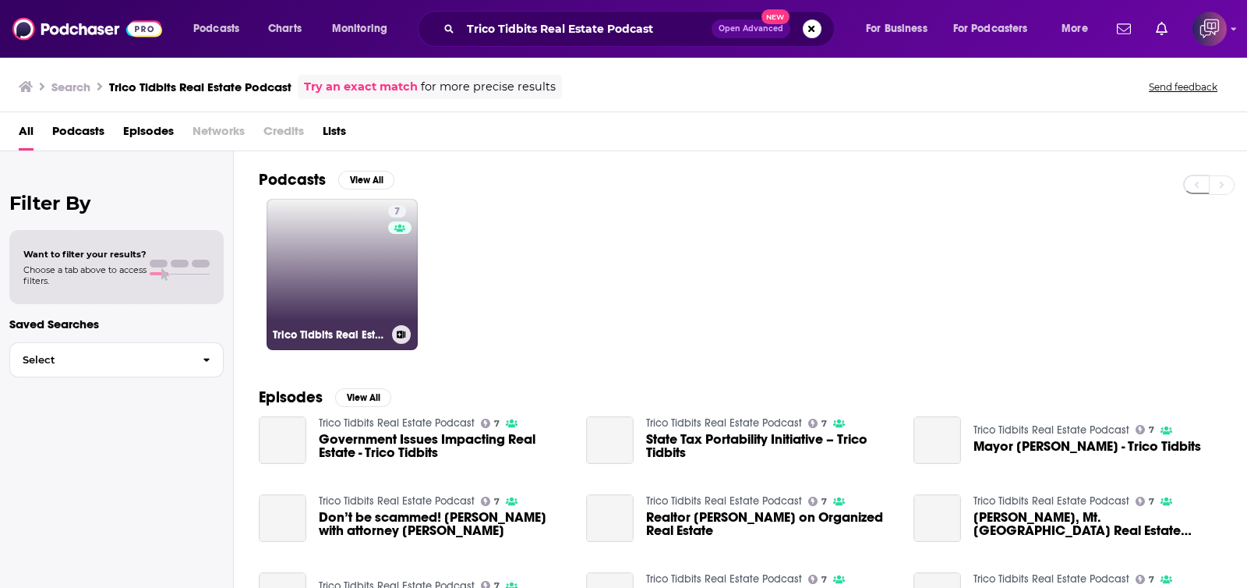
click at [370, 291] on link "7 Trico Tidbits Real Estate Podcast" at bounding box center [342, 274] width 151 height 151
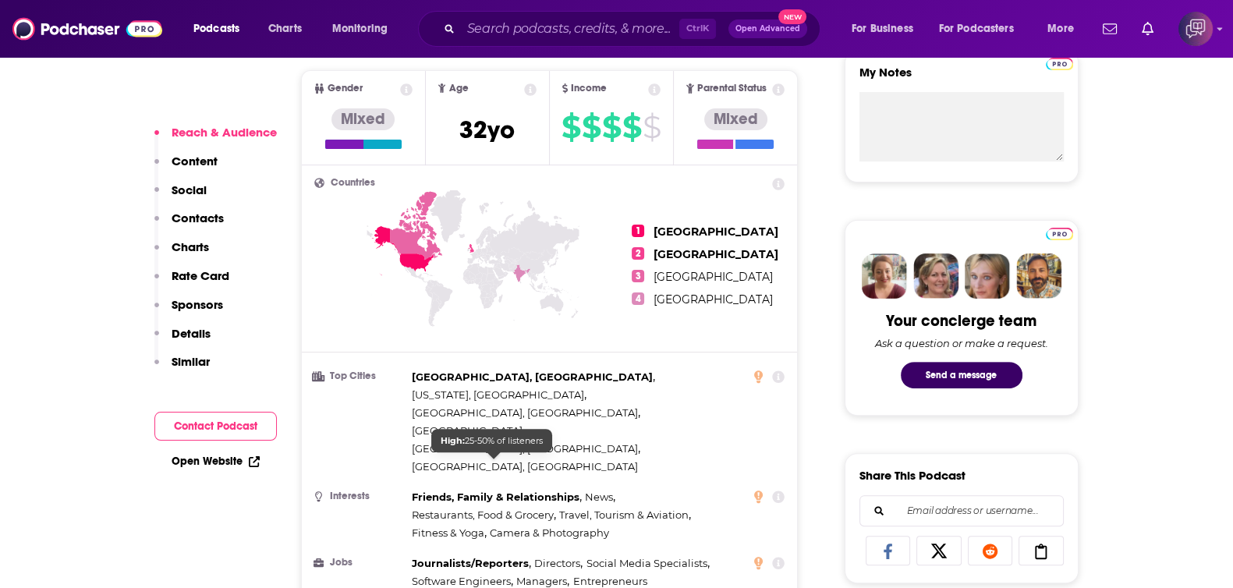
scroll to position [1072, 0]
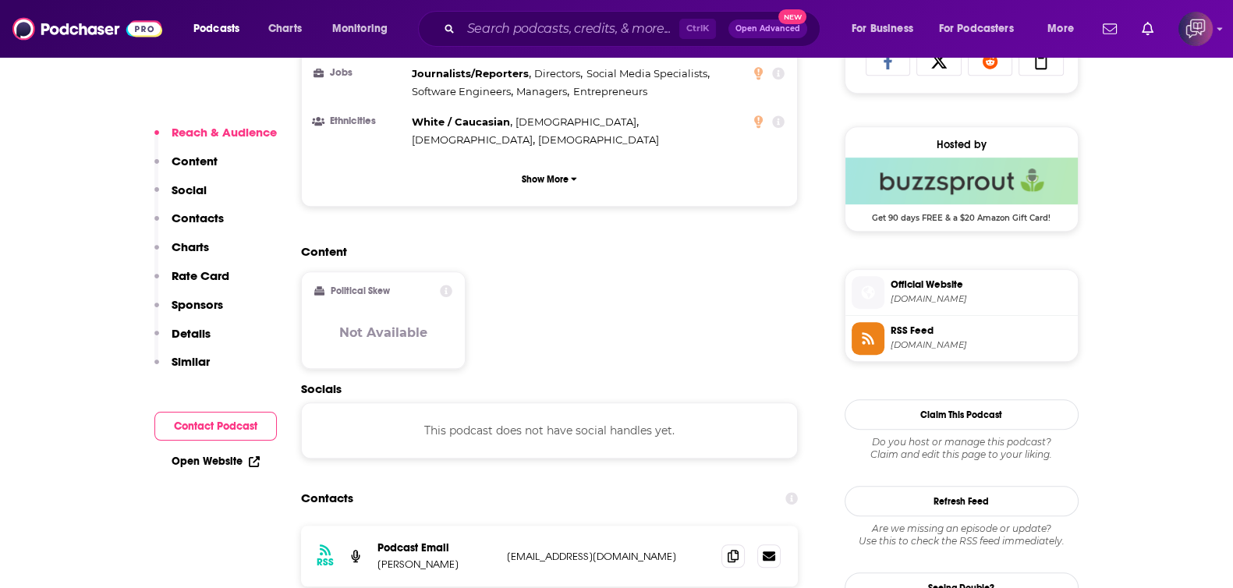
click at [732, 550] on icon at bounding box center [732, 556] width 11 height 12
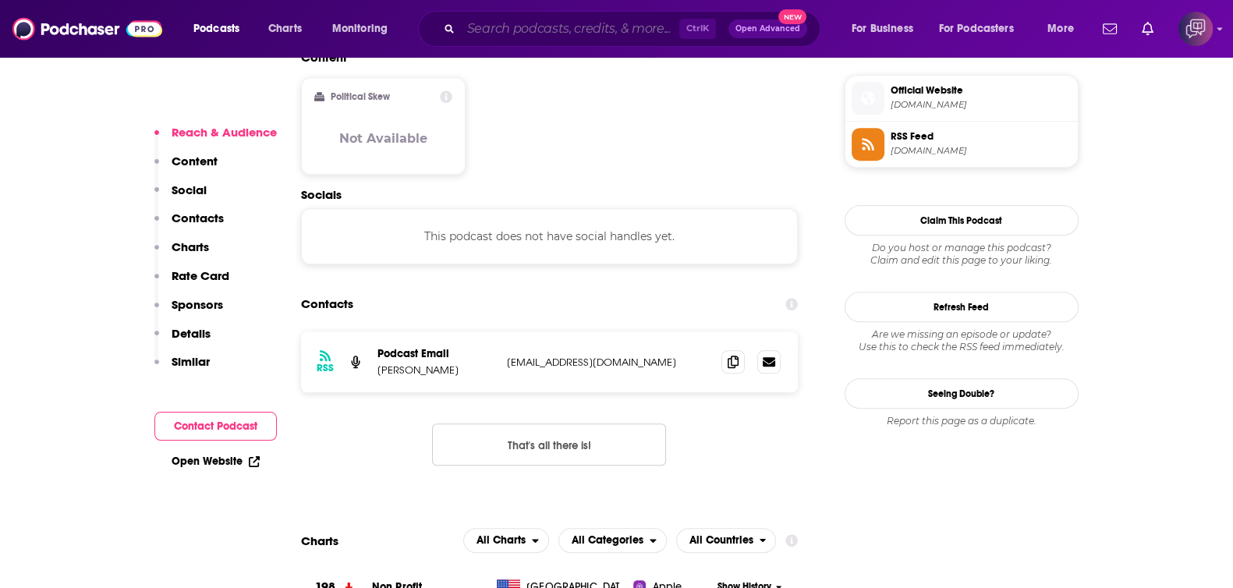
click at [558, 22] on input "Search podcasts, credits, & more..." at bounding box center [570, 28] width 218 height 25
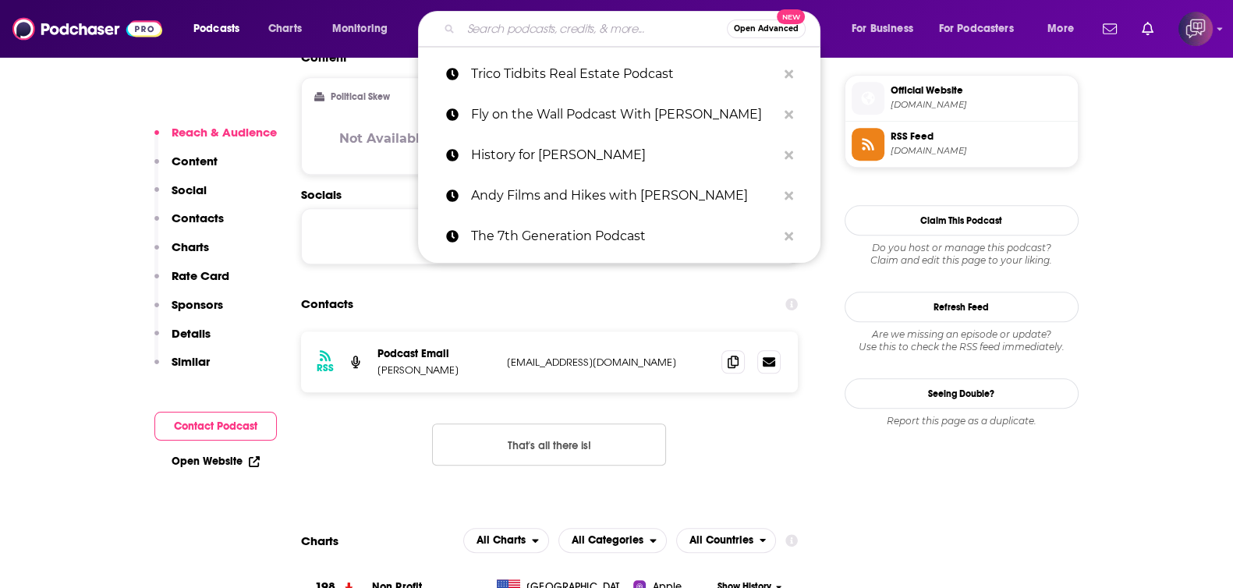
paste input "SUNSET SESSIONS"
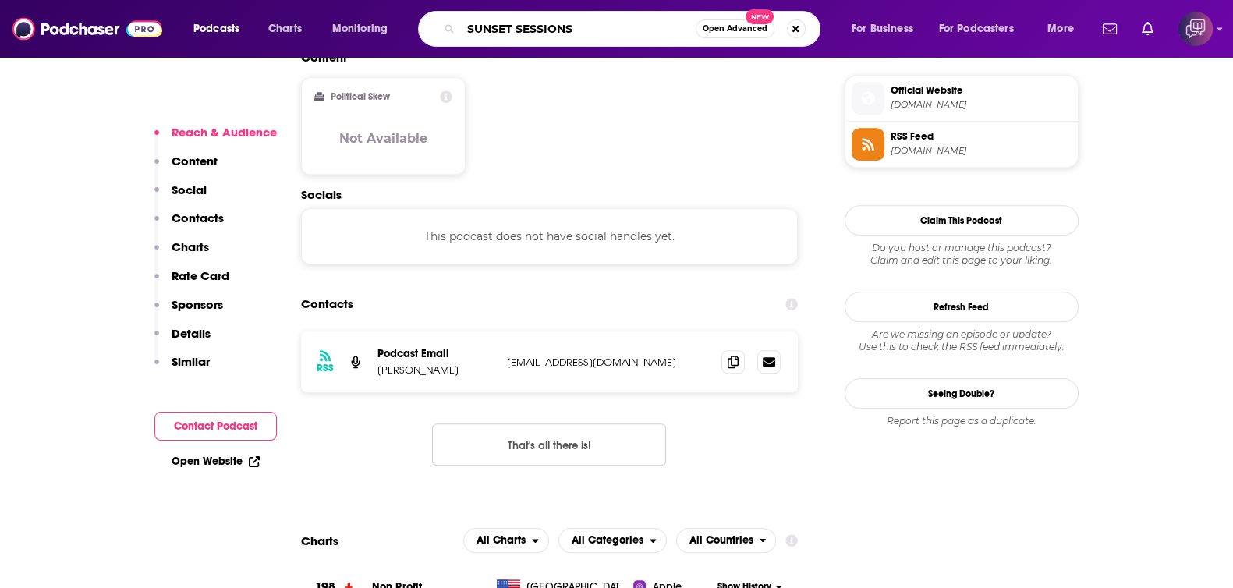
type input "SUNSET SESSIONS"
click at [736, 37] on button "Open Advanced New" at bounding box center [734, 28] width 79 height 19
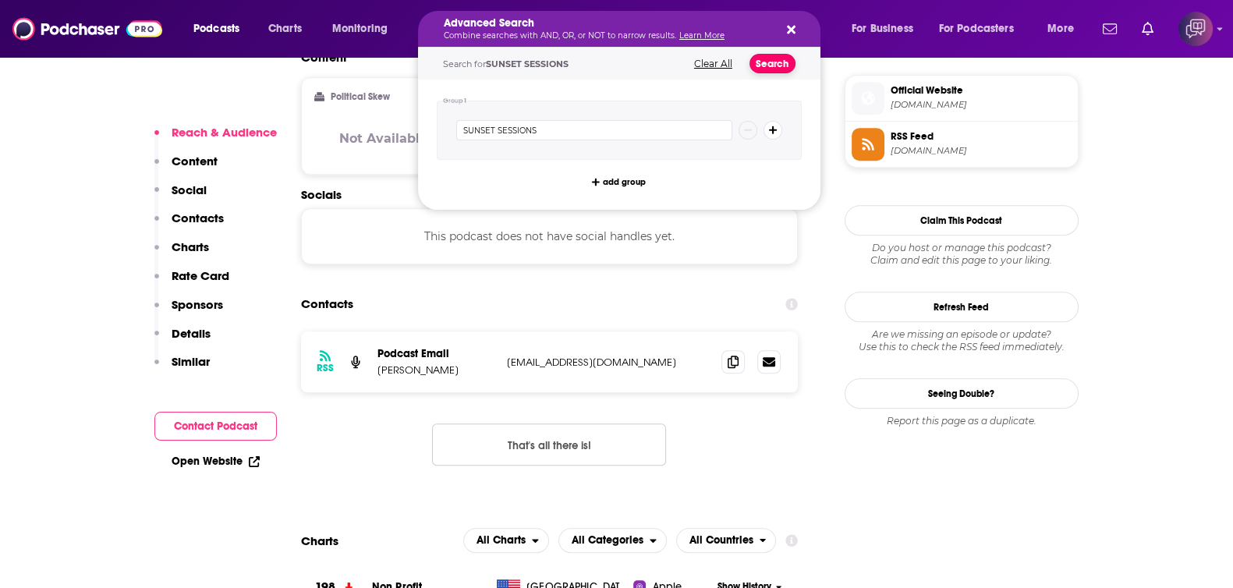
click at [768, 68] on button "Search" at bounding box center [772, 63] width 46 height 19
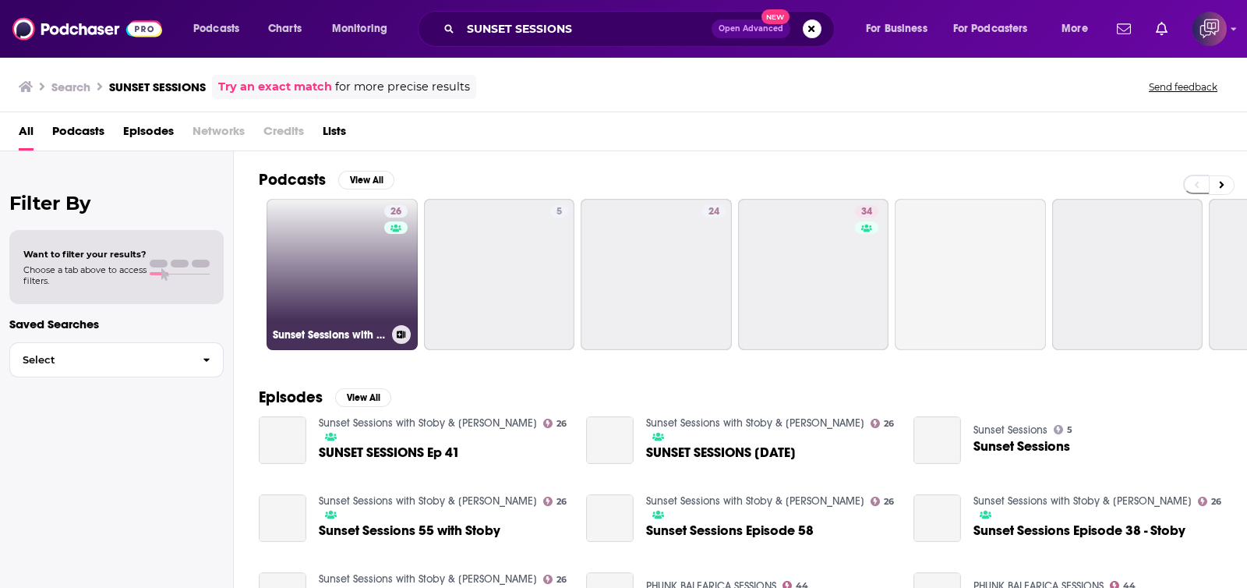
click at [319, 282] on link "26 Sunset Sessions with Stoby & Sonia Scott" at bounding box center [342, 274] width 151 height 151
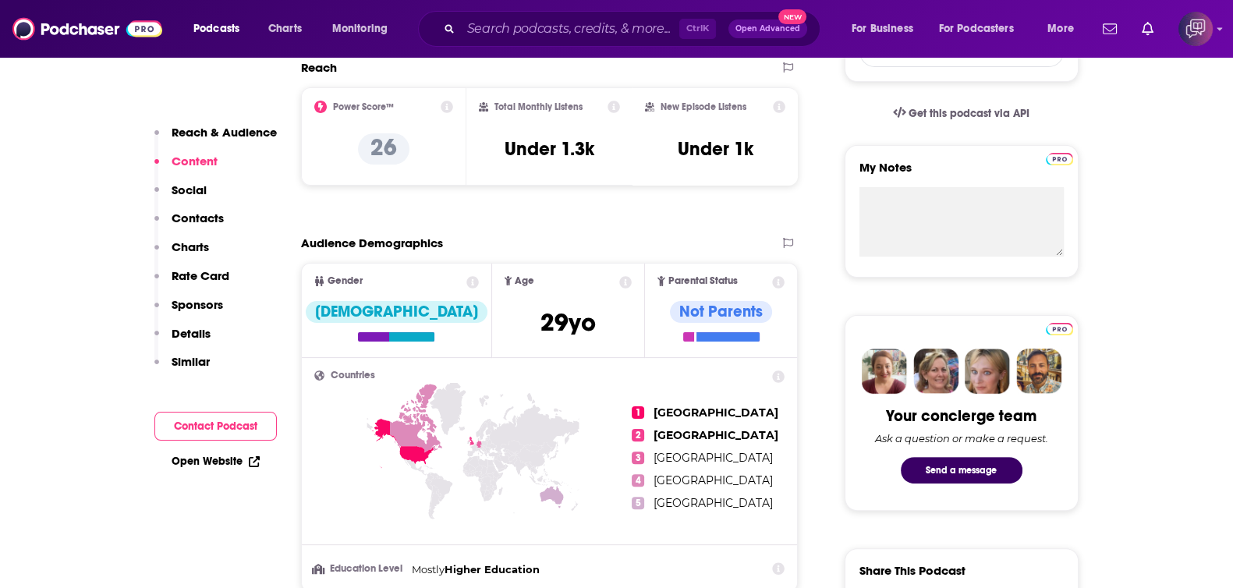
scroll to position [1072, 0]
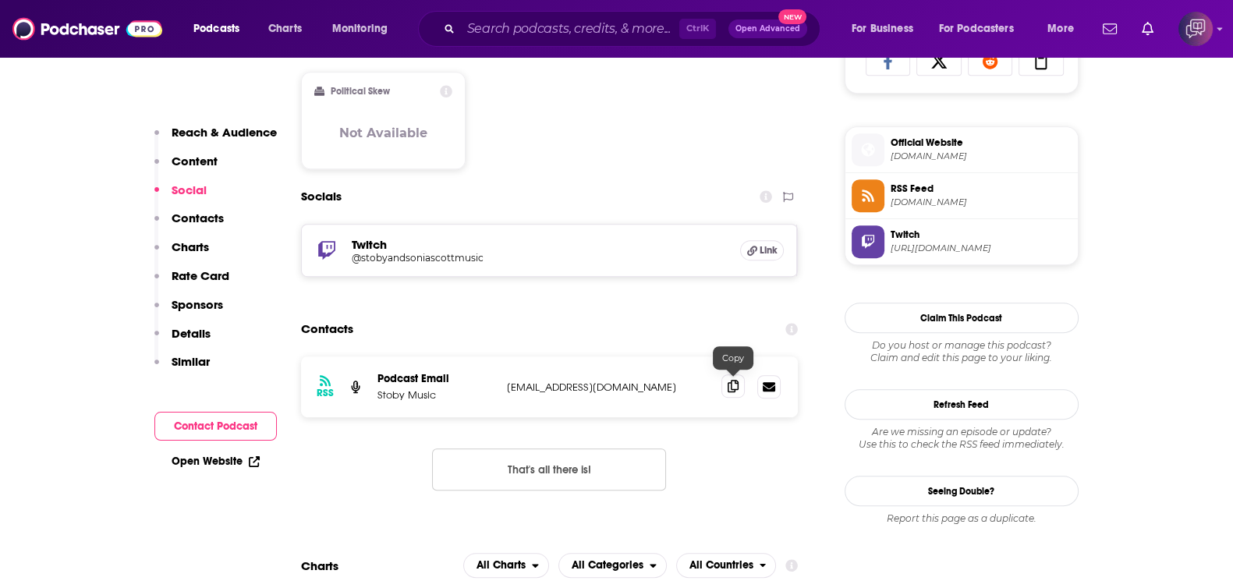
click at [738, 388] on span at bounding box center [732, 385] width 23 height 23
click at [511, 33] on input "Search podcasts, credits, & more..." at bounding box center [570, 28] width 218 height 25
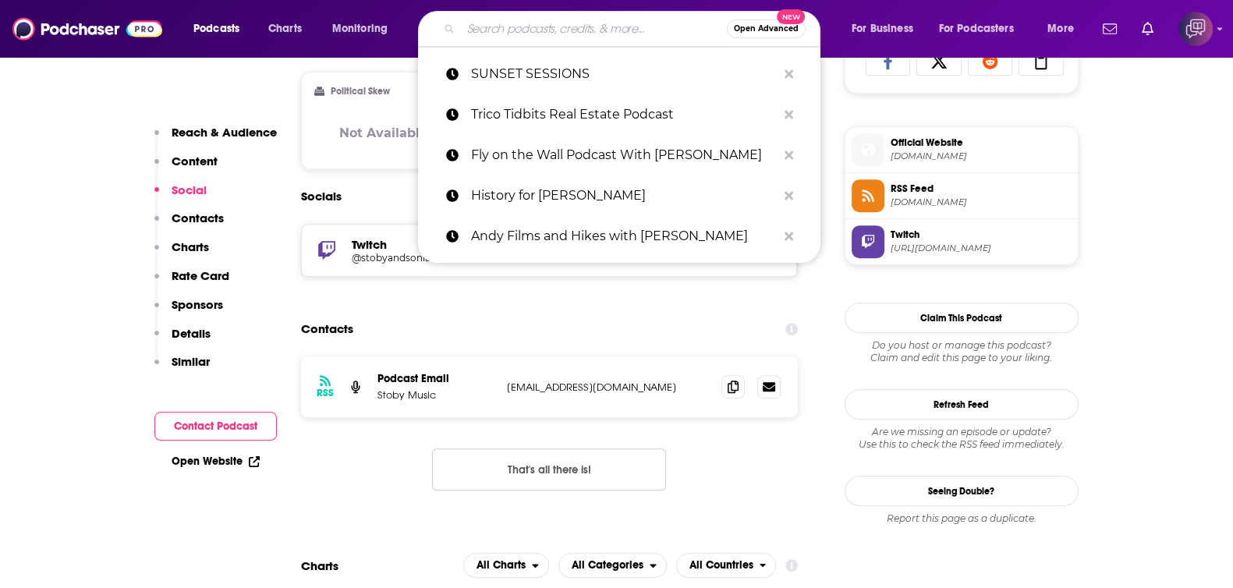
paste input "Jon D. Podcast"
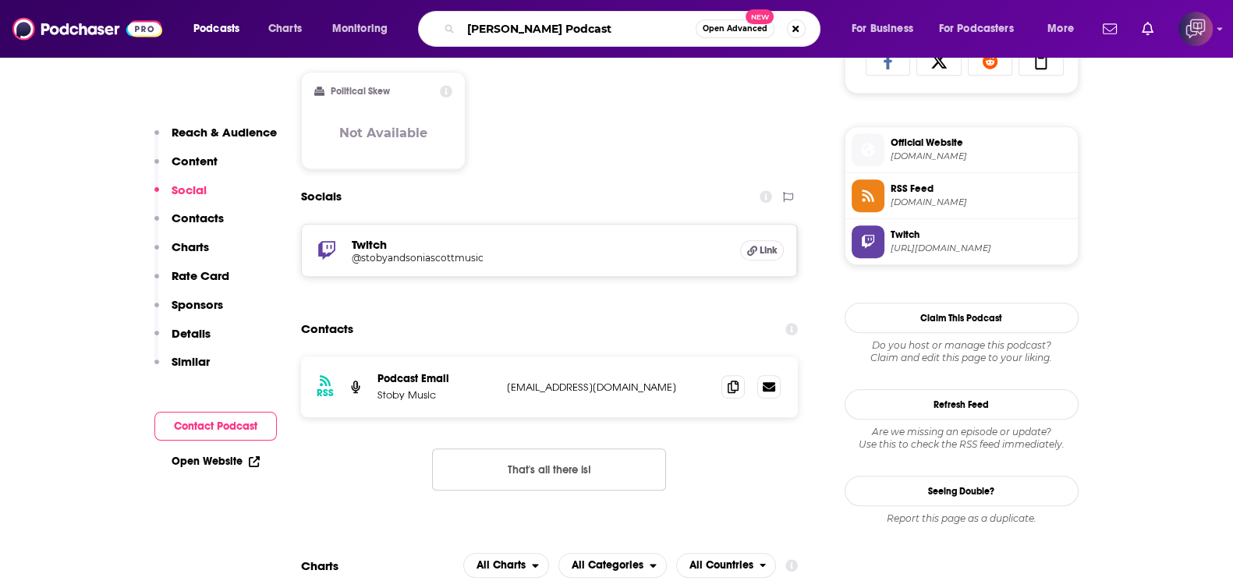
type input "Jon D. Podcast"
click at [731, 27] on span "Open Advanced" at bounding box center [734, 29] width 65 height 8
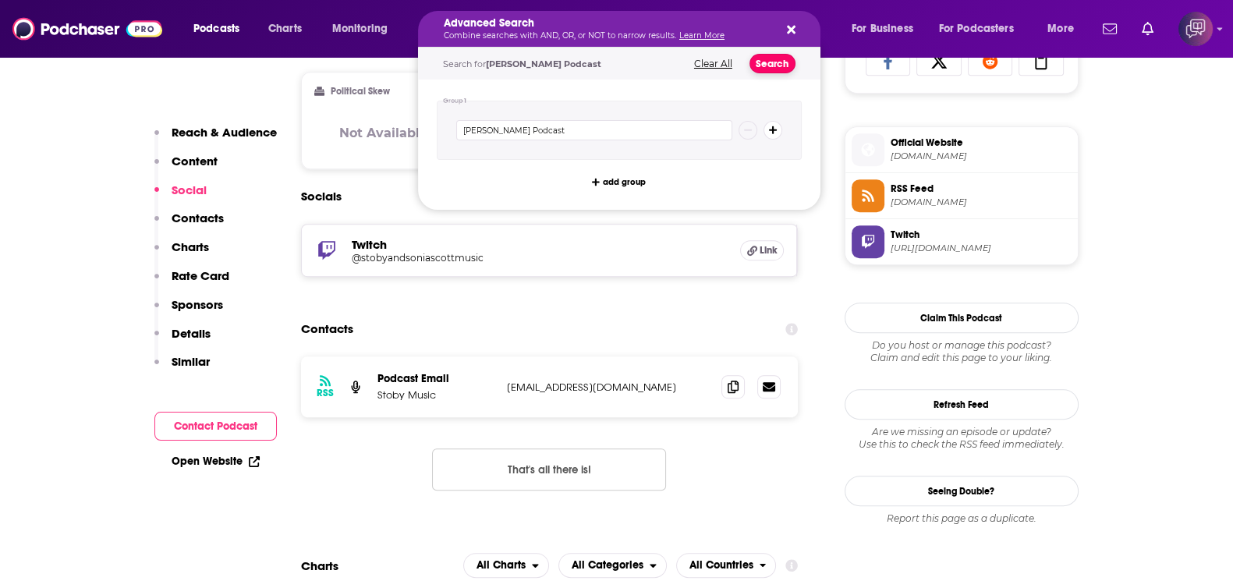
click at [780, 72] on button "Search" at bounding box center [772, 63] width 46 height 19
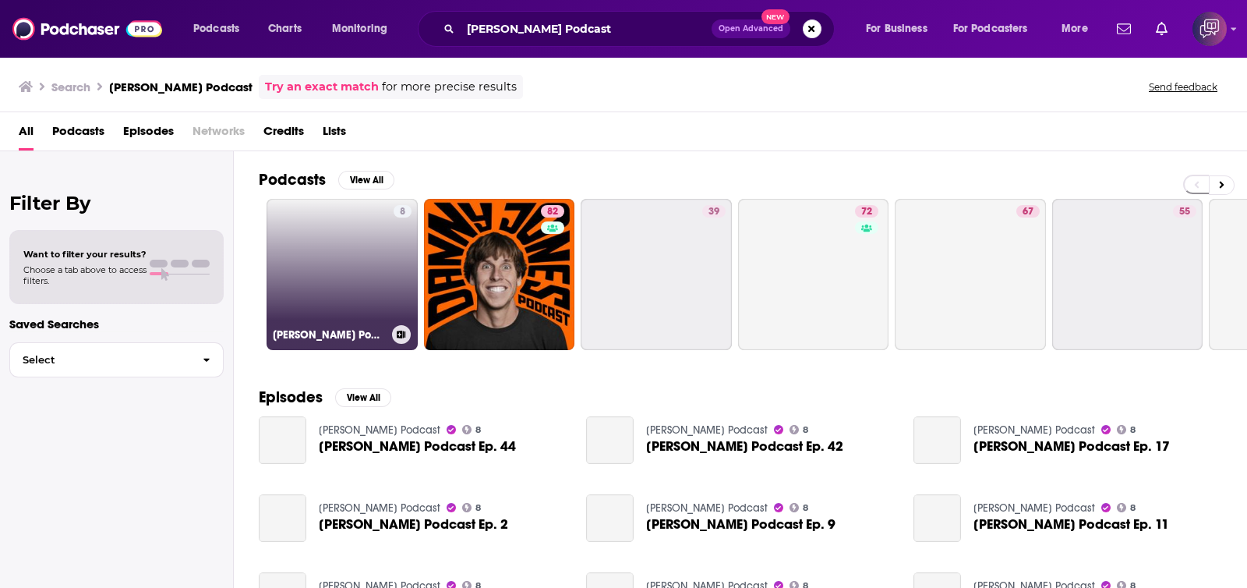
click at [311, 295] on link "8 Jon D. Podcast" at bounding box center [342, 274] width 151 height 151
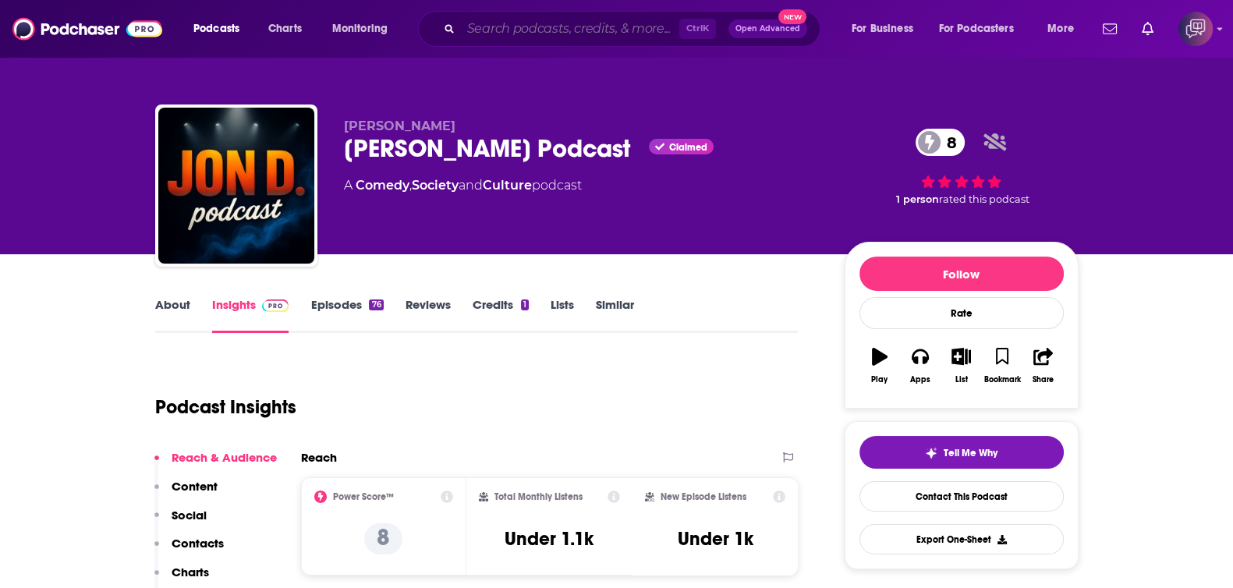
click at [554, 39] on input "Search podcasts, credits, & more..." at bounding box center [570, 28] width 218 height 25
paste input "PolyAmateur Hour"
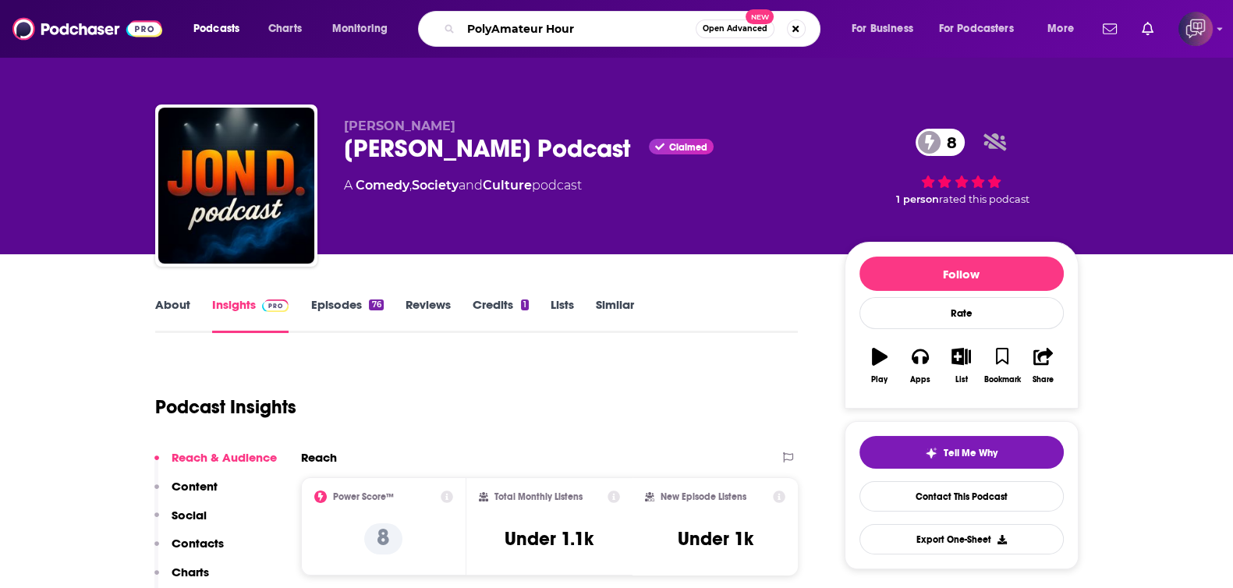
type input "PolyAmateur Hour"
click at [710, 31] on span "Open Advanced" at bounding box center [734, 29] width 65 height 8
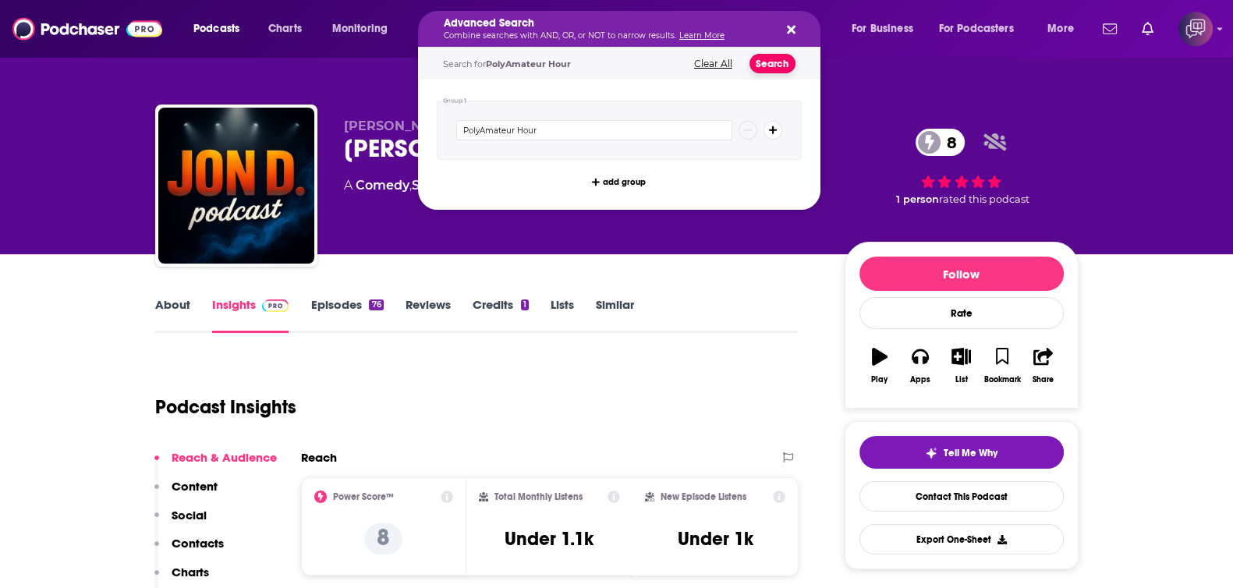
click at [756, 69] on button "Search" at bounding box center [772, 63] width 46 height 19
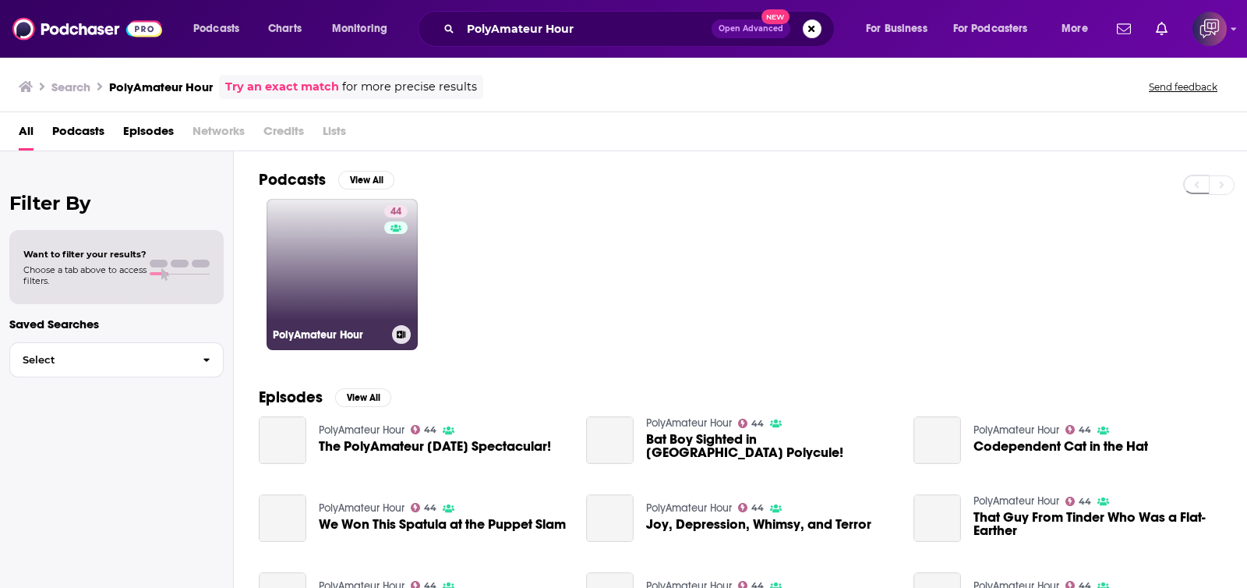
click at [345, 255] on link "44 PolyAmateur Hour" at bounding box center [342, 274] width 151 height 151
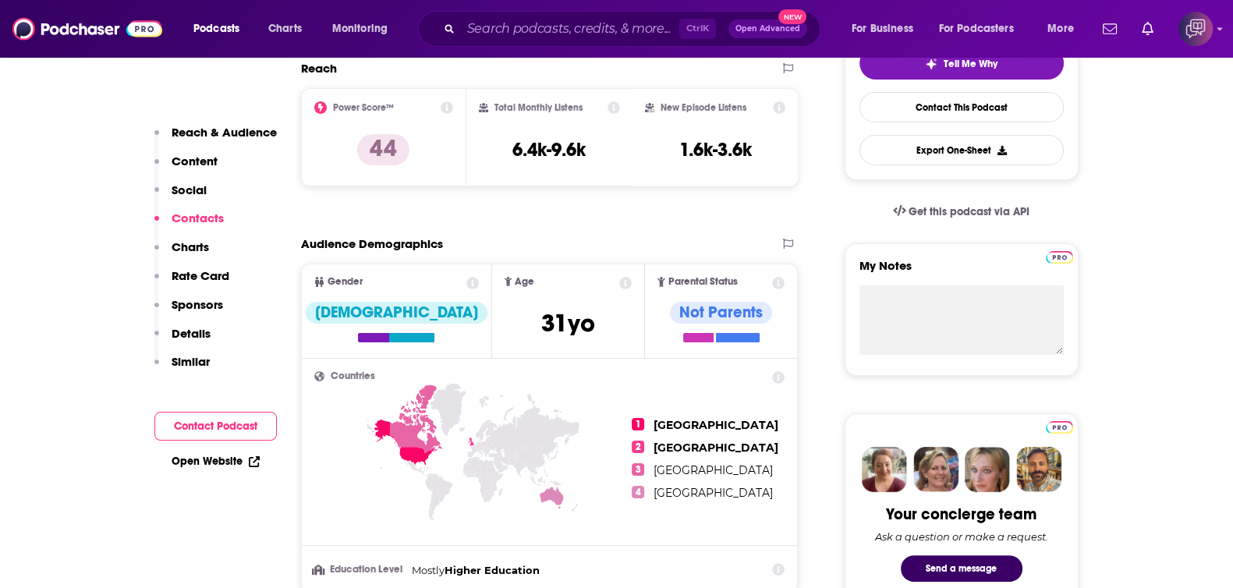
scroll to position [975, 0]
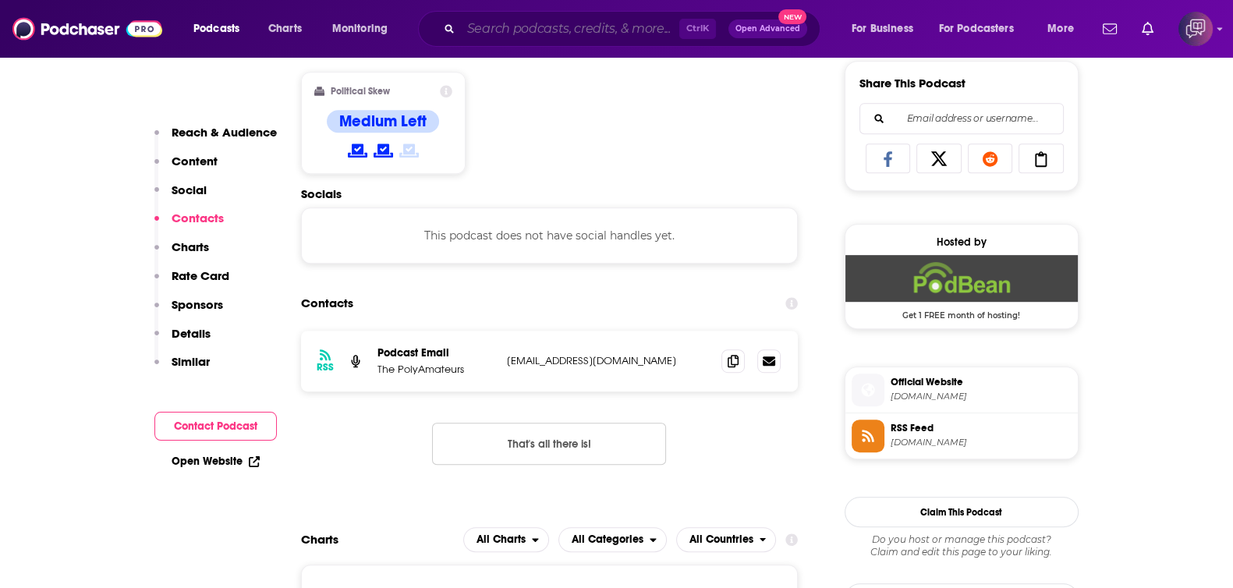
click at [526, 25] on input "Search podcasts, credits, & more..." at bounding box center [570, 28] width 218 height 25
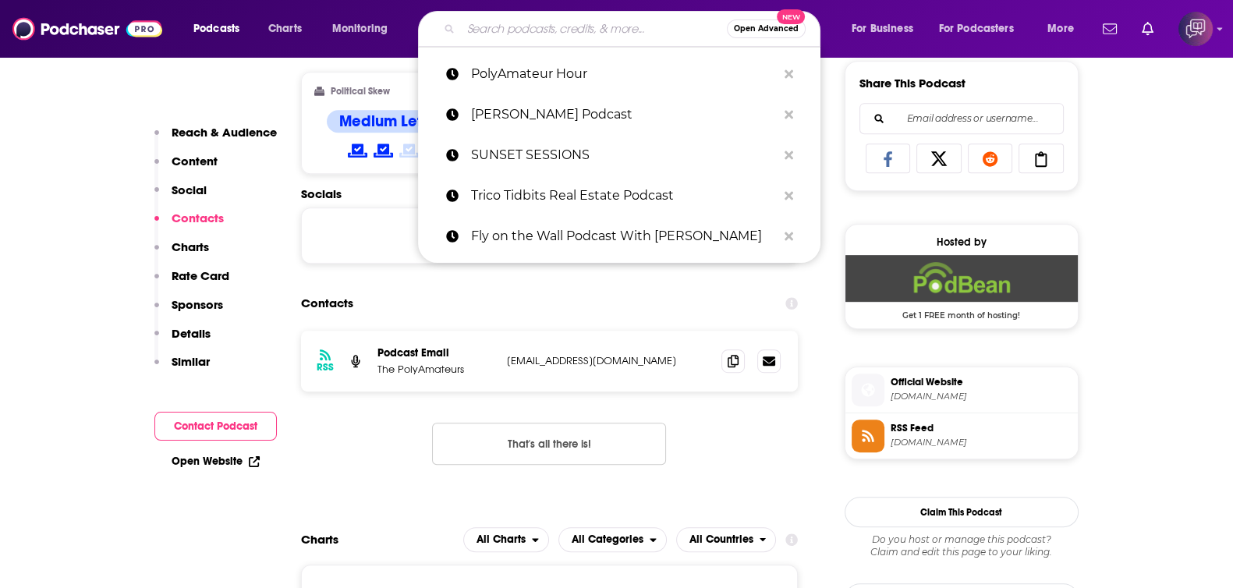
paste input "Beats, Brews & Buddies"
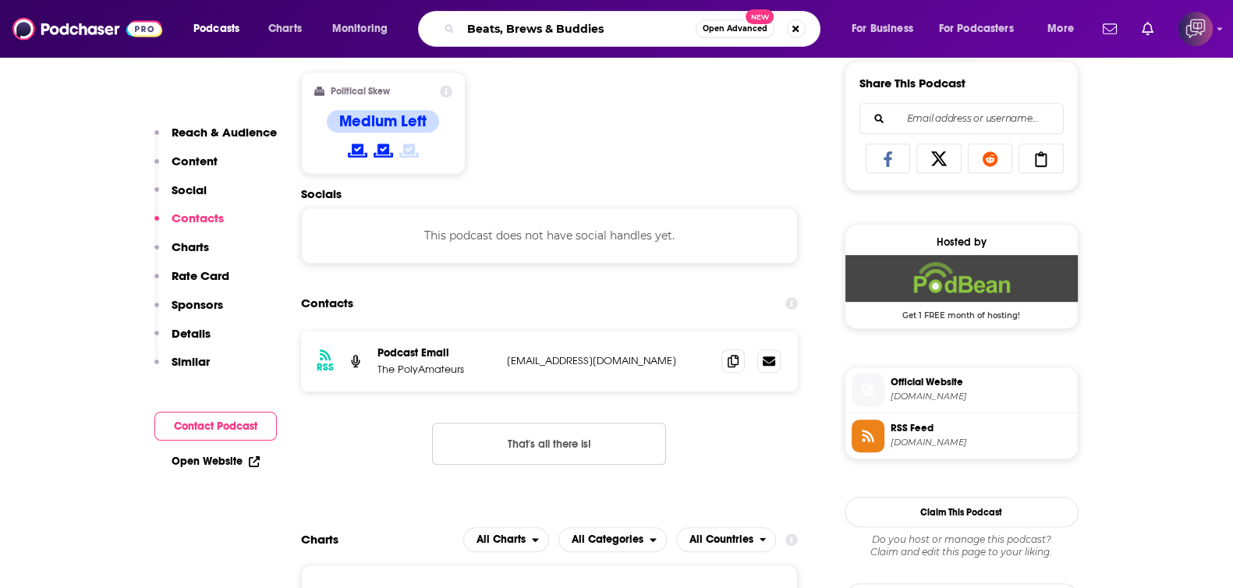
type input "Beats, Brews & Buddies"
click at [740, 35] on button "Open Advanced New" at bounding box center [734, 28] width 79 height 19
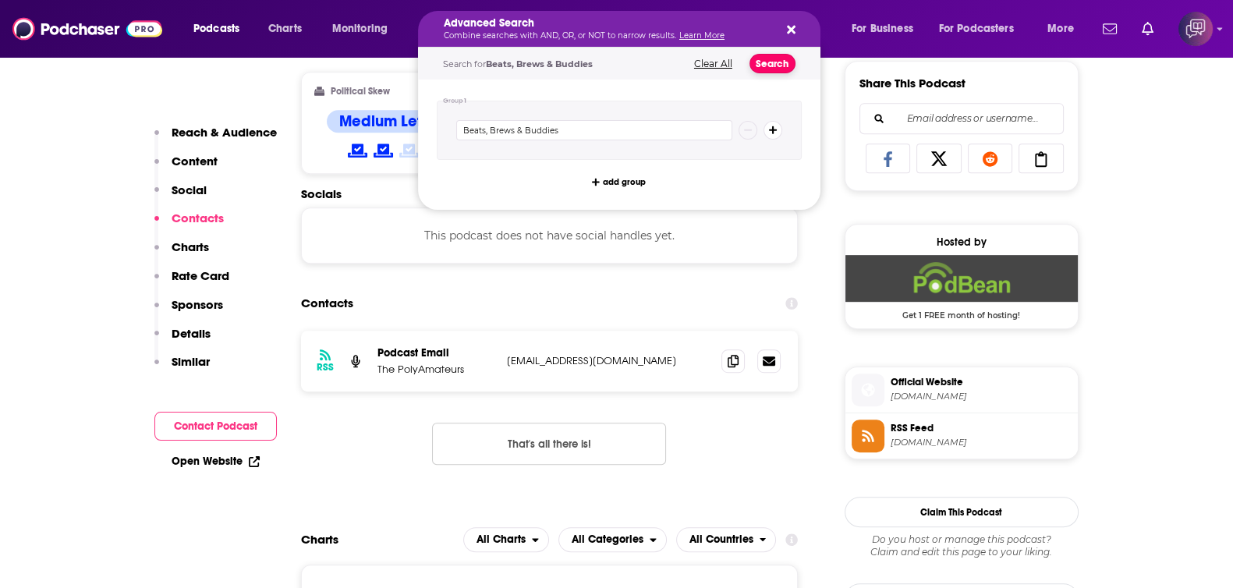
click at [763, 70] on button "Search" at bounding box center [772, 63] width 46 height 19
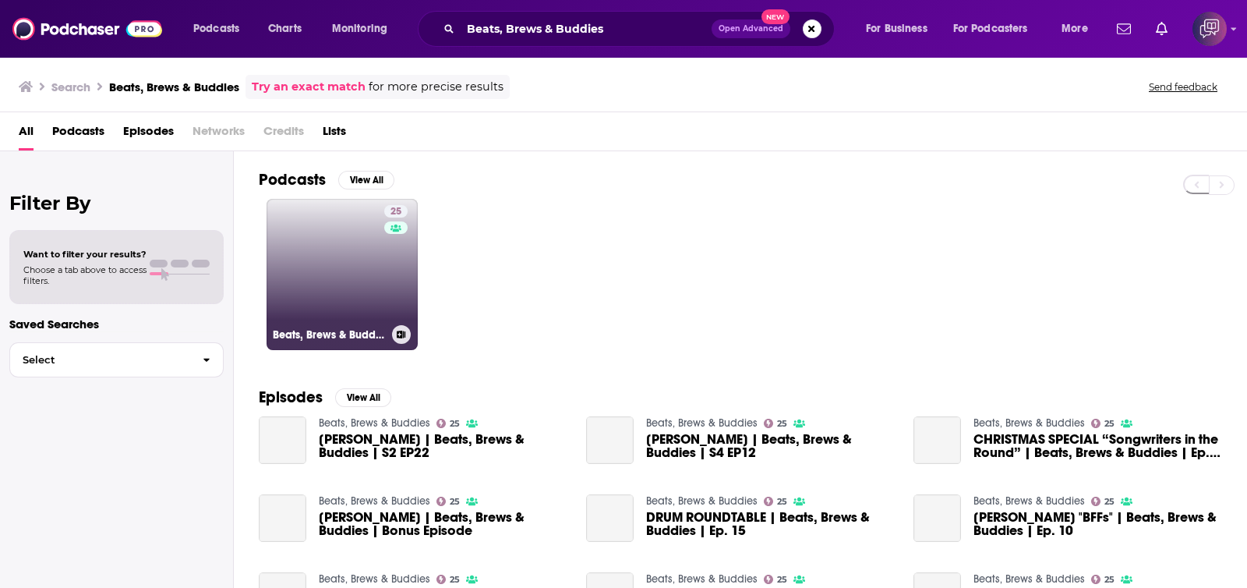
click at [348, 317] on link "25 Beats, Brews & Buddies" at bounding box center [342, 274] width 151 height 151
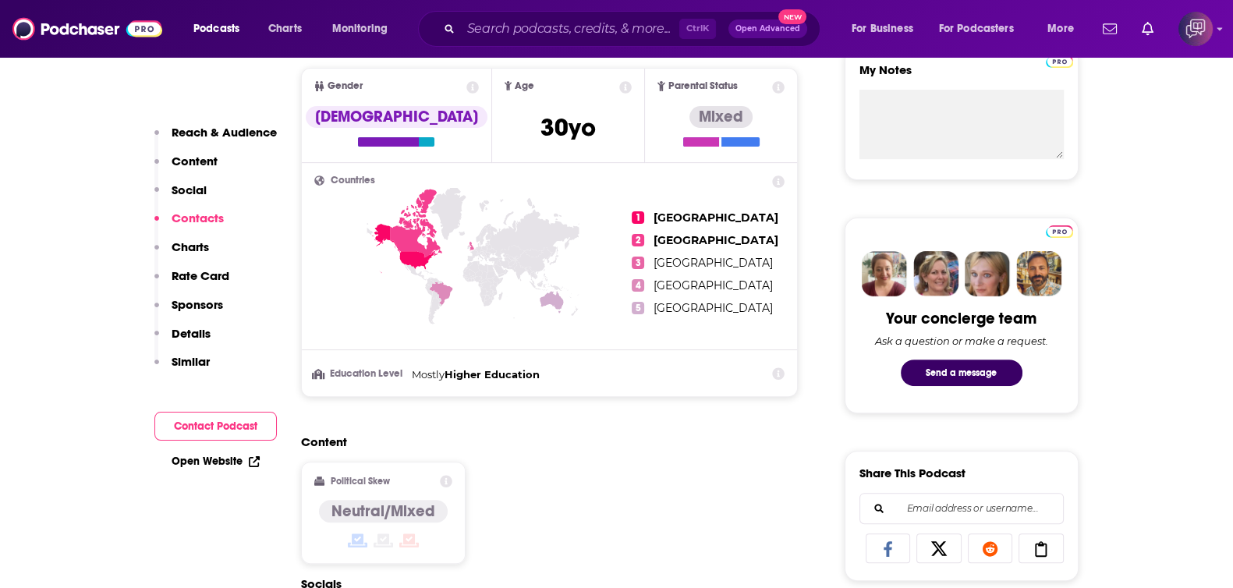
scroll to position [1072, 0]
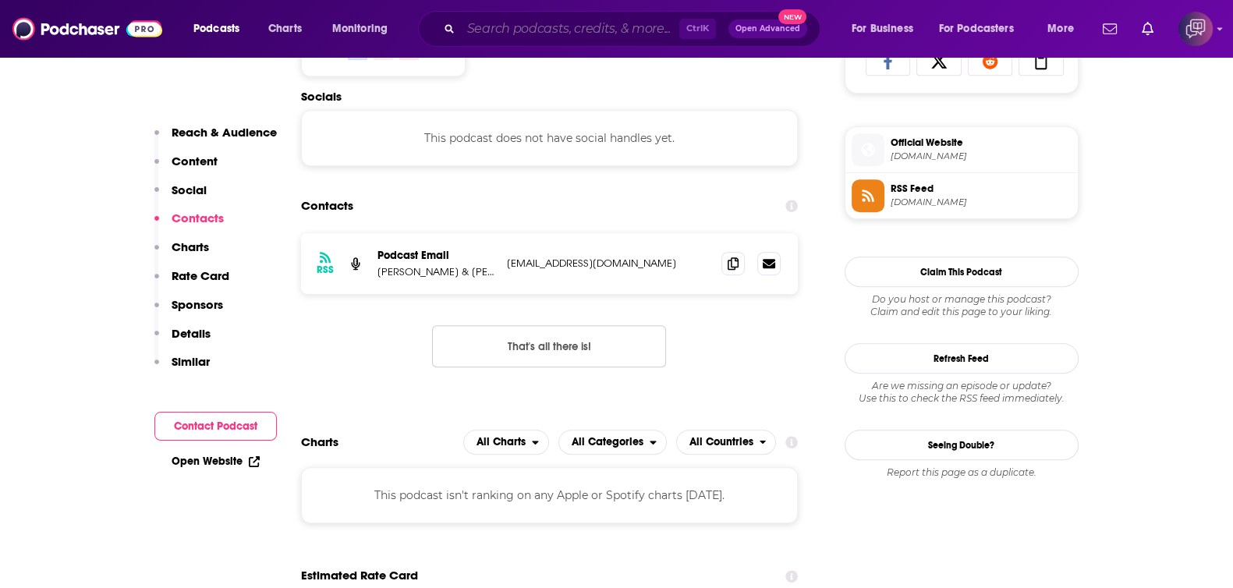
click at [522, 37] on input "Search podcasts, credits, & more..." at bounding box center [570, 28] width 218 height 25
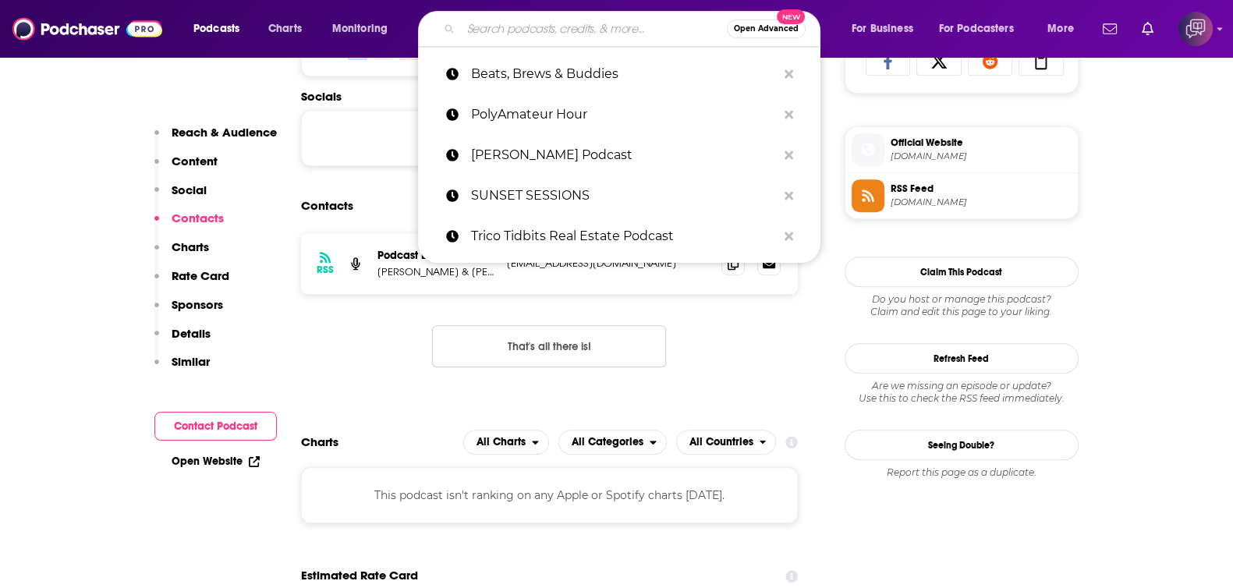
paste input "The Dammit Danii Podcast"
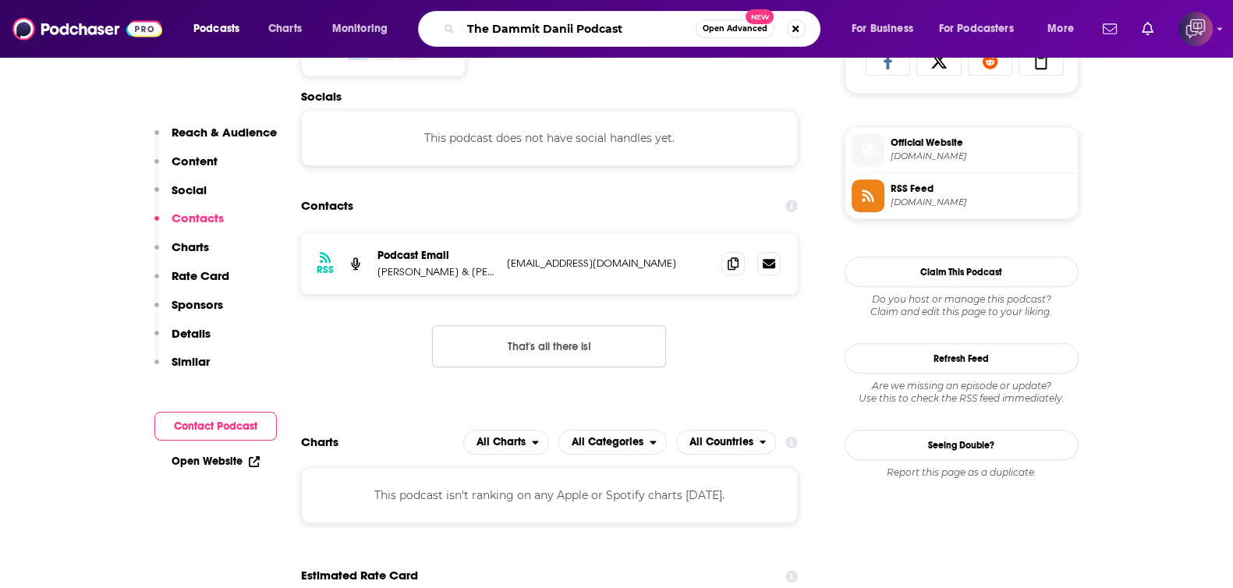
type input "The Dammit Danii Podcast"
click at [718, 21] on button "Open Advanced New" at bounding box center [734, 28] width 79 height 19
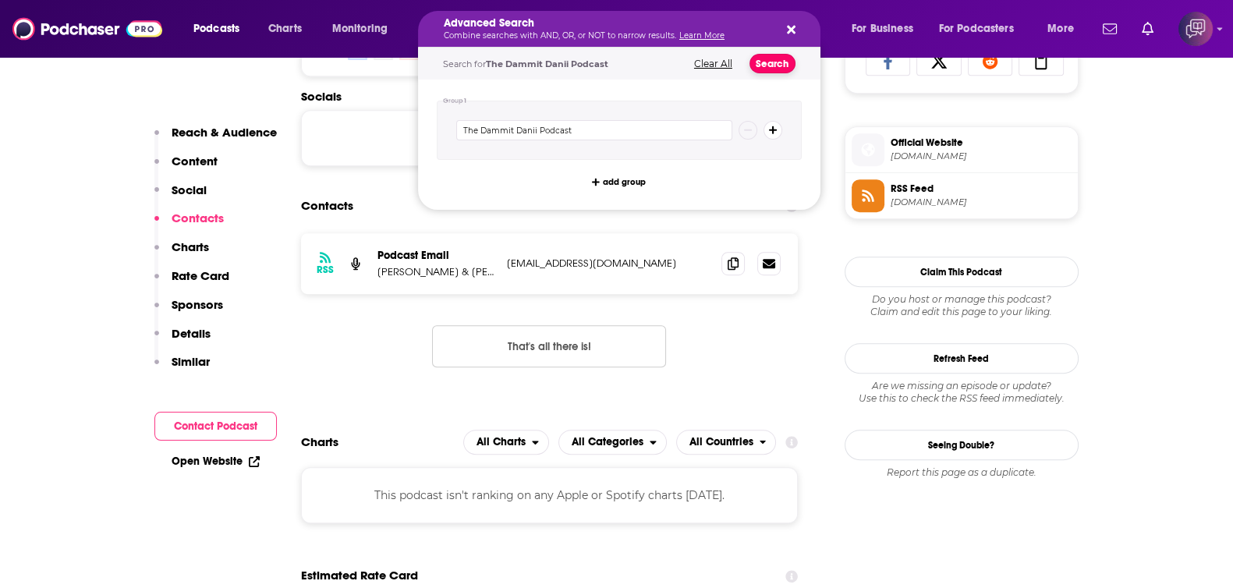
click at [760, 56] on button "Search" at bounding box center [772, 63] width 46 height 19
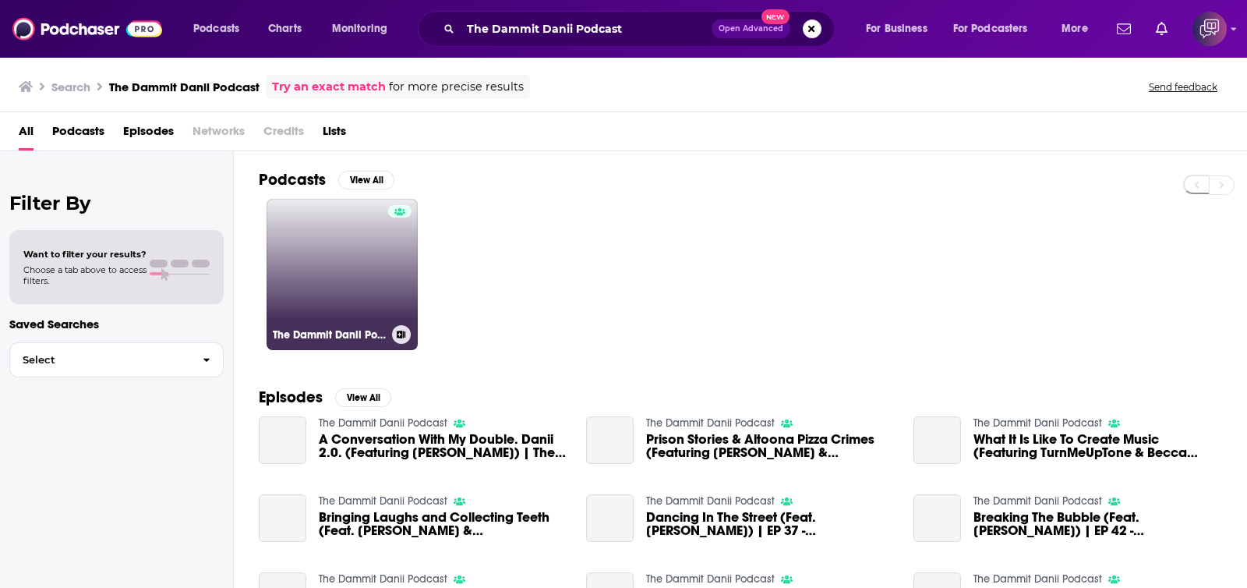
click at [370, 262] on link "The Dammit Danii Podcast" at bounding box center [342, 274] width 151 height 151
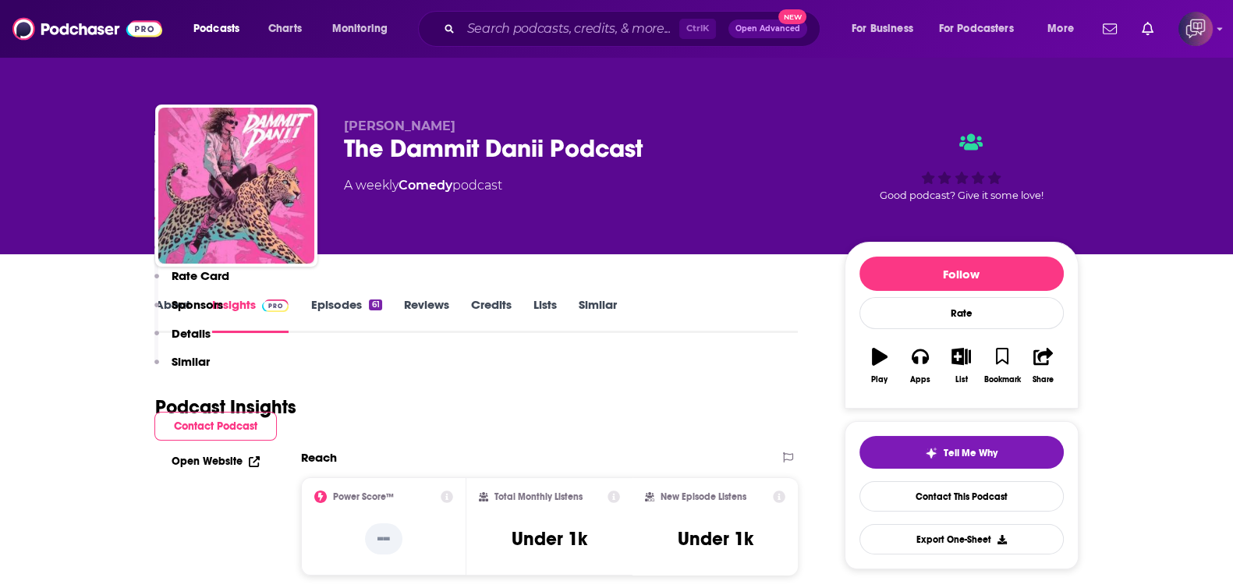
scroll to position [1072, 0]
